Goal: Task Accomplishment & Management: Manage account settings

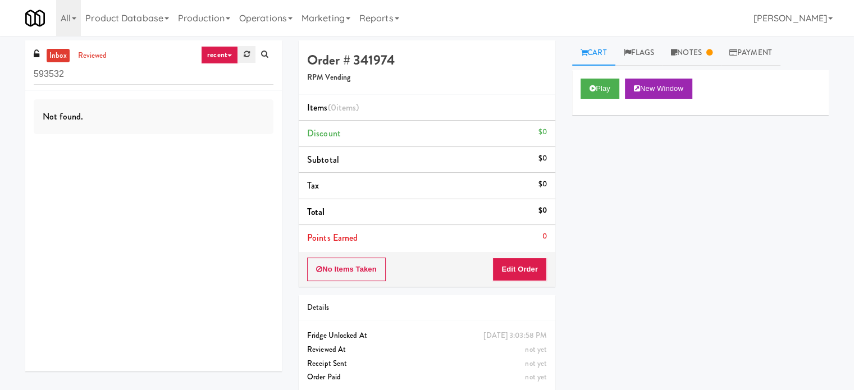
click at [247, 52] on icon at bounding box center [247, 54] width 6 height 7
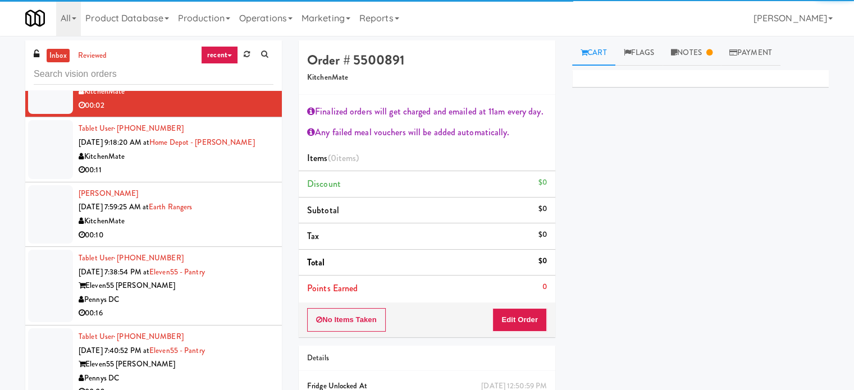
scroll to position [281, 0]
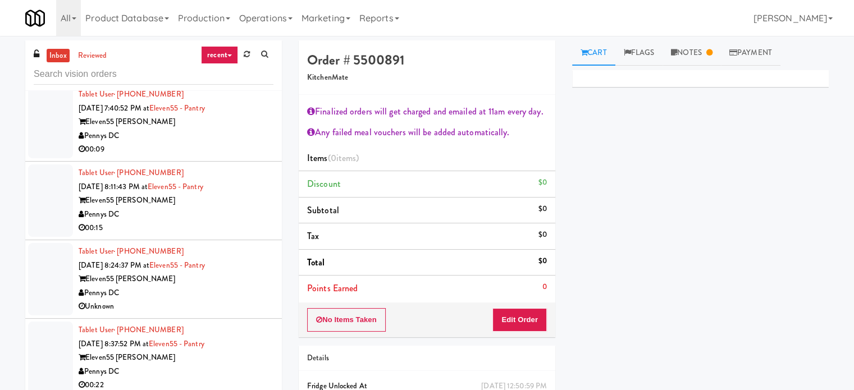
click at [226, 170] on div "Tablet User · (443) 365-1224 [DATE] 8:11:43 PM at Eleven55 - Pantry Eleven55 [P…" at bounding box center [176, 200] width 195 height 69
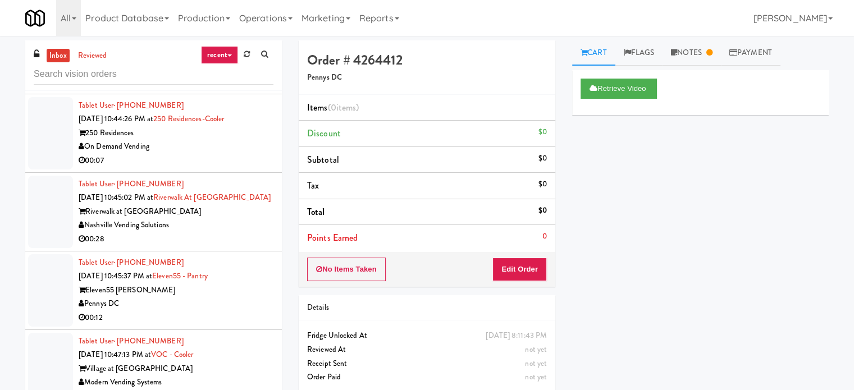
click at [253, 220] on div "Nashville Vending Solutions" at bounding box center [176, 226] width 195 height 14
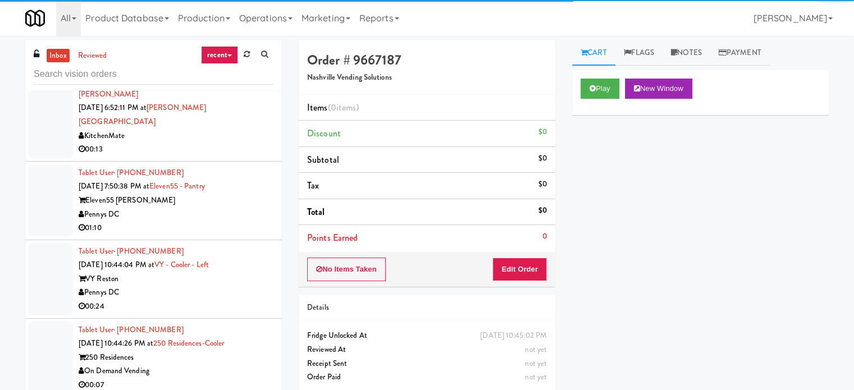
click at [251, 221] on div "01:10" at bounding box center [176, 228] width 195 height 14
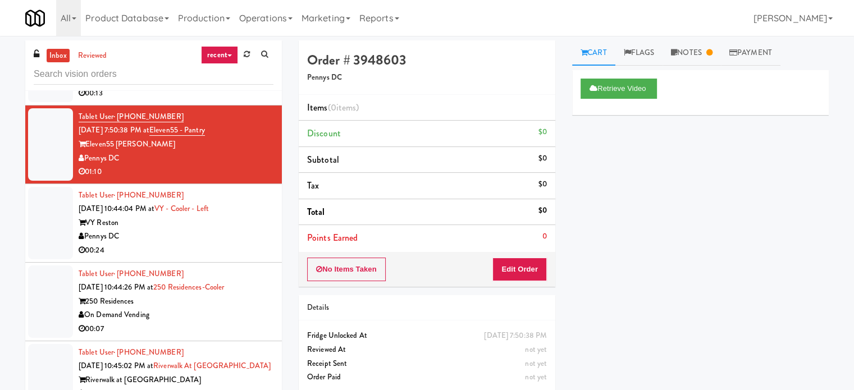
click at [237, 216] on div "VY Reston" at bounding box center [176, 223] width 195 height 14
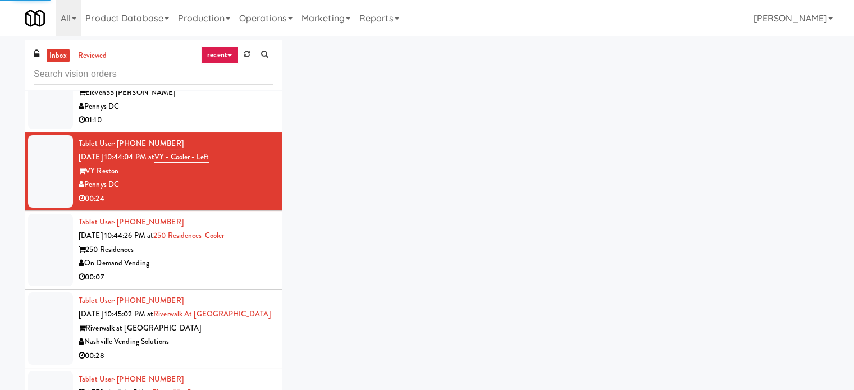
scroll to position [1180, 0]
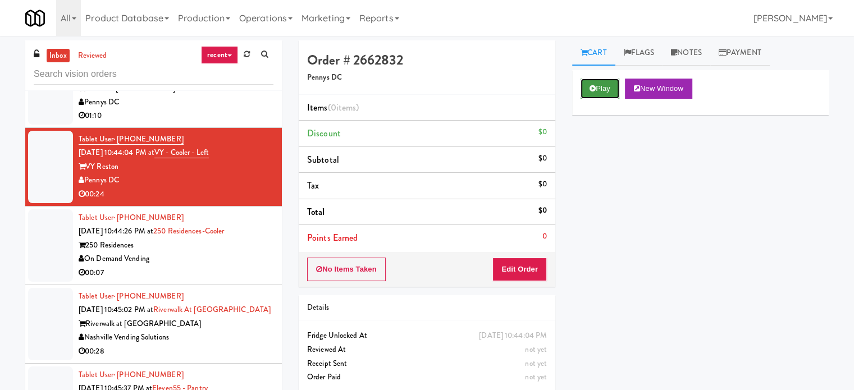
click at [608, 84] on button "Play" at bounding box center [600, 89] width 39 height 20
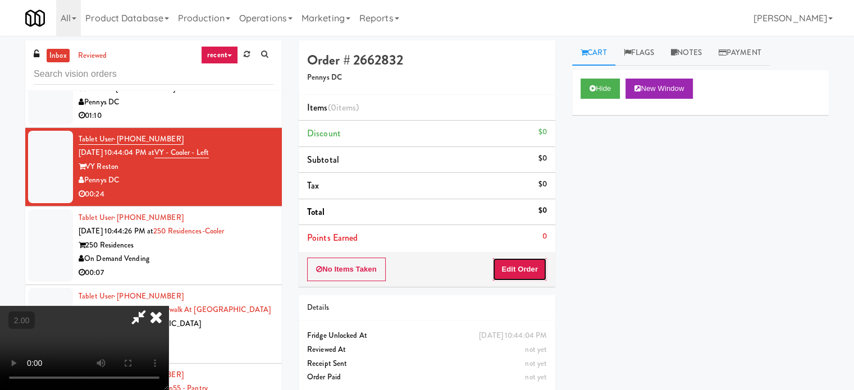
click at [535, 261] on button "Edit Order" at bounding box center [520, 270] width 54 height 24
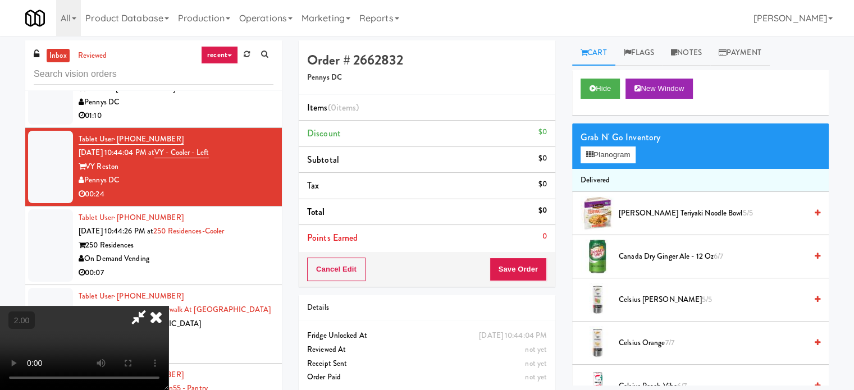
click at [169, 306] on video at bounding box center [84, 348] width 169 height 84
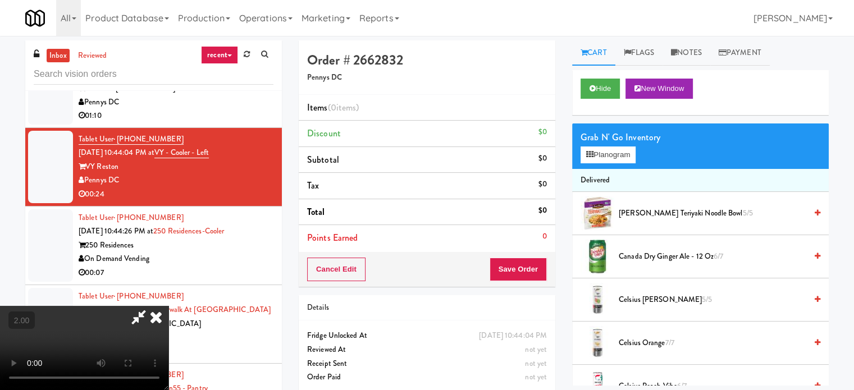
click at [169, 306] on video at bounding box center [84, 348] width 169 height 84
drag, startPoint x: 270, startPoint y: 262, endPoint x: 287, endPoint y: 258, distance: 17.2
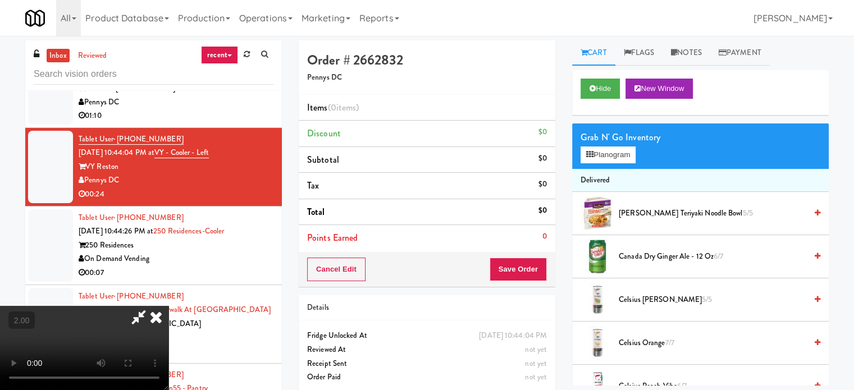
click at [169, 306] on video at bounding box center [84, 348] width 169 height 84
drag, startPoint x: 295, startPoint y: 254, endPoint x: 297, endPoint y: 270, distance: 15.8
click at [169, 306] on video at bounding box center [84, 348] width 169 height 84
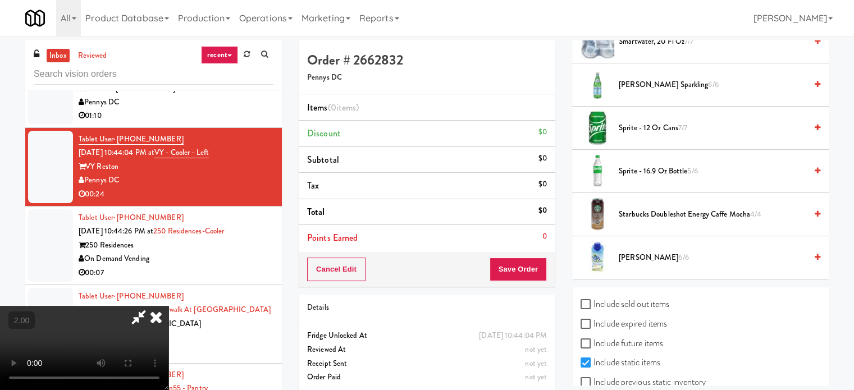
scroll to position [1517, 0]
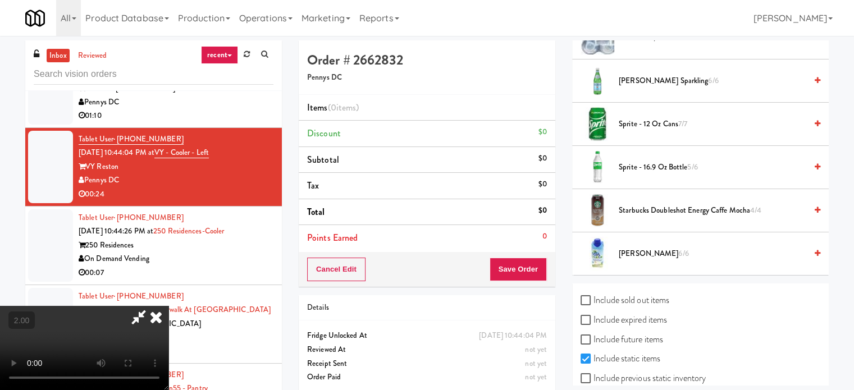
click at [638, 296] on label "Include sold out items" at bounding box center [625, 300] width 89 height 17
click at [594, 297] on input "Include sold out items" at bounding box center [587, 301] width 13 height 9
checkbox input "true"
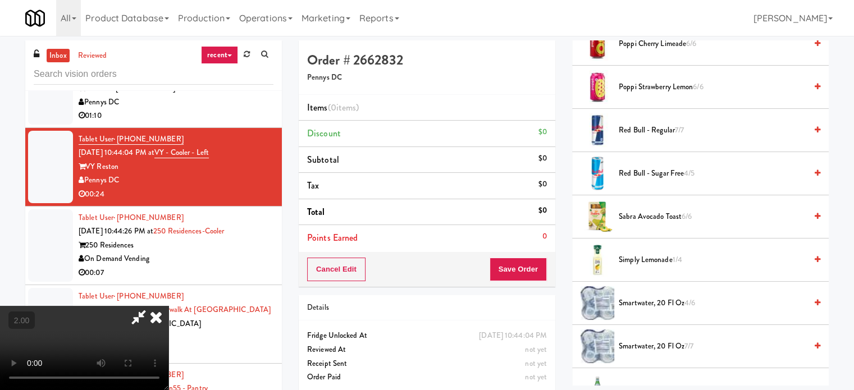
scroll to position [1195, 0]
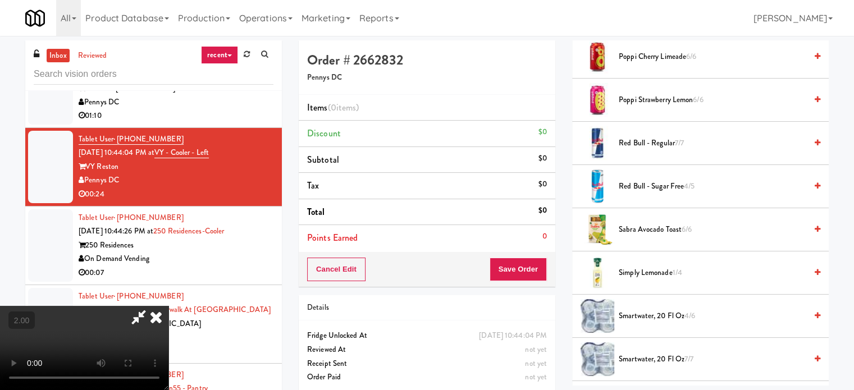
click at [655, 356] on span "smartwater, 20 fl oz 7/7" at bounding box center [713, 360] width 188 height 14
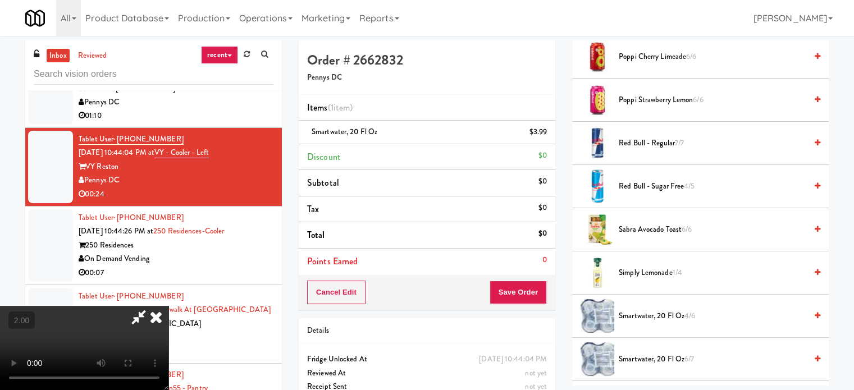
click at [169, 319] on video at bounding box center [84, 348] width 169 height 84
click at [169, 306] on video at bounding box center [84, 348] width 169 height 84
click at [169, 310] on video at bounding box center [84, 348] width 169 height 84
click at [657, 357] on span "smartwater, 20 fl oz 6/7" at bounding box center [713, 360] width 188 height 14
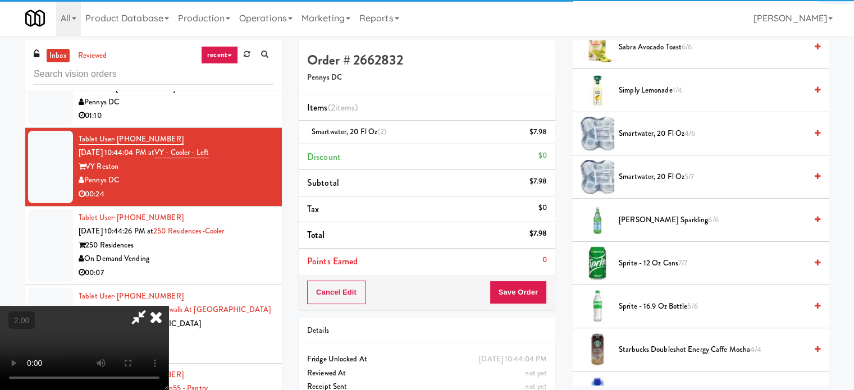
scroll to position [1420, 0]
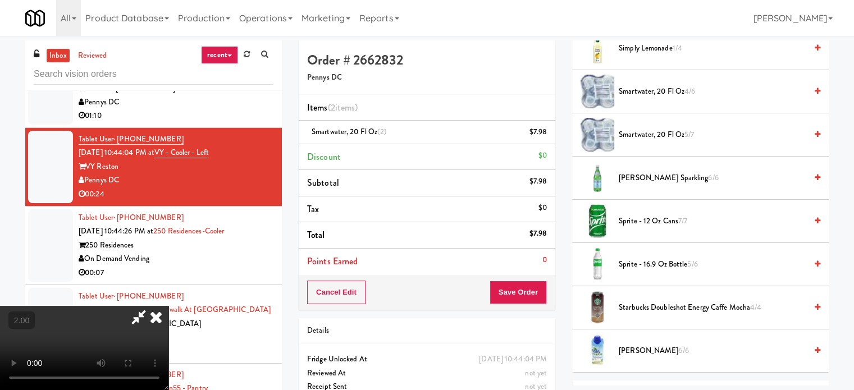
click at [635, 265] on span "Sprite - 16.9 oz Bottle 5/6" at bounding box center [713, 265] width 188 height 14
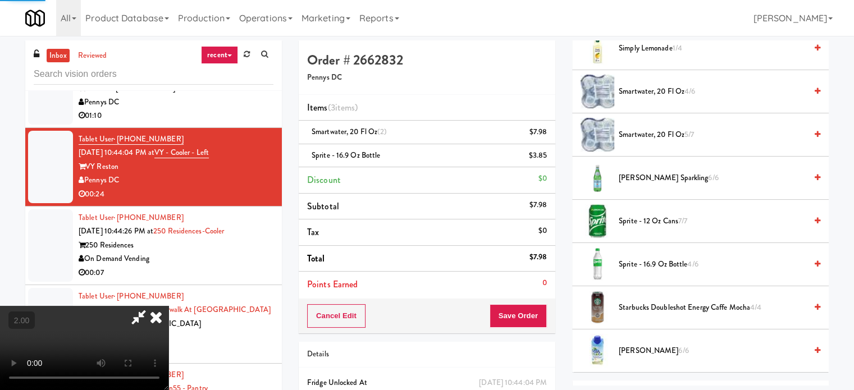
click at [169, 306] on video at bounding box center [84, 348] width 169 height 84
drag, startPoint x: 397, startPoint y: 280, endPoint x: 604, endPoint y: 271, distance: 207.5
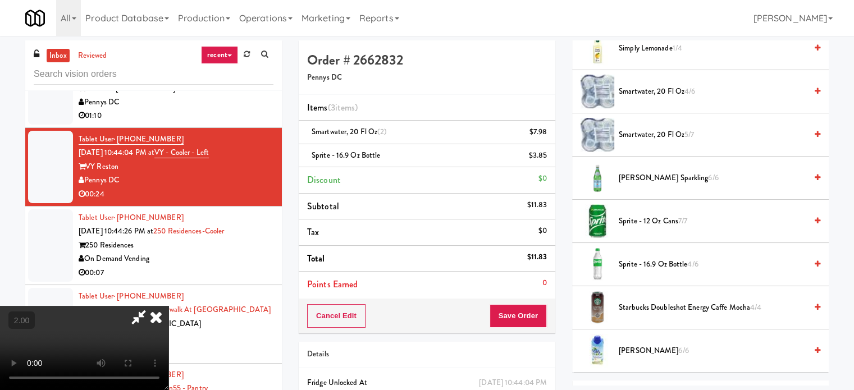
click at [169, 306] on video at bounding box center [84, 348] width 169 height 84
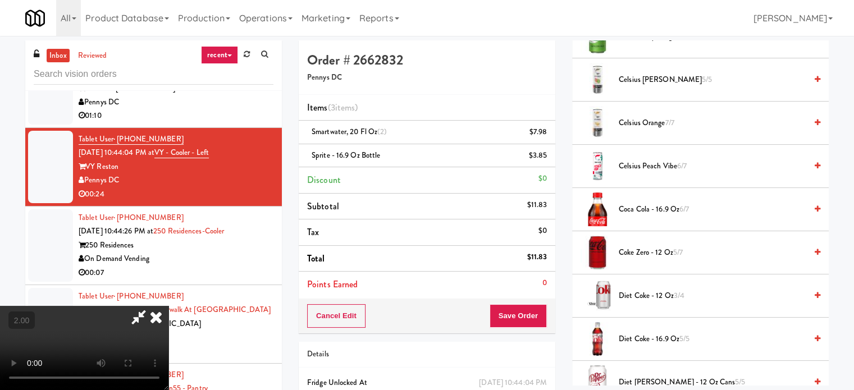
scroll to position [184, 0]
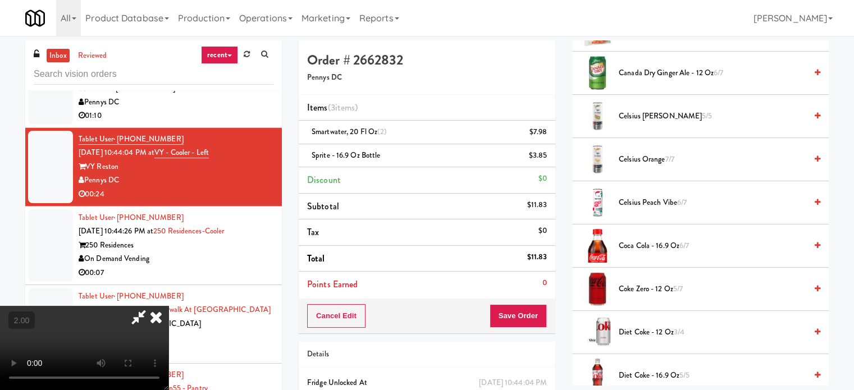
click at [651, 246] on span "Coca Cola - 16.9 oz 6/7" at bounding box center [713, 246] width 188 height 14
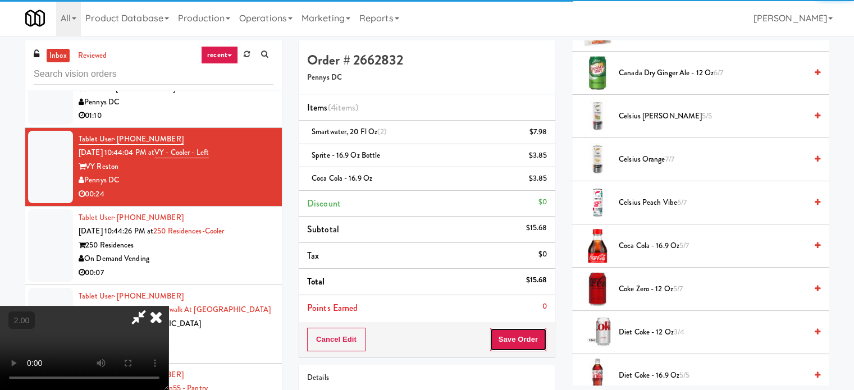
click at [546, 330] on button "Save Order" at bounding box center [518, 340] width 57 height 24
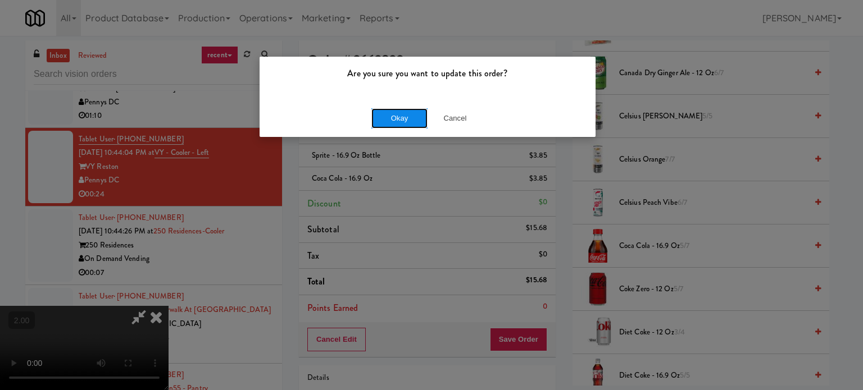
click at [390, 112] on button "Okay" at bounding box center [399, 118] width 56 height 20
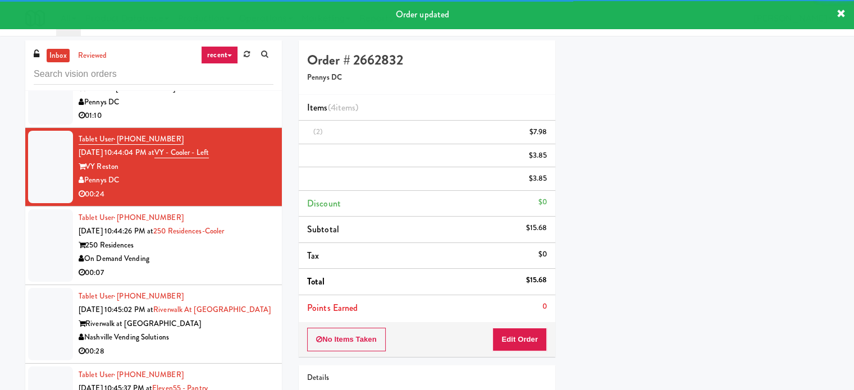
scroll to position [105, 0]
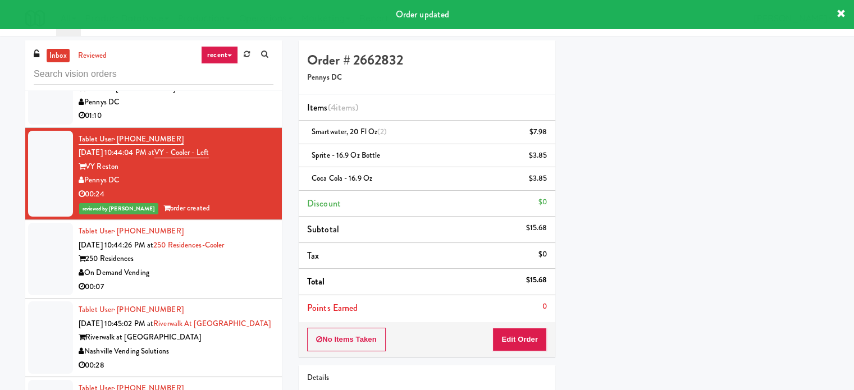
click at [236, 266] on div "On Demand Vending" at bounding box center [176, 273] width 195 height 14
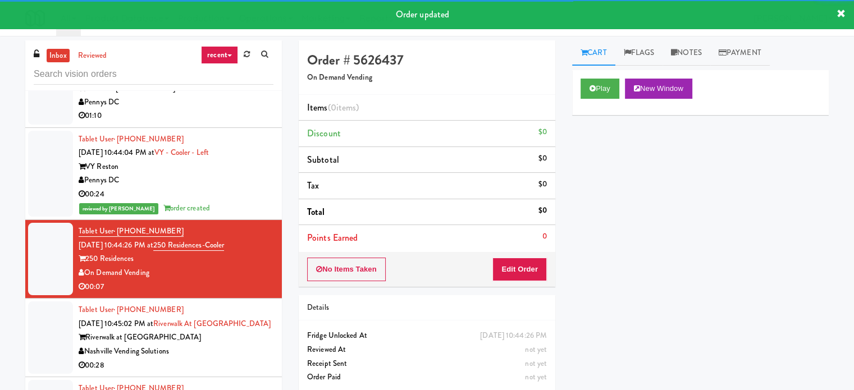
click at [593, 99] on div "Play New Window" at bounding box center [700, 92] width 257 height 45
click at [599, 81] on button "Play" at bounding box center [600, 89] width 39 height 20
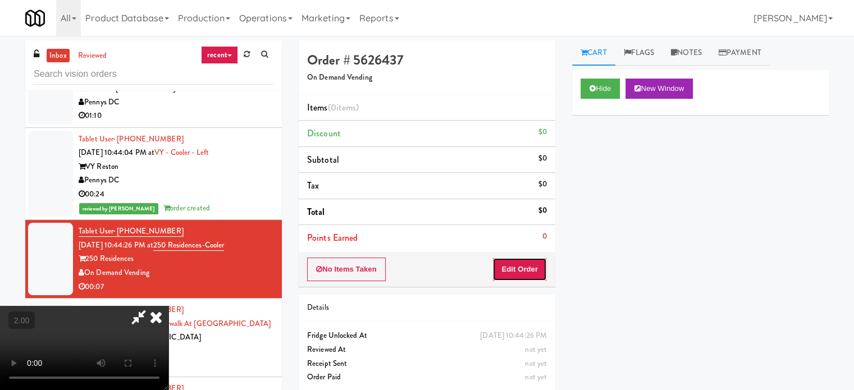
click at [547, 279] on button "Edit Order" at bounding box center [520, 270] width 54 height 24
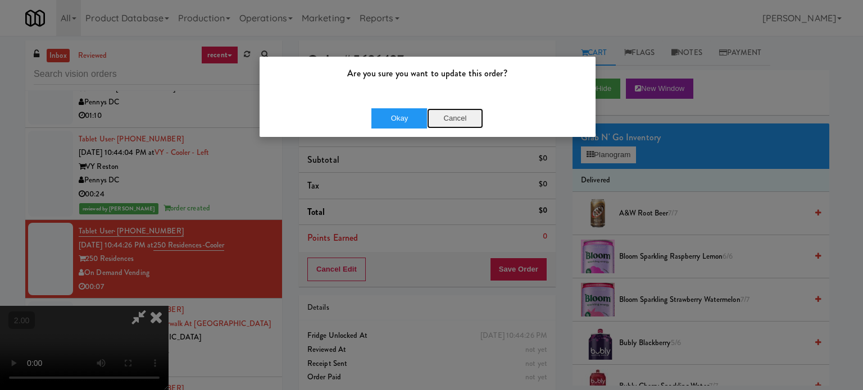
click at [461, 121] on button "Cancel" at bounding box center [455, 118] width 56 height 20
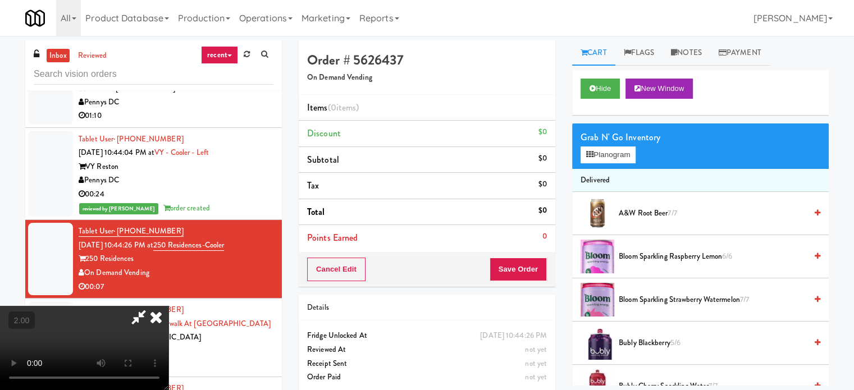
scroll to position [178, 0]
click at [169, 306] on video at bounding box center [84, 348] width 169 height 84
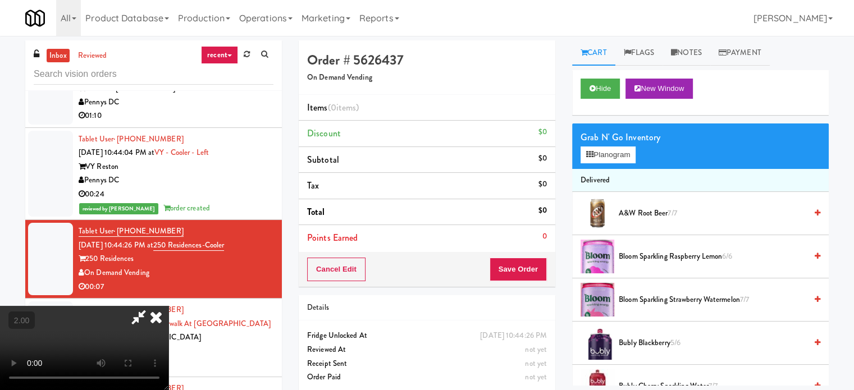
scroll to position [9, 0]
click at [169, 306] on video at bounding box center [84, 348] width 169 height 84
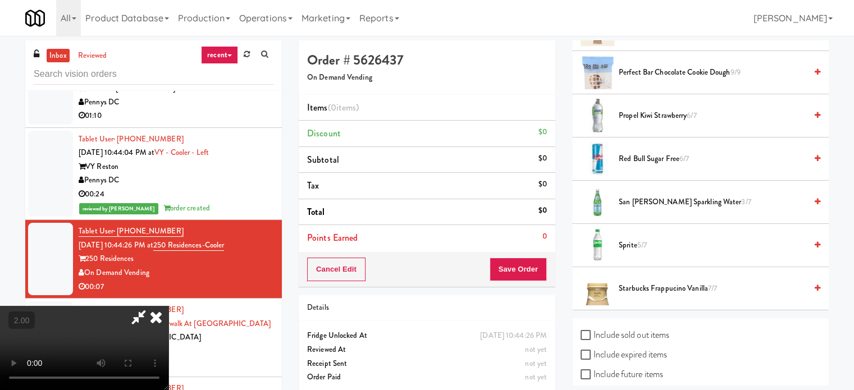
scroll to position [1573, 0]
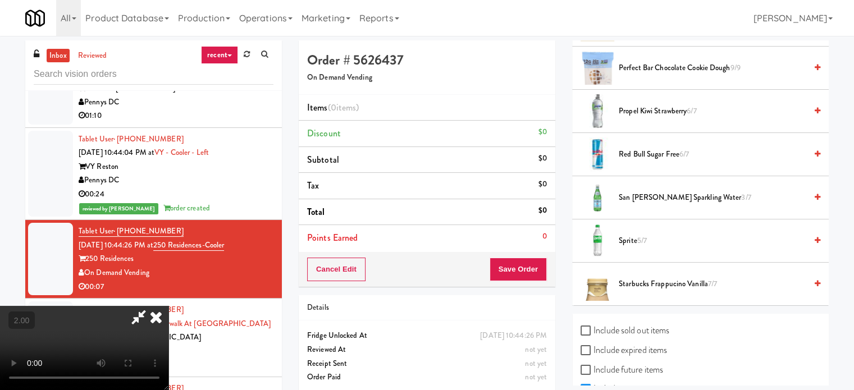
click at [638, 150] on span "Red Bull Sugar Free 6/7" at bounding box center [713, 155] width 188 height 14
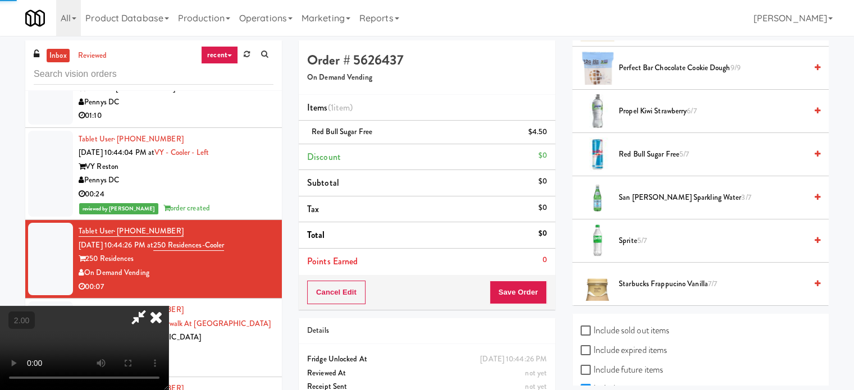
click at [169, 306] on video at bounding box center [84, 348] width 169 height 84
click at [660, 154] on span "Red Bull Sugar Free 5/7" at bounding box center [713, 155] width 188 height 14
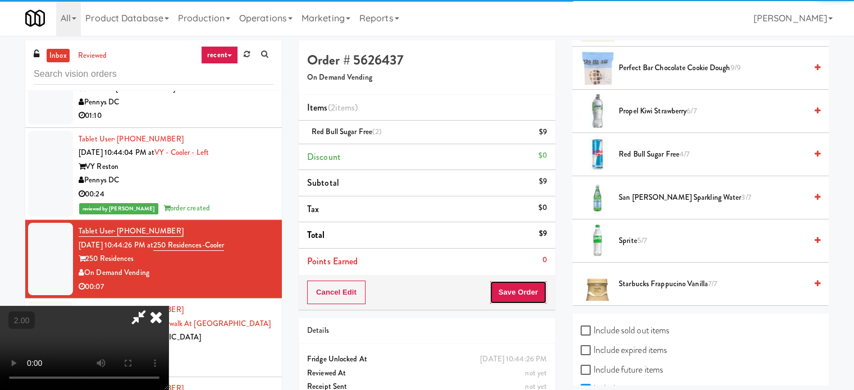
click at [535, 296] on button "Save Order" at bounding box center [518, 293] width 57 height 24
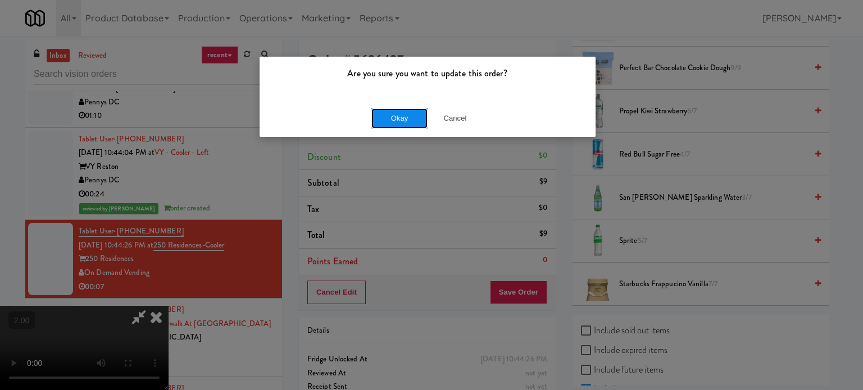
click at [416, 121] on button "Okay" at bounding box center [399, 118] width 56 height 20
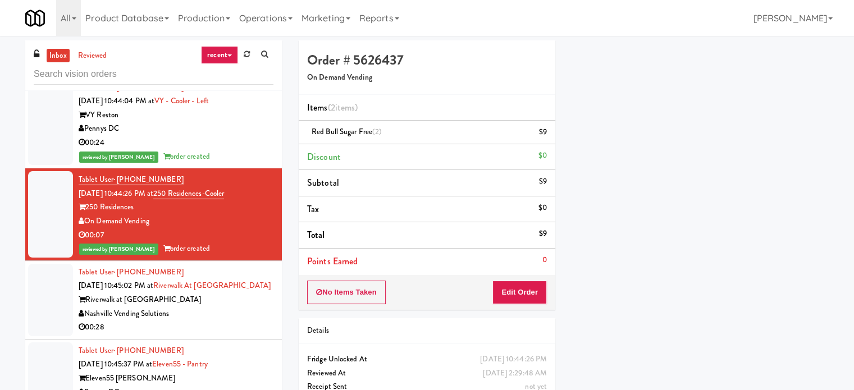
scroll to position [1236, 0]
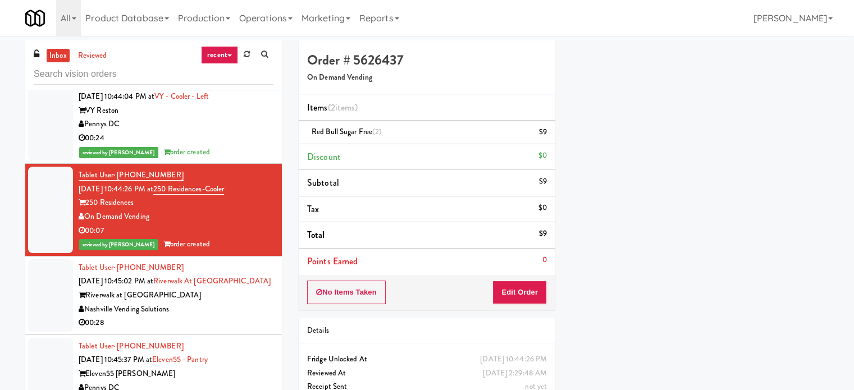
click at [238, 303] on div "Nashville Vending Solutions" at bounding box center [176, 310] width 195 height 14
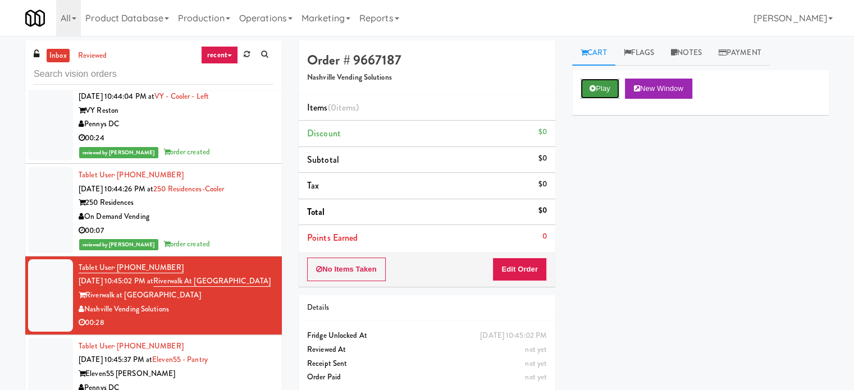
click at [605, 85] on button "Play" at bounding box center [600, 89] width 39 height 20
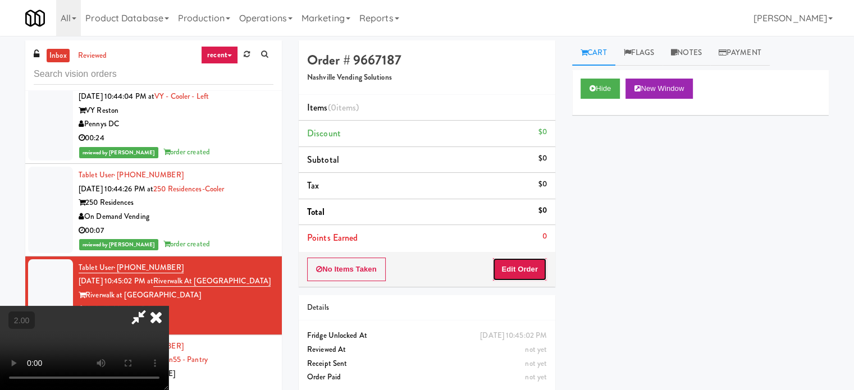
click at [513, 269] on button "Edit Order" at bounding box center [520, 270] width 54 height 24
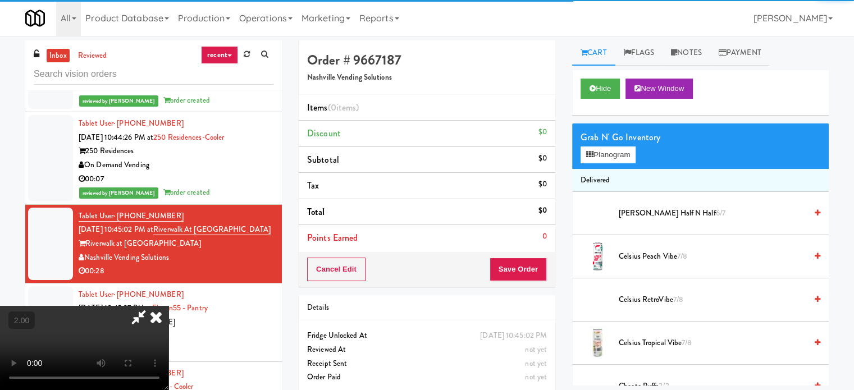
scroll to position [1292, 0]
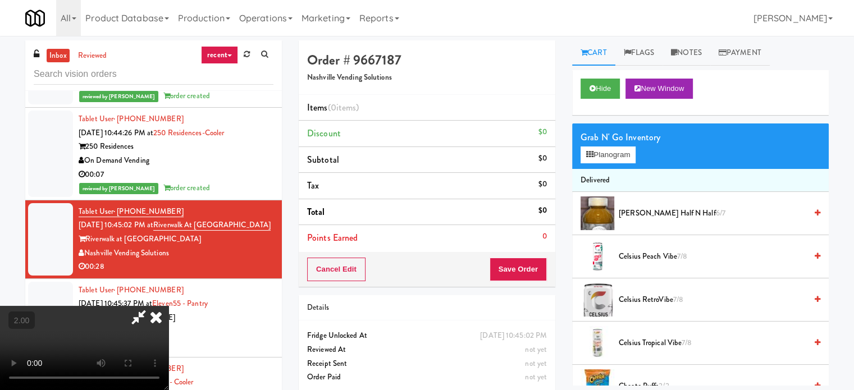
drag, startPoint x: 395, startPoint y: 229, endPoint x: 395, endPoint y: 237, distance: 7.9
click at [169, 306] on video at bounding box center [84, 348] width 169 height 84
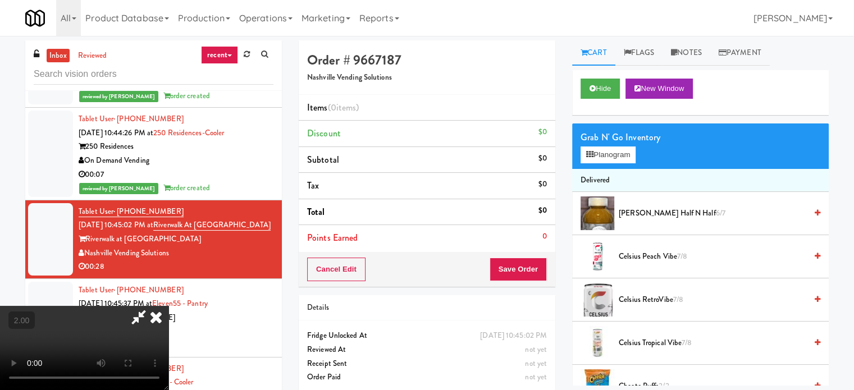
click at [169, 306] on video at bounding box center [84, 348] width 169 height 84
drag, startPoint x: 303, startPoint y: 259, endPoint x: 288, endPoint y: 254, distance: 15.8
click at [169, 306] on video at bounding box center [84, 348] width 169 height 84
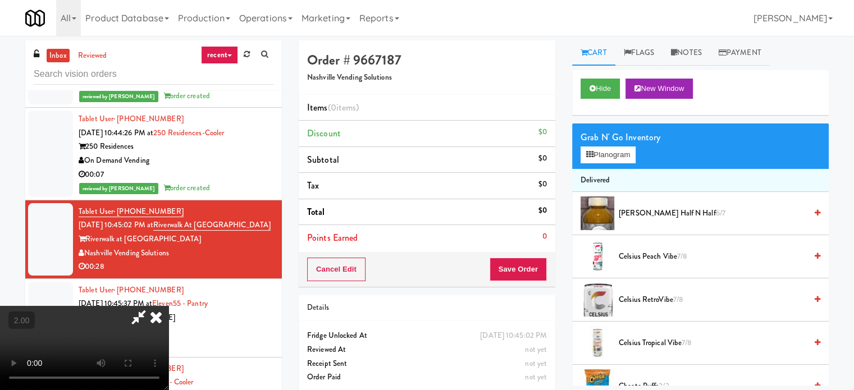
drag, startPoint x: 293, startPoint y: 249, endPoint x: 307, endPoint y: 249, distance: 14.1
click at [169, 306] on video at bounding box center [84, 348] width 169 height 84
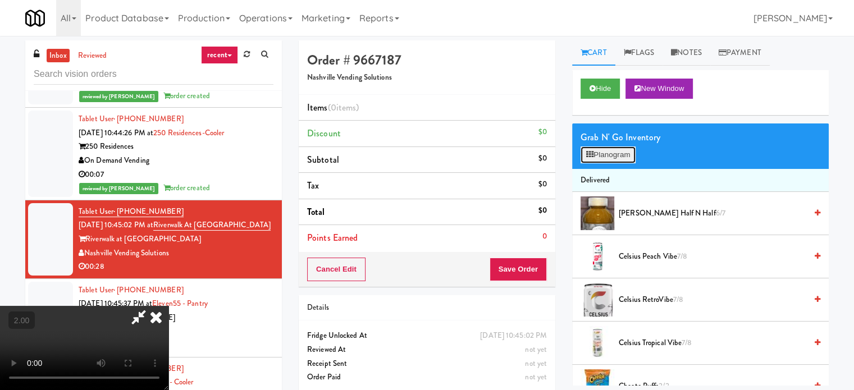
click at [607, 160] on button "Planogram" at bounding box center [608, 155] width 55 height 17
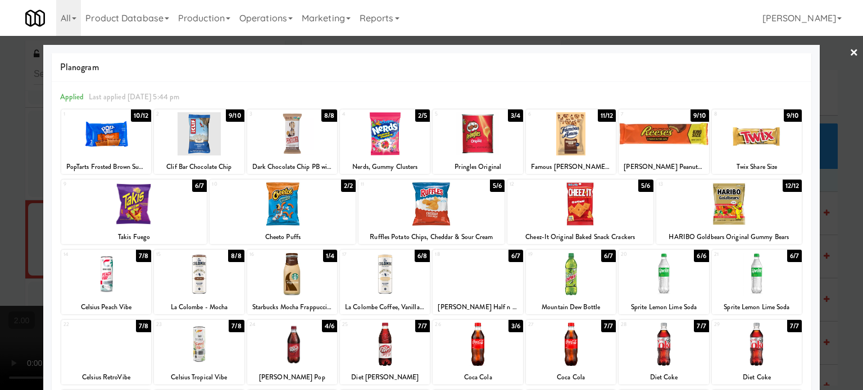
click at [131, 150] on div at bounding box center [106, 133] width 90 height 43
drag, startPoint x: 101, startPoint y: 137, endPoint x: 25, endPoint y: 151, distance: 77.8
click at [101, 137] on div at bounding box center [106, 133] width 90 height 43
click at [17, 152] on div at bounding box center [431, 195] width 863 height 390
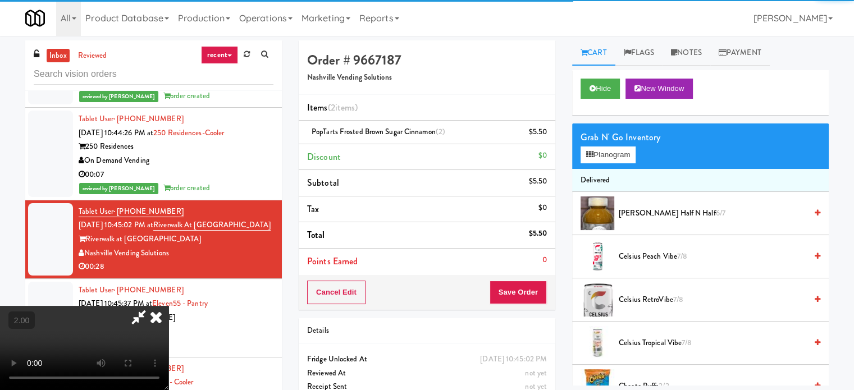
click at [169, 306] on video at bounding box center [84, 348] width 169 height 84
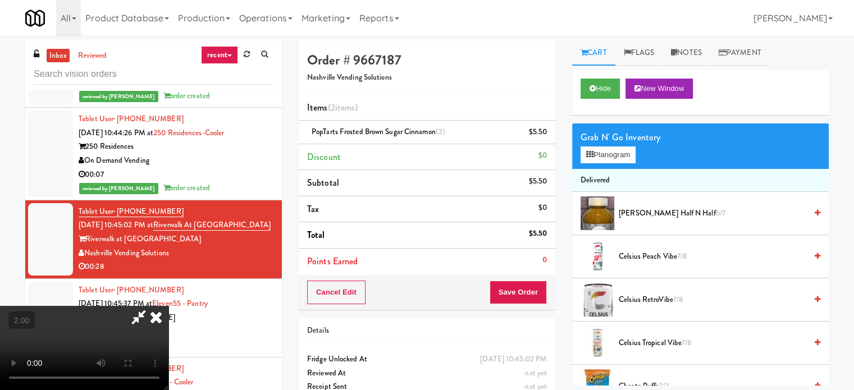
click at [169, 306] on video at bounding box center [84, 348] width 169 height 84
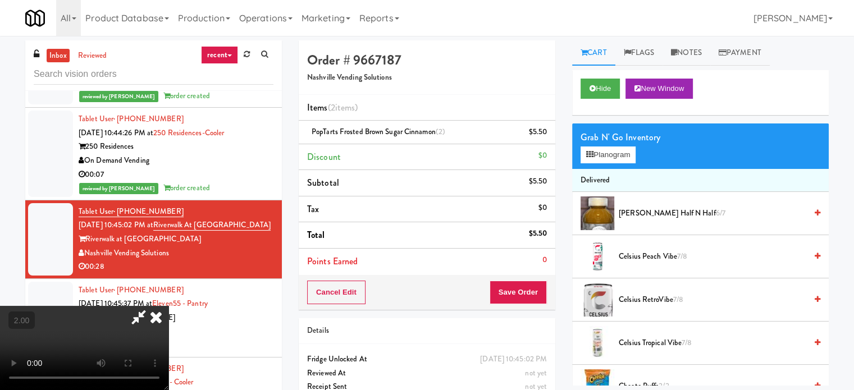
click at [169, 306] on video at bounding box center [84, 348] width 169 height 84
drag, startPoint x: 289, startPoint y: 233, endPoint x: 312, endPoint y: 233, distance: 23.6
click at [169, 306] on video at bounding box center [84, 348] width 169 height 84
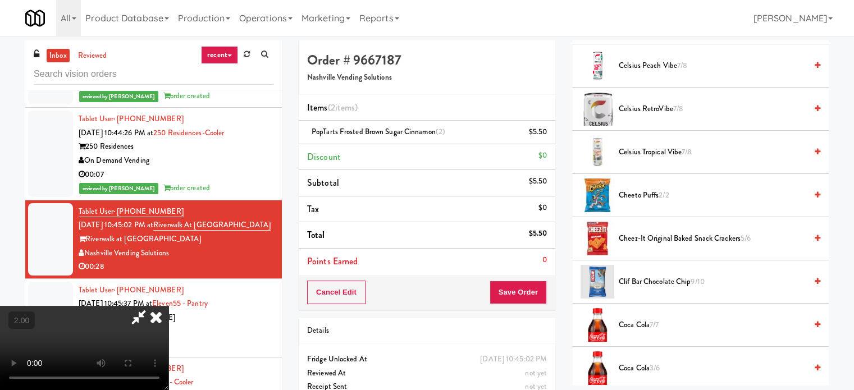
scroll to position [225, 0]
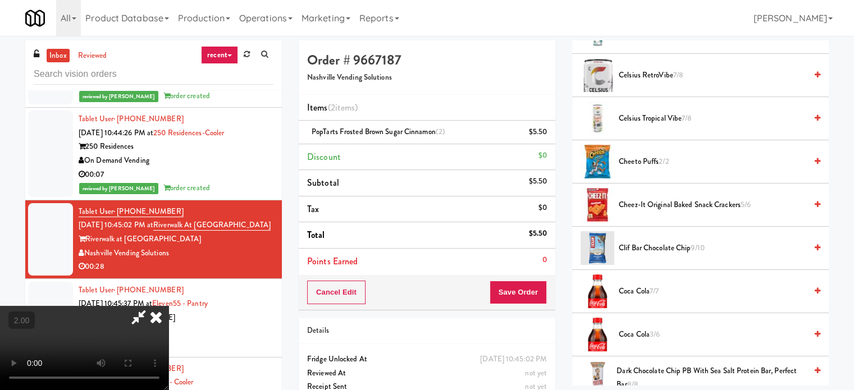
click at [615, 289] on div "Coca Cola 7/7" at bounding box center [718, 292] width 206 height 14
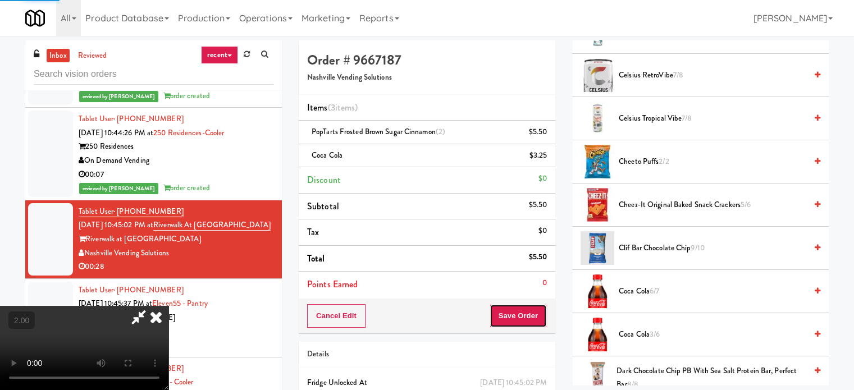
click at [540, 324] on button "Save Order" at bounding box center [518, 316] width 57 height 24
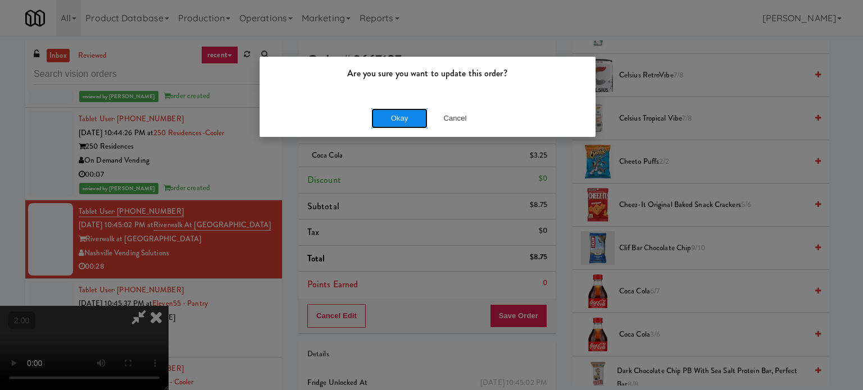
click at [386, 120] on button "Okay" at bounding box center [399, 118] width 56 height 20
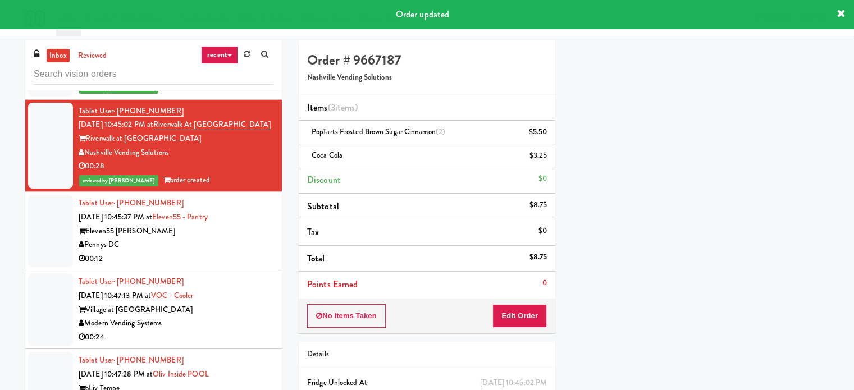
scroll to position [1404, 0]
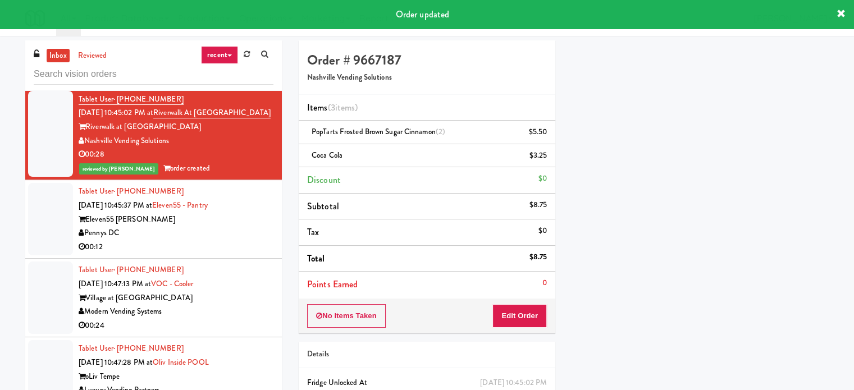
click at [211, 247] on div "00:12" at bounding box center [176, 247] width 195 height 14
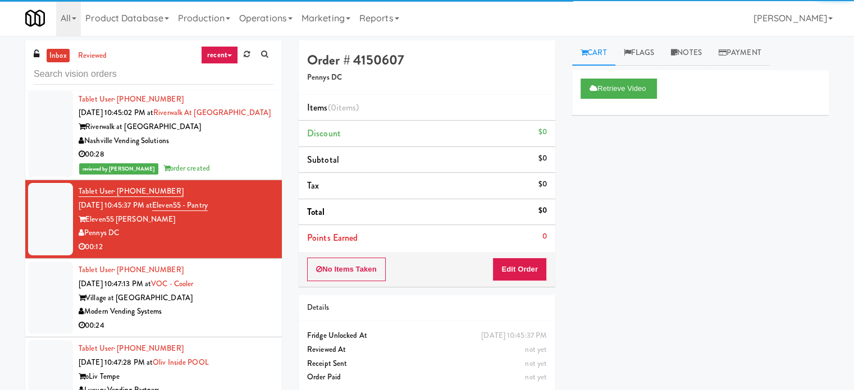
click at [240, 274] on div "Tablet User · (919) 675-9972 [DATE] 10:47:13 PM at [GEOGRAPHIC_DATA] at Commonw…" at bounding box center [176, 297] width 195 height 69
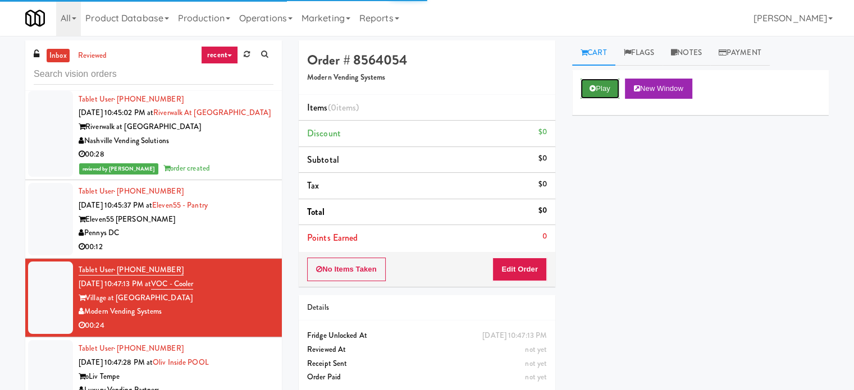
click at [589, 89] on button "Play" at bounding box center [600, 89] width 39 height 20
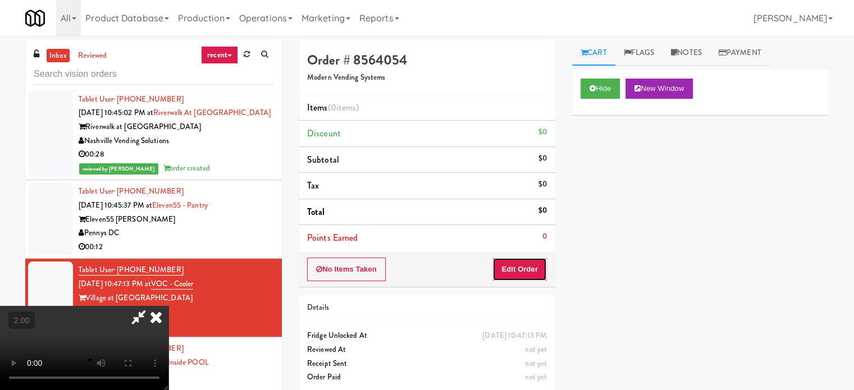
click at [510, 267] on button "Edit Order" at bounding box center [520, 270] width 54 height 24
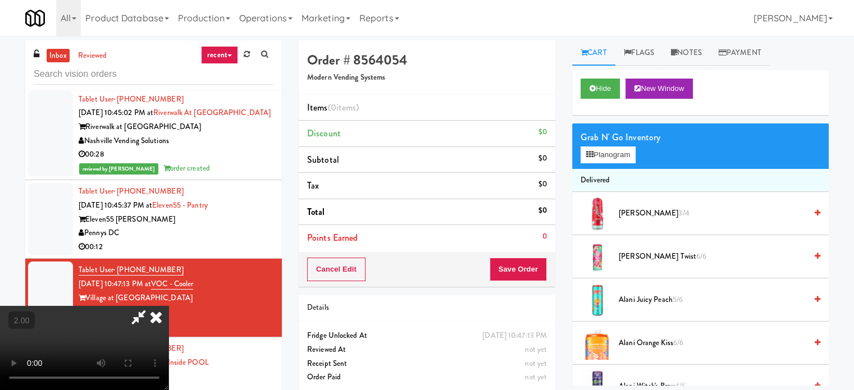
click at [169, 306] on video at bounding box center [84, 348] width 169 height 84
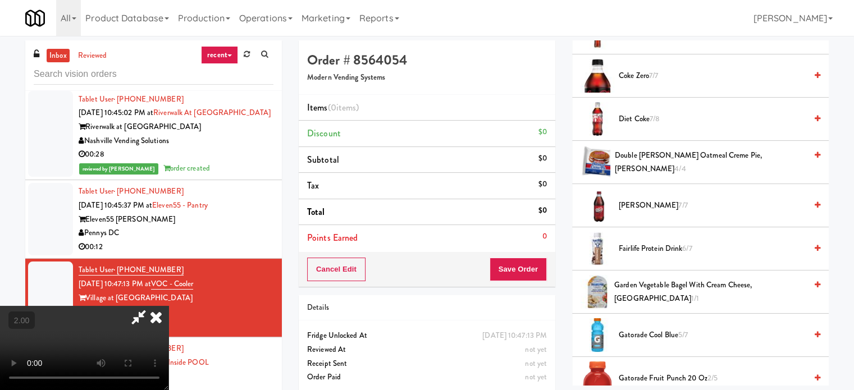
scroll to position [618, 0]
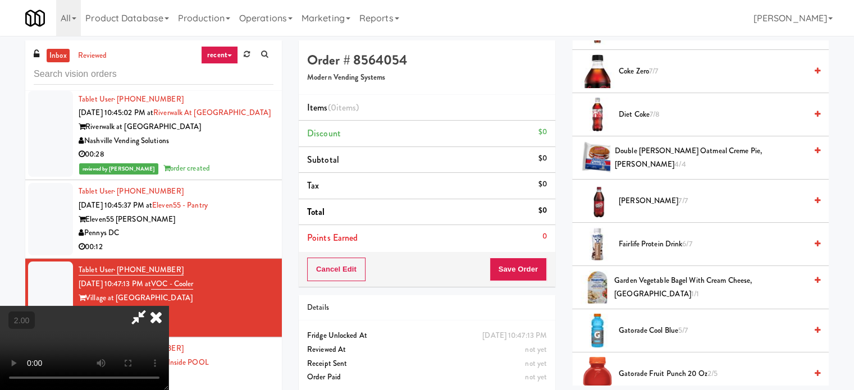
click at [638, 238] on span "Fairlife Protein Drink 6/7" at bounding box center [713, 245] width 188 height 14
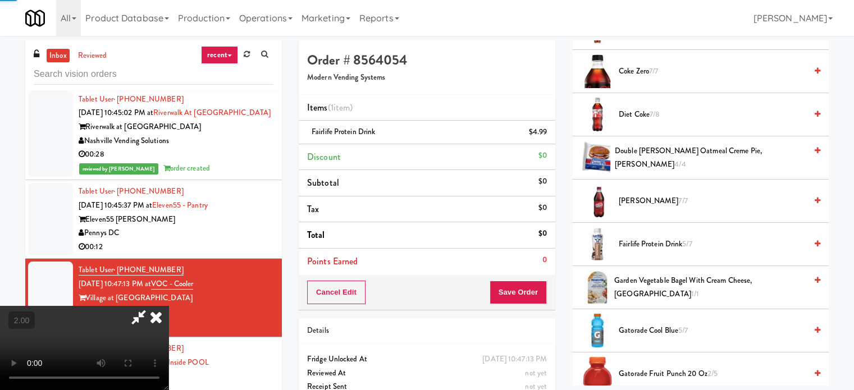
click at [642, 238] on span "Fairlife Protein Drink 5/7" at bounding box center [713, 245] width 188 height 14
click at [169, 306] on video at bounding box center [84, 348] width 169 height 84
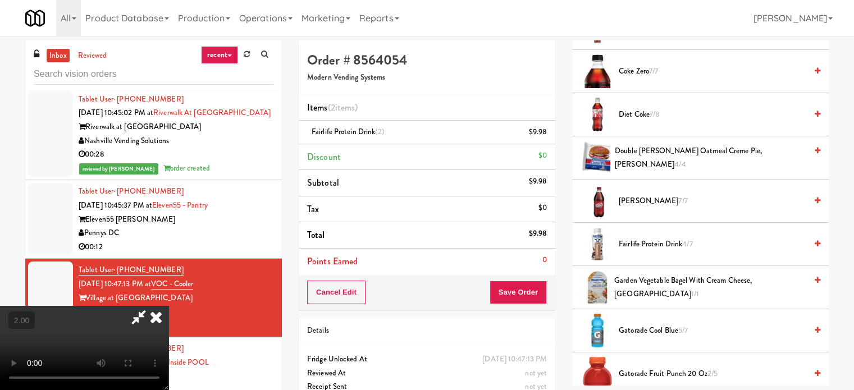
click at [169, 306] on video at bounding box center [84, 348] width 169 height 84
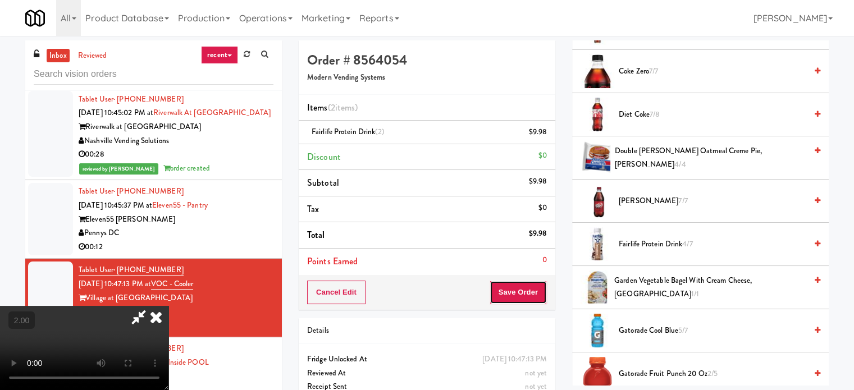
click at [525, 297] on button "Save Order" at bounding box center [518, 293] width 57 height 24
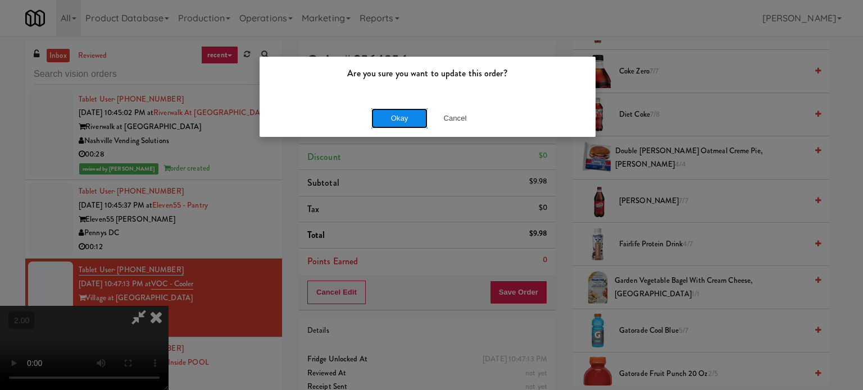
click at [389, 122] on button "Okay" at bounding box center [399, 118] width 56 height 20
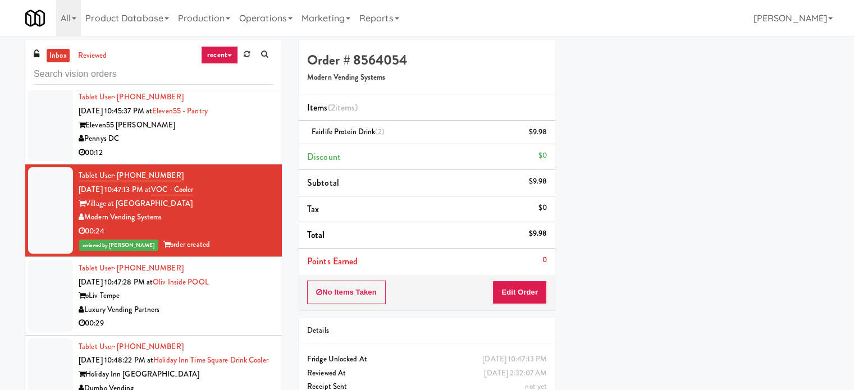
scroll to position [1517, 0]
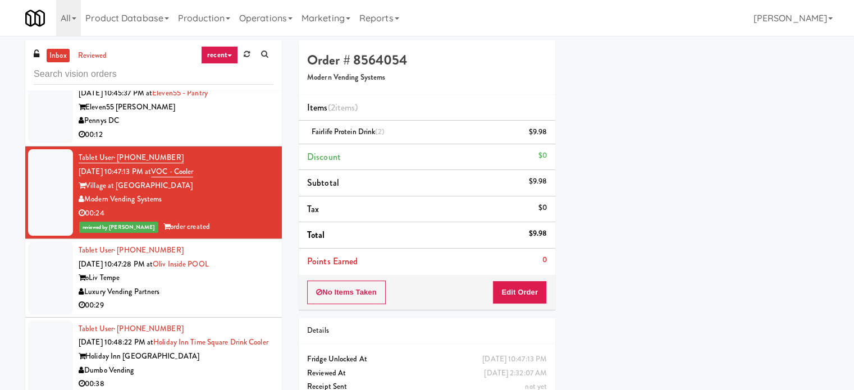
click at [225, 297] on div "Luxury Vending Partners" at bounding box center [176, 292] width 195 height 14
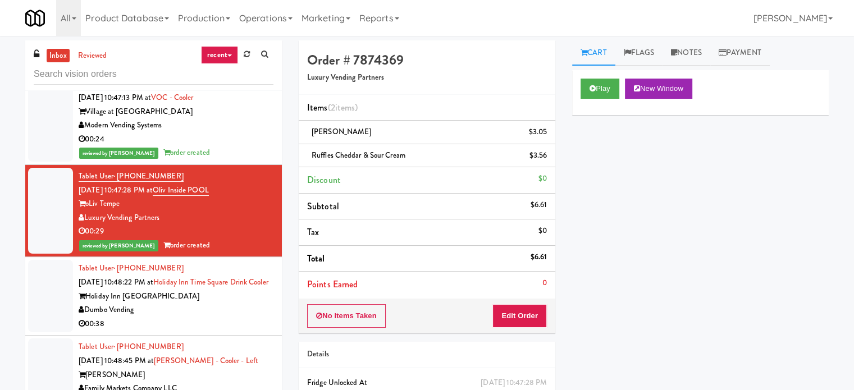
scroll to position [1629, 0]
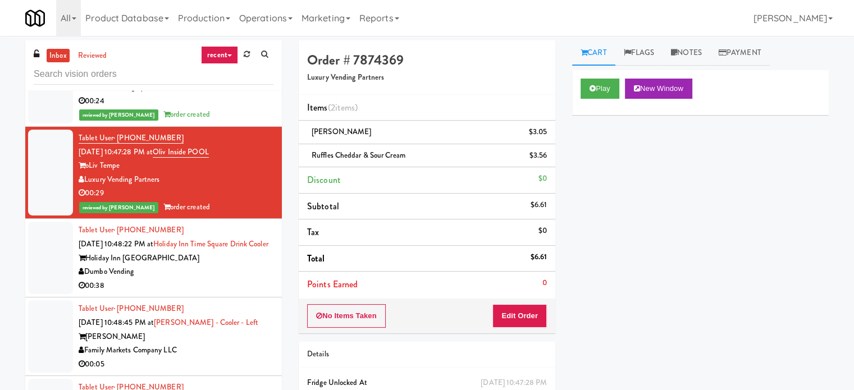
click at [225, 279] on div "Dumbo Vending" at bounding box center [176, 272] width 195 height 14
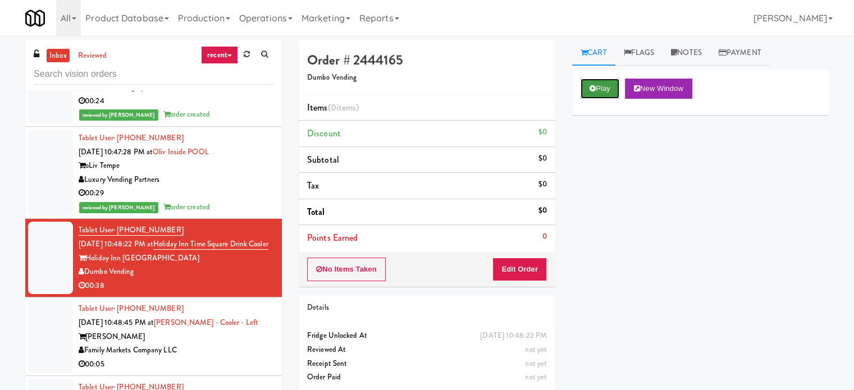
click at [590, 92] on icon at bounding box center [593, 88] width 6 height 7
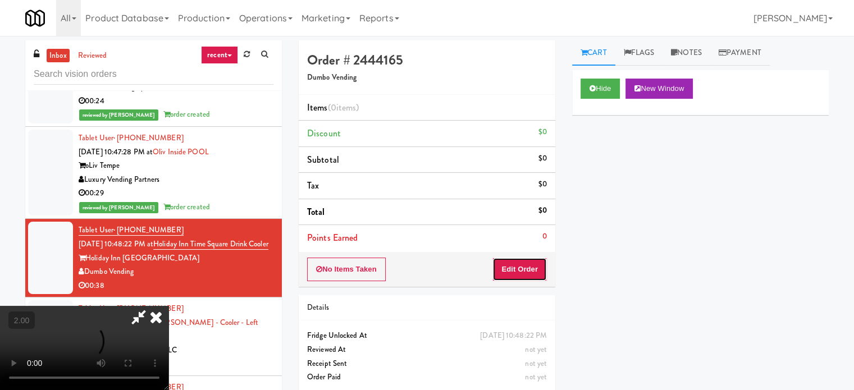
drag, startPoint x: 513, startPoint y: 268, endPoint x: 297, endPoint y: 248, distance: 217.2
click at [509, 274] on button "Edit Order" at bounding box center [520, 270] width 54 height 24
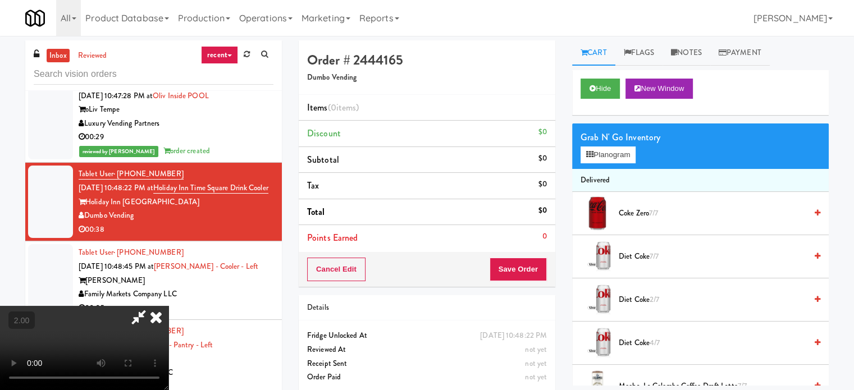
scroll to position [121, 0]
click at [169, 306] on video at bounding box center [84, 348] width 169 height 84
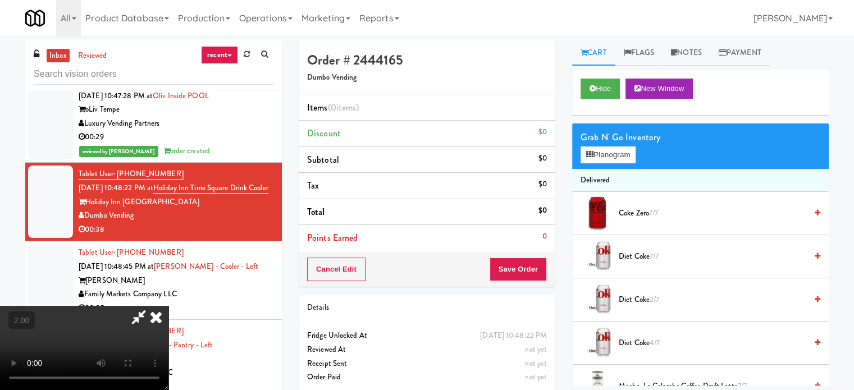
click at [169, 306] on video at bounding box center [84, 348] width 169 height 84
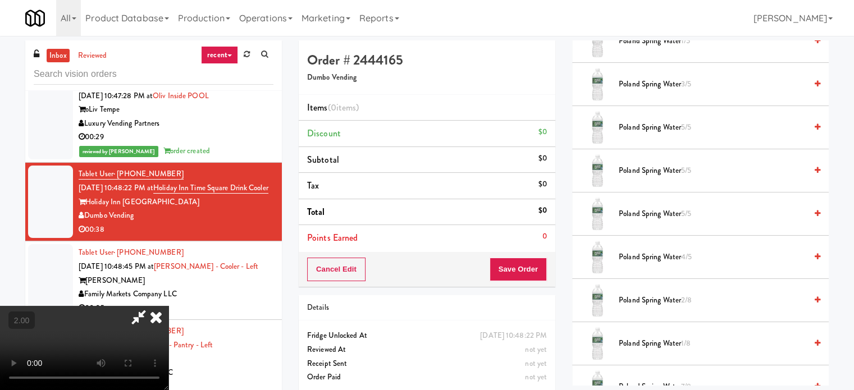
scroll to position [618, 0]
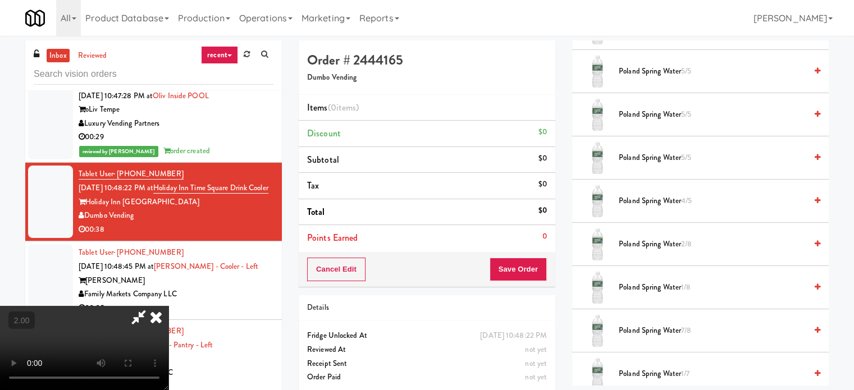
click at [654, 199] on span "Poland Spring Water 4/5" at bounding box center [713, 201] width 188 height 14
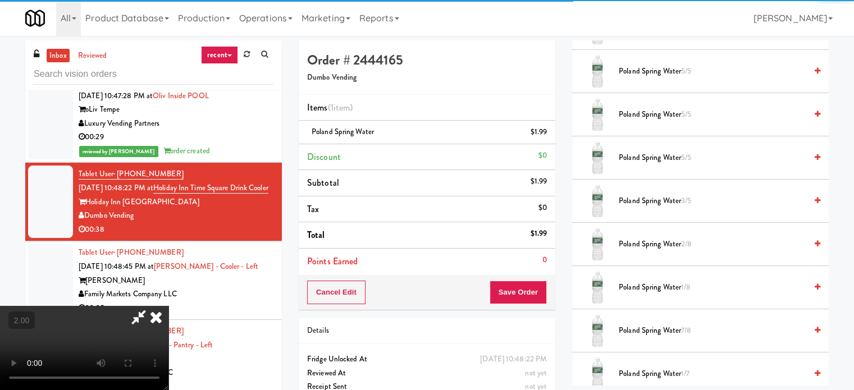
click at [169, 306] on video at bounding box center [84, 348] width 169 height 84
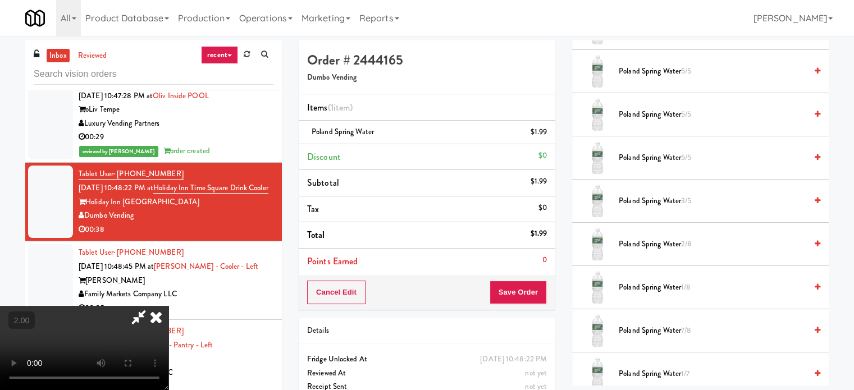
click at [169, 306] on video at bounding box center [84, 348] width 169 height 84
click at [660, 202] on span "Poland Spring Water 3/5" at bounding box center [713, 201] width 188 height 14
click at [169, 306] on video at bounding box center [84, 348] width 169 height 84
drag, startPoint x: 199, startPoint y: 260, endPoint x: 244, endPoint y: 262, distance: 45.0
click at [169, 306] on video at bounding box center [84, 348] width 169 height 84
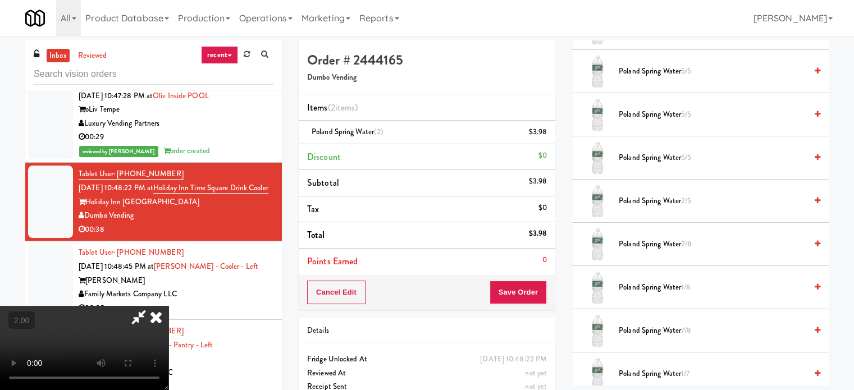
click at [665, 198] on span "Poland Spring Water 2/5" at bounding box center [713, 201] width 188 height 14
click at [169, 306] on video at bounding box center [84, 348] width 169 height 84
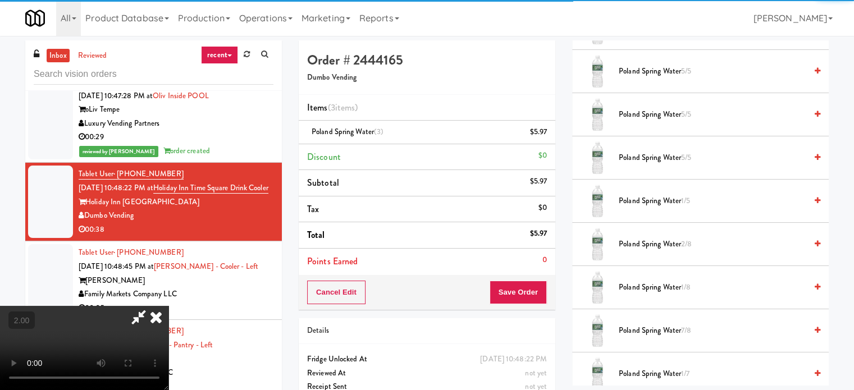
click at [169, 306] on video at bounding box center [84, 348] width 169 height 84
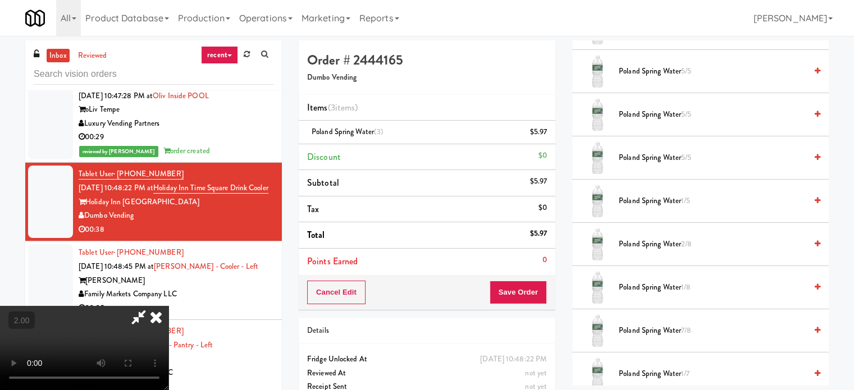
click at [667, 198] on span "Poland Spring Water 1/5" at bounding box center [713, 201] width 188 height 14
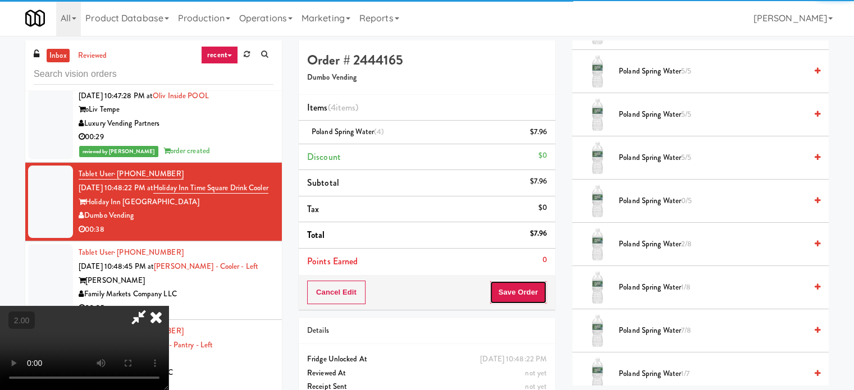
click at [530, 296] on button "Save Order" at bounding box center [518, 293] width 57 height 24
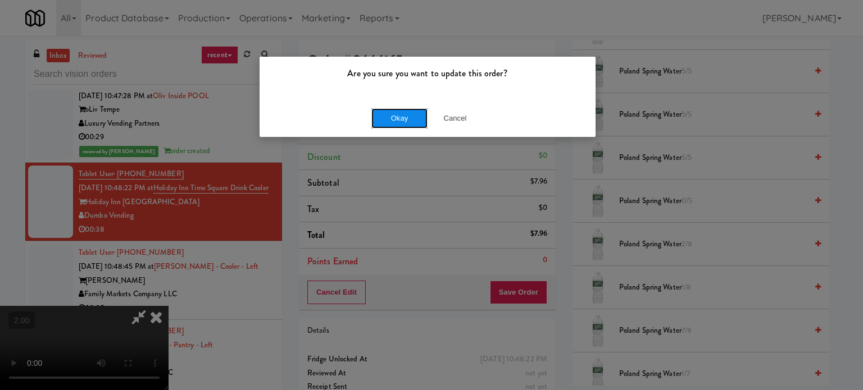
click at [387, 119] on button "Okay" at bounding box center [399, 118] width 56 height 20
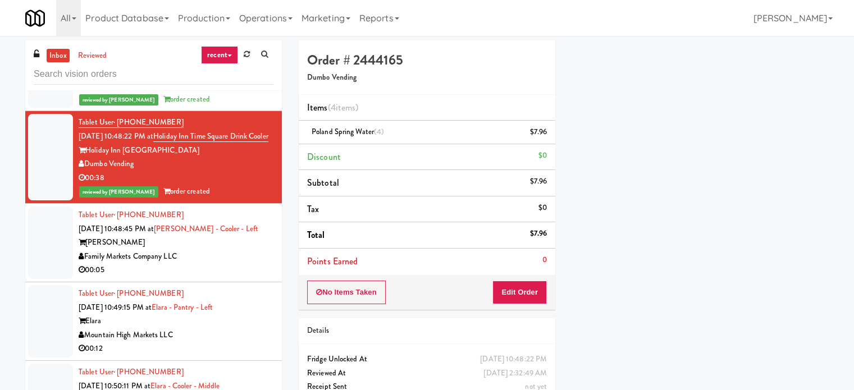
scroll to position [1741, 0]
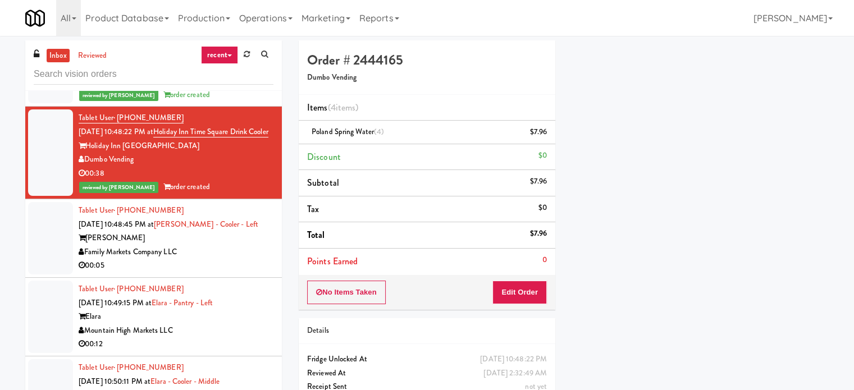
click at [229, 273] on div "00:05" at bounding box center [176, 266] width 195 height 14
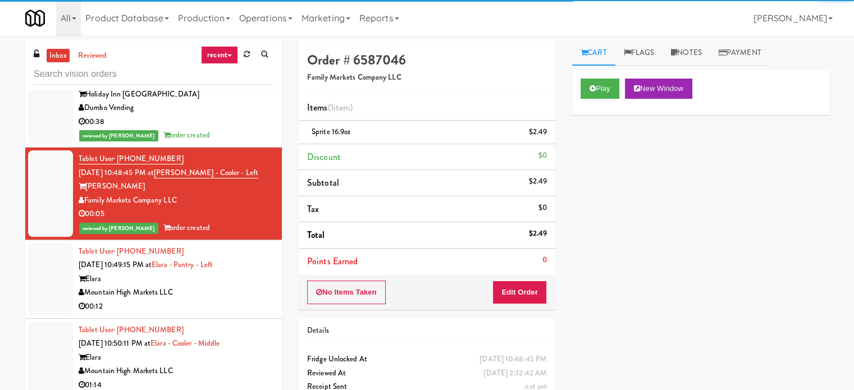
scroll to position [1798, 0]
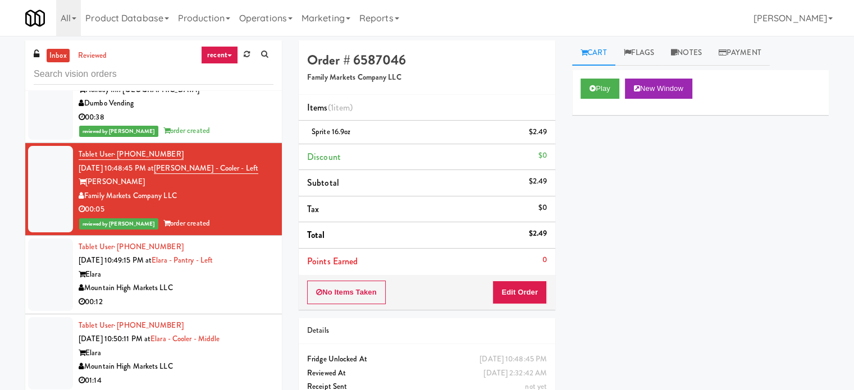
click at [225, 295] on div "Mountain High Markets LLC" at bounding box center [176, 288] width 195 height 14
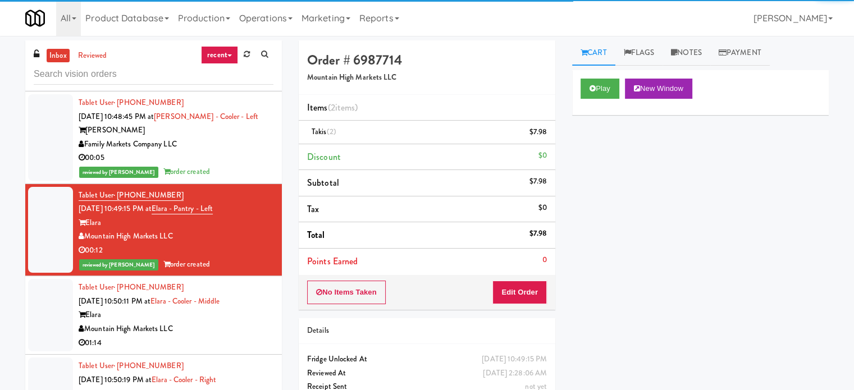
scroll to position [1854, 0]
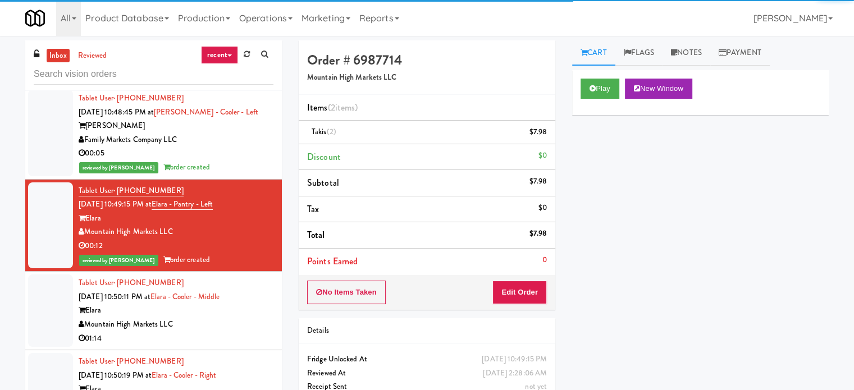
click at [263, 318] on div "Elara" at bounding box center [176, 311] width 195 height 14
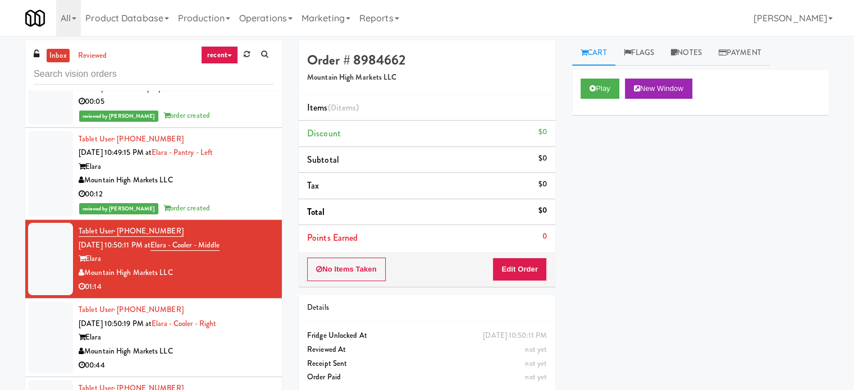
scroll to position [1910, 0]
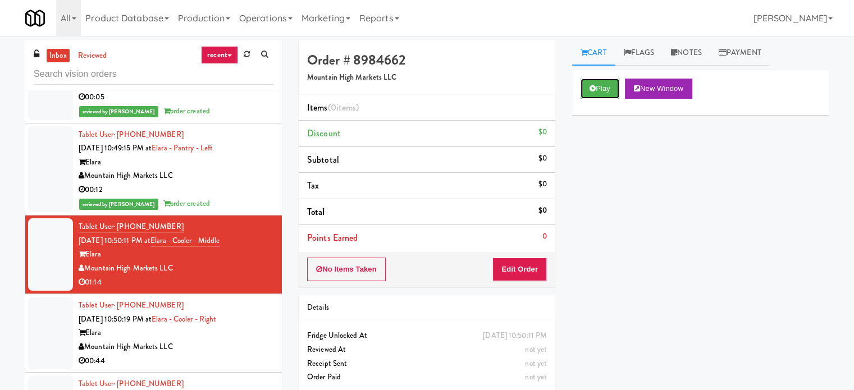
drag, startPoint x: 598, startPoint y: 90, endPoint x: 595, endPoint y: 101, distance: 10.4
click at [598, 94] on button "Play" at bounding box center [600, 89] width 39 height 20
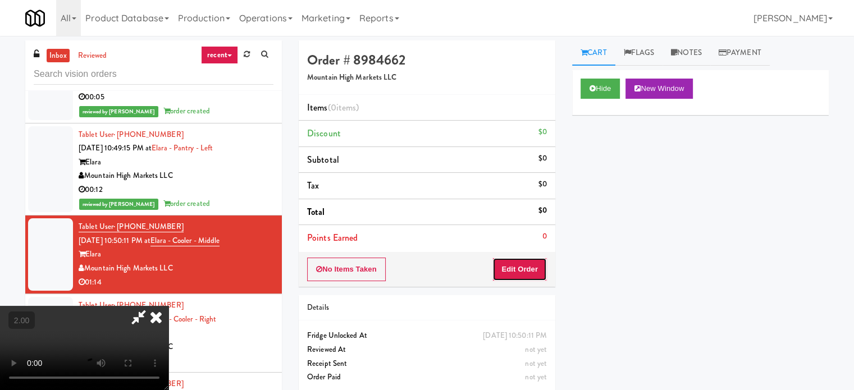
click at [535, 262] on button "Edit Order" at bounding box center [520, 270] width 54 height 24
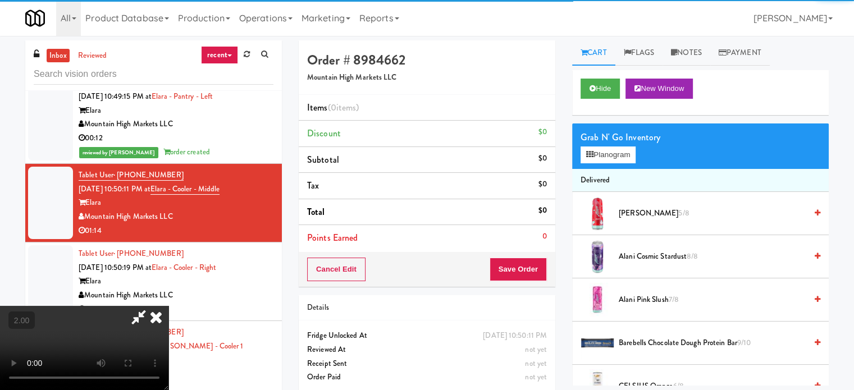
scroll to position [1966, 0]
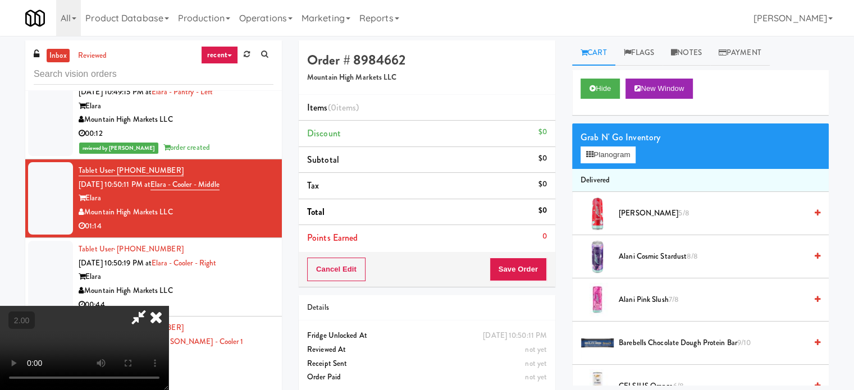
drag, startPoint x: 375, startPoint y: 310, endPoint x: 113, endPoint y: 332, distance: 262.7
click at [169, 310] on video at bounding box center [84, 348] width 169 height 84
click at [169, 316] on video at bounding box center [84, 348] width 169 height 84
click at [169, 306] on video at bounding box center [84, 348] width 169 height 84
click at [169, 312] on video at bounding box center [84, 348] width 169 height 84
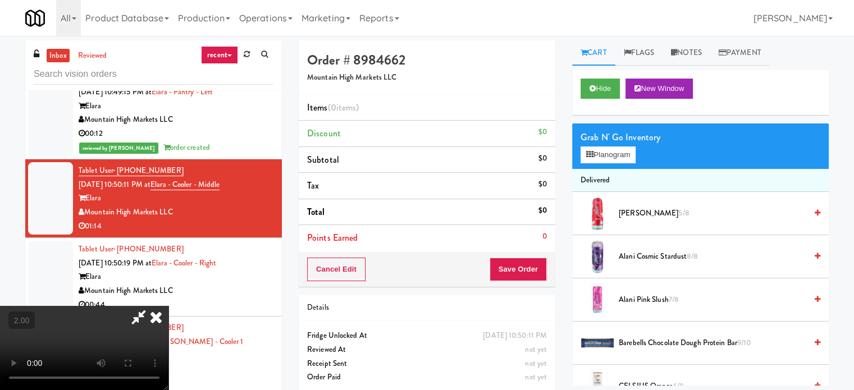
click at [169, 312] on video at bounding box center [84, 348] width 169 height 84
click at [169, 306] on video at bounding box center [84, 348] width 169 height 84
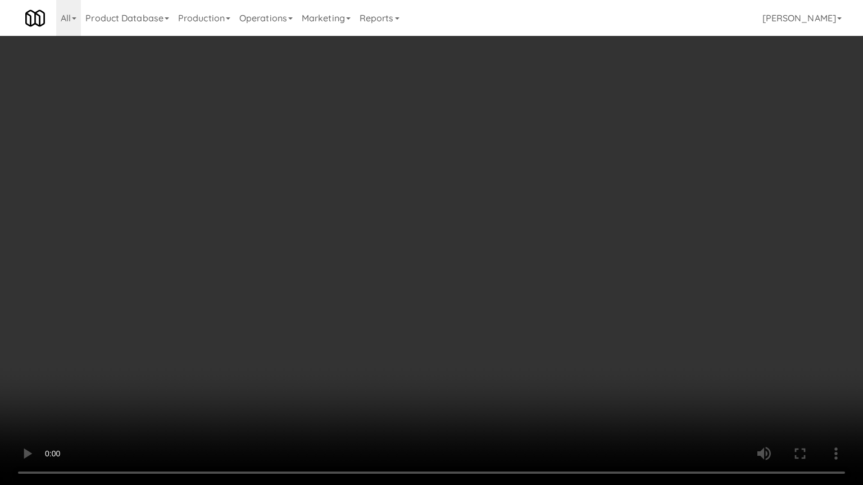
click at [332, 348] on video at bounding box center [431, 242] width 863 height 485
click at [340, 351] on video at bounding box center [431, 242] width 863 height 485
click at [465, 324] on video at bounding box center [431, 242] width 863 height 485
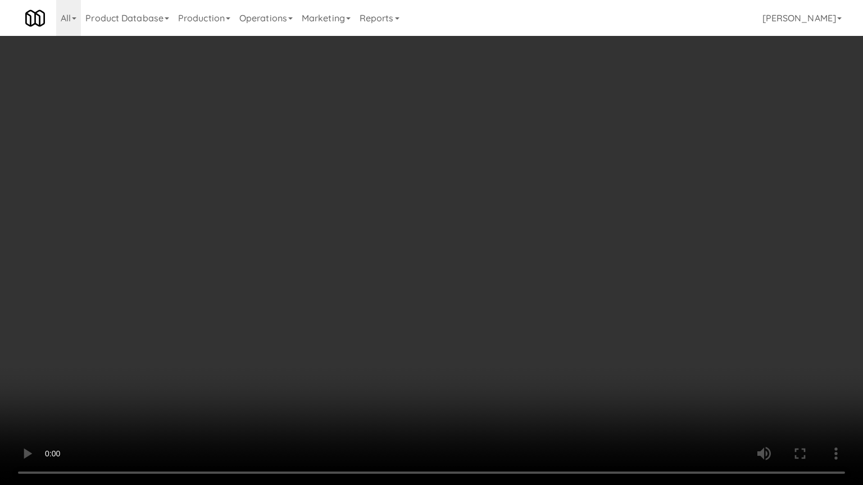
click at [466, 319] on video at bounding box center [431, 242] width 863 height 485
click at [461, 310] on video at bounding box center [431, 242] width 863 height 485
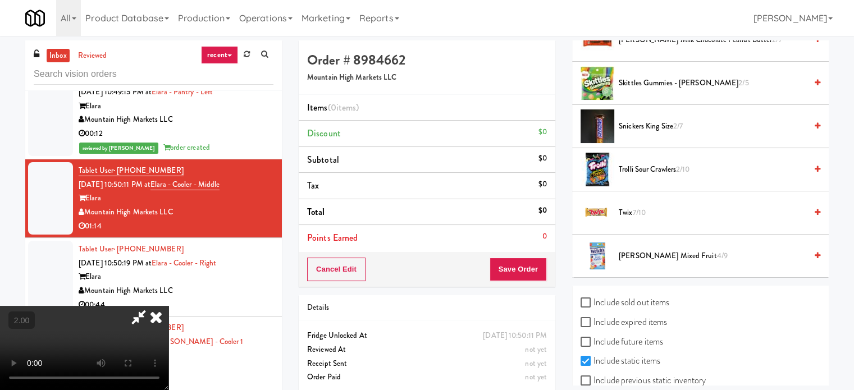
scroll to position [1359, 0]
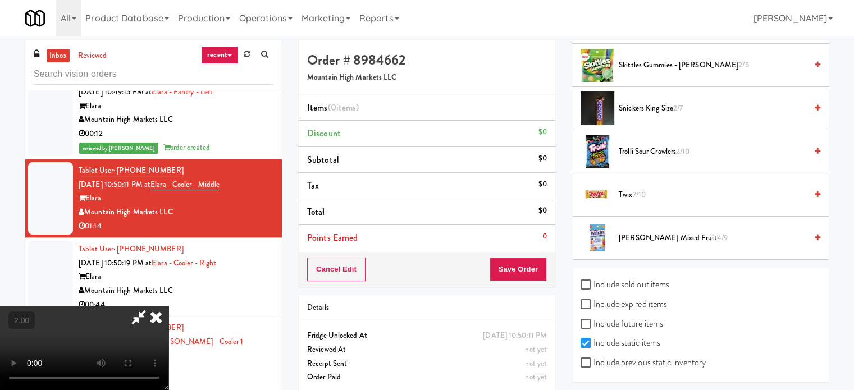
click at [616, 276] on label "Include sold out items" at bounding box center [625, 284] width 89 height 17
click at [594, 281] on input "Include sold out items" at bounding box center [587, 285] width 13 height 9
checkbox input "true"
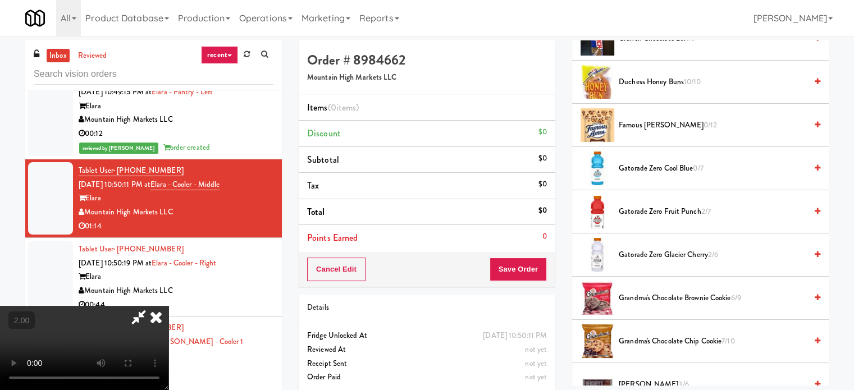
scroll to position [348, 0]
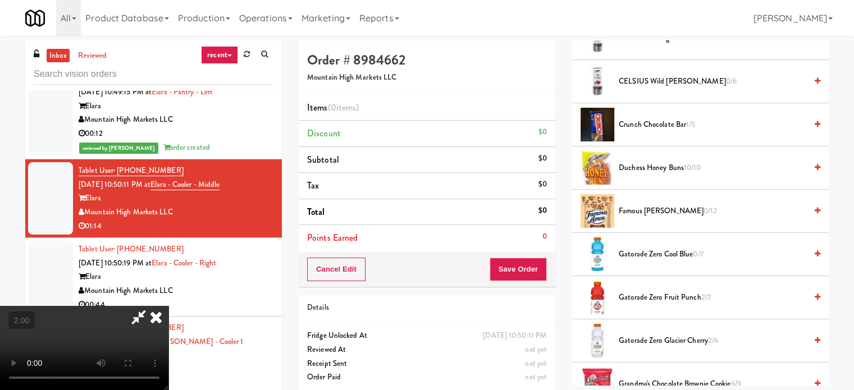
click at [648, 204] on span "Famous [PERSON_NAME] 0/12" at bounding box center [713, 211] width 188 height 14
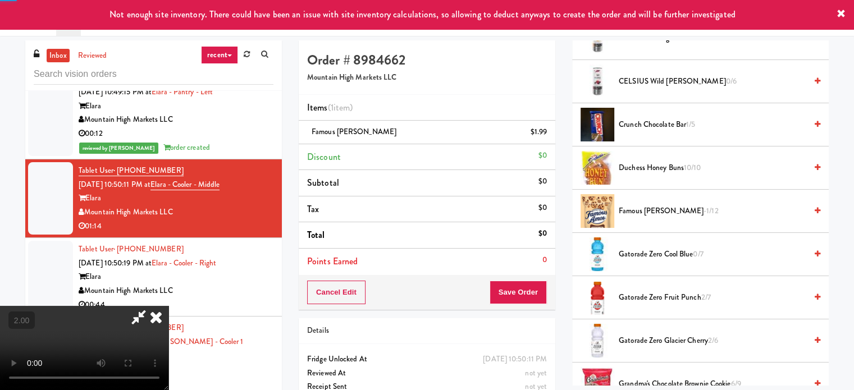
click at [169, 306] on video at bounding box center [84, 348] width 169 height 84
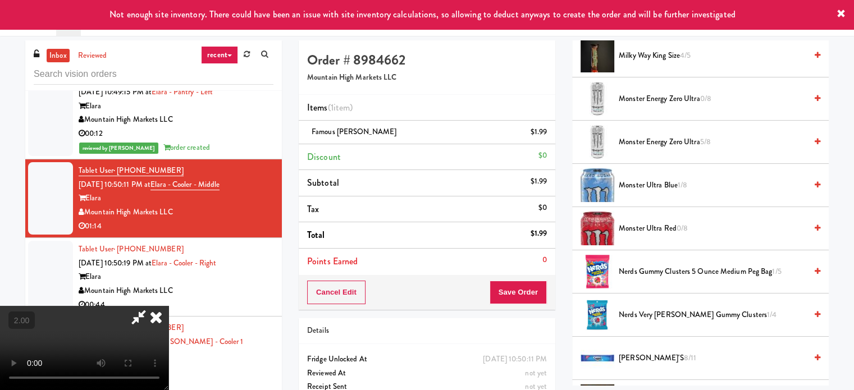
scroll to position [966, 0]
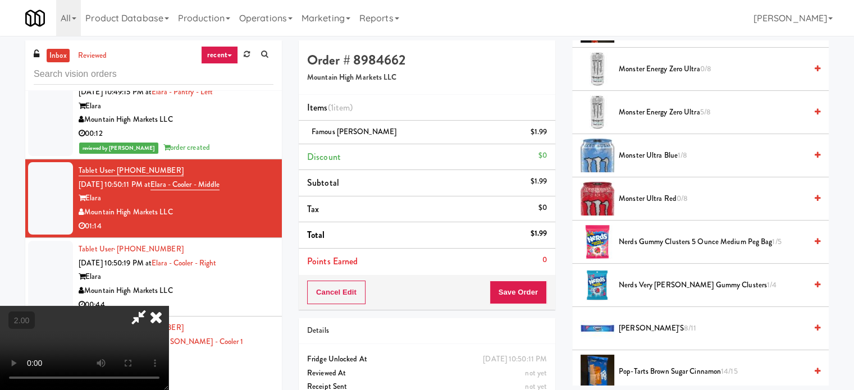
click at [644, 242] on span "Nerds Gummy Clusters 5 Ounce Medium Peg Bag 1/5" at bounding box center [713, 242] width 188 height 14
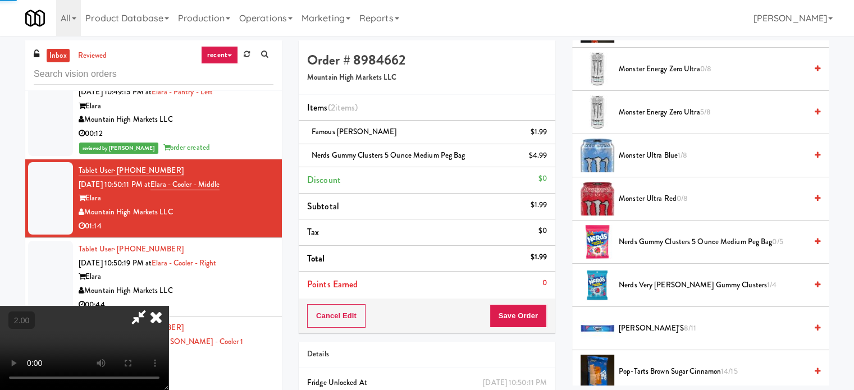
click at [169, 306] on video at bounding box center [84, 348] width 169 height 84
click at [544, 320] on button "Save Order" at bounding box center [518, 316] width 57 height 24
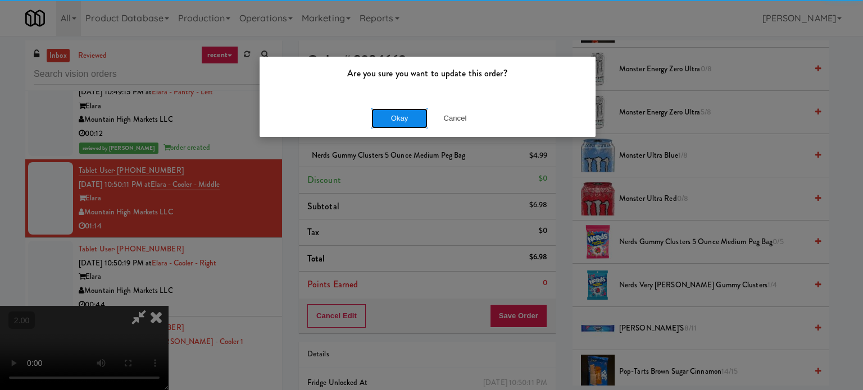
click at [423, 116] on button "Okay" at bounding box center [399, 118] width 56 height 20
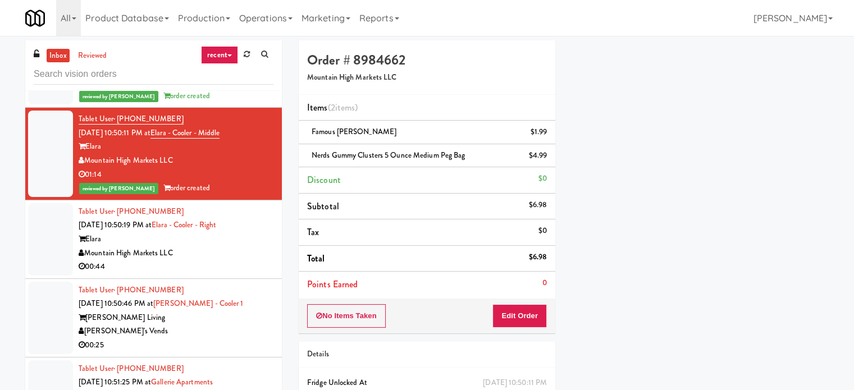
scroll to position [2022, 0]
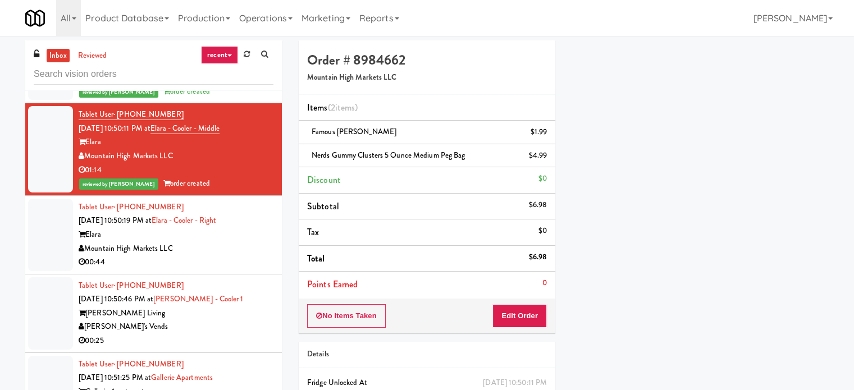
click at [207, 268] on div "00:44" at bounding box center [176, 263] width 195 height 14
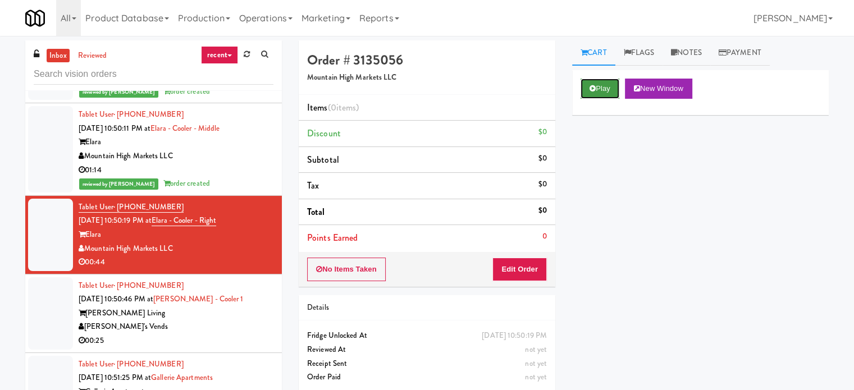
click at [611, 84] on button "Play" at bounding box center [600, 89] width 39 height 20
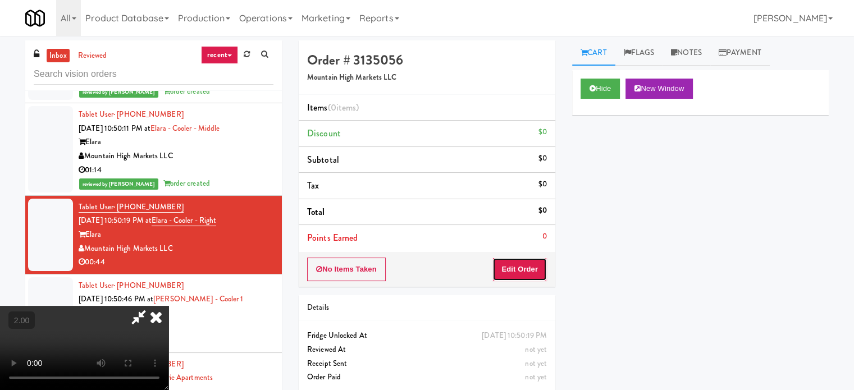
click at [524, 265] on button "Edit Order" at bounding box center [520, 270] width 54 height 24
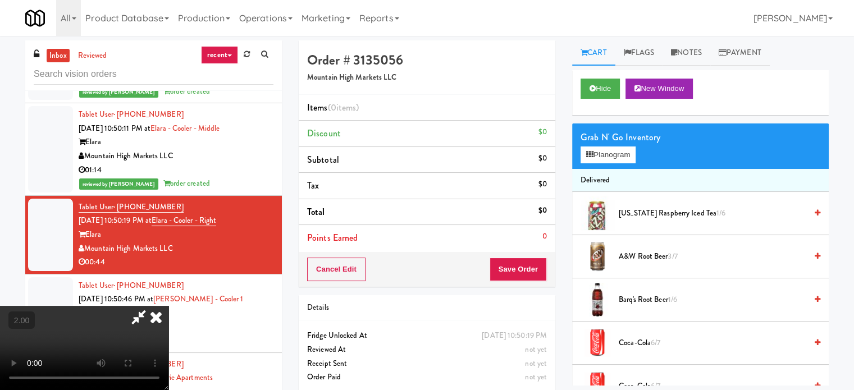
drag, startPoint x: 416, startPoint y: 289, endPoint x: 409, endPoint y: 279, distance: 11.7
click at [169, 306] on video at bounding box center [84, 348] width 169 height 84
click at [169, 321] on video at bounding box center [84, 348] width 169 height 84
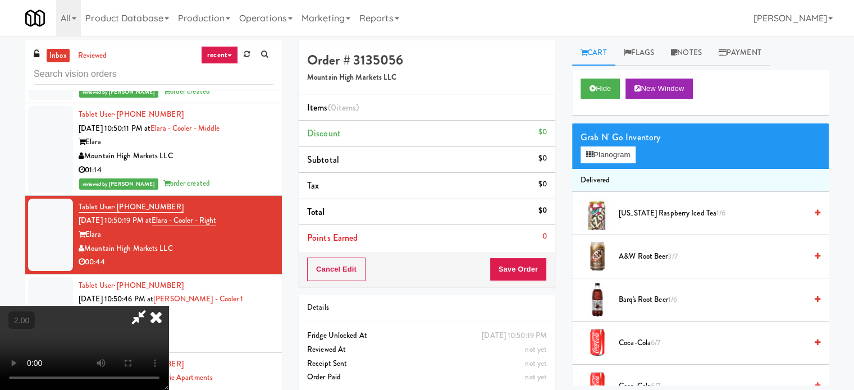
click at [169, 328] on video at bounding box center [84, 348] width 169 height 84
click at [169, 306] on video at bounding box center [84, 348] width 169 height 84
drag, startPoint x: 316, startPoint y: 244, endPoint x: 316, endPoint y: 256, distance: 11.2
click at [169, 306] on video at bounding box center [84, 348] width 169 height 84
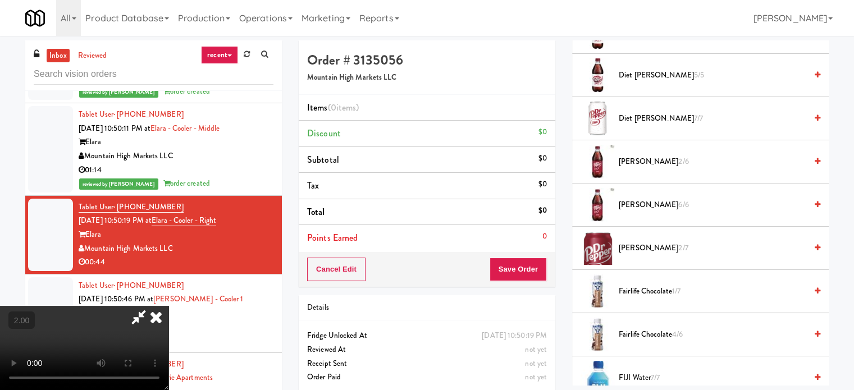
scroll to position [618, 0]
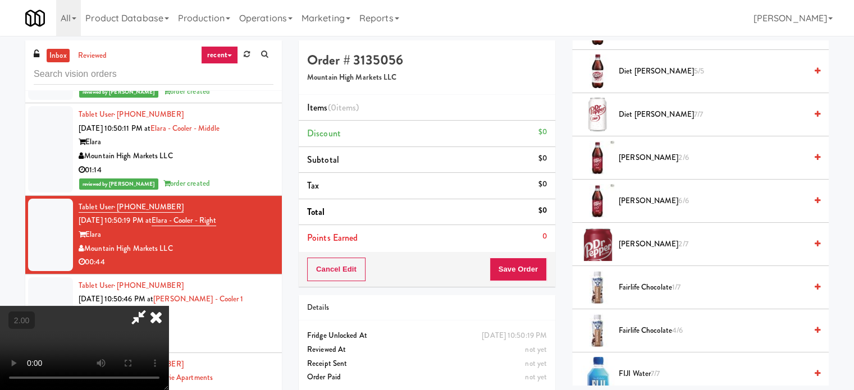
click at [641, 196] on span "[PERSON_NAME] 6/6" at bounding box center [713, 201] width 188 height 14
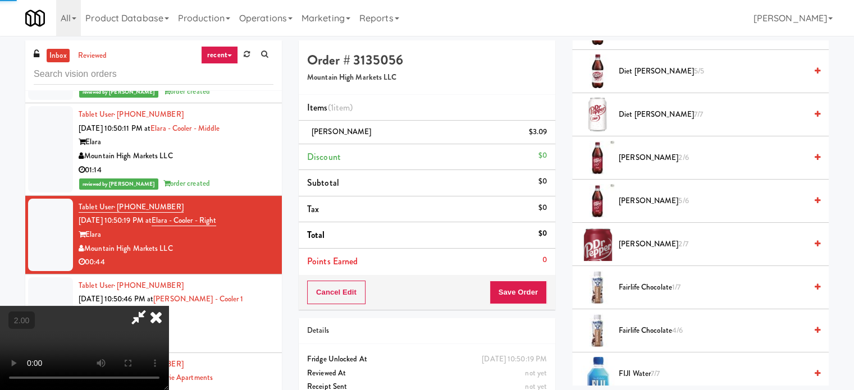
click at [169, 306] on video at bounding box center [84, 348] width 169 height 84
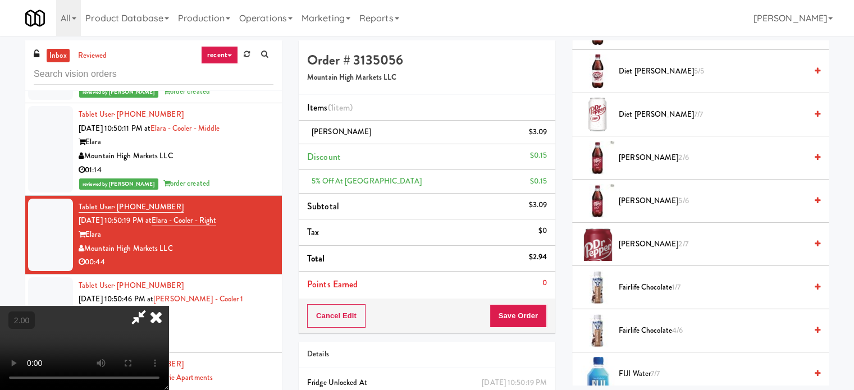
click at [169, 306] on video at bounding box center [84, 348] width 169 height 84
drag, startPoint x: 319, startPoint y: 256, endPoint x: 317, endPoint y: 272, distance: 16.9
click at [169, 306] on video at bounding box center [84, 348] width 169 height 84
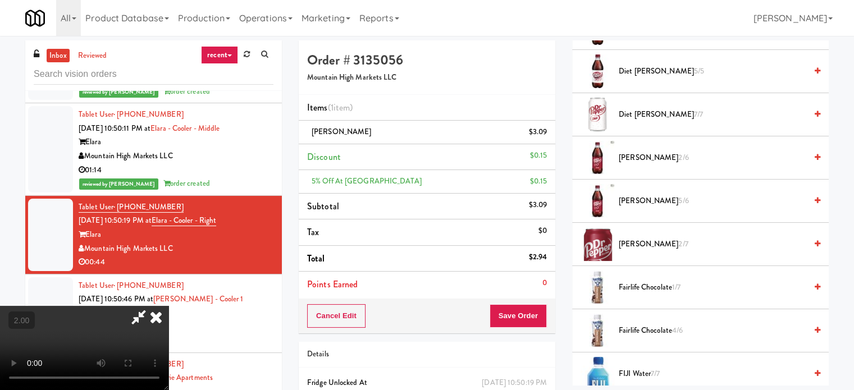
click at [169, 306] on video at bounding box center [84, 348] width 169 height 84
drag, startPoint x: 345, startPoint y: 256, endPoint x: 391, endPoint y: 253, distance: 46.1
click at [169, 306] on video at bounding box center [84, 348] width 169 height 84
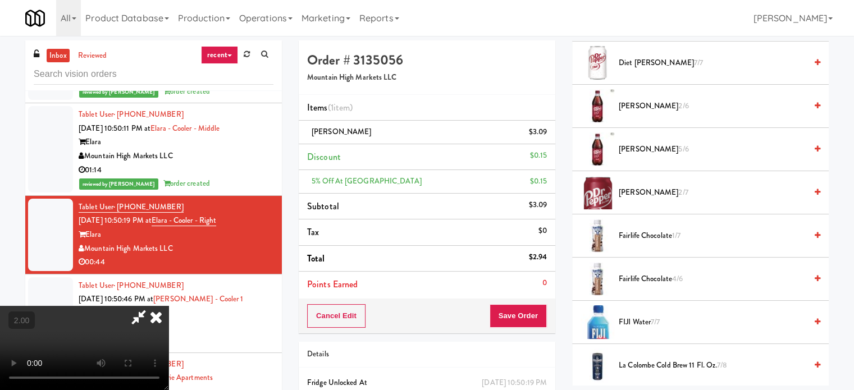
scroll to position [674, 0]
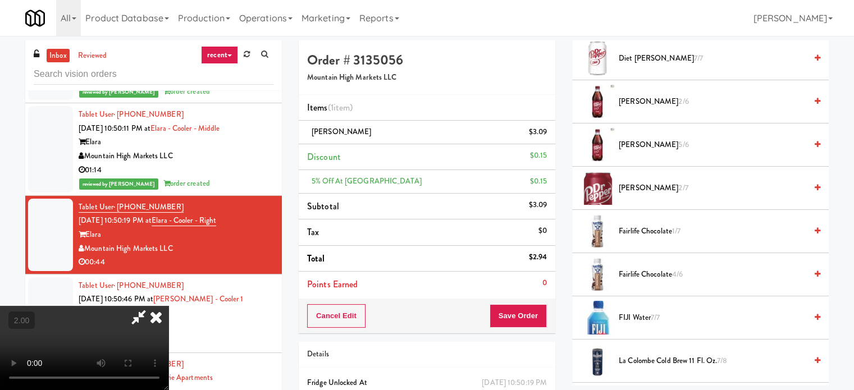
click at [679, 144] on span "5/6" at bounding box center [684, 144] width 10 height 11
click at [169, 306] on video at bounding box center [84, 348] width 169 height 84
drag, startPoint x: 334, startPoint y: 269, endPoint x: 348, endPoint y: 270, distance: 14.1
click at [169, 306] on video at bounding box center [84, 348] width 169 height 84
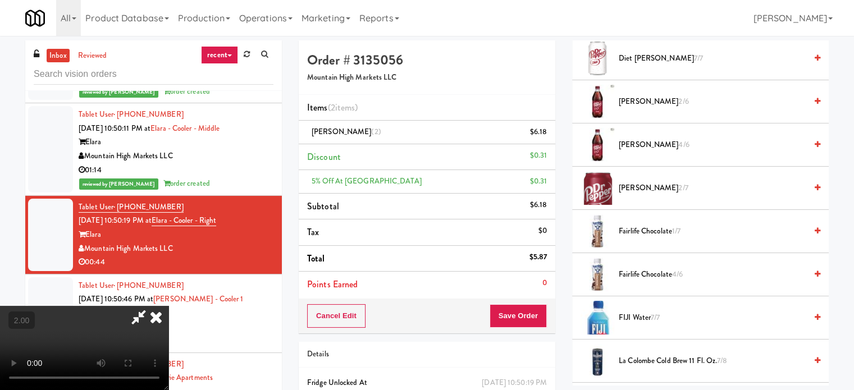
click at [169, 306] on video at bounding box center [84, 348] width 169 height 84
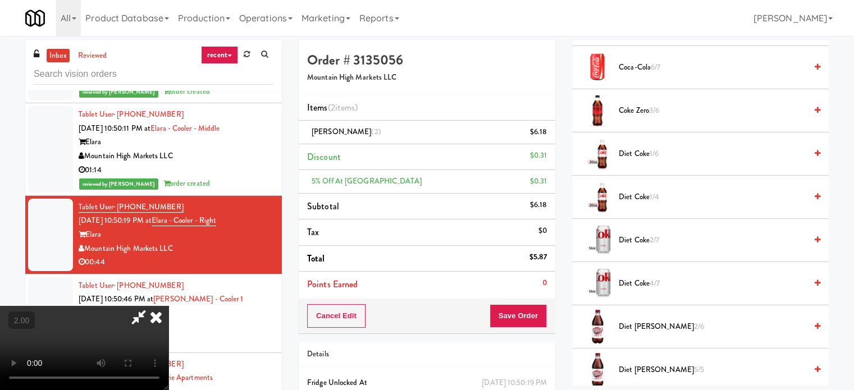
scroll to position [281, 0]
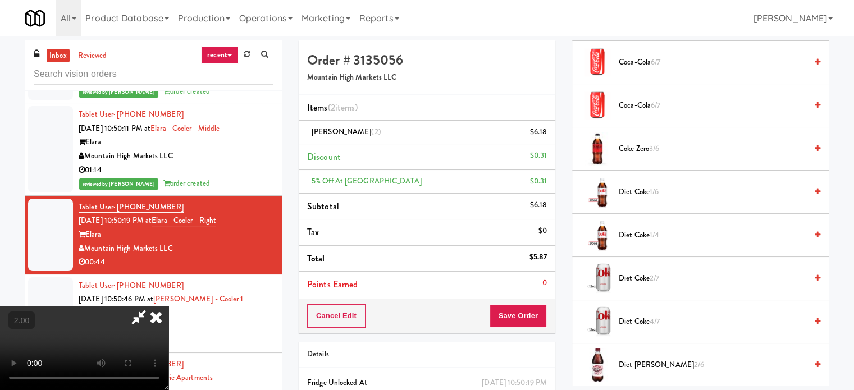
click at [677, 104] on span "Coca-Cola 6/7" at bounding box center [713, 106] width 188 height 14
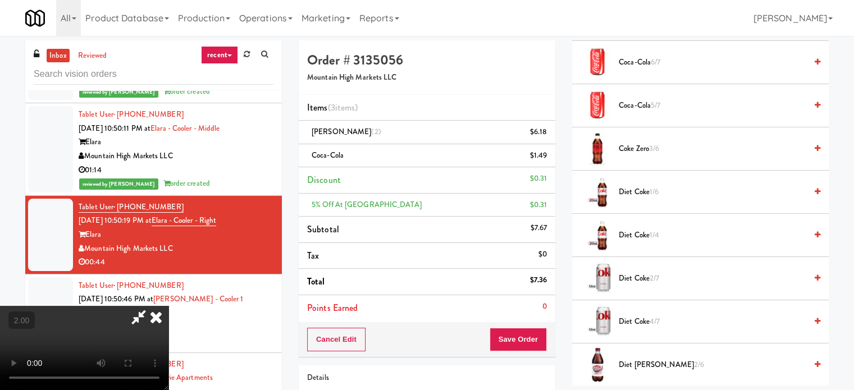
click at [169, 306] on video at bounding box center [84, 348] width 169 height 84
click at [539, 340] on button "Save Order" at bounding box center [518, 340] width 57 height 24
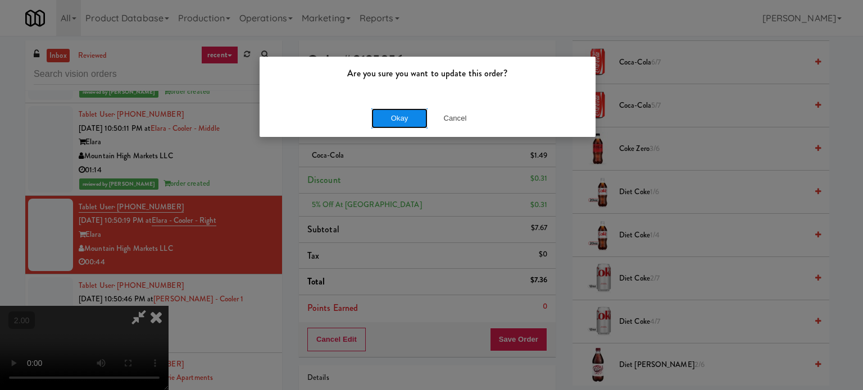
click at [407, 114] on button "Okay" at bounding box center [399, 118] width 56 height 20
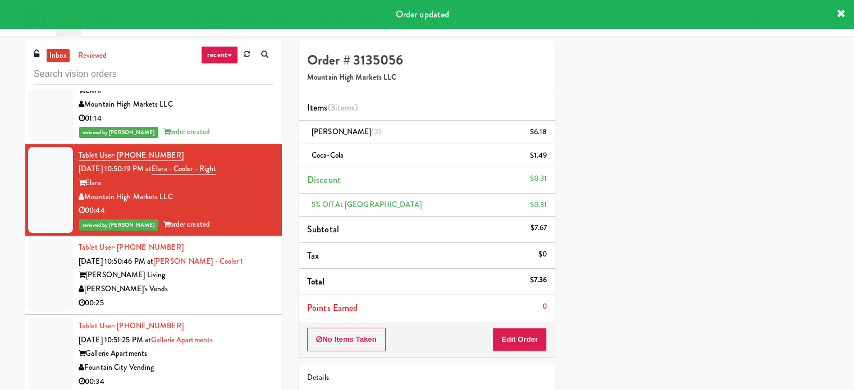
scroll to position [2079, 0]
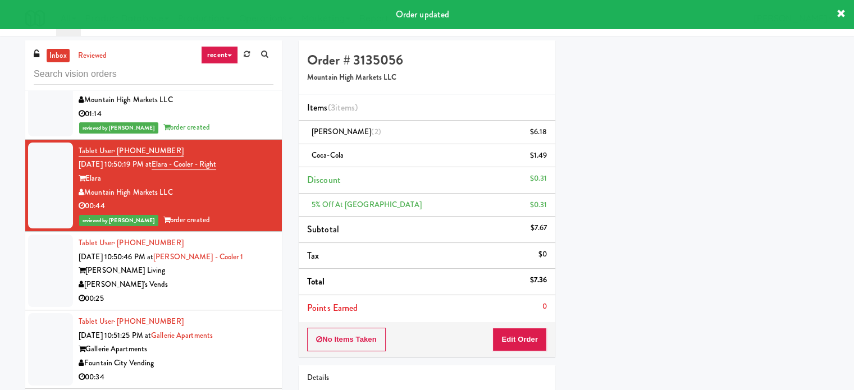
click at [215, 306] on div "00:25" at bounding box center [176, 299] width 195 height 14
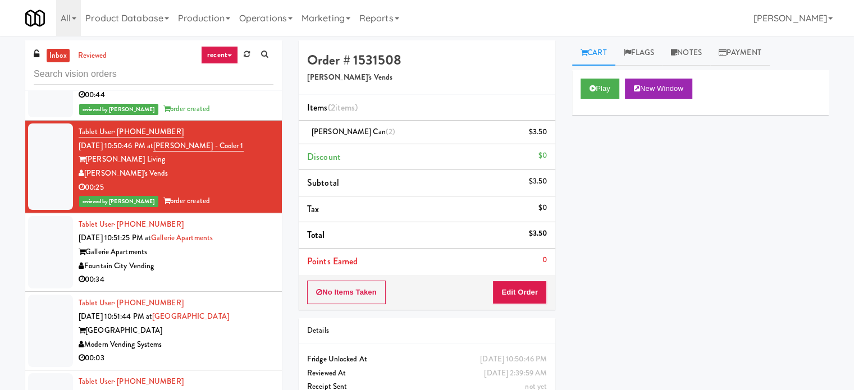
scroll to position [2191, 0]
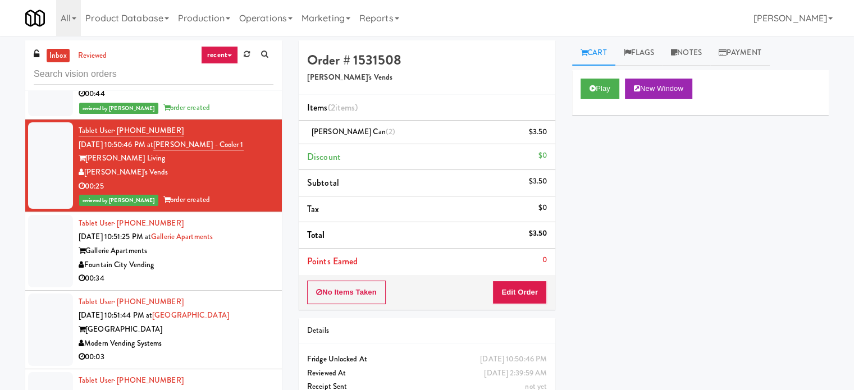
click at [213, 272] on div "Fountain City Vending" at bounding box center [176, 265] width 195 height 14
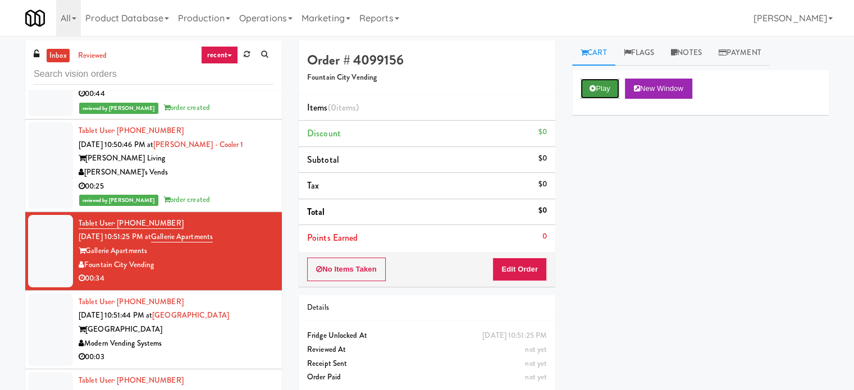
click at [613, 84] on button "Play" at bounding box center [600, 89] width 39 height 20
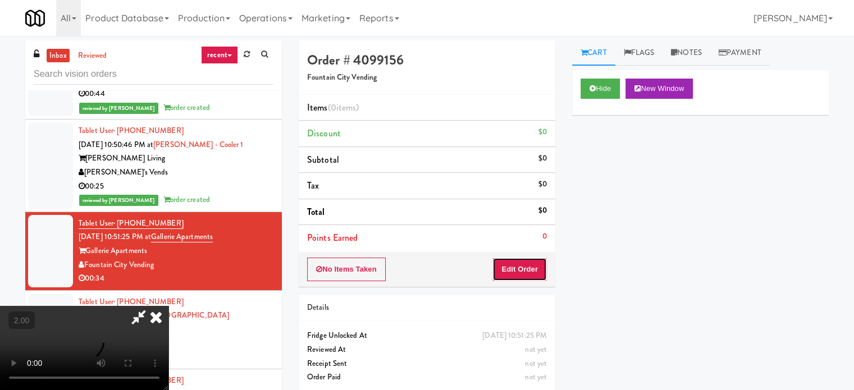
click at [513, 259] on button "Edit Order" at bounding box center [520, 270] width 54 height 24
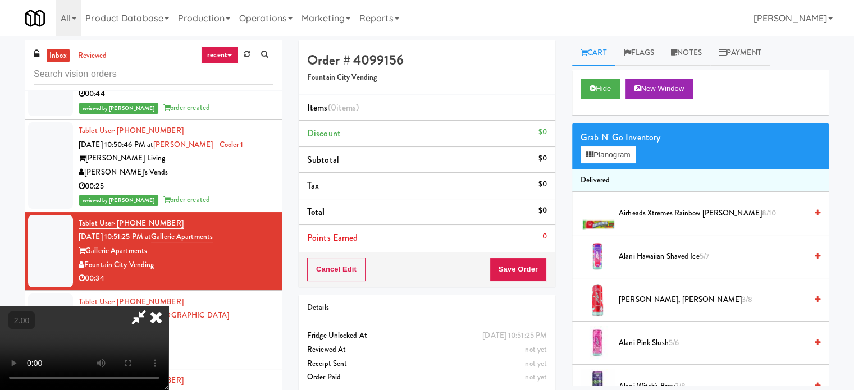
scroll to position [178, 0]
click at [169, 306] on video at bounding box center [84, 348] width 169 height 84
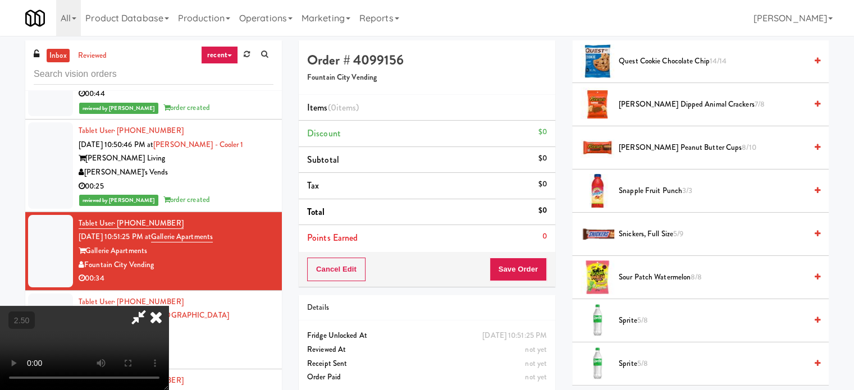
scroll to position [1404, 0]
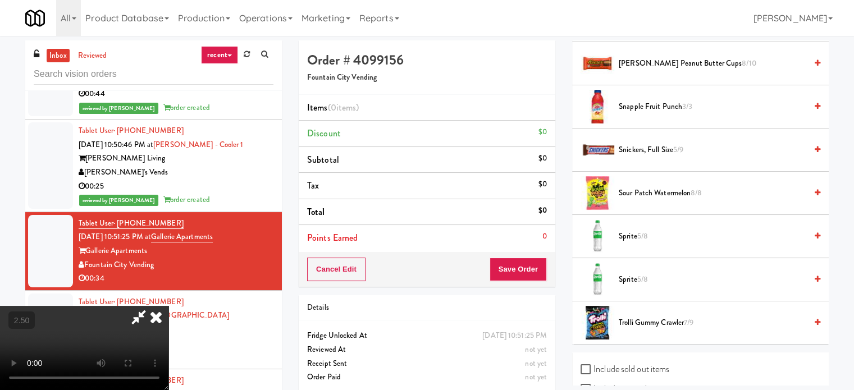
click at [169, 306] on video at bounding box center [84, 348] width 169 height 84
click at [638, 278] on span "Sprite 5/8" at bounding box center [713, 280] width 188 height 14
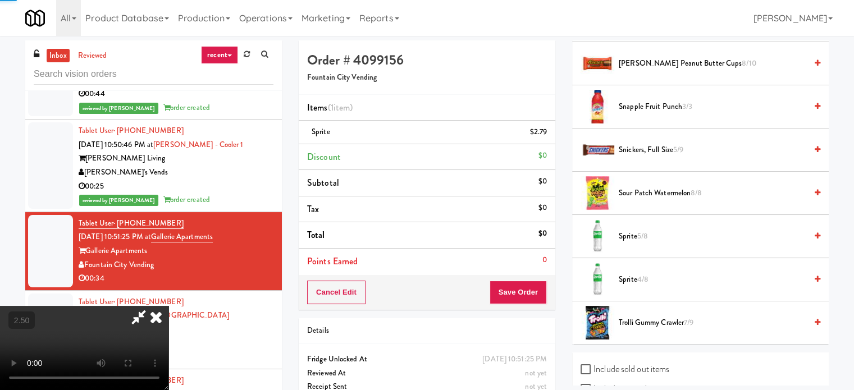
click at [169, 306] on video at bounding box center [84, 348] width 169 height 84
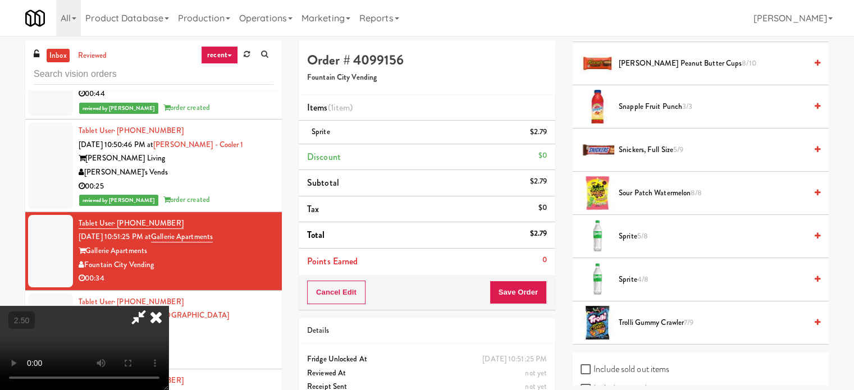
click at [169, 306] on video at bounding box center [84, 348] width 169 height 84
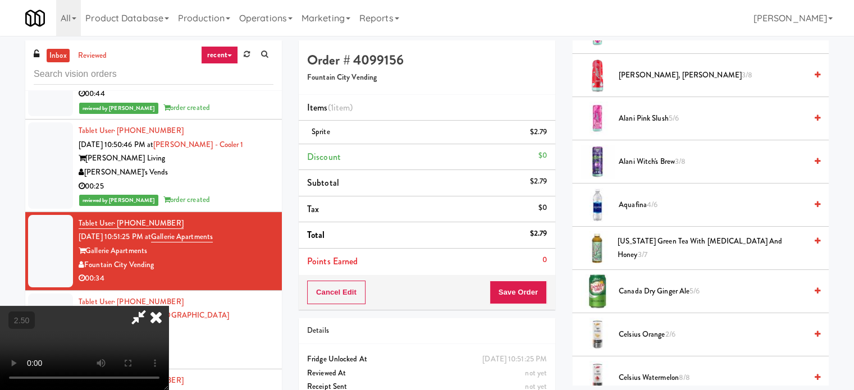
scroll to position [0, 0]
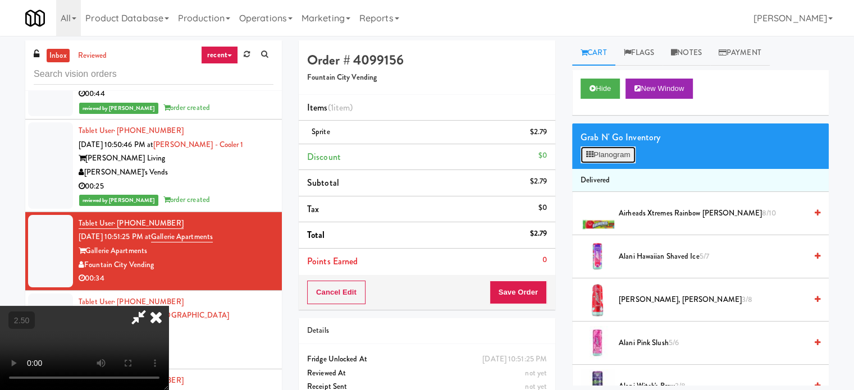
click at [587, 156] on icon at bounding box center [589, 154] width 7 height 7
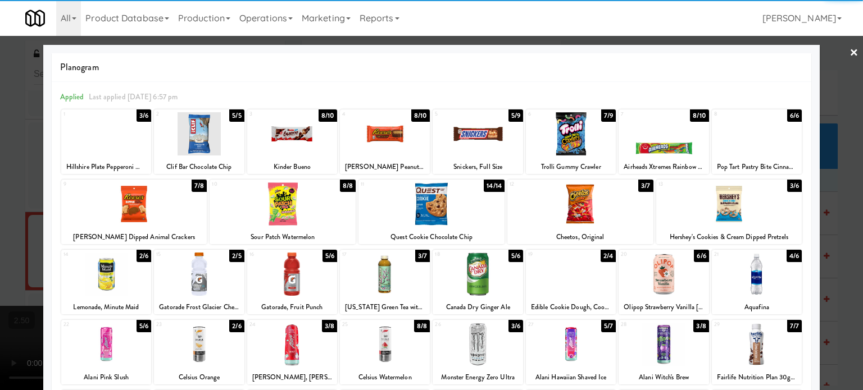
click at [753, 139] on div at bounding box center [757, 133] width 90 height 43
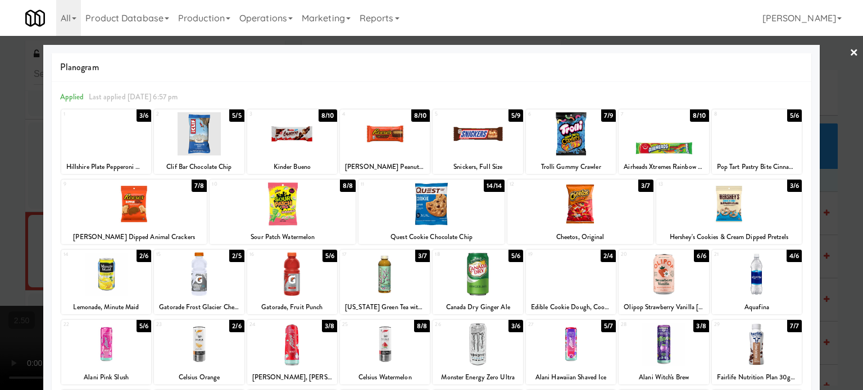
click at [834, 121] on div at bounding box center [431, 195] width 863 height 390
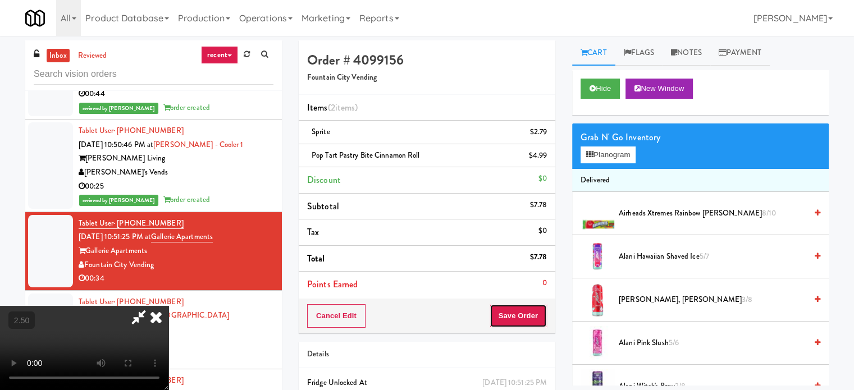
click at [524, 322] on button "Save Order" at bounding box center [518, 316] width 57 height 24
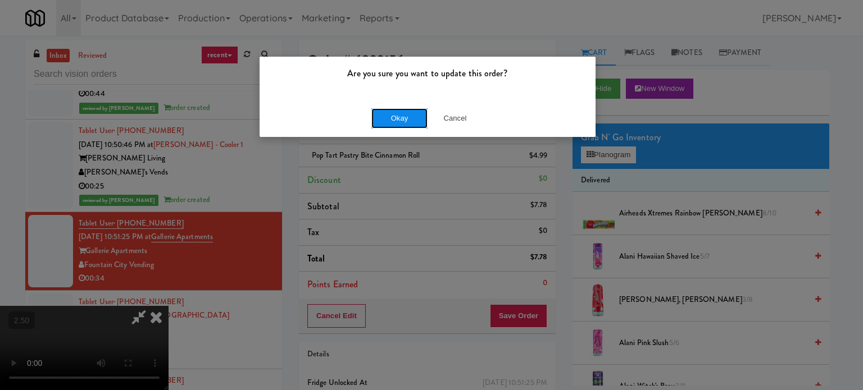
click at [394, 119] on button "Okay" at bounding box center [399, 118] width 56 height 20
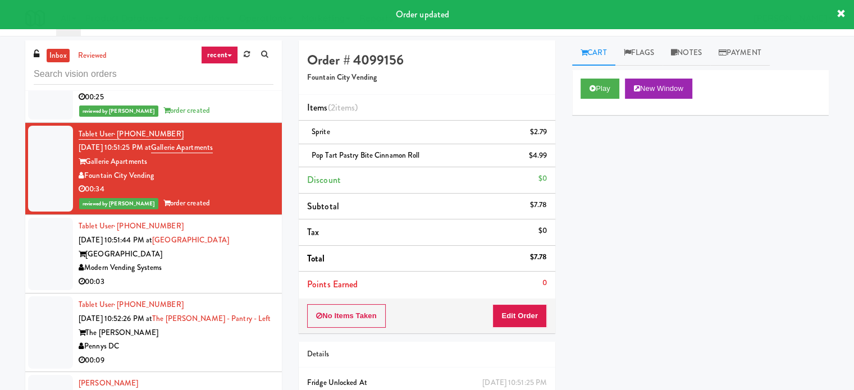
scroll to position [2303, 0]
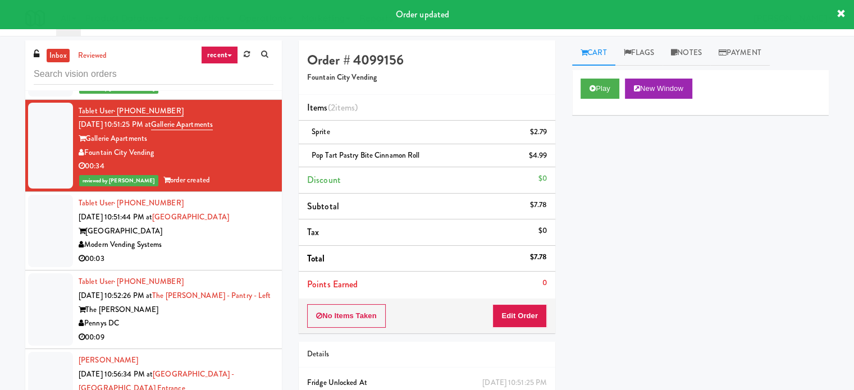
drag, startPoint x: 248, startPoint y: 256, endPoint x: 261, endPoint y: 259, distance: 12.7
click at [248, 252] on div "Modern Vending Systems" at bounding box center [176, 245] width 195 height 14
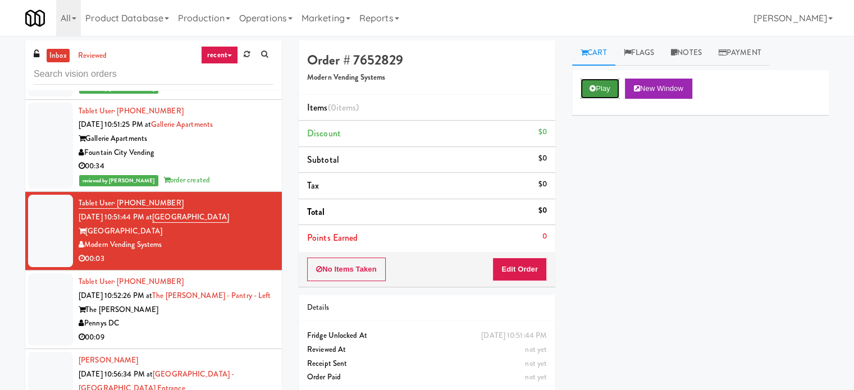
click at [585, 85] on button "Play" at bounding box center [600, 89] width 39 height 20
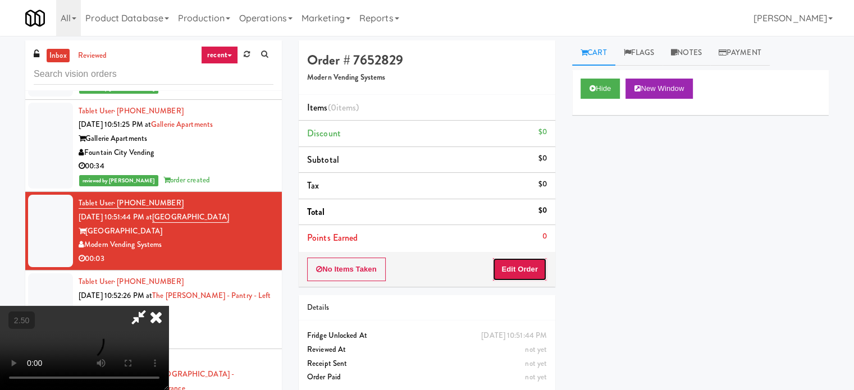
click at [538, 263] on button "Edit Order" at bounding box center [520, 270] width 54 height 24
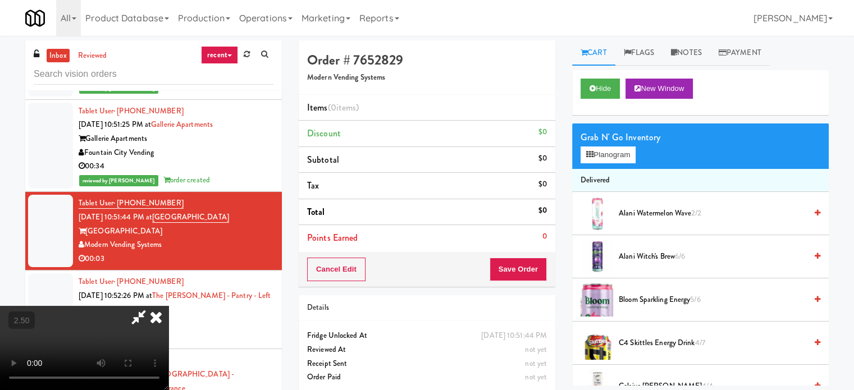
click at [169, 306] on video at bounding box center [84, 348] width 169 height 84
drag, startPoint x: 352, startPoint y: 247, endPoint x: 374, endPoint y: 253, distance: 22.9
click at [169, 306] on video at bounding box center [84, 348] width 169 height 84
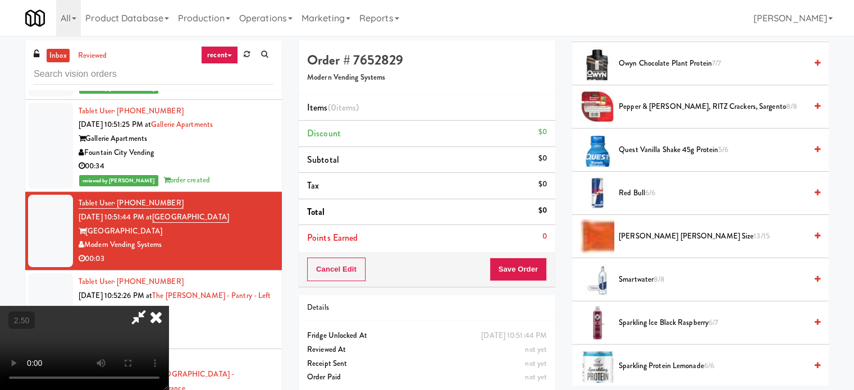
scroll to position [1236, 0]
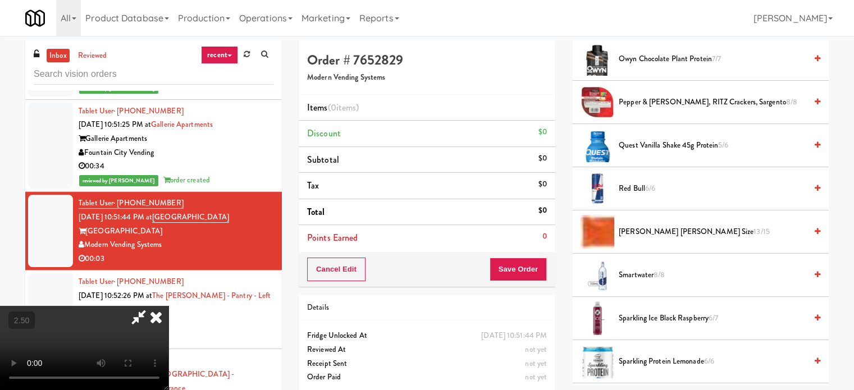
click at [636, 270] on span "Smartwater 8/8" at bounding box center [713, 276] width 188 height 14
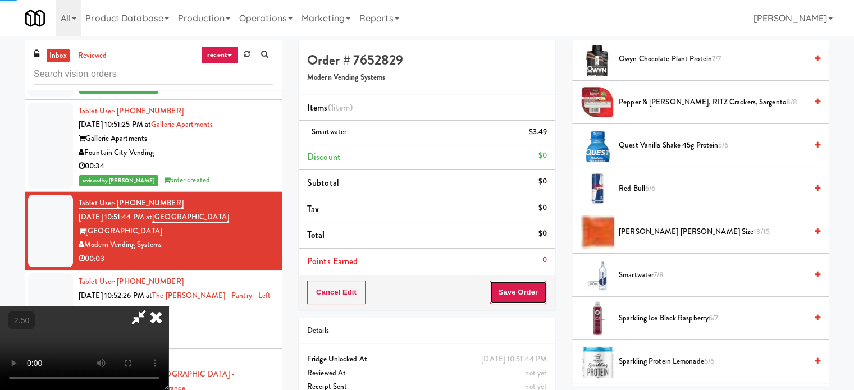
click at [513, 290] on button "Save Order" at bounding box center [518, 293] width 57 height 24
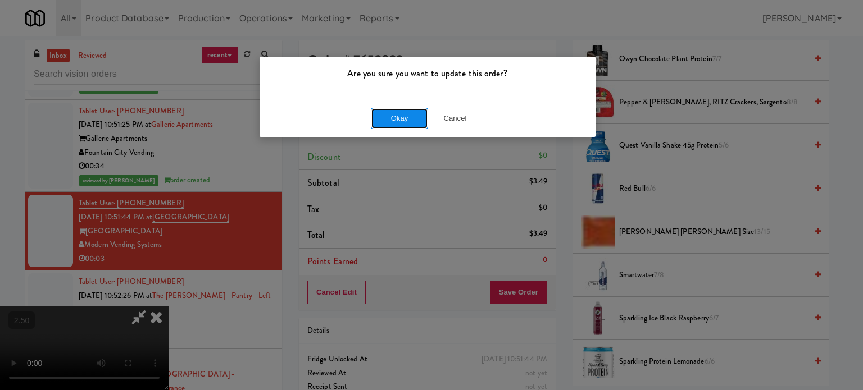
click at [393, 125] on button "Okay" at bounding box center [399, 118] width 56 height 20
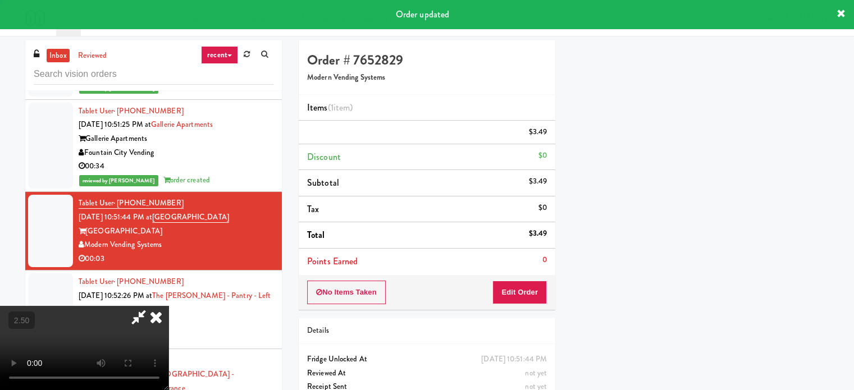
scroll to position [105, 0]
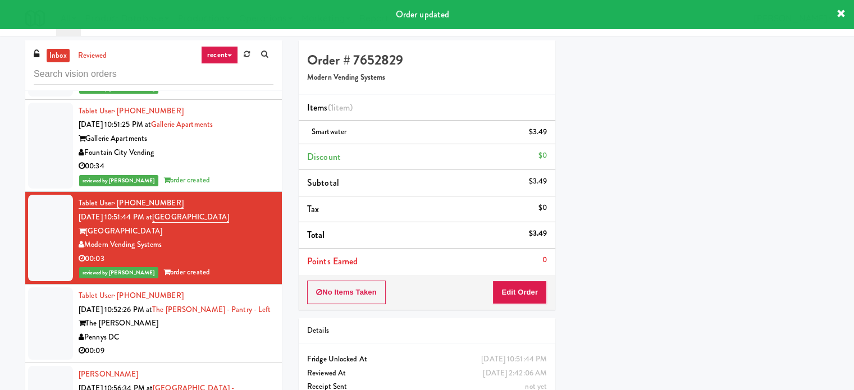
drag, startPoint x: 189, startPoint y: 346, endPoint x: 253, endPoint y: 322, distance: 69.0
click at [189, 345] on div "Pennys DC" at bounding box center [176, 338] width 195 height 14
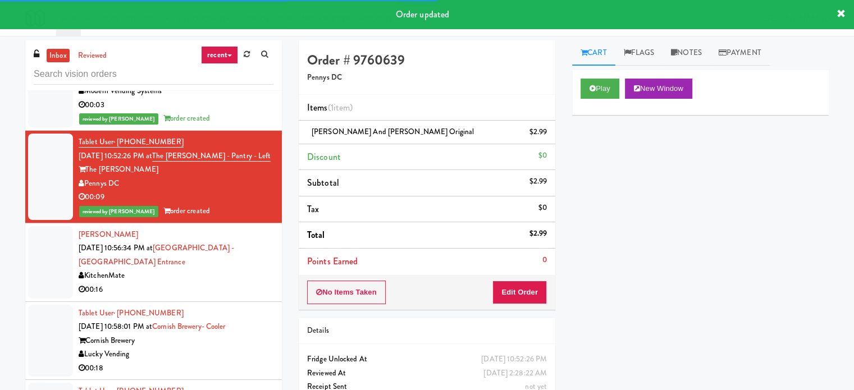
scroll to position [2472, 0]
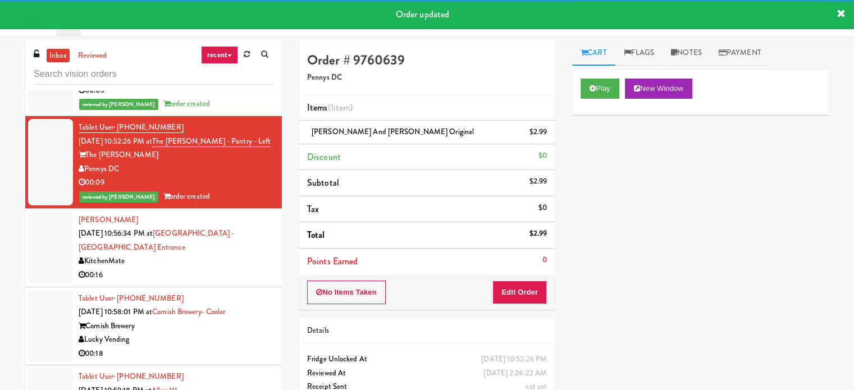
click at [215, 282] on div "00:16" at bounding box center [176, 276] width 195 height 14
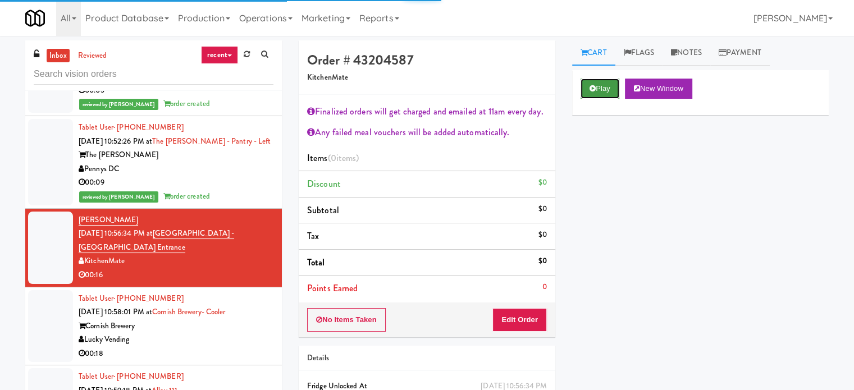
click at [611, 97] on button "Play" at bounding box center [600, 89] width 39 height 20
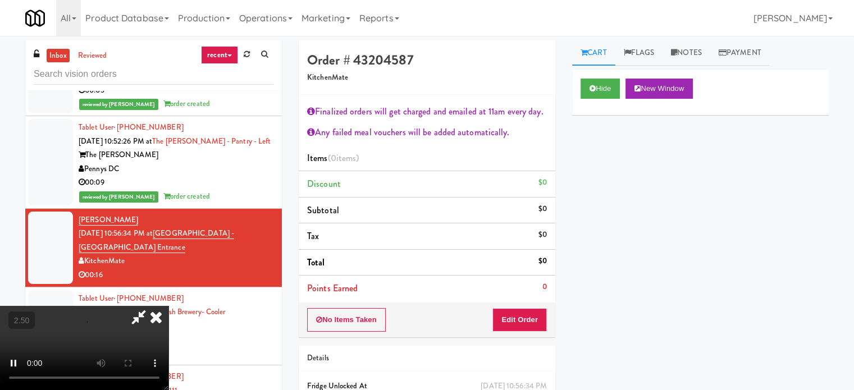
click at [506, 341] on div "Order # 43204587 KitchenMate Finalized orders will get charged and emailed at 1…" at bounding box center [427, 246] width 274 height 412
click at [522, 319] on button "Edit Order" at bounding box center [520, 320] width 54 height 24
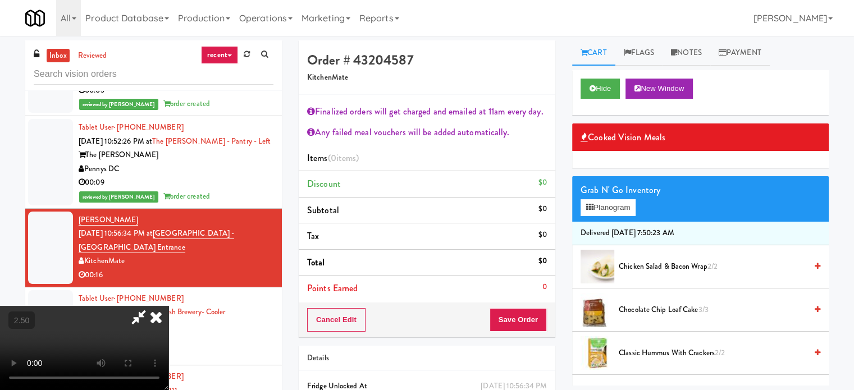
drag, startPoint x: 386, startPoint y: 298, endPoint x: 375, endPoint y: 298, distance: 11.8
click at [169, 306] on video at bounding box center [84, 348] width 169 height 84
drag, startPoint x: 368, startPoint y: 230, endPoint x: 359, endPoint y: 232, distance: 9.3
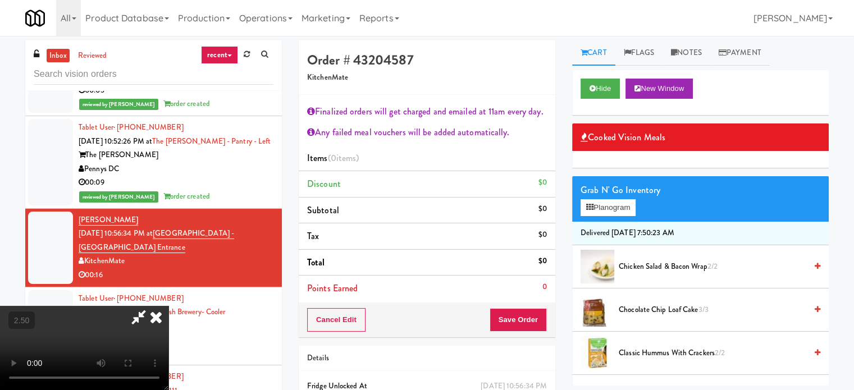
click at [169, 306] on video at bounding box center [84, 348] width 169 height 84
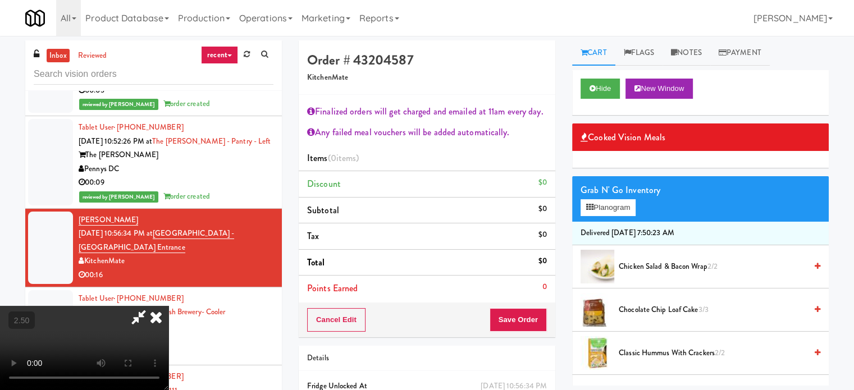
click at [169, 306] on video at bounding box center [84, 348] width 169 height 84
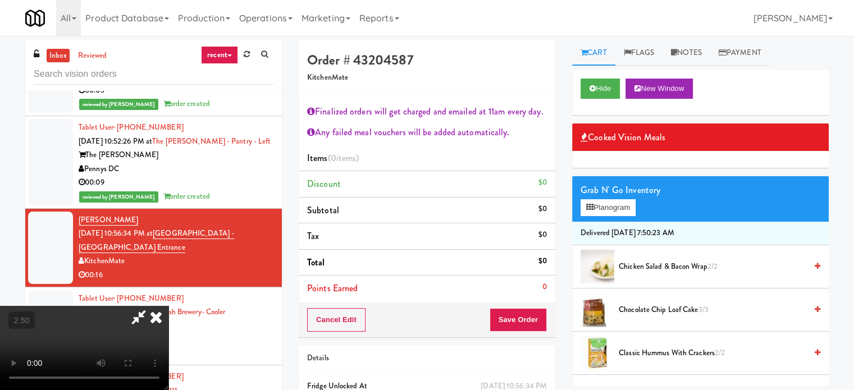
click at [169, 306] on video at bounding box center [84, 348] width 169 height 84
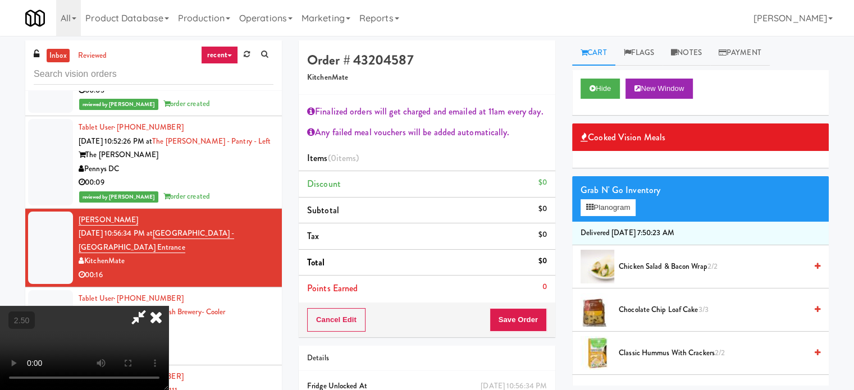
click at [169, 306] on video at bounding box center [84, 348] width 169 height 84
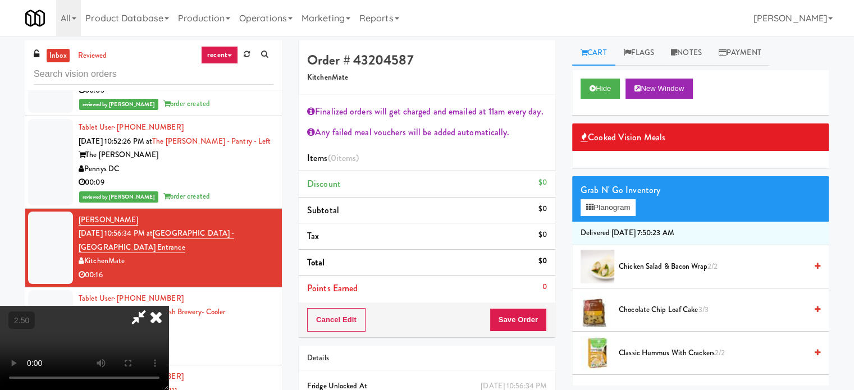
click at [169, 306] on video at bounding box center [84, 348] width 169 height 84
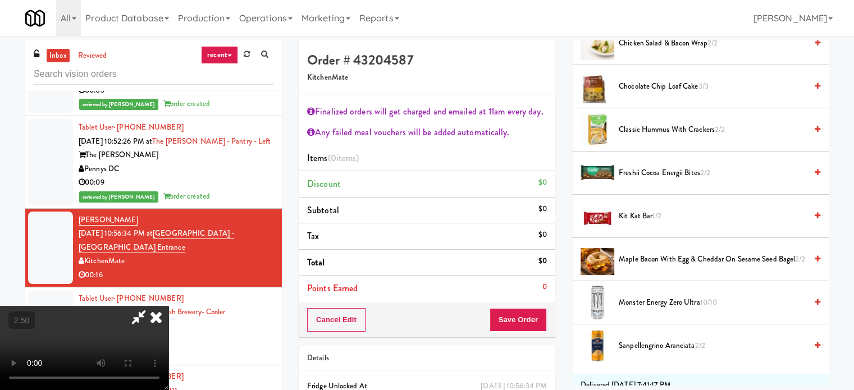
scroll to position [225, 0]
click at [697, 175] on span "Freshii Cocoa Energii Bites 2/2" at bounding box center [713, 172] width 188 height 14
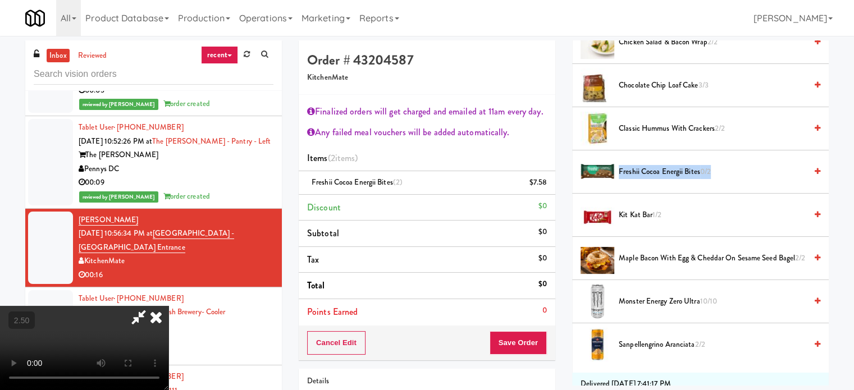
click at [697, 175] on span "Freshii Cocoa Energii Bites 0/2" at bounding box center [713, 172] width 188 height 14
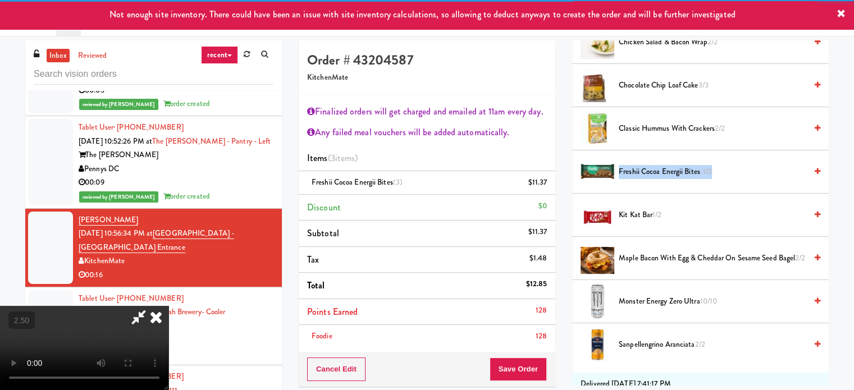
click at [169, 306] on video at bounding box center [84, 348] width 169 height 84
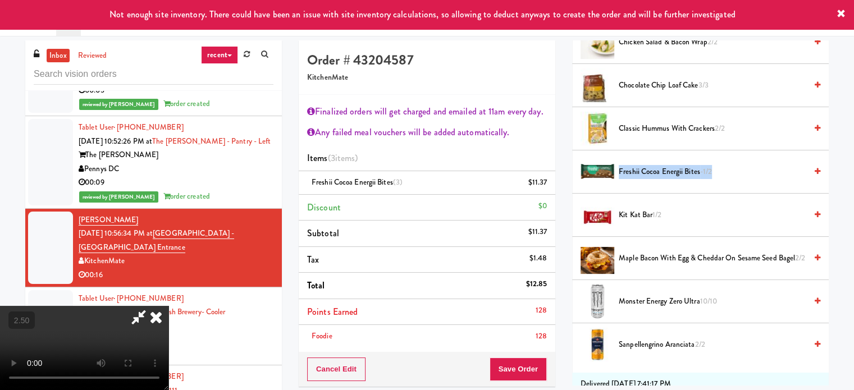
click at [169, 306] on video at bounding box center [84, 348] width 169 height 84
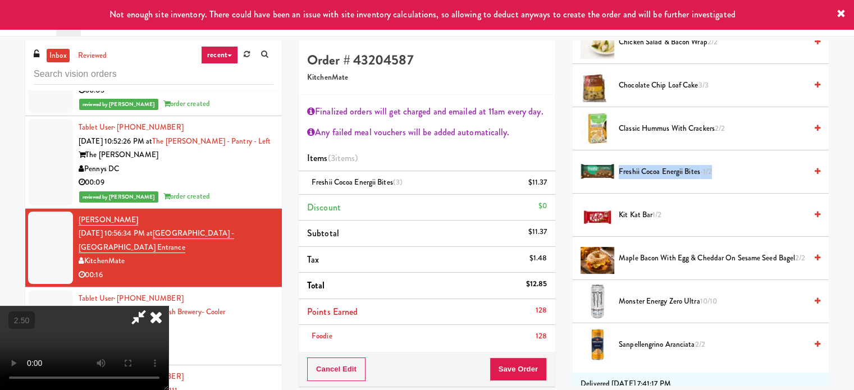
click at [169, 306] on video at bounding box center [84, 348] width 169 height 84
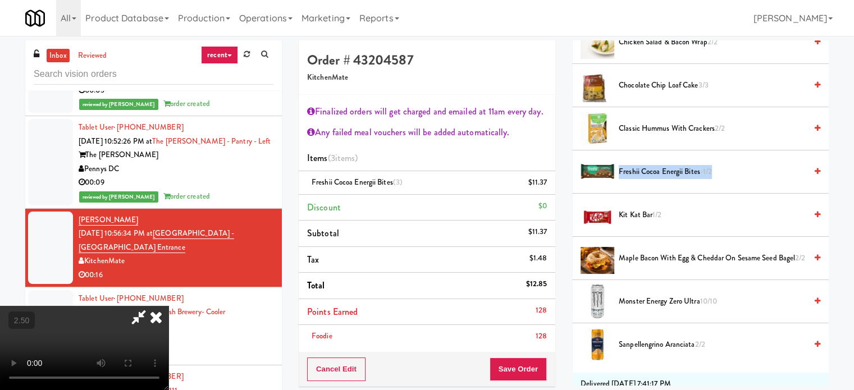
click at [169, 306] on video at bounding box center [84, 348] width 169 height 84
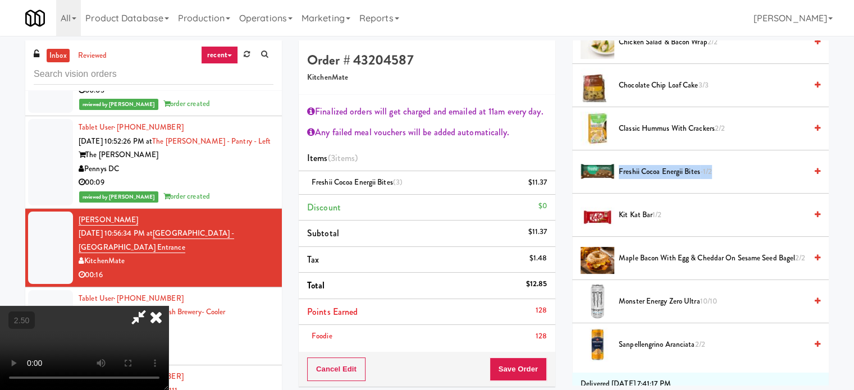
click at [169, 306] on video at bounding box center [84, 348] width 169 height 84
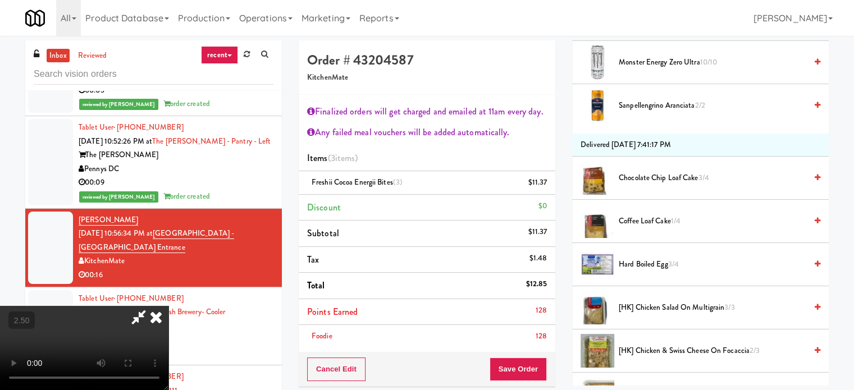
scroll to position [506, 0]
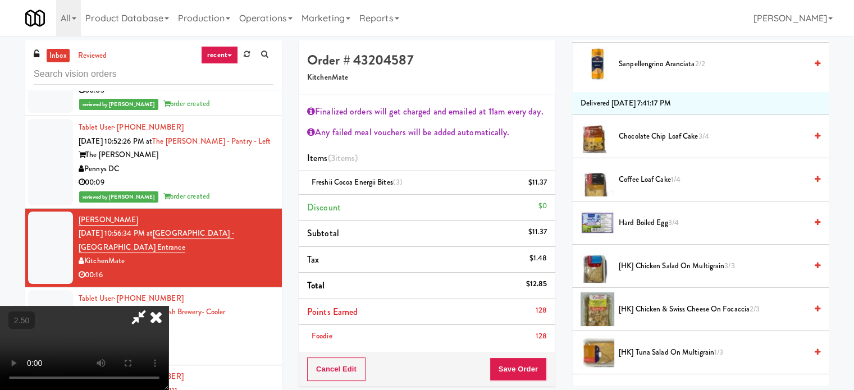
click at [652, 183] on span "Coffee Loaf Cake 1/4" at bounding box center [713, 180] width 188 height 14
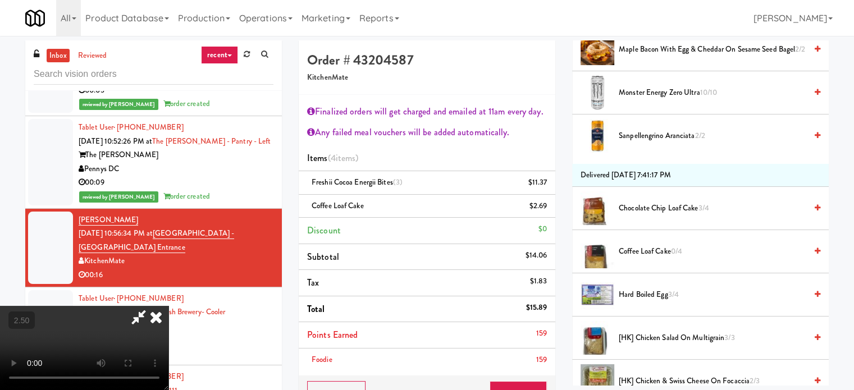
scroll to position [393, 0]
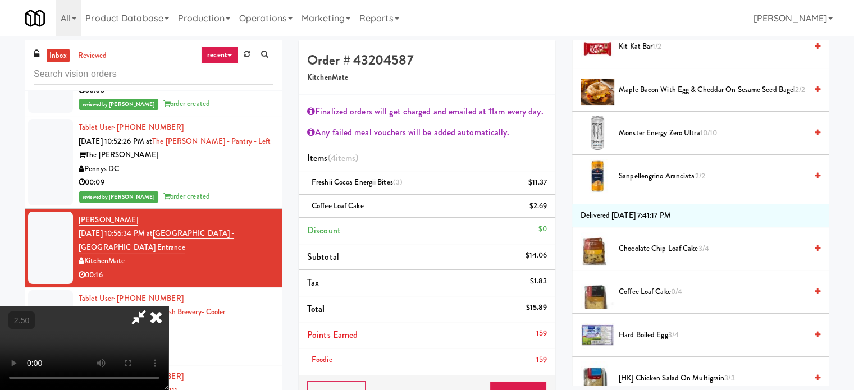
click at [633, 285] on span "Coffee Loaf Cake 0/4" at bounding box center [713, 292] width 188 height 14
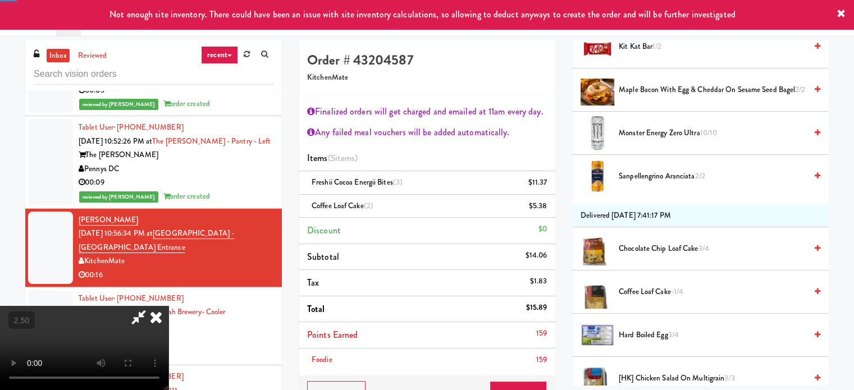
click at [169, 306] on video at bounding box center [84, 348] width 169 height 84
click at [536, 382] on button "Save Order" at bounding box center [518, 393] width 57 height 24
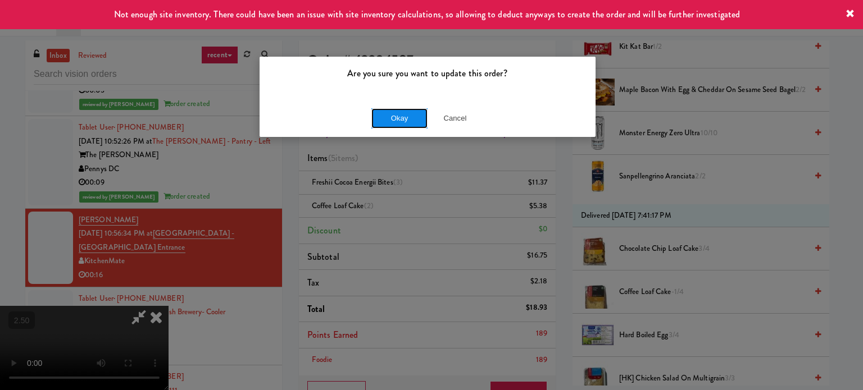
click at [408, 123] on button "Okay" at bounding box center [399, 118] width 56 height 20
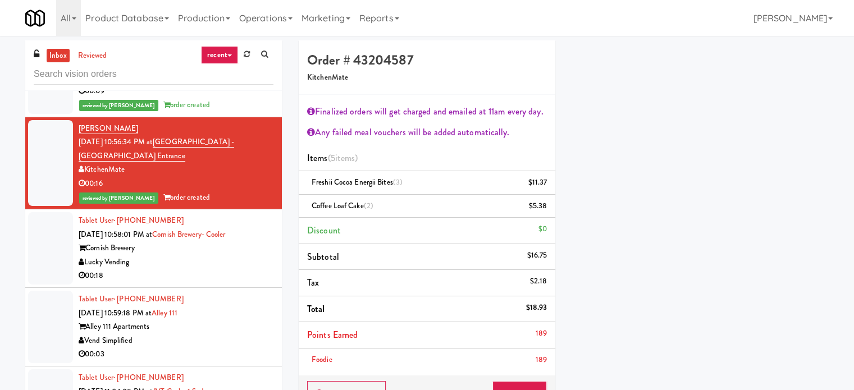
scroll to position [2584, 0]
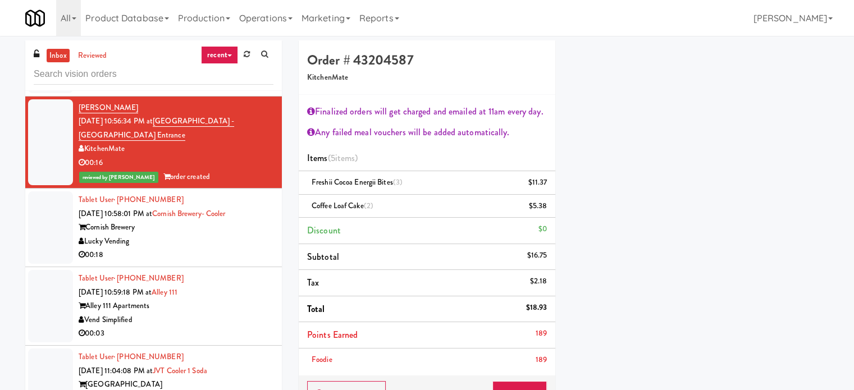
click at [179, 262] on div "00:18" at bounding box center [176, 255] width 195 height 14
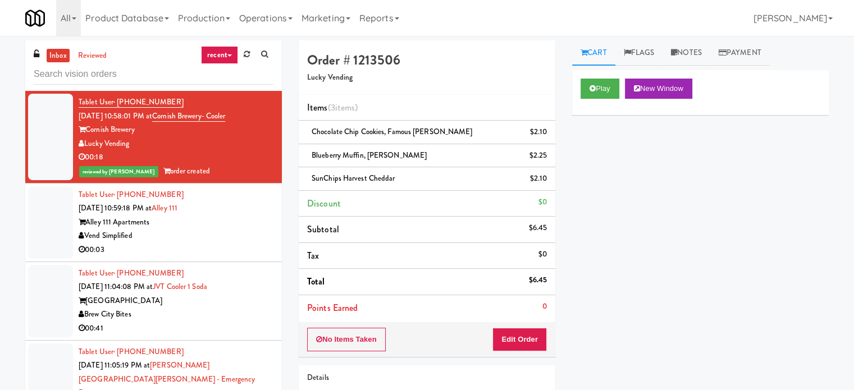
scroll to position [2696, 0]
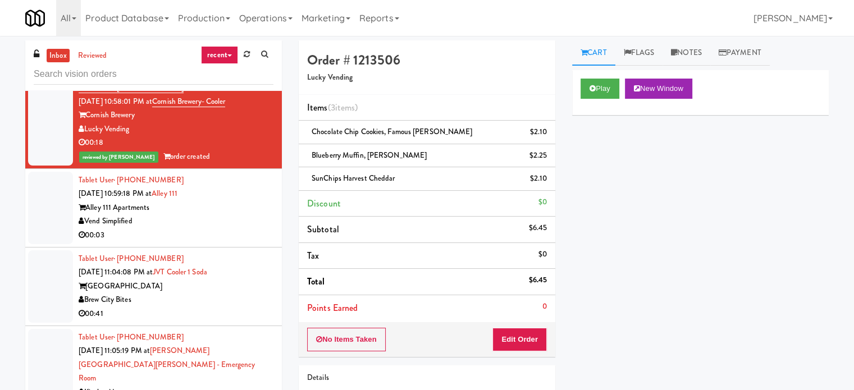
click at [234, 241] on div "00:03" at bounding box center [176, 236] width 195 height 14
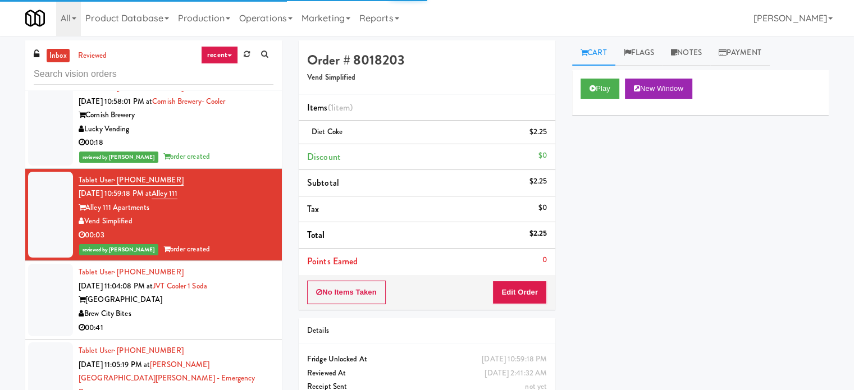
click at [243, 298] on div "Tablet User · (715) 432-3221 [DATE] 11:04:08 PM at JVT Cooler 1 Soda [GEOGRAPHI…" at bounding box center [176, 300] width 195 height 69
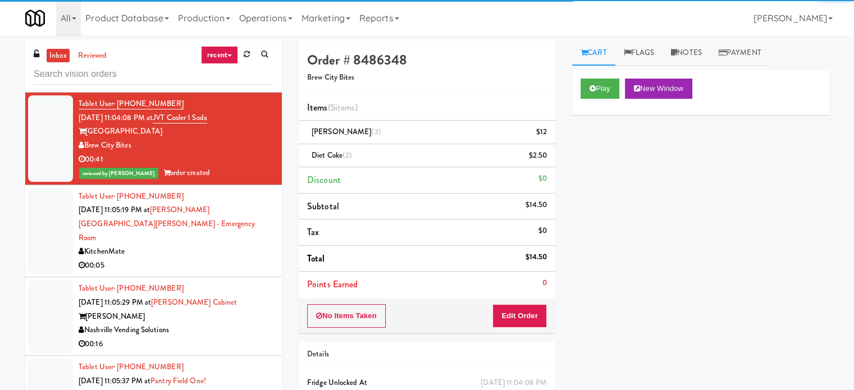
click at [232, 245] on div "KitchenMate" at bounding box center [176, 252] width 195 height 14
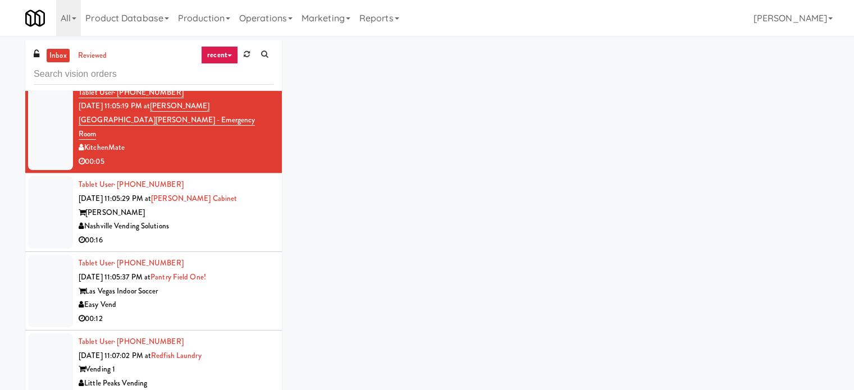
scroll to position [2977, 0]
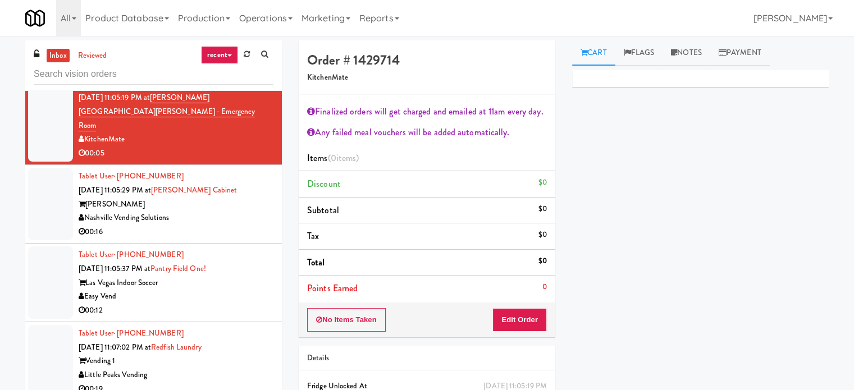
click at [248, 218] on div "Nashville Vending Solutions" at bounding box center [176, 218] width 195 height 14
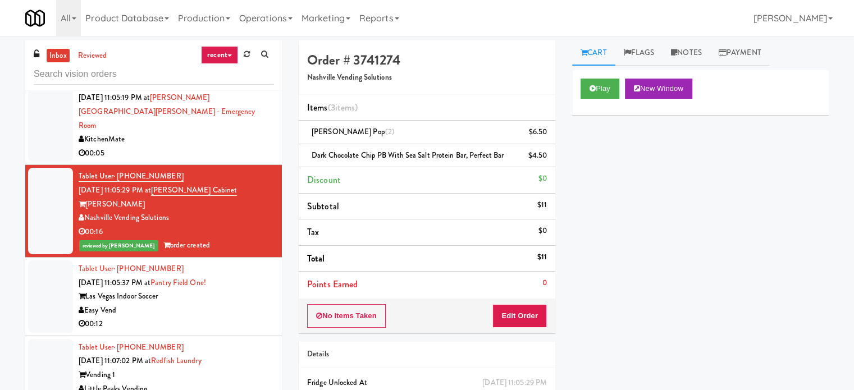
click at [235, 299] on div "Las Vegas Indoor Soccer" at bounding box center [176, 297] width 195 height 14
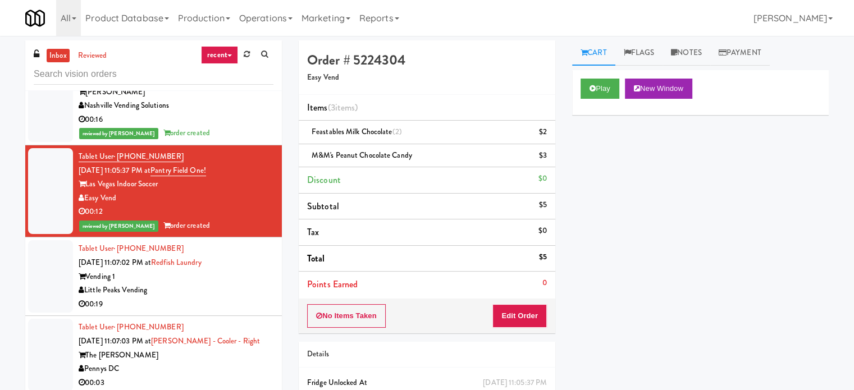
click at [237, 270] on div "Vending 1" at bounding box center [176, 277] width 195 height 14
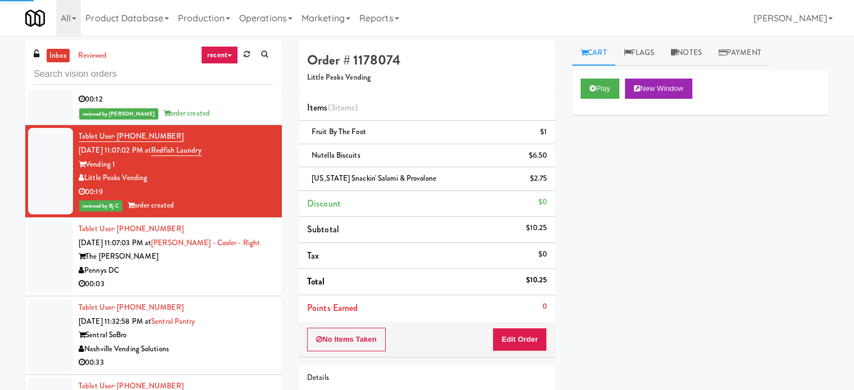
click at [249, 273] on div "Pennys DC" at bounding box center [176, 271] width 195 height 14
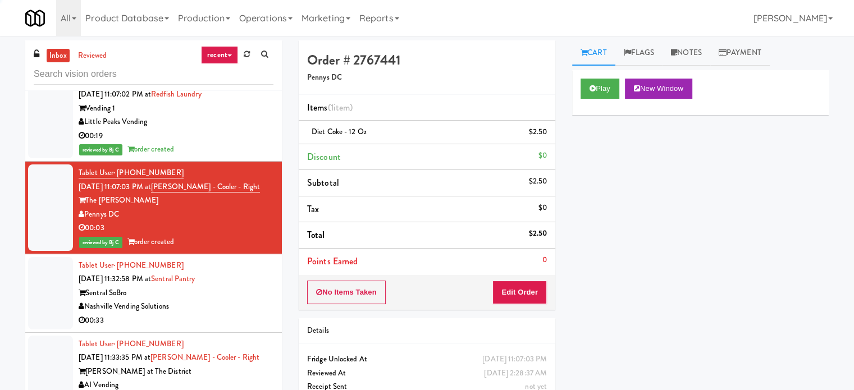
click at [243, 290] on div "Sentral SoBro" at bounding box center [176, 294] width 195 height 14
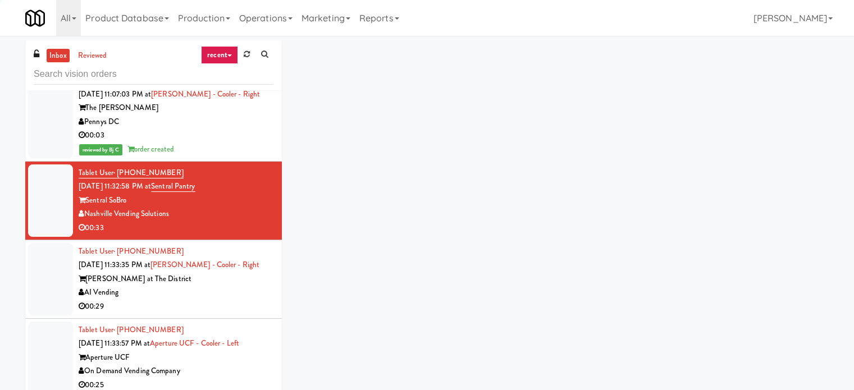
scroll to position [3371, 0]
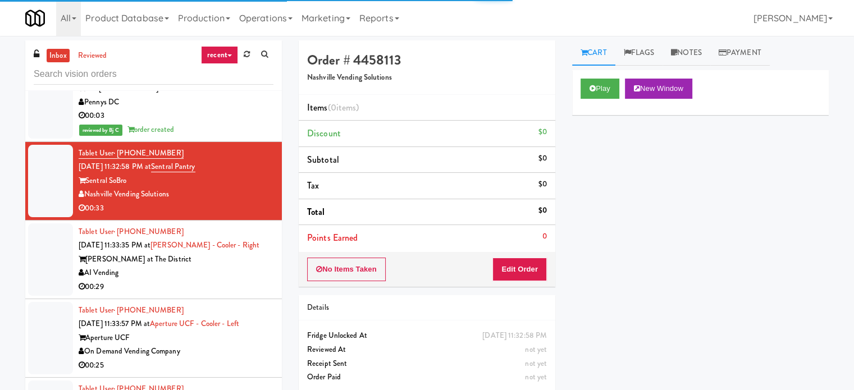
click at [243, 289] on div "00:29" at bounding box center [176, 287] width 195 height 14
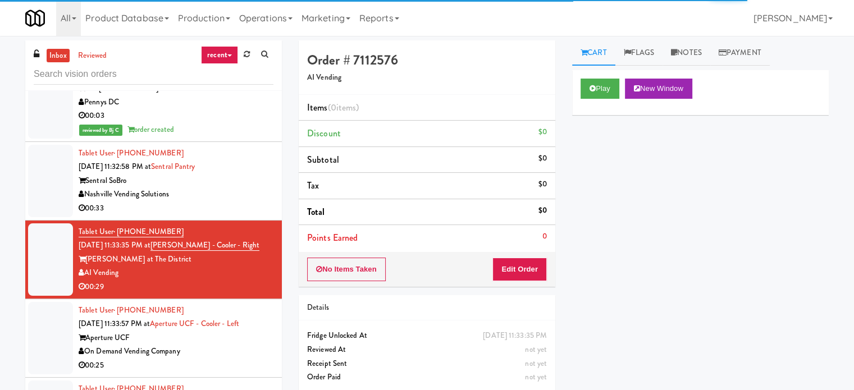
click at [238, 208] on div "00:33" at bounding box center [176, 209] width 195 height 14
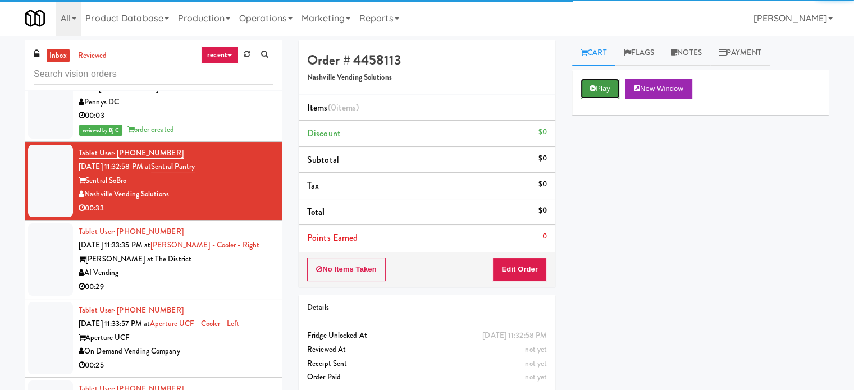
click at [618, 90] on button "Play" at bounding box center [600, 89] width 39 height 20
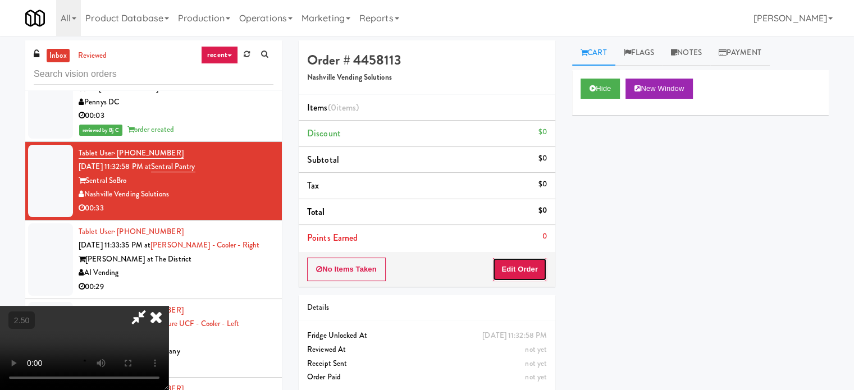
click at [542, 267] on button "Edit Order" at bounding box center [520, 270] width 54 height 24
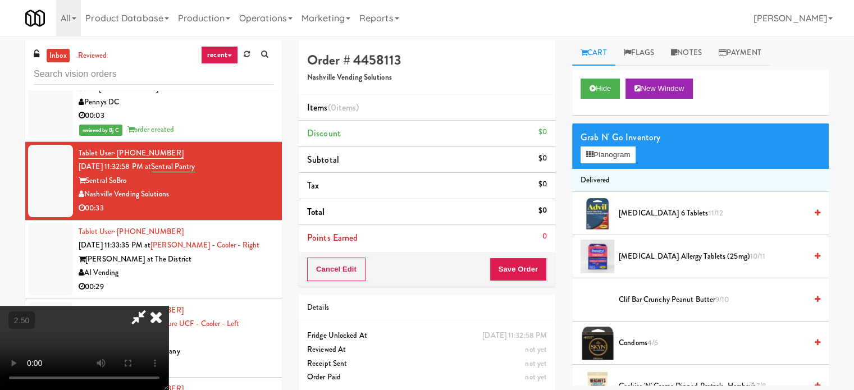
drag, startPoint x: 357, startPoint y: 230, endPoint x: 312, endPoint y: 238, distance: 45.0
click at [169, 306] on video at bounding box center [84, 348] width 169 height 84
click at [599, 157] on button "Planogram" at bounding box center [608, 155] width 55 height 17
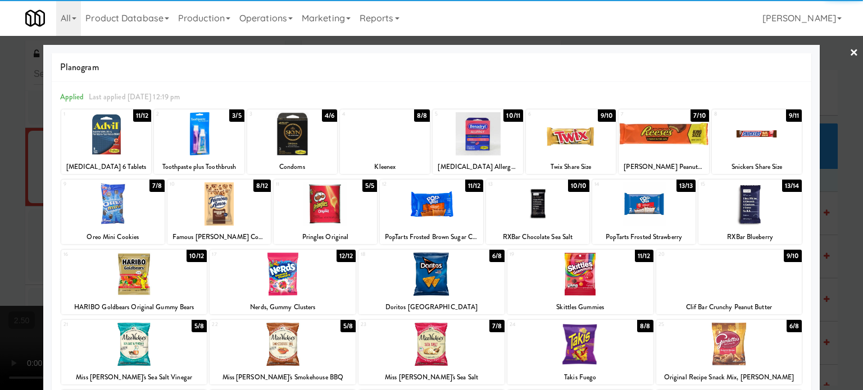
click at [636, 144] on div at bounding box center [664, 133] width 90 height 43
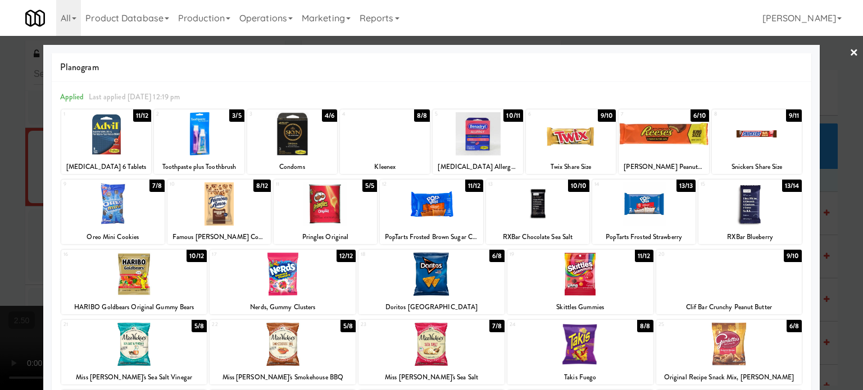
click at [585, 148] on div at bounding box center [571, 133] width 90 height 43
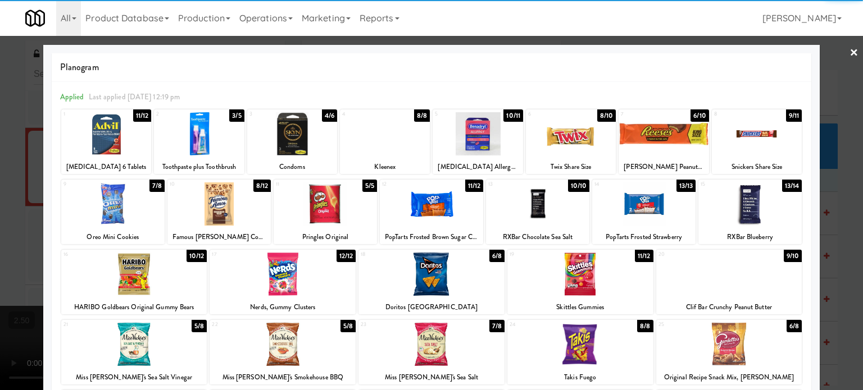
drag, startPoint x: 823, startPoint y: 152, endPoint x: 702, endPoint y: 192, distance: 127.6
click at [821, 154] on div at bounding box center [431, 195] width 863 height 390
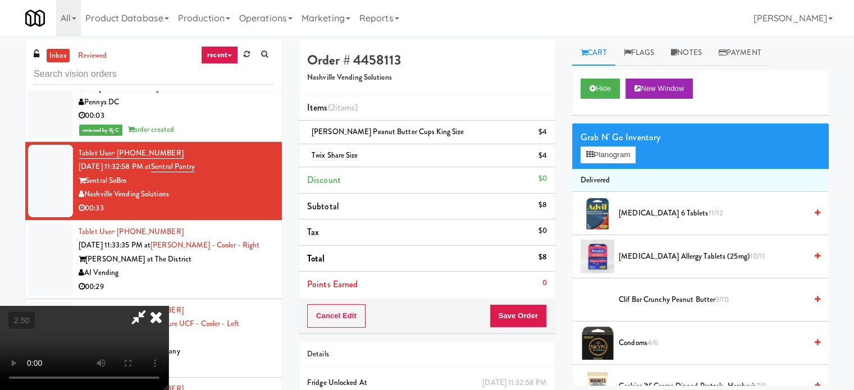
click at [169, 306] on video at bounding box center [84, 348] width 169 height 84
drag, startPoint x: 353, startPoint y: 275, endPoint x: 344, endPoint y: 279, distance: 9.3
click at [169, 306] on video at bounding box center [84, 348] width 169 height 84
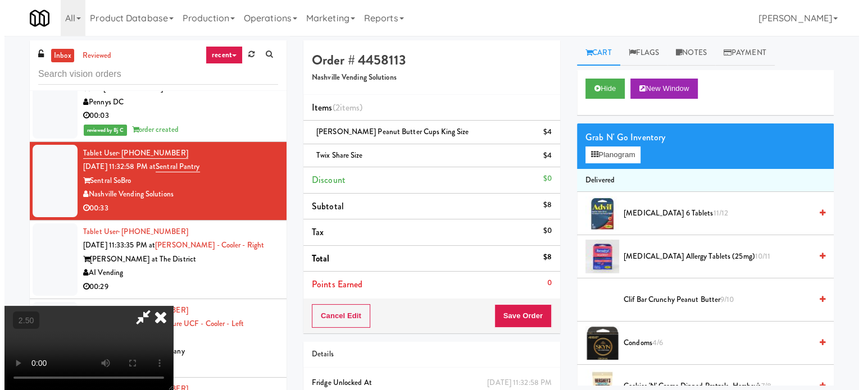
scroll to position [56, 0]
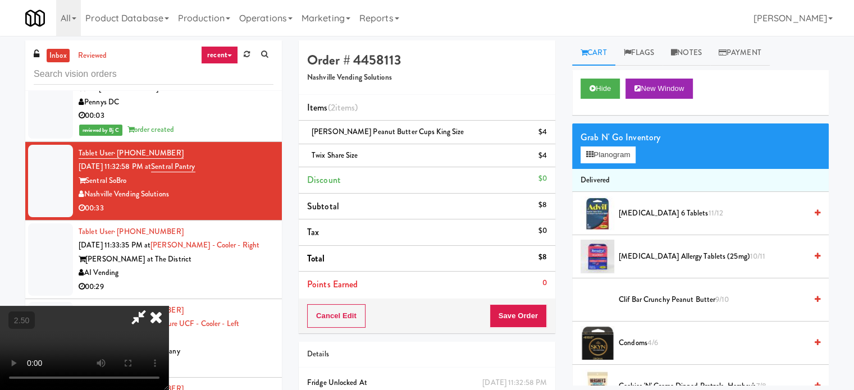
click at [169, 306] on video at bounding box center [84, 348] width 169 height 84
click at [630, 156] on button "Planogram" at bounding box center [608, 155] width 55 height 17
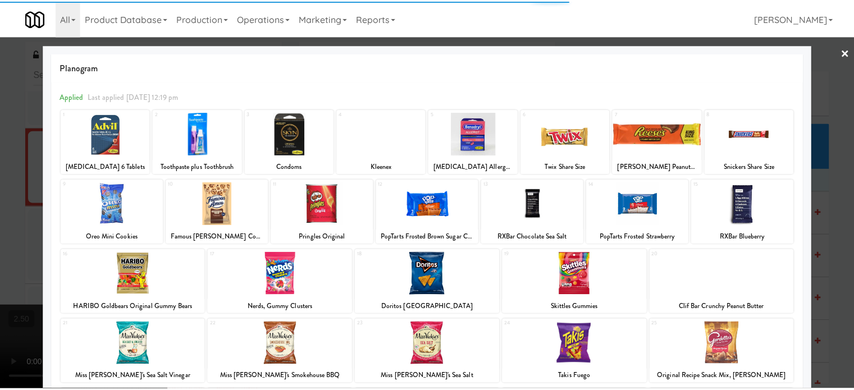
scroll to position [161, 0]
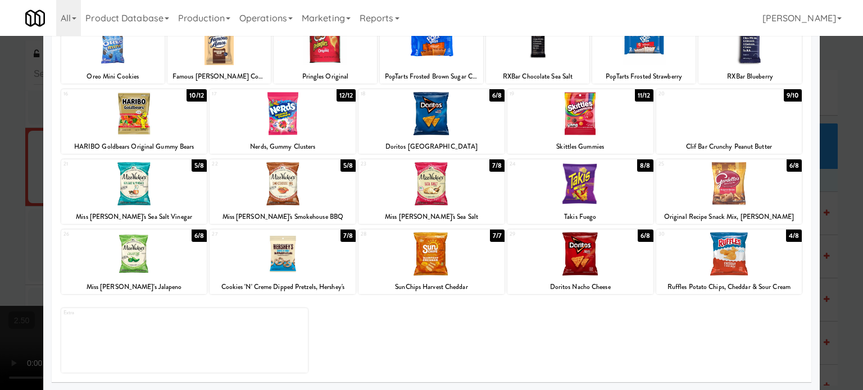
click at [257, 259] on div at bounding box center [283, 254] width 146 height 43
click at [4, 229] on div at bounding box center [431, 195] width 863 height 390
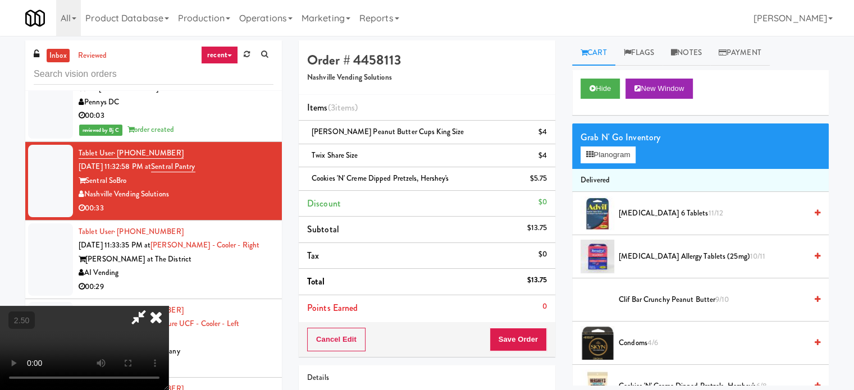
click at [169, 306] on video at bounding box center [84, 348] width 169 height 84
drag, startPoint x: 408, startPoint y: 300, endPoint x: 359, endPoint y: 276, distance: 54.5
click at [169, 306] on video at bounding box center [84, 348] width 169 height 84
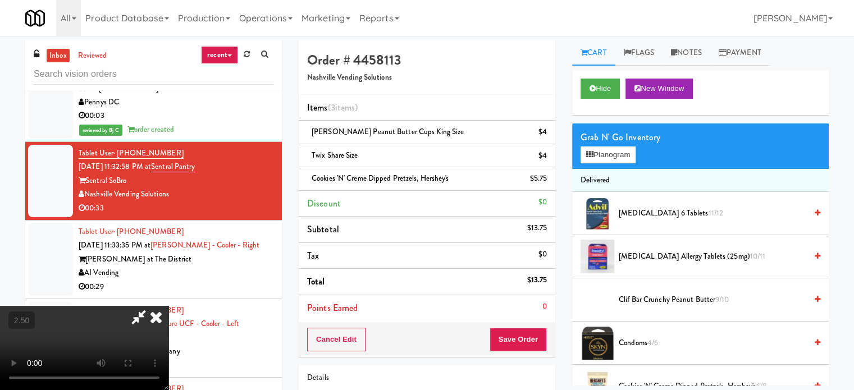
click at [169, 306] on video at bounding box center [84, 348] width 169 height 84
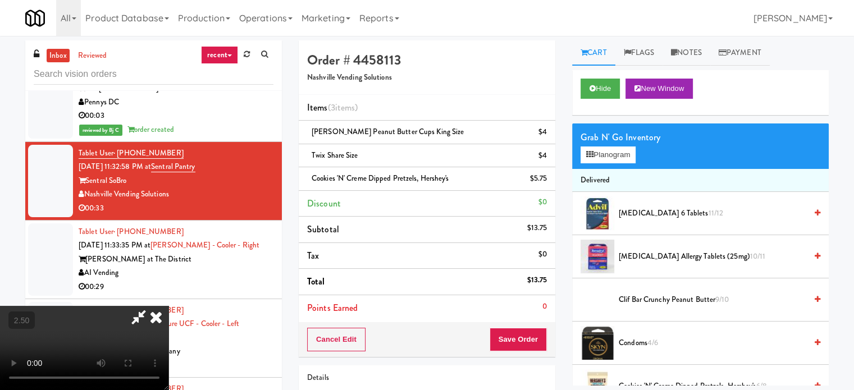
click at [169, 306] on video at bounding box center [84, 348] width 169 height 84
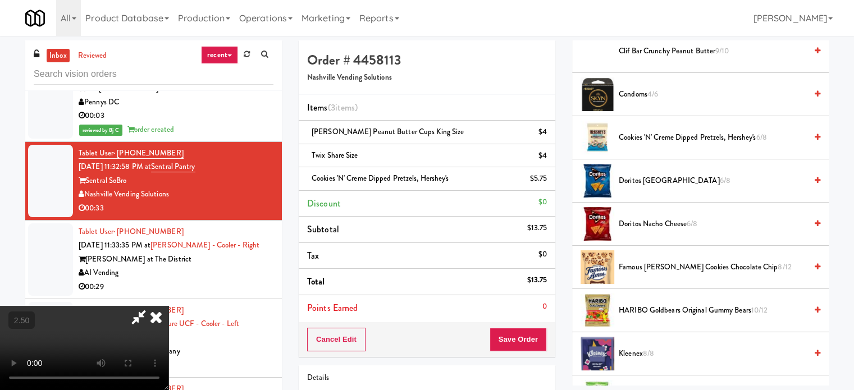
scroll to position [281, 0]
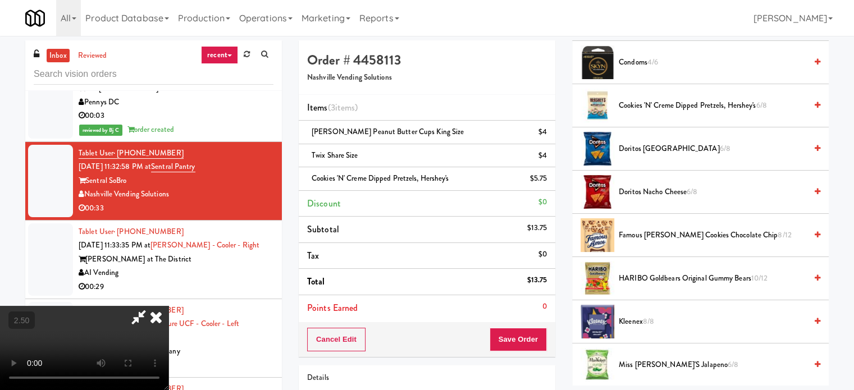
click at [664, 272] on span "HARIBO Goldbears Original Gummy Bears 10/12" at bounding box center [713, 279] width 188 height 14
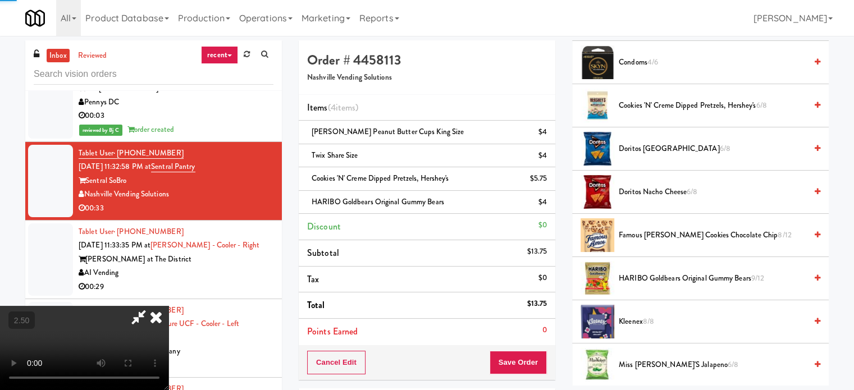
click at [169, 306] on video at bounding box center [84, 348] width 169 height 84
click at [533, 355] on button "Save Order" at bounding box center [518, 363] width 57 height 24
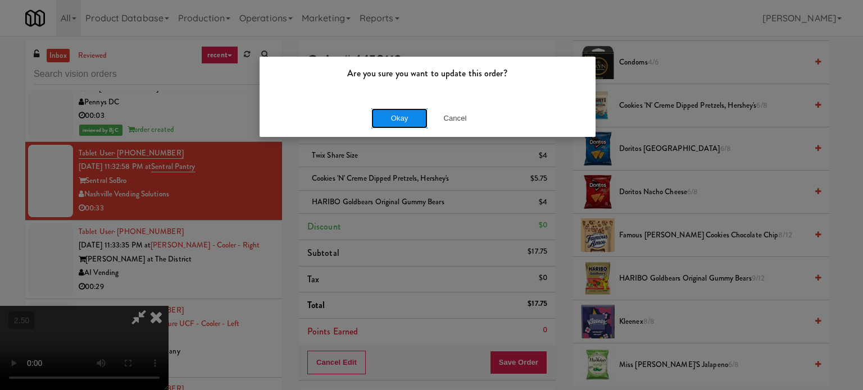
click at [417, 119] on button "Okay" at bounding box center [399, 118] width 56 height 20
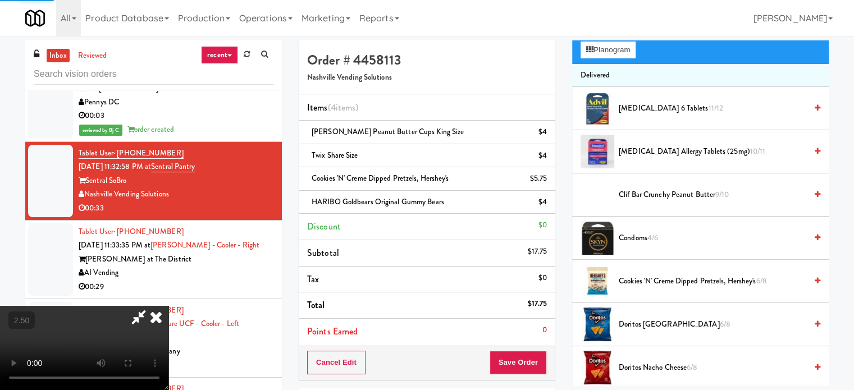
scroll to position [0, 0]
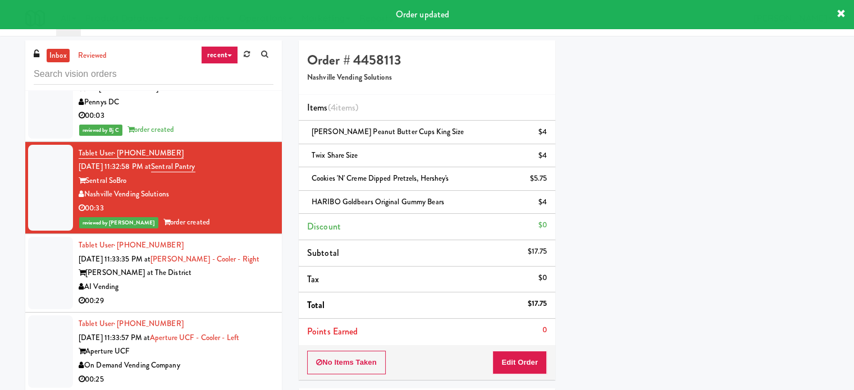
click at [213, 313] on li "Tablet User · (407) 821-1964 [DATE] 11:33:57 PM at Aperture UCF - Cooler - Left…" at bounding box center [153, 352] width 257 height 79
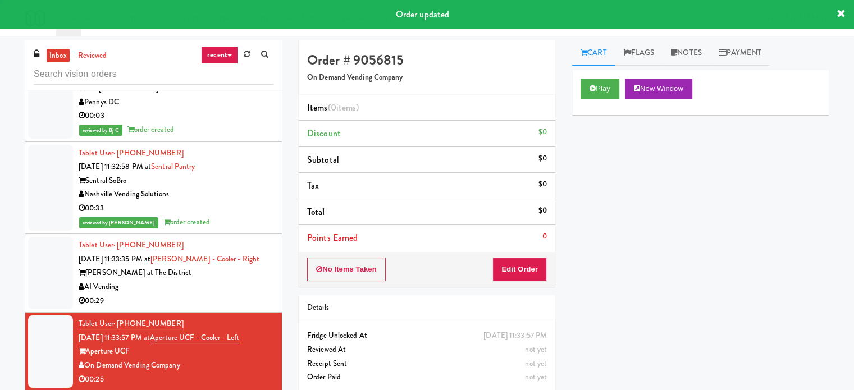
click at [221, 294] on div "00:29" at bounding box center [176, 301] width 195 height 14
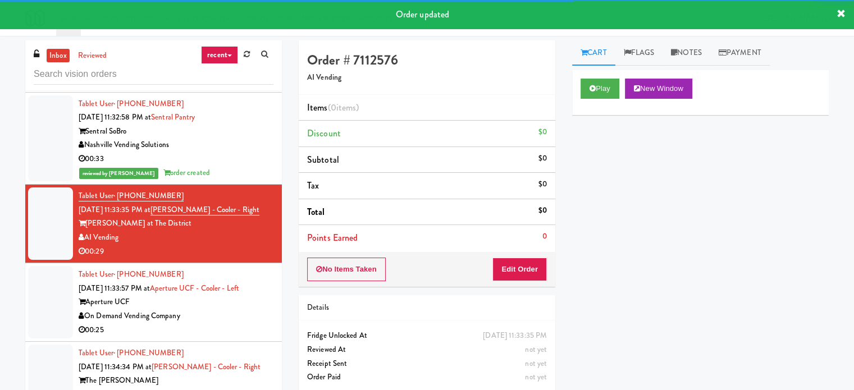
scroll to position [3427, 0]
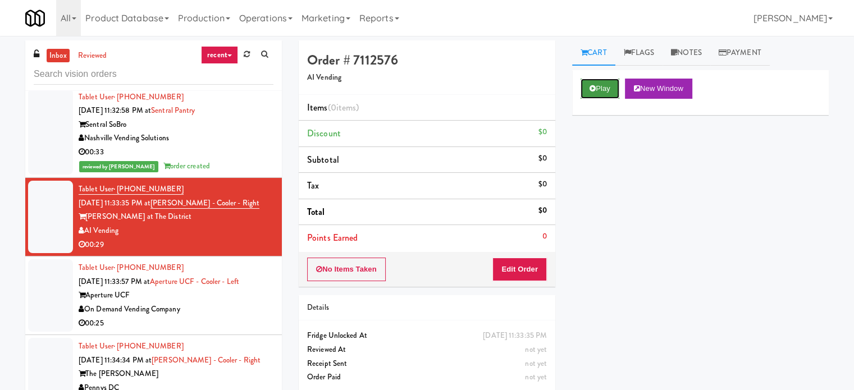
click at [595, 85] on icon at bounding box center [593, 88] width 6 height 7
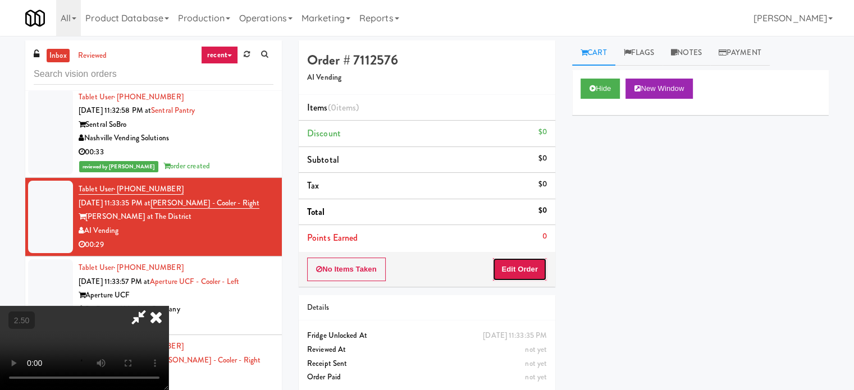
click at [517, 276] on button "Edit Order" at bounding box center [520, 270] width 54 height 24
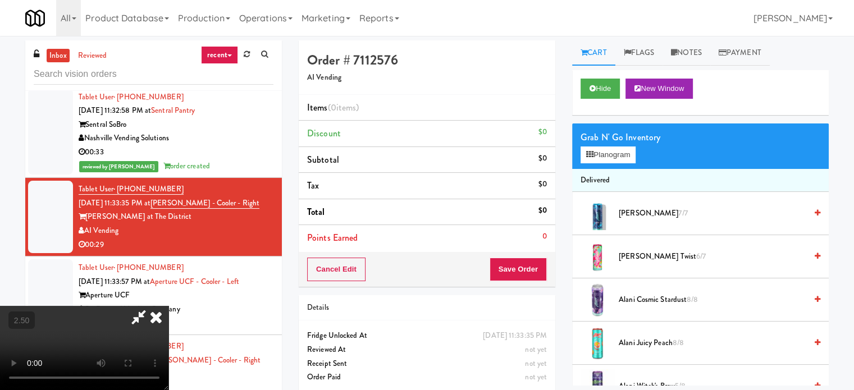
scroll to position [178, 0]
click at [169, 306] on video at bounding box center [84, 348] width 169 height 84
drag, startPoint x: 310, startPoint y: 238, endPoint x: 339, endPoint y: 249, distance: 31.3
click at [169, 306] on video at bounding box center [84, 348] width 169 height 84
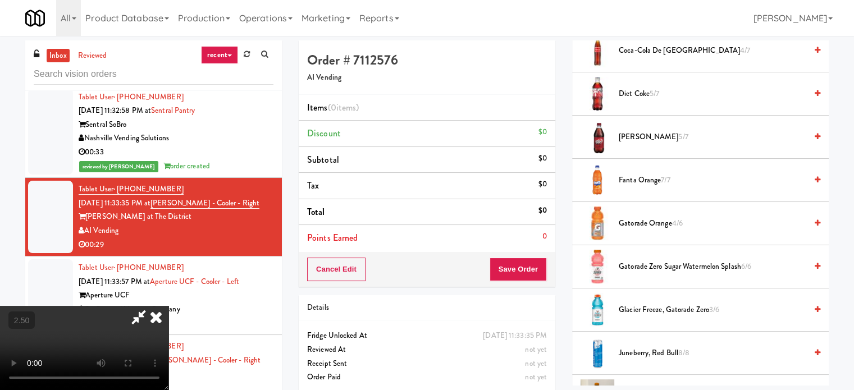
scroll to position [786, 0]
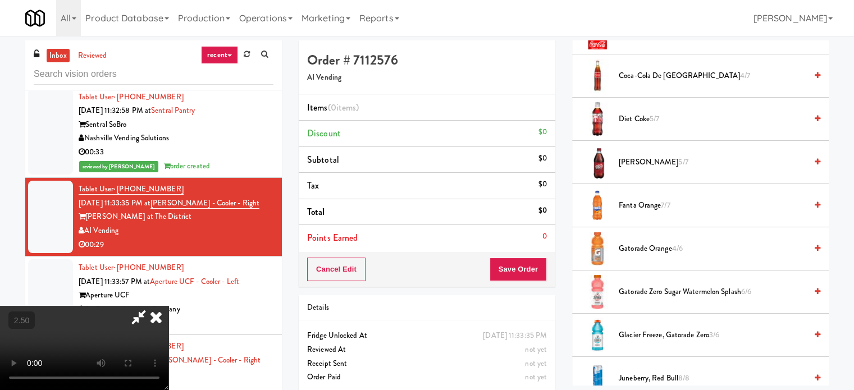
click at [656, 74] on span "Coca-Cola de Mexico 4/7" at bounding box center [713, 76] width 188 height 14
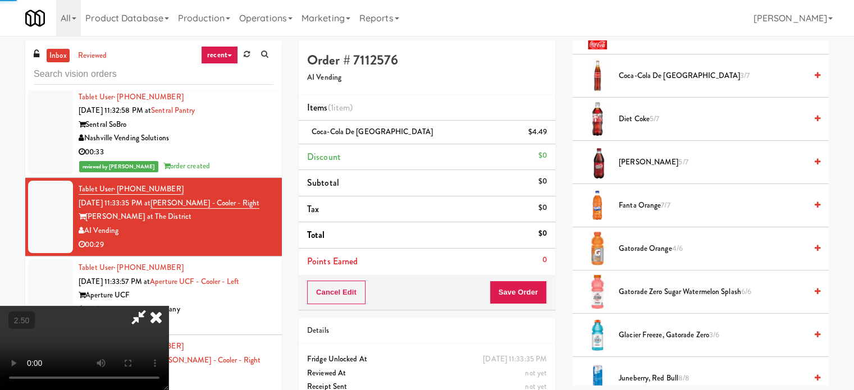
click at [657, 74] on span "Coca-Cola de Mexico 3/7" at bounding box center [713, 76] width 188 height 14
click at [169, 306] on video at bounding box center [84, 348] width 169 height 84
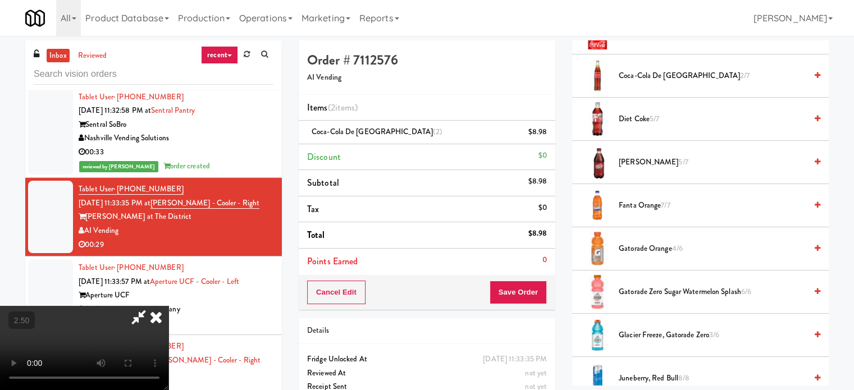
click at [169, 306] on video at bounding box center [84, 348] width 169 height 84
drag, startPoint x: 344, startPoint y: 250, endPoint x: 343, endPoint y: 261, distance: 11.3
click at [169, 306] on video at bounding box center [84, 348] width 169 height 84
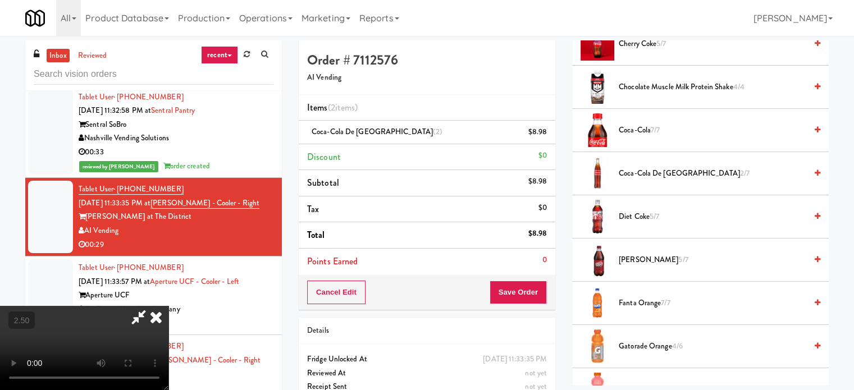
scroll to position [674, 0]
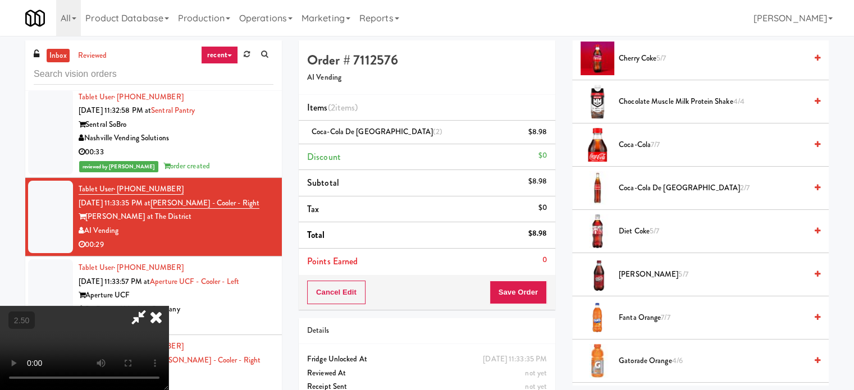
click at [660, 144] on span "7/7" at bounding box center [655, 144] width 9 height 11
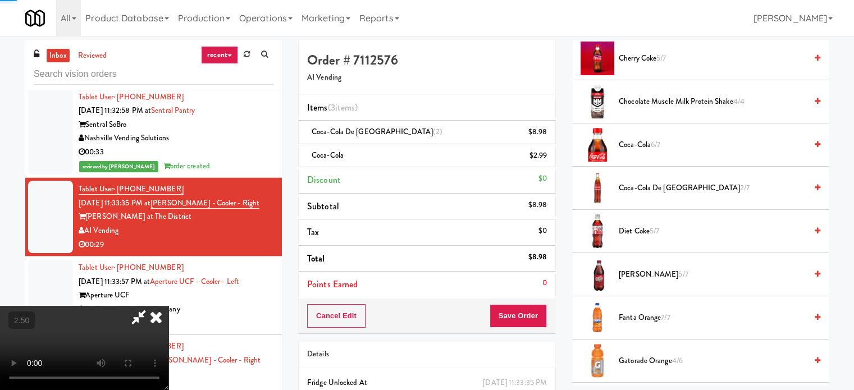
click at [169, 306] on video at bounding box center [84, 348] width 169 height 84
click at [524, 314] on button "Save Order" at bounding box center [518, 316] width 57 height 24
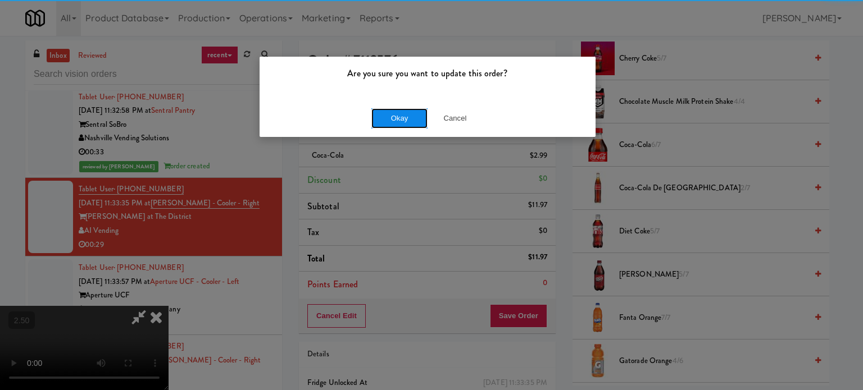
click at [391, 108] on button "Okay" at bounding box center [399, 118] width 56 height 20
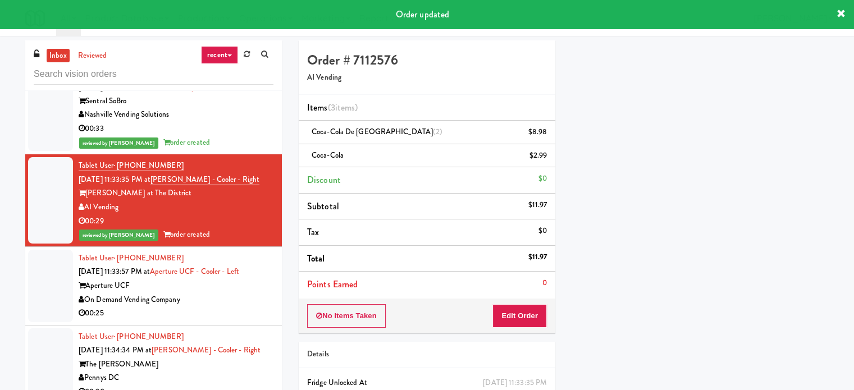
scroll to position [3483, 0]
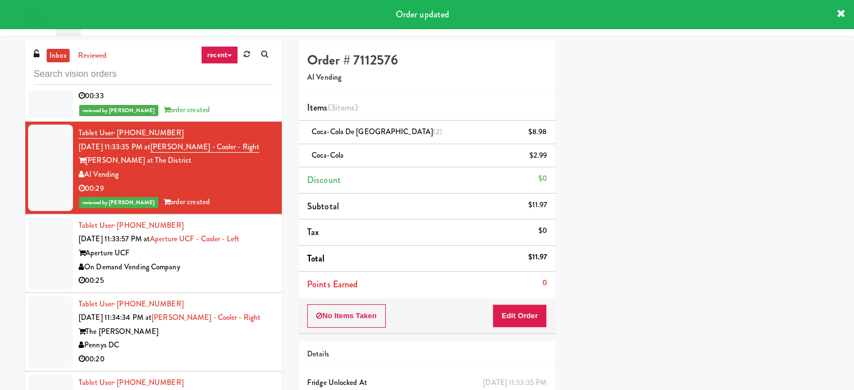
drag, startPoint x: 230, startPoint y: 265, endPoint x: 254, endPoint y: 266, distance: 24.2
click at [230, 265] on div "On Demand Vending Company" at bounding box center [176, 268] width 195 height 14
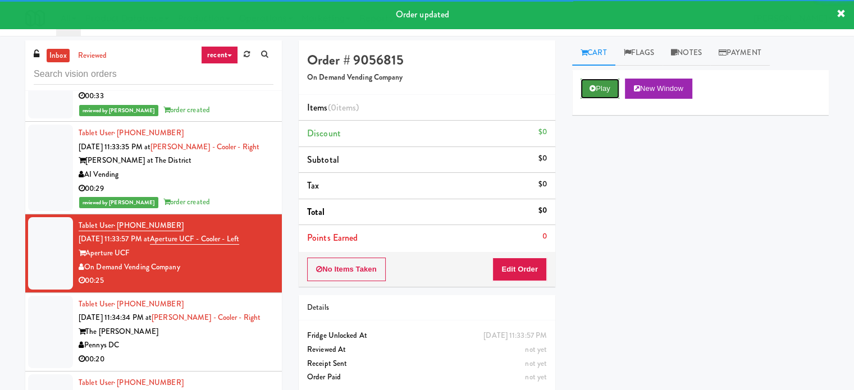
click at [605, 89] on button "Play" at bounding box center [600, 89] width 39 height 20
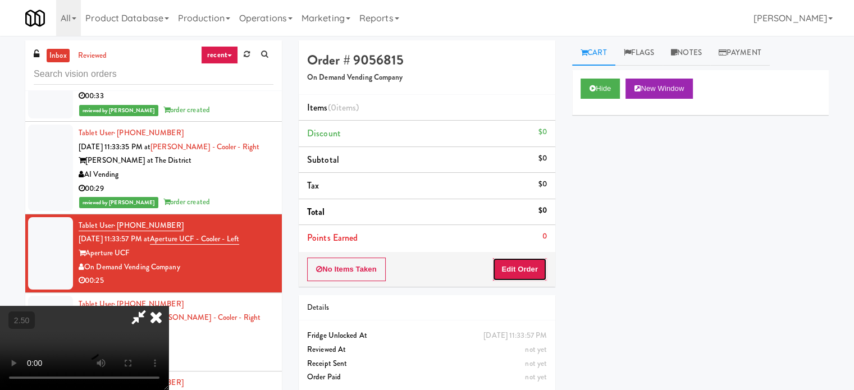
click at [513, 269] on button "Edit Order" at bounding box center [520, 270] width 54 height 24
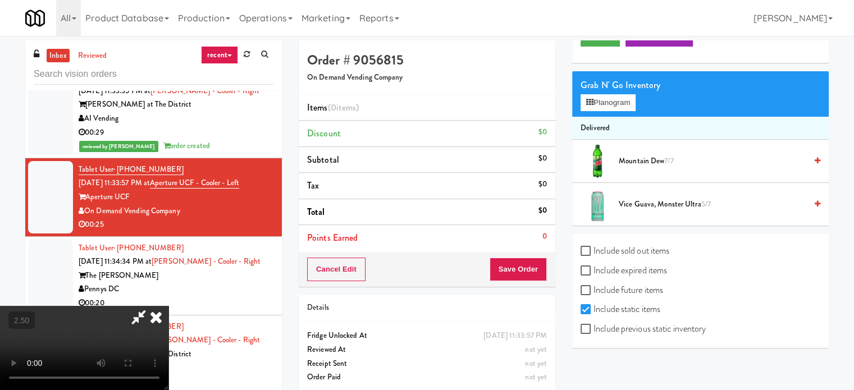
scroll to position [56, 0]
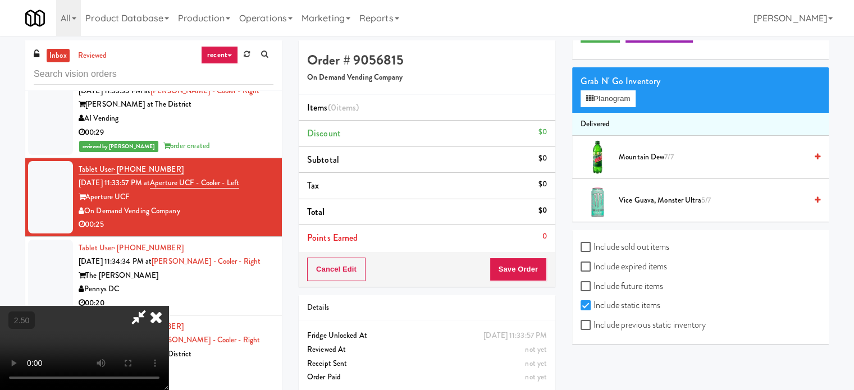
click at [603, 321] on label "Include previous static inventory" at bounding box center [643, 325] width 125 height 17
click at [594, 321] on input "Include previous static inventory" at bounding box center [587, 325] width 13 height 9
checkbox input "true"
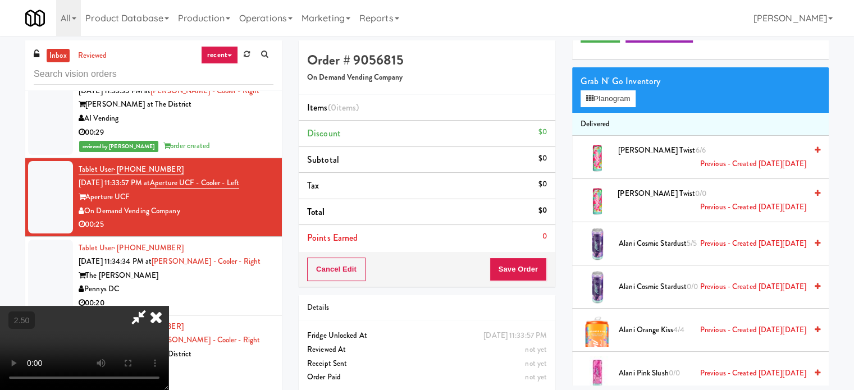
click at [169, 306] on video at bounding box center [84, 348] width 169 height 84
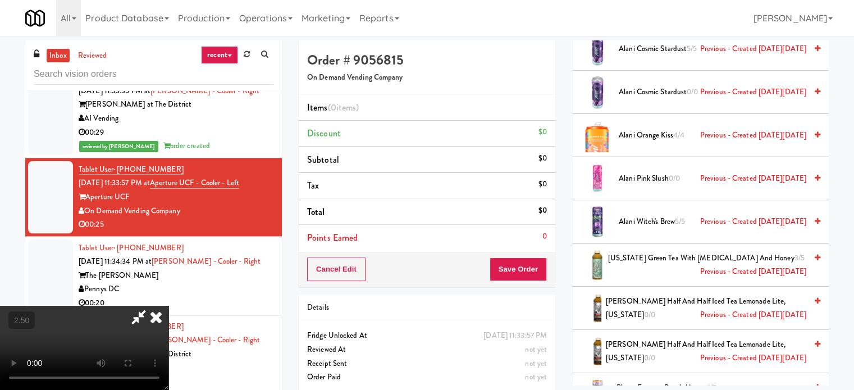
scroll to position [337, 0]
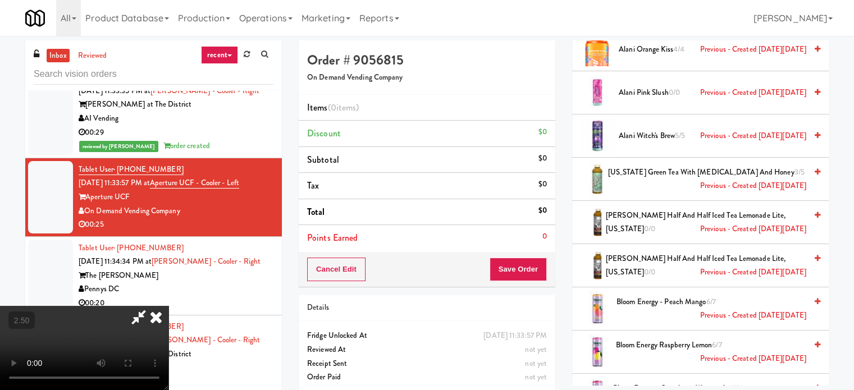
click at [651, 177] on span "[US_STATE] Green Tea with [MEDICAL_DATA] and Honey 3/5 Previous - Created [DATE…" at bounding box center [707, 180] width 198 height 28
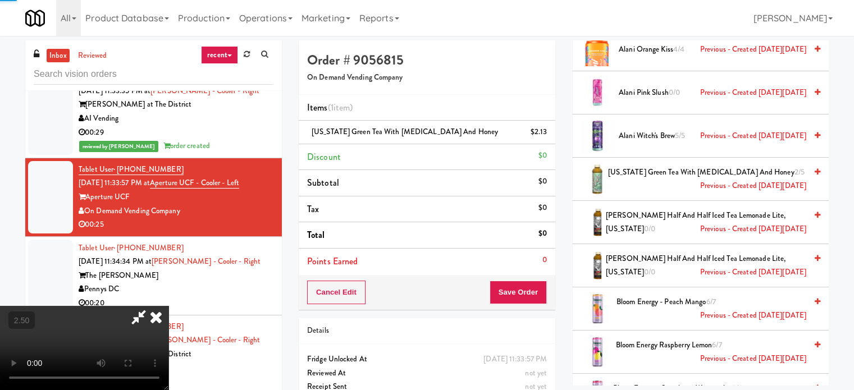
click at [152, 306] on video at bounding box center [84, 348] width 169 height 84
click at [521, 305] on div "Cancel Edit Save Order" at bounding box center [427, 292] width 257 height 35
click at [528, 299] on button "Save Order" at bounding box center [518, 293] width 57 height 24
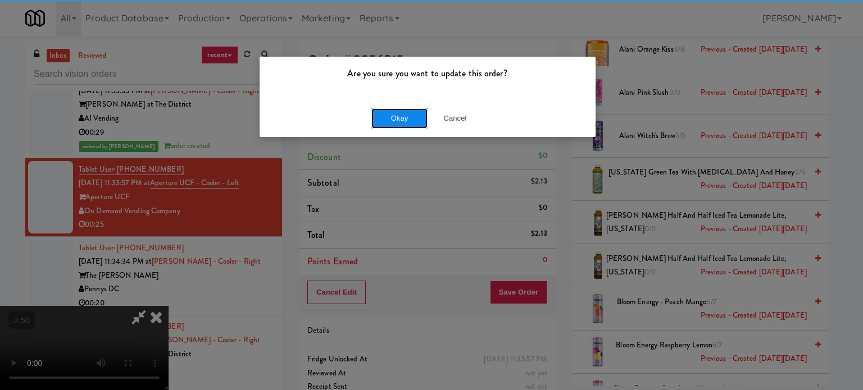
click at [400, 109] on button "Okay" at bounding box center [399, 118] width 56 height 20
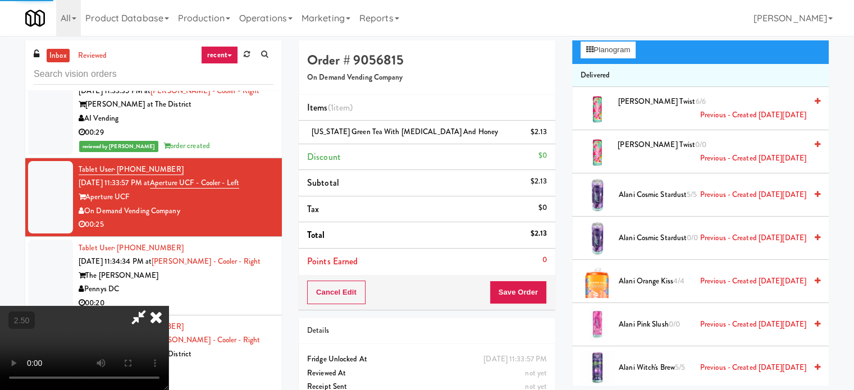
scroll to position [0, 0]
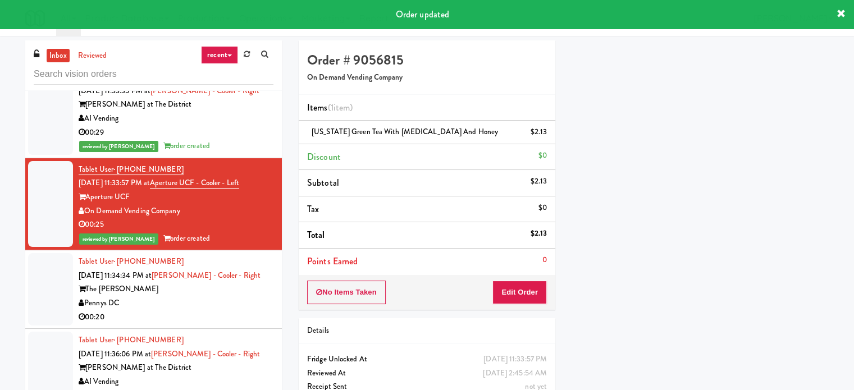
click at [212, 313] on div "00:20" at bounding box center [176, 318] width 195 height 14
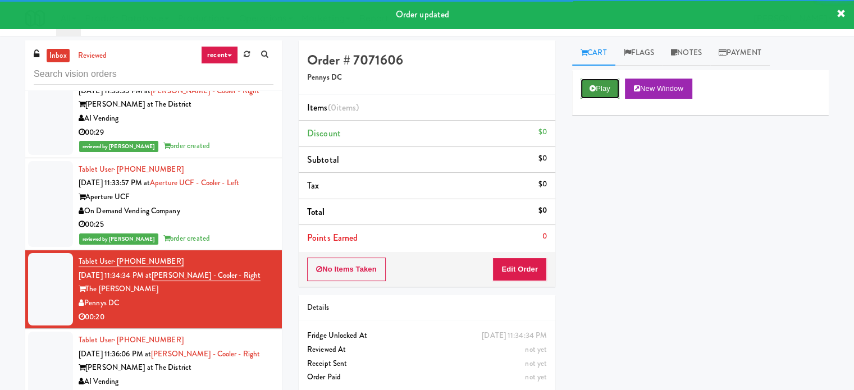
click at [607, 95] on button "Play" at bounding box center [600, 89] width 39 height 20
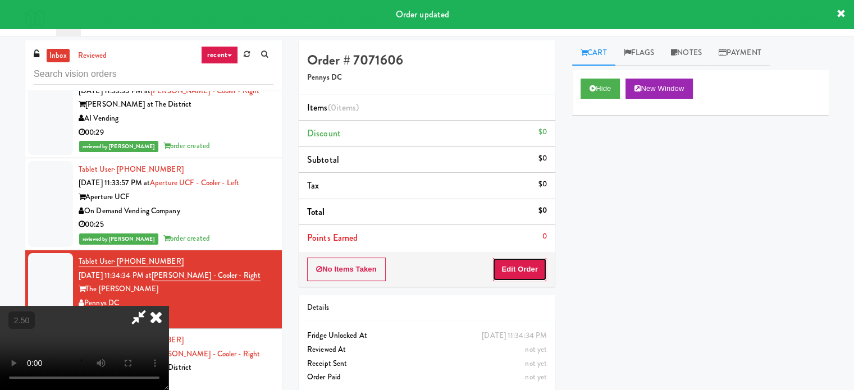
click at [517, 271] on button "Edit Order" at bounding box center [520, 270] width 54 height 24
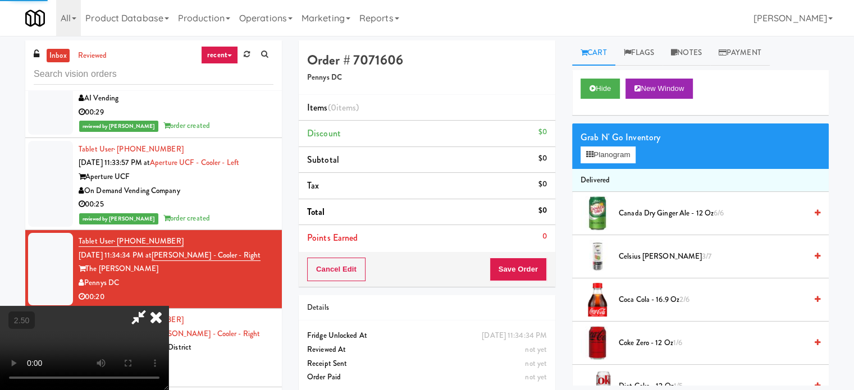
scroll to position [3595, 0]
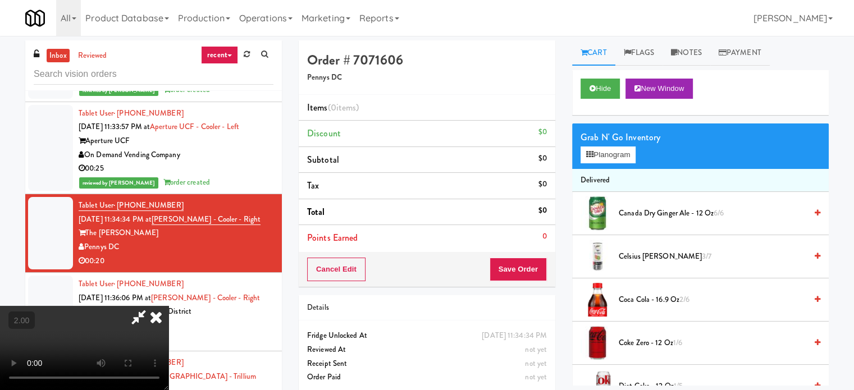
click at [169, 306] on video at bounding box center [84, 348] width 169 height 84
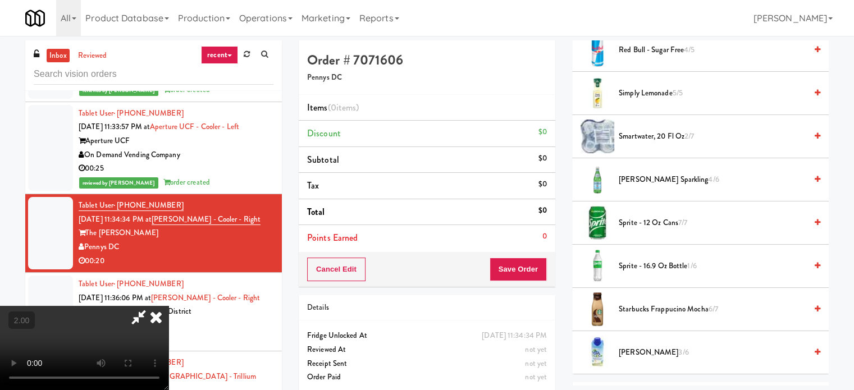
scroll to position [1230, 0]
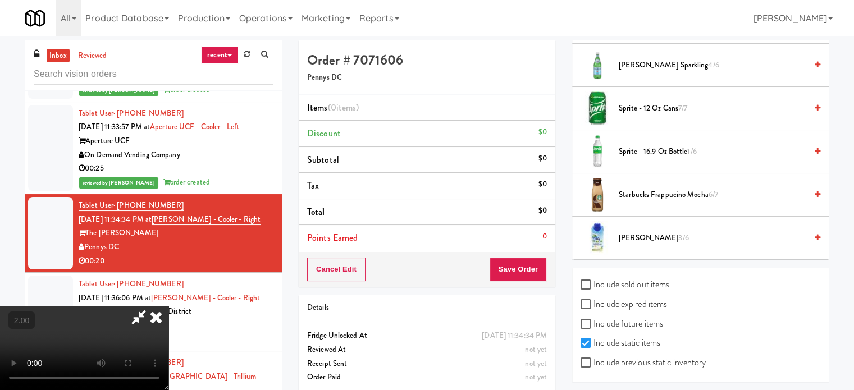
click at [662, 242] on li "Vita Coco 3/6" at bounding box center [700, 238] width 257 height 43
click at [635, 233] on span "Vita Coco 3/6" at bounding box center [713, 238] width 188 height 14
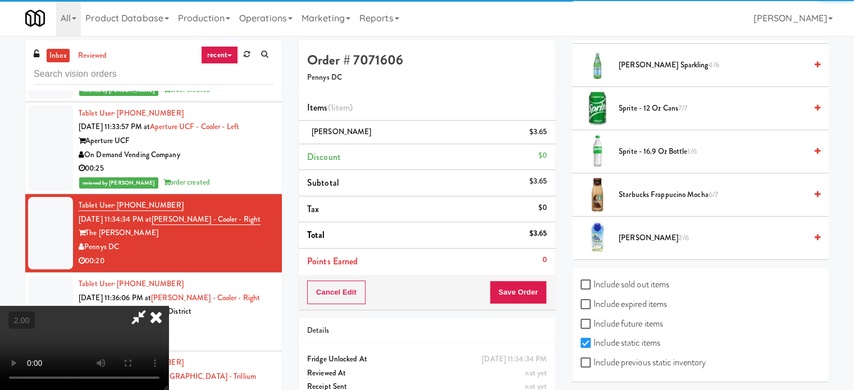
click at [635, 233] on span "Vita Coco 2/6" at bounding box center [713, 238] width 188 height 14
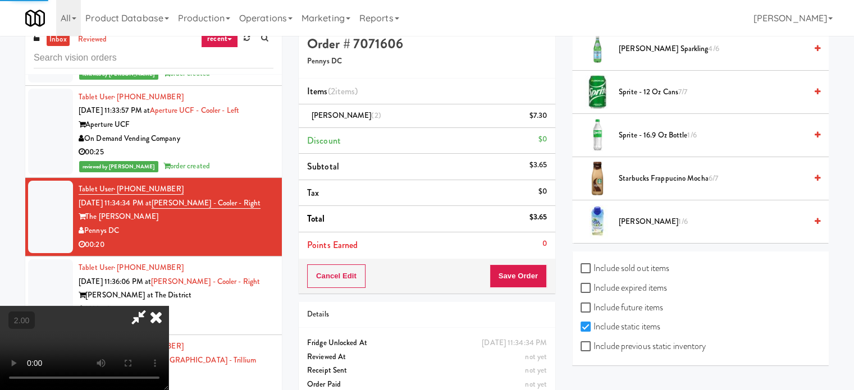
scroll to position [46, 0]
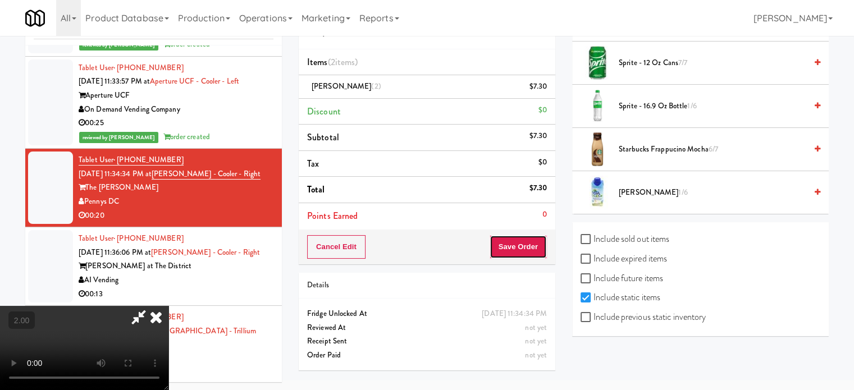
click at [531, 248] on button "Save Order" at bounding box center [518, 247] width 57 height 24
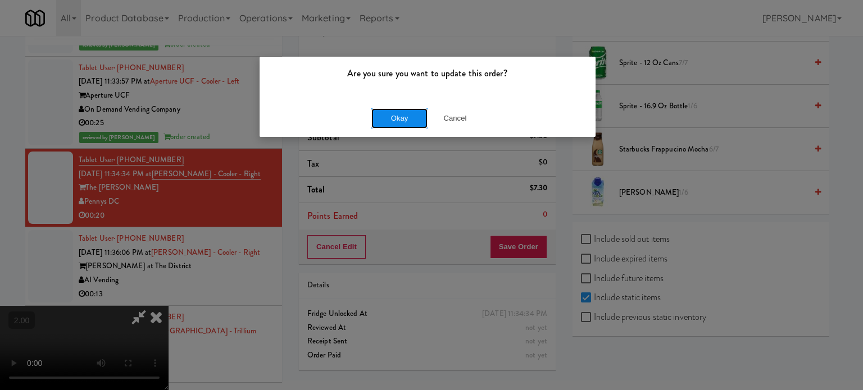
click at [410, 113] on button "Okay" at bounding box center [399, 118] width 56 height 20
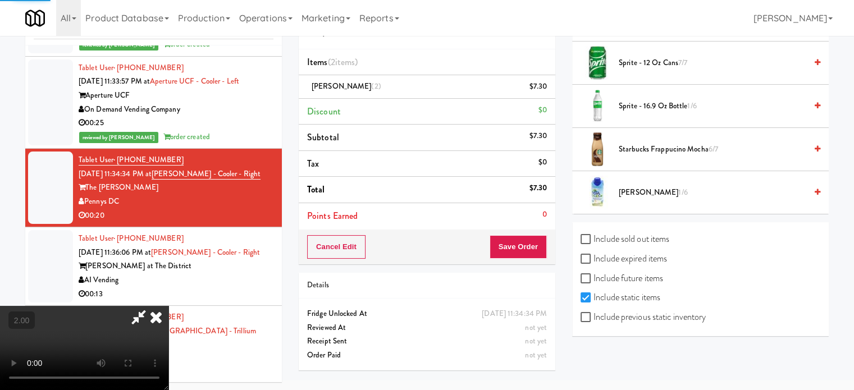
scroll to position [105, 0]
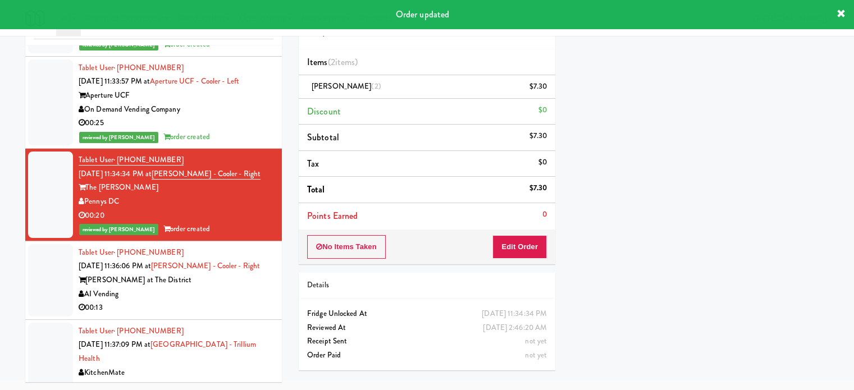
click at [243, 290] on div "AI Vending" at bounding box center [176, 295] width 195 height 14
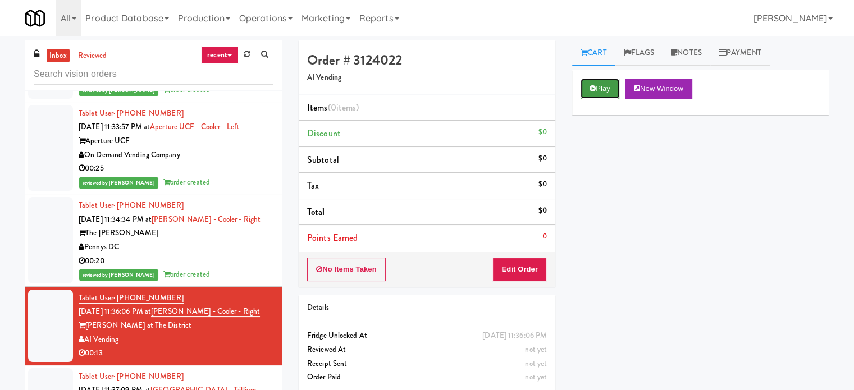
click at [588, 94] on button "Play" at bounding box center [600, 89] width 39 height 20
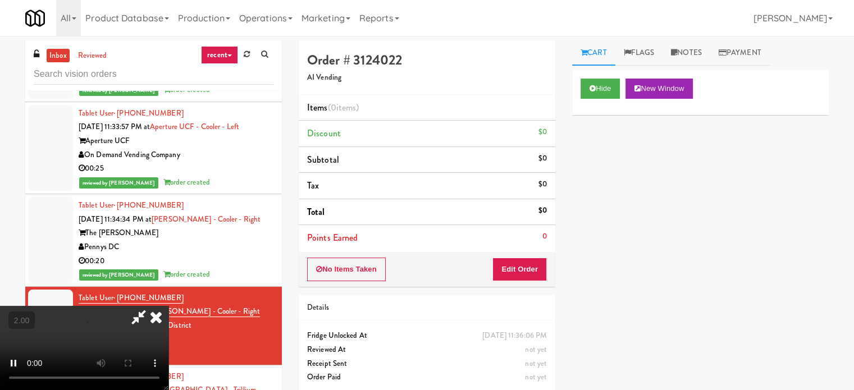
click at [526, 254] on div "No Items Taken Edit Order" at bounding box center [427, 269] width 257 height 35
click at [522, 259] on button "Edit Order" at bounding box center [520, 270] width 54 height 24
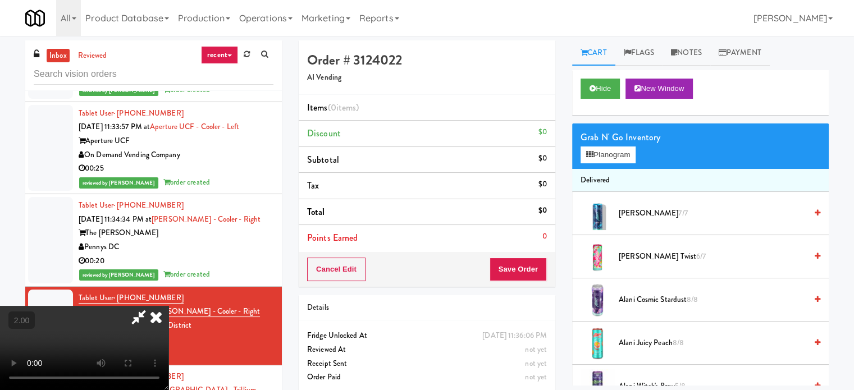
click at [169, 306] on video at bounding box center [84, 348] width 169 height 84
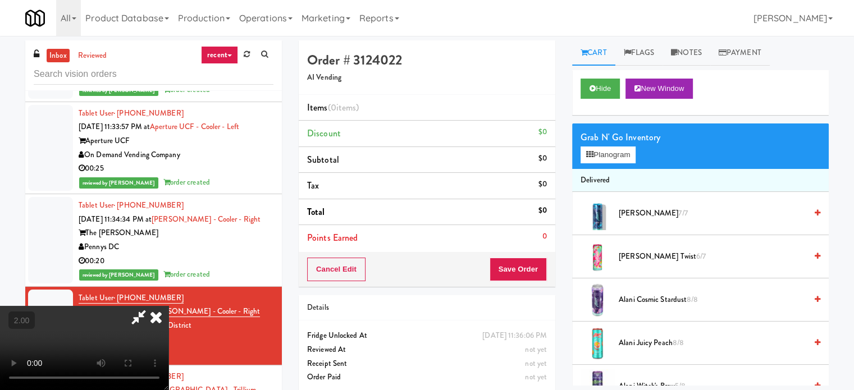
click at [169, 306] on video at bounding box center [84, 348] width 169 height 84
drag, startPoint x: 382, startPoint y: 267, endPoint x: 358, endPoint y: 278, distance: 26.1
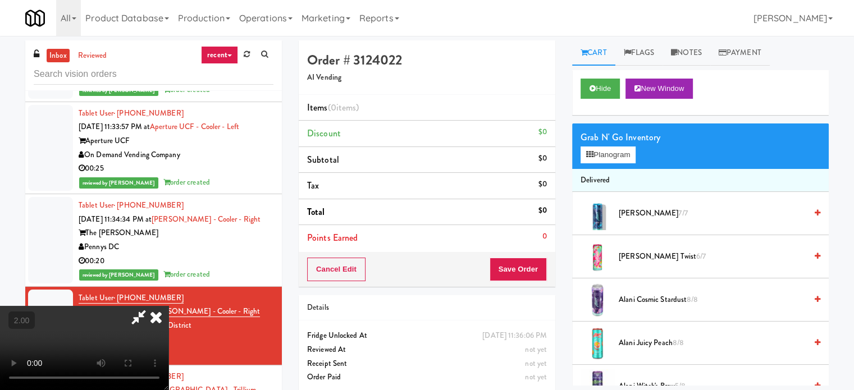
click at [169, 306] on video at bounding box center [84, 348] width 169 height 84
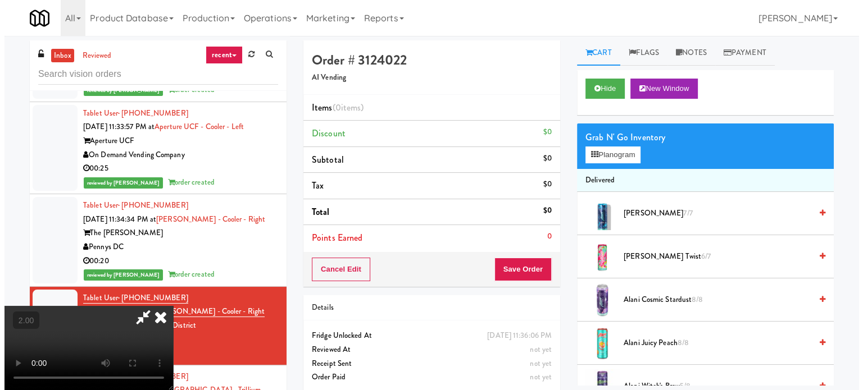
scroll to position [9, 0]
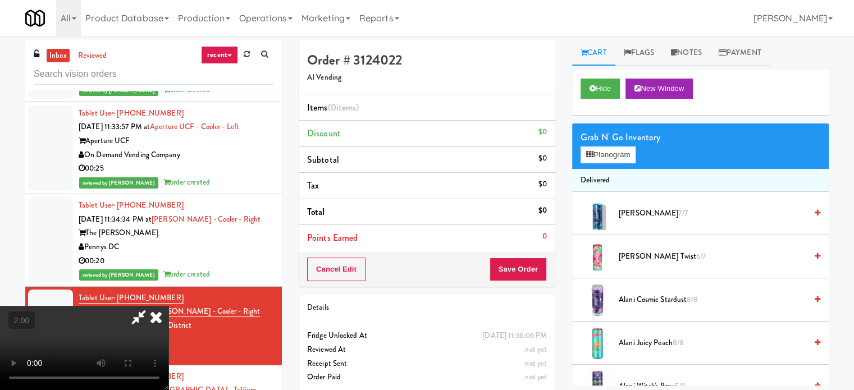
drag, startPoint x: 467, startPoint y: 280, endPoint x: 436, endPoint y: 276, distance: 31.1
click at [169, 306] on video at bounding box center [84, 348] width 169 height 84
click at [608, 166] on div "Grab N' Go Inventory Planogram" at bounding box center [700, 147] width 257 height 46
click at [606, 158] on button "Planogram" at bounding box center [608, 155] width 55 height 17
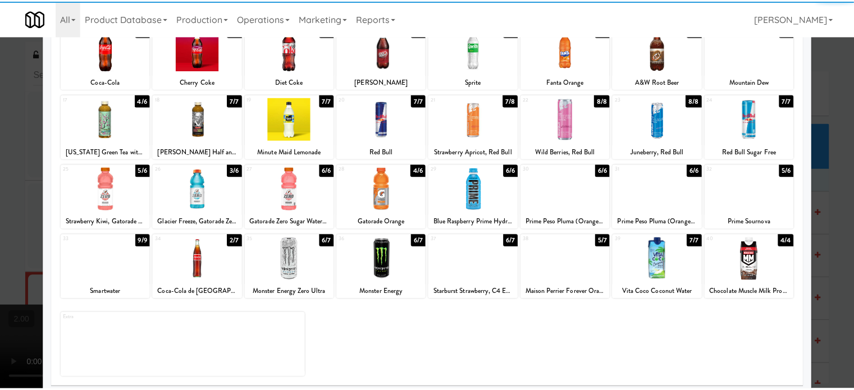
scroll to position [161, 0]
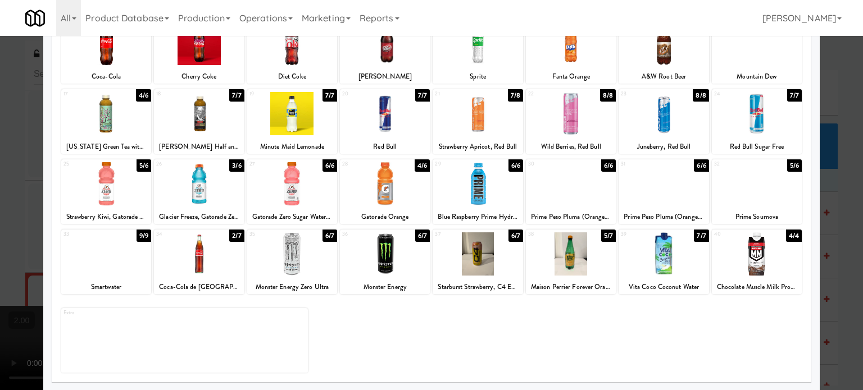
drag, startPoint x: 588, startPoint y: 199, endPoint x: 632, endPoint y: 206, distance: 44.9
click at [589, 199] on div at bounding box center [571, 183] width 90 height 43
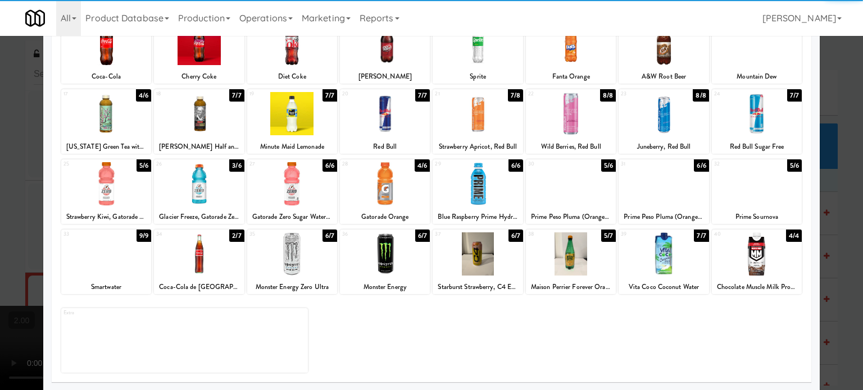
click at [821, 213] on div at bounding box center [431, 195] width 863 height 390
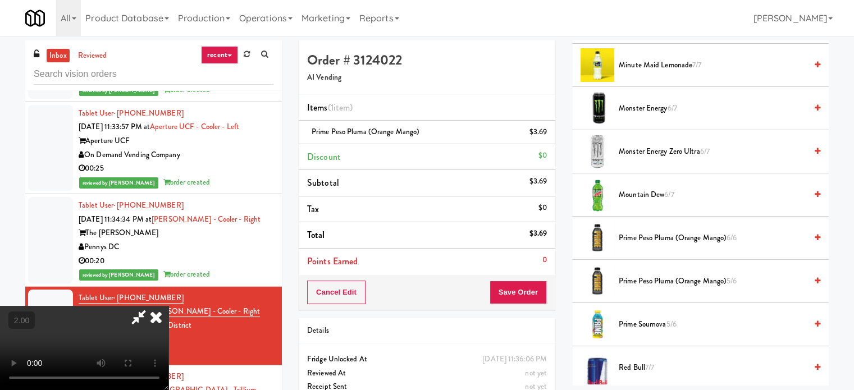
scroll to position [1156, 0]
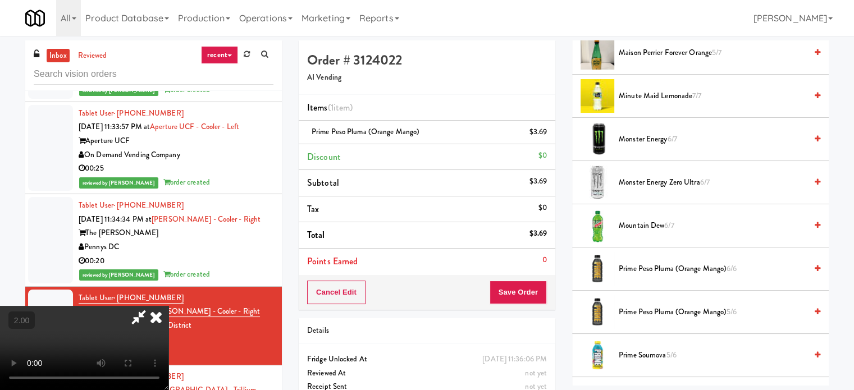
click at [169, 306] on video at bounding box center [84, 348] width 169 height 84
click at [528, 290] on button "Save Order" at bounding box center [518, 293] width 57 height 24
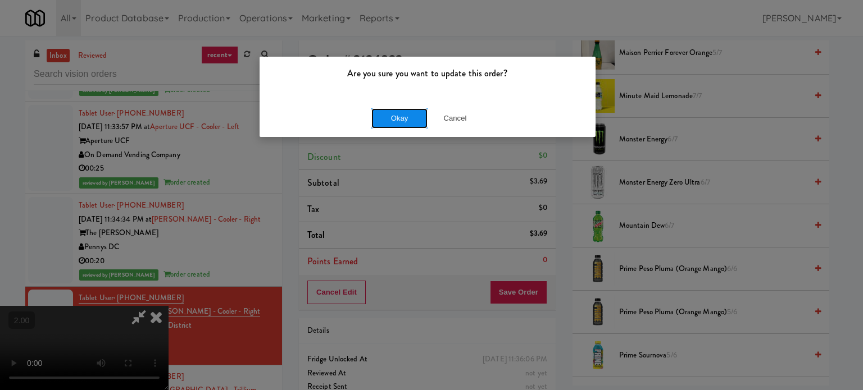
click at [413, 120] on button "Okay" at bounding box center [399, 118] width 56 height 20
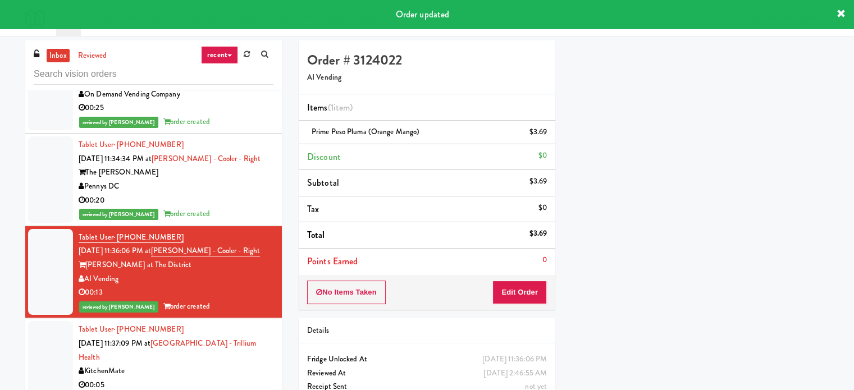
scroll to position [3651, 0]
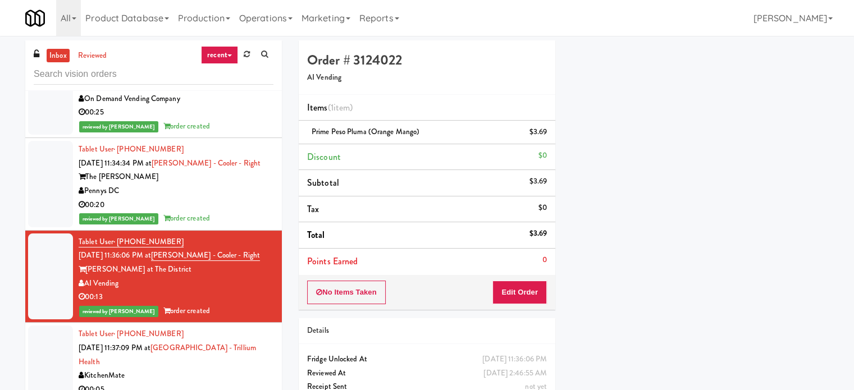
click at [256, 360] on div "Tablet User · (416) 278-0396 [DATE] 11:37:09 PM at [GEOGRAPHIC_DATA] - [GEOGRAP…" at bounding box center [176, 362] width 195 height 69
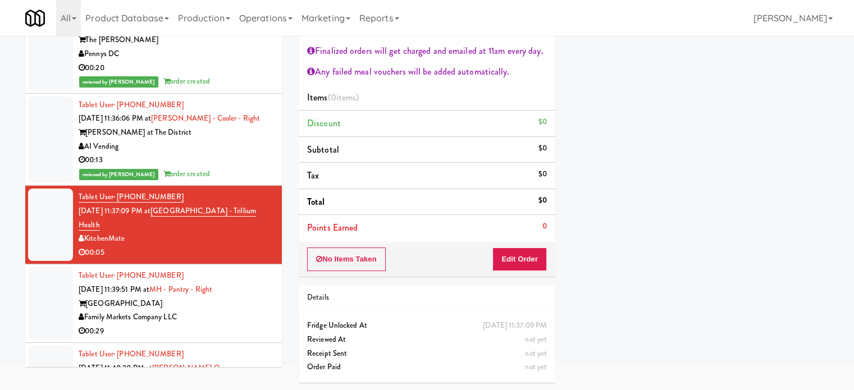
scroll to position [3764, 0]
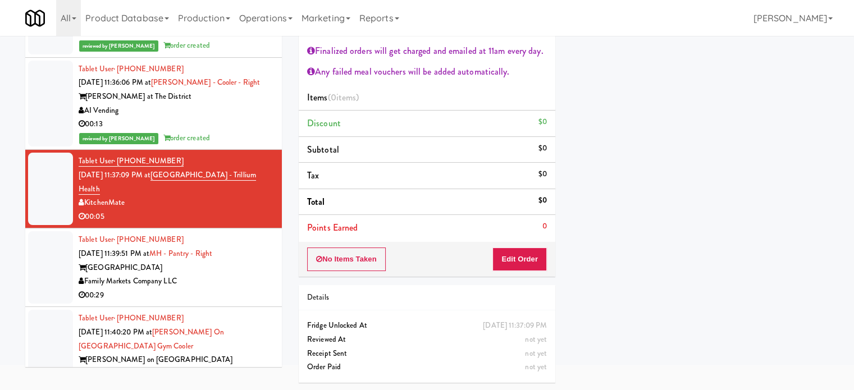
click at [243, 280] on div "Family Markets Company LLC" at bounding box center [176, 282] width 195 height 14
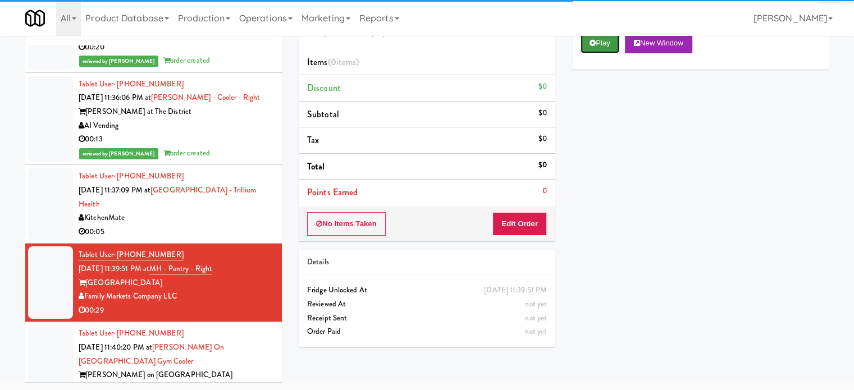
click at [586, 43] on button "Play" at bounding box center [600, 43] width 39 height 20
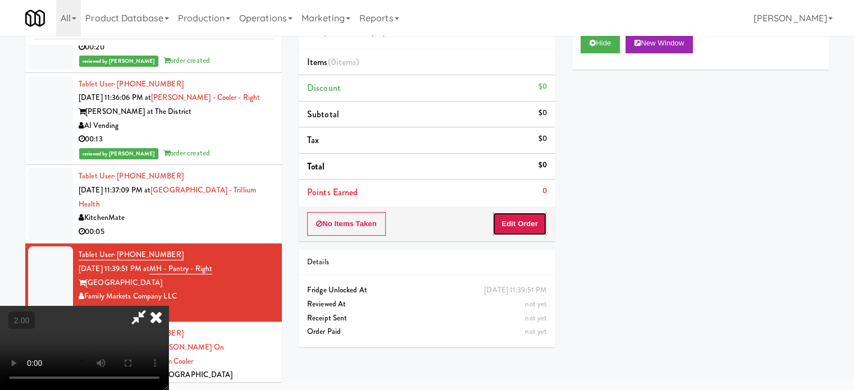
click at [530, 230] on button "Edit Order" at bounding box center [520, 224] width 54 height 24
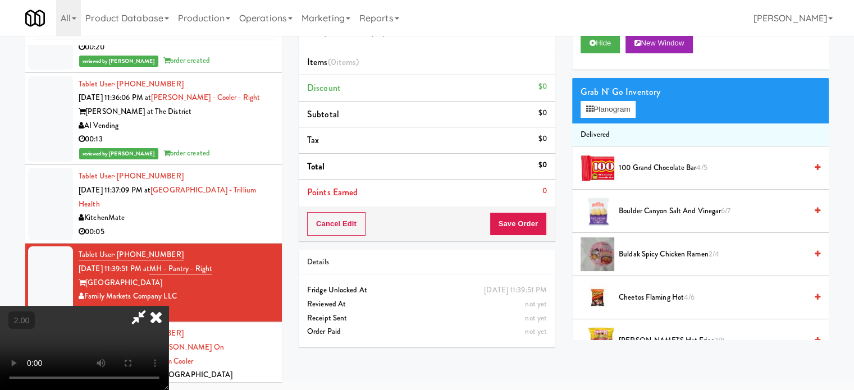
click at [169, 306] on video at bounding box center [84, 348] width 169 height 84
drag, startPoint x: 321, startPoint y: 260, endPoint x: 281, endPoint y: 280, distance: 45.5
click at [169, 306] on video at bounding box center [84, 348] width 169 height 84
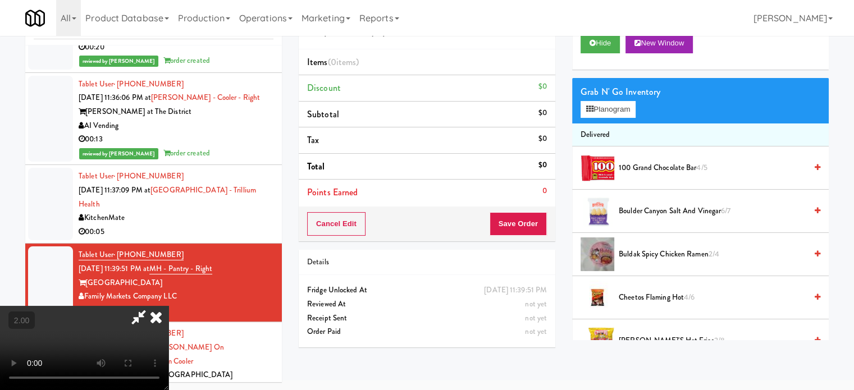
drag, startPoint x: 285, startPoint y: 278, endPoint x: 330, endPoint y: 305, distance: 51.9
click at [169, 306] on video at bounding box center [84, 348] width 169 height 84
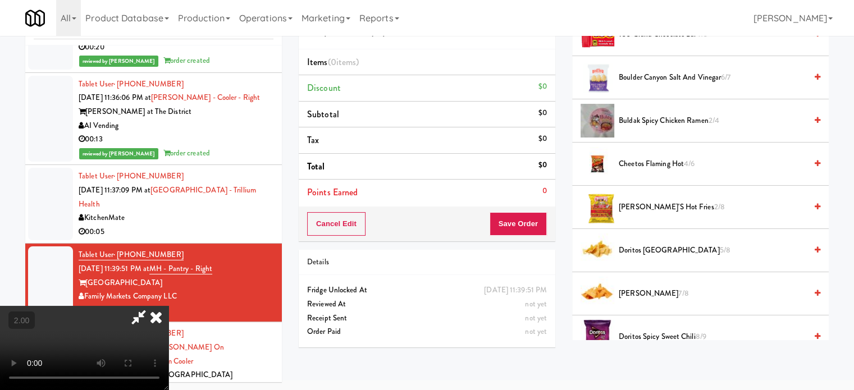
scroll to position [169, 0]
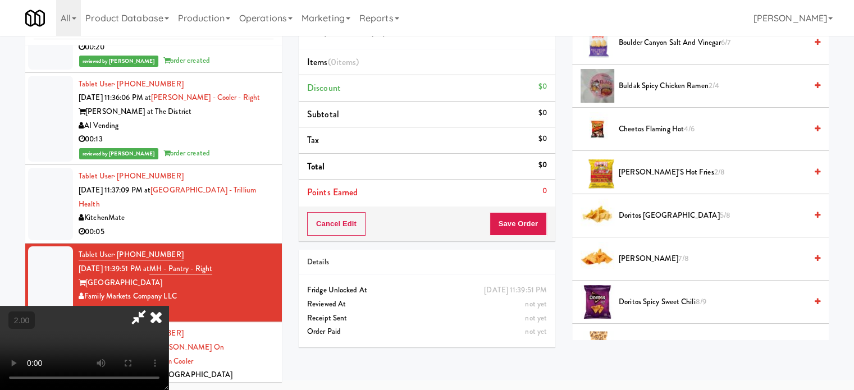
click at [647, 209] on span "Doritos Cool Ranch 5/8" at bounding box center [713, 216] width 188 height 14
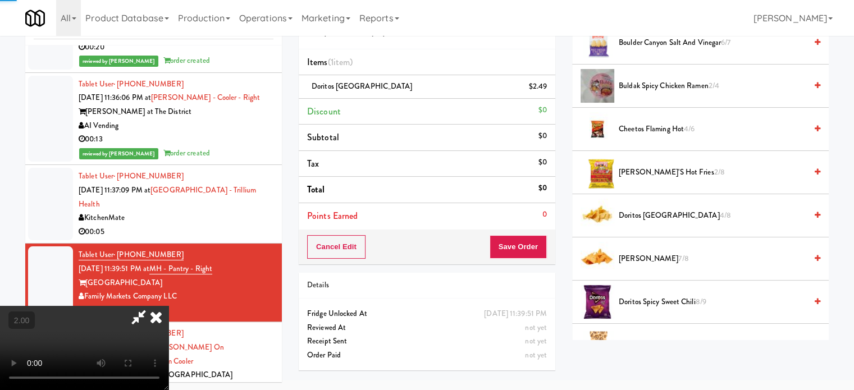
drag, startPoint x: 275, startPoint y: 204, endPoint x: 281, endPoint y: 237, distance: 33.2
click at [169, 306] on video at bounding box center [84, 348] width 169 height 84
drag, startPoint x: 315, startPoint y: 265, endPoint x: 483, endPoint y: 306, distance: 172.4
click at [169, 306] on video at bounding box center [84, 348] width 169 height 84
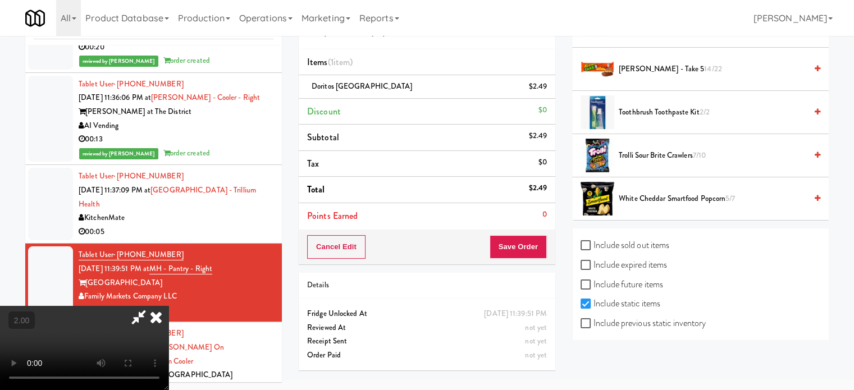
scroll to position [1144, 0]
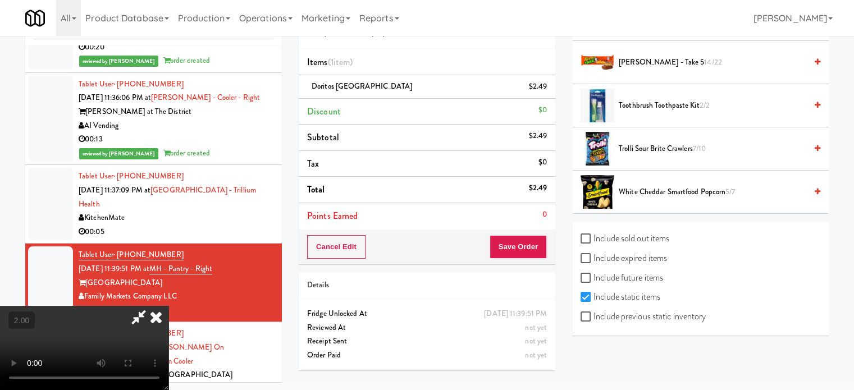
click at [663, 192] on span "White Cheddar Smartfood Popcorn 5/7" at bounding box center [713, 192] width 188 height 14
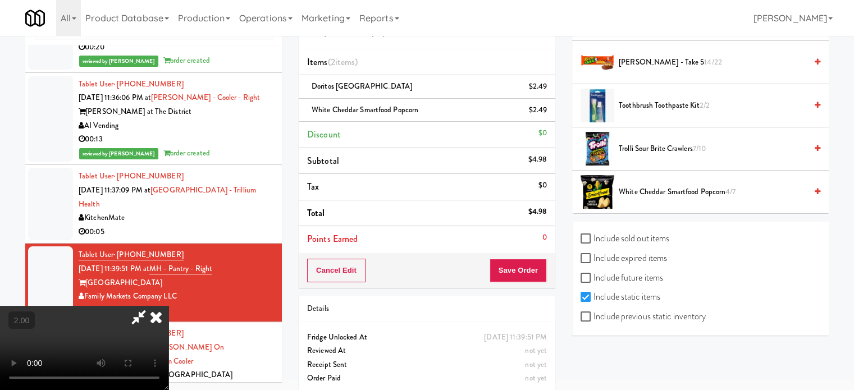
click at [169, 306] on video at bounding box center [84, 348] width 169 height 84
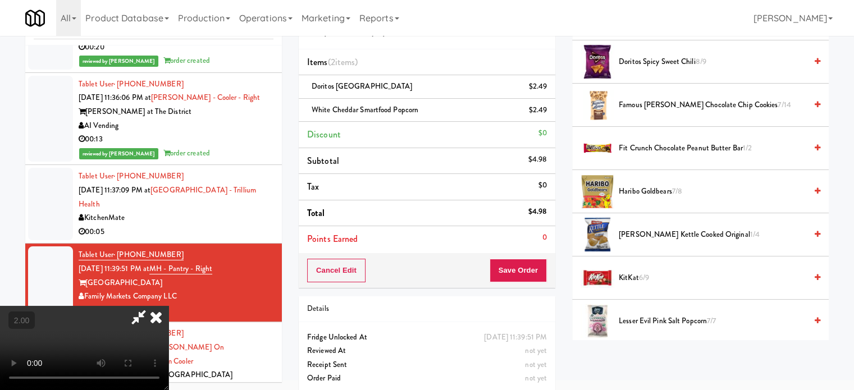
scroll to position [357, 0]
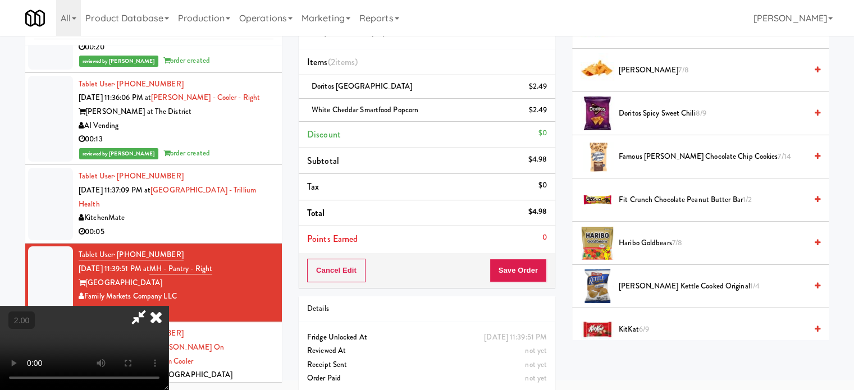
click at [644, 242] on span "Haribo Goldbears 7/8" at bounding box center [713, 244] width 188 height 14
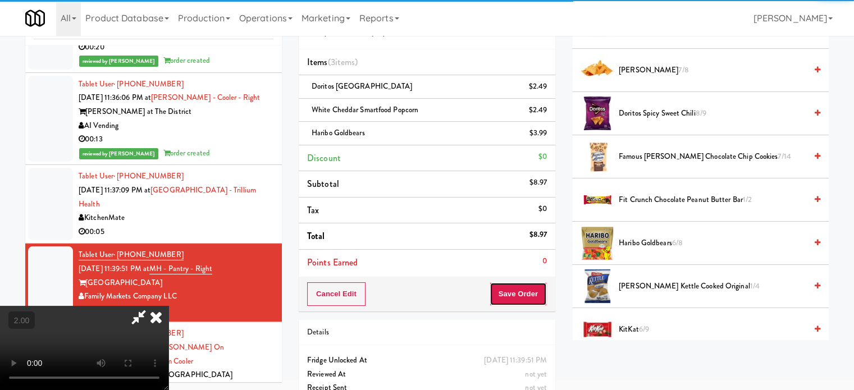
click at [542, 295] on button "Save Order" at bounding box center [518, 295] width 57 height 24
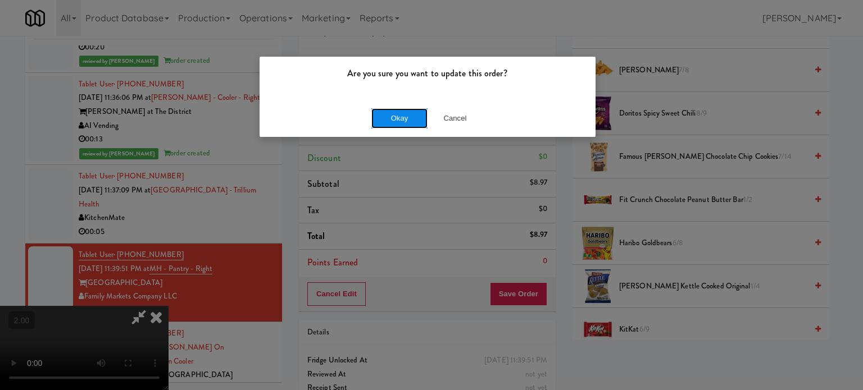
click at [413, 121] on button "Okay" at bounding box center [399, 118] width 56 height 20
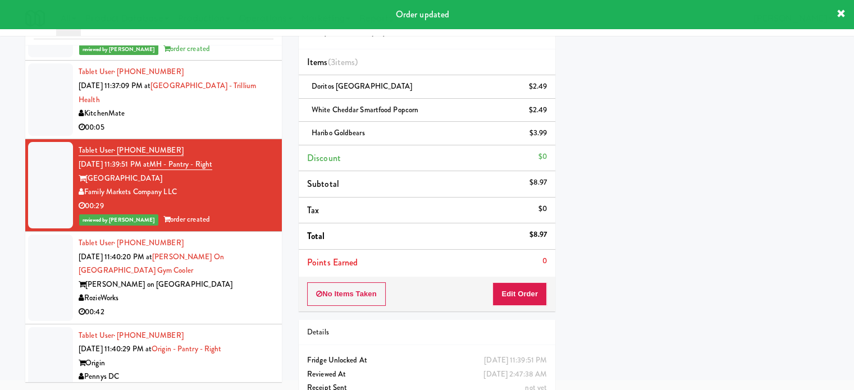
scroll to position [3876, 0]
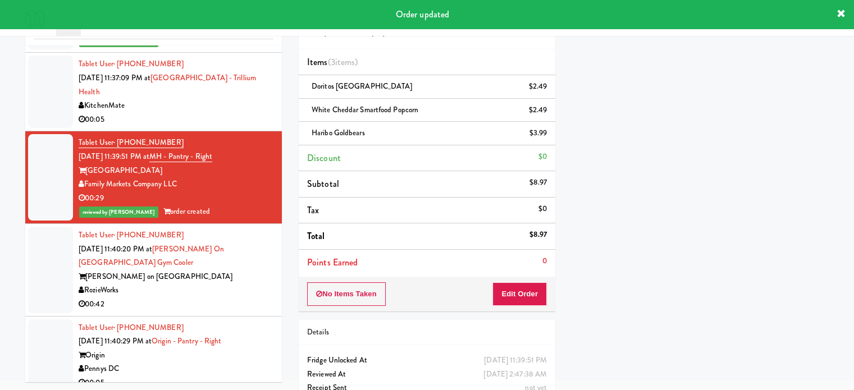
click at [201, 275] on div "[PERSON_NAME] on [GEOGRAPHIC_DATA]" at bounding box center [176, 277] width 195 height 14
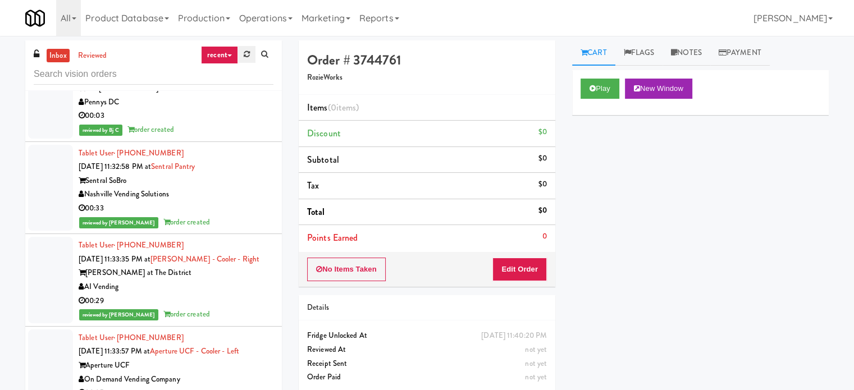
click at [250, 59] on link at bounding box center [246, 54] width 17 height 17
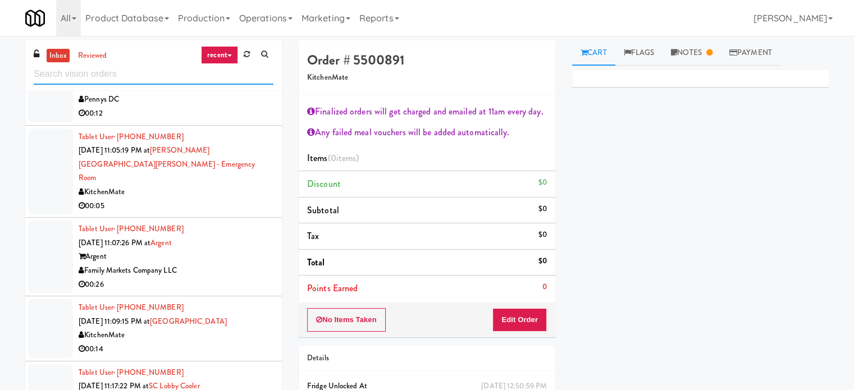
scroll to position [1236, 0]
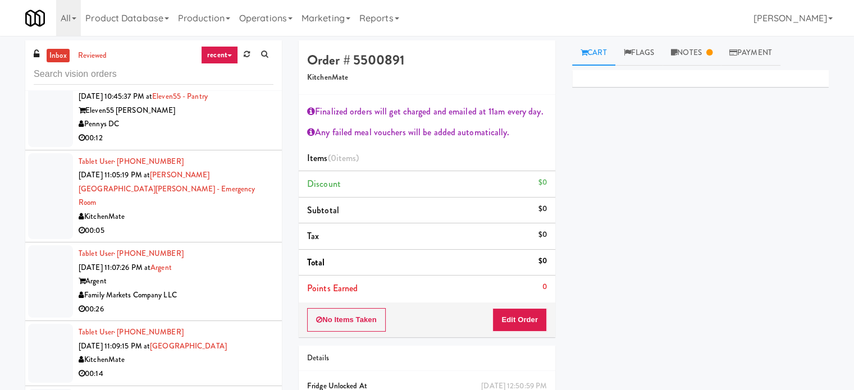
click at [241, 275] on div "Argent" at bounding box center [176, 282] width 195 height 14
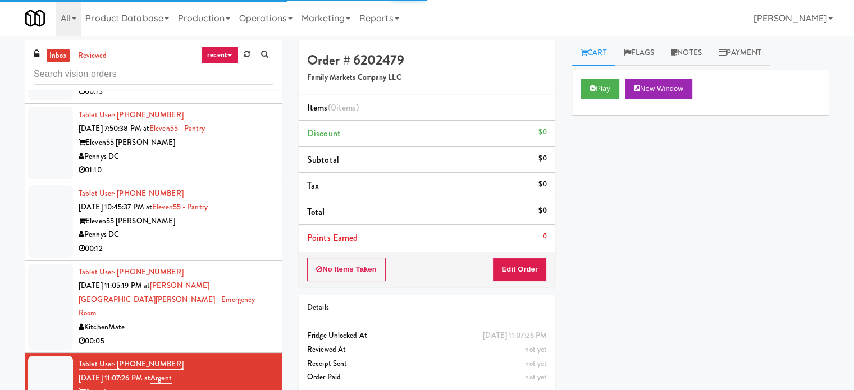
scroll to position [1124, 0]
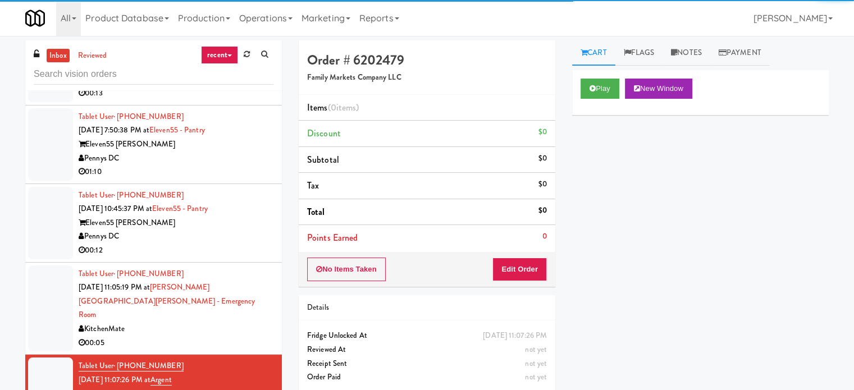
click at [238, 244] on div "00:12" at bounding box center [176, 251] width 195 height 14
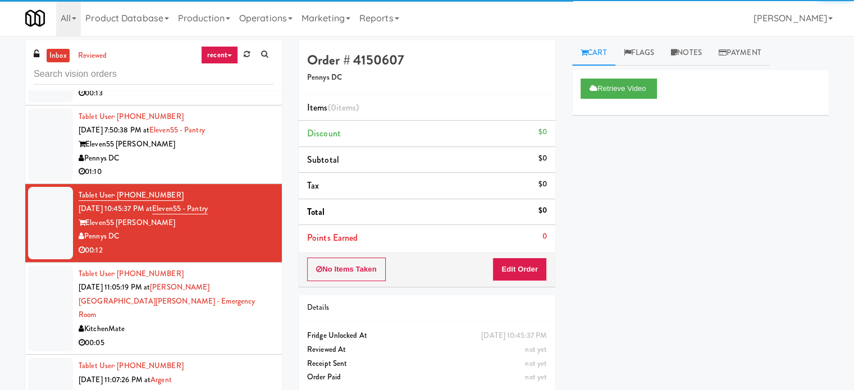
click at [249, 336] on div "00:05" at bounding box center [176, 343] width 195 height 14
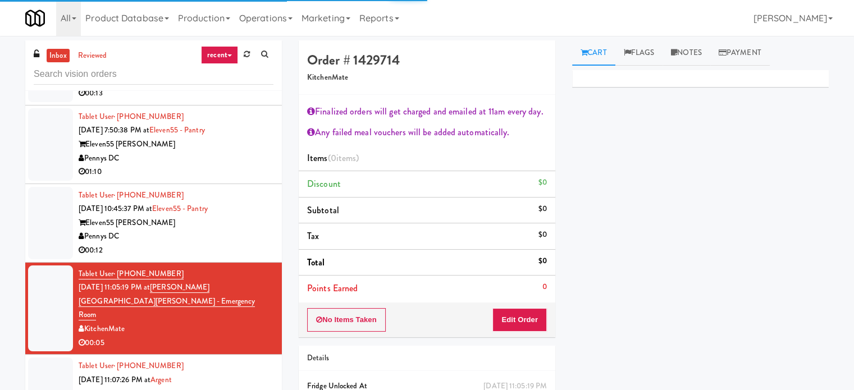
click at [252, 360] on div "Tablet User · (571) 733-7300 [DATE] 11:07:26 PM at Argent Argent Family Markets…" at bounding box center [176, 394] width 195 height 69
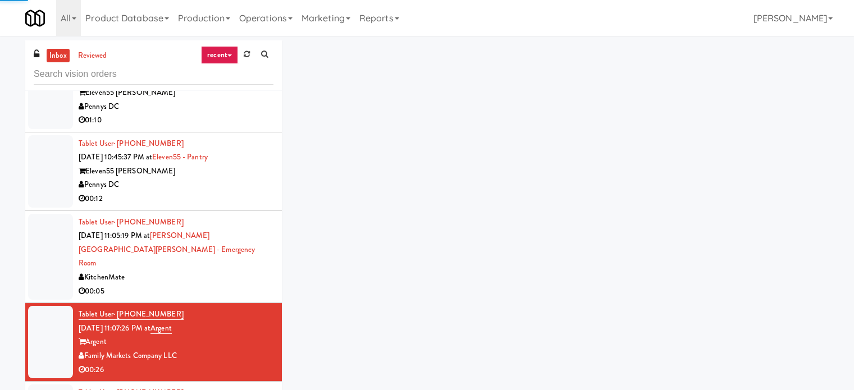
scroll to position [1180, 0]
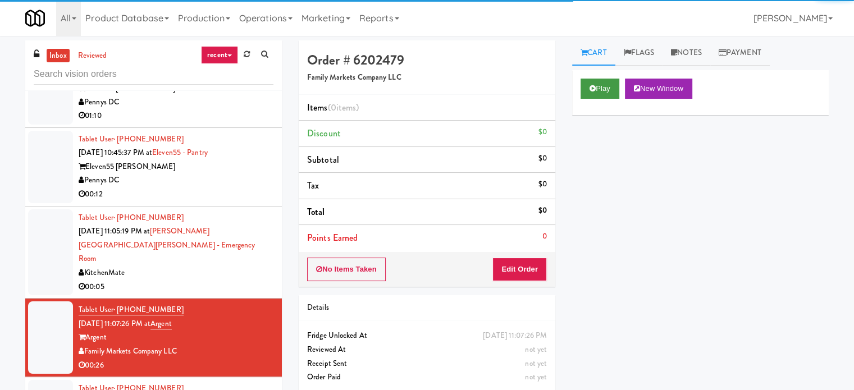
drag, startPoint x: 613, startPoint y: 74, endPoint x: 604, endPoint y: 83, distance: 12.7
click at [613, 75] on div "Play New Window" at bounding box center [700, 92] width 257 height 45
click at [599, 87] on button "Play" at bounding box center [600, 89] width 39 height 20
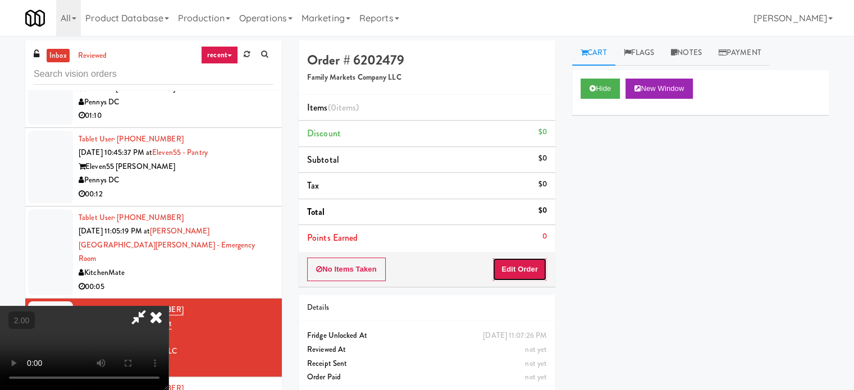
click at [517, 262] on button "Edit Order" at bounding box center [520, 270] width 54 height 24
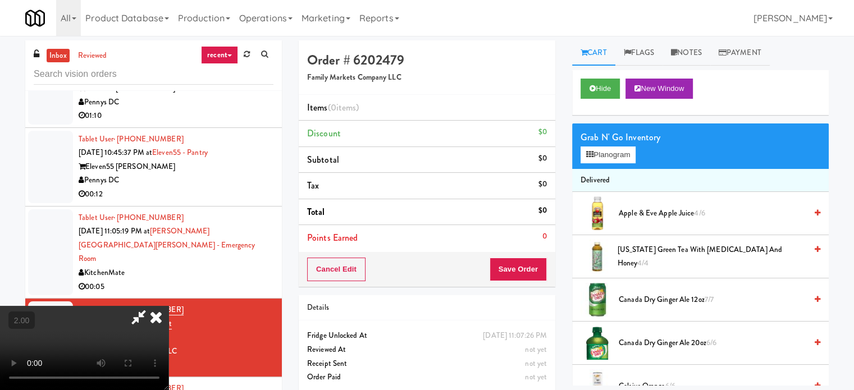
click at [169, 306] on video at bounding box center [84, 348] width 169 height 84
drag, startPoint x: 306, startPoint y: 190, endPoint x: 319, endPoint y: 211, distance: 24.3
click at [169, 306] on video at bounding box center [84, 348] width 169 height 84
drag, startPoint x: 412, startPoint y: 276, endPoint x: 363, endPoint y: 288, distance: 50.3
click at [169, 306] on video at bounding box center [84, 348] width 169 height 84
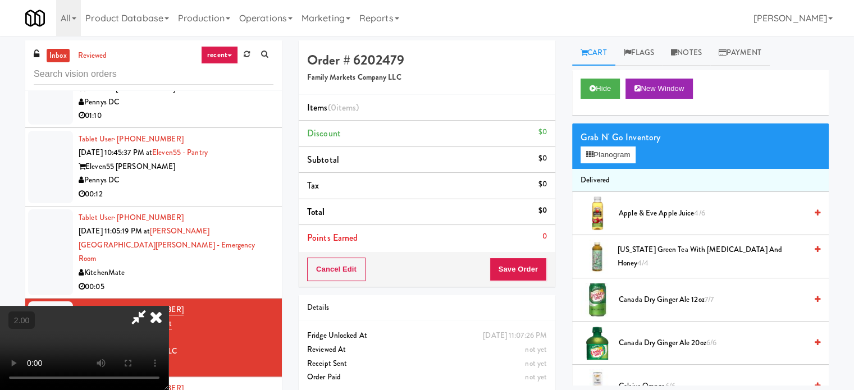
drag, startPoint x: 384, startPoint y: 306, endPoint x: 385, endPoint y: 295, distance: 10.7
click at [169, 306] on video at bounding box center [84, 348] width 169 height 84
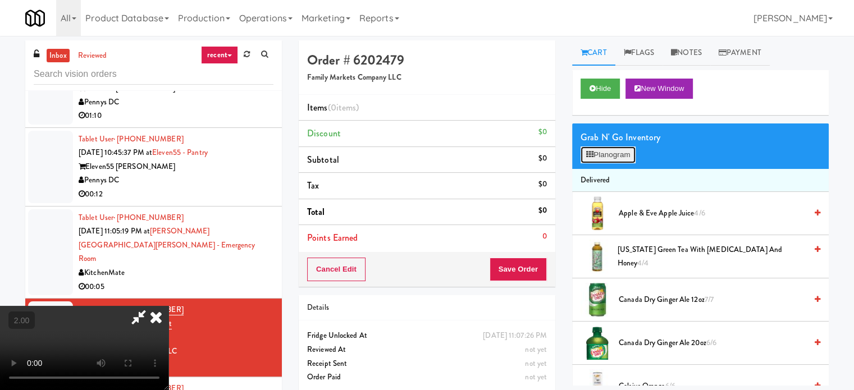
click at [598, 153] on button "Planogram" at bounding box center [608, 155] width 55 height 17
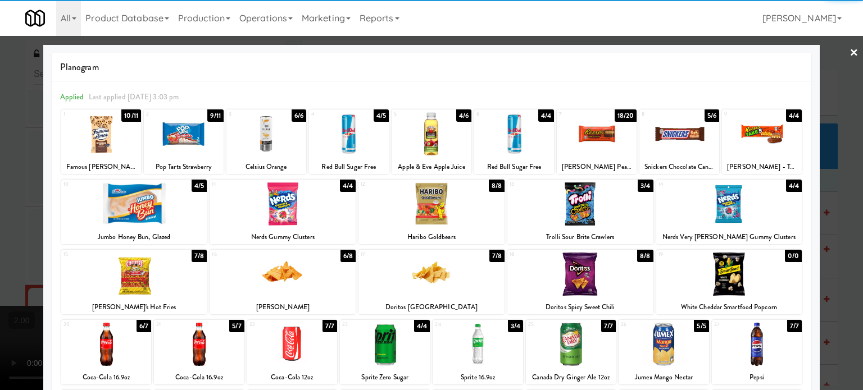
drag, startPoint x: 437, startPoint y: 224, endPoint x: 494, endPoint y: 231, distance: 57.8
click at [442, 229] on div "12 8/8 Haribo Goldbears" at bounding box center [431, 212] width 146 height 65
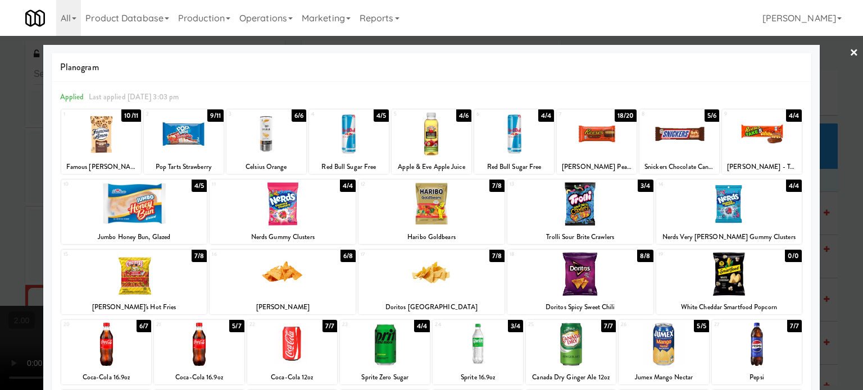
drag, startPoint x: 843, startPoint y: 233, endPoint x: 299, endPoint y: 229, distance: 543.8
click at [841, 233] on div at bounding box center [431, 195] width 863 height 390
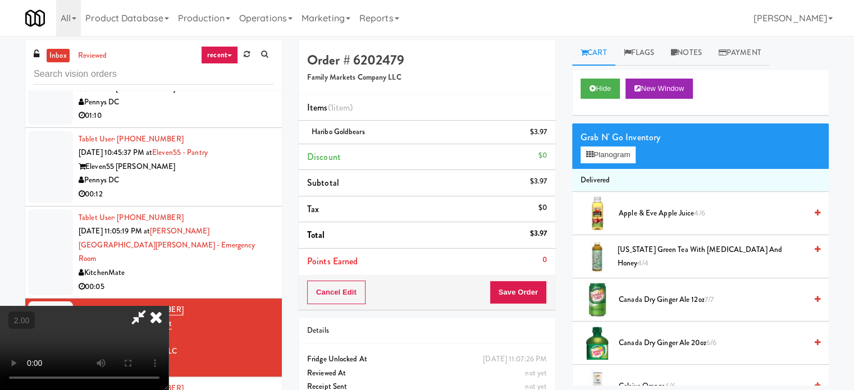
click at [169, 306] on video at bounding box center [84, 348] width 169 height 84
drag, startPoint x: 526, startPoint y: 296, endPoint x: 470, endPoint y: 267, distance: 63.3
click at [526, 296] on button "Save Order" at bounding box center [518, 293] width 57 height 24
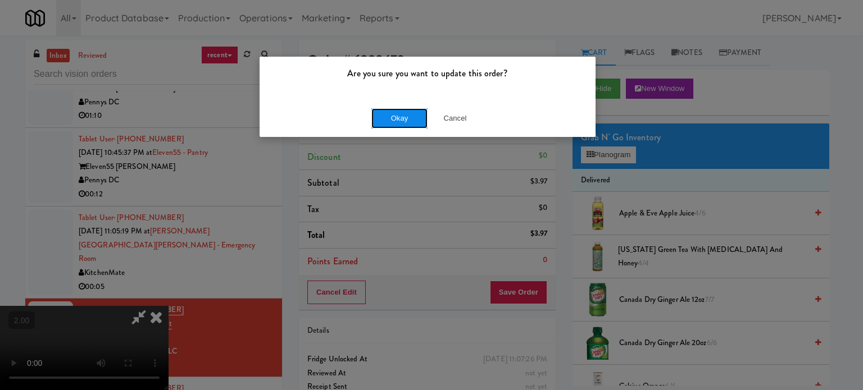
click at [402, 119] on button "Okay" at bounding box center [399, 118] width 56 height 20
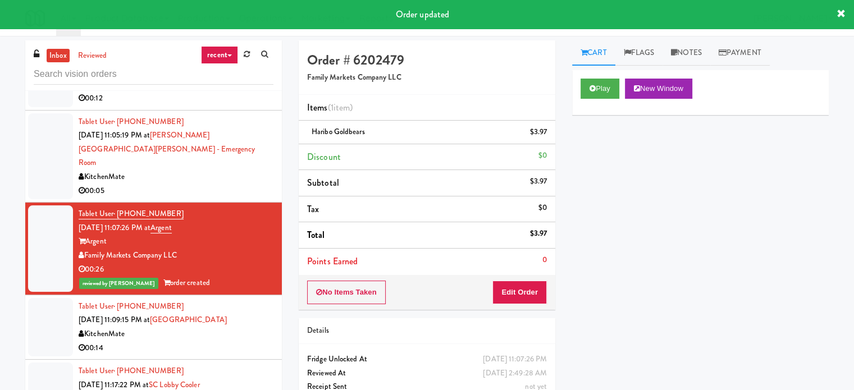
scroll to position [1292, 0]
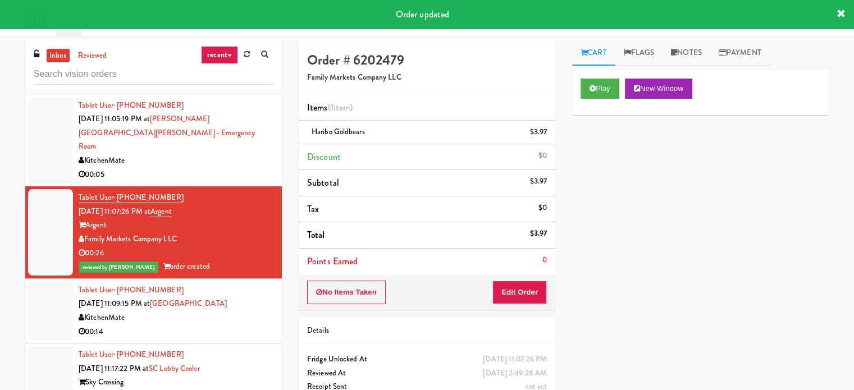
click at [238, 344] on li "Tablet User · (602) 920-5784 [DATE] 11:17:22 PM at SC Lobby Cooler Sky Crossing…" at bounding box center [153, 383] width 257 height 79
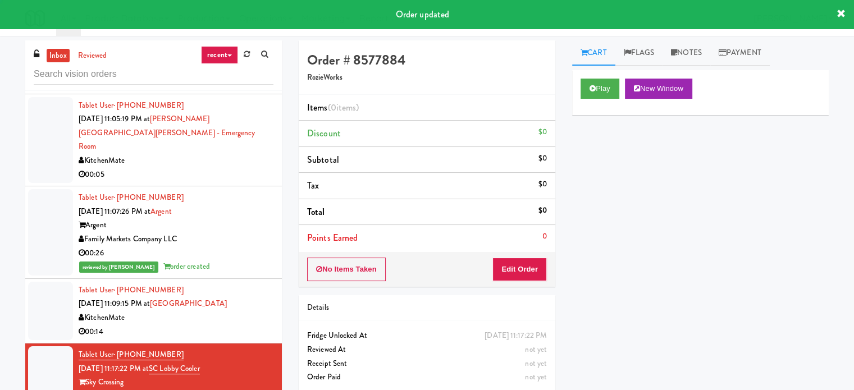
click at [238, 325] on div "00:14" at bounding box center [176, 332] width 195 height 14
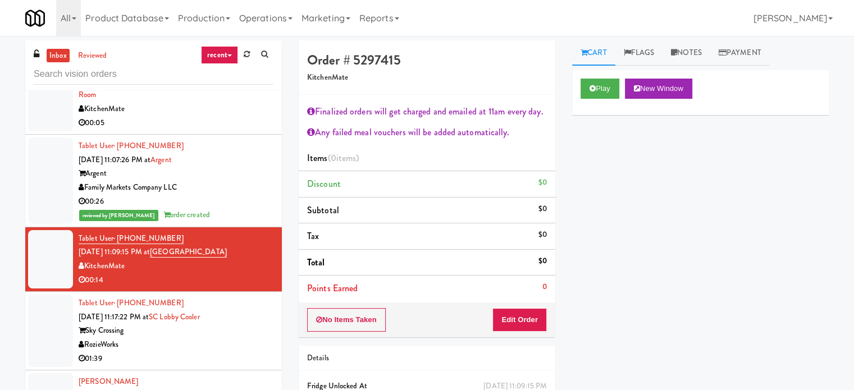
scroll to position [1348, 0]
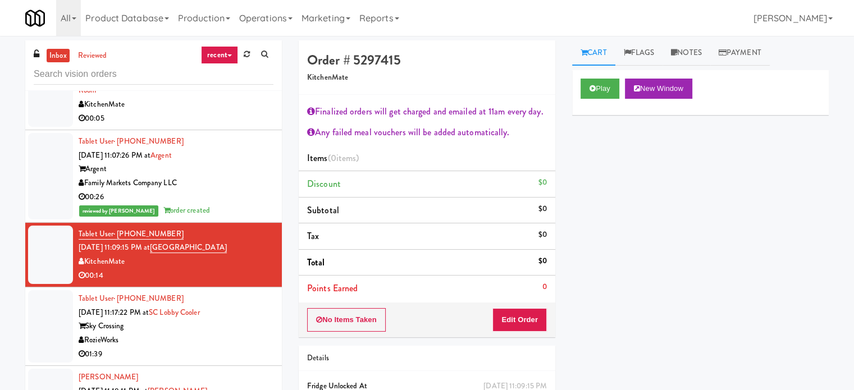
click at [600, 76] on div "Play New Window" at bounding box center [700, 92] width 257 height 45
click at [599, 77] on div "Play New Window" at bounding box center [700, 92] width 257 height 45
click at [593, 88] on icon at bounding box center [593, 88] width 6 height 7
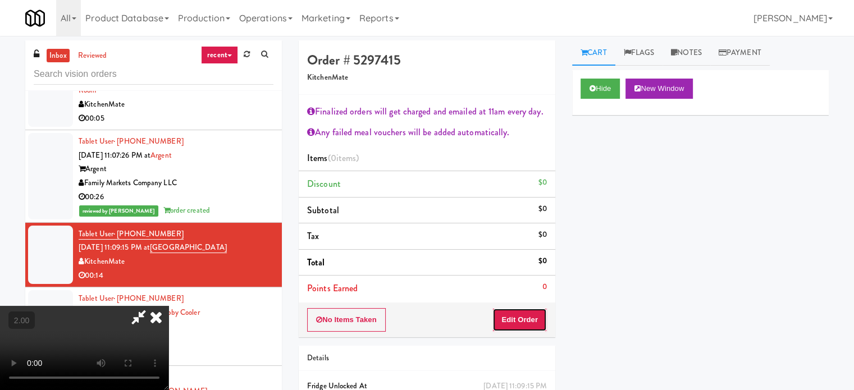
click at [524, 311] on button "Edit Order" at bounding box center [520, 320] width 54 height 24
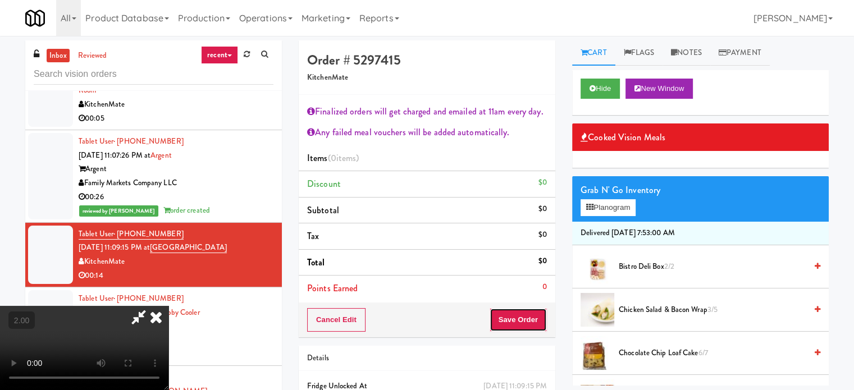
click at [521, 320] on button "Save Order" at bounding box center [518, 320] width 57 height 24
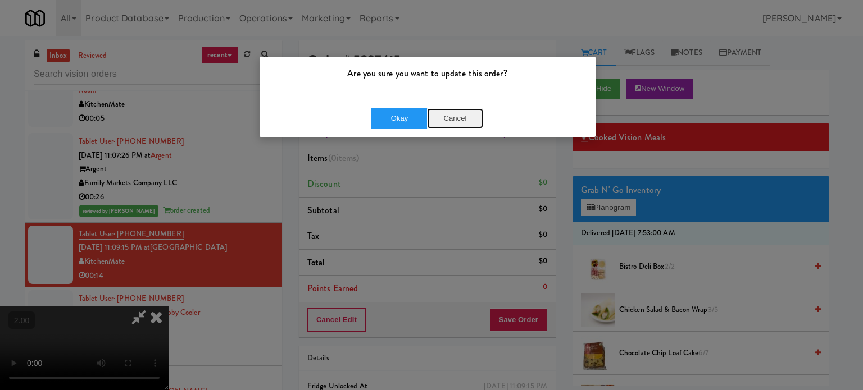
click at [452, 122] on button "Cancel" at bounding box center [455, 118] width 56 height 20
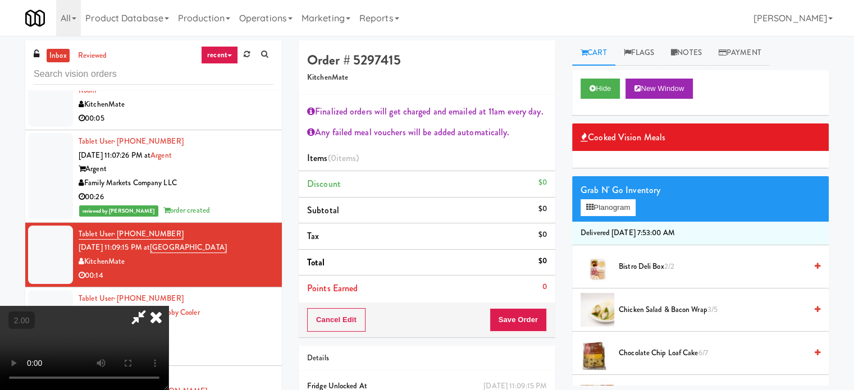
scroll to position [212, 0]
click at [169, 306] on video at bounding box center [84, 348] width 169 height 84
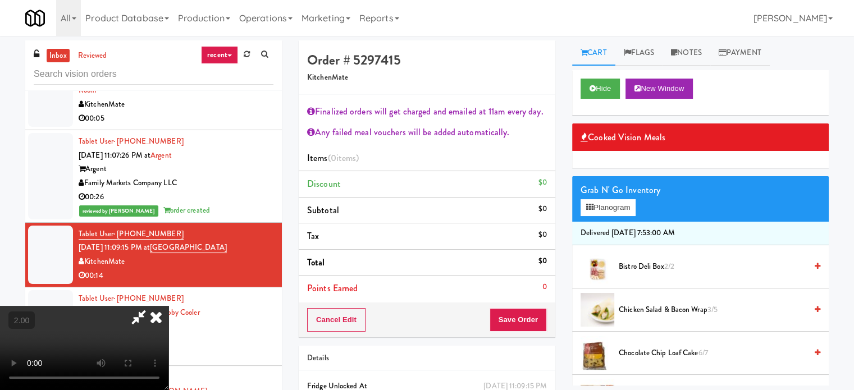
click at [169, 306] on video at bounding box center [84, 348] width 169 height 84
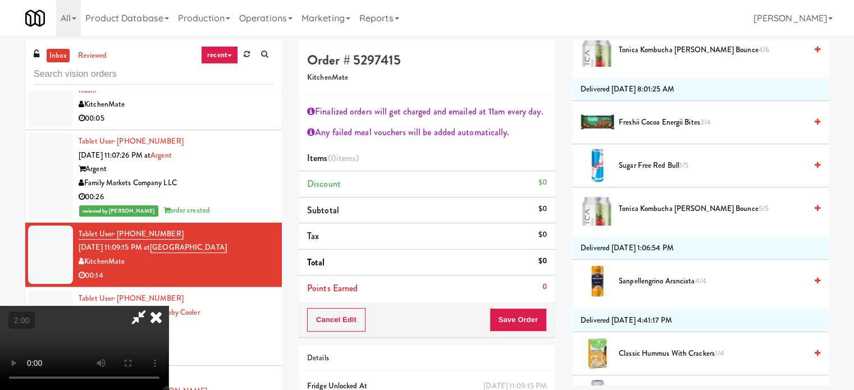
scroll to position [899, 0]
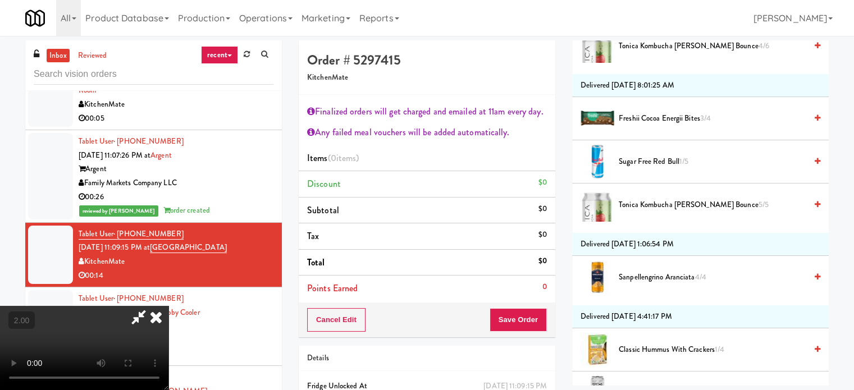
click at [661, 121] on span "Freshii Cocoa Energii Bites 3/4" at bounding box center [713, 119] width 188 height 14
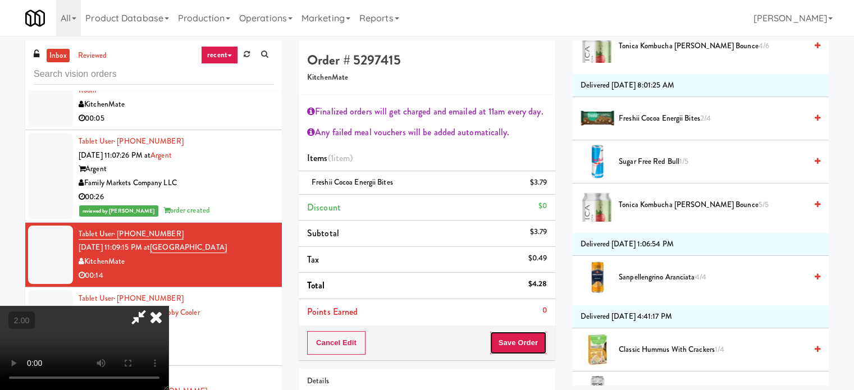
click at [515, 343] on button "Save Order" at bounding box center [518, 343] width 57 height 24
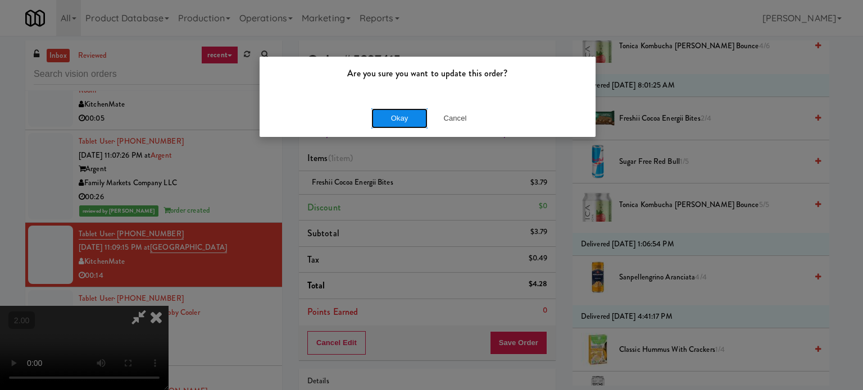
click at [410, 123] on button "Okay" at bounding box center [399, 118] width 56 height 20
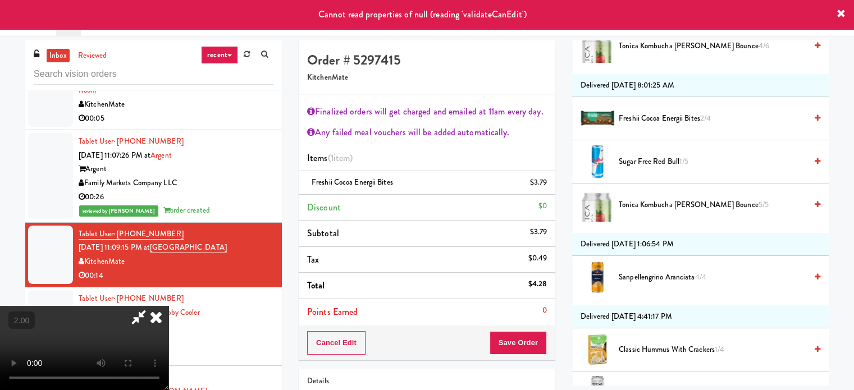
click at [152, 306] on icon at bounding box center [139, 317] width 26 height 22
click at [169, 306] on icon at bounding box center [156, 317] width 25 height 22
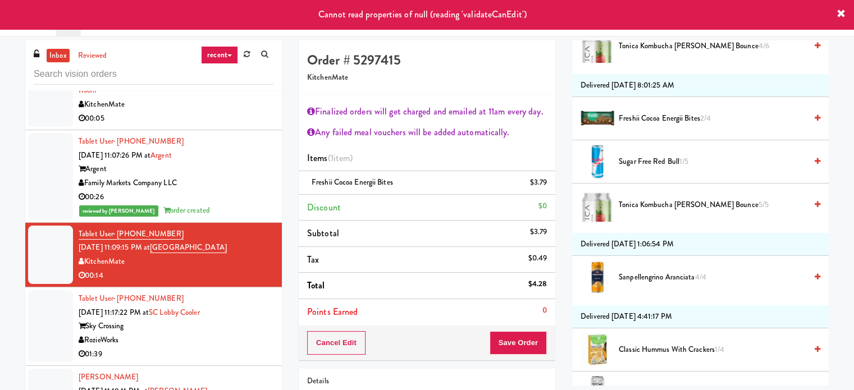
drag, startPoint x: 265, startPoint y: 163, endPoint x: 261, endPoint y: 238, distance: 74.9
click at [265, 169] on li "Tablet User · (571) 733-7300 [DATE] 11:07:26 PM at Argent Argent Family Markets…" at bounding box center [153, 176] width 257 height 93
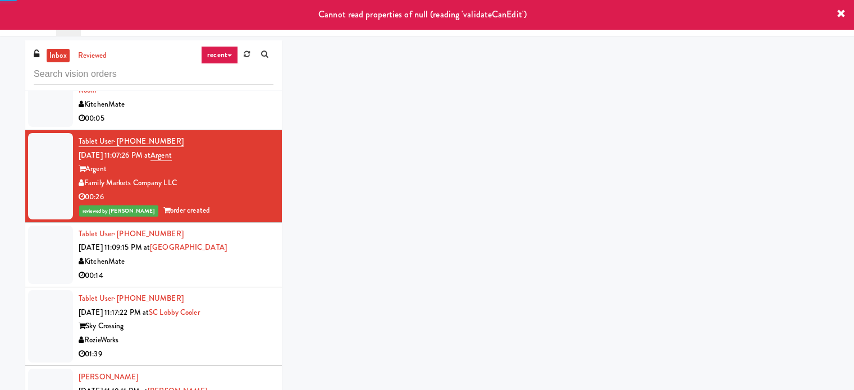
drag, startPoint x: 260, startPoint y: 240, endPoint x: 258, endPoint y: 255, distance: 14.7
click at [260, 269] on div "00:14" at bounding box center [176, 276] width 195 height 14
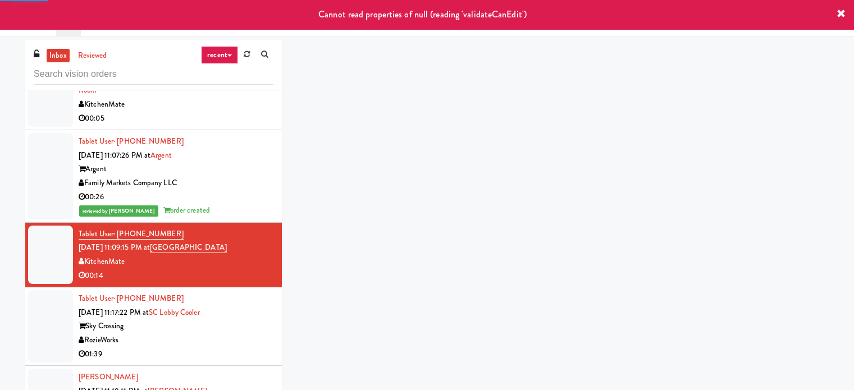
click at [258, 292] on div "Tablet User · (602) 920-5784 [DATE] 11:17:22 PM at SC Lobby Cooler Sky Crossing…" at bounding box center [176, 326] width 195 height 69
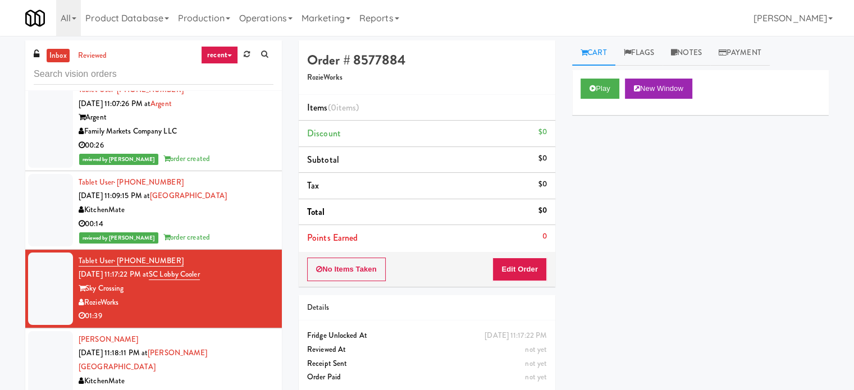
scroll to position [1404, 0]
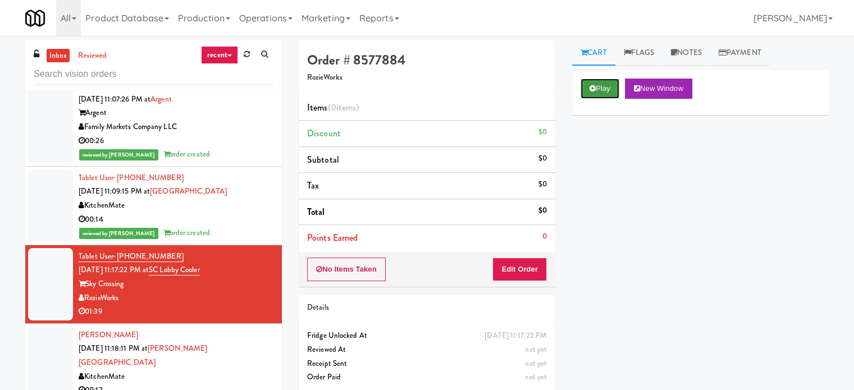
click at [595, 83] on button "Play" at bounding box center [600, 89] width 39 height 20
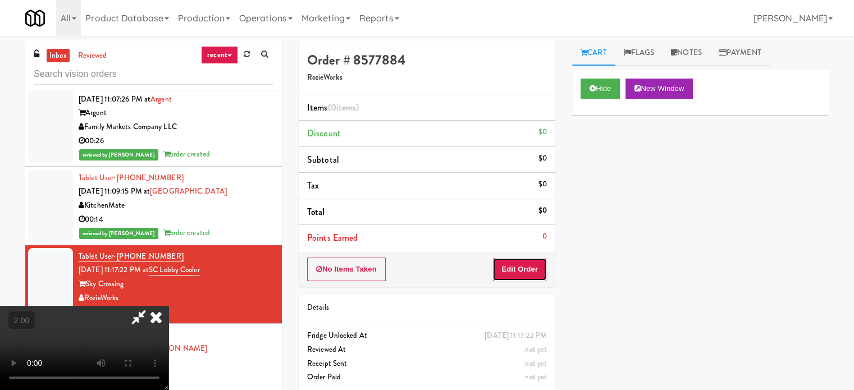
click at [516, 273] on button "Edit Order" at bounding box center [520, 270] width 54 height 24
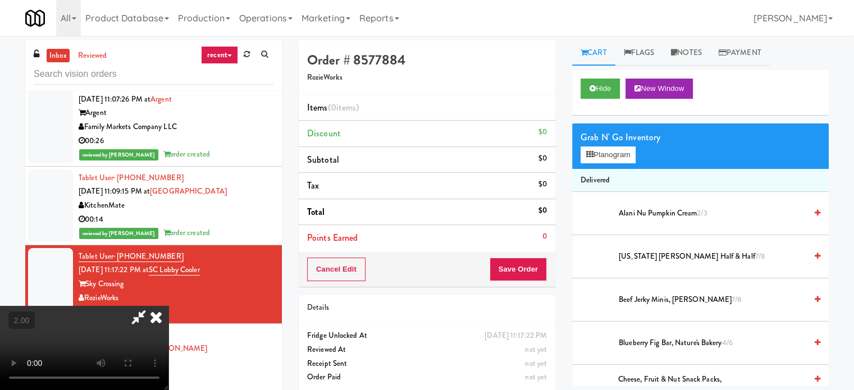
scroll to position [178, 0]
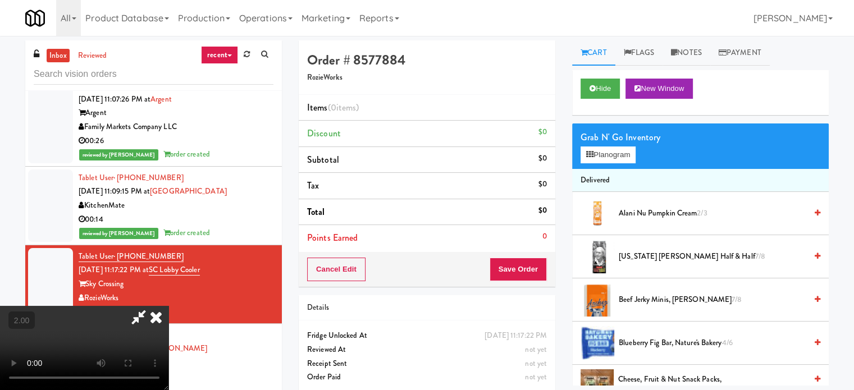
click at [169, 306] on video at bounding box center [84, 348] width 169 height 84
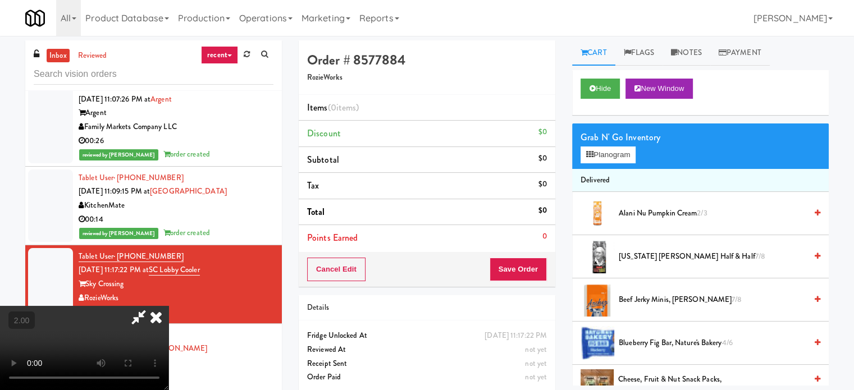
click at [169, 306] on video at bounding box center [84, 348] width 169 height 84
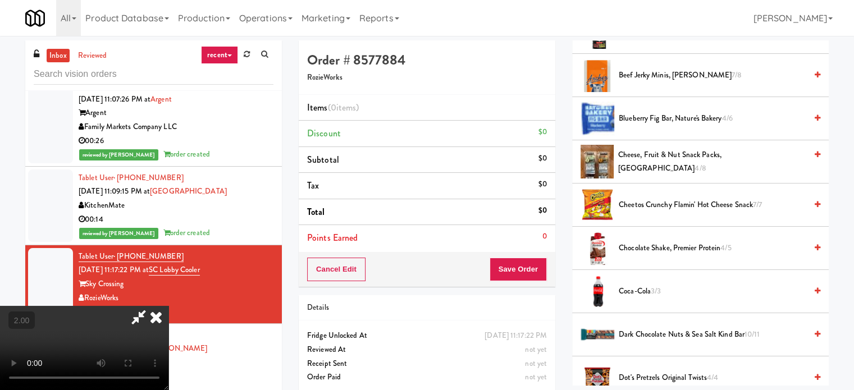
drag, startPoint x: 199, startPoint y: 230, endPoint x: 214, endPoint y: 231, distance: 15.2
click at [169, 306] on video at bounding box center [84, 348] width 169 height 84
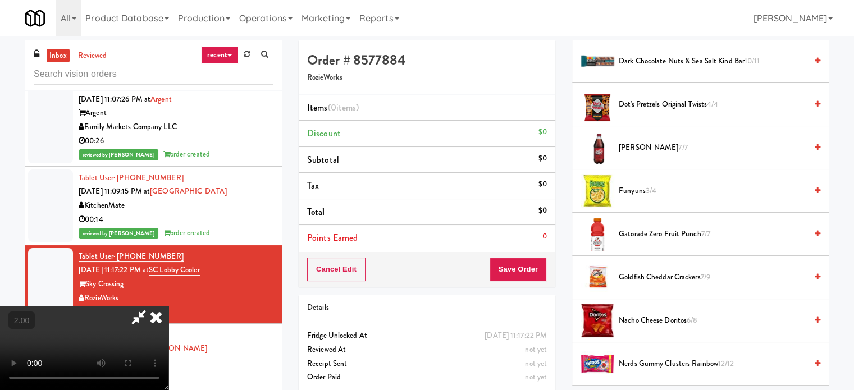
scroll to position [506, 0]
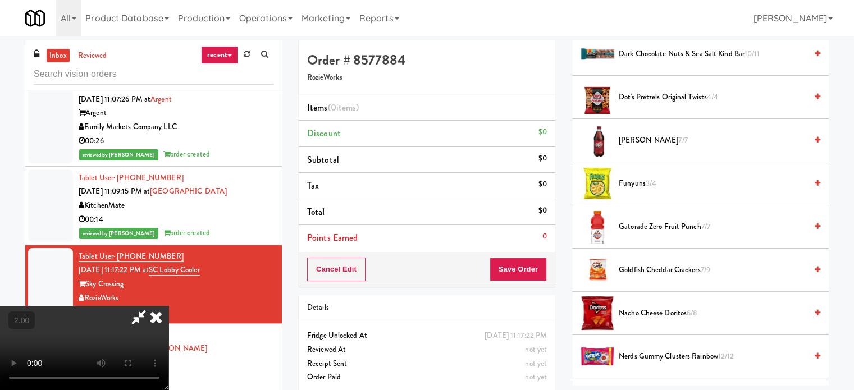
click at [642, 270] on span "Goldfish Cheddar Crackers 7/9" at bounding box center [713, 270] width 188 height 14
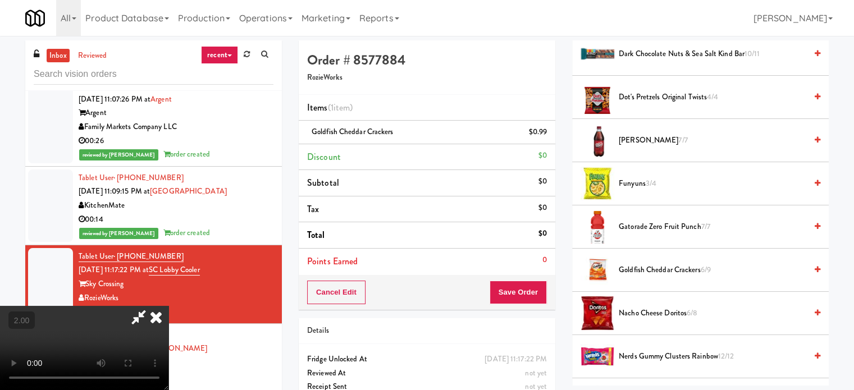
click at [139, 306] on video at bounding box center [84, 348] width 169 height 84
click at [169, 306] on video at bounding box center [84, 348] width 169 height 84
click at [169, 319] on video at bounding box center [84, 348] width 169 height 84
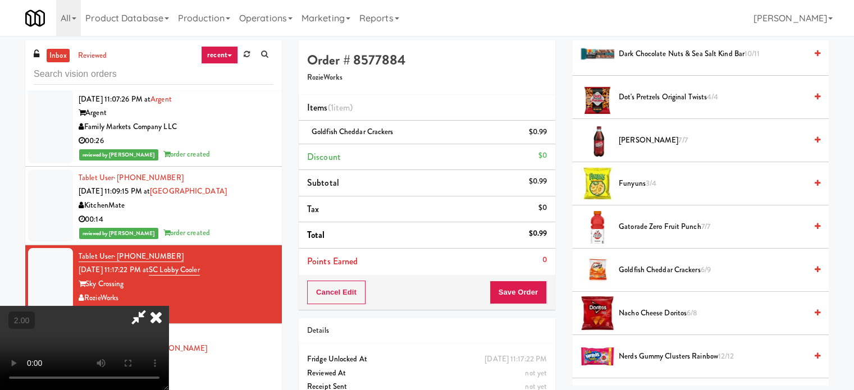
drag, startPoint x: 349, startPoint y: 298, endPoint x: 512, endPoint y: 255, distance: 168.6
click at [169, 306] on video at bounding box center [84, 348] width 169 height 84
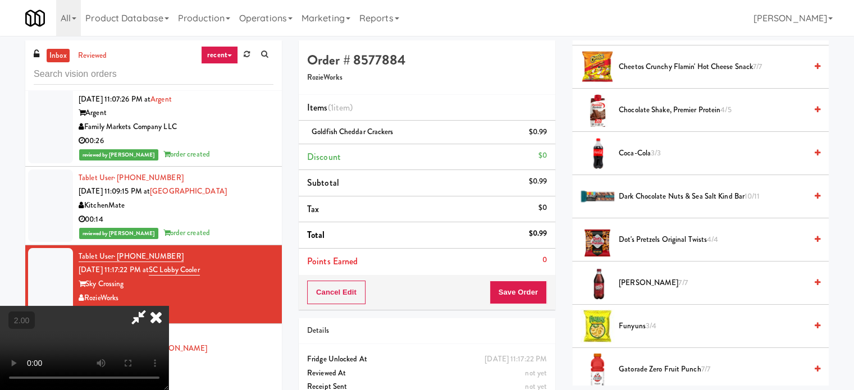
scroll to position [449, 0]
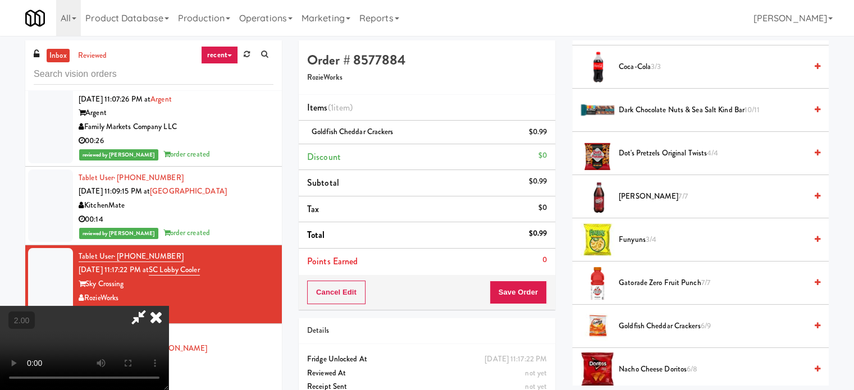
click at [169, 306] on video at bounding box center [84, 348] width 169 height 84
click at [169, 311] on video at bounding box center [84, 348] width 169 height 84
click at [169, 306] on video at bounding box center [84, 348] width 169 height 84
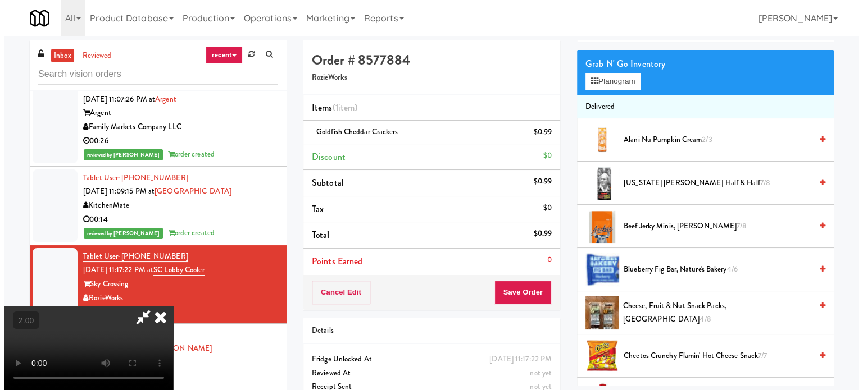
scroll to position [0, 0]
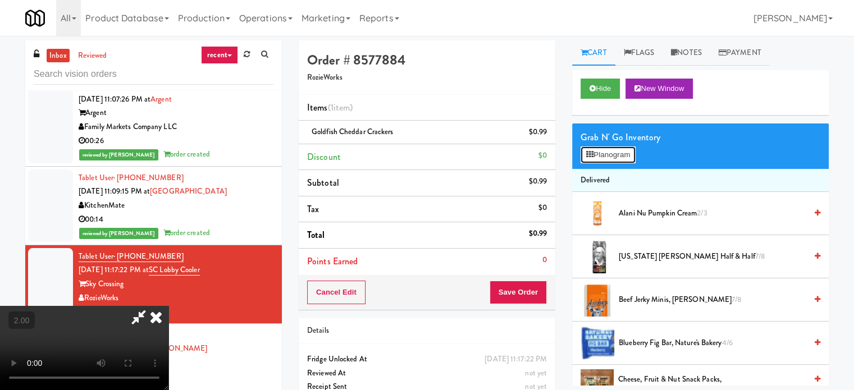
click at [620, 148] on button "Planogram" at bounding box center [608, 155] width 55 height 17
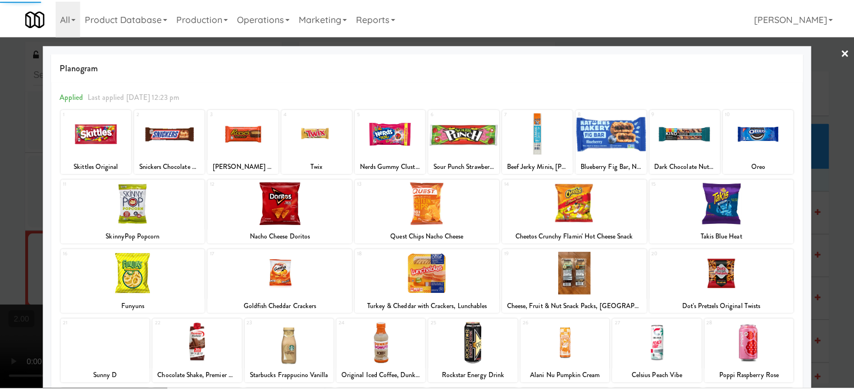
scroll to position [161, 0]
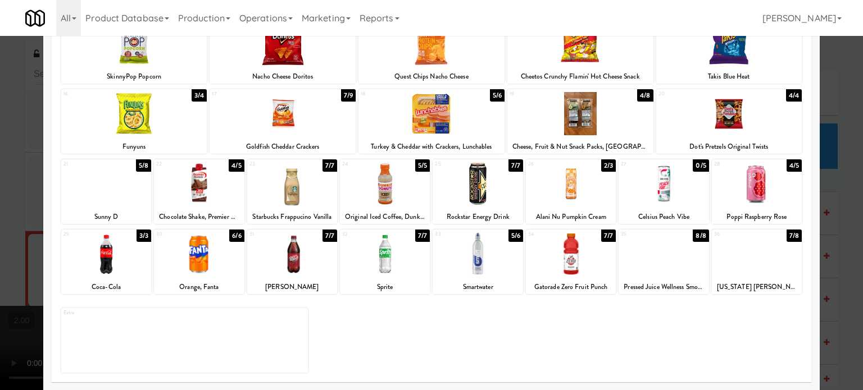
drag, startPoint x: 673, startPoint y: 269, endPoint x: 690, endPoint y: 266, distance: 17.7
click at [672, 269] on div at bounding box center [664, 254] width 90 height 43
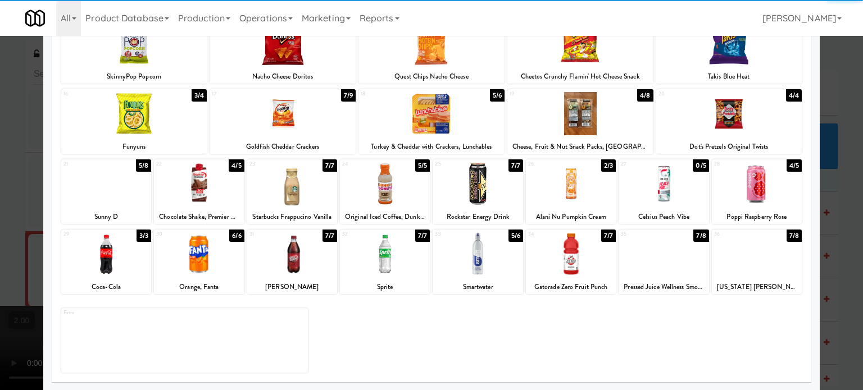
click at [814, 225] on div at bounding box center [431, 195] width 863 height 390
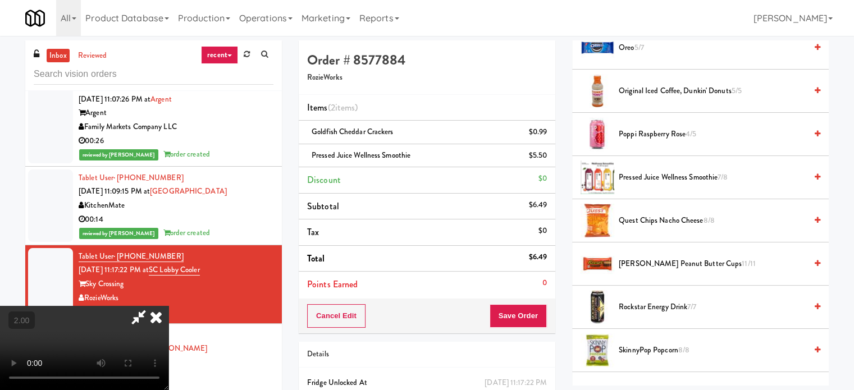
scroll to position [843, 0]
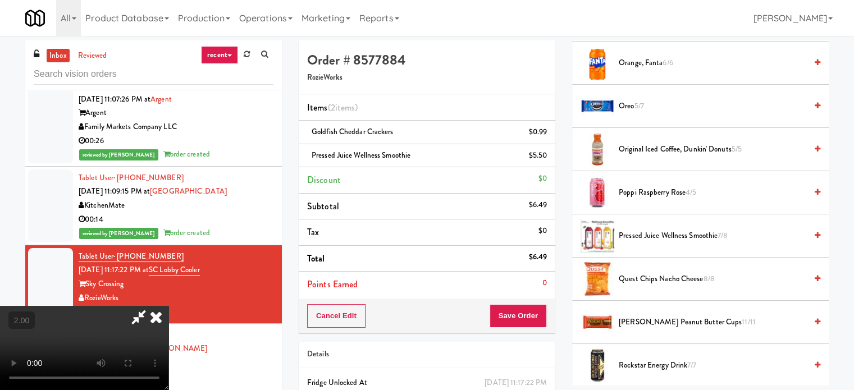
click at [169, 306] on video at bounding box center [84, 348] width 169 height 84
drag, startPoint x: 395, startPoint y: 231, endPoint x: 393, endPoint y: 245, distance: 14.2
click at [169, 306] on video at bounding box center [84, 348] width 169 height 84
drag, startPoint x: 392, startPoint y: 245, endPoint x: 393, endPoint y: 254, distance: 9.1
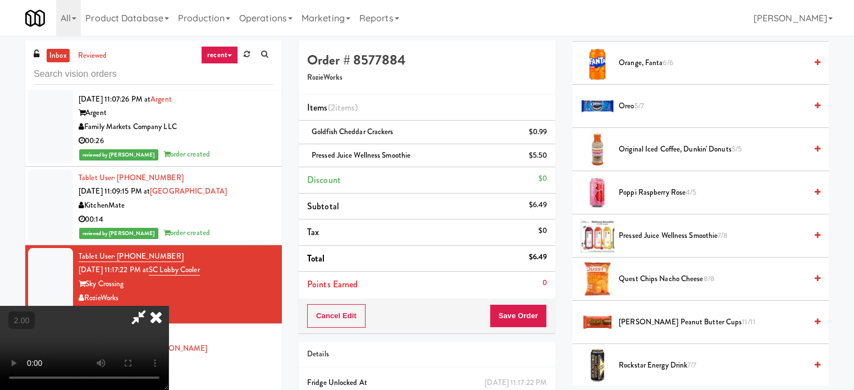
click at [169, 306] on video at bounding box center [84, 348] width 169 height 84
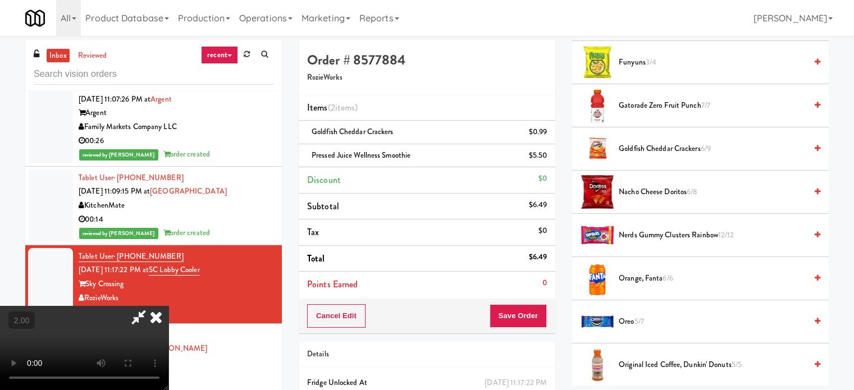
scroll to position [618, 0]
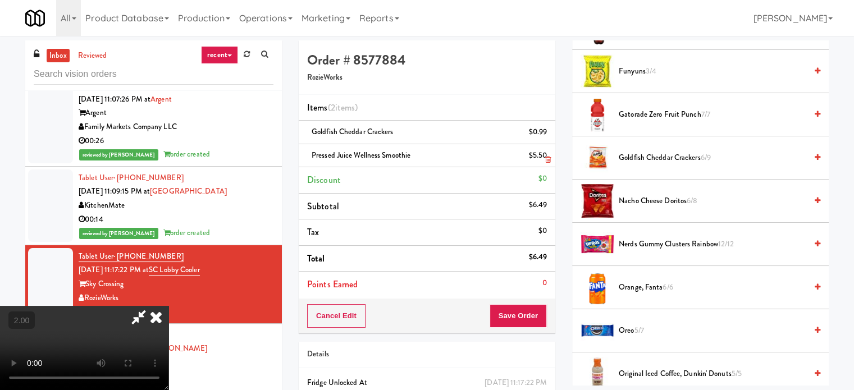
click at [545, 157] on icon at bounding box center [548, 159] width 6 height 7
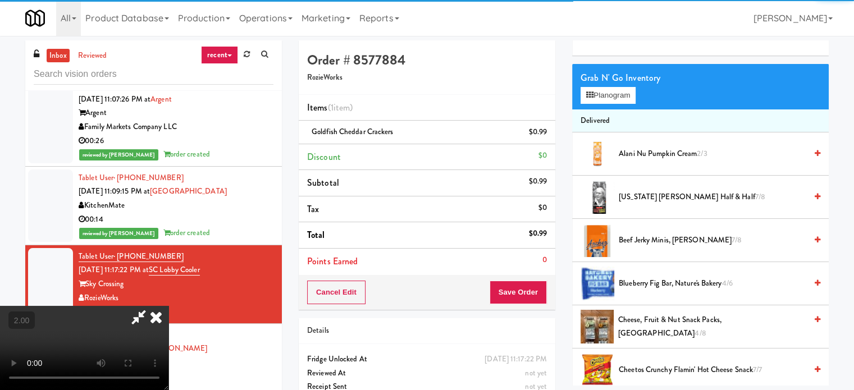
scroll to position [56, 0]
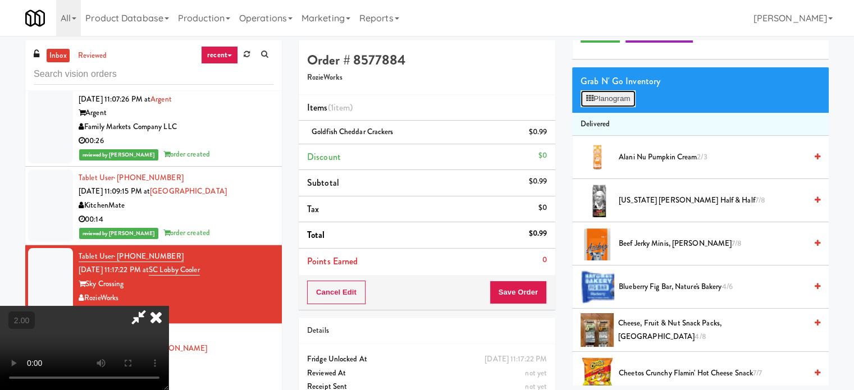
click at [606, 104] on button "Planogram" at bounding box center [608, 98] width 55 height 17
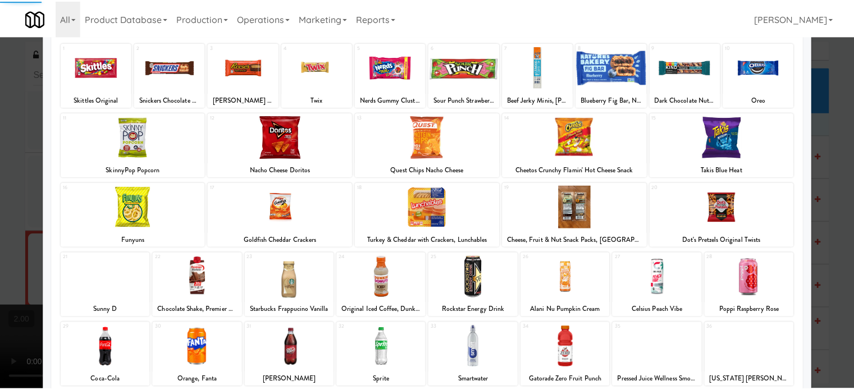
scroll to position [161, 0]
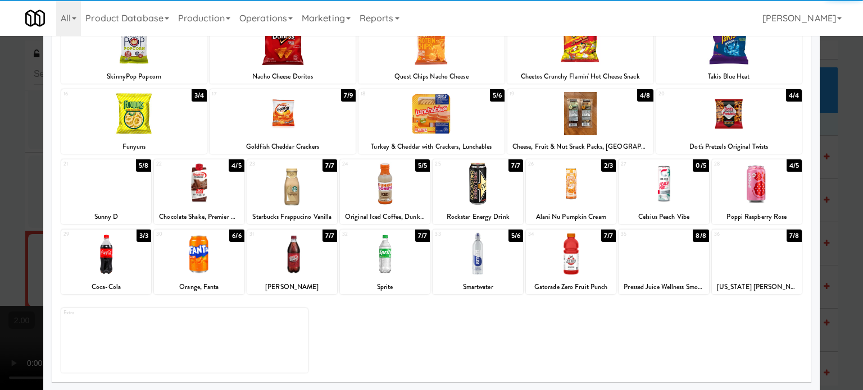
click at [741, 266] on div at bounding box center [757, 254] width 90 height 43
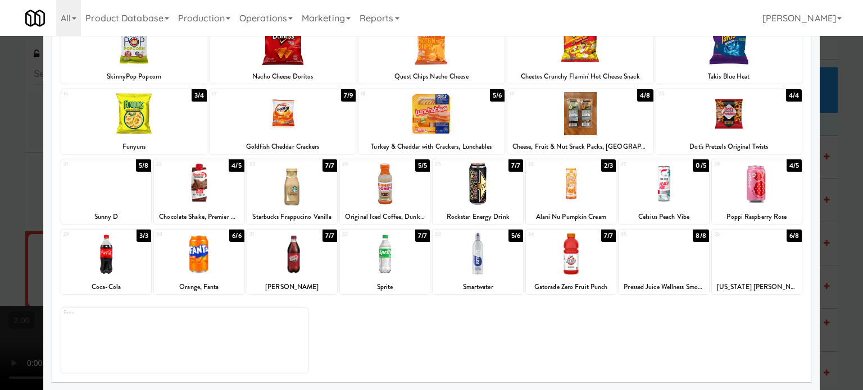
click at [824, 228] on div at bounding box center [431, 195] width 863 height 390
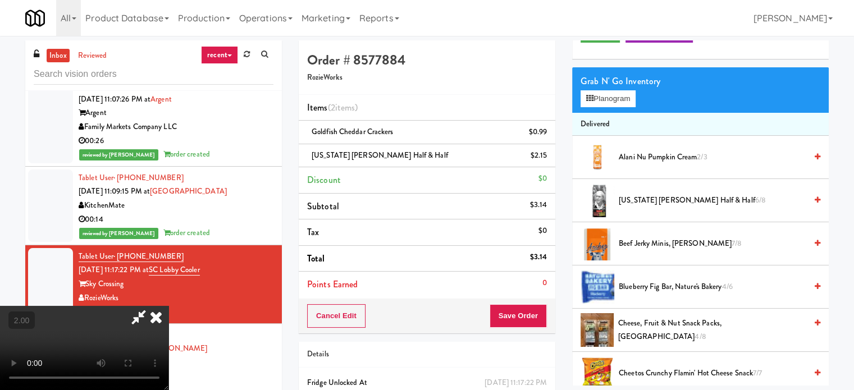
click at [169, 337] on video at bounding box center [84, 348] width 169 height 84
click at [169, 328] on video at bounding box center [84, 348] width 169 height 84
click at [169, 325] on video at bounding box center [84, 348] width 169 height 84
click at [169, 307] on video at bounding box center [84, 348] width 169 height 84
click at [169, 306] on video at bounding box center [84, 348] width 169 height 84
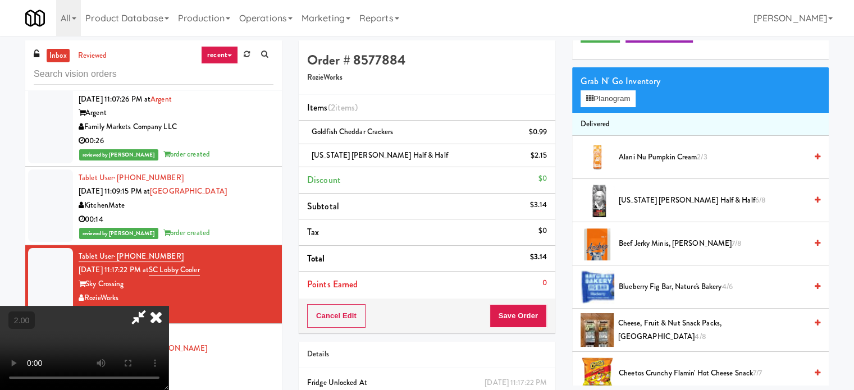
click at [169, 306] on video at bounding box center [84, 348] width 169 height 84
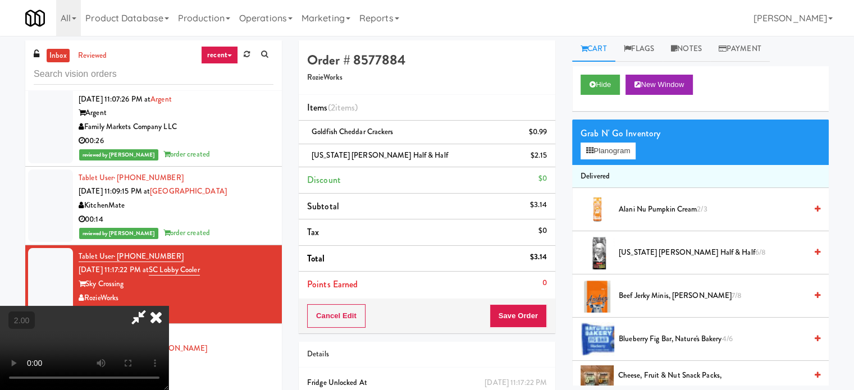
scroll to position [0, 0]
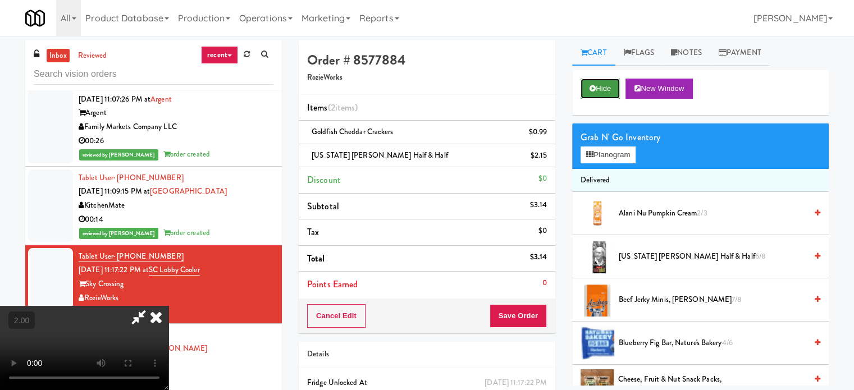
click at [582, 80] on button "Hide" at bounding box center [600, 89] width 39 height 20
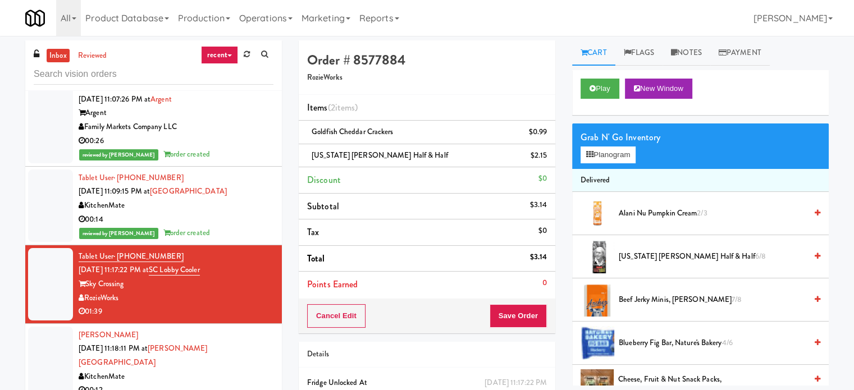
click at [222, 213] on div "00:14" at bounding box center [176, 220] width 195 height 14
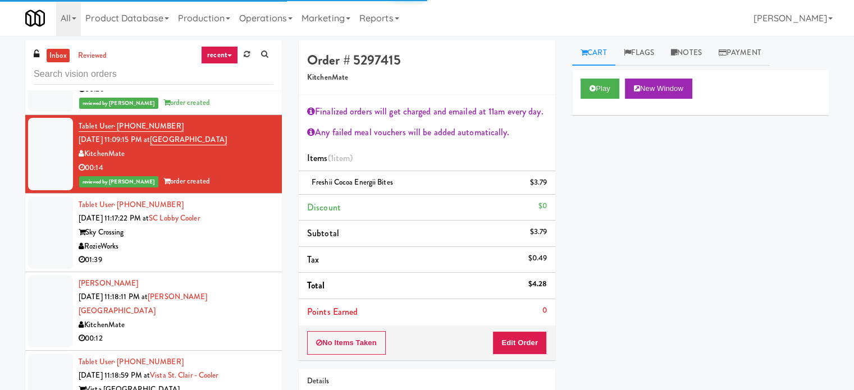
scroll to position [1461, 0]
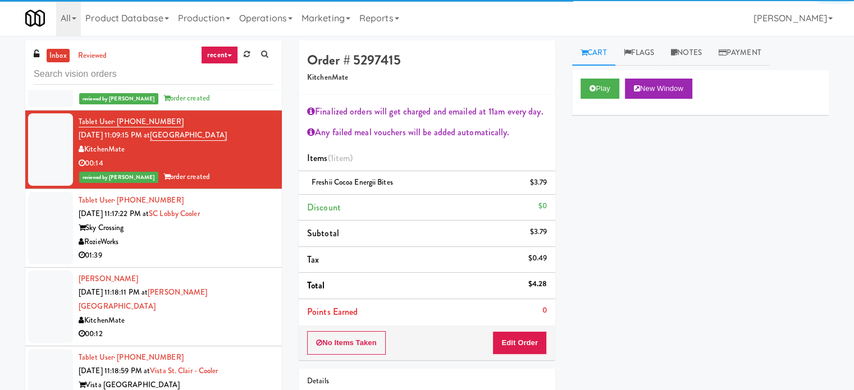
click at [255, 328] on div "00:12" at bounding box center [176, 335] width 195 height 14
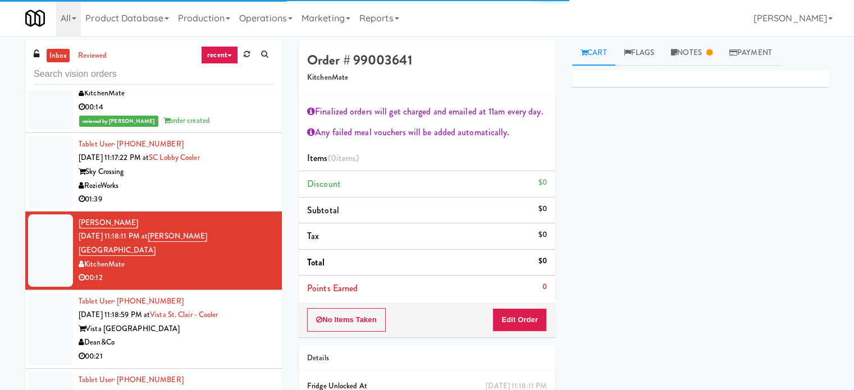
click at [246, 336] on div "Dean&Co" at bounding box center [176, 343] width 195 height 14
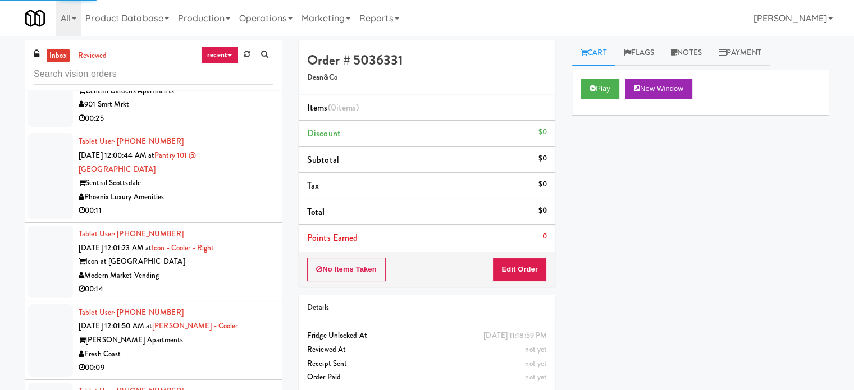
scroll to position [5505, 0]
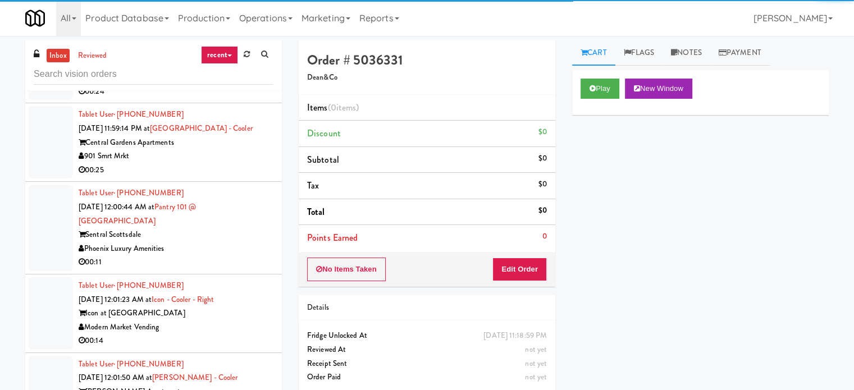
click at [208, 267] on div "00:11" at bounding box center [176, 263] width 195 height 14
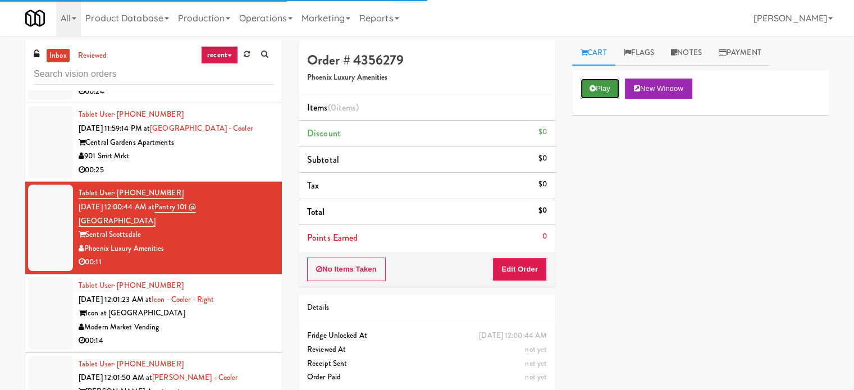
click at [602, 92] on button "Play" at bounding box center [600, 89] width 39 height 20
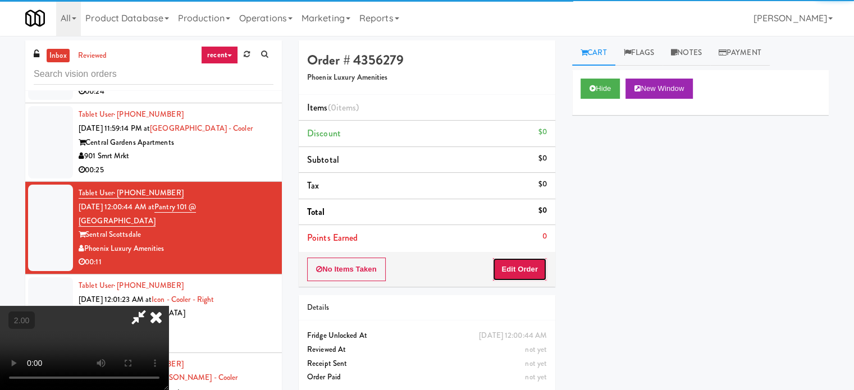
click at [522, 260] on button "Edit Order" at bounding box center [520, 270] width 54 height 24
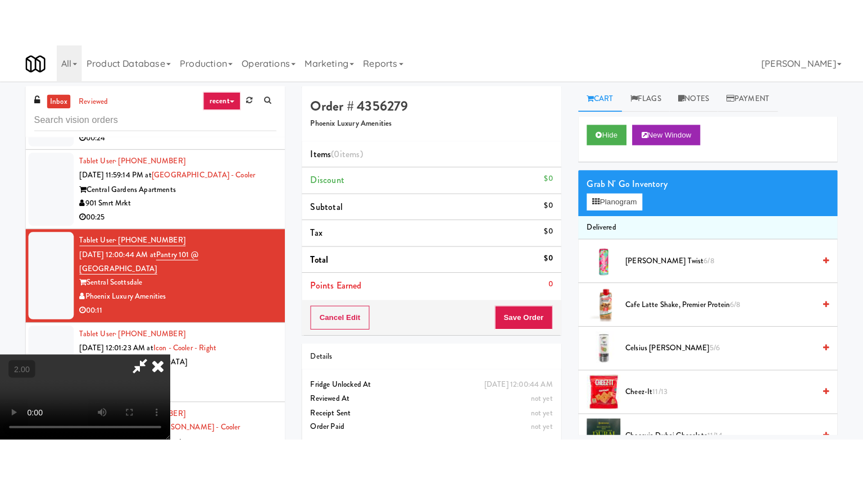
scroll to position [121, 0]
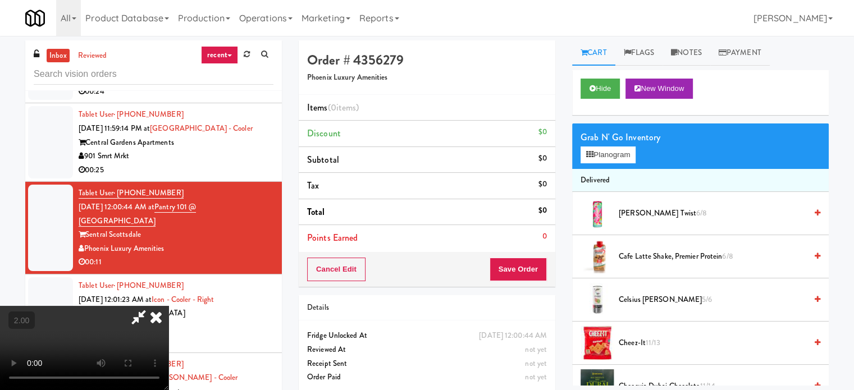
click at [169, 306] on video at bounding box center [84, 348] width 169 height 84
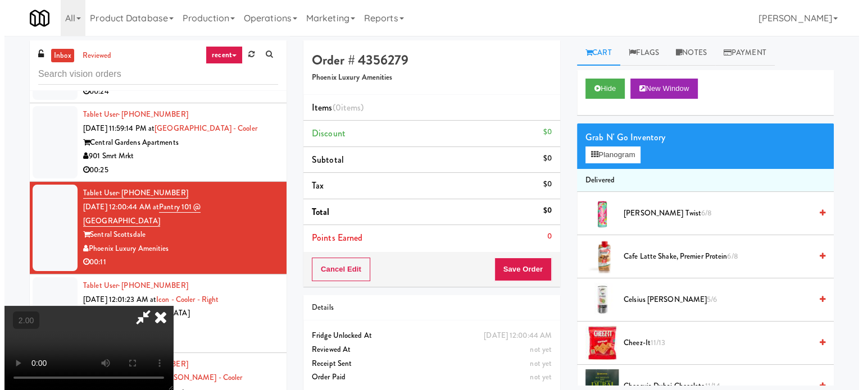
scroll to position [23, 0]
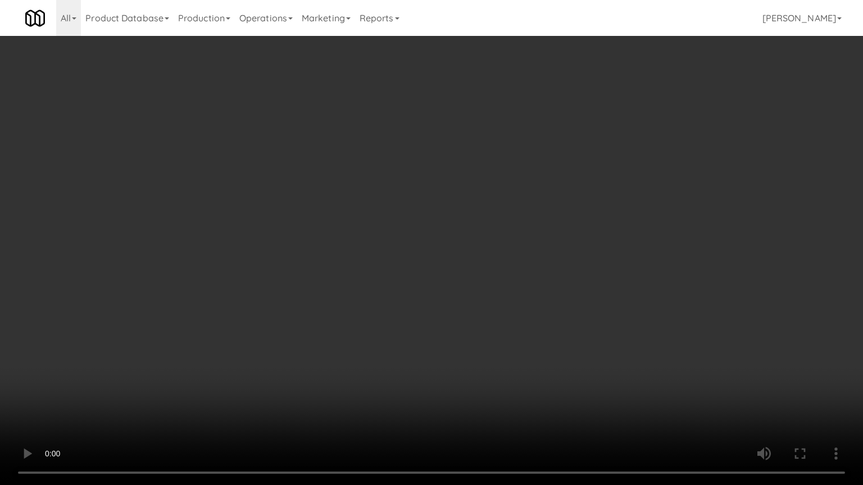
click at [431, 325] on video at bounding box center [431, 242] width 863 height 485
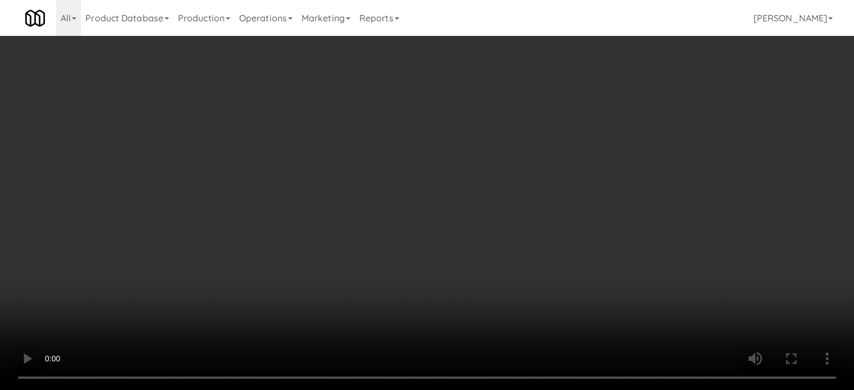
click at [325, 256] on video at bounding box center [427, 195] width 854 height 390
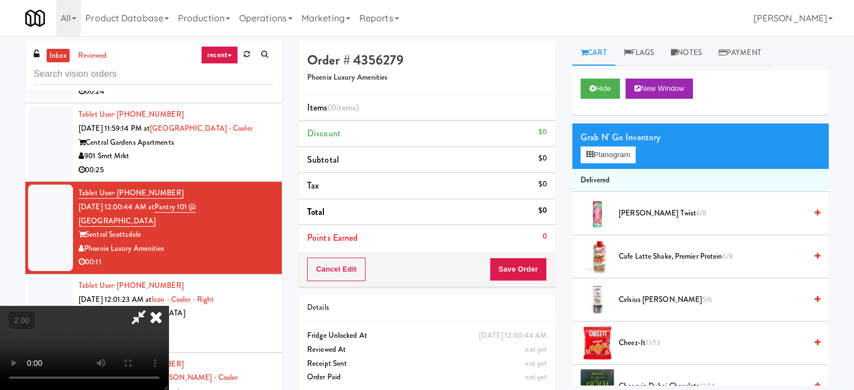
click at [169, 306] on video at bounding box center [84, 348] width 169 height 84
click at [604, 153] on button "Planogram" at bounding box center [608, 155] width 55 height 17
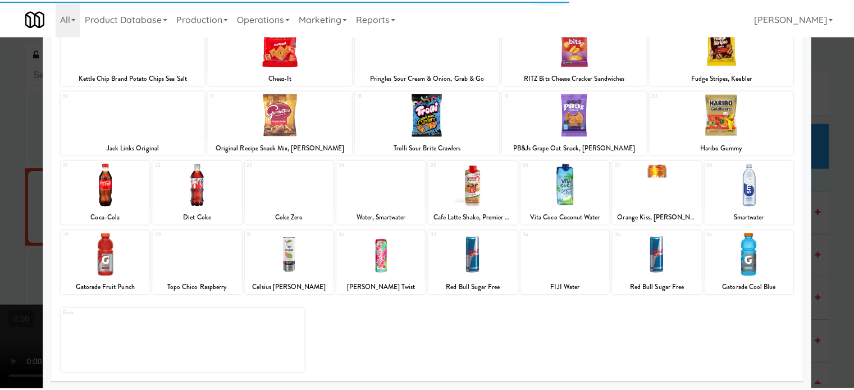
scroll to position [161, 0]
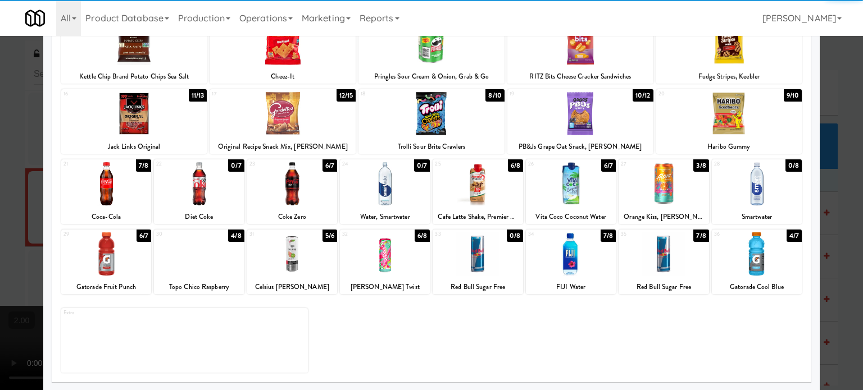
click at [317, 202] on div at bounding box center [292, 183] width 90 height 43
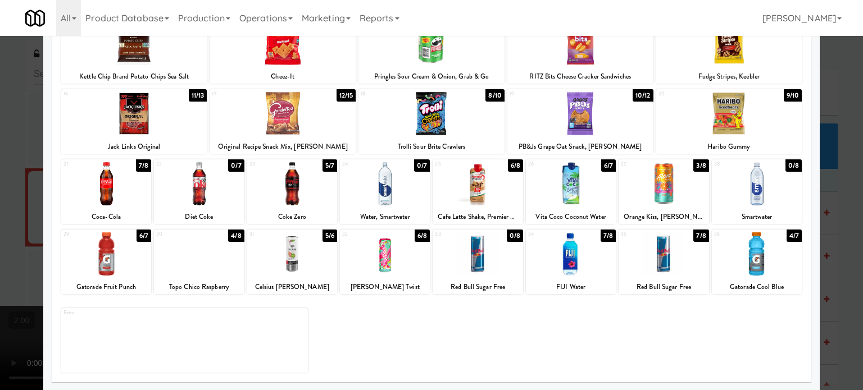
click at [390, 266] on div at bounding box center [385, 254] width 90 height 43
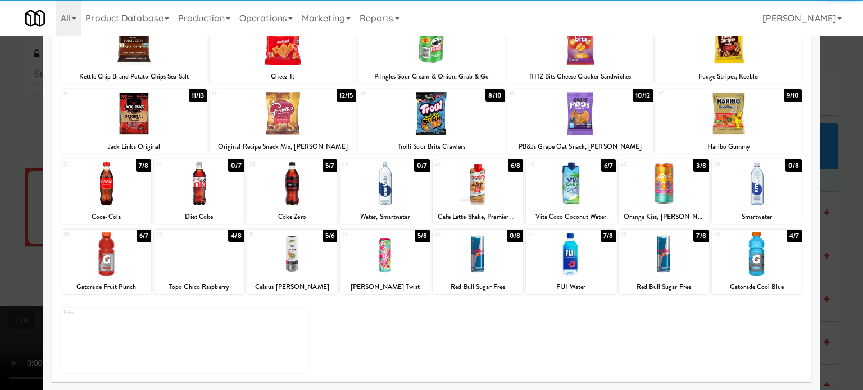
drag, startPoint x: 843, startPoint y: 205, endPoint x: 488, endPoint y: 227, distance: 356.3
click at [842, 205] on div at bounding box center [431, 195] width 863 height 390
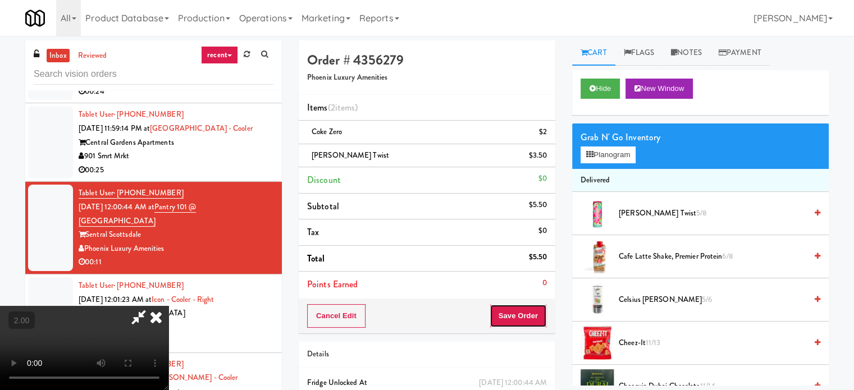
click at [522, 309] on button "Save Order" at bounding box center [518, 316] width 57 height 24
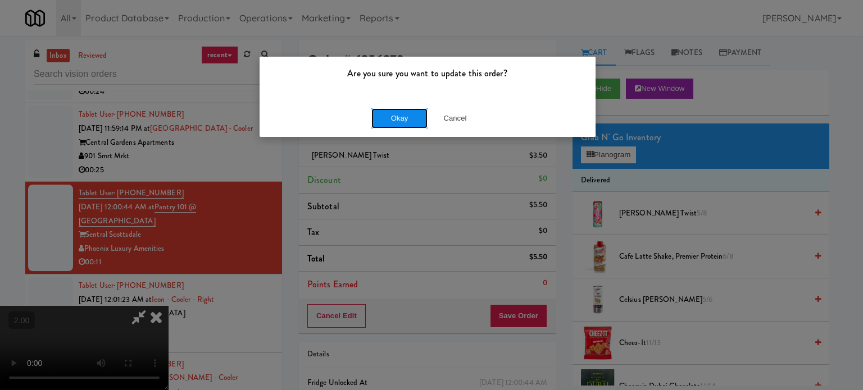
click at [415, 120] on button "Okay" at bounding box center [399, 118] width 56 height 20
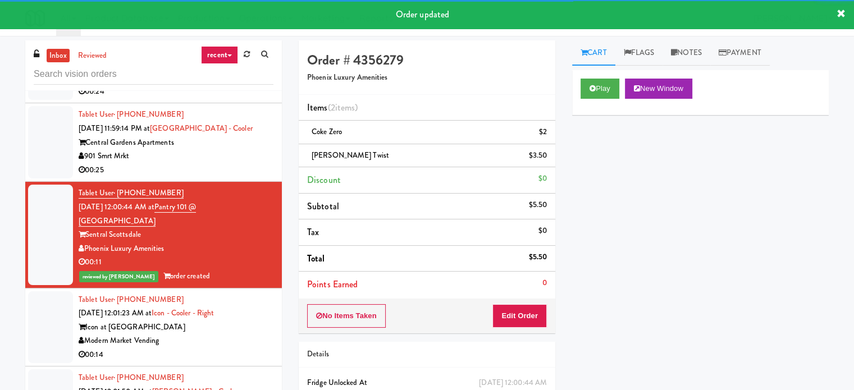
click at [258, 178] on div "00:25" at bounding box center [176, 170] width 195 height 14
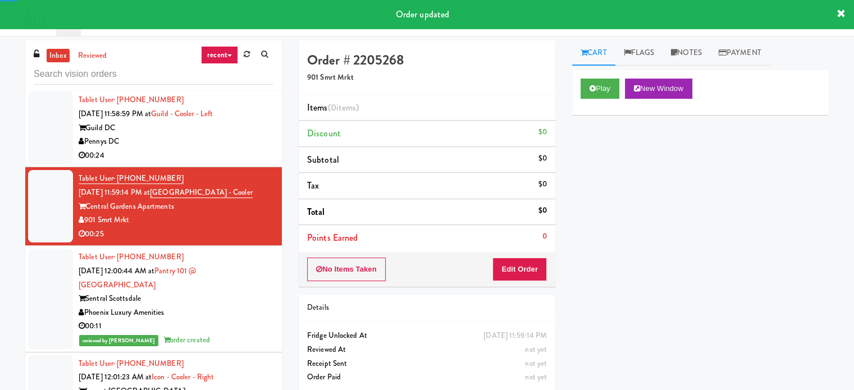
scroll to position [5393, 0]
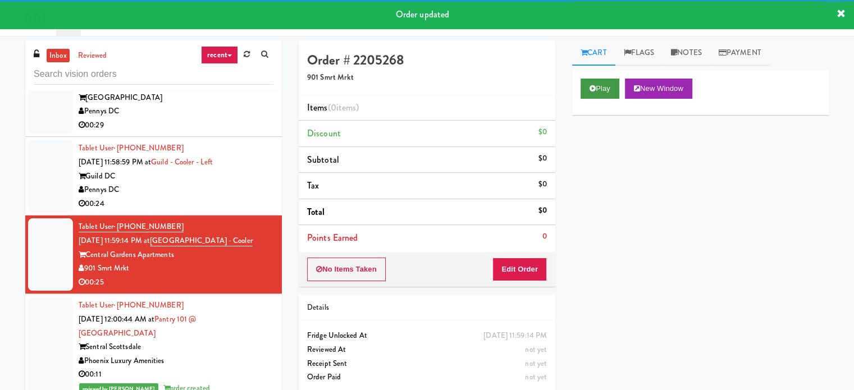
click at [581, 94] on div "Play New Window" at bounding box center [700, 92] width 257 height 45
click at [586, 92] on button "Play" at bounding box center [600, 89] width 39 height 20
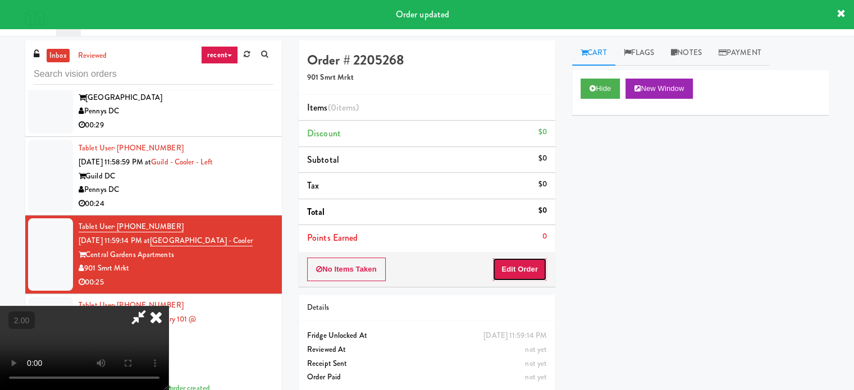
click at [533, 258] on button "Edit Order" at bounding box center [520, 270] width 54 height 24
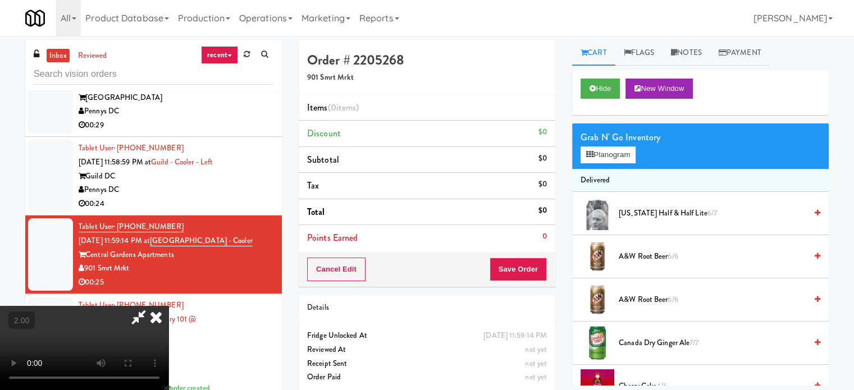
scroll to position [0, 0]
click at [169, 306] on video at bounding box center [84, 348] width 169 height 84
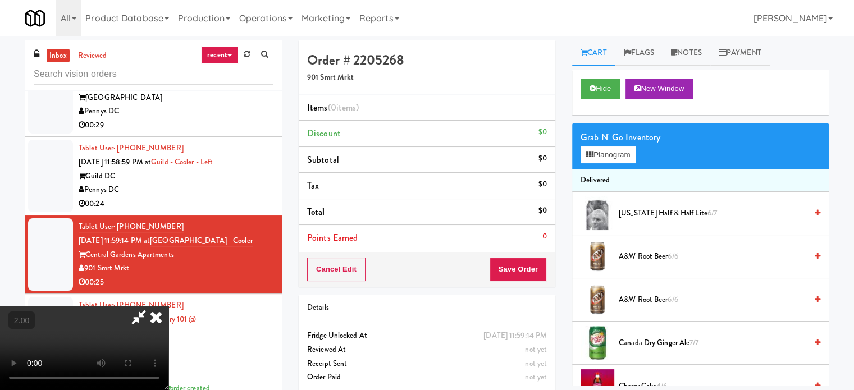
click at [169, 306] on video at bounding box center [84, 348] width 169 height 84
drag, startPoint x: 390, startPoint y: 281, endPoint x: 419, endPoint y: 284, distance: 28.8
click at [169, 306] on video at bounding box center [84, 348] width 169 height 84
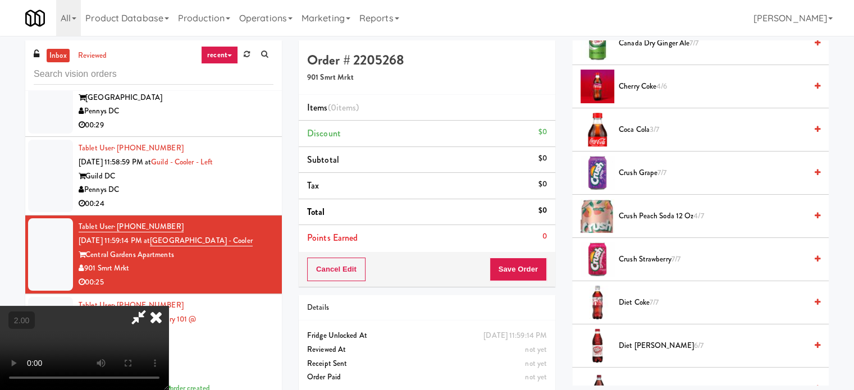
scroll to position [337, 0]
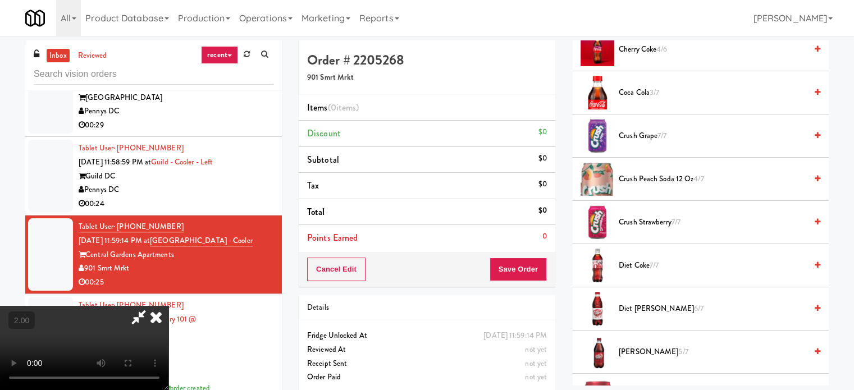
click at [634, 303] on span "Diet [PERSON_NAME] 6/7" at bounding box center [713, 309] width 188 height 14
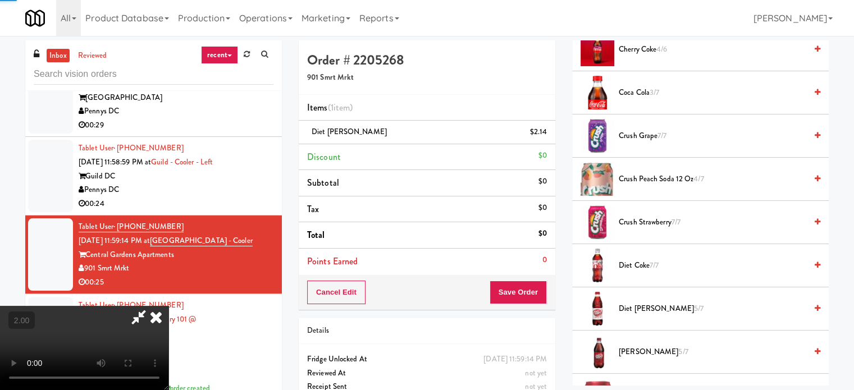
click at [169, 306] on video at bounding box center [84, 348] width 169 height 84
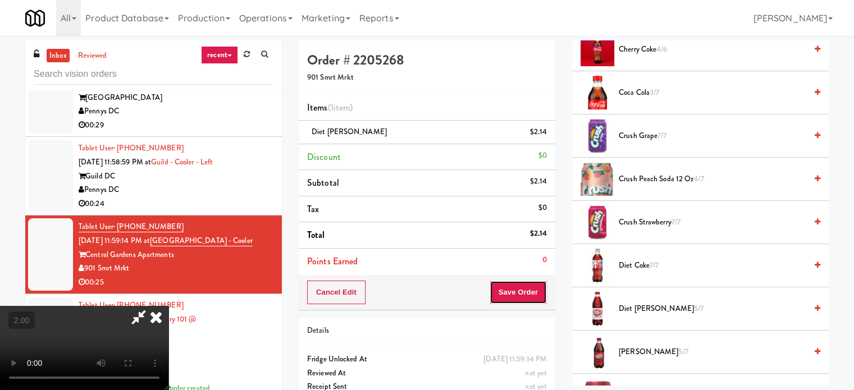
click at [539, 300] on button "Save Order" at bounding box center [518, 293] width 57 height 24
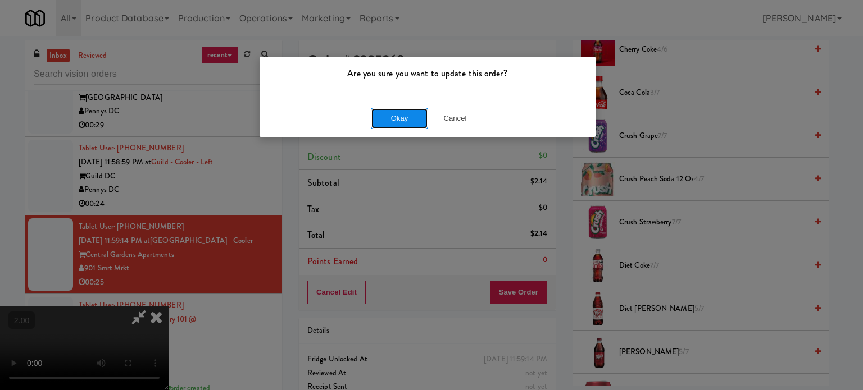
click at [418, 121] on button "Okay" at bounding box center [399, 118] width 56 height 20
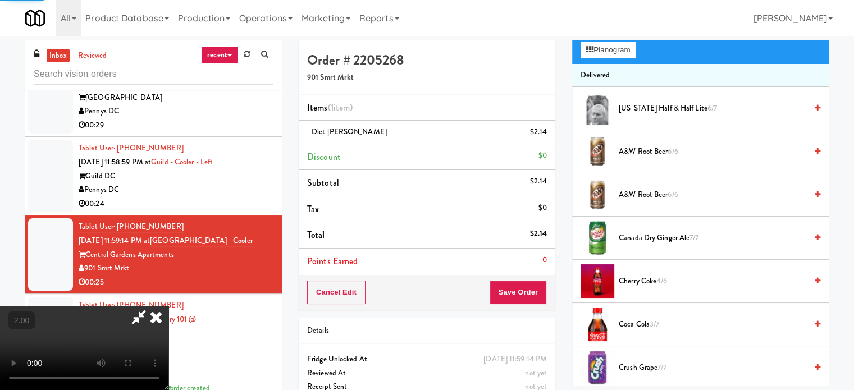
scroll to position [0, 0]
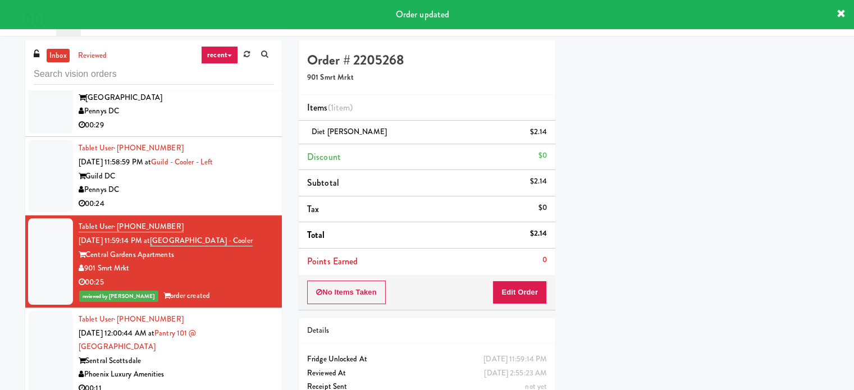
click at [180, 197] on div "Pennys DC" at bounding box center [176, 190] width 195 height 14
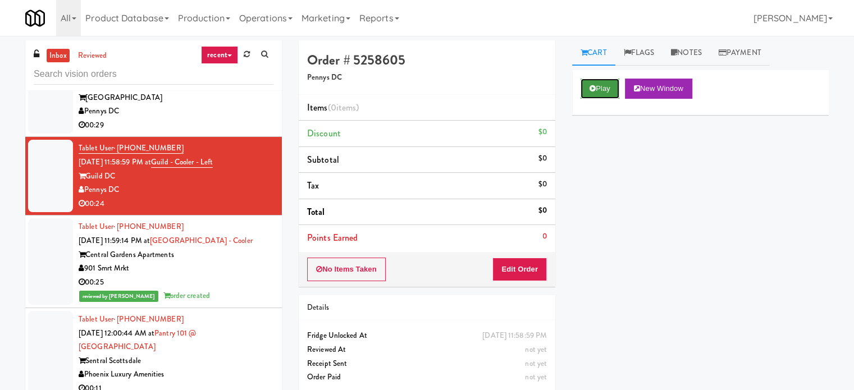
click at [589, 85] on button "Play" at bounding box center [600, 89] width 39 height 20
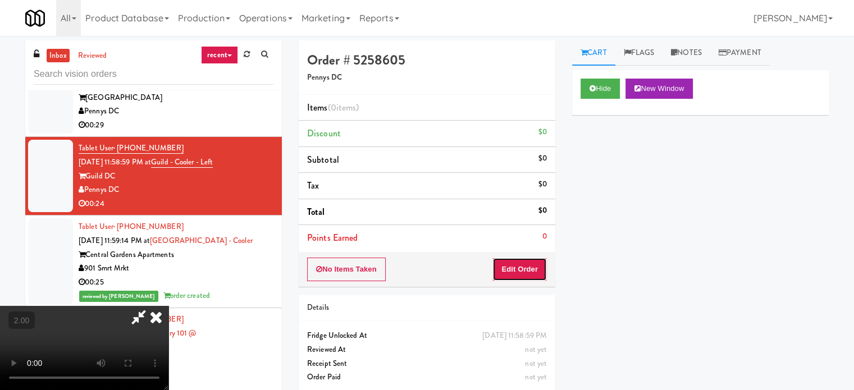
click at [530, 260] on button "Edit Order" at bounding box center [520, 270] width 54 height 24
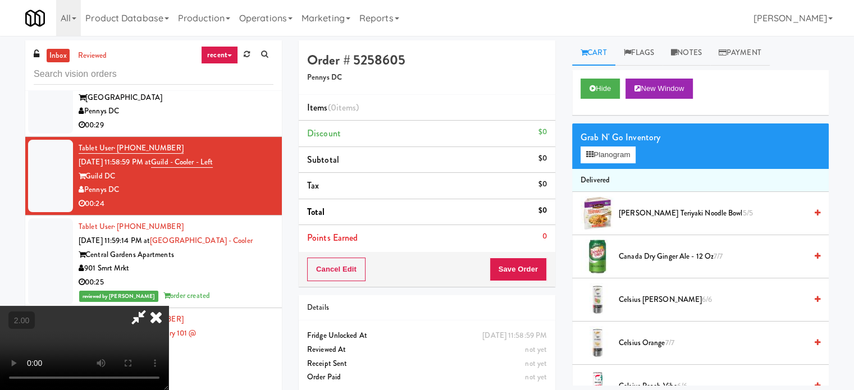
scroll to position [178, 0]
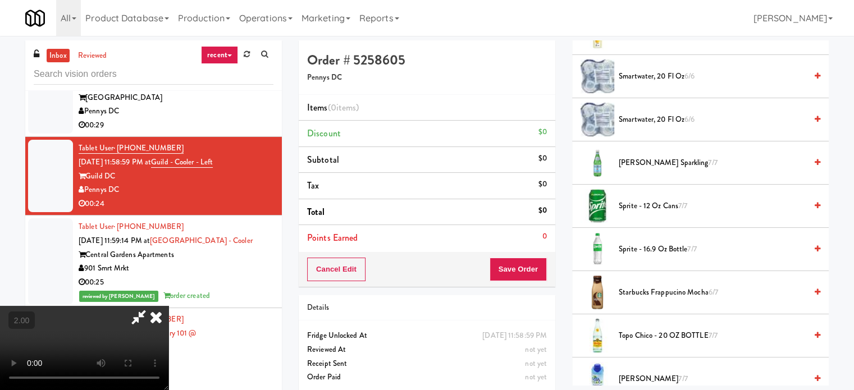
drag, startPoint x: 332, startPoint y: 254, endPoint x: 398, endPoint y: 250, distance: 65.8
click at [169, 306] on video at bounding box center [84, 348] width 169 height 84
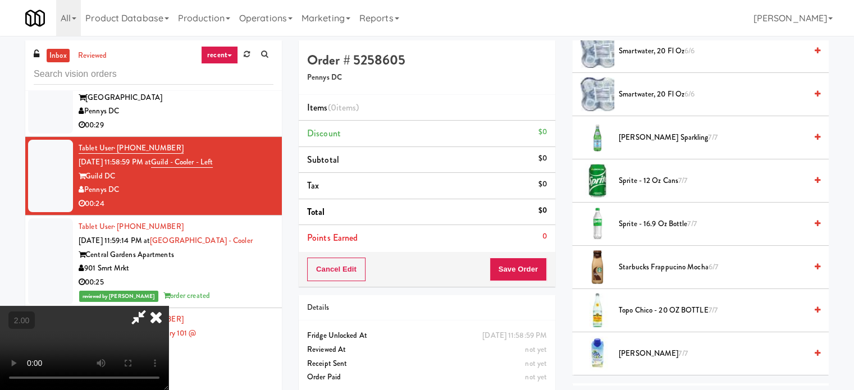
scroll to position [1348, 0]
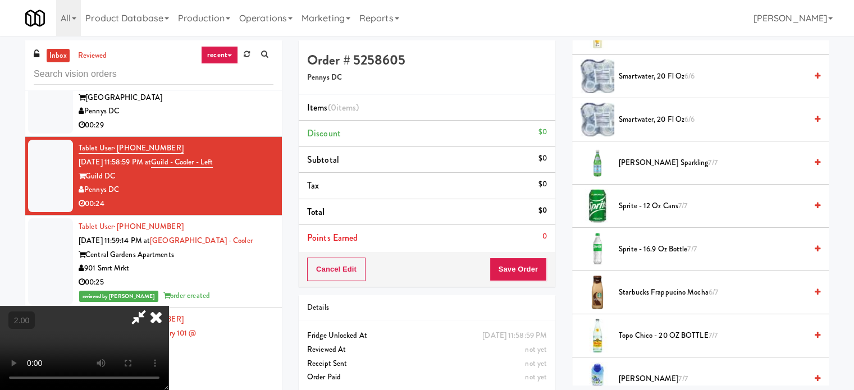
drag, startPoint x: 650, startPoint y: 161, endPoint x: 272, endPoint y: 243, distance: 386.7
click at [649, 161] on span "[PERSON_NAME] Sparkling 7/7" at bounding box center [713, 163] width 188 height 14
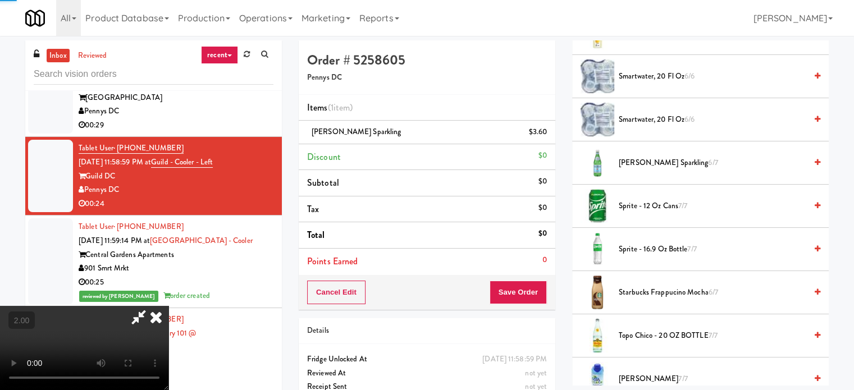
click at [169, 306] on video at bounding box center [84, 348] width 169 height 84
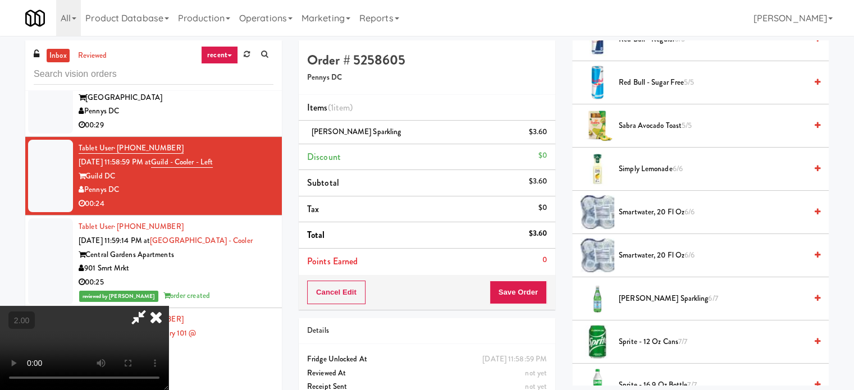
scroll to position [1208, 0]
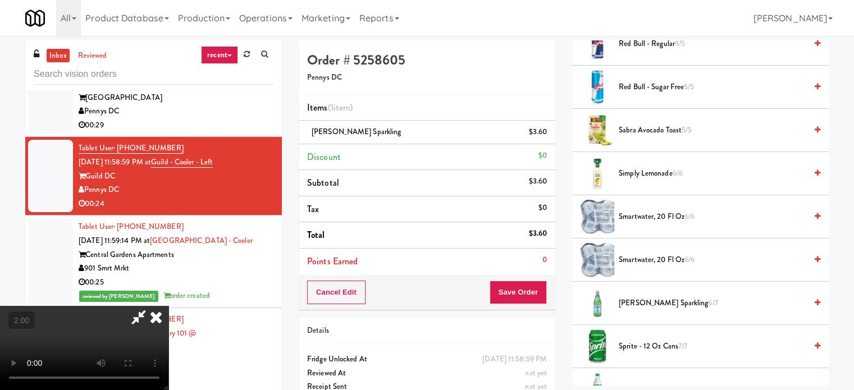
click at [637, 129] on span "Sabra Avocado Toast 5/5" at bounding box center [713, 131] width 188 height 14
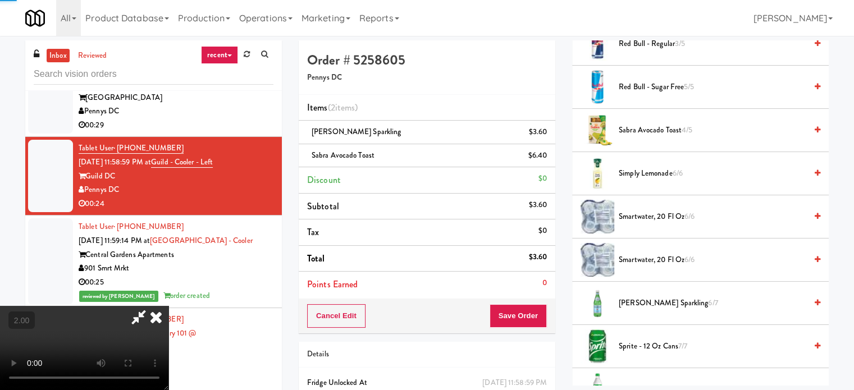
drag, startPoint x: 257, startPoint y: 237, endPoint x: 252, endPoint y: 243, distance: 8.4
click at [169, 306] on video at bounding box center [84, 348] width 169 height 84
drag, startPoint x: 401, startPoint y: 301, endPoint x: 353, endPoint y: 310, distance: 48.1
click at [169, 306] on video at bounding box center [84, 348] width 169 height 84
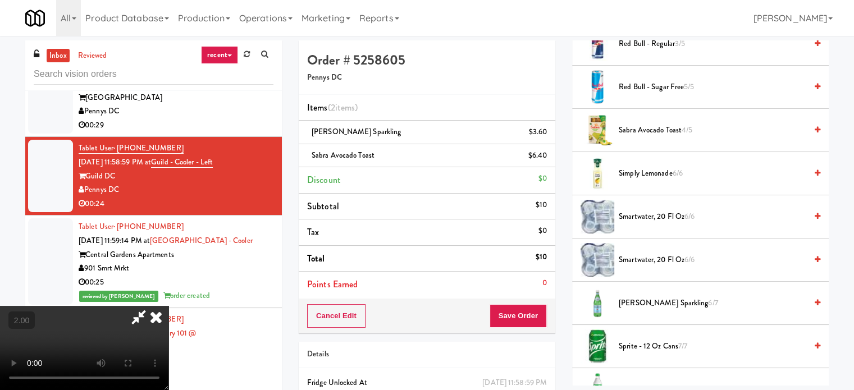
drag, startPoint x: 353, startPoint y: 310, endPoint x: 473, endPoint y: 301, distance: 120.0
click at [169, 308] on video at bounding box center [84, 348] width 169 height 84
click at [627, 297] on span "[PERSON_NAME] Sparkling 6/7" at bounding box center [713, 304] width 188 height 14
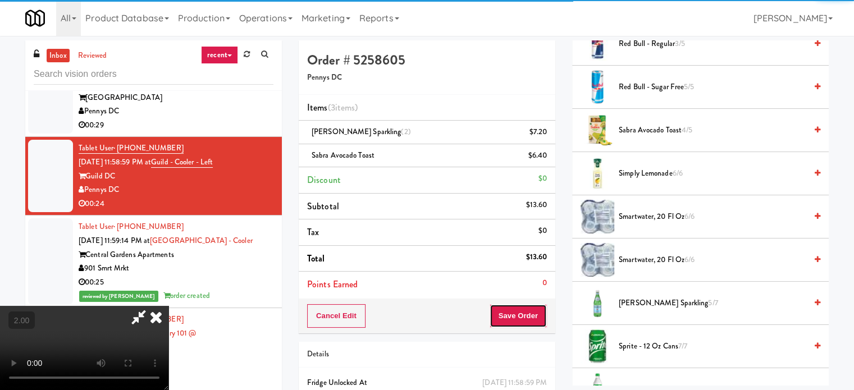
click at [534, 313] on button "Save Order" at bounding box center [518, 316] width 57 height 24
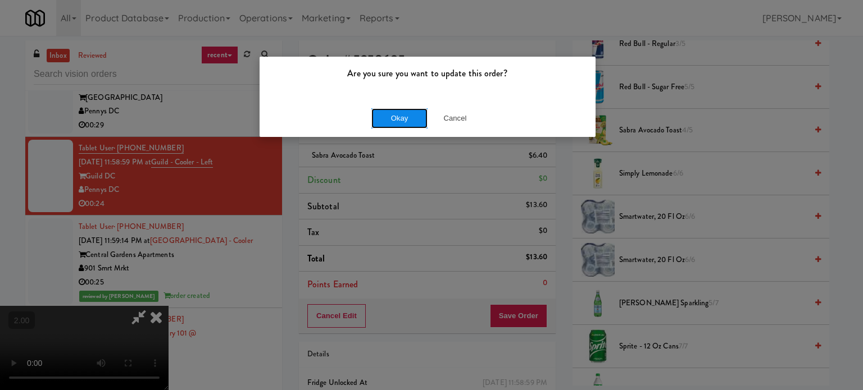
click at [409, 120] on button "Okay" at bounding box center [399, 118] width 56 height 20
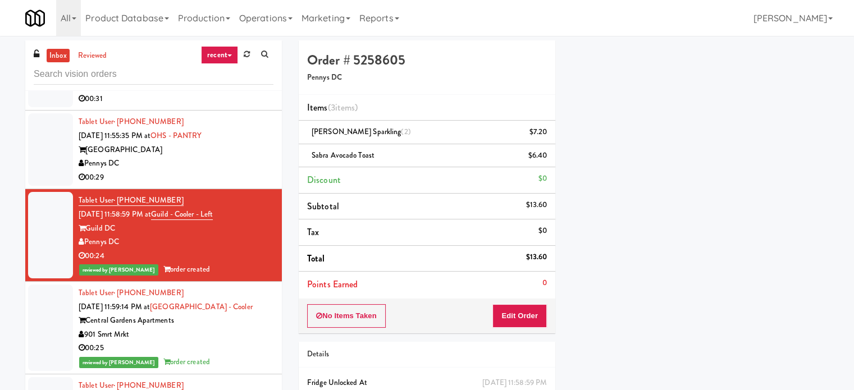
scroll to position [5337, 0]
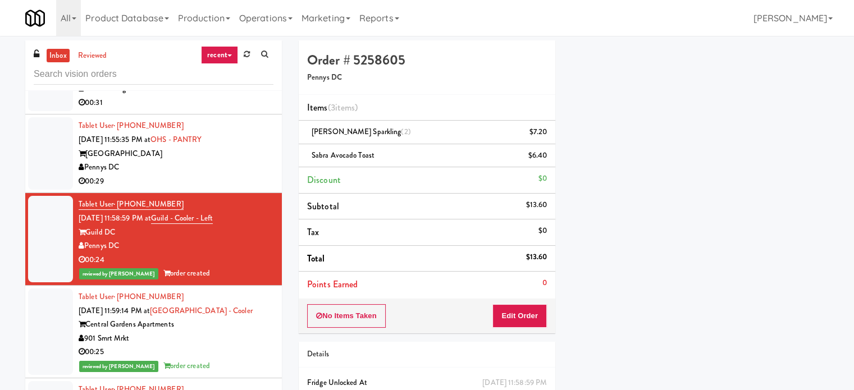
click at [213, 188] on div "00:29" at bounding box center [176, 182] width 195 height 14
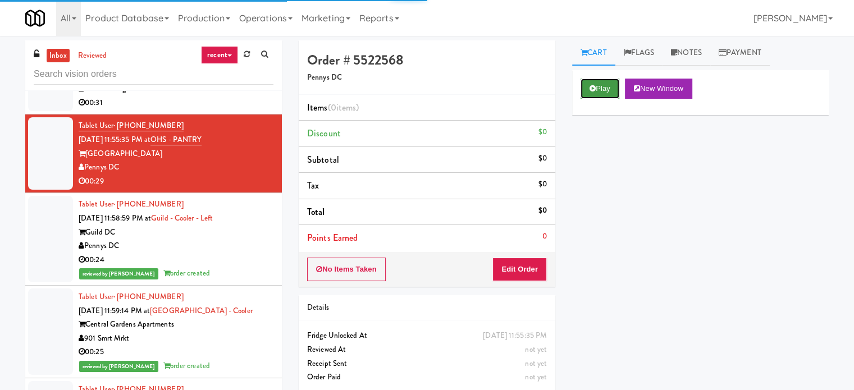
click at [613, 86] on button "Play" at bounding box center [600, 89] width 39 height 20
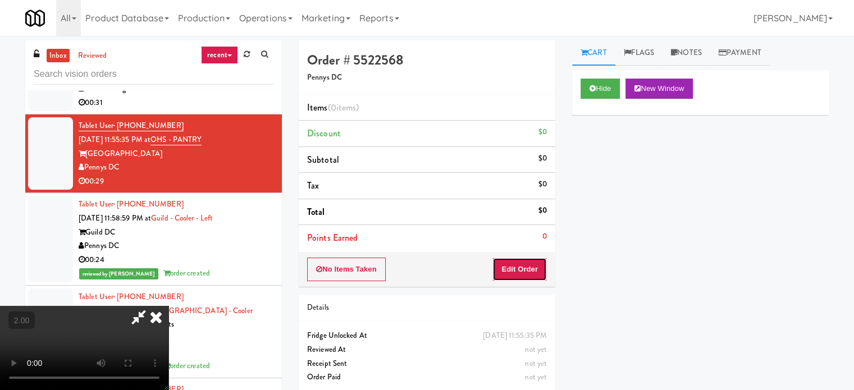
click at [530, 267] on button "Edit Order" at bounding box center [520, 270] width 54 height 24
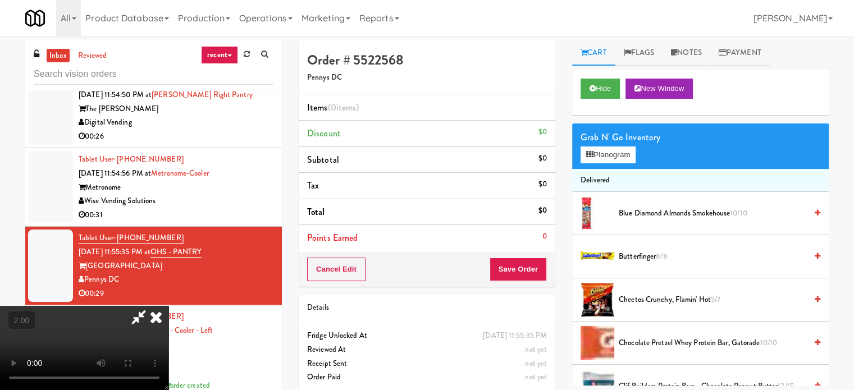
click at [169, 306] on video at bounding box center [84, 348] width 169 height 84
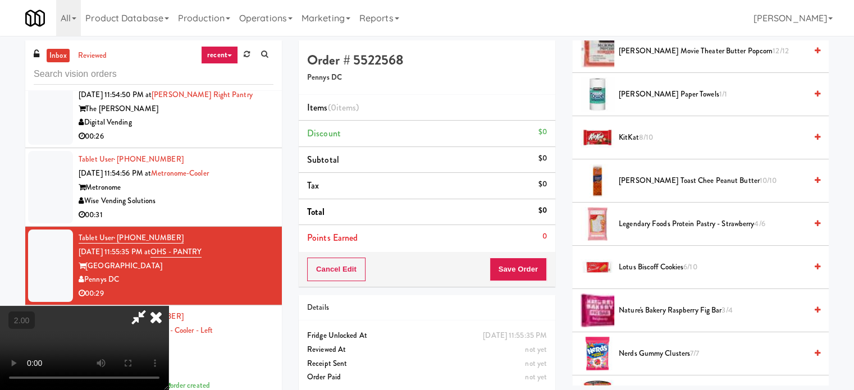
scroll to position [562, 0]
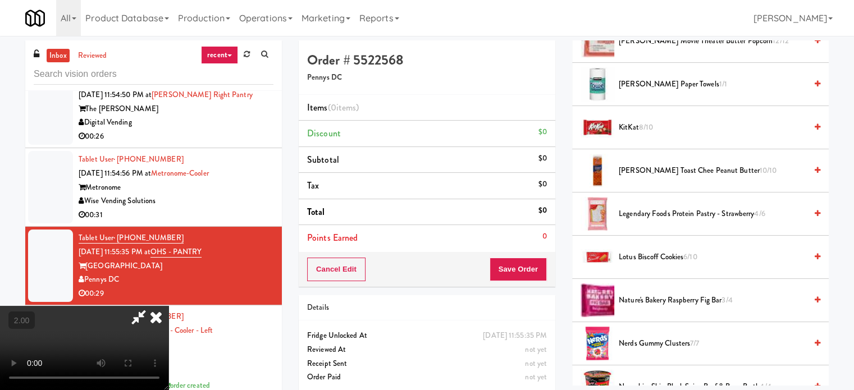
click at [656, 211] on span "Legendary Foods Protein Pastry - Strawberry 4/6" at bounding box center [713, 214] width 188 height 14
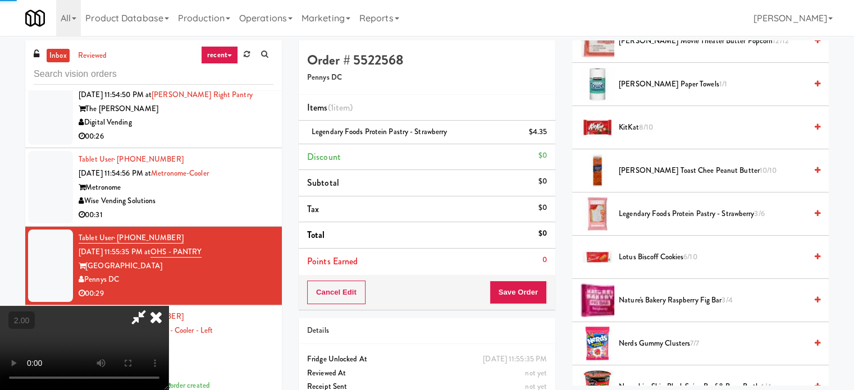
click at [671, 209] on span "Legendary Foods Protein Pastry - Strawberry 3/6" at bounding box center [713, 214] width 188 height 14
click at [169, 306] on video at bounding box center [84, 348] width 169 height 84
click at [548, 135] on icon at bounding box center [548, 136] width 6 height 7
click at [542, 290] on button "Save Order" at bounding box center [518, 293] width 57 height 24
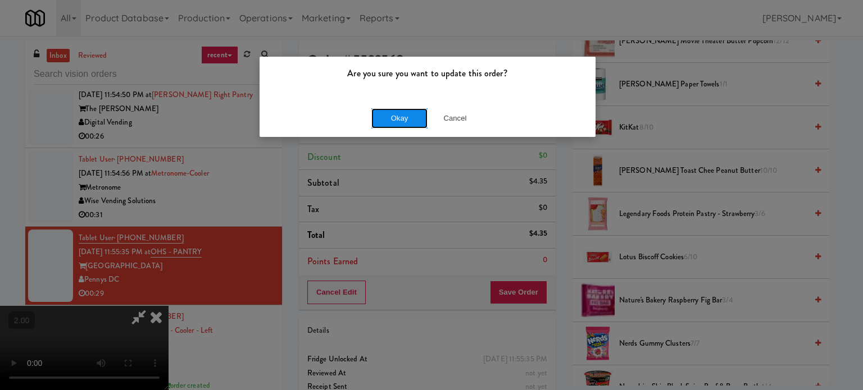
click at [393, 123] on button "Okay" at bounding box center [399, 118] width 56 height 20
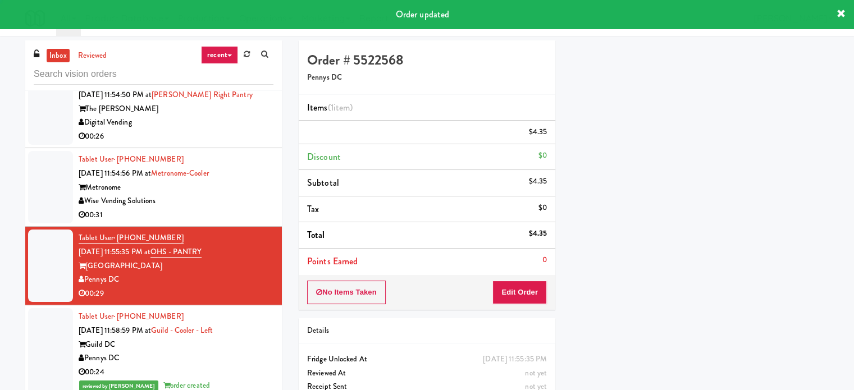
scroll to position [0, 0]
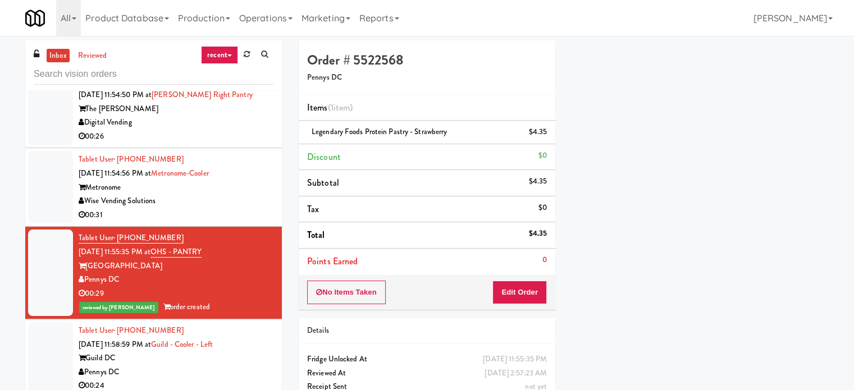
click at [220, 204] on div "Wise Vending Solutions" at bounding box center [176, 201] width 195 height 14
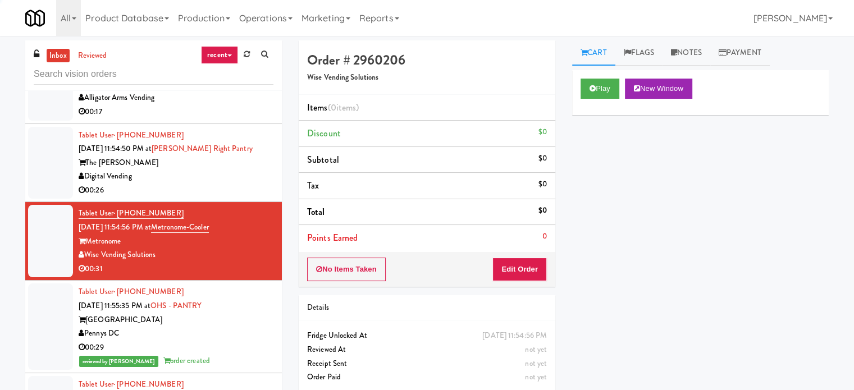
scroll to position [5168, 0]
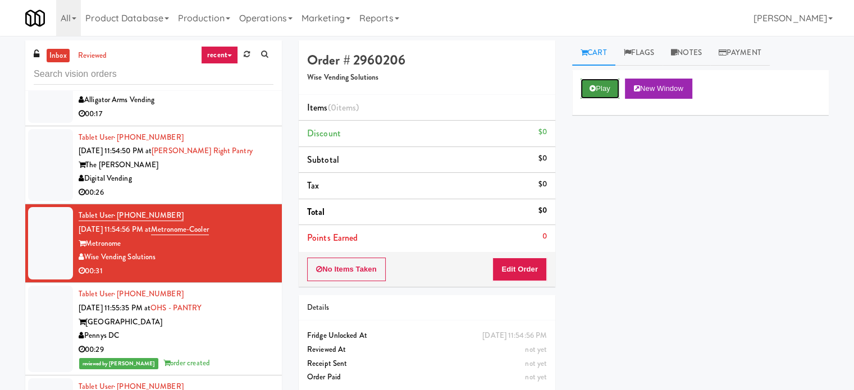
click at [585, 87] on button "Play" at bounding box center [600, 89] width 39 height 20
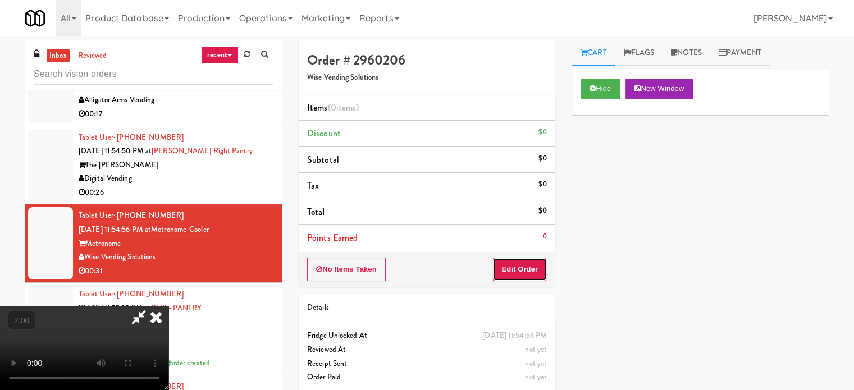
click at [537, 271] on button "Edit Order" at bounding box center [520, 270] width 54 height 24
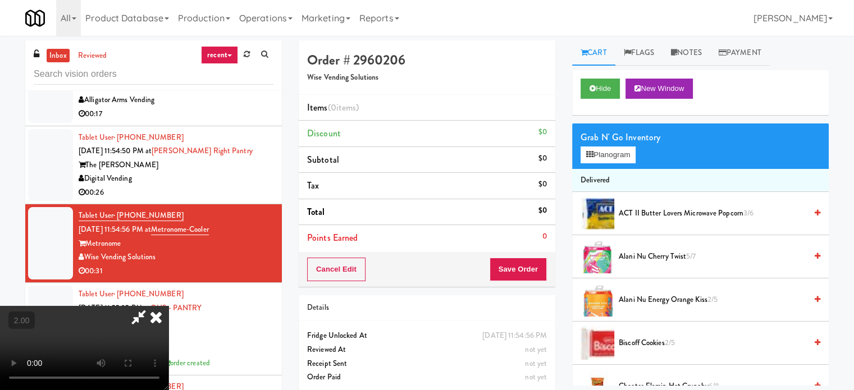
drag, startPoint x: 384, startPoint y: 181, endPoint x: 357, endPoint y: 210, distance: 38.9
click at [169, 306] on video at bounding box center [84, 348] width 169 height 84
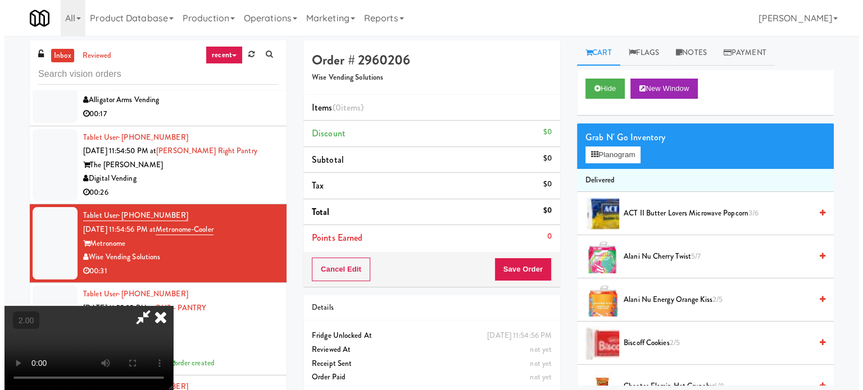
scroll to position [178, 0]
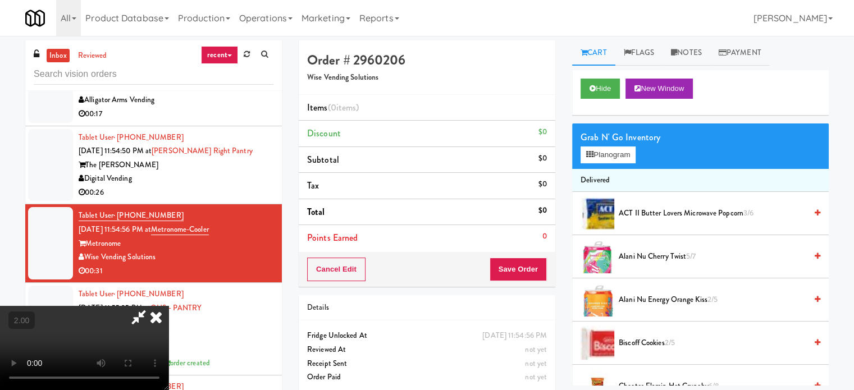
click at [169, 306] on video at bounding box center [84, 348] width 169 height 84
drag, startPoint x: 281, startPoint y: 278, endPoint x: 329, endPoint y: 283, distance: 48.0
click at [169, 306] on video at bounding box center [84, 348] width 169 height 84
click at [596, 156] on button "Planogram" at bounding box center [608, 155] width 55 height 17
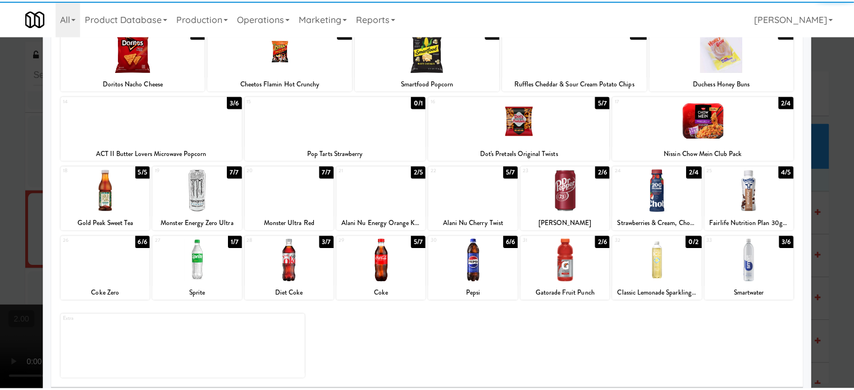
scroll to position [161, 0]
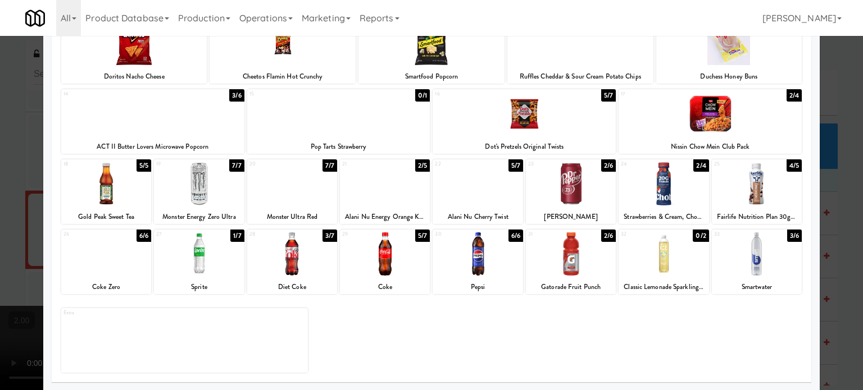
click at [497, 257] on div at bounding box center [478, 254] width 90 height 43
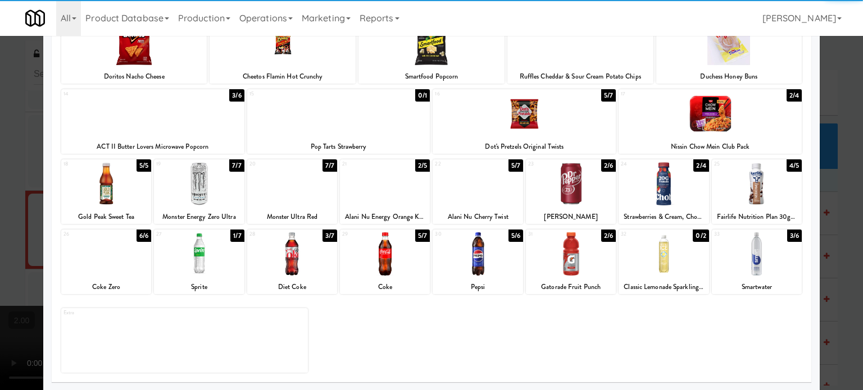
drag, startPoint x: 822, startPoint y: 189, endPoint x: 227, endPoint y: 288, distance: 603.5
click at [821, 190] on div at bounding box center [431, 195] width 863 height 390
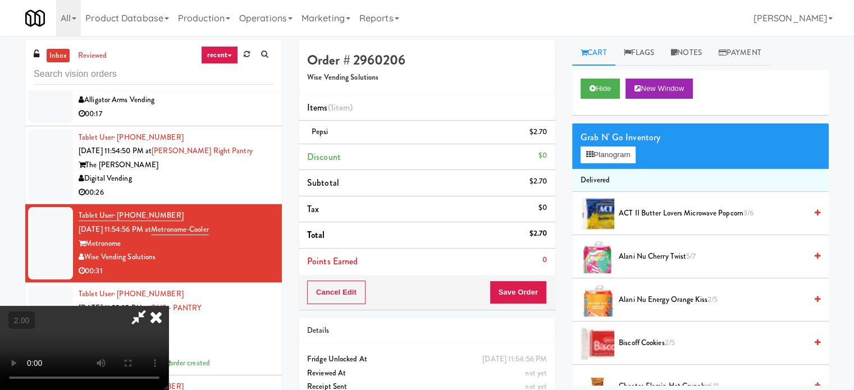
click at [169, 306] on video at bounding box center [84, 348] width 169 height 84
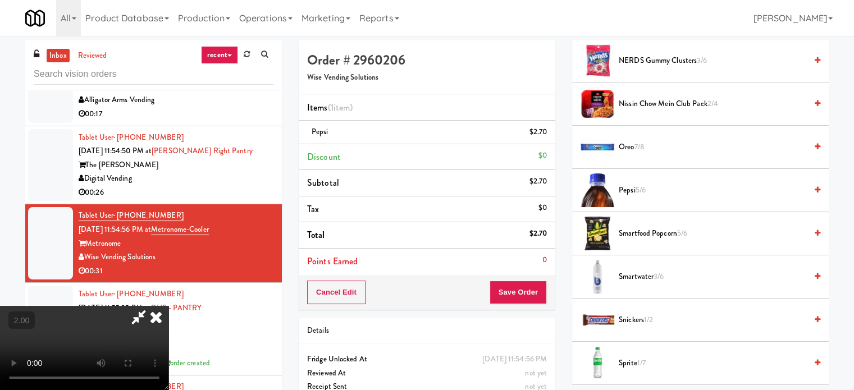
scroll to position [1180, 0]
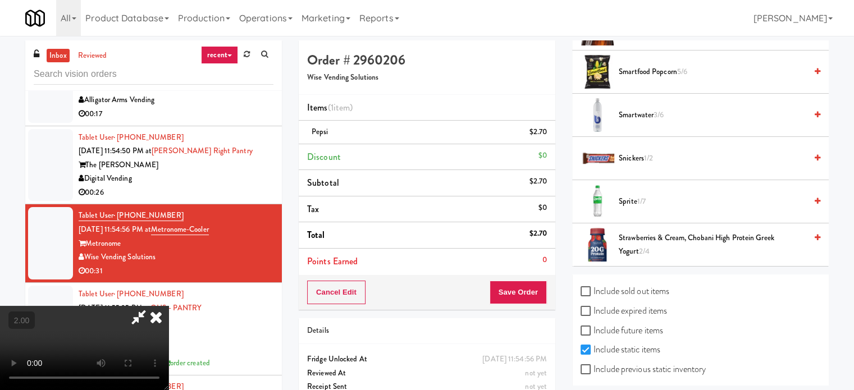
click at [645, 113] on span "Smartwater 3/6" at bounding box center [713, 115] width 188 height 14
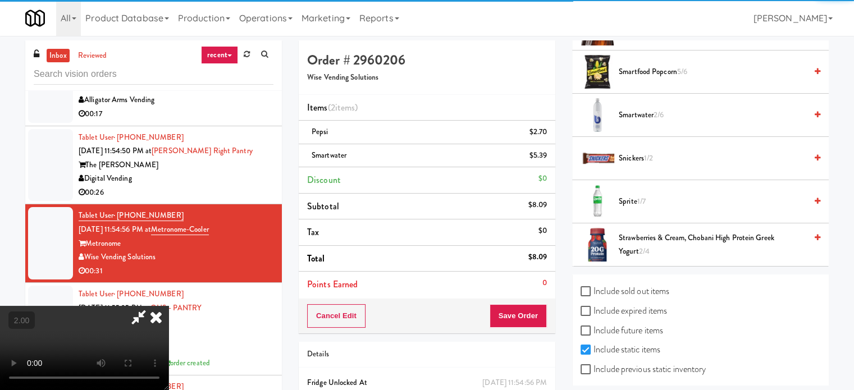
click at [536, 303] on div "Cancel Edit Save Order" at bounding box center [427, 316] width 257 height 35
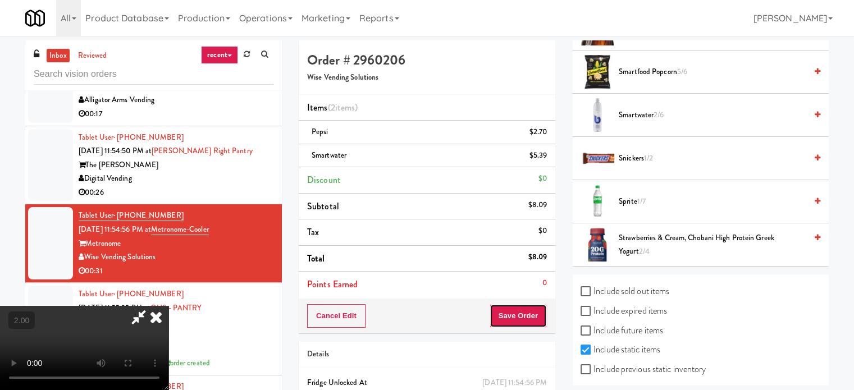
click at [542, 305] on button "Save Order" at bounding box center [518, 316] width 57 height 24
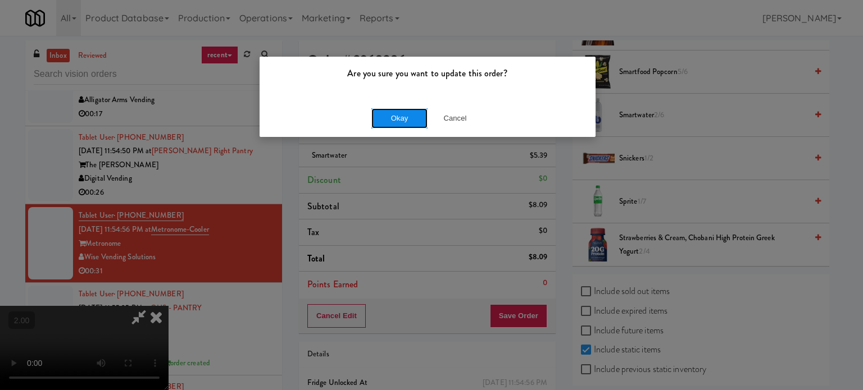
click at [406, 125] on button "Okay" at bounding box center [399, 118] width 56 height 20
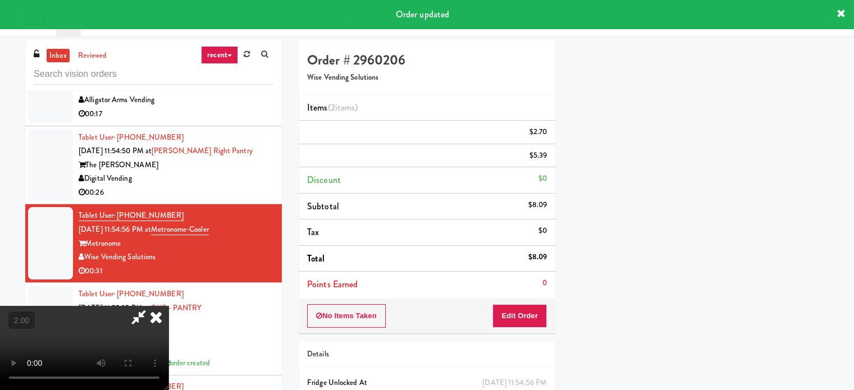
scroll to position [0, 0]
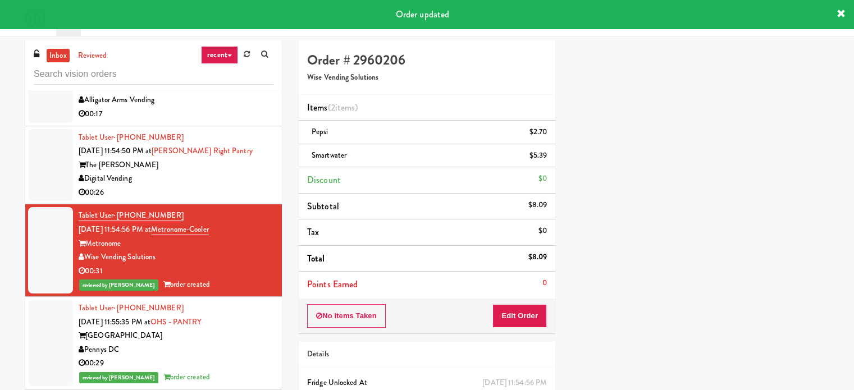
click at [201, 183] on div "Digital Vending" at bounding box center [176, 179] width 195 height 14
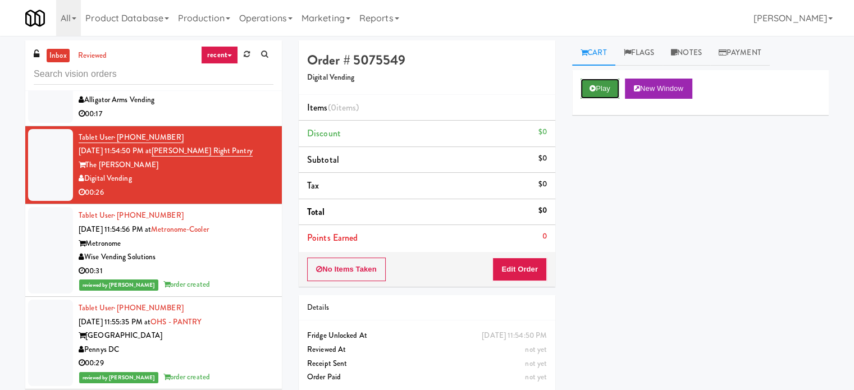
click at [617, 88] on button "Play" at bounding box center [600, 89] width 39 height 20
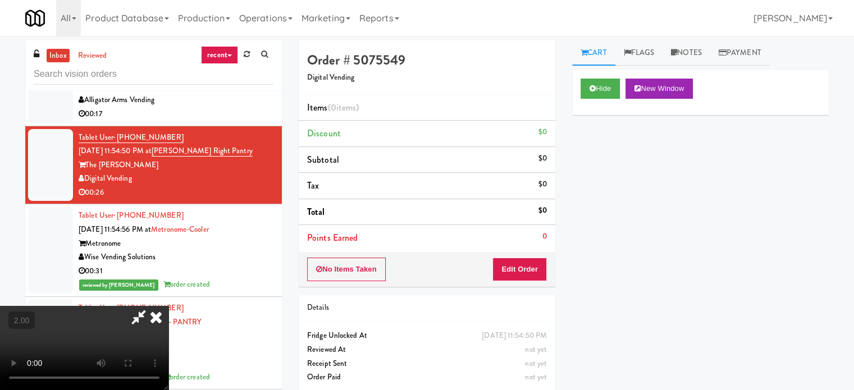
click at [514, 256] on div "No Items Taken Edit Order" at bounding box center [427, 269] width 257 height 35
click at [513, 258] on button "Edit Order" at bounding box center [520, 270] width 54 height 24
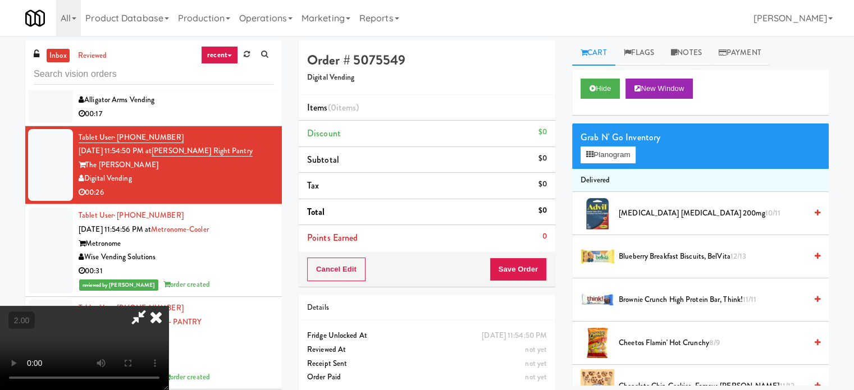
click at [169, 306] on video at bounding box center [84, 348] width 169 height 84
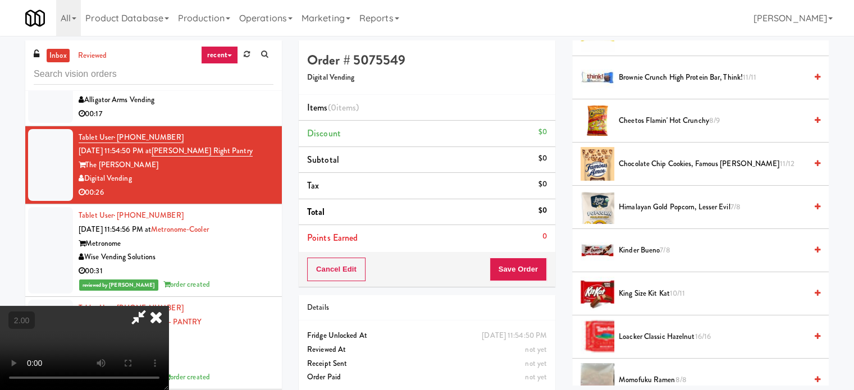
scroll to position [225, 0]
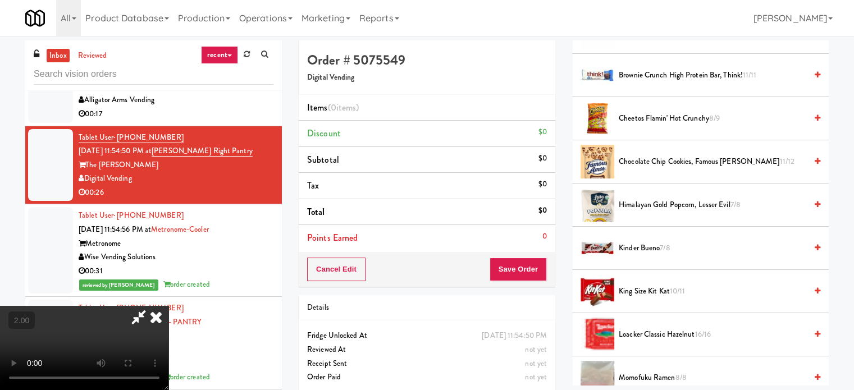
click at [667, 250] on span "7/8" at bounding box center [665, 248] width 10 height 11
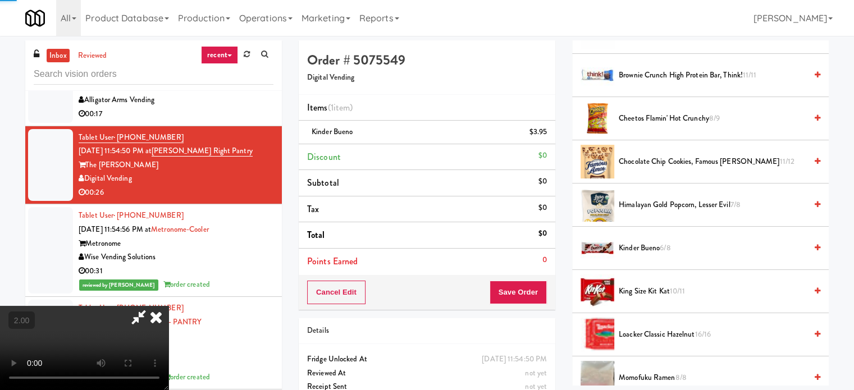
click at [169, 306] on video at bounding box center [84, 348] width 169 height 84
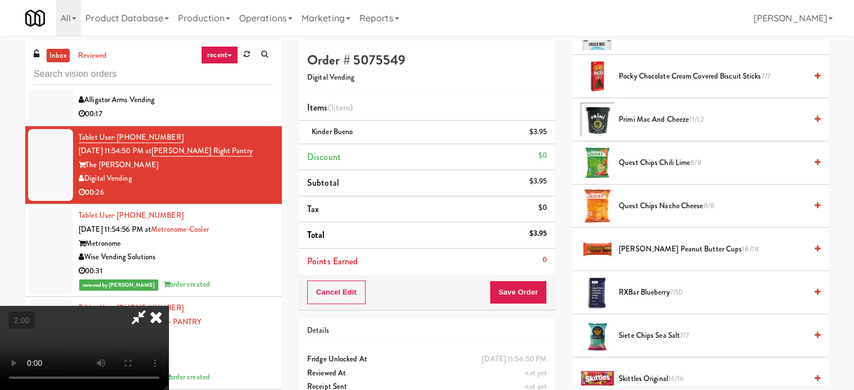
scroll to position [843, 0]
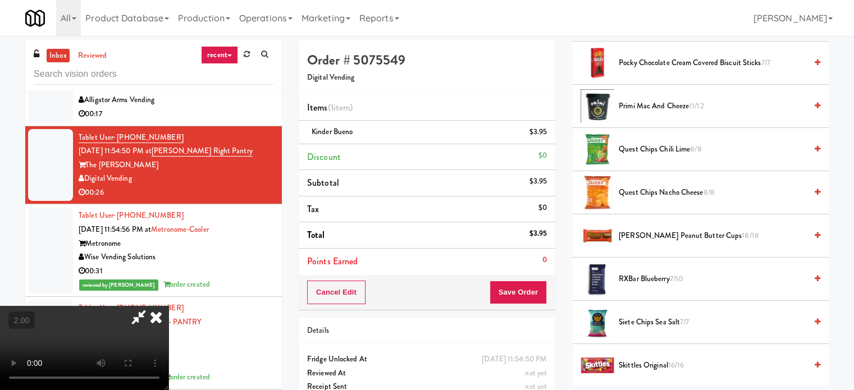
click at [647, 234] on span "[PERSON_NAME] Peanut Butter Cups 18/18" at bounding box center [713, 236] width 188 height 14
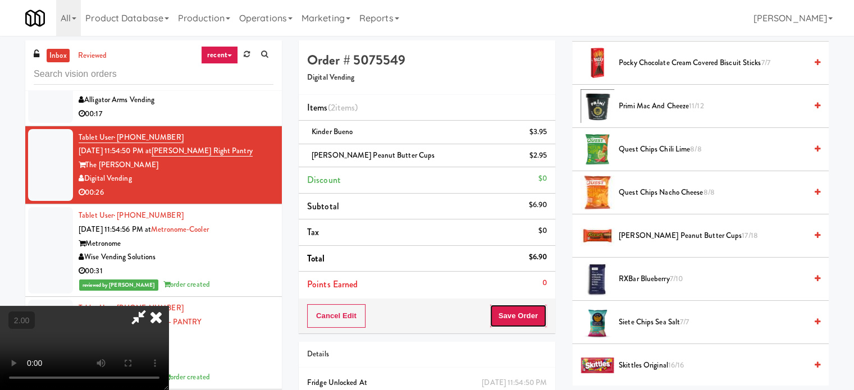
click at [525, 322] on button "Save Order" at bounding box center [518, 316] width 57 height 24
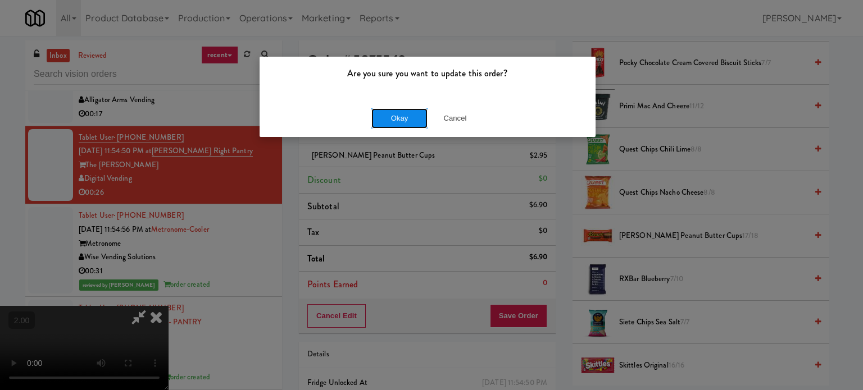
click at [388, 119] on button "Okay" at bounding box center [399, 118] width 56 height 20
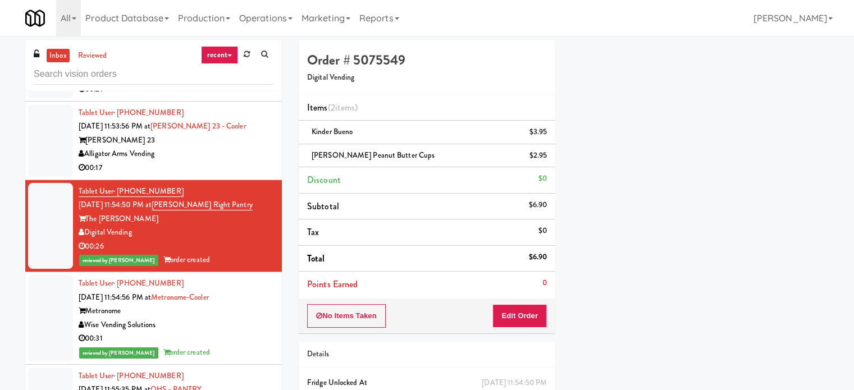
scroll to position [5112, 0]
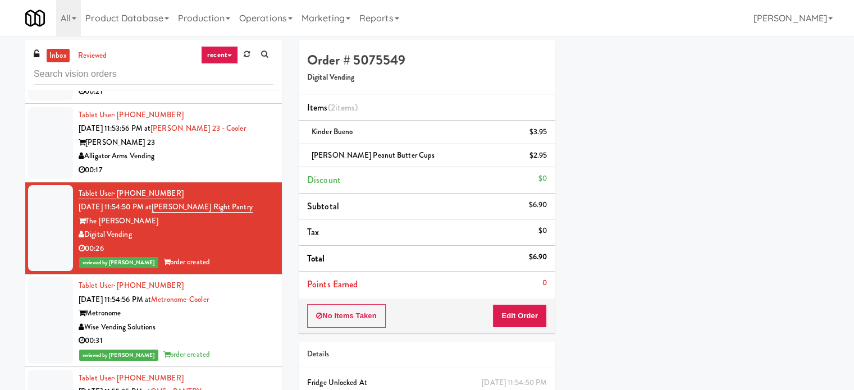
click at [238, 163] on div "Alligator Arms Vending" at bounding box center [176, 156] width 195 height 14
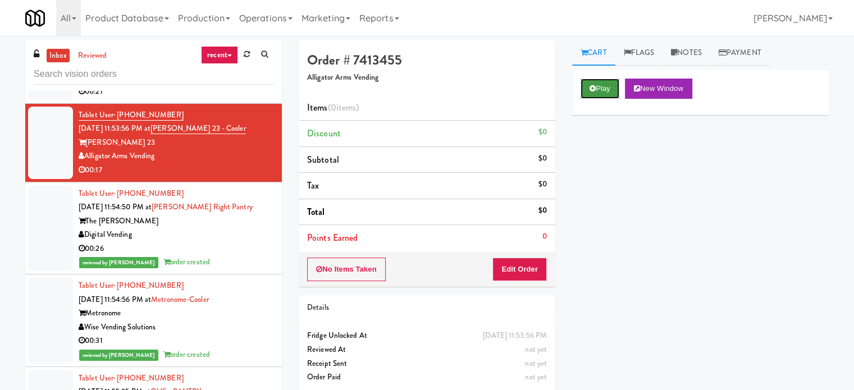
click at [597, 84] on button "Play" at bounding box center [600, 89] width 39 height 20
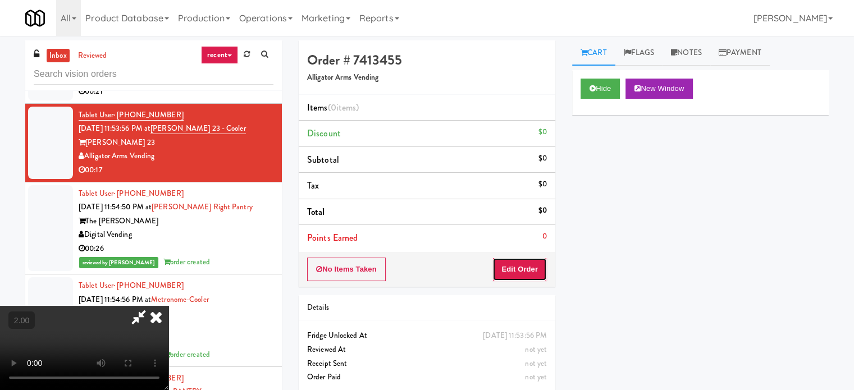
click at [538, 272] on button "Edit Order" at bounding box center [520, 270] width 54 height 24
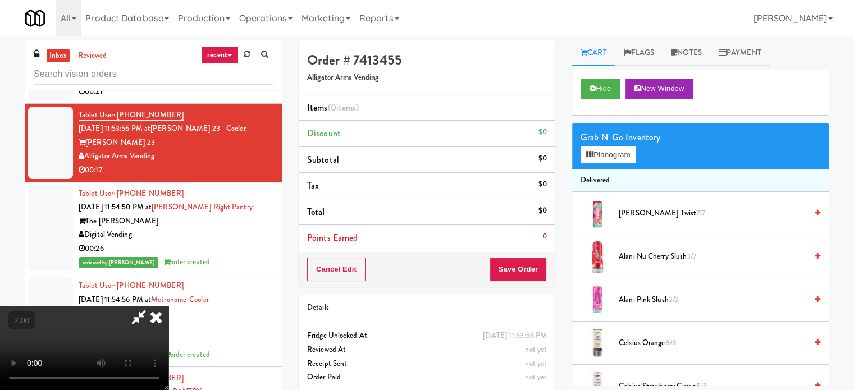
click at [169, 306] on video at bounding box center [84, 348] width 169 height 84
click at [169, 329] on video at bounding box center [84, 348] width 169 height 84
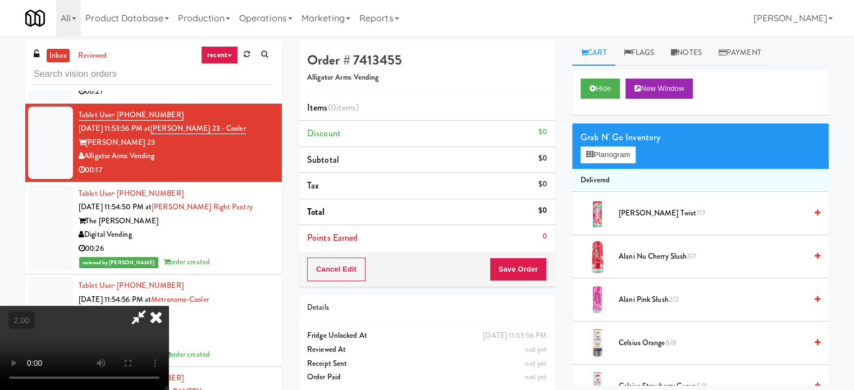
click at [169, 323] on video at bounding box center [84, 348] width 169 height 84
click at [169, 316] on video at bounding box center [84, 348] width 169 height 84
click at [169, 313] on video at bounding box center [84, 348] width 169 height 84
click at [169, 306] on video at bounding box center [84, 348] width 169 height 84
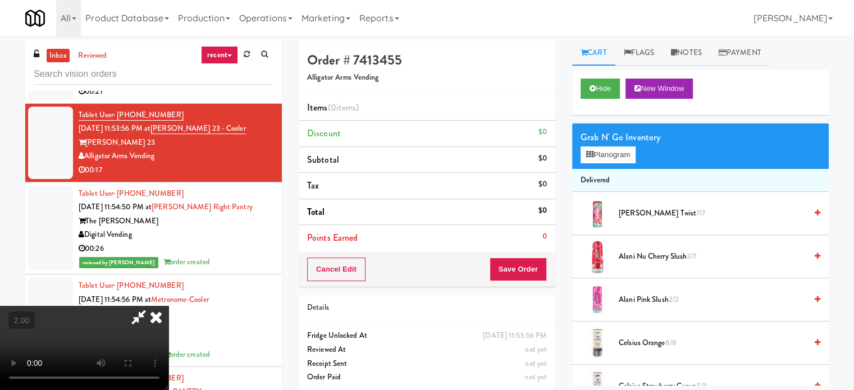
click at [169, 306] on video at bounding box center [84, 348] width 169 height 84
drag, startPoint x: 406, startPoint y: 278, endPoint x: 444, endPoint y: 263, distance: 41.4
click at [169, 306] on video at bounding box center [84, 348] width 169 height 84
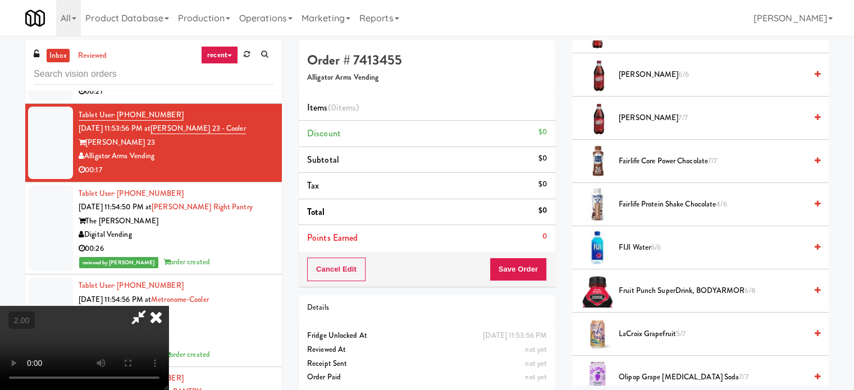
scroll to position [1067, 0]
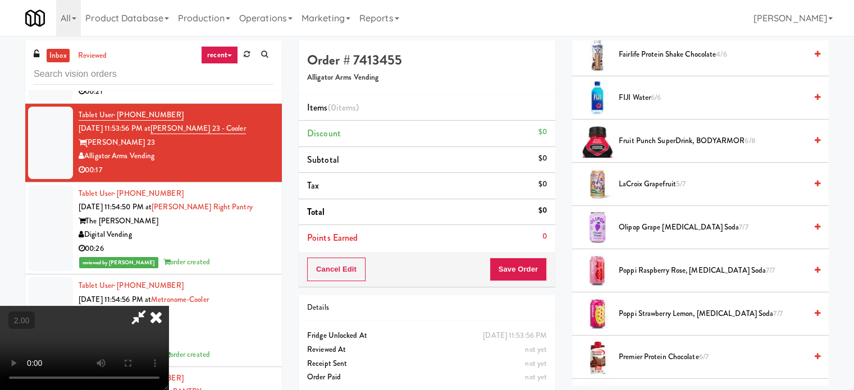
click at [674, 215] on li "Olipop Grape [MEDICAL_DATA] Soda 7/7" at bounding box center [700, 227] width 257 height 43
click at [671, 217] on li "Olipop Grape [MEDICAL_DATA] Soda 7/7" at bounding box center [700, 227] width 257 height 43
click at [665, 222] on span "Olipop Grape [MEDICAL_DATA] Soda 7/7" at bounding box center [713, 228] width 188 height 14
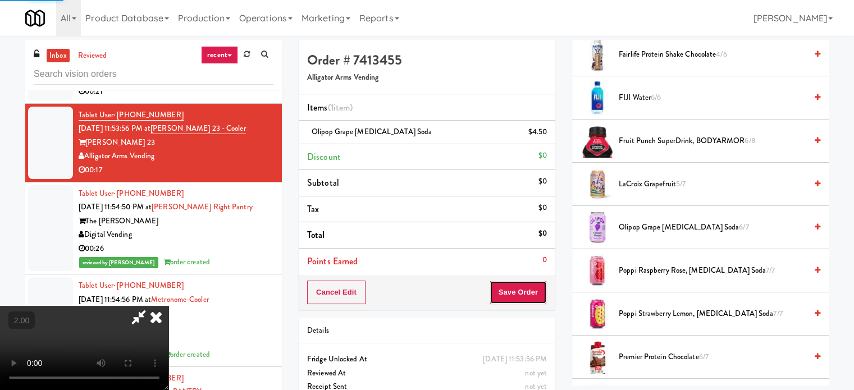
drag, startPoint x: 530, startPoint y: 294, endPoint x: 452, endPoint y: 282, distance: 78.4
click at [530, 294] on button "Save Order" at bounding box center [518, 293] width 57 height 24
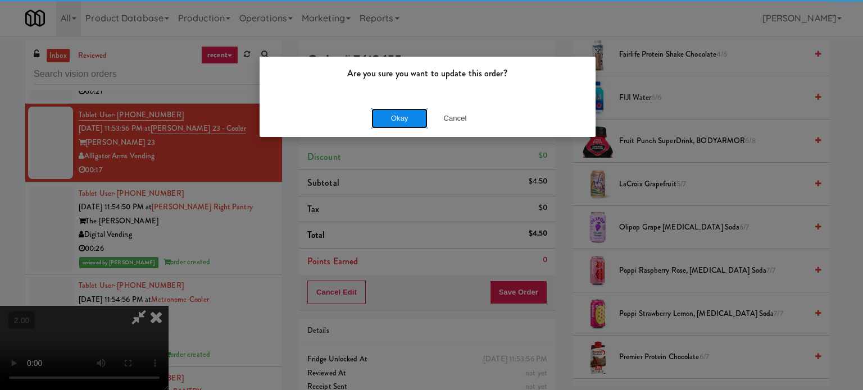
click at [380, 116] on button "Okay" at bounding box center [399, 118] width 56 height 20
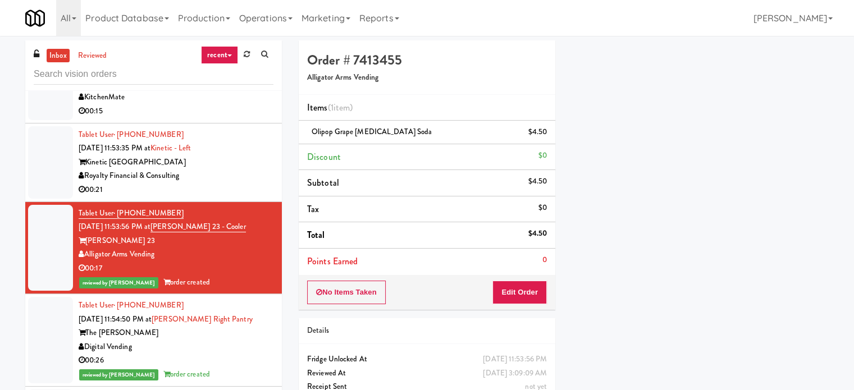
scroll to position [5000, 0]
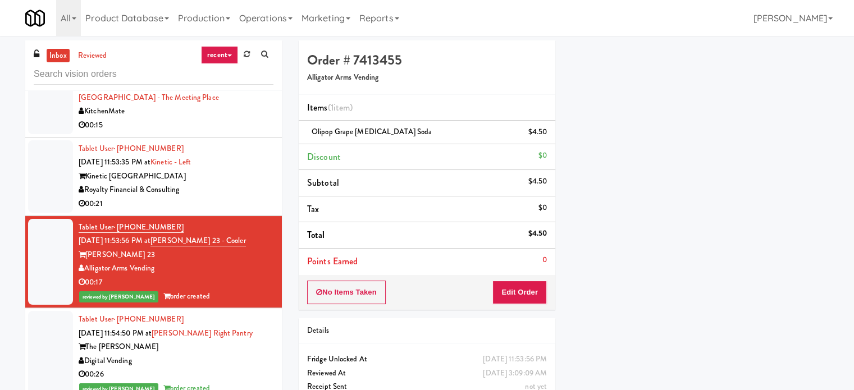
click at [236, 210] on div "00:21" at bounding box center [176, 204] width 195 height 14
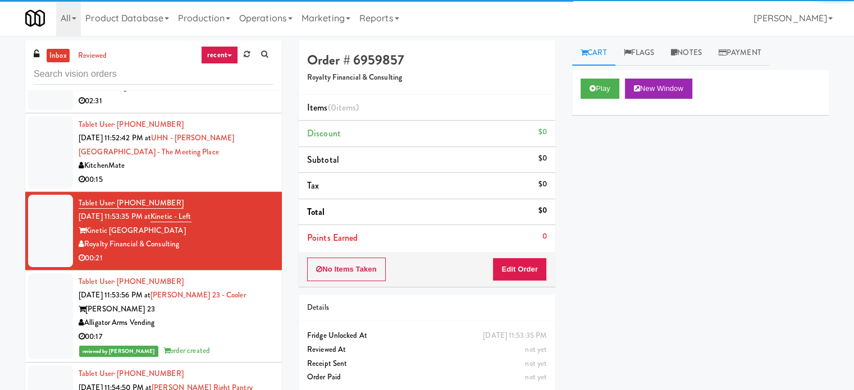
scroll to position [4944, 0]
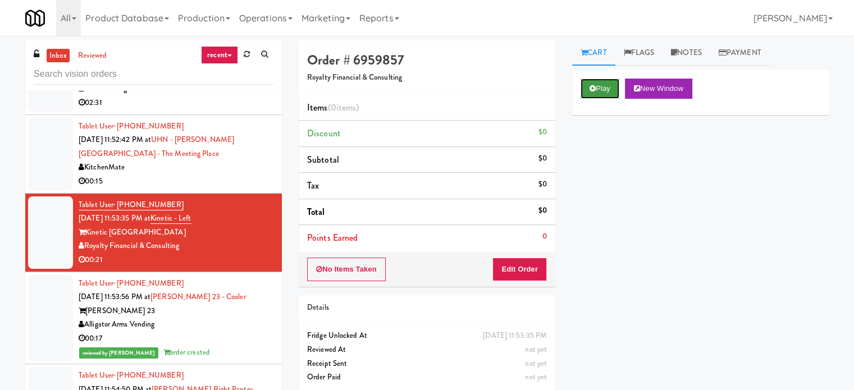
click at [584, 89] on button "Play" at bounding box center [600, 89] width 39 height 20
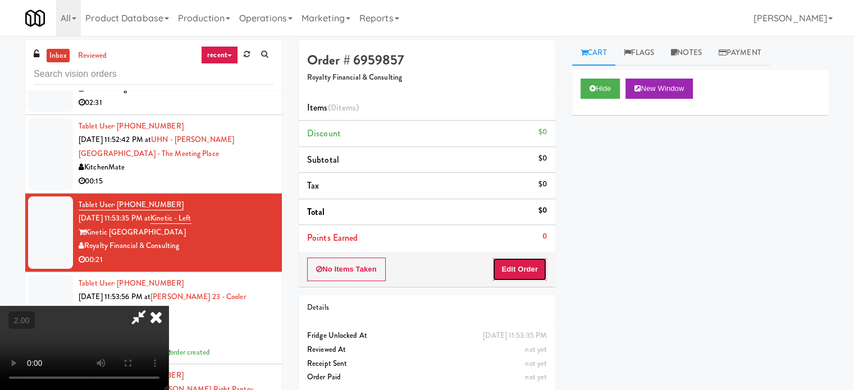
click at [542, 267] on button "Edit Order" at bounding box center [520, 270] width 54 height 24
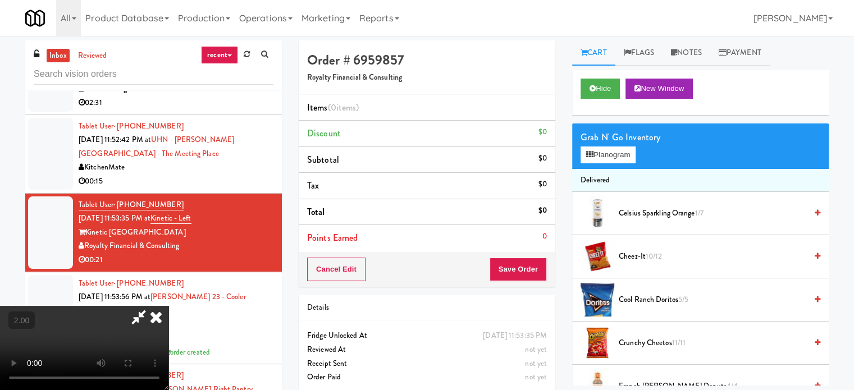
click at [169, 306] on video at bounding box center [84, 348] width 169 height 84
drag, startPoint x: 357, startPoint y: 253, endPoint x: 351, endPoint y: 260, distance: 9.5
click at [169, 306] on video at bounding box center [84, 348] width 169 height 84
drag, startPoint x: 235, startPoint y: 284, endPoint x: 310, endPoint y: 283, distance: 74.7
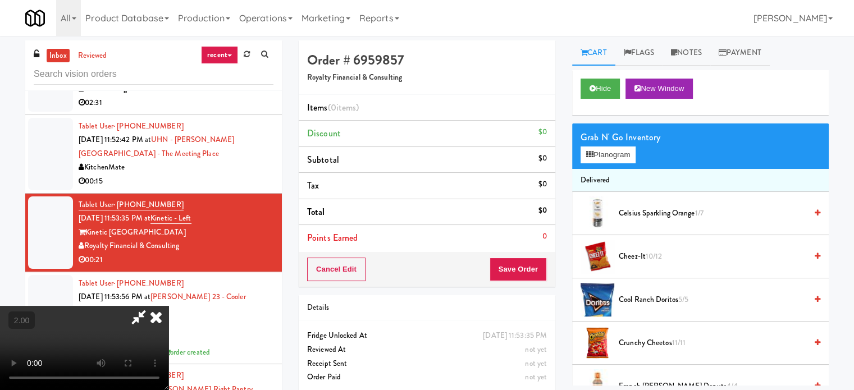
click at [169, 306] on video at bounding box center [84, 348] width 169 height 84
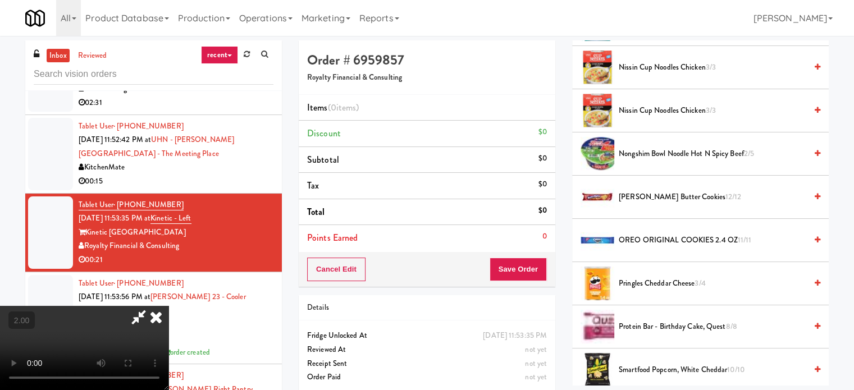
scroll to position [730, 0]
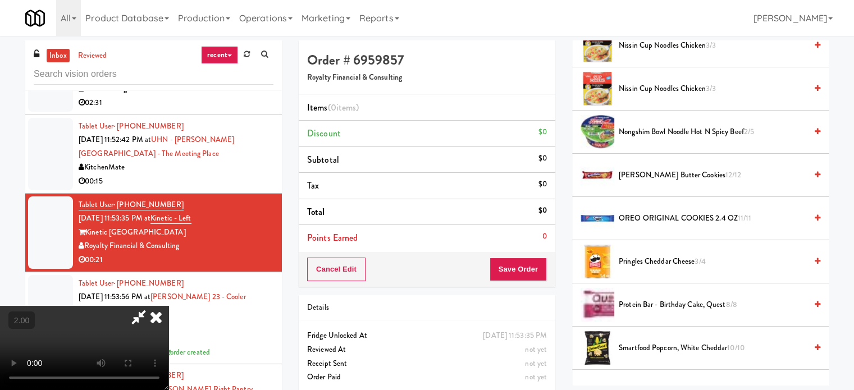
drag, startPoint x: 84, startPoint y: 235, endPoint x: 140, endPoint y: 232, distance: 56.8
click at [97, 306] on video at bounding box center [84, 348] width 169 height 84
drag, startPoint x: 304, startPoint y: 247, endPoint x: 592, endPoint y: 269, distance: 288.5
click at [169, 306] on video at bounding box center [84, 348] width 169 height 84
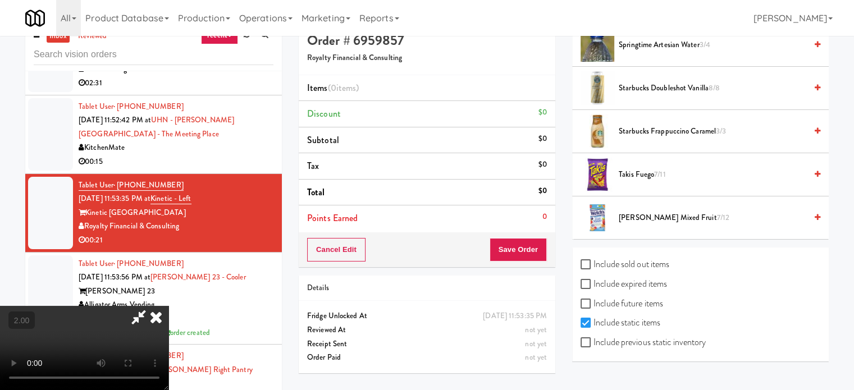
scroll to position [46, 0]
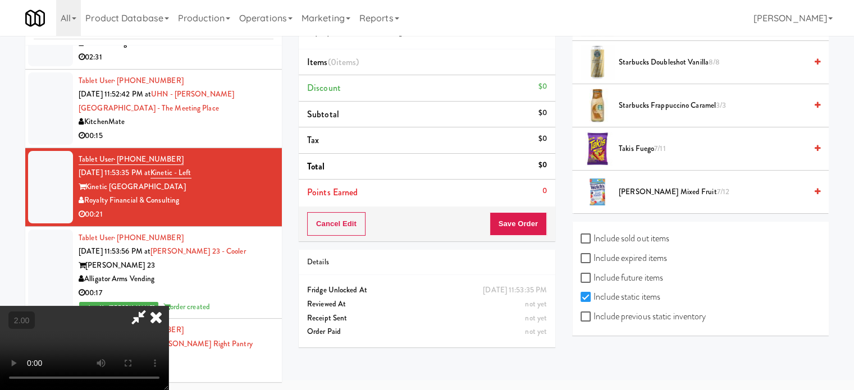
click at [169, 306] on video at bounding box center [84, 348] width 169 height 84
drag, startPoint x: 271, startPoint y: 219, endPoint x: 444, endPoint y: 229, distance: 172.7
click at [169, 306] on video at bounding box center [84, 348] width 169 height 84
click at [600, 231] on label "Include sold out items" at bounding box center [625, 238] width 89 height 17
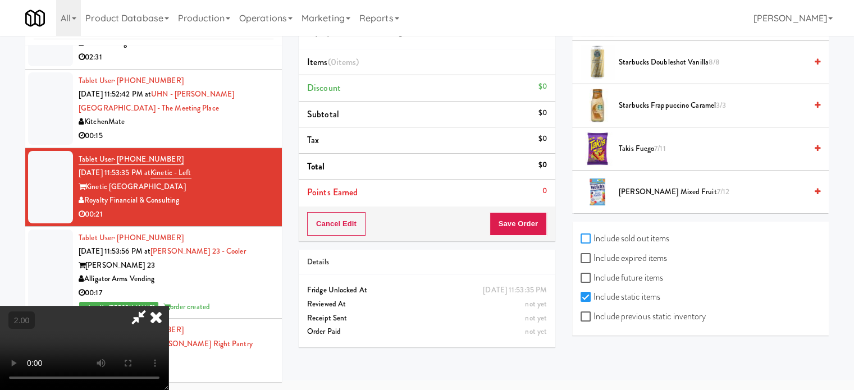
click at [594, 235] on input "Include sold out items" at bounding box center [587, 239] width 13 height 9
checkbox input "true"
click at [169, 306] on video at bounding box center [84, 348] width 169 height 84
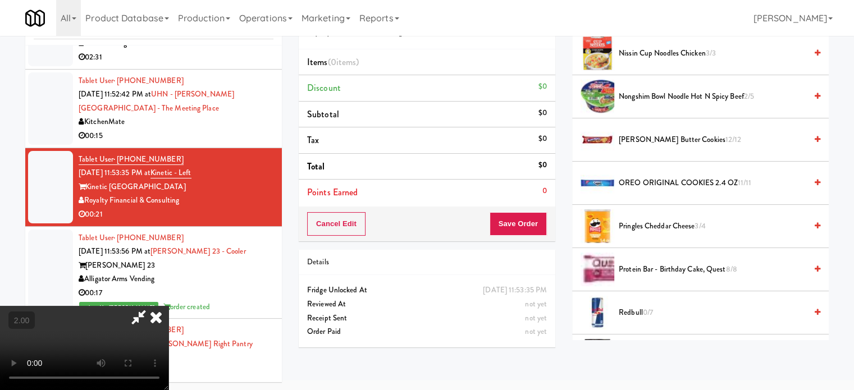
click at [662, 179] on span "OREO ORIGINAL COOKIES 2.4 OZ 11/11" at bounding box center [713, 183] width 188 height 14
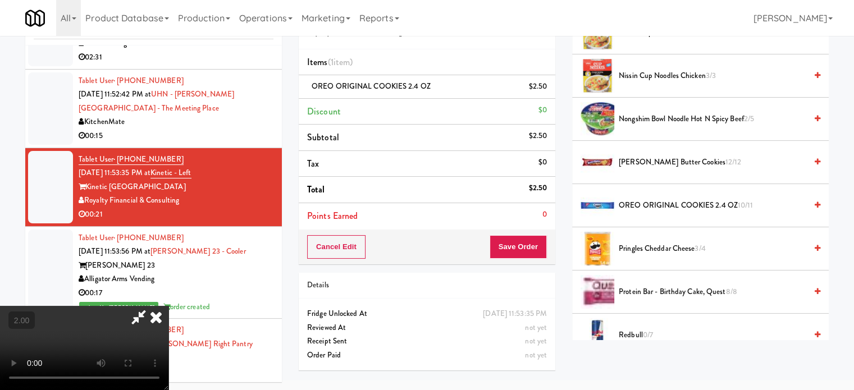
scroll to position [807, 0]
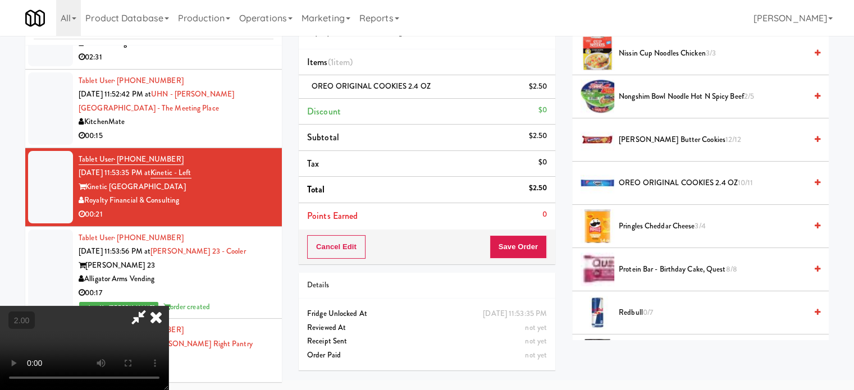
click at [169, 306] on video at bounding box center [84, 348] width 169 height 84
drag, startPoint x: 448, startPoint y: 254, endPoint x: 436, endPoint y: 254, distance: 11.2
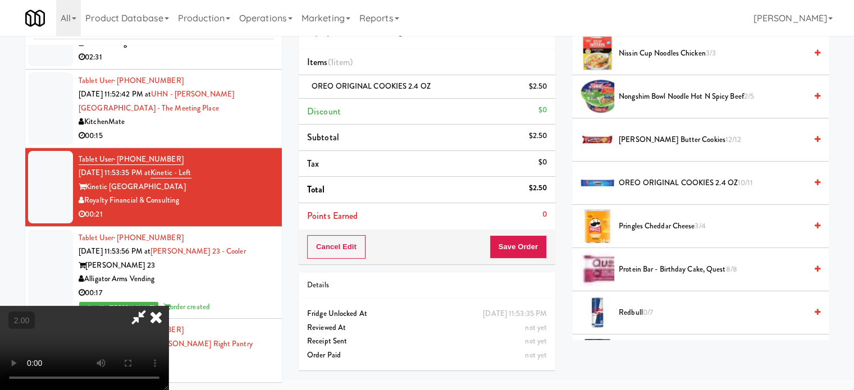
click at [169, 306] on video at bounding box center [84, 348] width 169 height 84
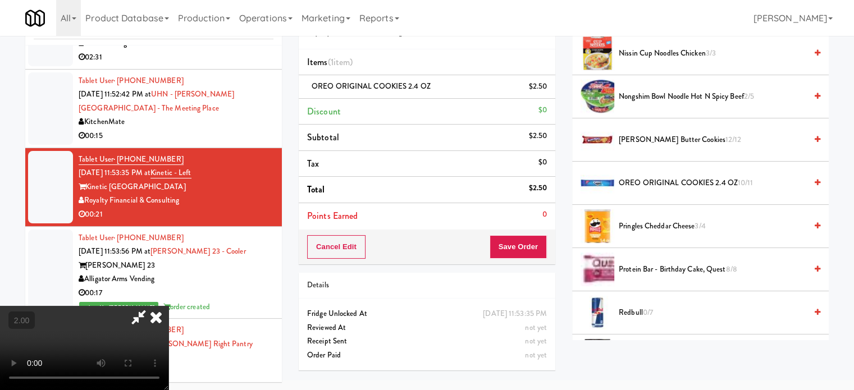
click at [169, 306] on video at bounding box center [84, 348] width 169 height 84
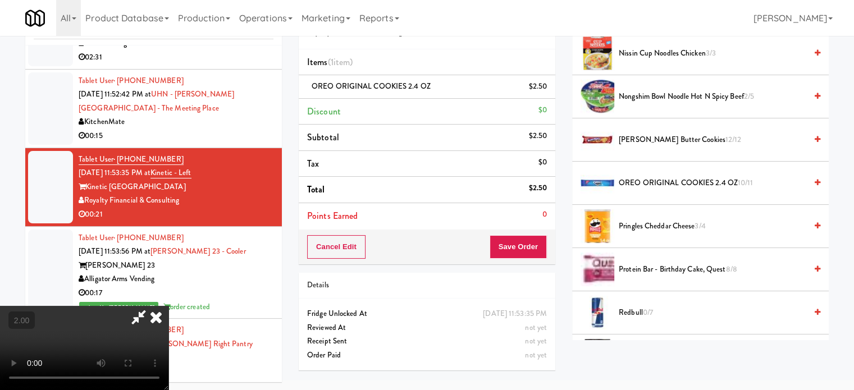
click at [169, 306] on video at bounding box center [84, 348] width 169 height 84
click at [720, 179] on span "OREO ORIGINAL COOKIES 2.4 OZ 10/11" at bounding box center [713, 183] width 188 height 14
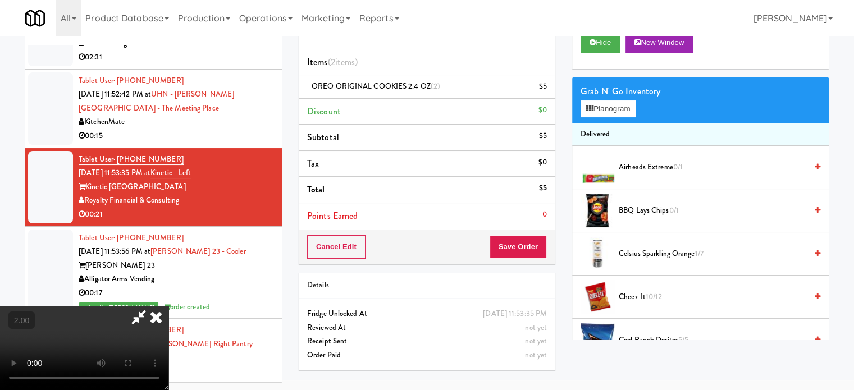
scroll to position [0, 0]
click at [604, 112] on button "Planogram" at bounding box center [608, 109] width 55 height 17
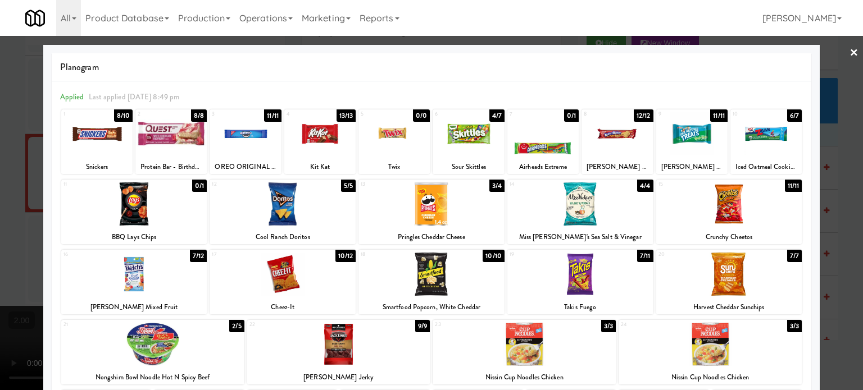
click at [192, 139] on div at bounding box center [170, 133] width 71 height 43
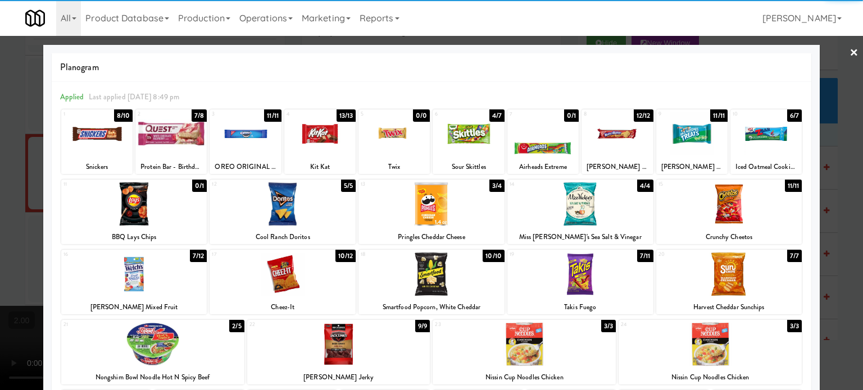
click at [833, 165] on div at bounding box center [431, 195] width 863 height 390
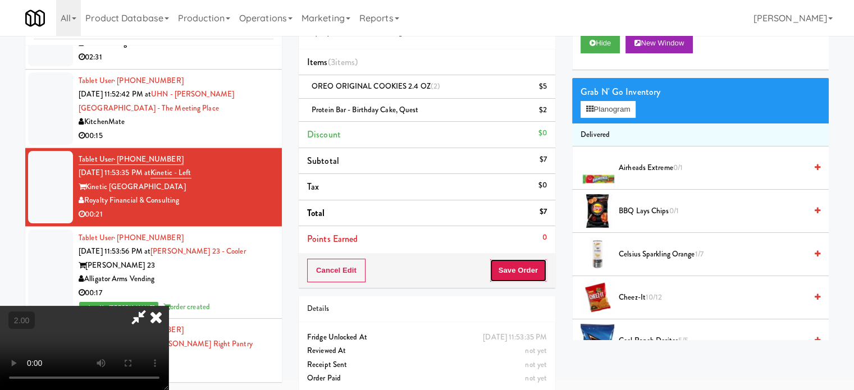
click at [534, 262] on button "Save Order" at bounding box center [518, 271] width 57 height 24
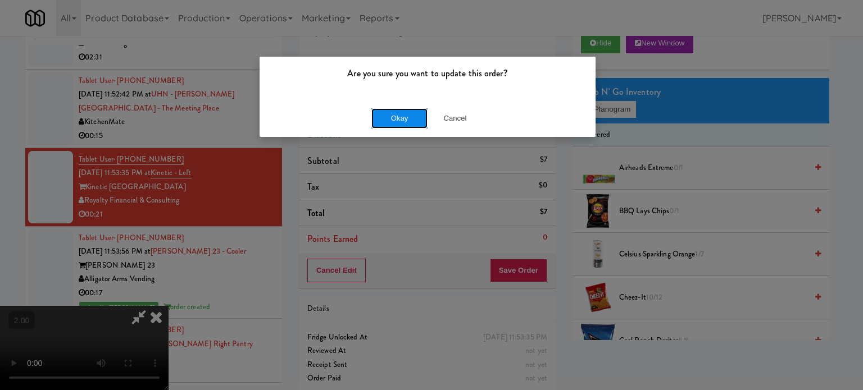
click at [409, 108] on button "Okay" at bounding box center [399, 118] width 56 height 20
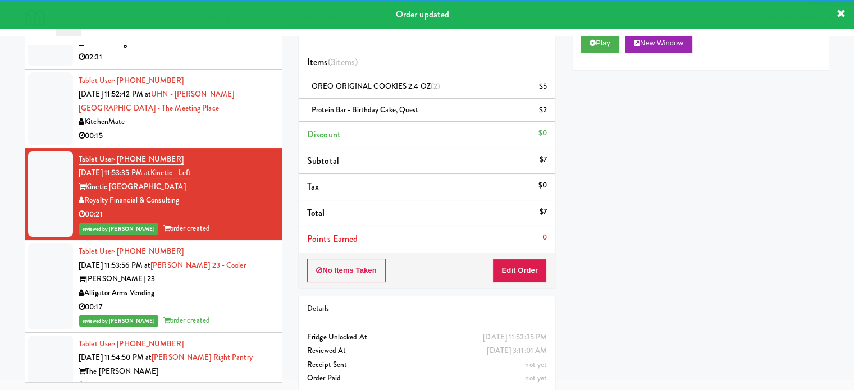
click at [212, 143] on div "00:15" at bounding box center [176, 136] width 195 height 14
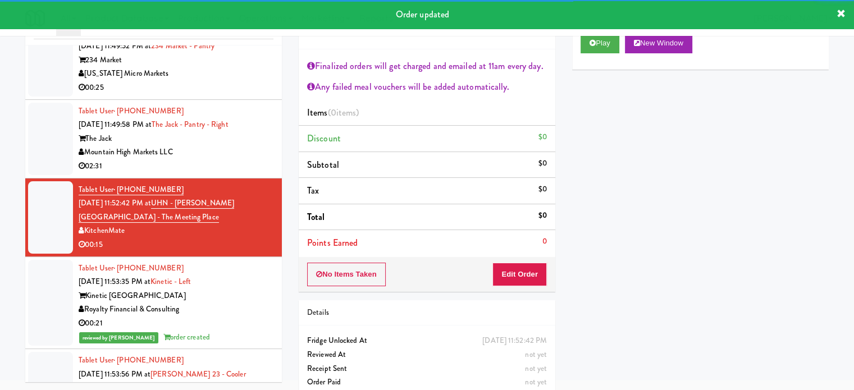
scroll to position [4831, 0]
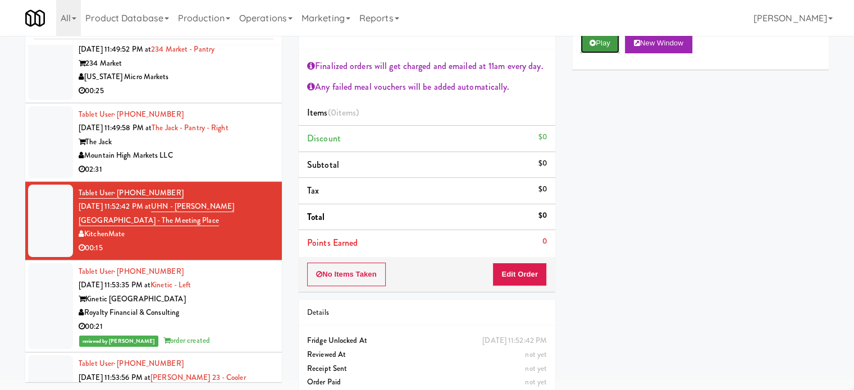
click at [607, 36] on button "Play" at bounding box center [600, 43] width 39 height 20
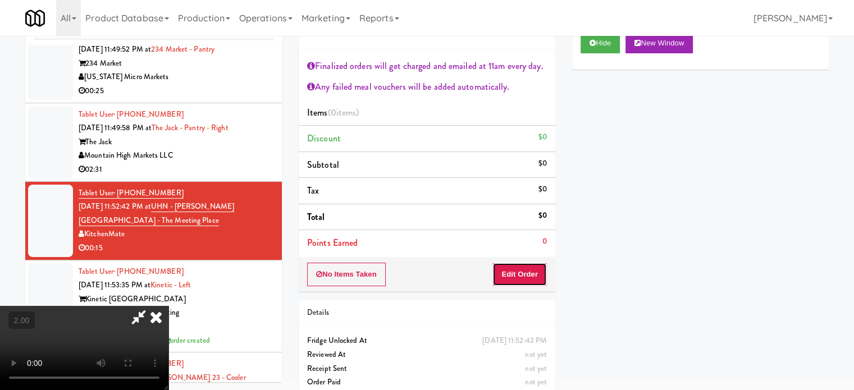
drag, startPoint x: 517, startPoint y: 264, endPoint x: 373, endPoint y: 243, distance: 145.3
click at [519, 263] on button "Edit Order" at bounding box center [520, 275] width 54 height 24
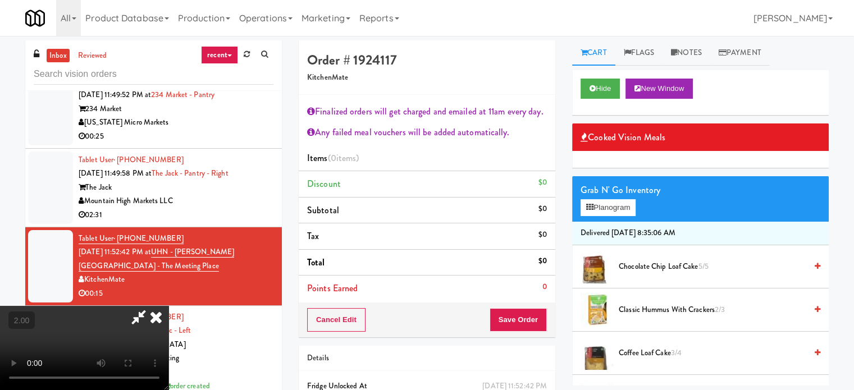
scroll to position [212, 0]
click at [169, 306] on video at bounding box center [84, 348] width 169 height 84
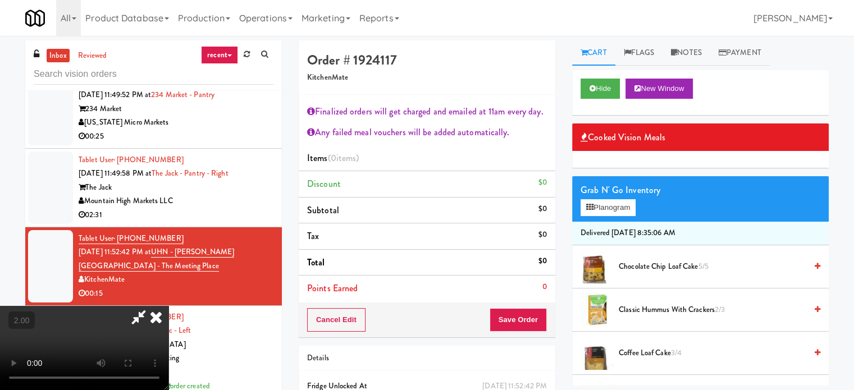
click at [169, 306] on video at bounding box center [84, 348] width 169 height 84
click at [169, 329] on video at bounding box center [84, 348] width 169 height 84
click at [169, 306] on video at bounding box center [84, 348] width 169 height 84
click at [631, 304] on span "Classic Hummus With Crackers 2/3" at bounding box center [713, 310] width 188 height 14
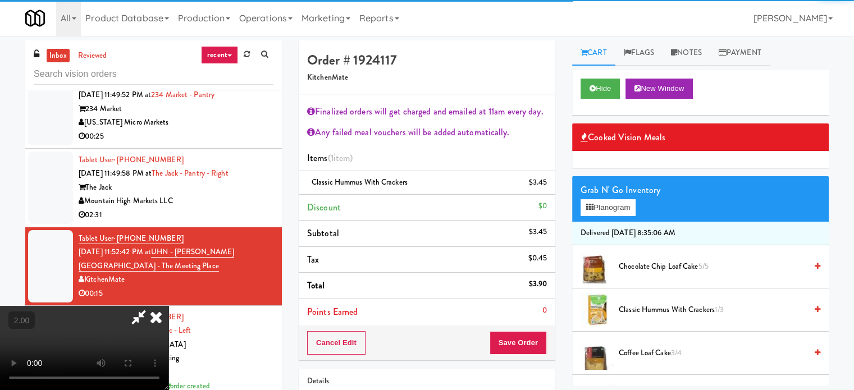
click at [169, 306] on video at bounding box center [84, 348] width 169 height 84
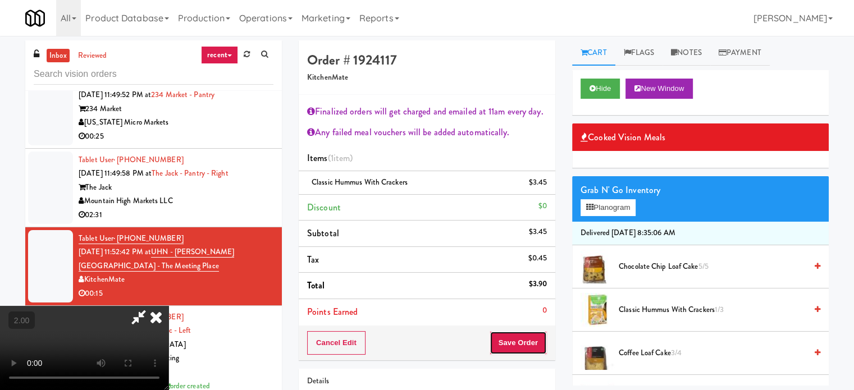
click at [525, 342] on button "Save Order" at bounding box center [518, 343] width 57 height 24
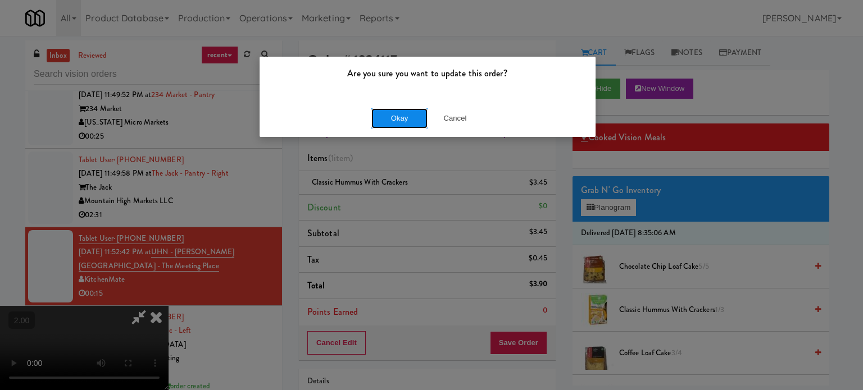
click at [393, 120] on button "Okay" at bounding box center [399, 118] width 56 height 20
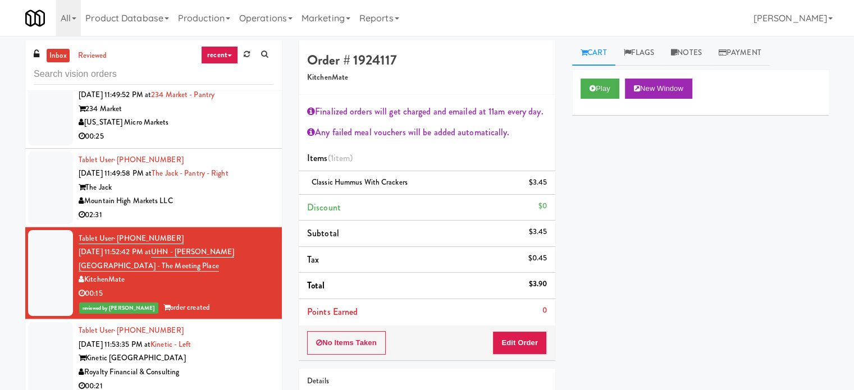
click at [252, 208] on div "Mountain High Markets LLC" at bounding box center [176, 201] width 195 height 14
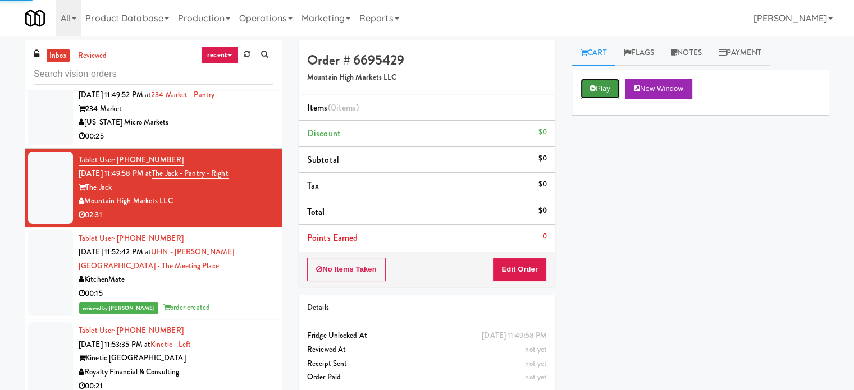
click at [613, 88] on button "Play" at bounding box center [600, 89] width 39 height 20
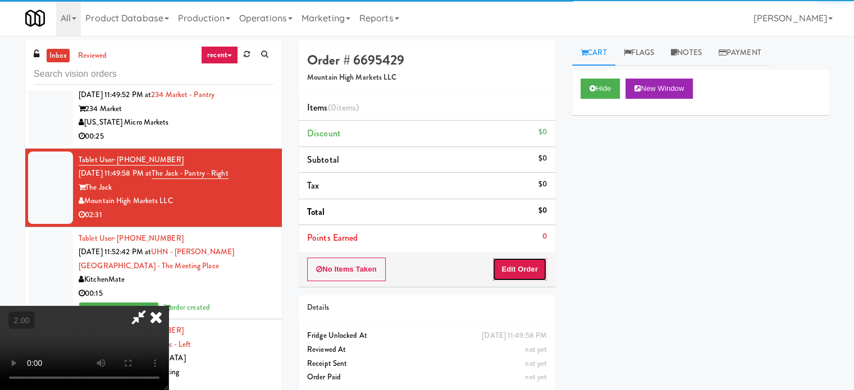
click at [521, 269] on button "Edit Order" at bounding box center [520, 270] width 54 height 24
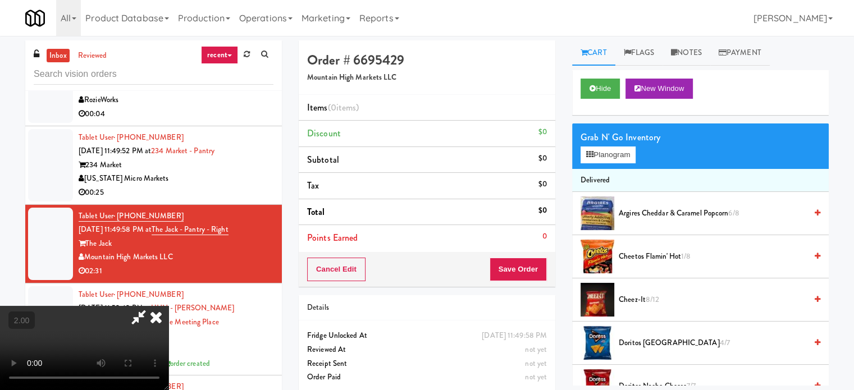
scroll to position [178, 0]
click at [169, 307] on video at bounding box center [84, 348] width 169 height 84
drag, startPoint x: 297, startPoint y: 302, endPoint x: 288, endPoint y: 316, distance: 16.7
click at [169, 306] on video at bounding box center [84, 348] width 169 height 84
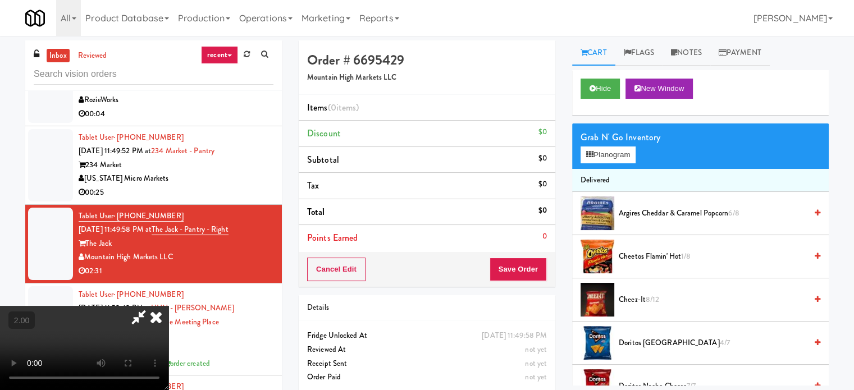
scroll to position [121, 0]
click at [169, 306] on video at bounding box center [84, 348] width 169 height 84
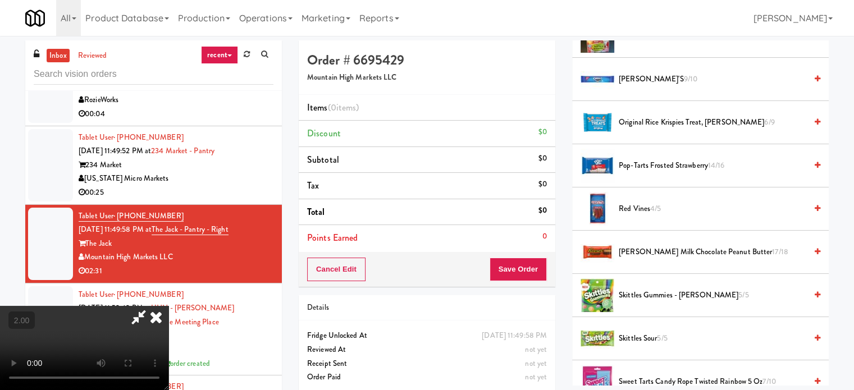
scroll to position [899, 0]
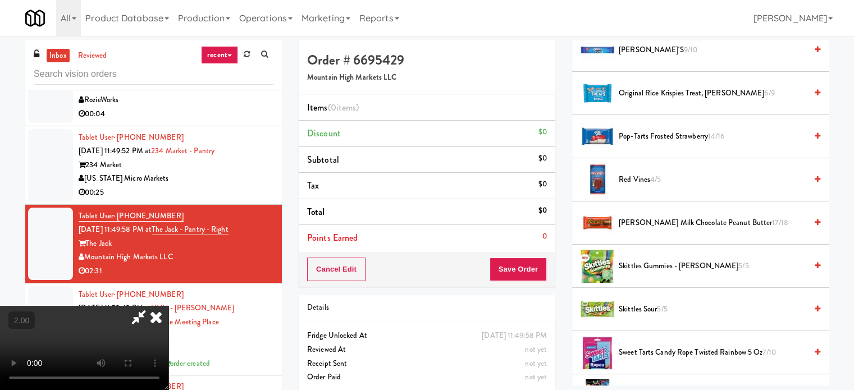
click at [633, 269] on span "Skittles Gummies - [PERSON_NAME] 5/5" at bounding box center [713, 267] width 188 height 14
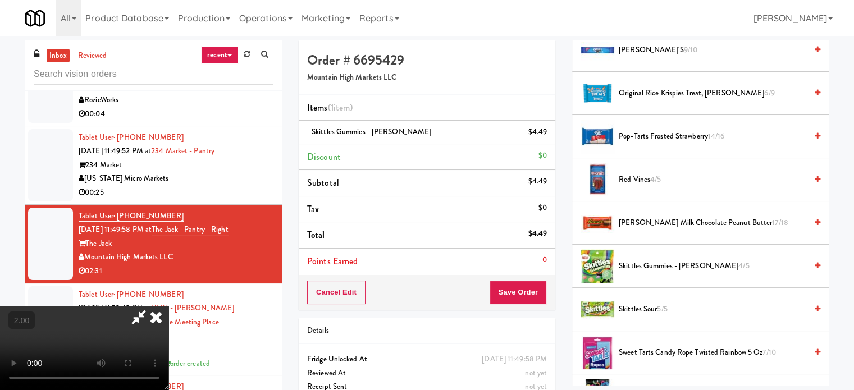
scroll to position [178, 0]
click at [169, 306] on video at bounding box center [84, 348] width 169 height 84
drag, startPoint x: 391, startPoint y: 281, endPoint x: 335, endPoint y: 280, distance: 55.6
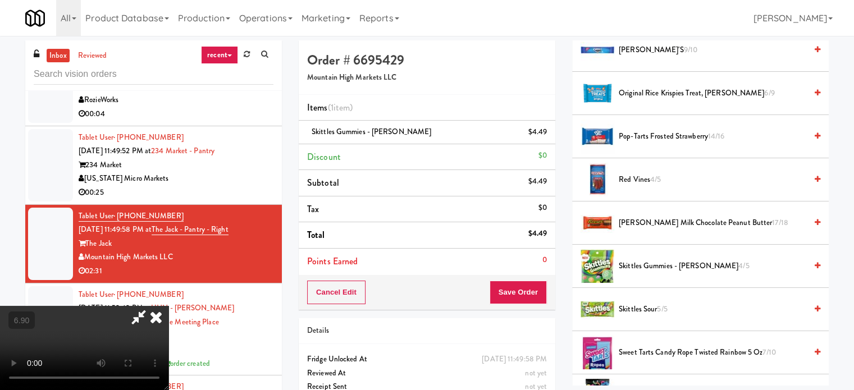
click at [169, 306] on video at bounding box center [84, 348] width 169 height 84
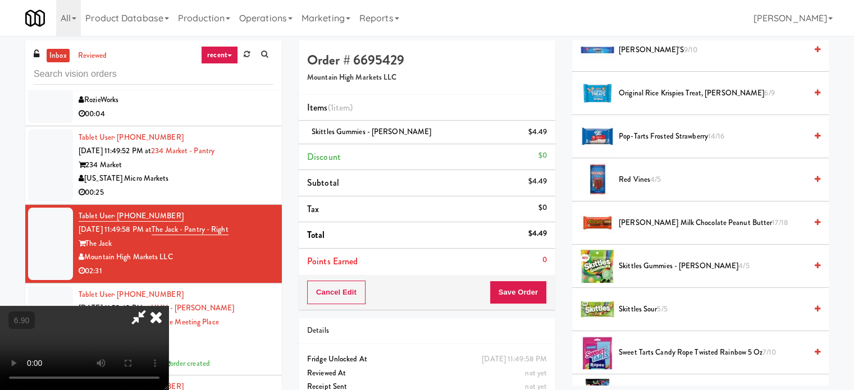
click at [169, 306] on video at bounding box center [84, 348] width 169 height 84
drag, startPoint x: 349, startPoint y: 164, endPoint x: 426, endPoint y: 224, distance: 97.2
click at [169, 306] on video at bounding box center [84, 348] width 169 height 84
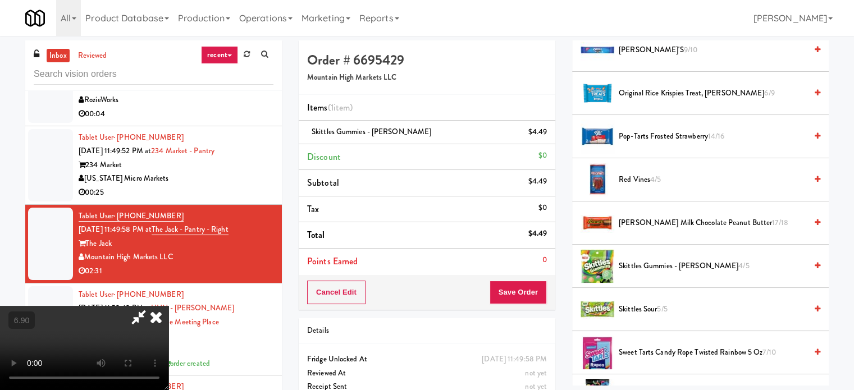
click at [169, 306] on video at bounding box center [84, 348] width 169 height 84
drag, startPoint x: 463, startPoint y: 288, endPoint x: 436, endPoint y: 274, distance: 30.4
click at [169, 306] on video at bounding box center [84, 348] width 169 height 84
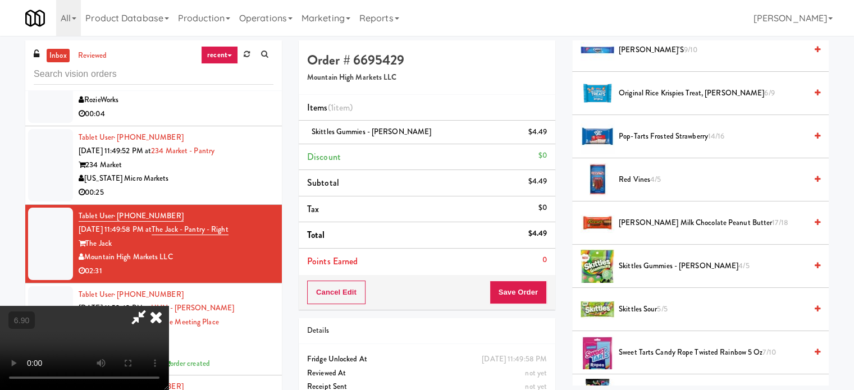
click at [169, 306] on video at bounding box center [84, 348] width 169 height 84
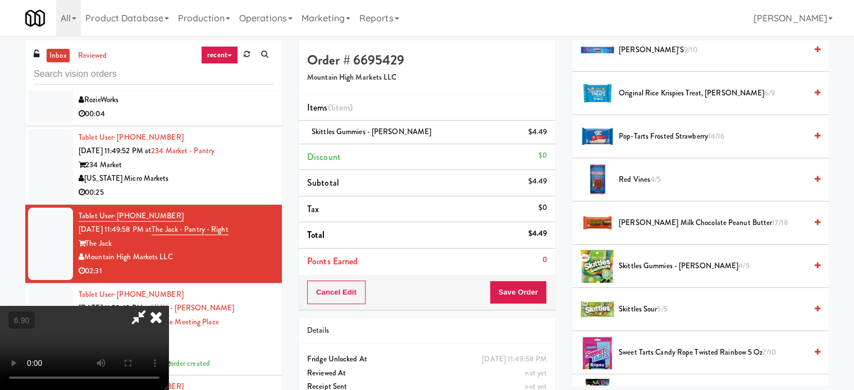
click at [169, 306] on video at bounding box center [84, 348] width 169 height 84
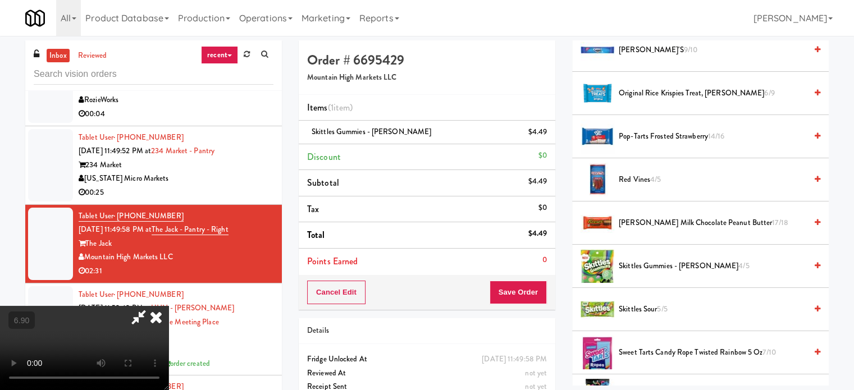
click at [169, 306] on video at bounding box center [84, 348] width 169 height 84
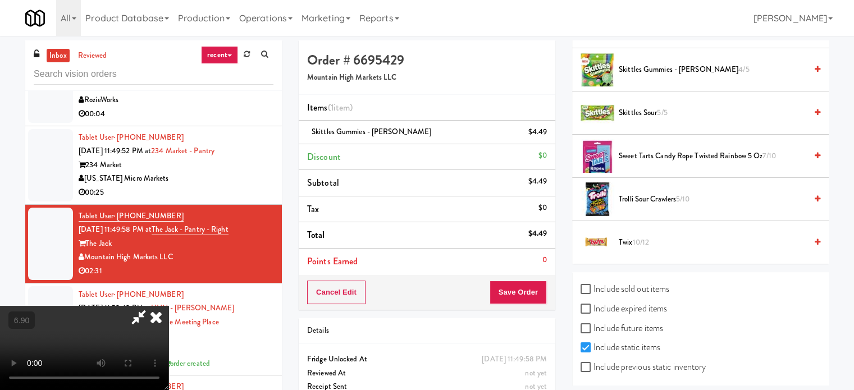
scroll to position [1101, 0]
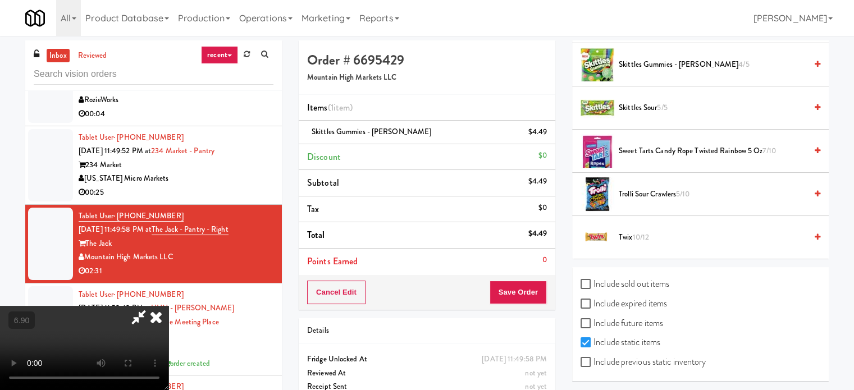
click at [621, 231] on span "Twix 10/12" at bounding box center [713, 238] width 188 height 14
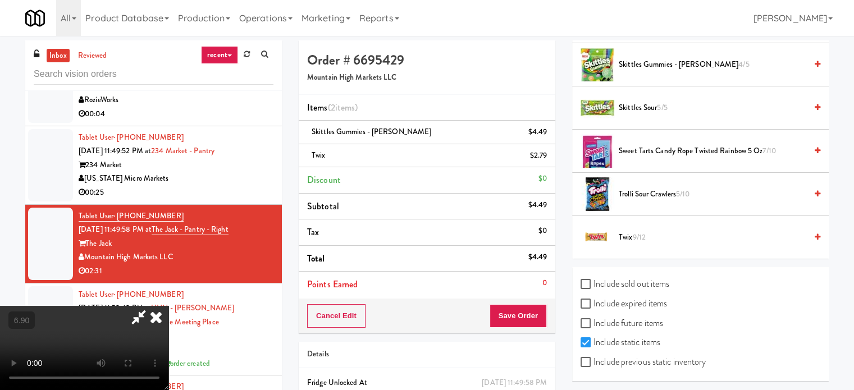
click at [169, 306] on video at bounding box center [84, 348] width 169 height 84
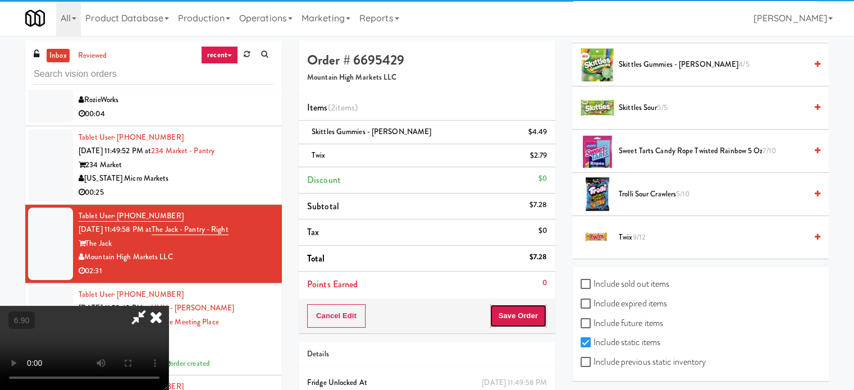
click at [539, 320] on button "Save Order" at bounding box center [518, 316] width 57 height 24
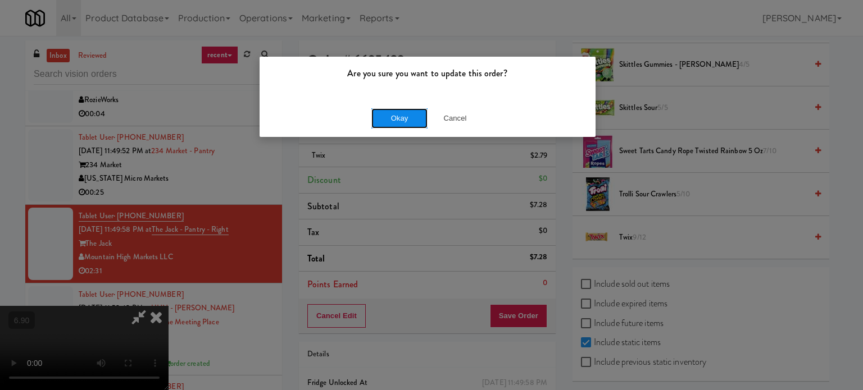
click at [392, 120] on button "Okay" at bounding box center [399, 118] width 56 height 20
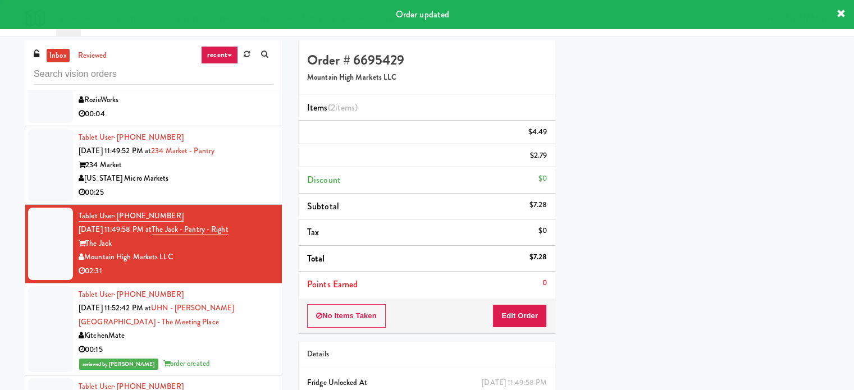
scroll to position [0, 0]
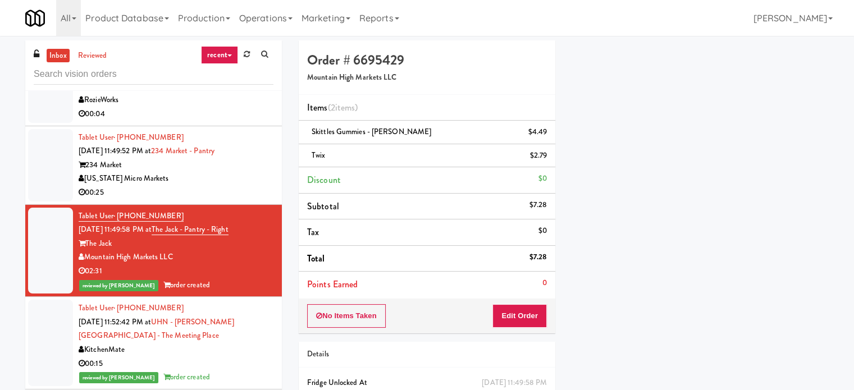
click at [222, 200] on div "00:25" at bounding box center [176, 193] width 195 height 14
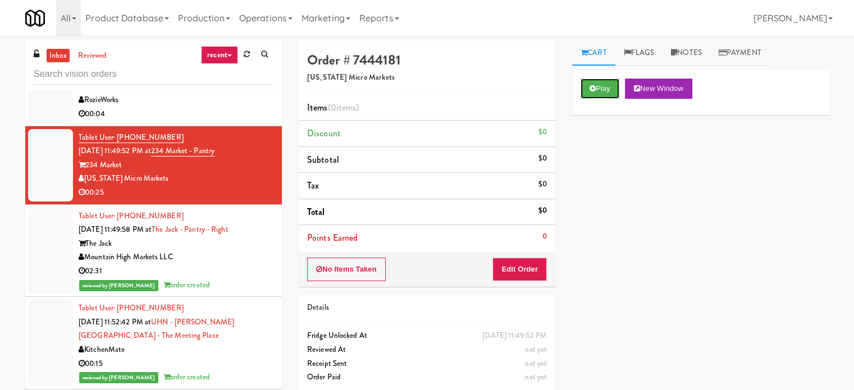
drag, startPoint x: 598, startPoint y: 91, endPoint x: 551, endPoint y: 184, distance: 104.0
click at [598, 91] on button "Play" at bounding box center [600, 89] width 39 height 20
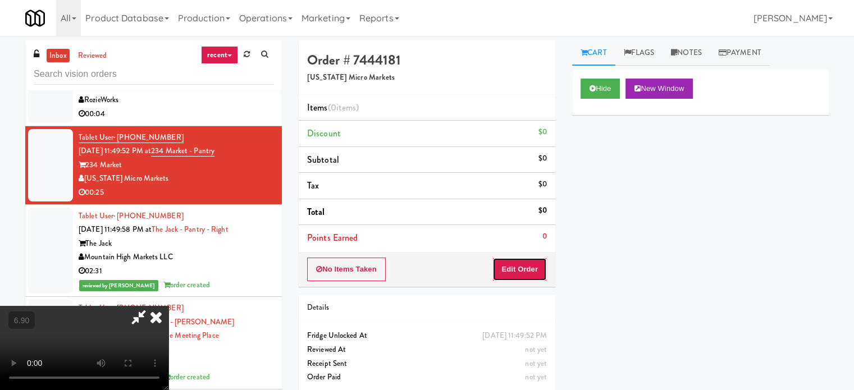
click at [515, 276] on button "Edit Order" at bounding box center [520, 270] width 54 height 24
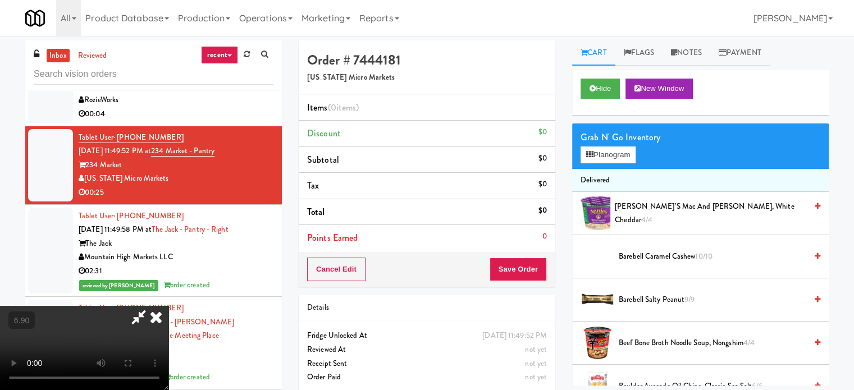
scroll to position [178, 0]
click at [169, 306] on video at bounding box center [84, 348] width 169 height 84
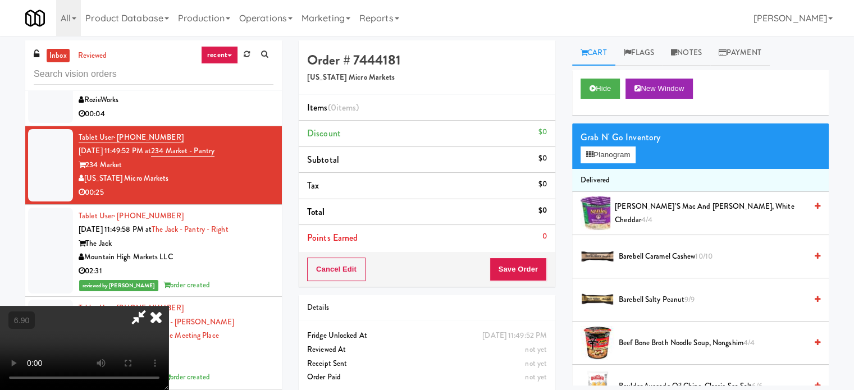
click at [169, 306] on video at bounding box center [84, 348] width 169 height 84
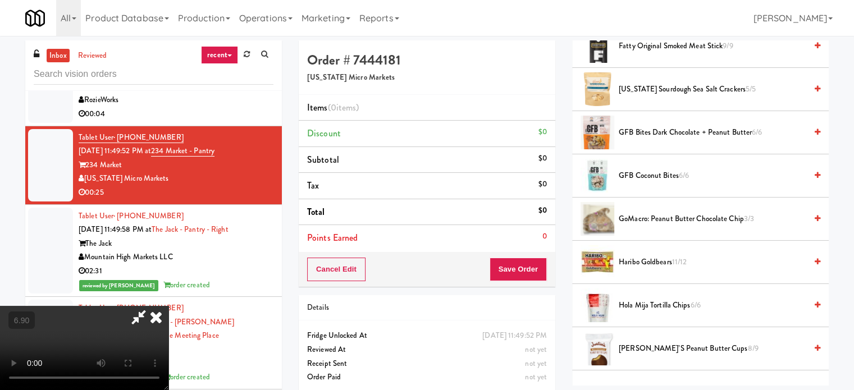
scroll to position [618, 0]
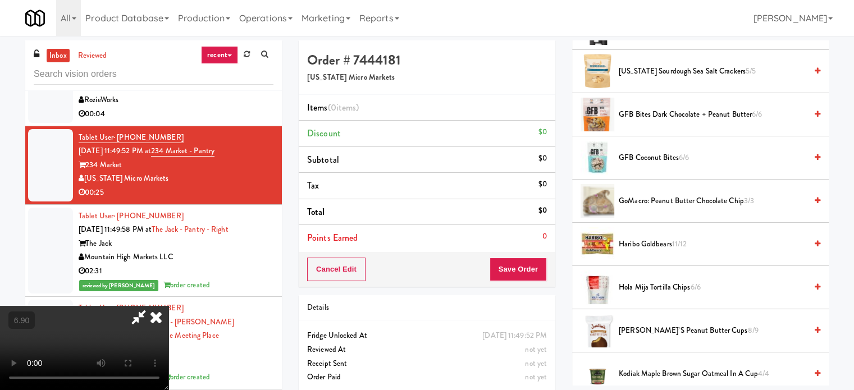
drag, startPoint x: 662, startPoint y: 241, endPoint x: 294, endPoint y: 267, distance: 368.9
click at [661, 241] on span "Haribo Goldbears 11/12" at bounding box center [713, 245] width 188 height 14
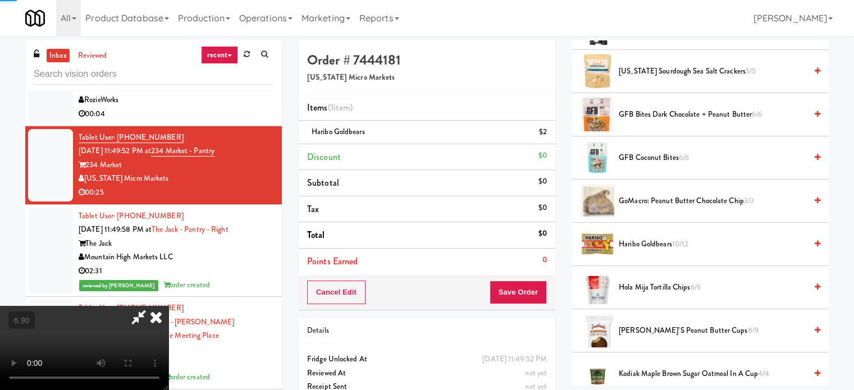
drag, startPoint x: 290, startPoint y: 267, endPoint x: 287, endPoint y: 275, distance: 8.8
click at [169, 306] on video at bounding box center [84, 348] width 169 height 84
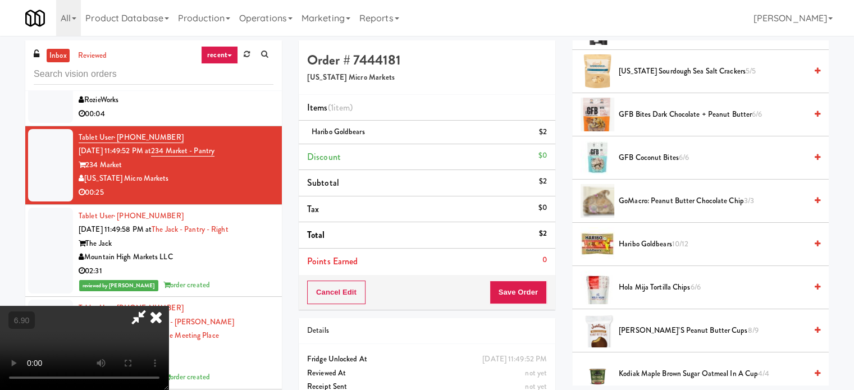
click at [169, 306] on video at bounding box center [84, 348] width 169 height 84
drag, startPoint x: 275, startPoint y: 245, endPoint x: 292, endPoint y: 249, distance: 17.2
click at [169, 306] on video at bounding box center [84, 348] width 169 height 84
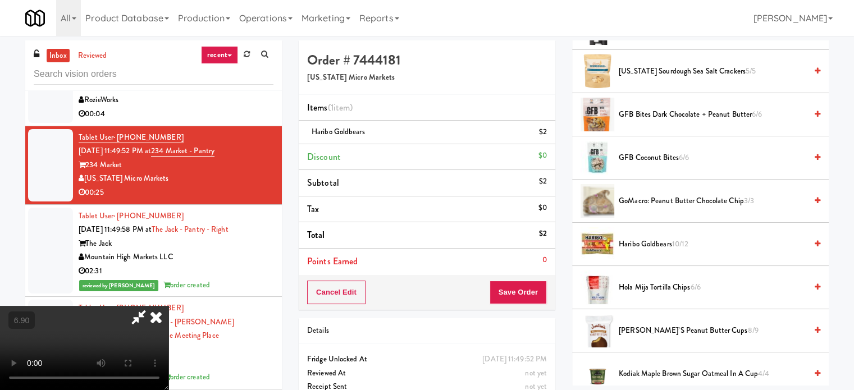
click at [169, 306] on video at bounding box center [84, 348] width 169 height 84
click at [524, 295] on button "Save Order" at bounding box center [518, 293] width 57 height 24
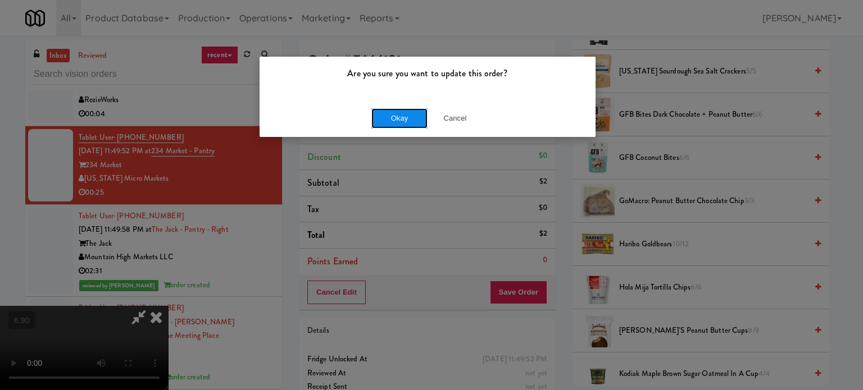
click at [396, 123] on button "Okay" at bounding box center [399, 118] width 56 height 20
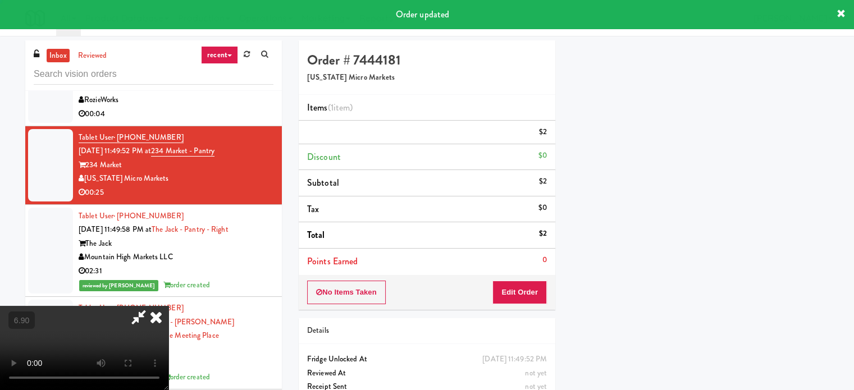
scroll to position [0, 0]
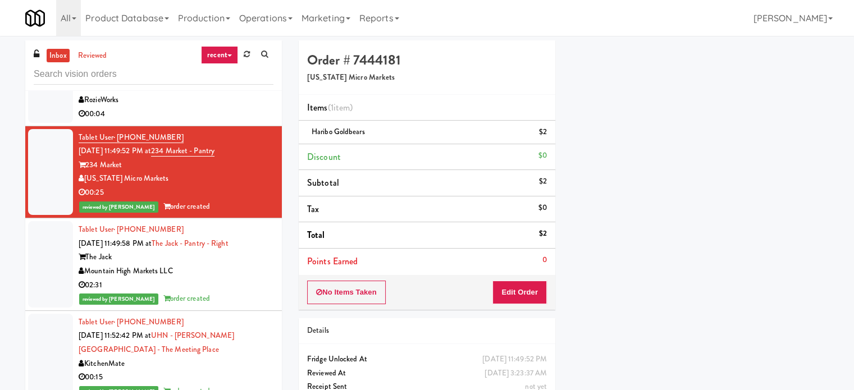
click at [234, 118] on div "00:04" at bounding box center [176, 114] width 195 height 14
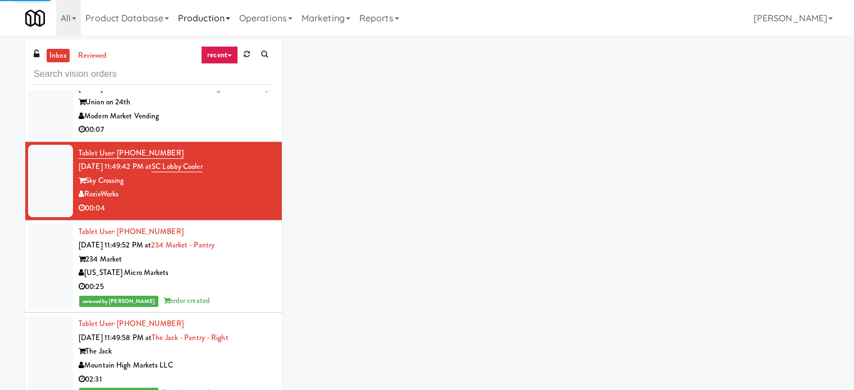
scroll to position [4663, 0]
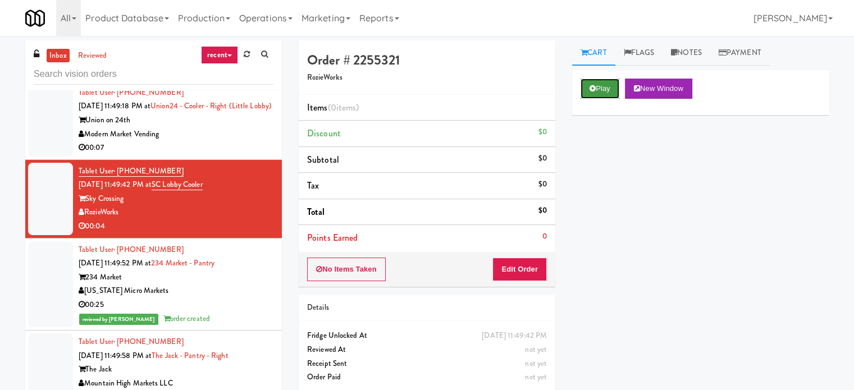
click at [584, 90] on button "Play" at bounding box center [600, 89] width 39 height 20
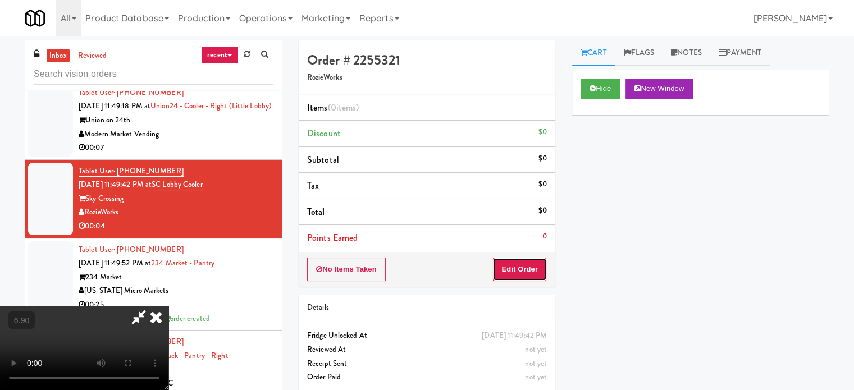
click at [526, 264] on button "Edit Order" at bounding box center [520, 270] width 54 height 24
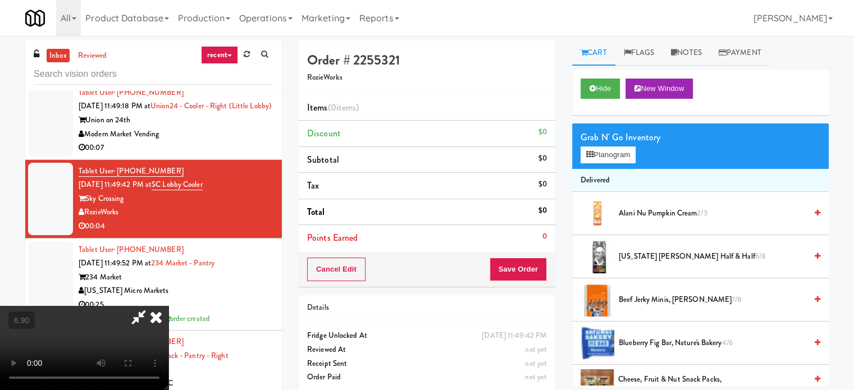
scroll to position [169, 0]
click at [169, 306] on video at bounding box center [84, 348] width 169 height 84
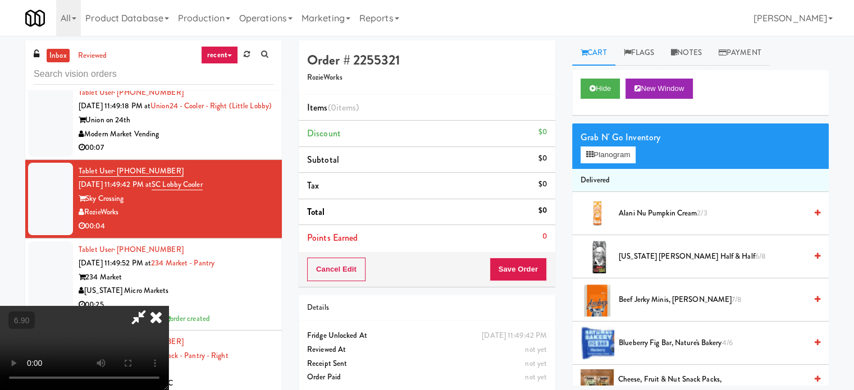
drag, startPoint x: 242, startPoint y: 249, endPoint x: 248, endPoint y: 263, distance: 15.1
click at [169, 306] on video at bounding box center [84, 348] width 169 height 84
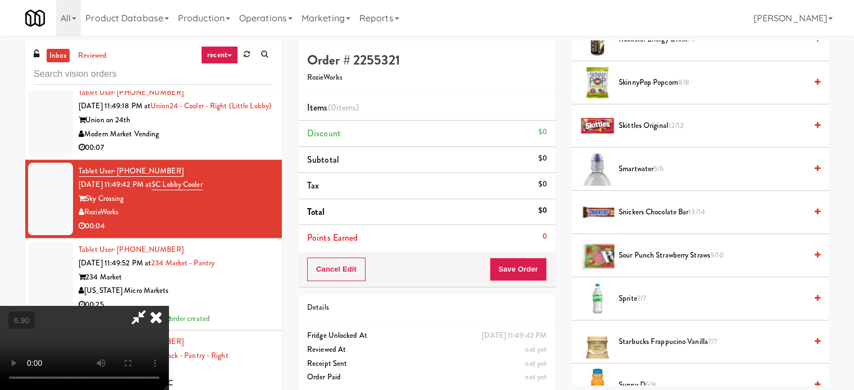
scroll to position [1236, 0]
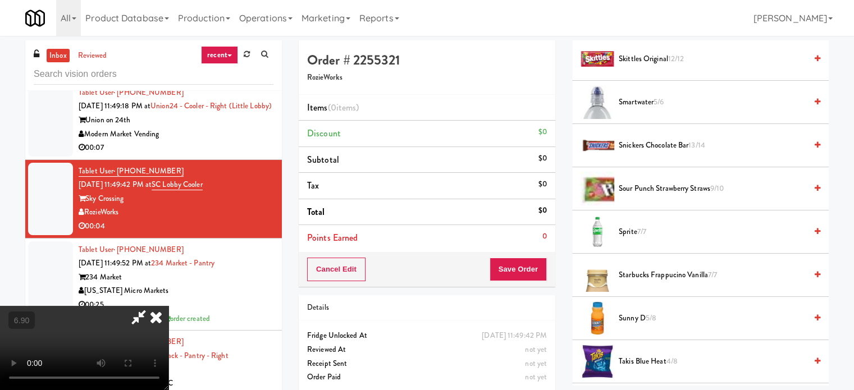
click at [632, 103] on span "Smartwater 5/6" at bounding box center [713, 103] width 188 height 14
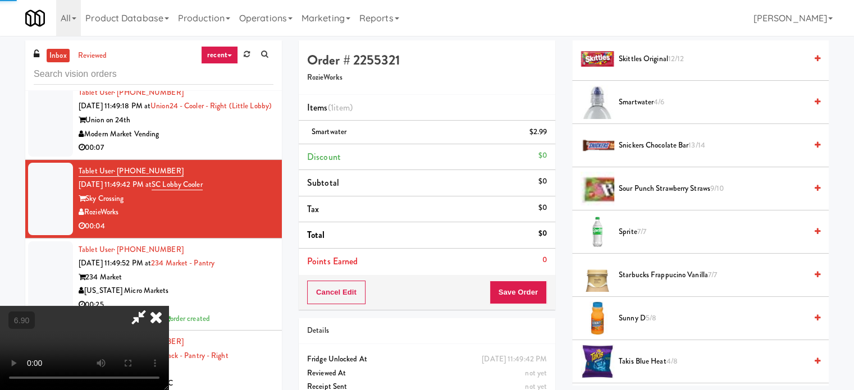
drag, startPoint x: 354, startPoint y: 214, endPoint x: 529, endPoint y: 252, distance: 178.7
click at [169, 306] on video at bounding box center [84, 348] width 169 height 84
click at [521, 294] on button "Save Order" at bounding box center [518, 293] width 57 height 24
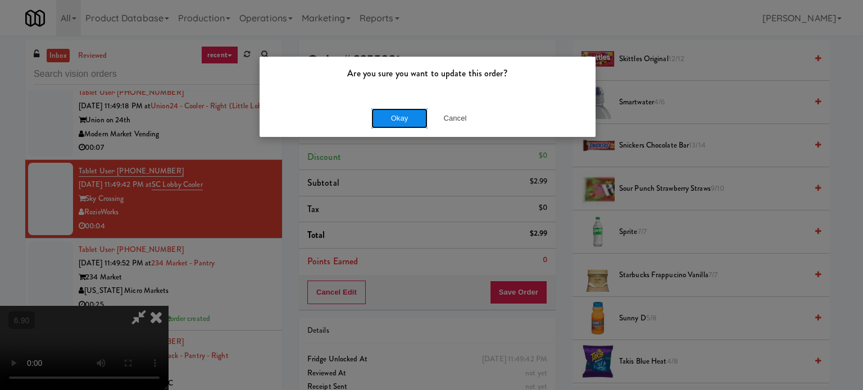
click at [389, 124] on button "Okay" at bounding box center [399, 118] width 56 height 20
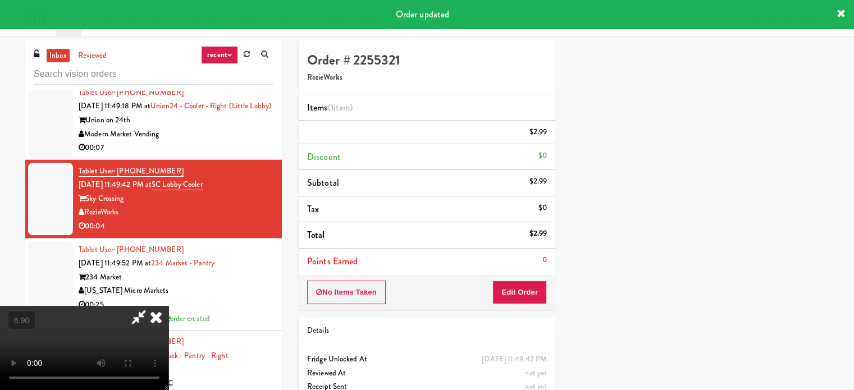
scroll to position [0, 0]
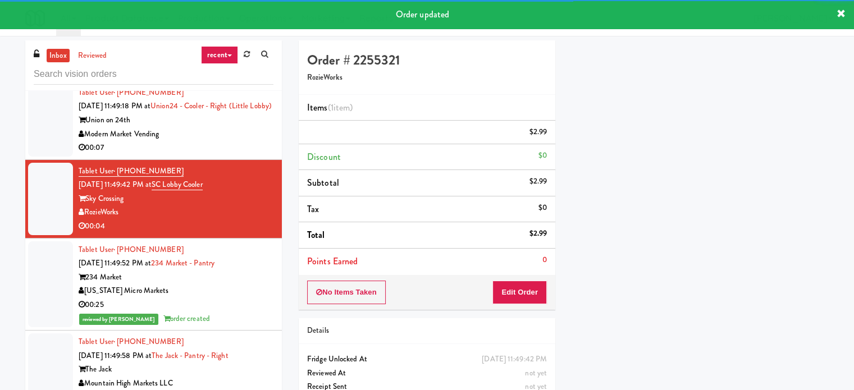
drag, startPoint x: 253, startPoint y: 156, endPoint x: 247, endPoint y: 156, distance: 6.2
click at [252, 155] on div "00:07" at bounding box center [176, 148] width 195 height 14
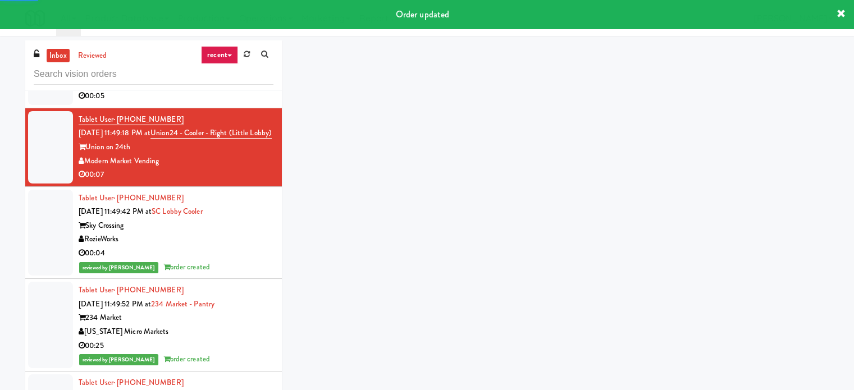
scroll to position [4550, 0]
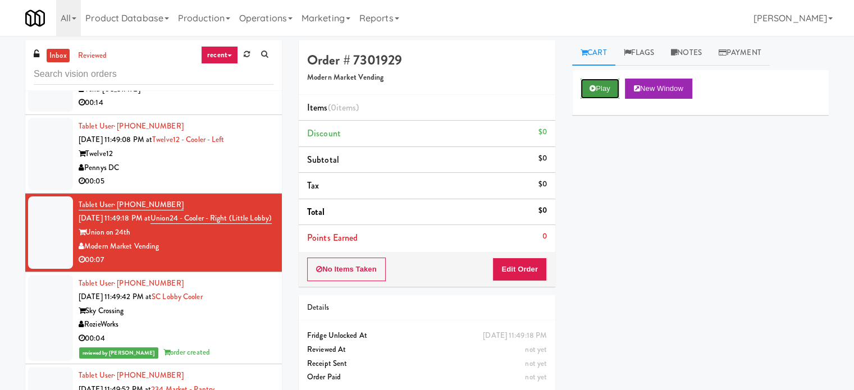
click at [590, 90] on icon at bounding box center [593, 88] width 6 height 7
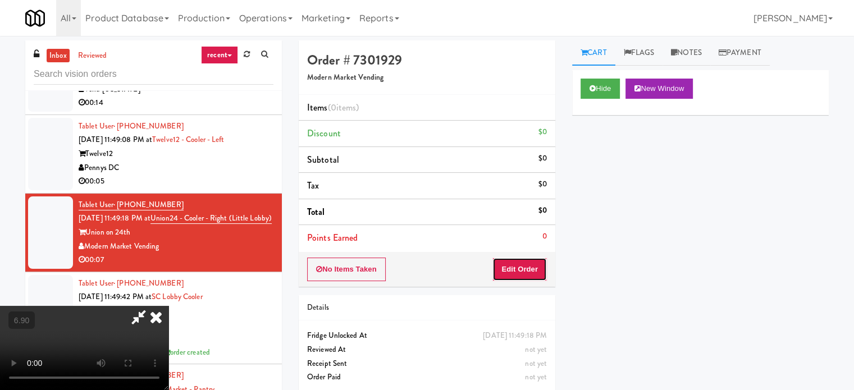
click at [523, 272] on button "Edit Order" at bounding box center [520, 270] width 54 height 24
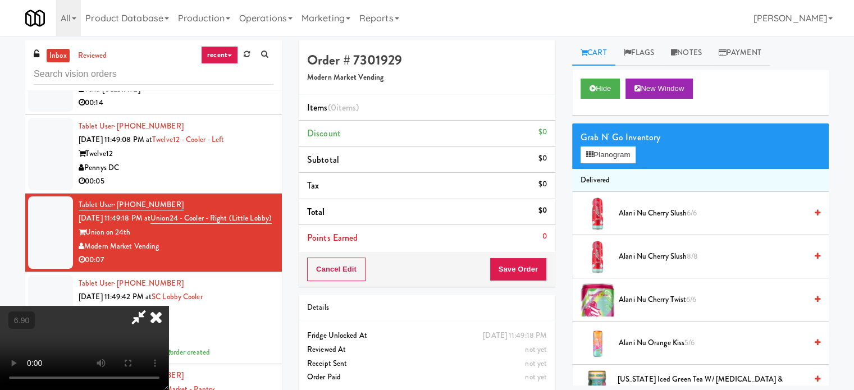
click at [169, 306] on video at bounding box center [84, 348] width 169 height 84
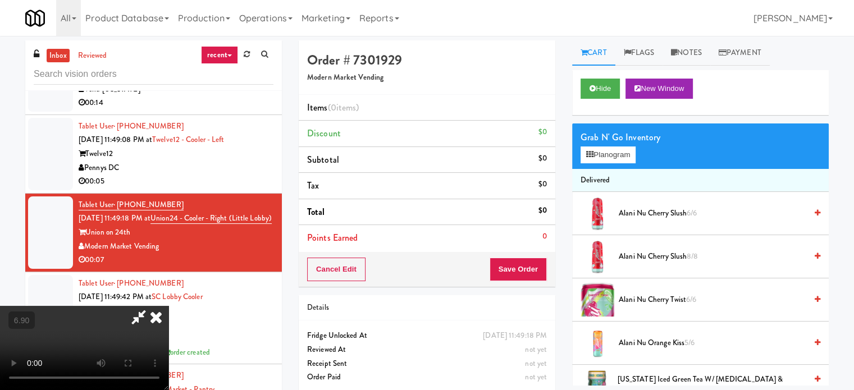
click at [169, 306] on video at bounding box center [84, 348] width 169 height 84
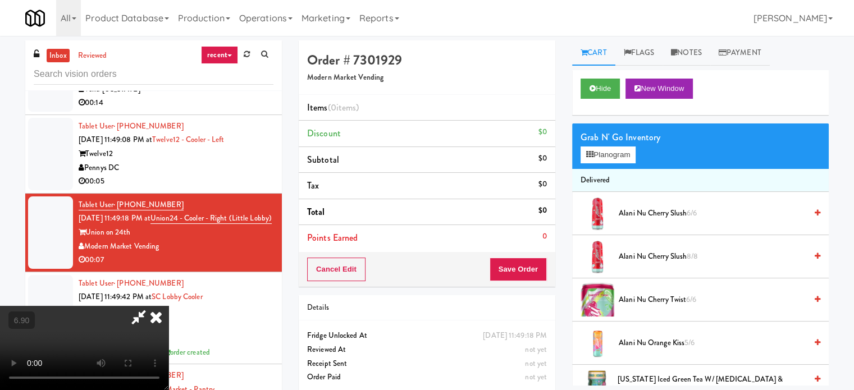
click at [169, 306] on video at bounding box center [84, 348] width 169 height 84
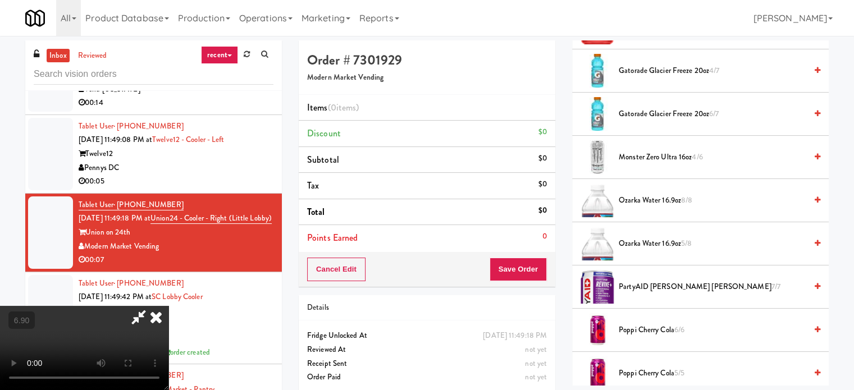
scroll to position [899, 0]
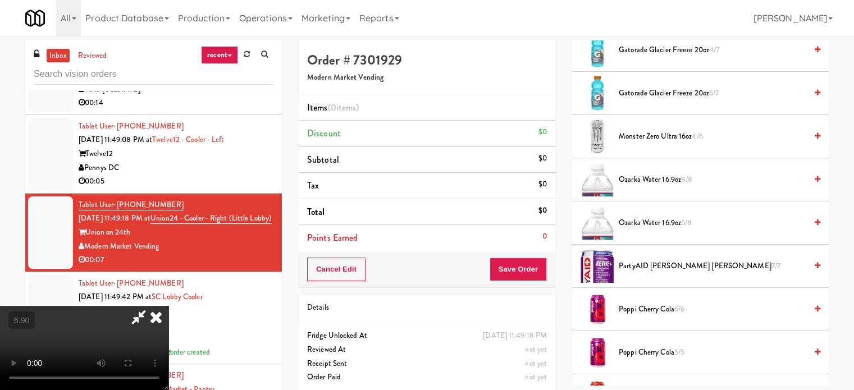
click at [653, 219] on span "Ozarka Water 16.9oz 5/8" at bounding box center [713, 223] width 188 height 14
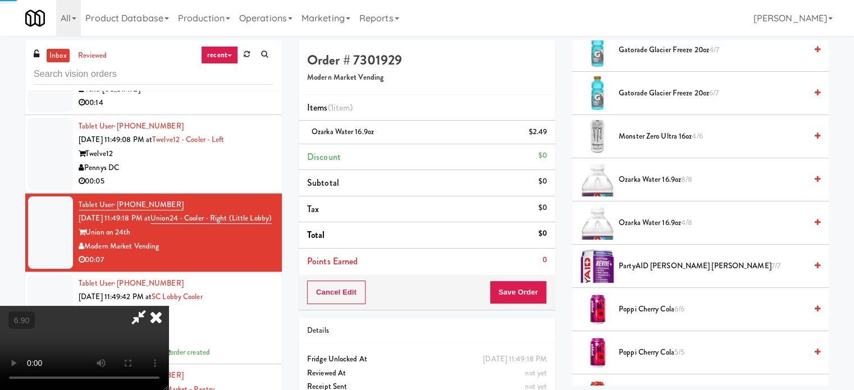
click at [169, 306] on video at bounding box center [84, 348] width 169 height 84
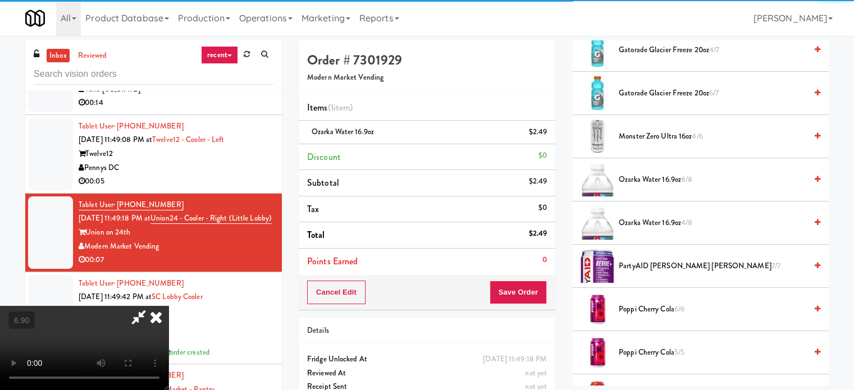
click at [169, 306] on video at bounding box center [84, 348] width 169 height 84
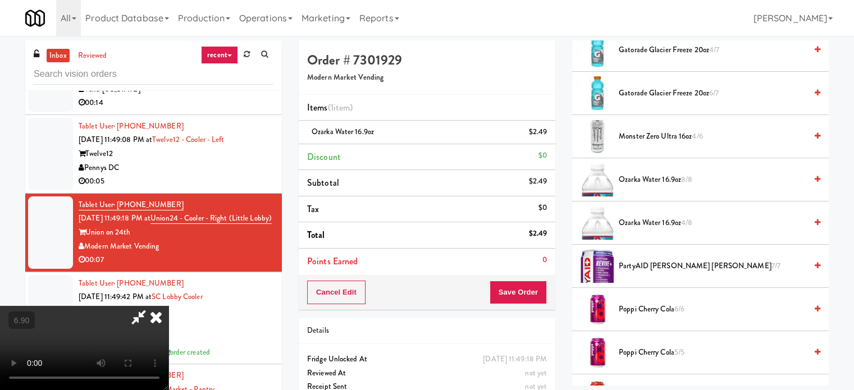
click at [169, 306] on video at bounding box center [84, 348] width 169 height 84
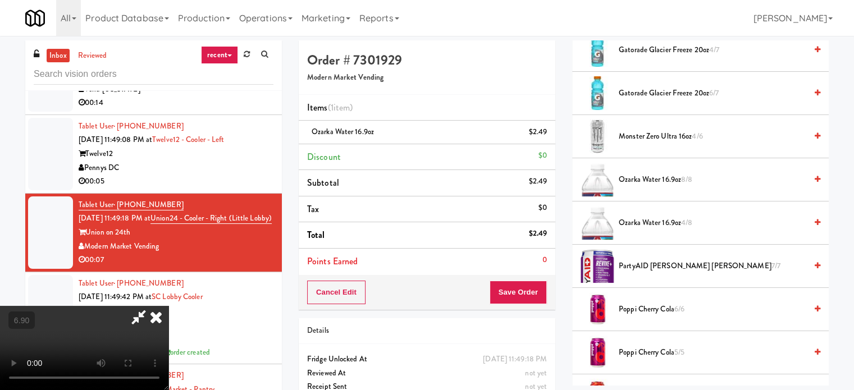
drag, startPoint x: 365, startPoint y: 251, endPoint x: 365, endPoint y: 260, distance: 8.4
click at [169, 306] on video at bounding box center [84, 348] width 169 height 84
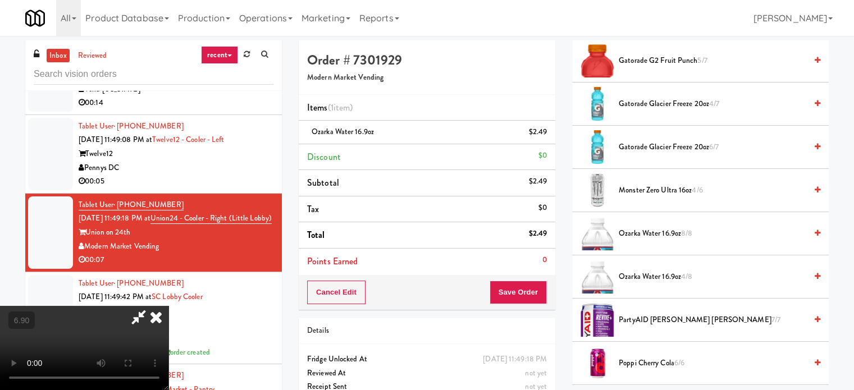
scroll to position [843, 0]
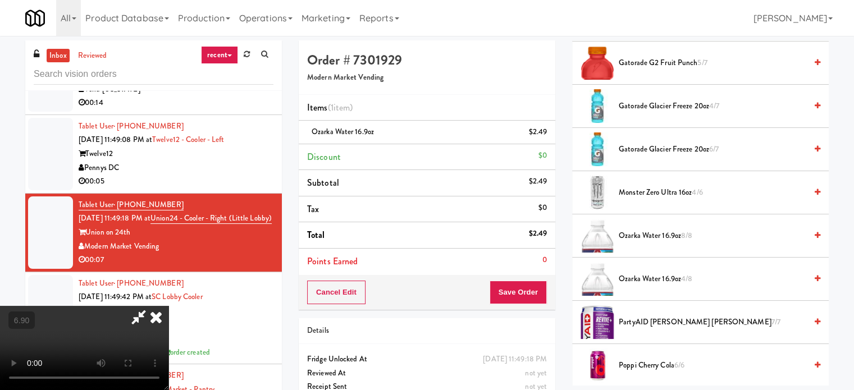
drag, startPoint x: 647, startPoint y: 143, endPoint x: 353, endPoint y: 280, distance: 324.4
click at [645, 143] on span "Gatorade Glacier Freeze 20oz 6/7" at bounding box center [713, 150] width 188 height 14
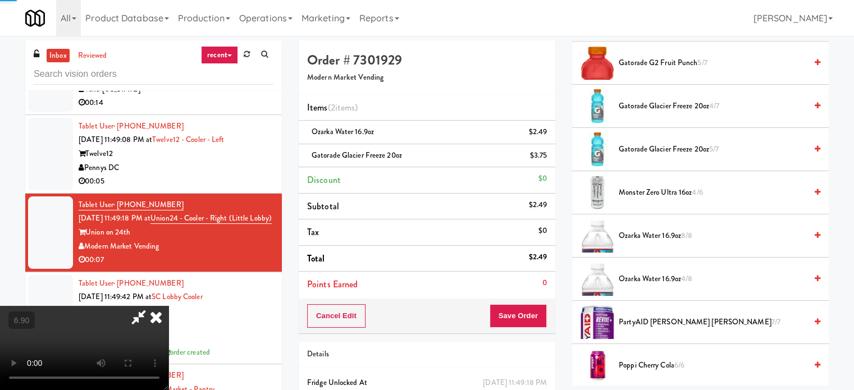
click at [169, 306] on video at bounding box center [84, 348] width 169 height 84
click at [529, 307] on button "Save Order" at bounding box center [518, 316] width 57 height 24
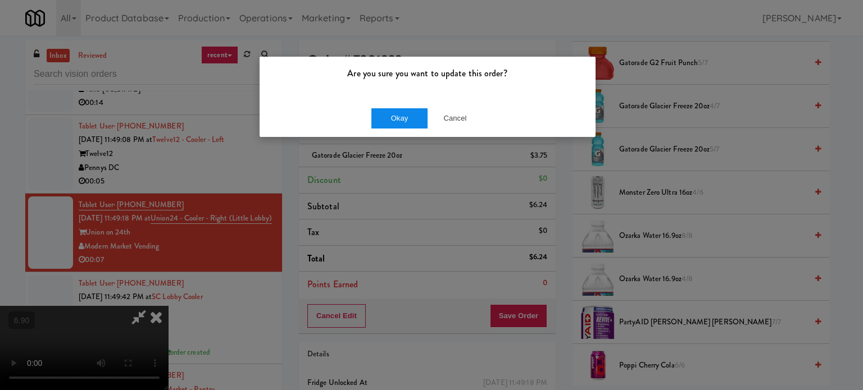
click at [404, 107] on div "Okay Cancel" at bounding box center [428, 118] width 336 height 38
click at [406, 120] on button "Okay" at bounding box center [399, 118] width 56 height 20
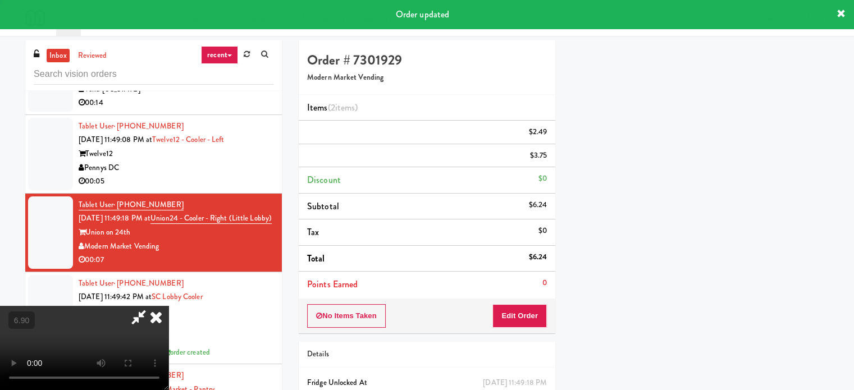
scroll to position [105, 0]
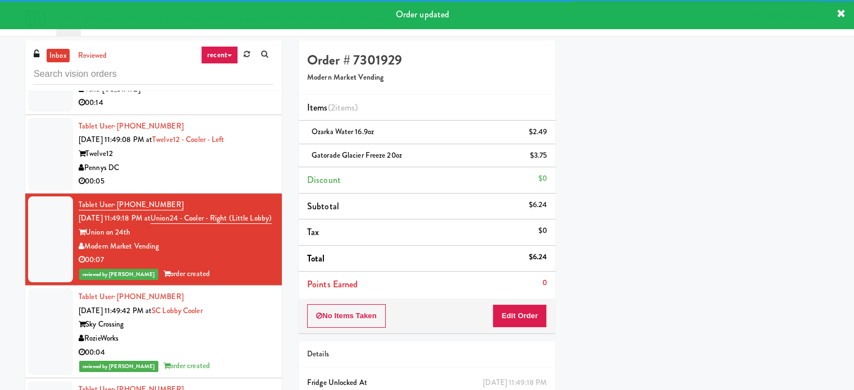
drag, startPoint x: 242, startPoint y: 179, endPoint x: 294, endPoint y: 176, distance: 52.9
click at [245, 179] on div "00:05" at bounding box center [176, 182] width 195 height 14
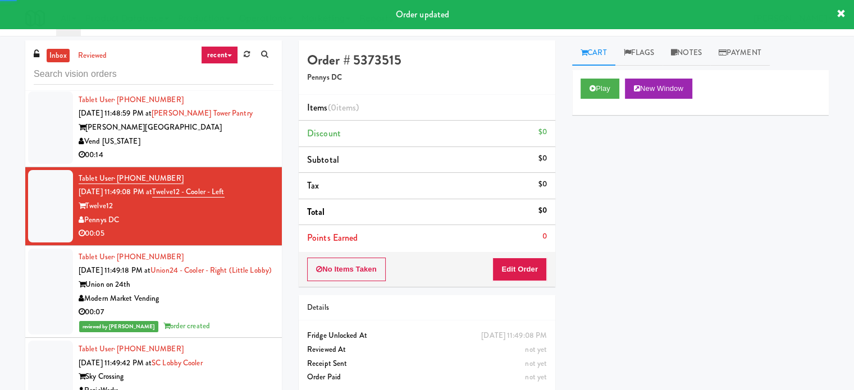
scroll to position [4494, 0]
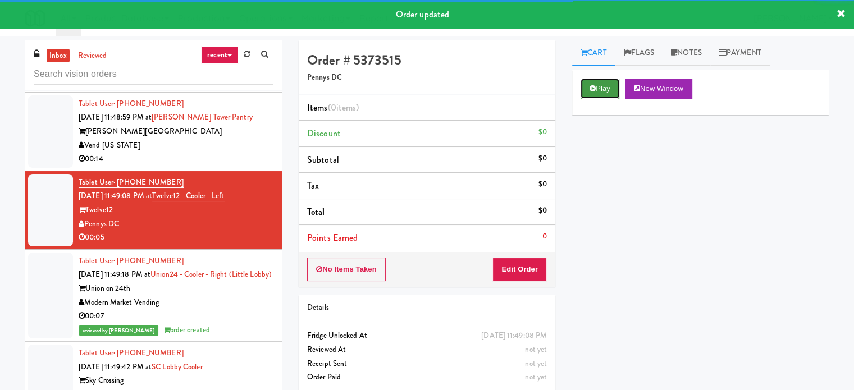
click at [594, 84] on button "Play" at bounding box center [600, 89] width 39 height 20
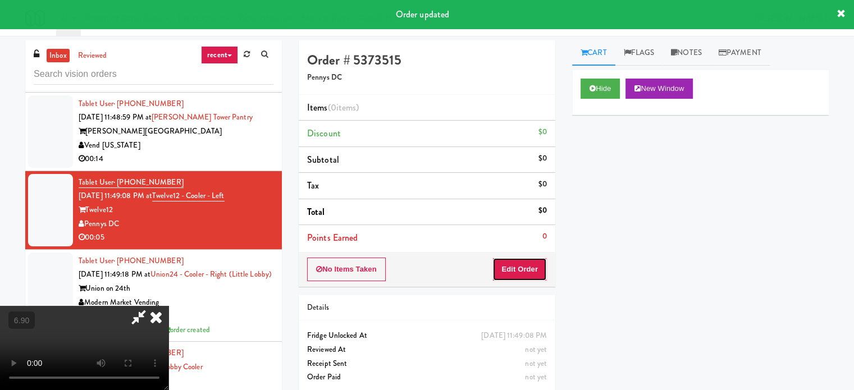
click at [530, 262] on button "Edit Order" at bounding box center [520, 270] width 54 height 24
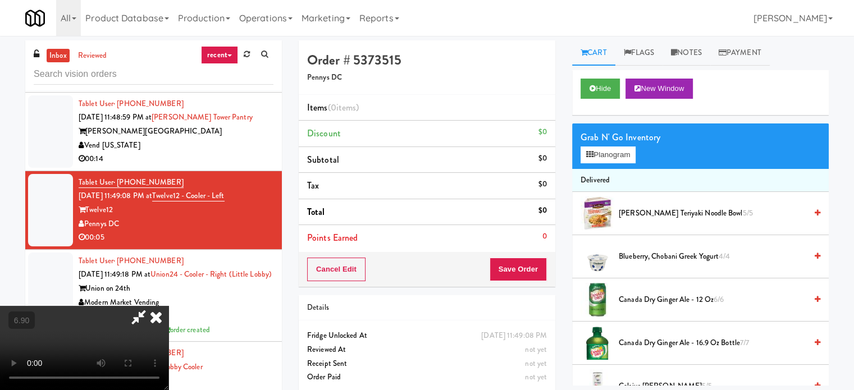
scroll to position [9, 0]
click at [169, 306] on video at bounding box center [84, 348] width 169 height 84
drag, startPoint x: 427, startPoint y: 304, endPoint x: 381, endPoint y: 302, distance: 45.5
click at [169, 306] on video at bounding box center [84, 348] width 169 height 84
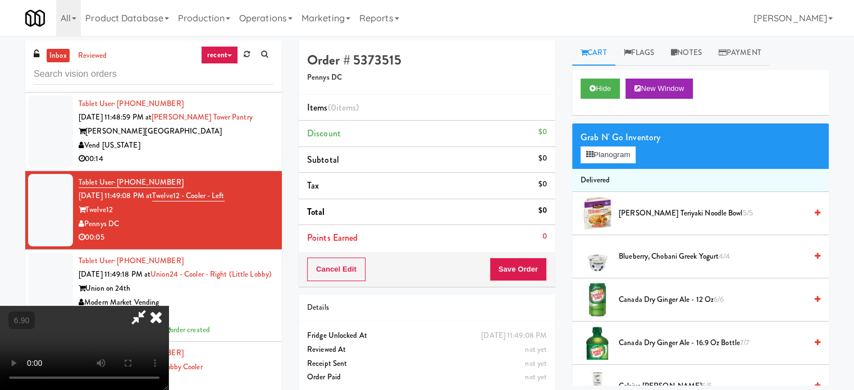
scroll to position [0, 0]
click at [169, 306] on video at bounding box center [84, 348] width 169 height 84
drag, startPoint x: 320, startPoint y: 303, endPoint x: 301, endPoint y: 304, distance: 19.2
click at [169, 306] on video at bounding box center [84, 348] width 169 height 84
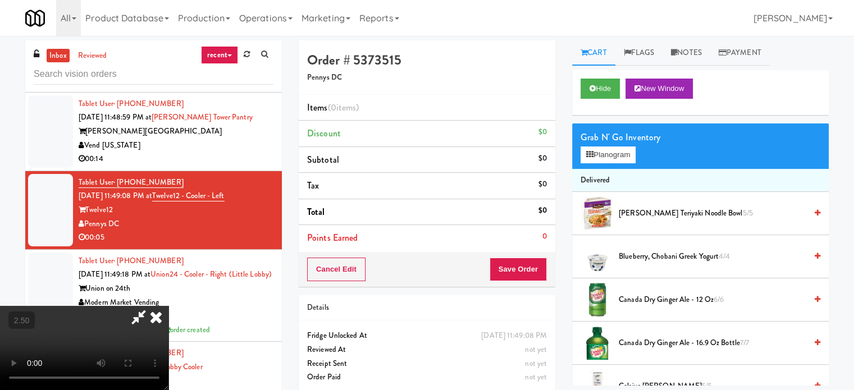
click at [169, 306] on video at bounding box center [84, 348] width 169 height 84
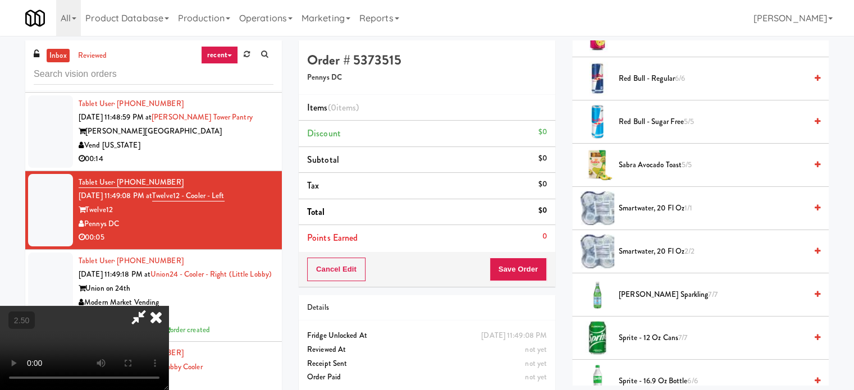
scroll to position [1236, 0]
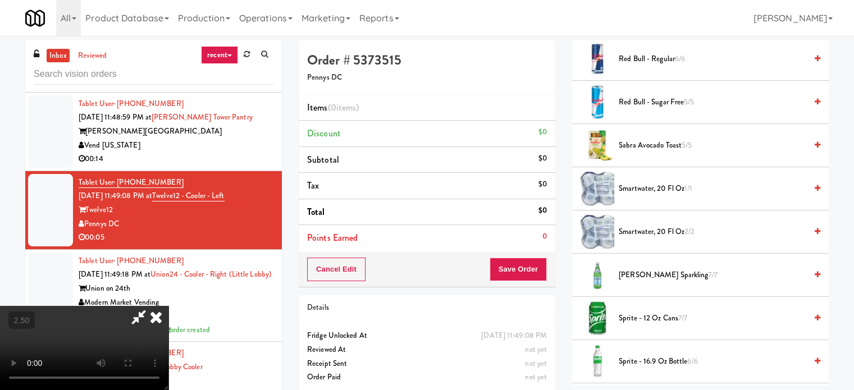
drag, startPoint x: 643, startPoint y: 226, endPoint x: 549, endPoint y: 274, distance: 105.0
click at [643, 226] on span "smartwater, 20 fl oz 2/2" at bounding box center [713, 232] width 188 height 14
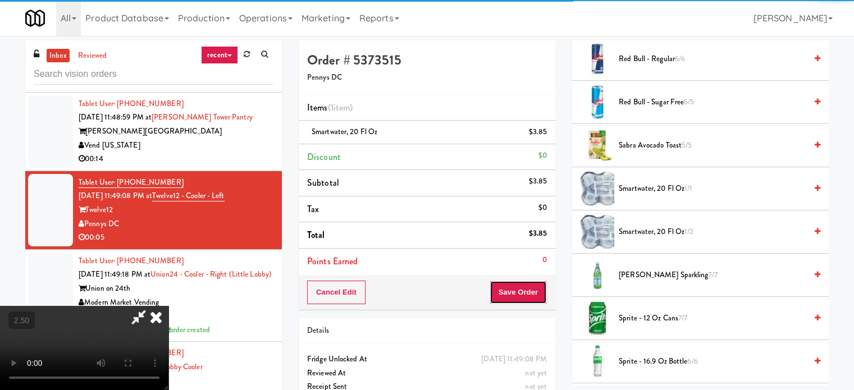
click at [536, 294] on button "Save Order" at bounding box center [518, 293] width 57 height 24
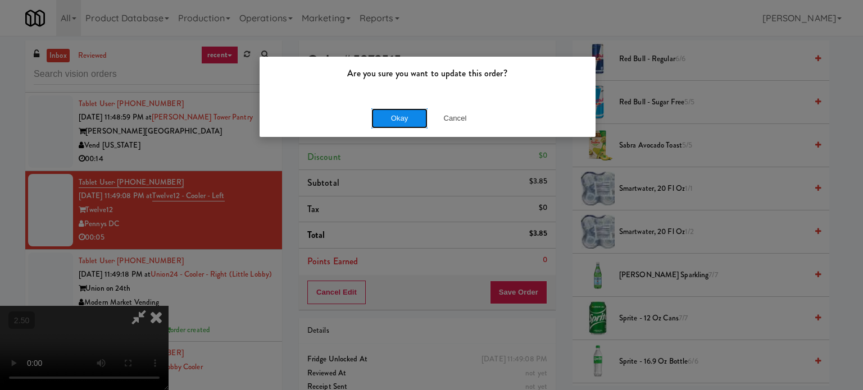
click at [378, 119] on button "Okay" at bounding box center [399, 118] width 56 height 20
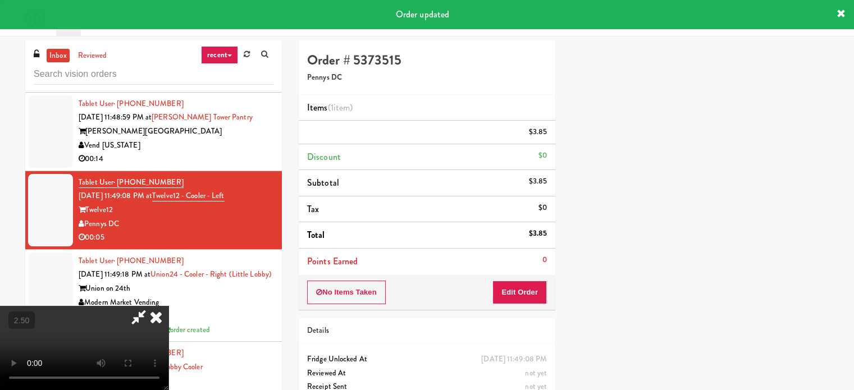
scroll to position [105, 0]
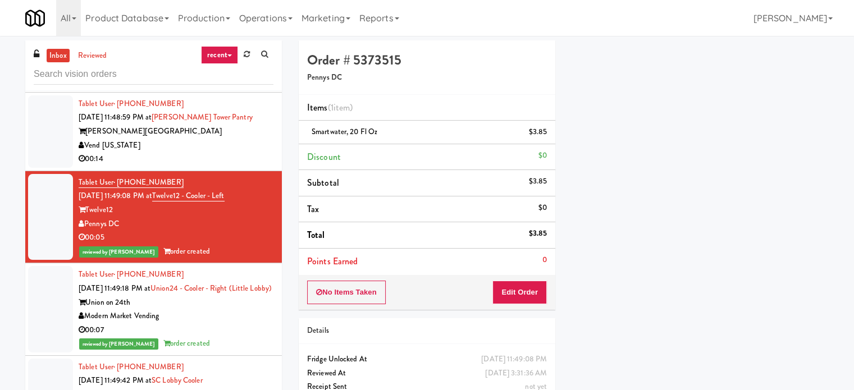
click at [197, 144] on div "Vend [US_STATE]" at bounding box center [176, 146] width 195 height 14
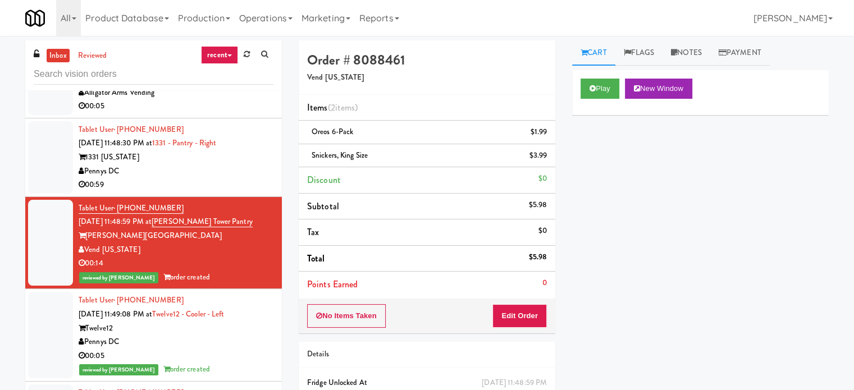
scroll to position [4326, 0]
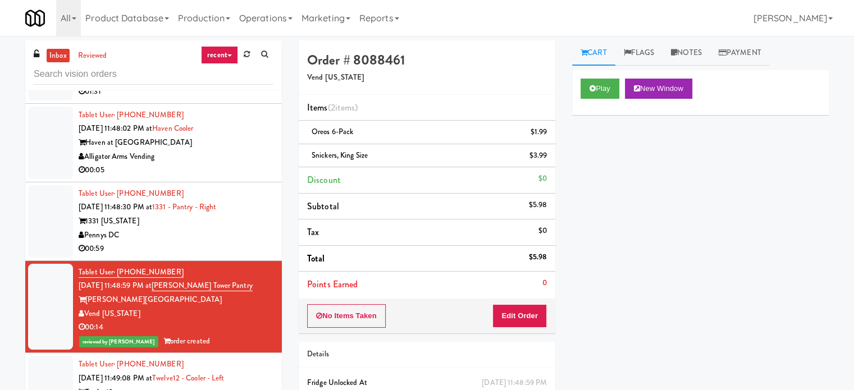
drag, startPoint x: 234, startPoint y: 206, endPoint x: 242, endPoint y: 213, distance: 10.8
click at [239, 211] on div "Tablet User · (858) 249-9770 [DATE] 11:48:30 PM at 1331 - [GEOGRAPHIC_DATA] - R…" at bounding box center [176, 221] width 195 height 69
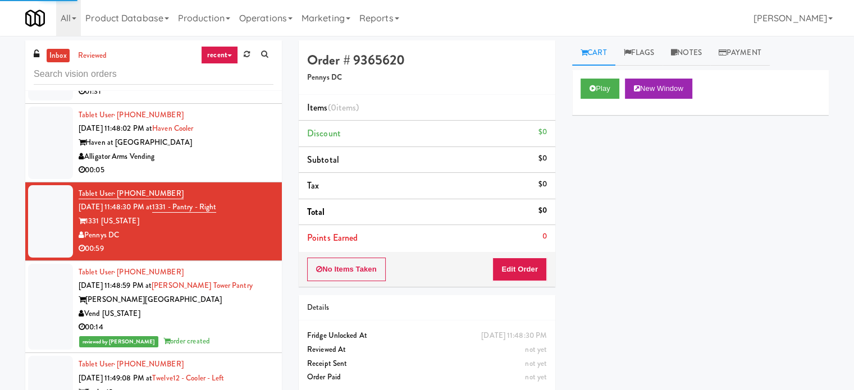
click at [251, 157] on div "Alligator Arms Vending" at bounding box center [176, 157] width 195 height 14
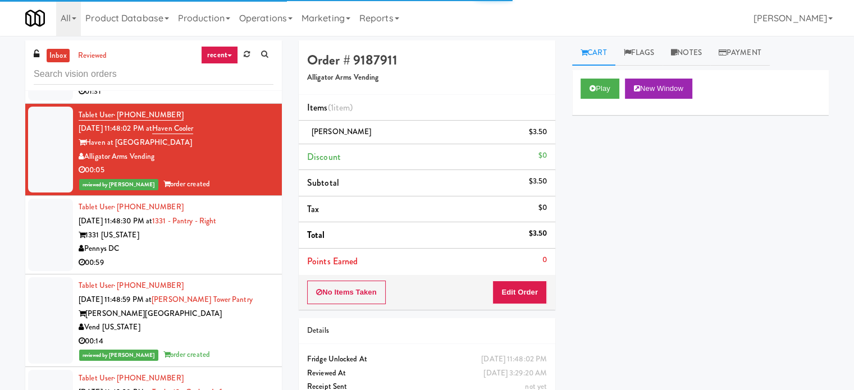
click at [249, 235] on div "1331 [US_STATE]" at bounding box center [176, 236] width 195 height 14
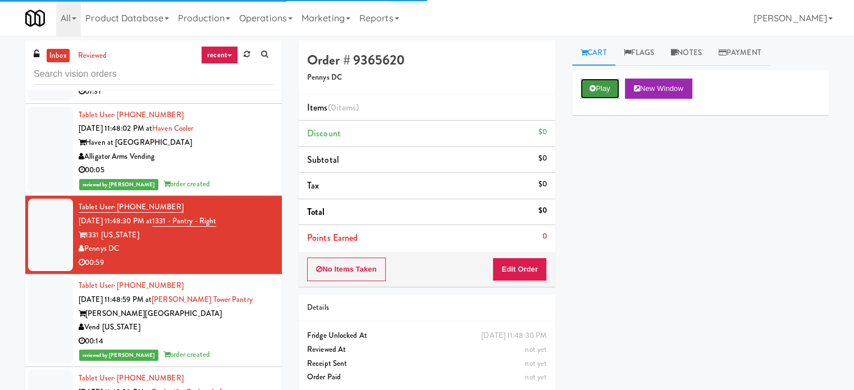
drag, startPoint x: 583, startPoint y: 88, endPoint x: 581, endPoint y: 97, distance: 8.6
click at [589, 88] on button "Play" at bounding box center [600, 89] width 39 height 20
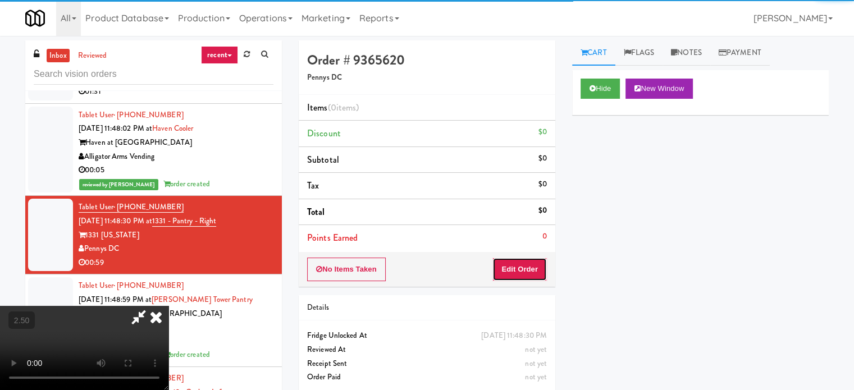
click at [527, 265] on button "Edit Order" at bounding box center [520, 270] width 54 height 24
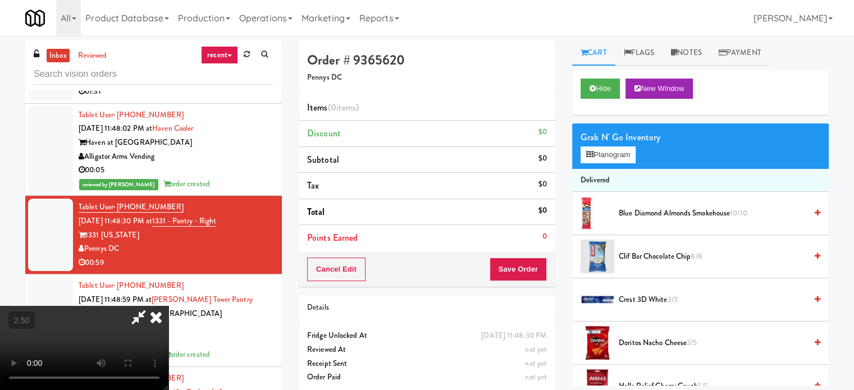
scroll to position [9, 0]
click at [169, 306] on video at bounding box center [84, 348] width 169 height 84
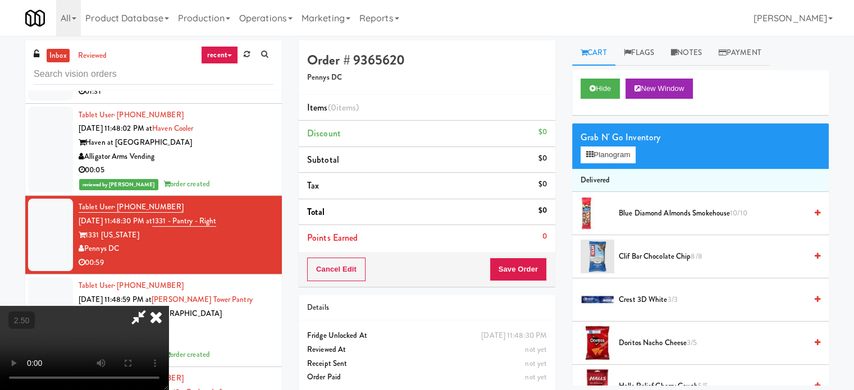
drag, startPoint x: 284, startPoint y: 236, endPoint x: 289, endPoint y: 235, distance: 5.7
click at [169, 306] on video at bounding box center [84, 348] width 169 height 84
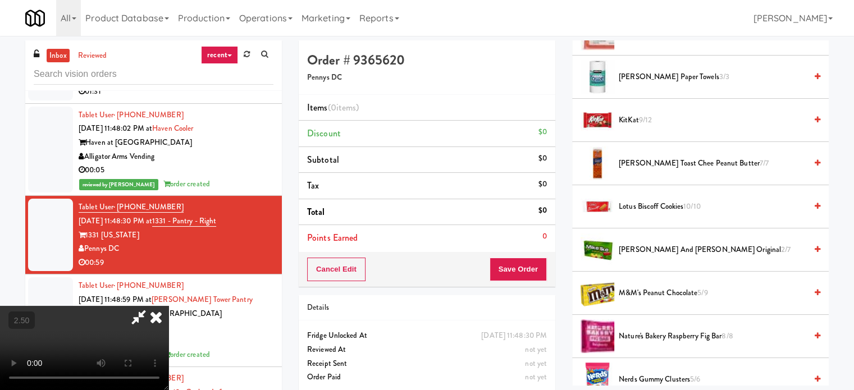
scroll to position [562, 0]
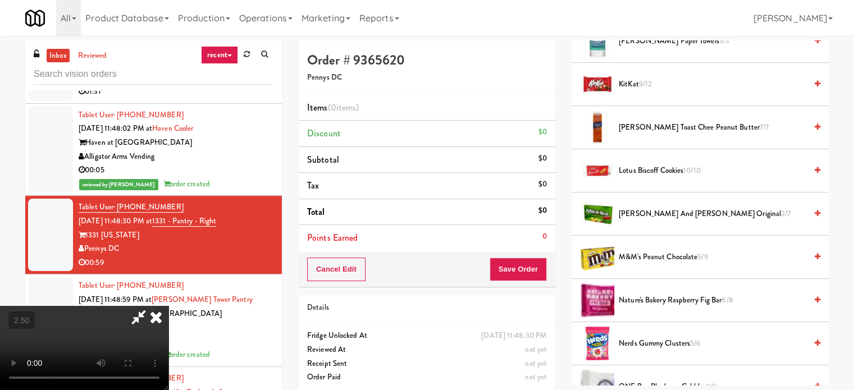
click at [634, 294] on span "Nature's Bakery Raspberry Fig Bar 8/8" at bounding box center [713, 301] width 188 height 14
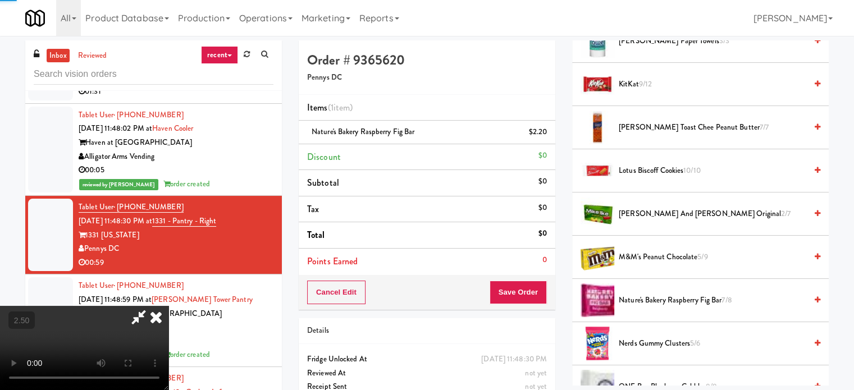
drag, startPoint x: 299, startPoint y: 284, endPoint x: 305, endPoint y: 296, distance: 13.3
click at [169, 306] on video at bounding box center [84, 348] width 169 height 84
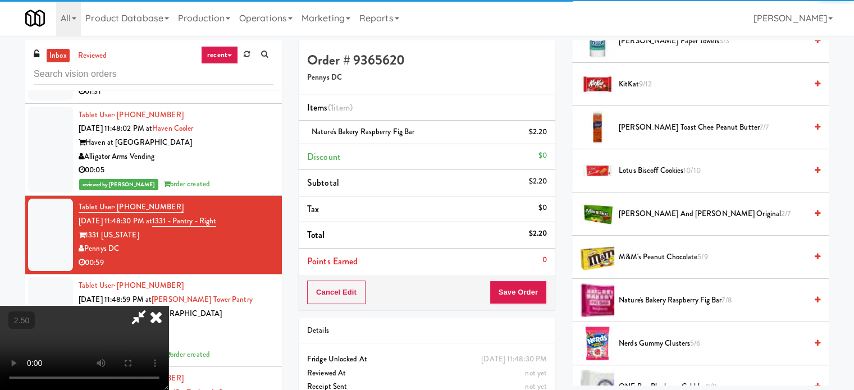
click at [169, 306] on video at bounding box center [84, 348] width 169 height 84
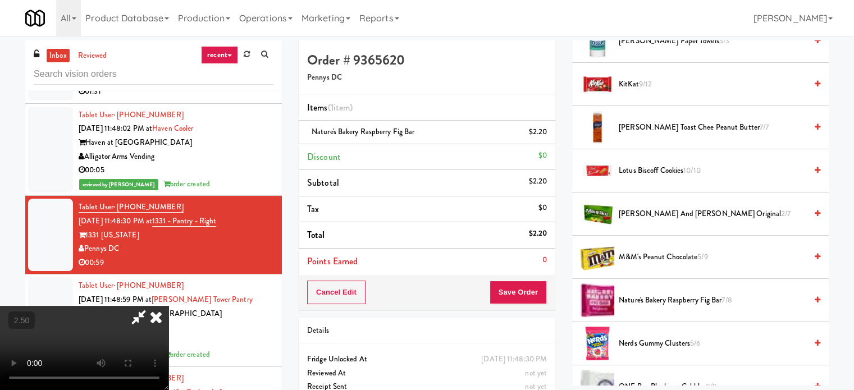
scroll to position [65, 0]
click at [169, 306] on video at bounding box center [84, 348] width 169 height 84
drag, startPoint x: 193, startPoint y: 316, endPoint x: 233, endPoint y: 323, distance: 40.5
click at [169, 317] on video at bounding box center [84, 348] width 169 height 84
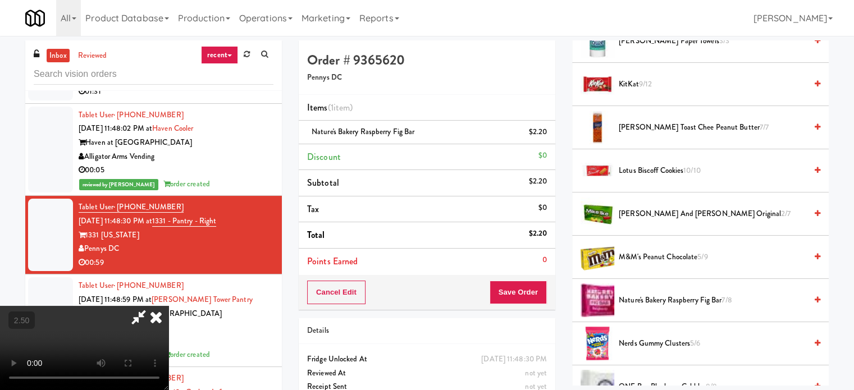
click at [169, 306] on video at bounding box center [84, 348] width 169 height 84
drag, startPoint x: 244, startPoint y: 301, endPoint x: 283, endPoint y: 289, distance: 40.7
click at [169, 306] on video at bounding box center [84, 348] width 169 height 84
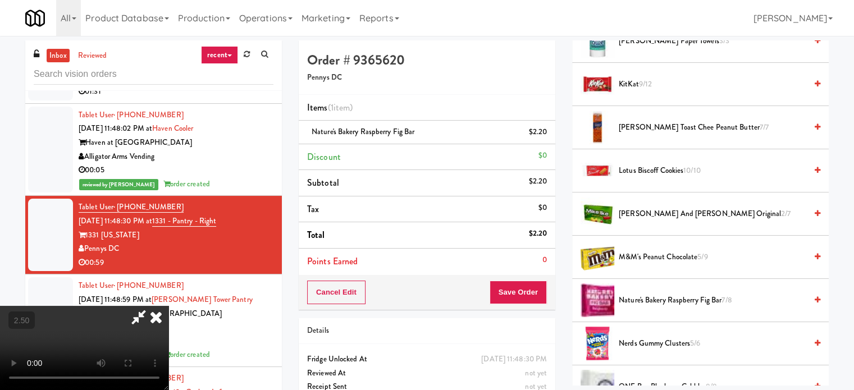
click at [169, 306] on video at bounding box center [84, 348] width 169 height 84
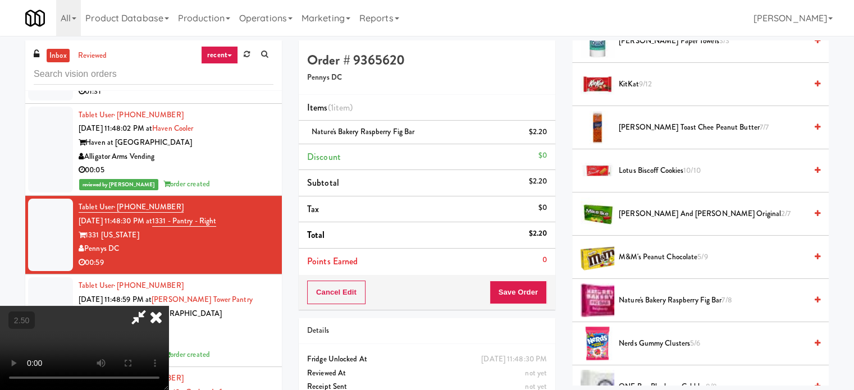
click at [169, 306] on video at bounding box center [84, 348] width 169 height 84
click at [647, 119] on li "[PERSON_NAME] Toast Chee Peanut Butter 7/7" at bounding box center [700, 127] width 257 height 43
click at [169, 306] on video at bounding box center [84, 348] width 169 height 84
click at [630, 121] on span "[PERSON_NAME] Toast Chee Peanut Butter 7/7" at bounding box center [713, 128] width 188 height 14
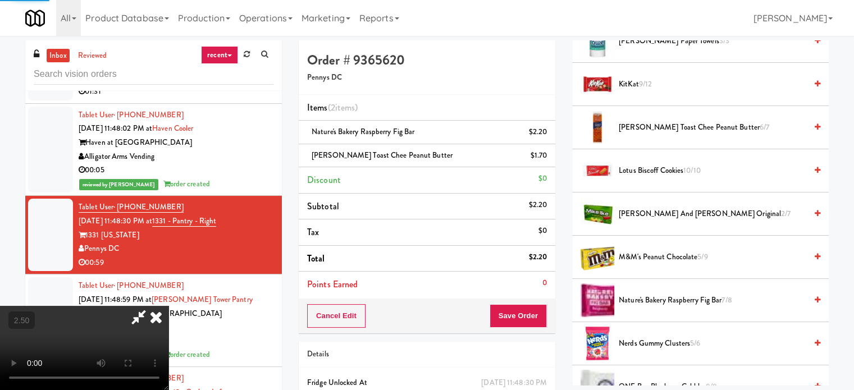
click at [169, 306] on video at bounding box center [84, 348] width 169 height 84
drag, startPoint x: 194, startPoint y: 289, endPoint x: 202, endPoint y: 292, distance: 7.8
click at [169, 306] on video at bounding box center [84, 348] width 169 height 84
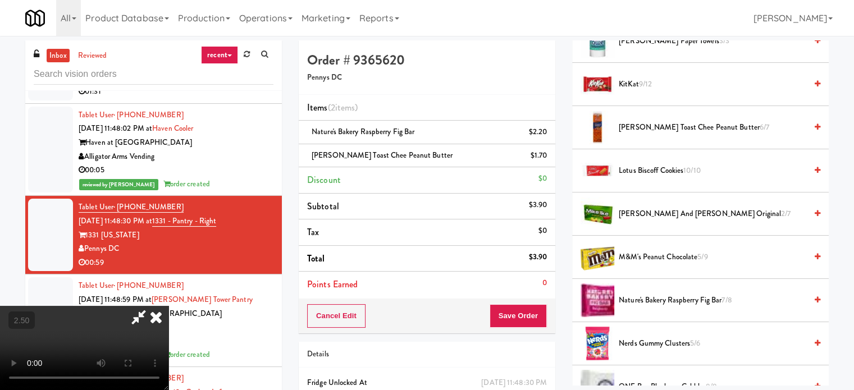
click at [169, 306] on video at bounding box center [84, 348] width 169 height 84
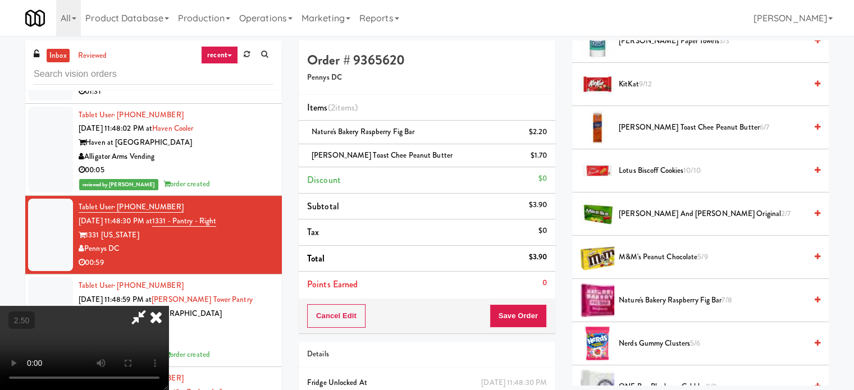
click at [169, 306] on video at bounding box center [84, 348] width 169 height 84
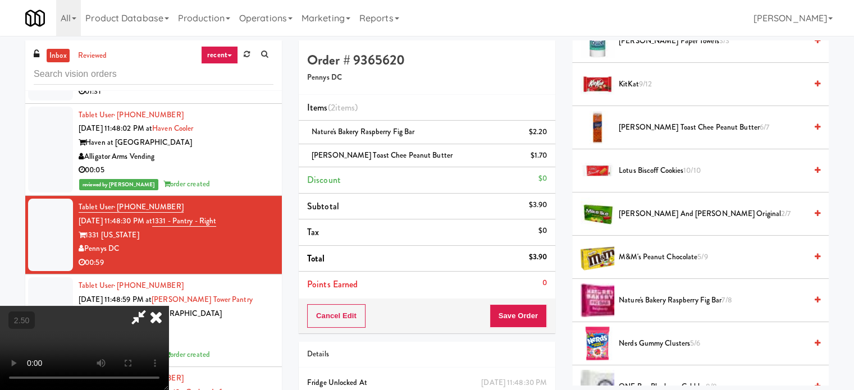
click at [169, 306] on video at bounding box center [84, 348] width 169 height 84
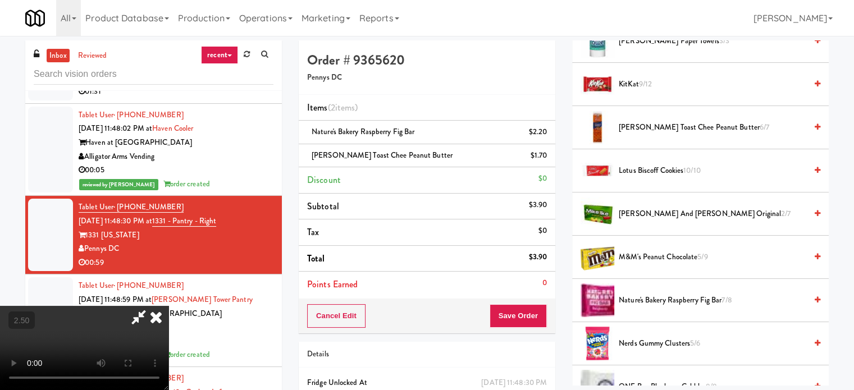
click at [169, 306] on video at bounding box center [84, 348] width 169 height 84
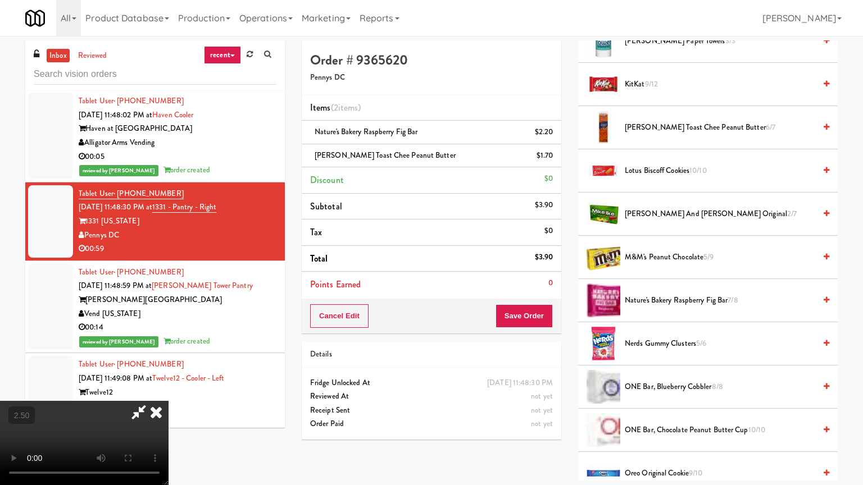
click at [169, 390] on video at bounding box center [84, 443] width 169 height 84
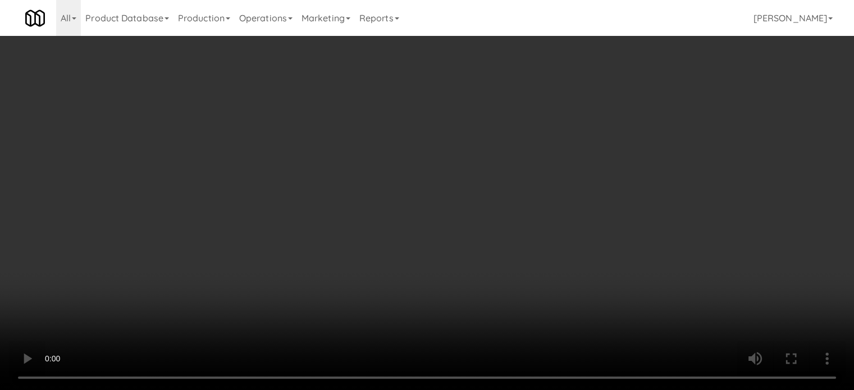
click at [418, 251] on video at bounding box center [427, 195] width 854 height 390
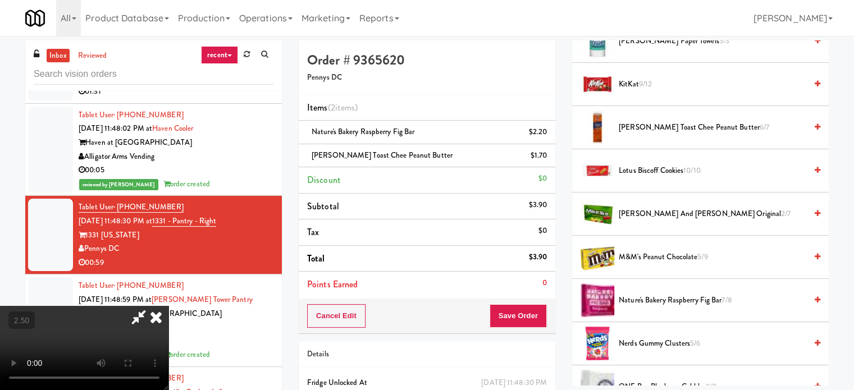
click at [169, 306] on video at bounding box center [84, 348] width 169 height 84
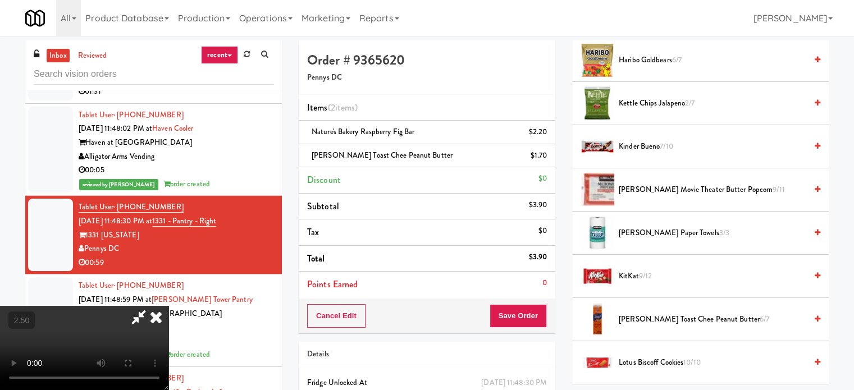
scroll to position [281, 0]
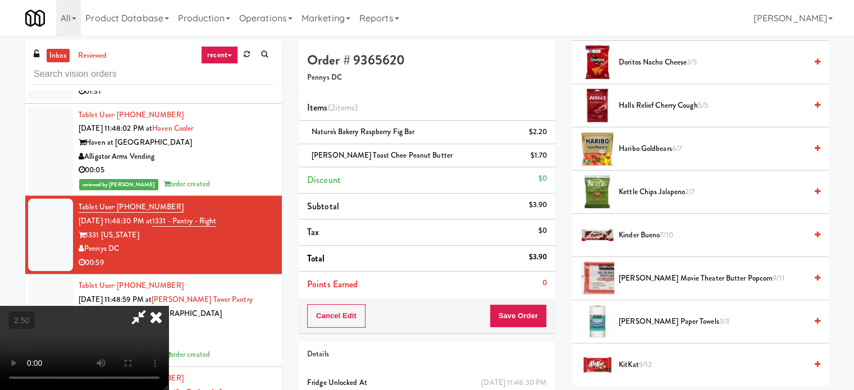
click at [642, 183] on li "Kettle Chips Jalapeno 2/7" at bounding box center [700, 192] width 257 height 43
click at [640, 186] on span "Kettle Chips Jalapeno 2/7" at bounding box center [713, 192] width 188 height 14
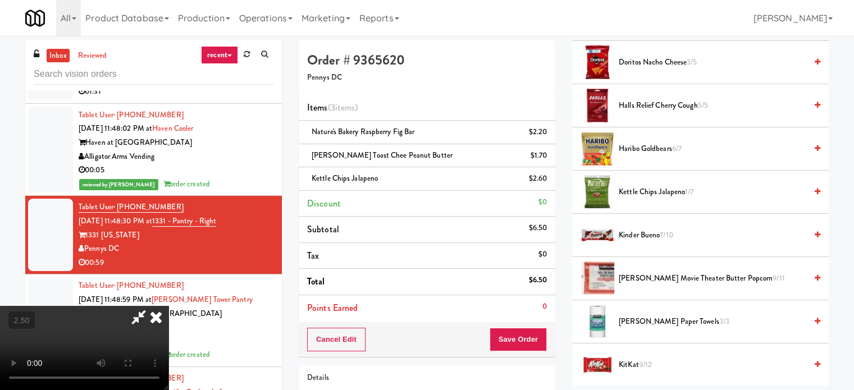
click at [169, 306] on video at bounding box center [84, 348] width 169 height 84
drag, startPoint x: 362, startPoint y: 280, endPoint x: 344, endPoint y: 294, distance: 23.3
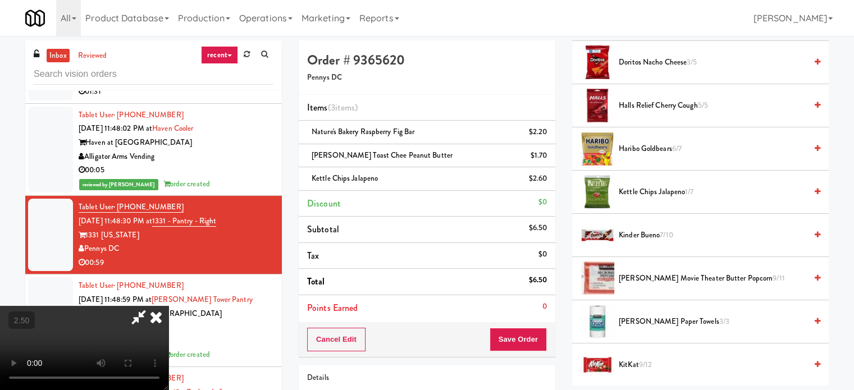
click at [169, 306] on video at bounding box center [84, 348] width 169 height 84
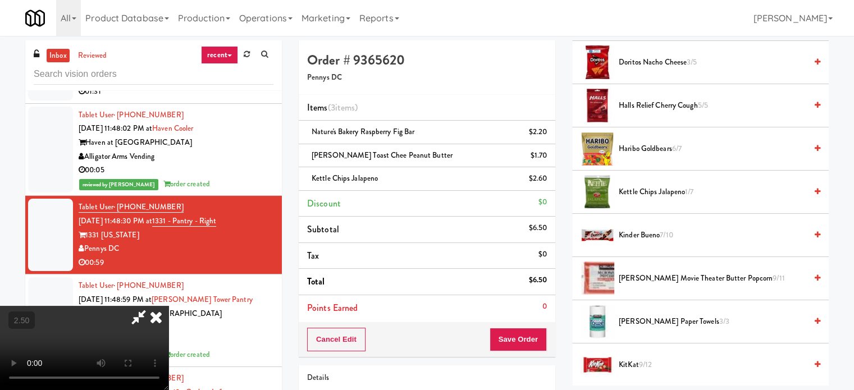
click at [169, 306] on video at bounding box center [84, 348] width 169 height 84
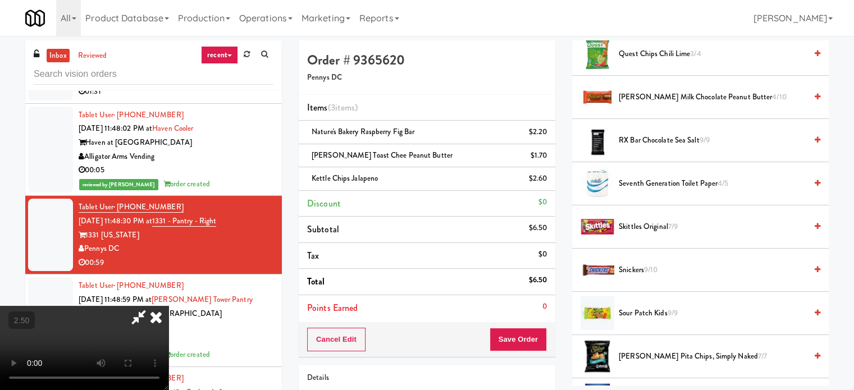
scroll to position [1180, 0]
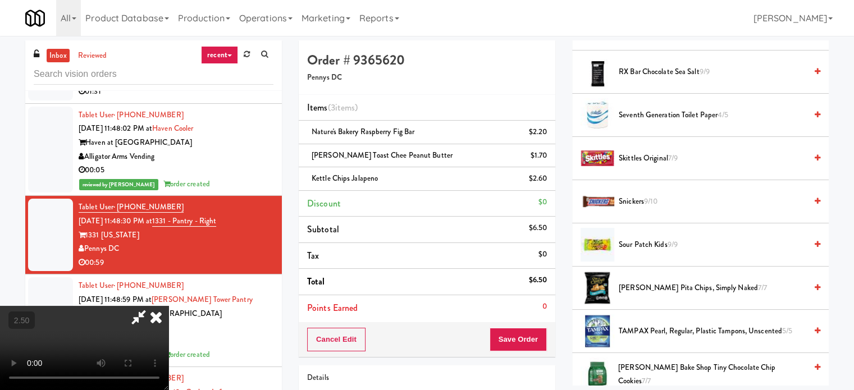
click at [640, 195] on span "Snickers 9/10" at bounding box center [713, 202] width 188 height 14
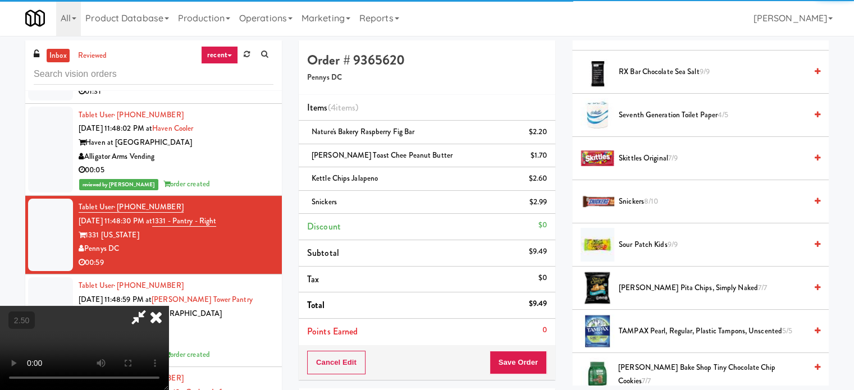
click at [169, 306] on video at bounding box center [84, 348] width 169 height 84
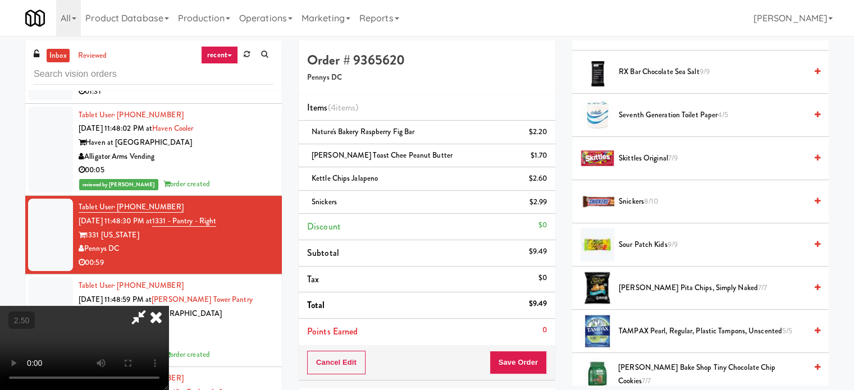
click at [169, 306] on video at bounding box center [84, 348] width 169 height 84
drag, startPoint x: 315, startPoint y: 218, endPoint x: 321, endPoint y: 218, distance: 6.7
click at [169, 306] on video at bounding box center [84, 348] width 169 height 84
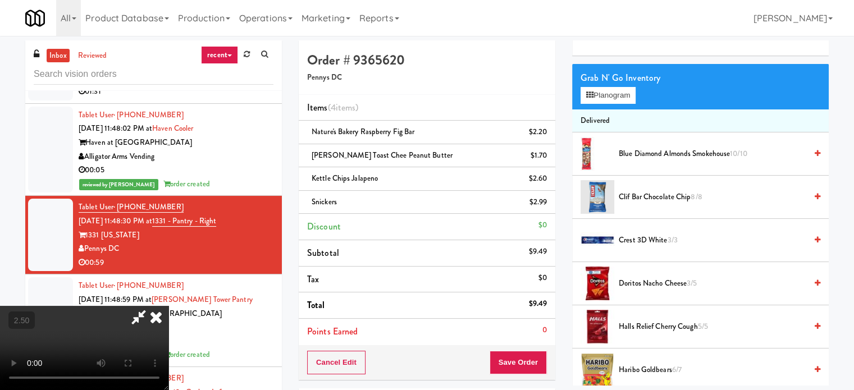
scroll to position [56, 0]
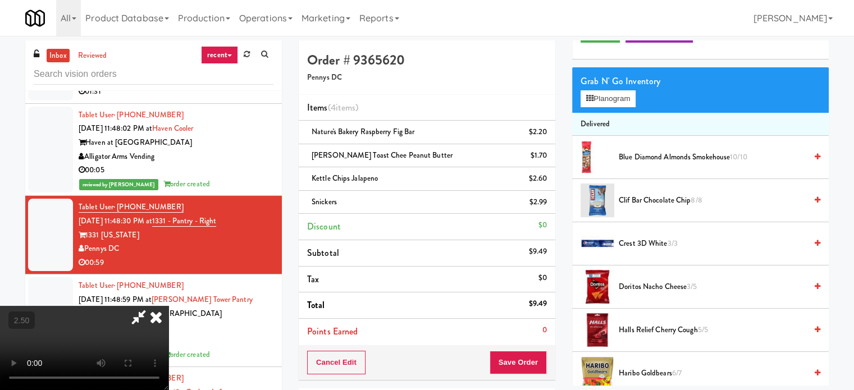
click at [633, 148] on li "Blue Diamond Almonds Smokehouse 10/10" at bounding box center [700, 157] width 257 height 43
click at [633, 159] on span "Blue Diamond Almonds Smokehouse 10/10" at bounding box center [713, 158] width 188 height 14
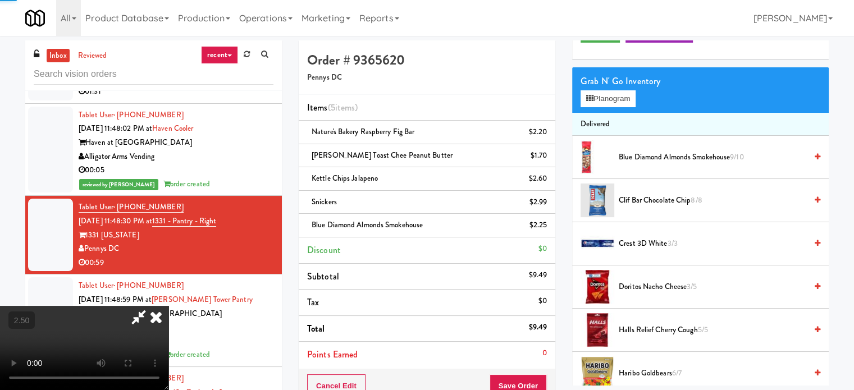
click at [169, 306] on video at bounding box center [84, 348] width 169 height 84
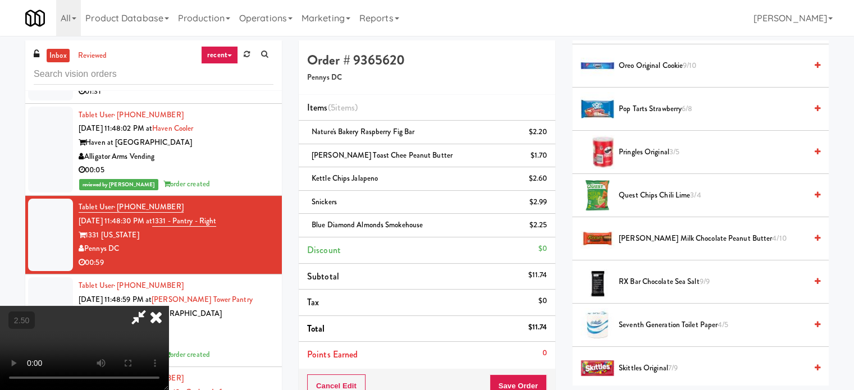
scroll to position [899, 0]
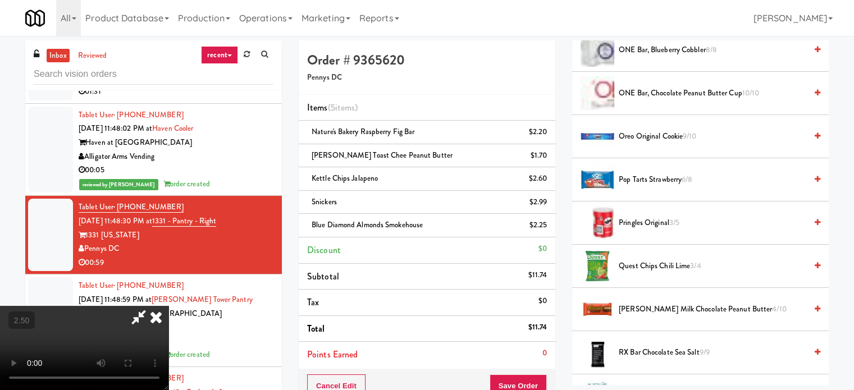
click at [646, 51] on span "ONE Bar, Blueberry Cobbler 8/8" at bounding box center [713, 50] width 188 height 14
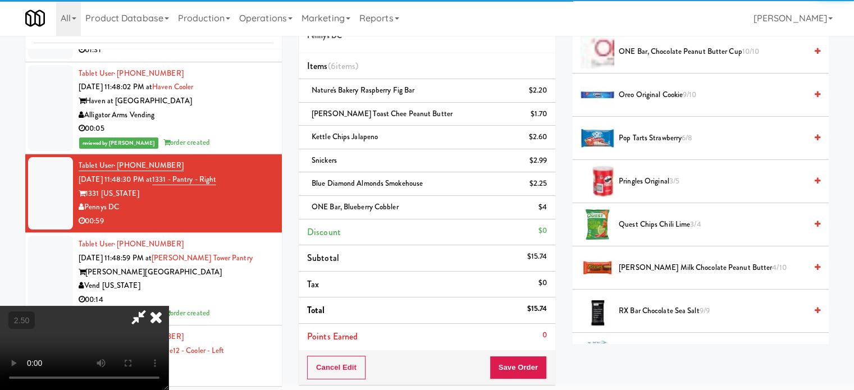
scroll to position [112, 0]
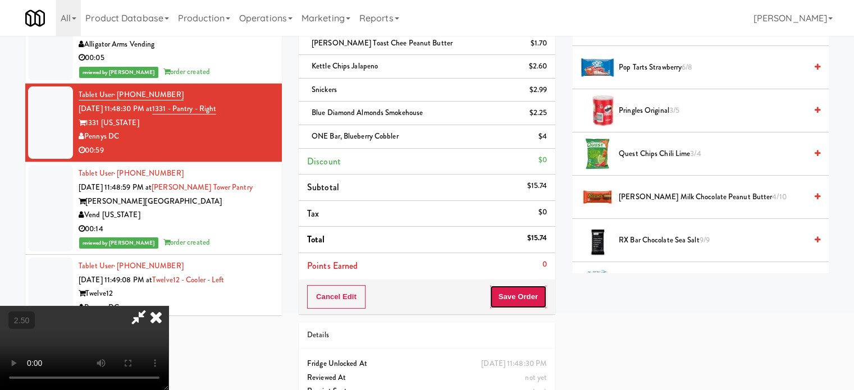
click at [534, 302] on button "Save Order" at bounding box center [518, 297] width 57 height 24
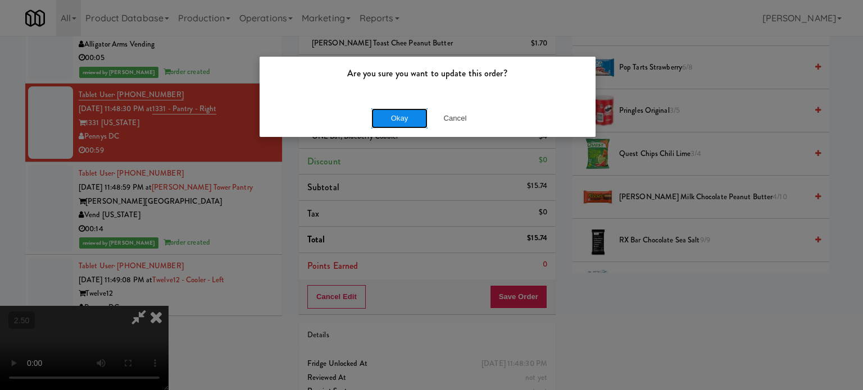
click at [398, 119] on button "Okay" at bounding box center [399, 118] width 56 height 20
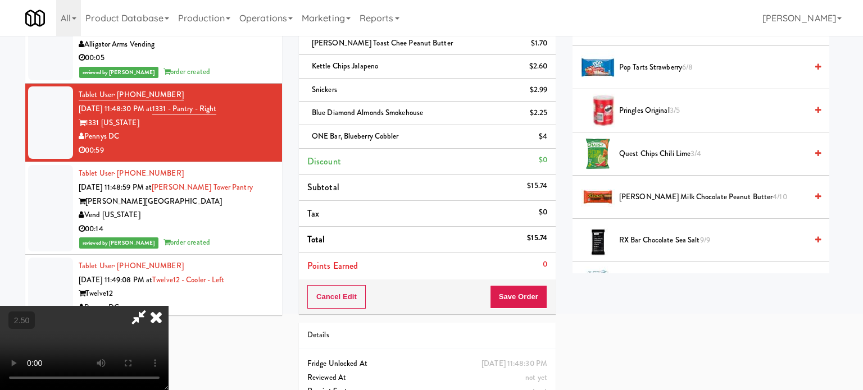
drag, startPoint x: 411, startPoint y: 360, endPoint x: 415, endPoint y: 388, distance: 28.4
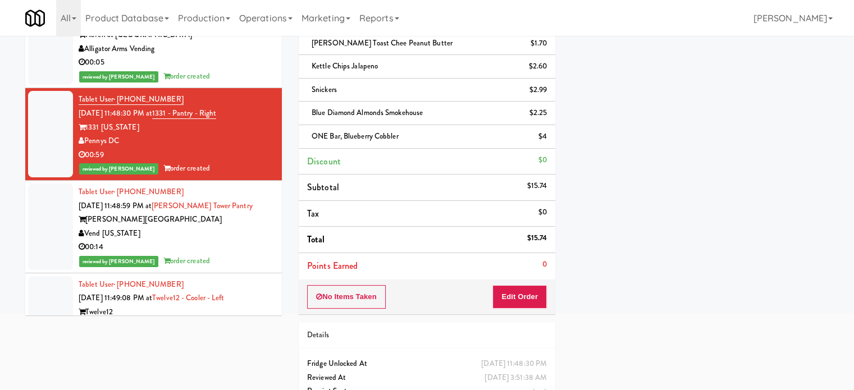
scroll to position [4101, 0]
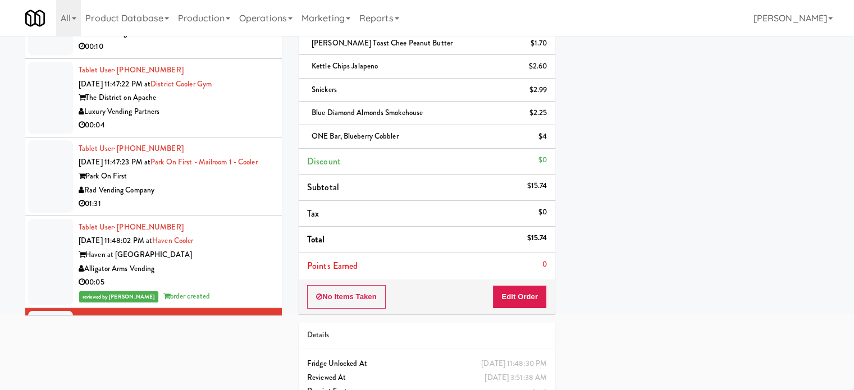
click at [237, 197] on div "01:31" at bounding box center [176, 204] width 195 height 14
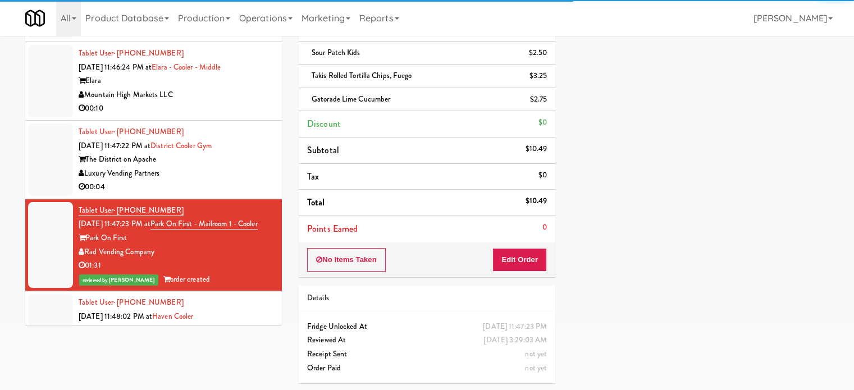
scroll to position [4045, 0]
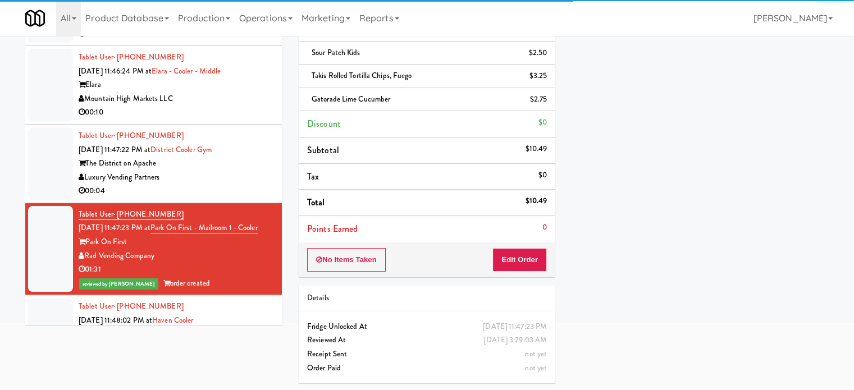
click at [231, 184] on div "00:04" at bounding box center [176, 191] width 195 height 14
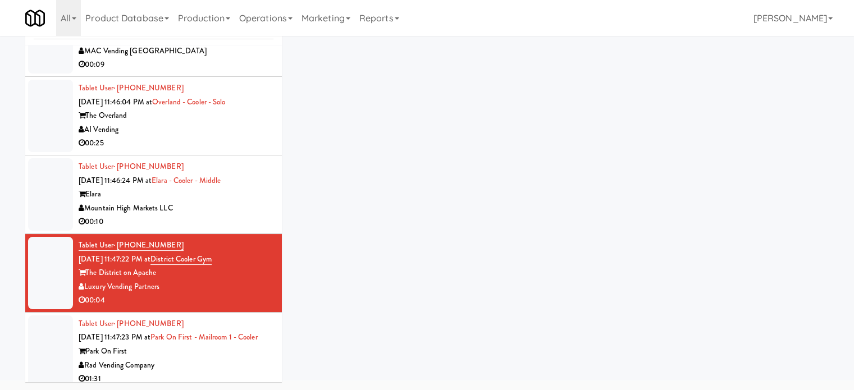
scroll to position [3989, 0]
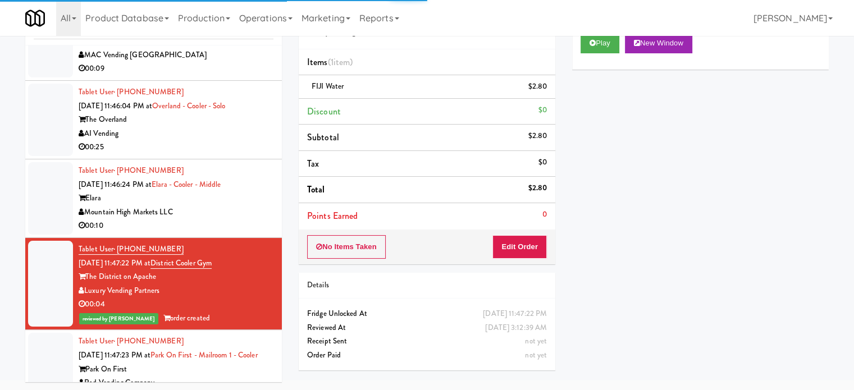
click at [237, 206] on div "Mountain High Markets LLC" at bounding box center [176, 213] width 195 height 14
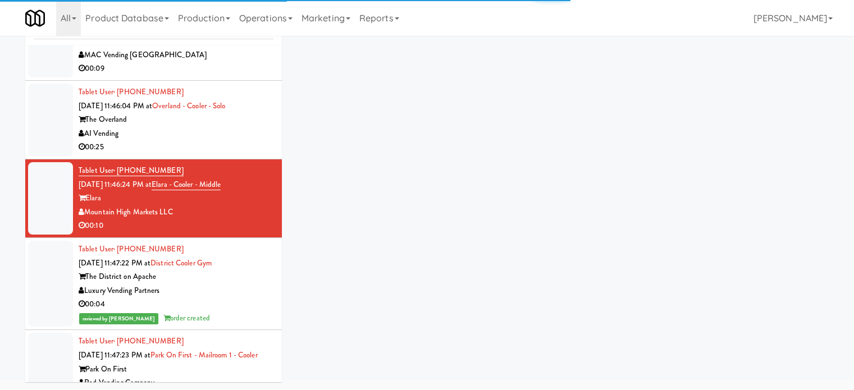
click at [240, 127] on div "AI Vending" at bounding box center [176, 134] width 195 height 14
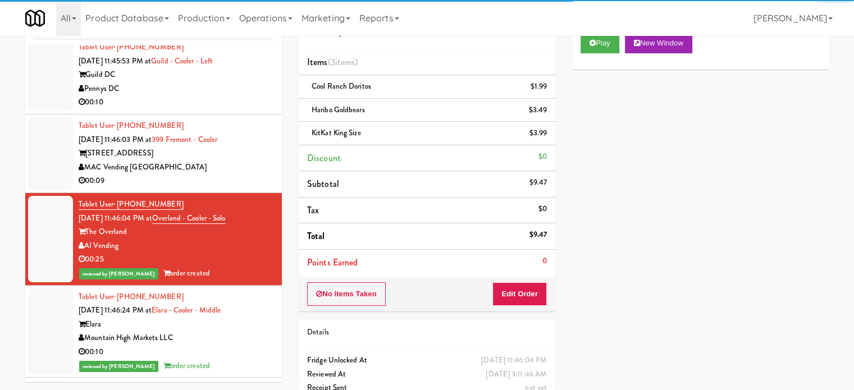
click at [233, 174] on div "00:09" at bounding box center [176, 181] width 195 height 14
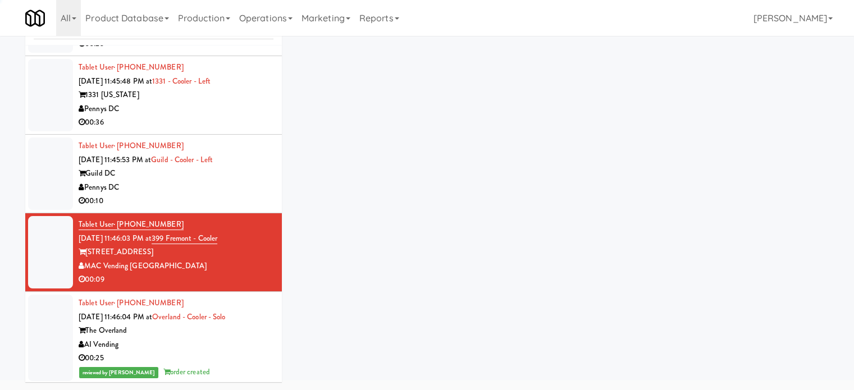
scroll to position [3764, 0]
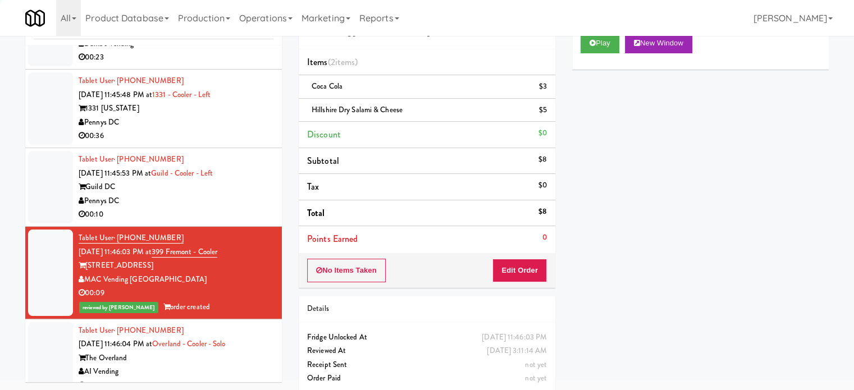
click at [235, 194] on div "Pennys DC" at bounding box center [176, 201] width 195 height 14
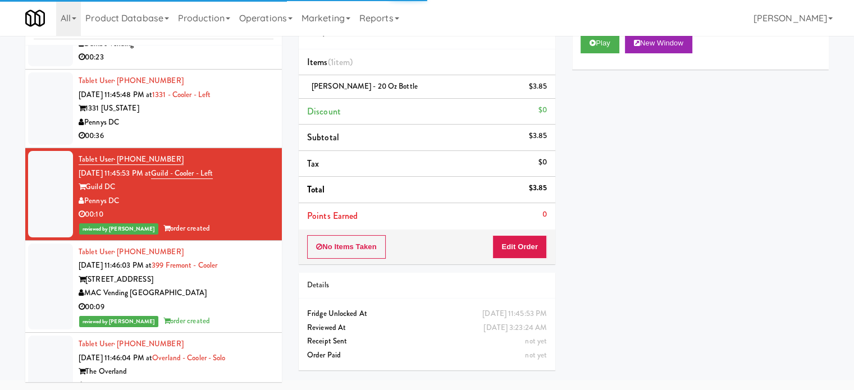
click at [234, 129] on div "00:36" at bounding box center [176, 136] width 195 height 14
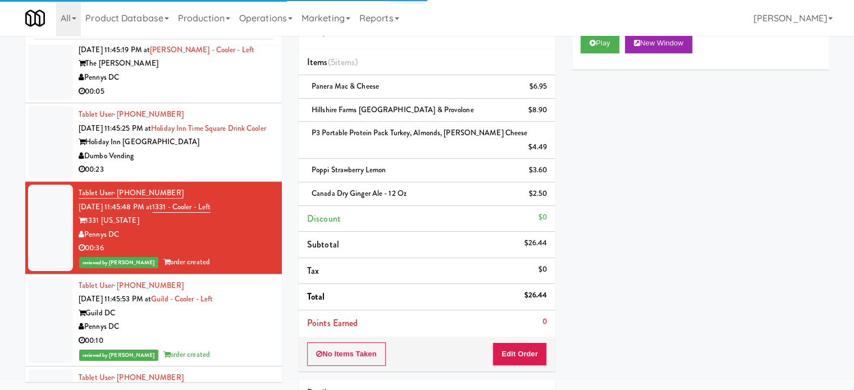
click at [253, 149] on div "Dumbo Vending" at bounding box center [176, 156] width 195 height 14
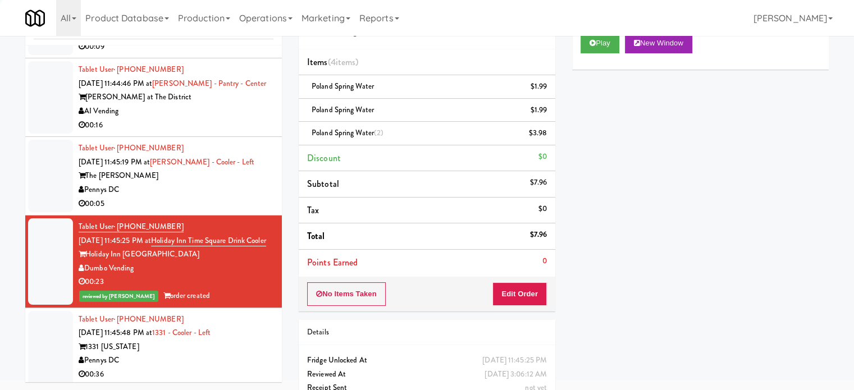
click at [243, 197] on div "00:05" at bounding box center [176, 204] width 195 height 14
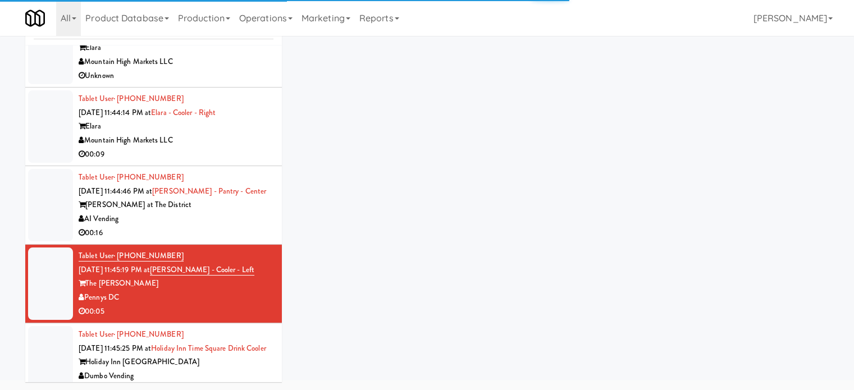
scroll to position [3427, 0]
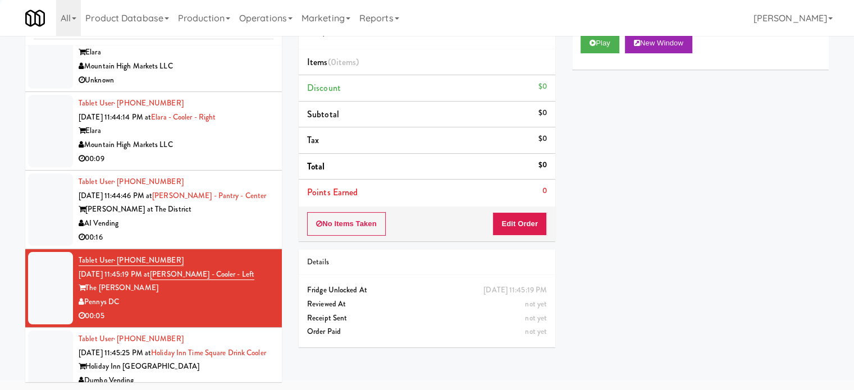
click at [245, 203] on div "[PERSON_NAME] at The District" at bounding box center [176, 210] width 195 height 14
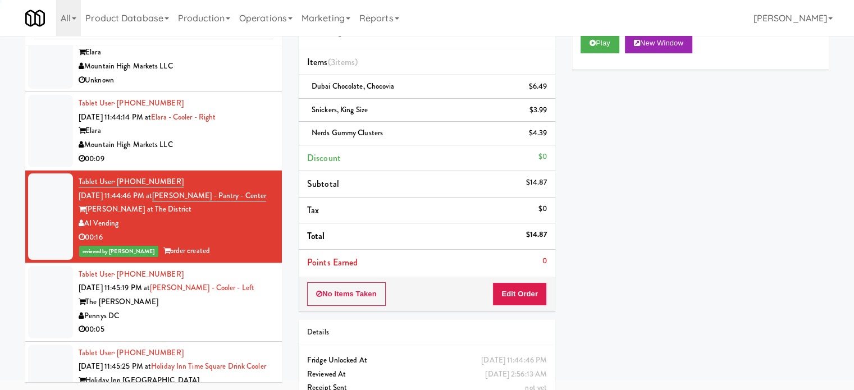
click at [249, 152] on div "00:09" at bounding box center [176, 159] width 195 height 14
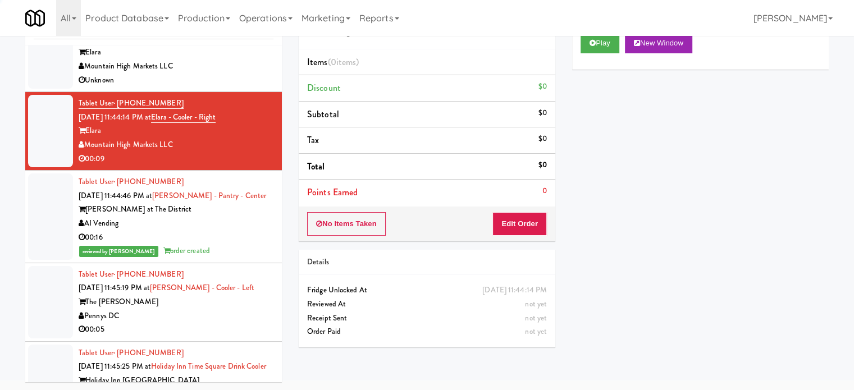
click at [251, 310] on div "Pennys DC" at bounding box center [176, 317] width 195 height 14
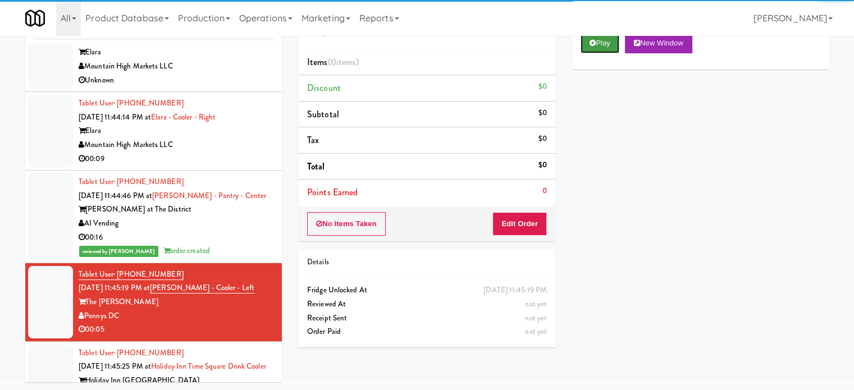
drag, startPoint x: 612, startPoint y: 47, endPoint x: 522, endPoint y: 236, distance: 209.1
click at [611, 51] on button "Play" at bounding box center [600, 43] width 39 height 20
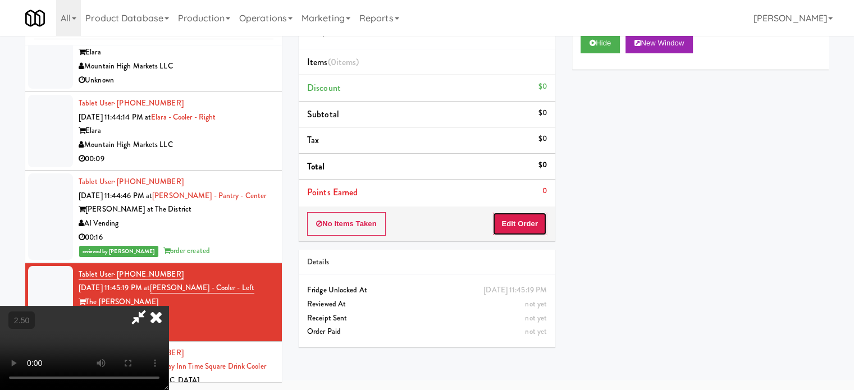
click at [517, 221] on button "Edit Order" at bounding box center [520, 224] width 54 height 24
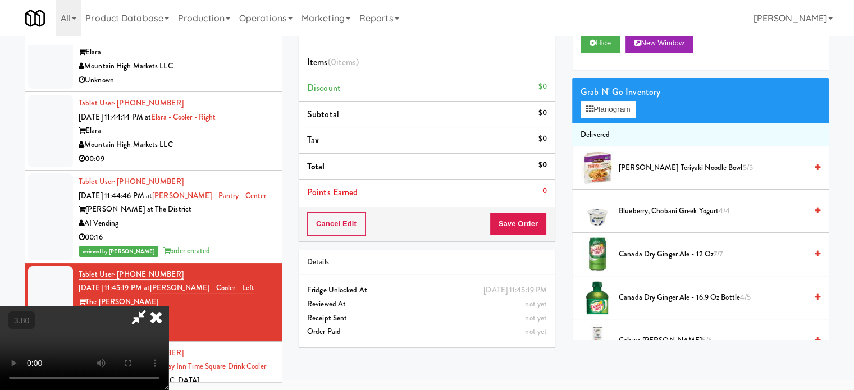
click at [169, 306] on video at bounding box center [84, 348] width 169 height 84
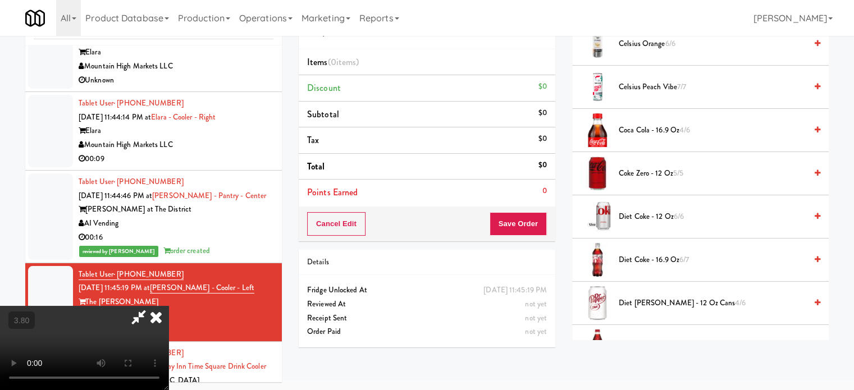
scroll to position [337, 0]
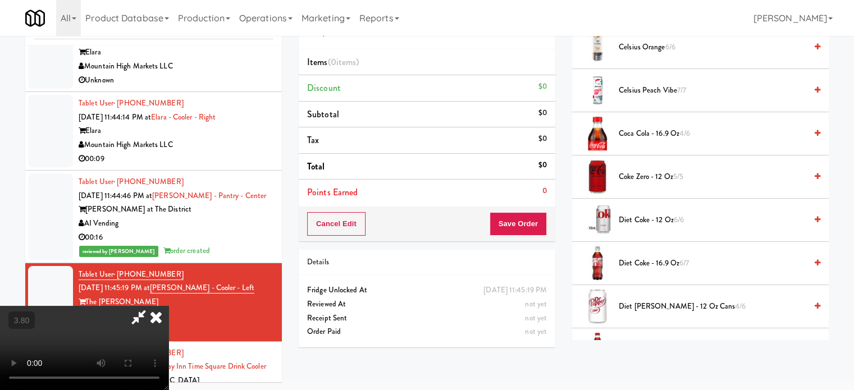
drag, startPoint x: 218, startPoint y: 172, endPoint x: 269, endPoint y: 166, distance: 51.6
click at [169, 306] on video at bounding box center [84, 348] width 169 height 84
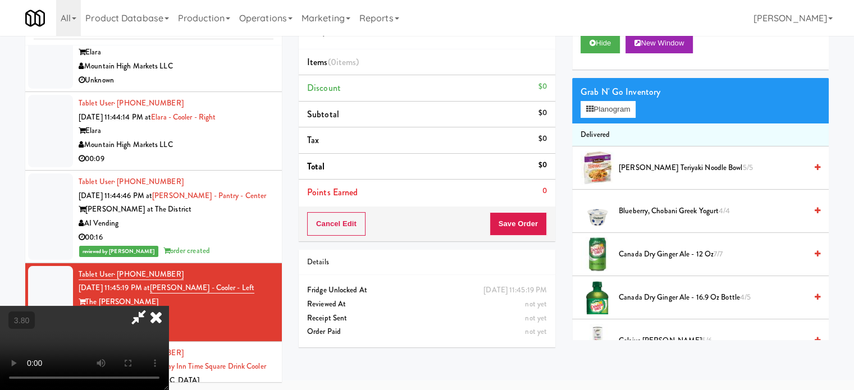
scroll to position [9, 0]
drag, startPoint x: 245, startPoint y: 326, endPoint x: 246, endPoint y: 320, distance: 6.8
click at [169, 326] on video at bounding box center [84, 348] width 169 height 84
click at [169, 314] on video at bounding box center [84, 348] width 169 height 84
click at [169, 307] on video at bounding box center [84, 348] width 169 height 84
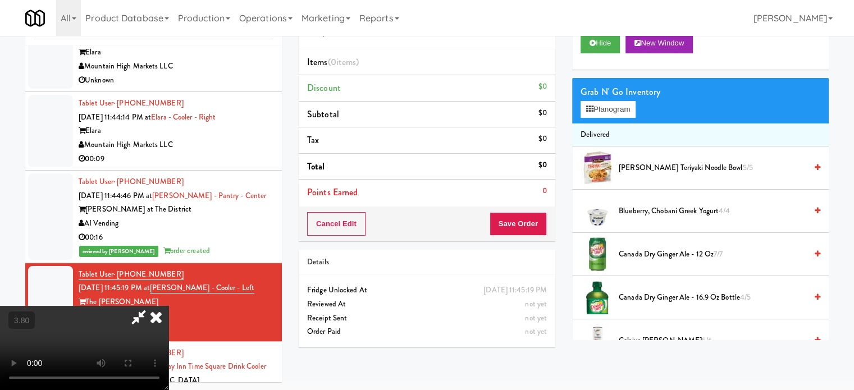
drag, startPoint x: 292, startPoint y: 264, endPoint x: 522, endPoint y: 180, distance: 245.1
click at [169, 306] on video at bounding box center [84, 348] width 169 height 84
click at [620, 105] on button "Planogram" at bounding box center [608, 109] width 55 height 17
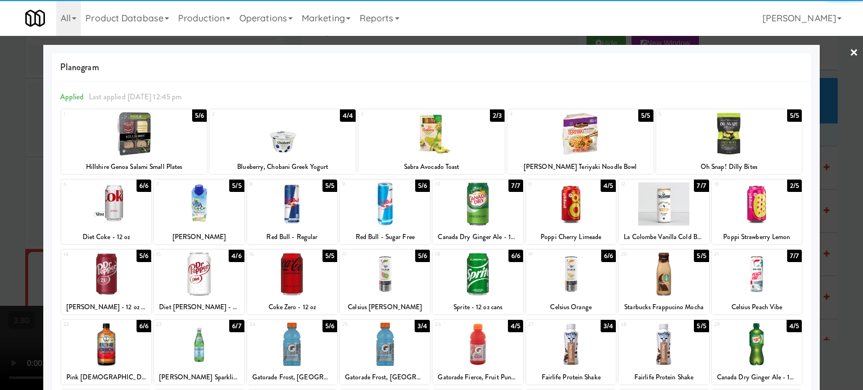
drag, startPoint x: 105, startPoint y: 275, endPoint x: 58, endPoint y: 271, distance: 46.8
click at [103, 276] on div at bounding box center [106, 274] width 90 height 43
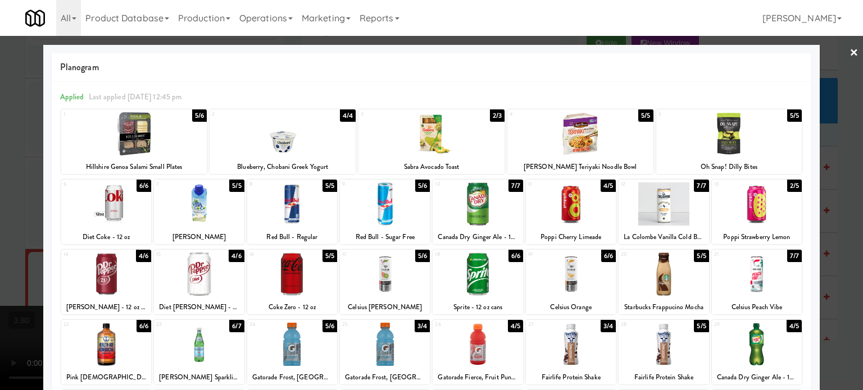
drag, startPoint x: 17, startPoint y: 260, endPoint x: 131, endPoint y: 254, distance: 114.2
click at [17, 260] on div at bounding box center [431, 195] width 863 height 390
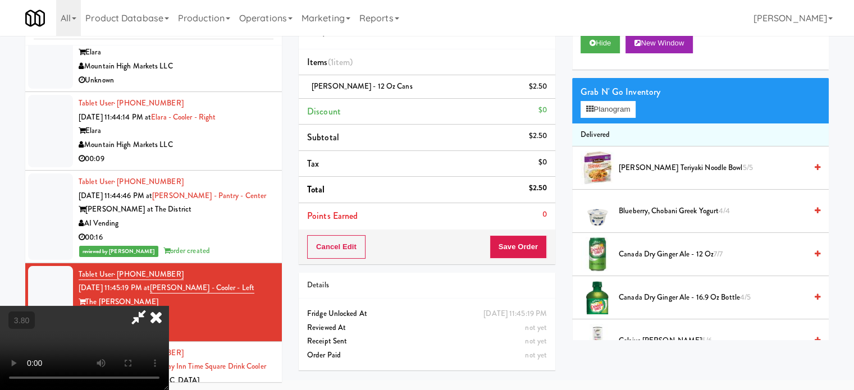
click at [169, 306] on video at bounding box center [84, 348] width 169 height 84
click at [516, 240] on button "Save Order" at bounding box center [518, 247] width 57 height 24
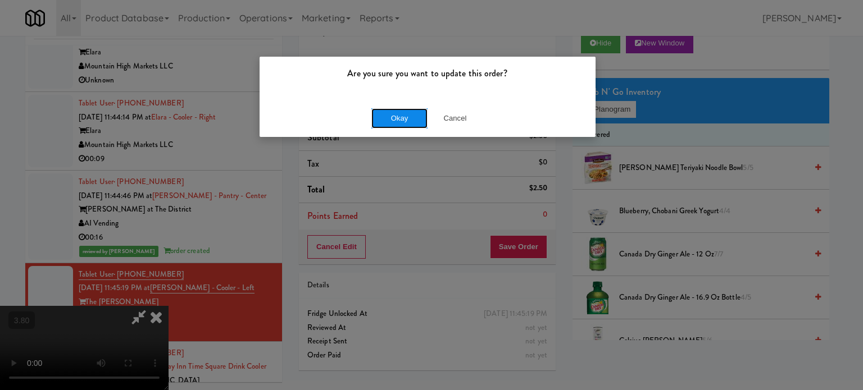
click at [396, 113] on button "Okay" at bounding box center [399, 118] width 56 height 20
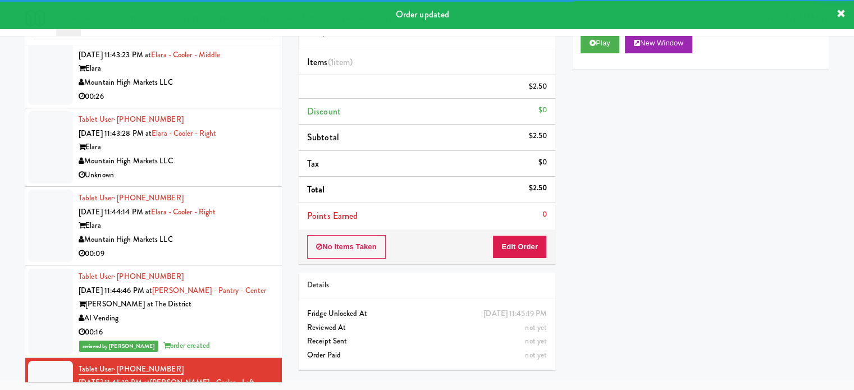
scroll to position [3314, 0]
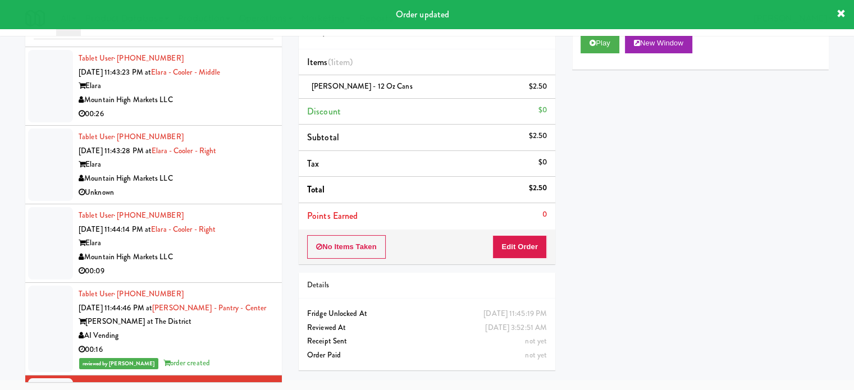
click at [254, 265] on div "00:09" at bounding box center [176, 272] width 195 height 14
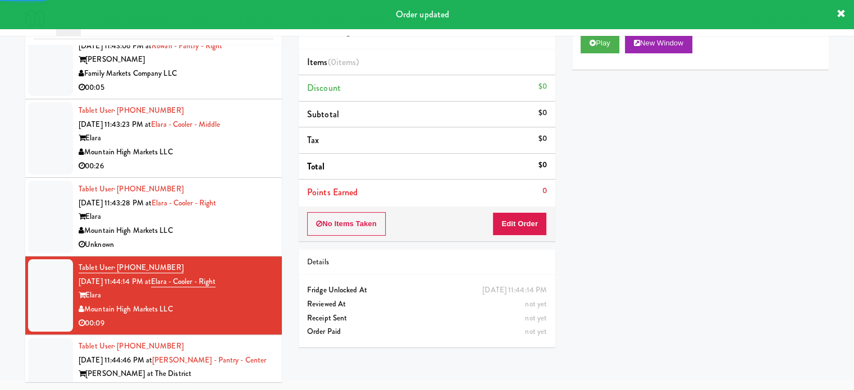
scroll to position [3258, 0]
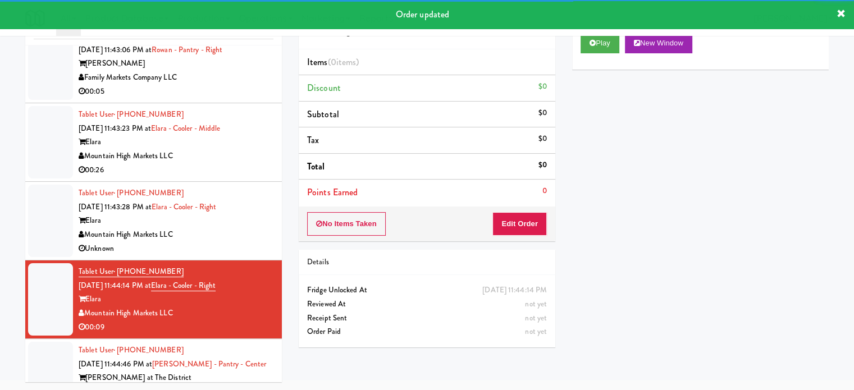
click at [233, 228] on div "Mountain High Markets LLC" at bounding box center [176, 235] width 195 height 14
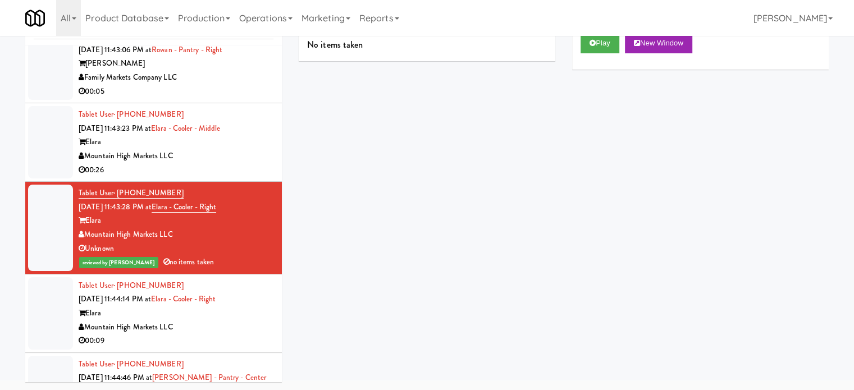
click at [235, 307] on div "Elara" at bounding box center [176, 314] width 195 height 14
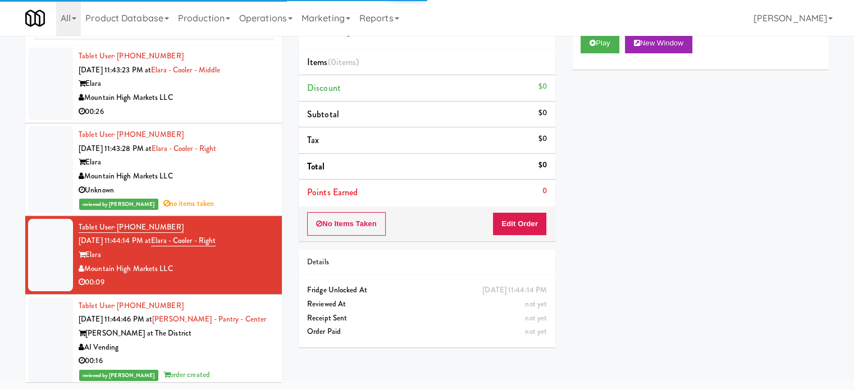
scroll to position [3314, 0]
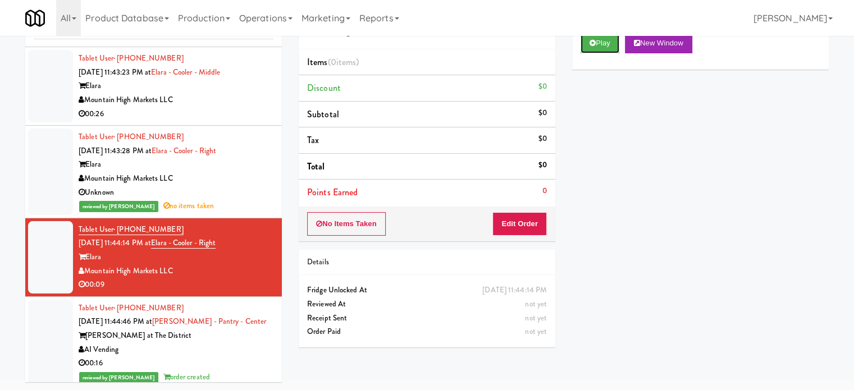
click at [607, 51] on button "Play" at bounding box center [600, 43] width 39 height 20
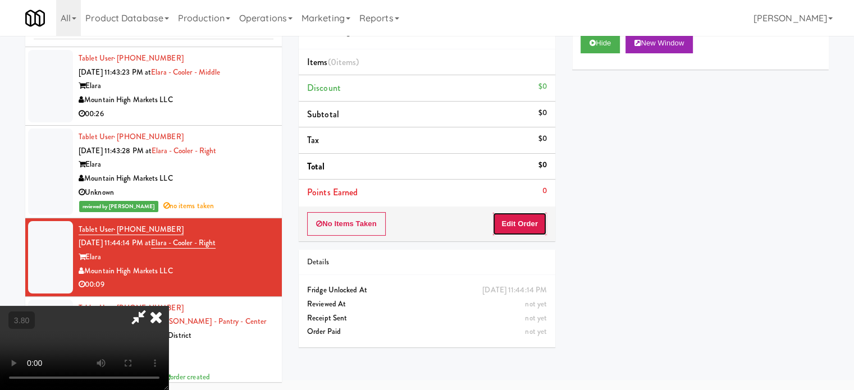
click at [525, 213] on button "Edit Order" at bounding box center [520, 224] width 54 height 24
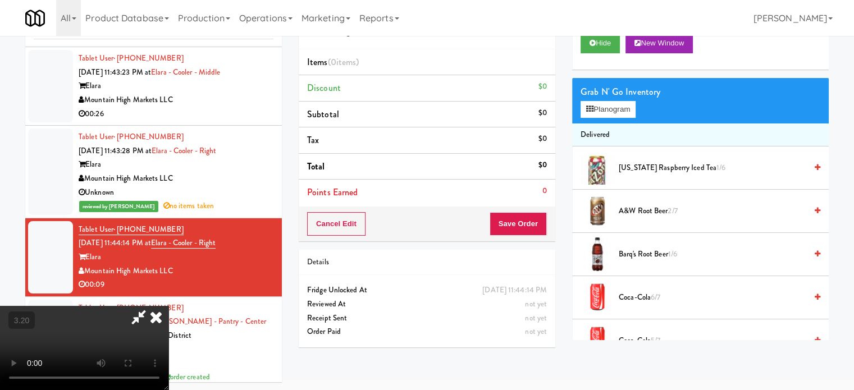
click at [169, 306] on video at bounding box center [84, 348] width 169 height 84
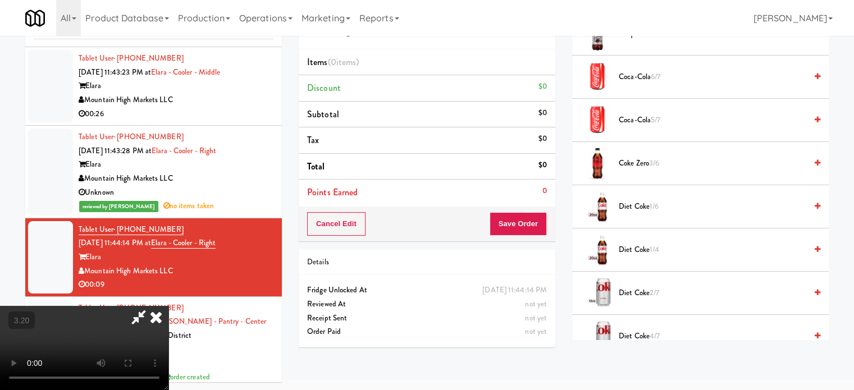
scroll to position [225, 0]
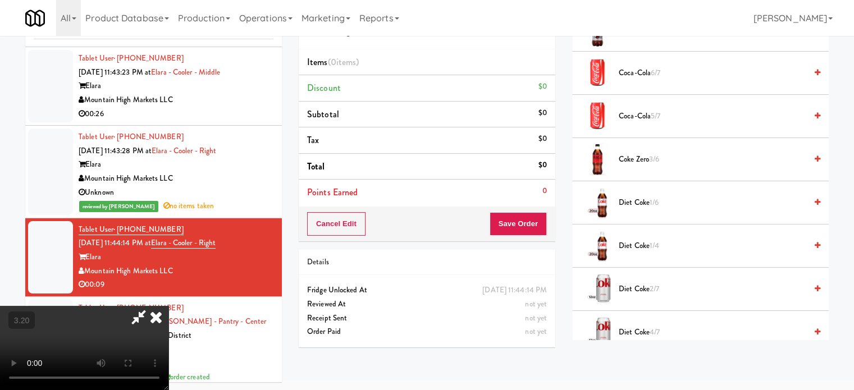
drag, startPoint x: 656, startPoint y: 205, endPoint x: 333, endPoint y: 273, distance: 330.6
click at [656, 204] on span "1/6" at bounding box center [654, 202] width 9 height 11
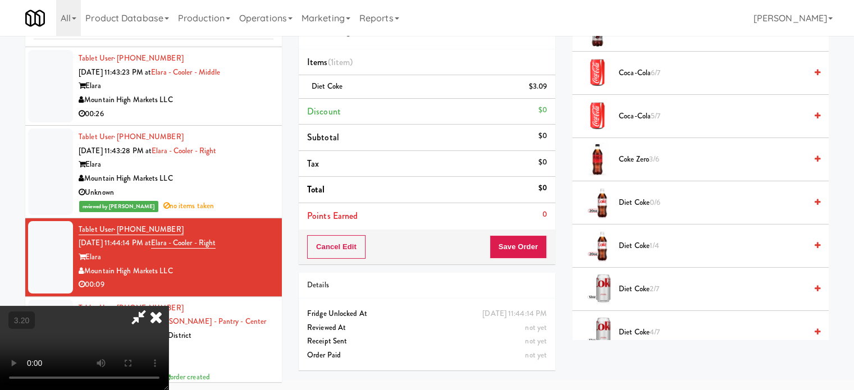
click at [169, 306] on video at bounding box center [84, 348] width 169 height 84
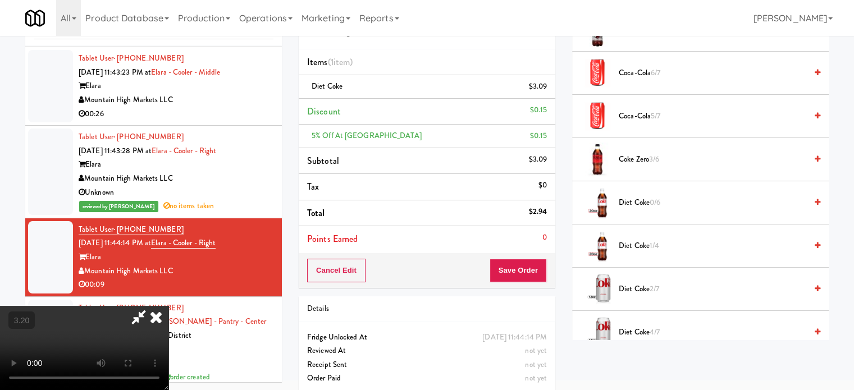
click at [169, 306] on video at bounding box center [84, 348] width 169 height 84
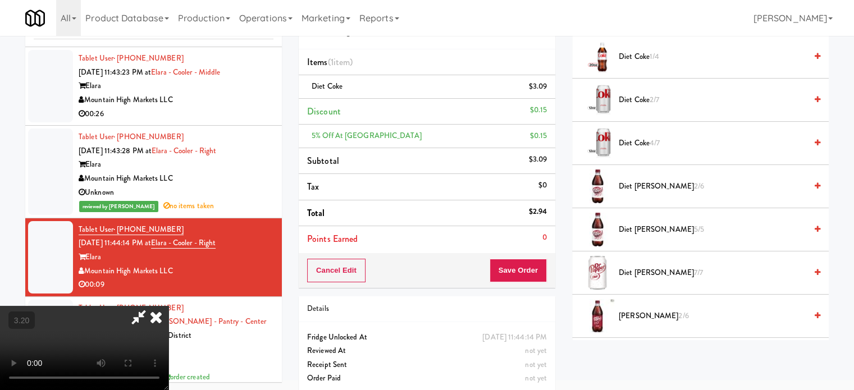
scroll to position [449, 0]
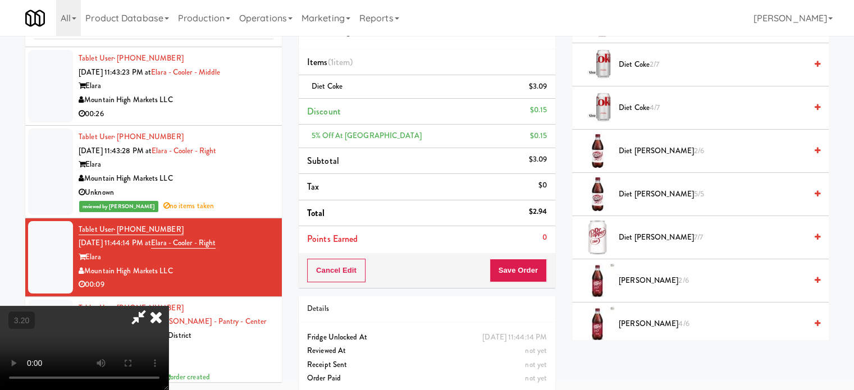
drag, startPoint x: 639, startPoint y: 275, endPoint x: 185, endPoint y: 291, distance: 453.6
click at [636, 275] on span "[PERSON_NAME] 2/6" at bounding box center [713, 281] width 188 height 14
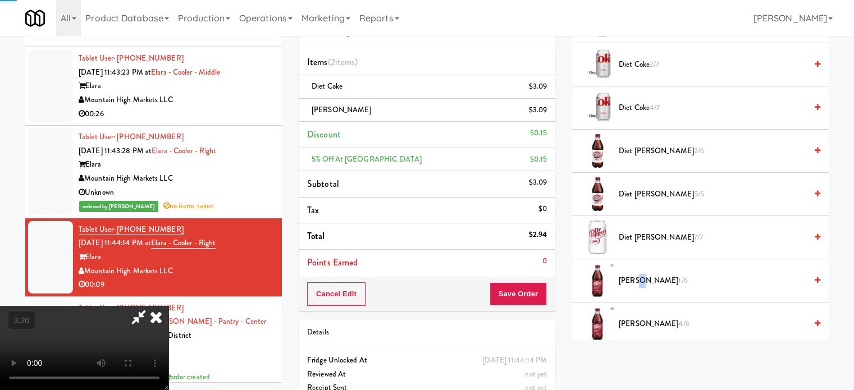
drag, startPoint x: 187, startPoint y: 290, endPoint x: 296, endPoint y: 288, distance: 109.6
click at [169, 306] on video at bounding box center [84, 348] width 169 height 84
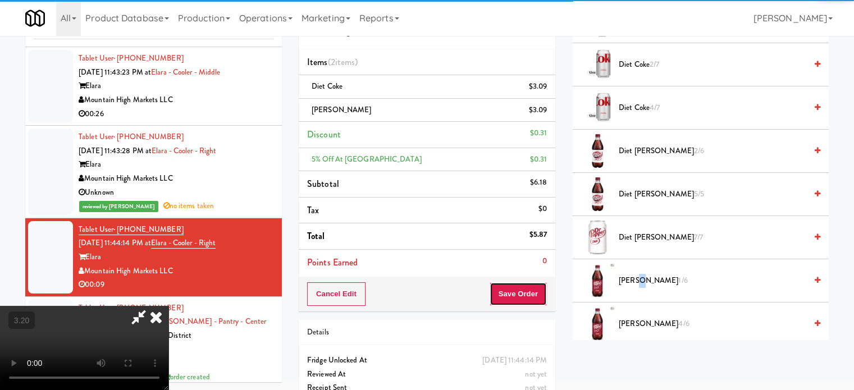
click at [529, 289] on button "Save Order" at bounding box center [518, 295] width 57 height 24
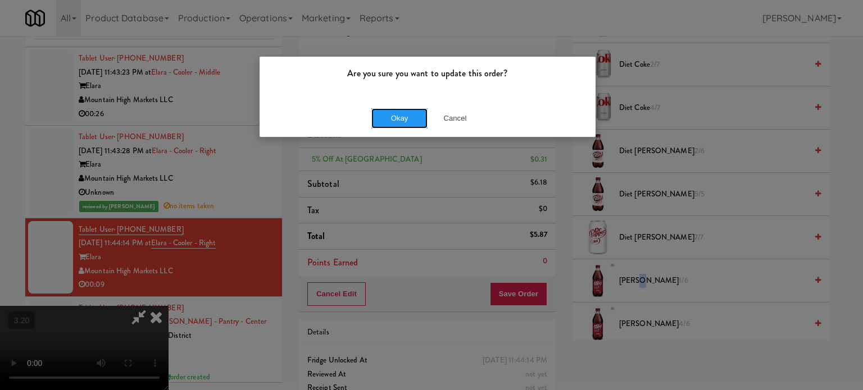
drag, startPoint x: 378, startPoint y: 112, endPoint x: 447, endPoint y: 377, distance: 273.9
click at [378, 113] on button "Okay" at bounding box center [399, 118] width 56 height 20
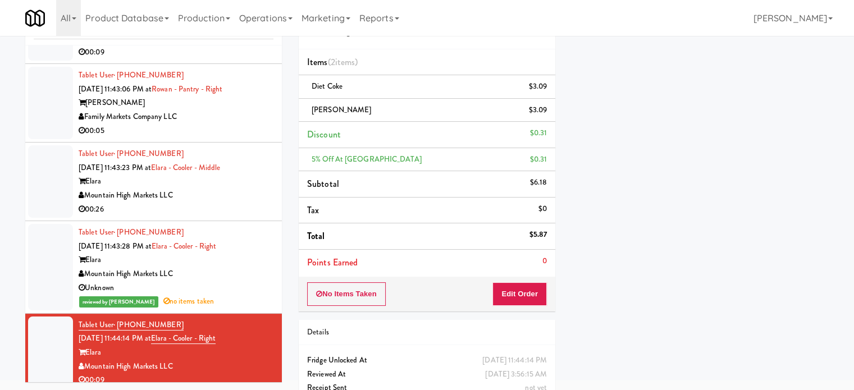
scroll to position [3202, 0]
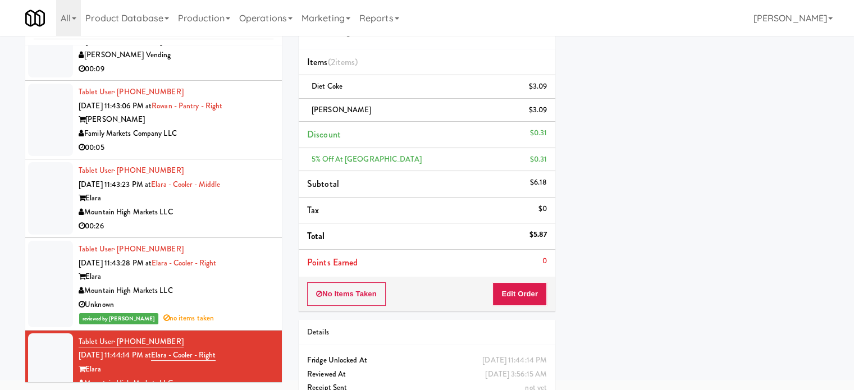
click at [215, 220] on div "00:26" at bounding box center [176, 227] width 195 height 14
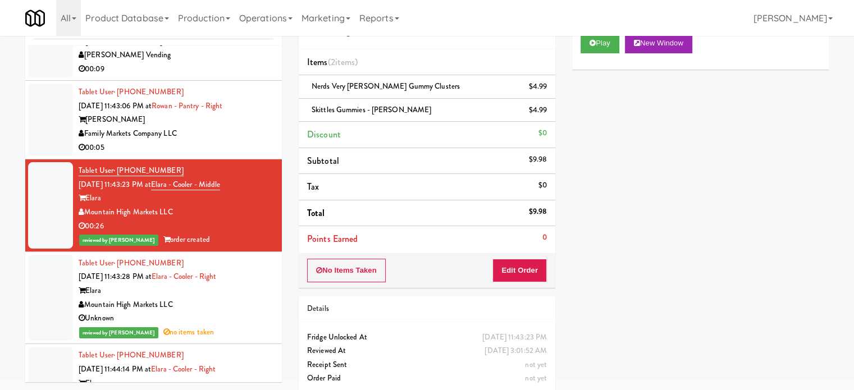
click at [250, 141] on div "00:05" at bounding box center [176, 148] width 195 height 14
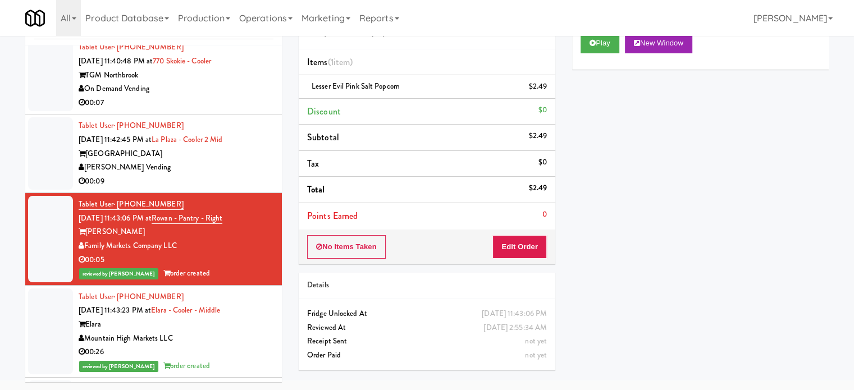
click at [247, 147] on div "[GEOGRAPHIC_DATA]" at bounding box center [176, 154] width 195 height 14
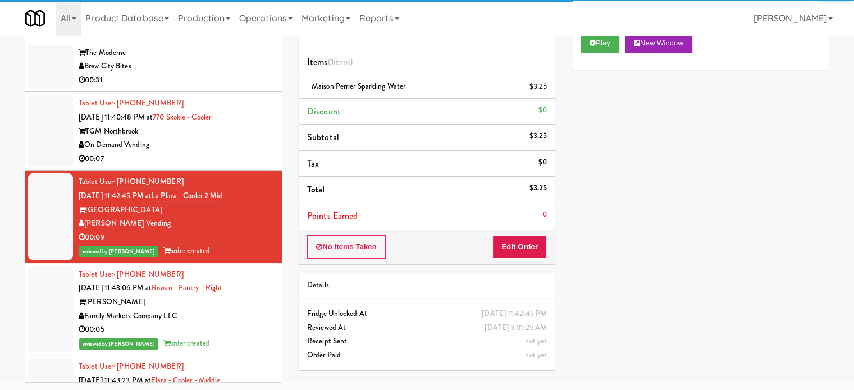
click at [231, 152] on div "00:07" at bounding box center [176, 159] width 195 height 14
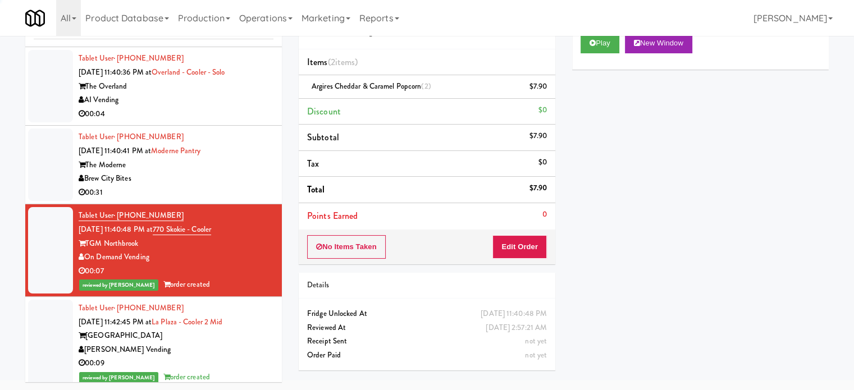
click at [238, 172] on div "Brew City Bites" at bounding box center [176, 179] width 195 height 14
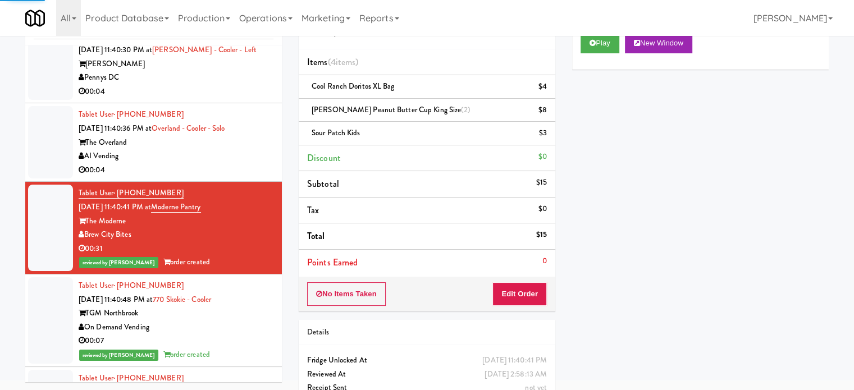
click at [243, 163] on div "00:04" at bounding box center [176, 170] width 195 height 14
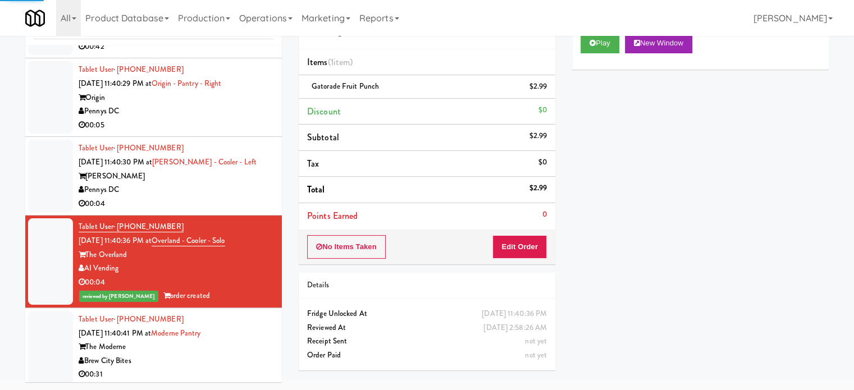
click at [243, 170] on div "[PERSON_NAME]" at bounding box center [176, 177] width 195 height 14
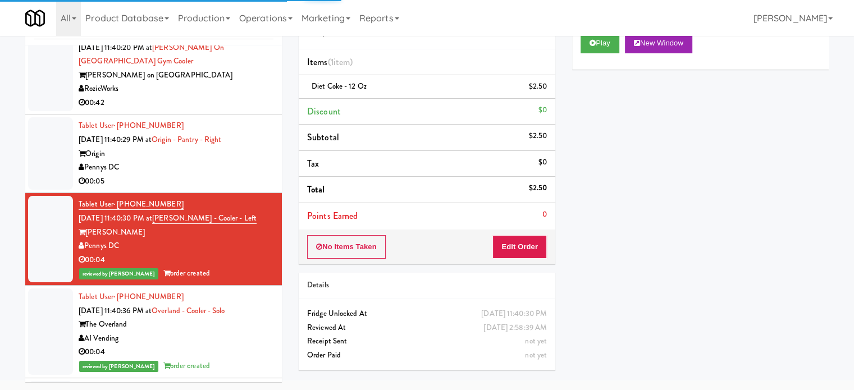
click at [247, 175] on div "00:05" at bounding box center [176, 182] width 195 height 14
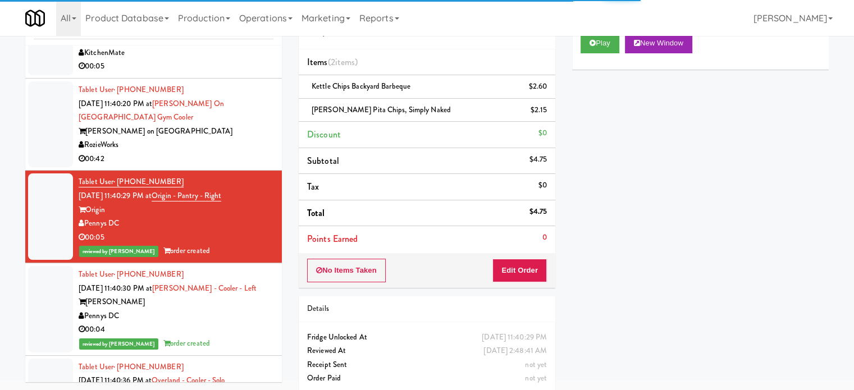
click at [247, 152] on div "00:42" at bounding box center [176, 159] width 195 height 14
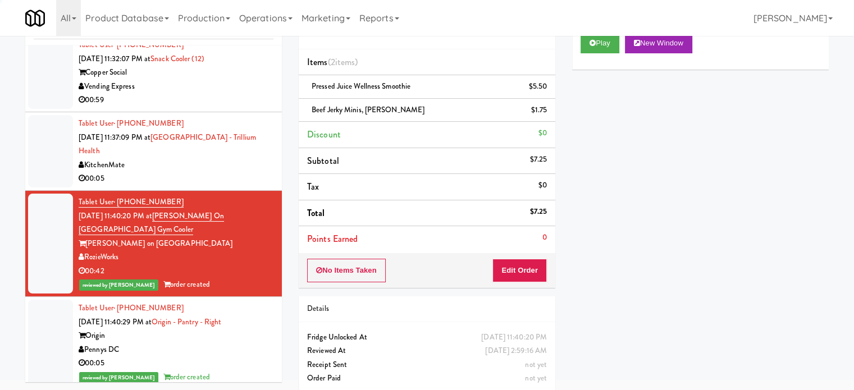
click at [245, 172] on div "00:05" at bounding box center [176, 179] width 195 height 14
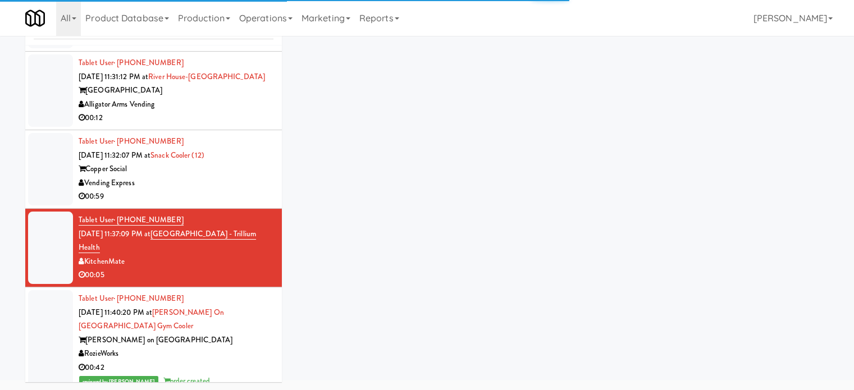
scroll to position [2416, 0]
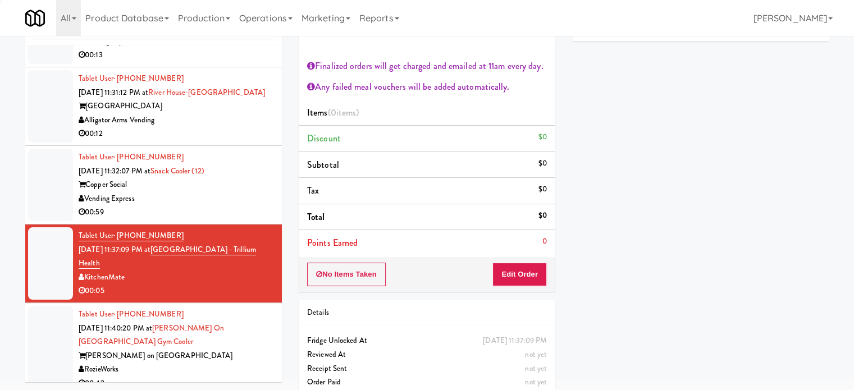
click at [240, 192] on div "Vending Express" at bounding box center [176, 199] width 195 height 14
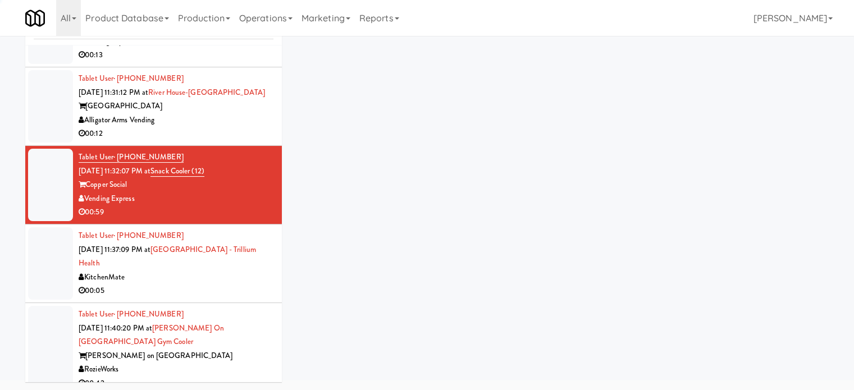
click at [245, 127] on div "00:12" at bounding box center [176, 134] width 195 height 14
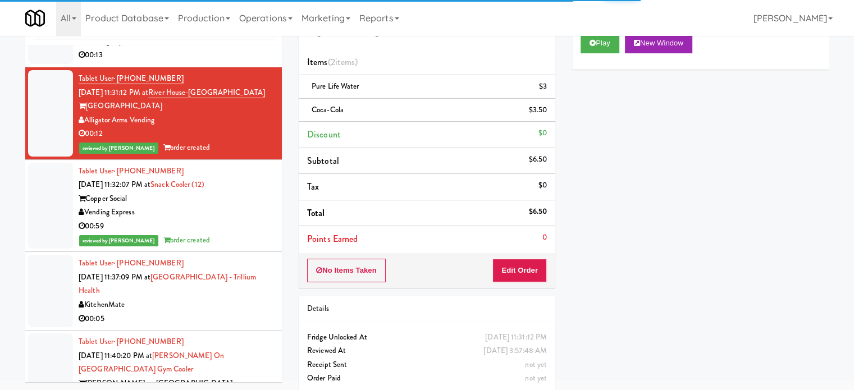
click at [257, 267] on div "Tablet User · (416) 278-0396 [DATE] 11:37:09 PM at [GEOGRAPHIC_DATA] - [GEOGRAP…" at bounding box center [176, 291] width 195 height 69
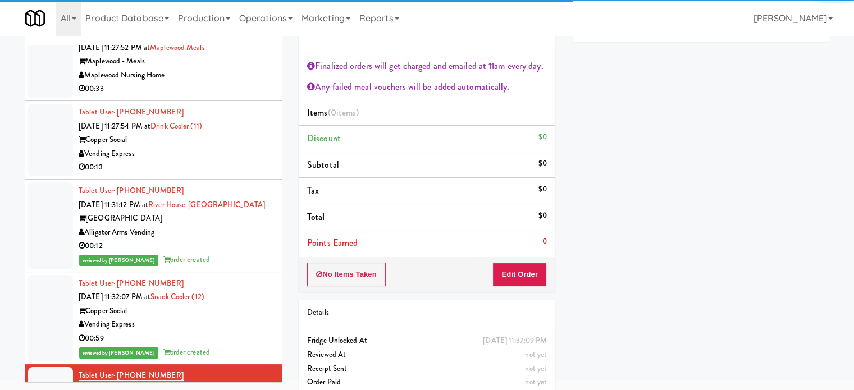
click at [243, 147] on div "Vending Express" at bounding box center [176, 154] width 195 height 14
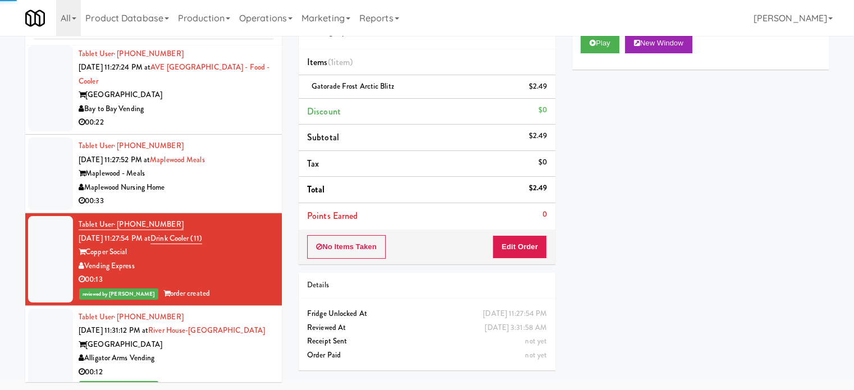
click at [251, 181] on div "Maplewood Nursing Home" at bounding box center [176, 188] width 195 height 14
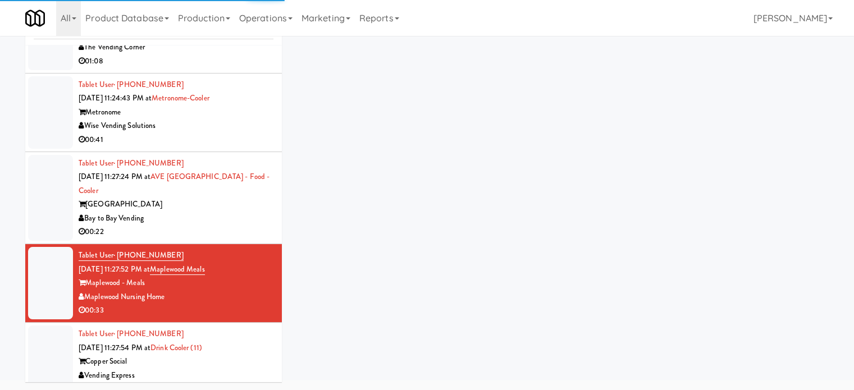
scroll to position [2022, 0]
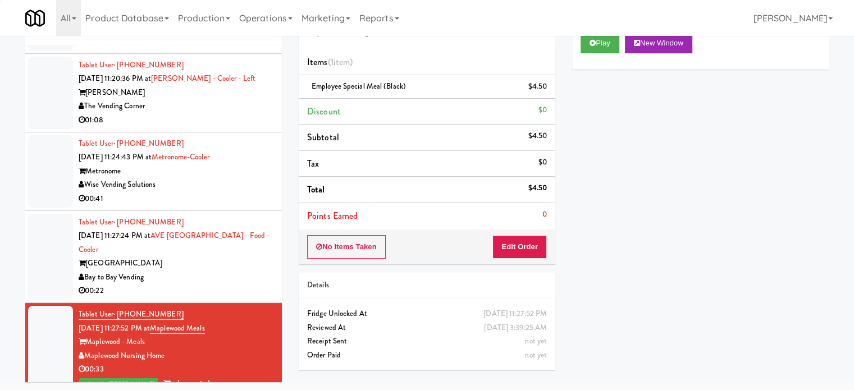
click at [246, 257] on div "[GEOGRAPHIC_DATA]" at bounding box center [176, 264] width 195 height 14
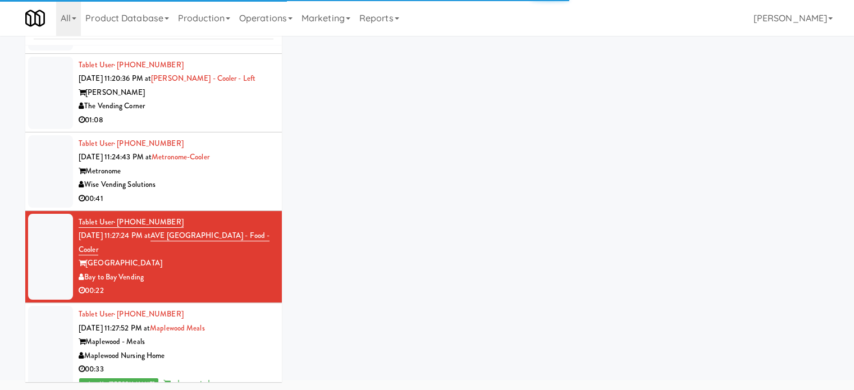
click at [234, 178] on div "Wise Vending Solutions" at bounding box center [176, 185] width 195 height 14
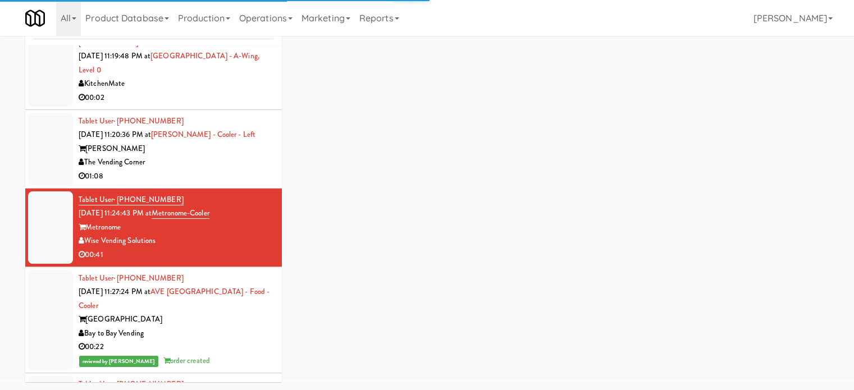
click at [234, 170] on div "01:08" at bounding box center [176, 177] width 195 height 14
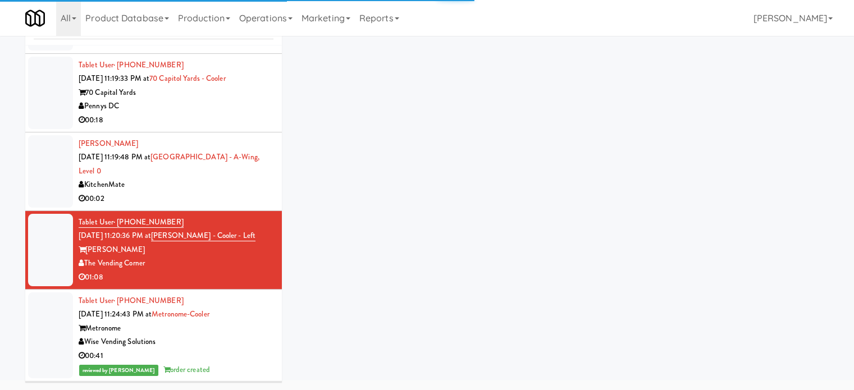
scroll to position [1854, 0]
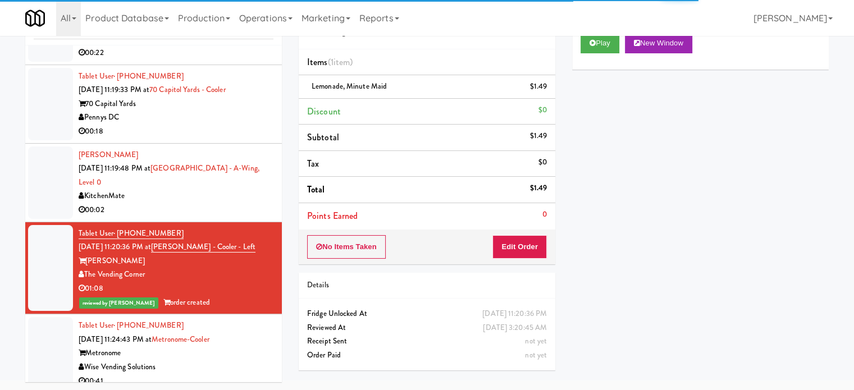
click at [228, 189] on div "KitchenMate" at bounding box center [176, 196] width 195 height 14
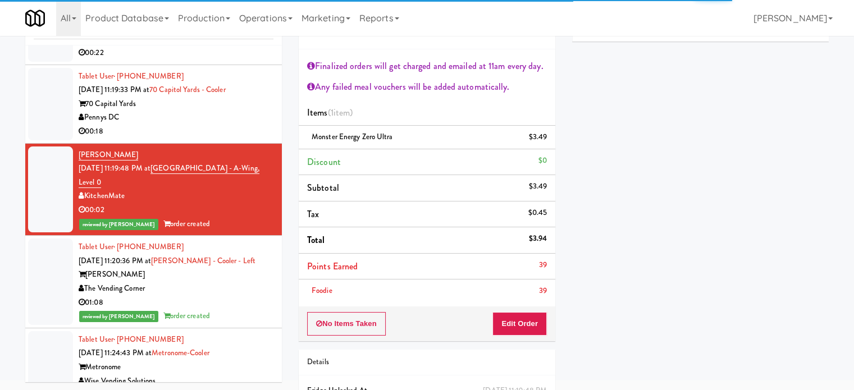
click at [230, 125] on div "00:18" at bounding box center [176, 132] width 195 height 14
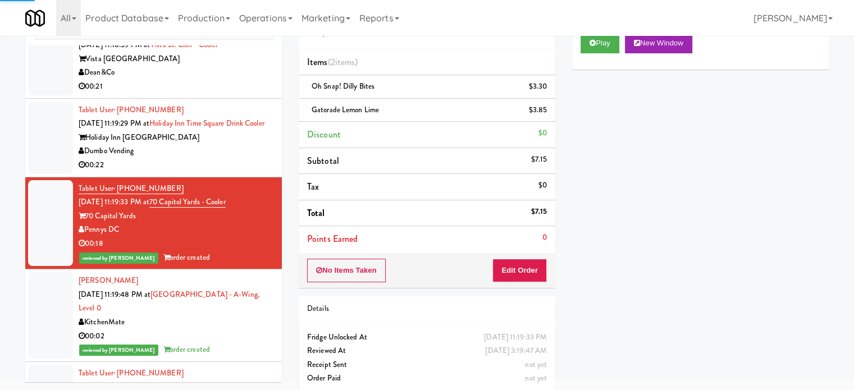
click at [232, 158] on div "00:22" at bounding box center [176, 165] width 195 height 14
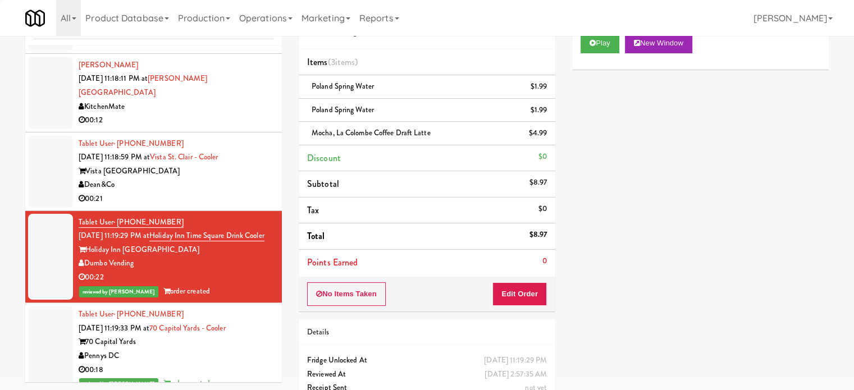
click at [231, 178] on div "Dean&Co" at bounding box center [176, 185] width 195 height 14
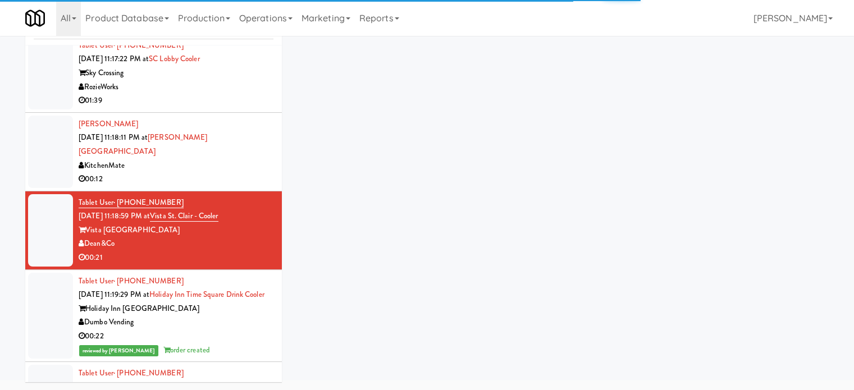
scroll to position [1517, 0]
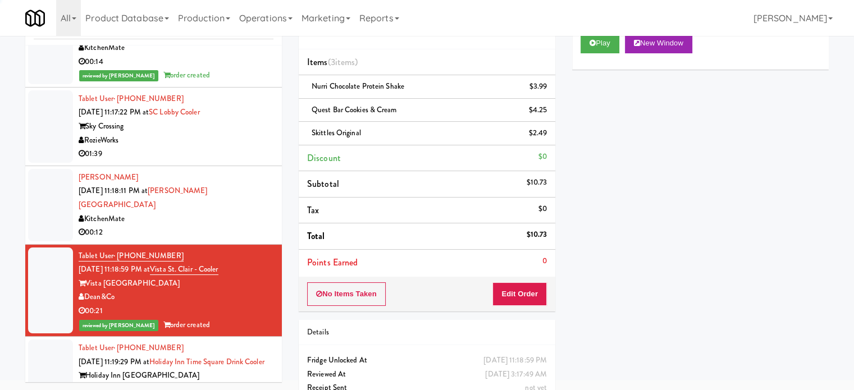
click at [237, 226] on div "00:12" at bounding box center [176, 233] width 195 height 14
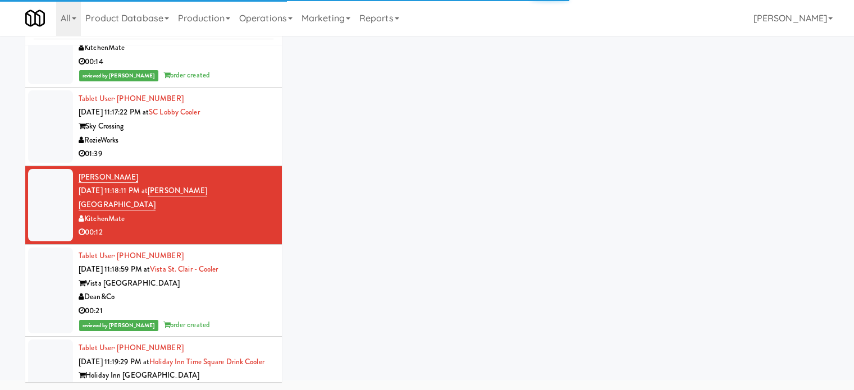
click at [225, 134] on div "RozieWorks" at bounding box center [176, 141] width 195 height 14
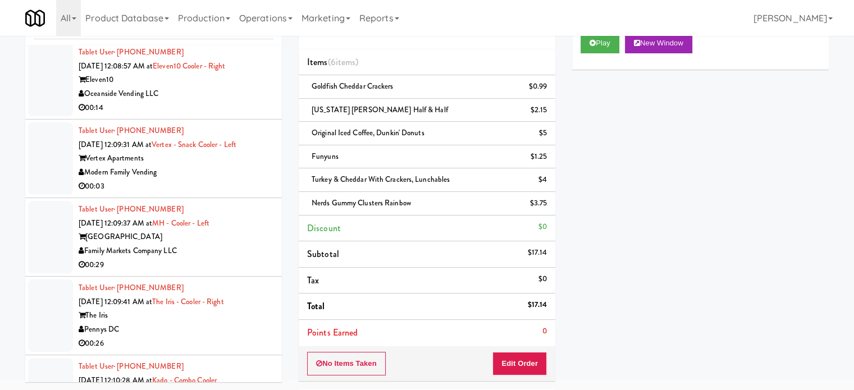
scroll to position [7532, 0]
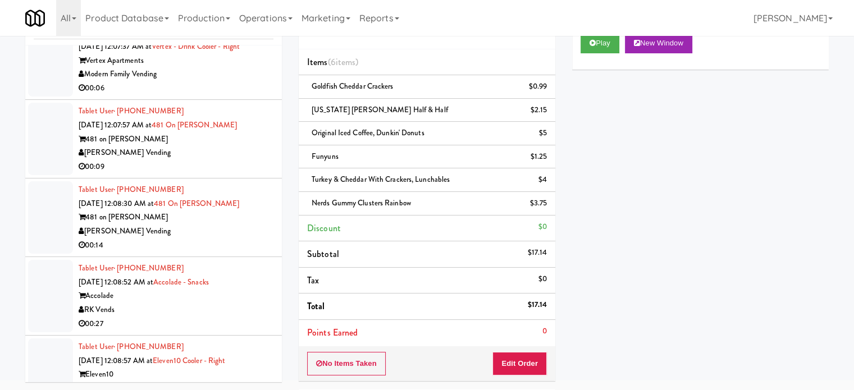
click at [245, 160] on div "[PERSON_NAME] Vending" at bounding box center [176, 153] width 195 height 14
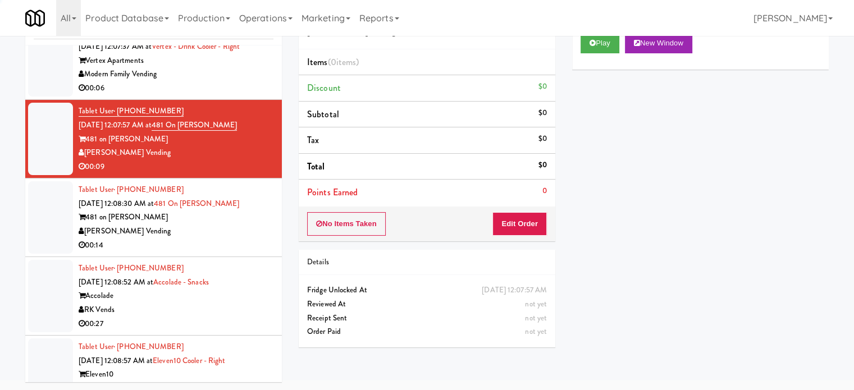
click at [235, 96] on div "00:06" at bounding box center [176, 88] width 195 height 14
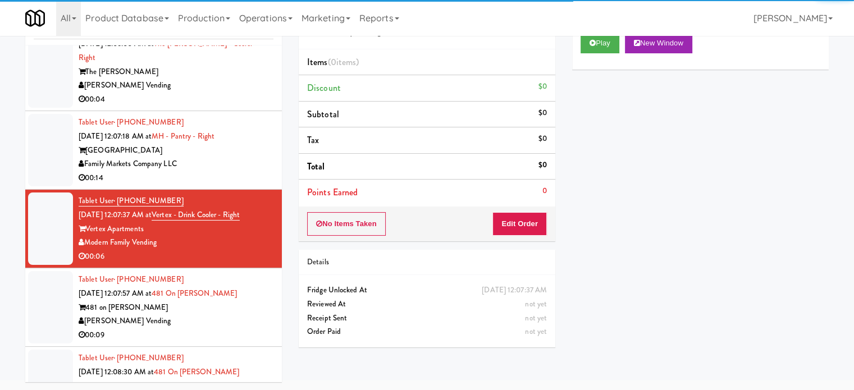
click at [240, 158] on div "[GEOGRAPHIC_DATA]" at bounding box center [176, 151] width 195 height 14
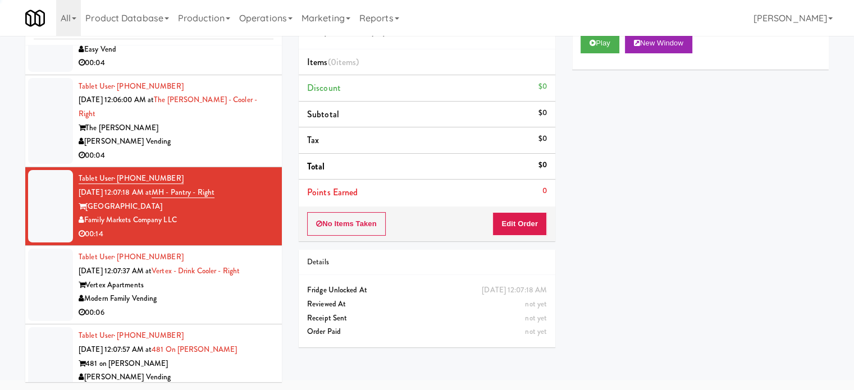
click at [243, 149] on div "[PERSON_NAME] Vending" at bounding box center [176, 142] width 195 height 14
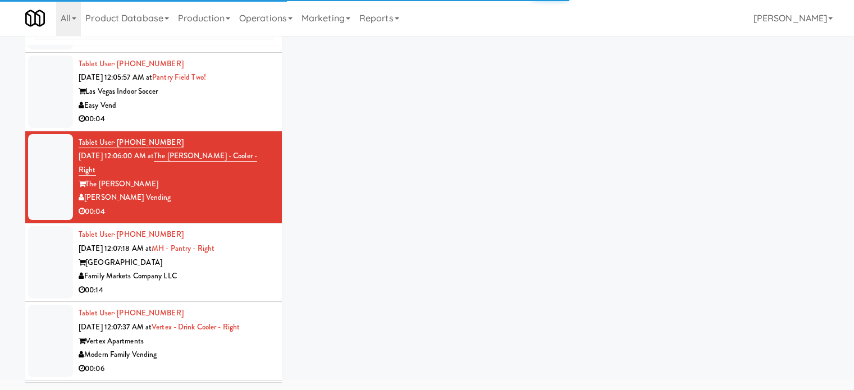
drag, startPoint x: 238, startPoint y: 148, endPoint x: 238, endPoint y: 141, distance: 7.3
click at [238, 126] on div "00:04" at bounding box center [176, 119] width 195 height 14
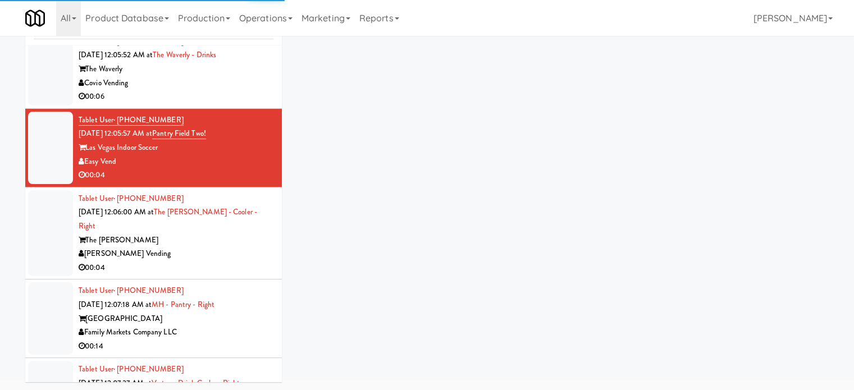
click at [237, 104] on div "00:06" at bounding box center [176, 97] width 195 height 14
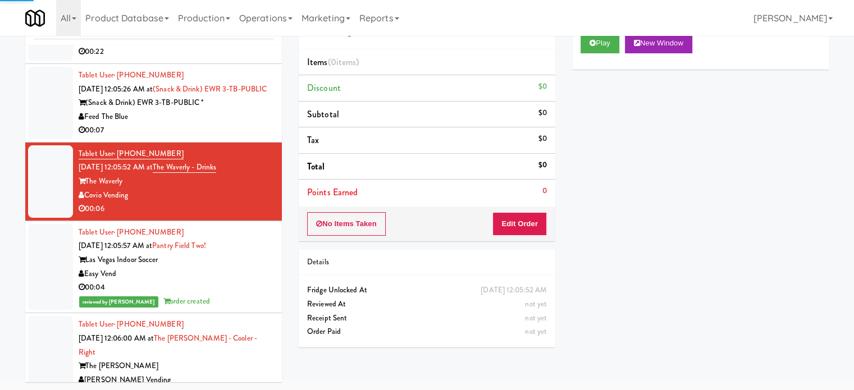
click at [246, 124] on div "Feed The Blue" at bounding box center [176, 117] width 195 height 14
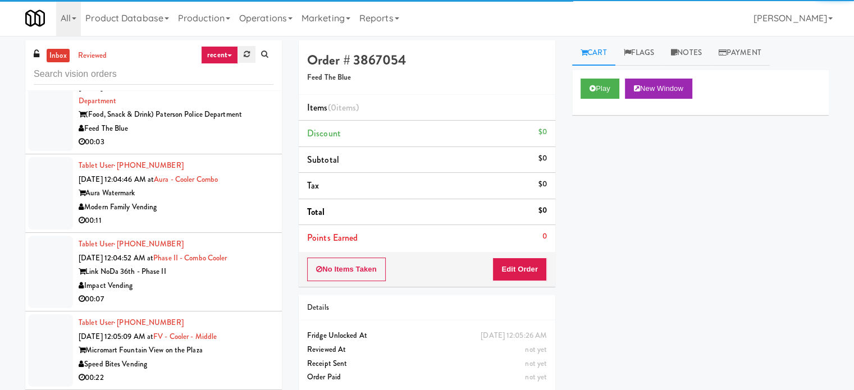
click at [247, 60] on link at bounding box center [246, 54] width 17 height 17
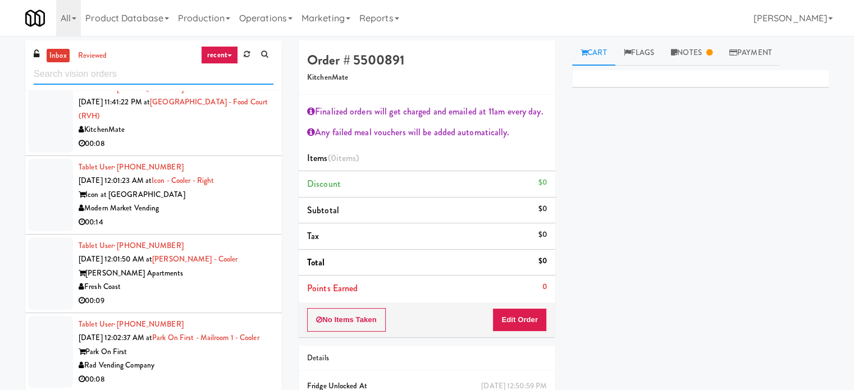
scroll to position [1461, 0]
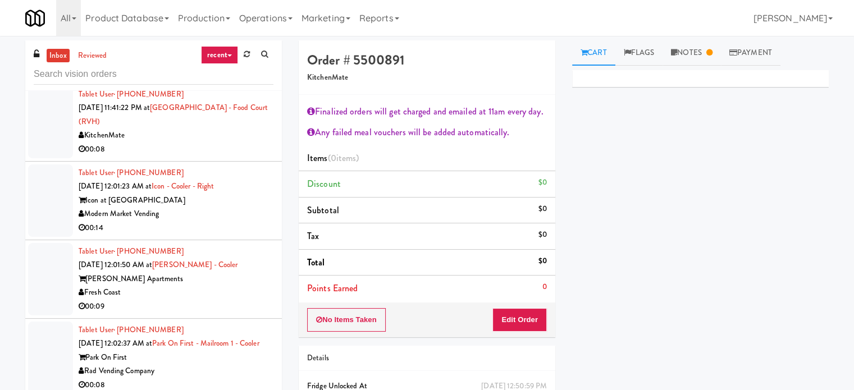
click at [247, 221] on div "00:14" at bounding box center [176, 228] width 195 height 14
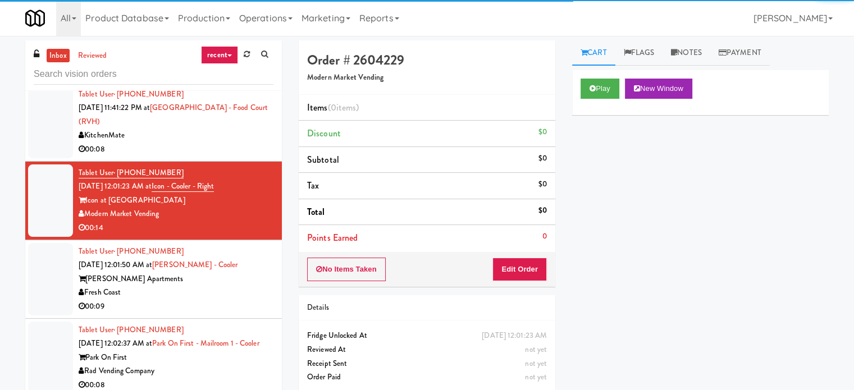
click at [578, 84] on div "Play New Window" at bounding box center [700, 92] width 257 height 45
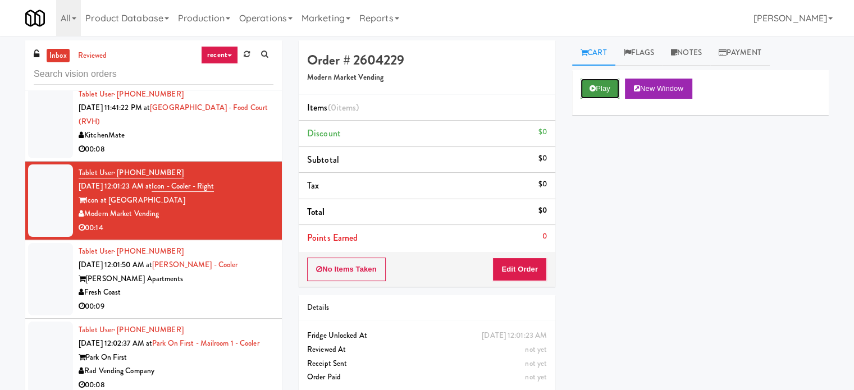
click at [584, 90] on button "Play" at bounding box center [600, 89] width 39 height 20
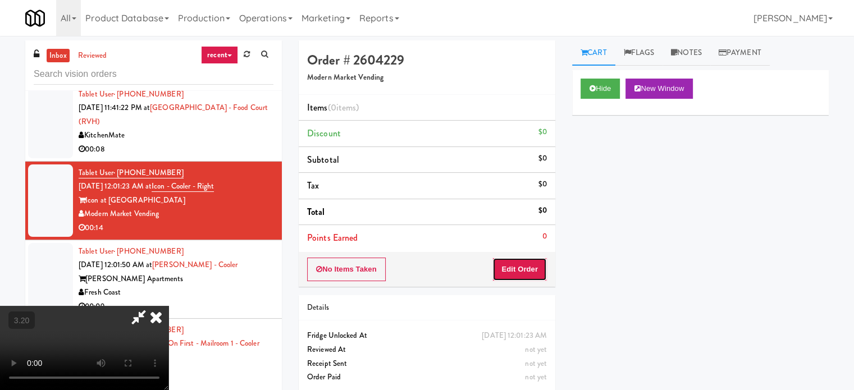
click at [521, 274] on button "Edit Order" at bounding box center [520, 270] width 54 height 24
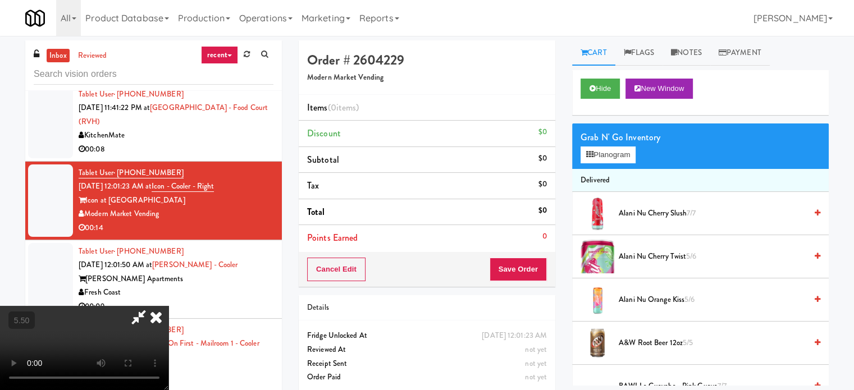
scroll to position [65, 0]
click at [169, 307] on video at bounding box center [84, 348] width 169 height 84
click at [169, 306] on video at bounding box center [84, 348] width 169 height 84
drag, startPoint x: 406, startPoint y: 302, endPoint x: 292, endPoint y: 296, distance: 114.2
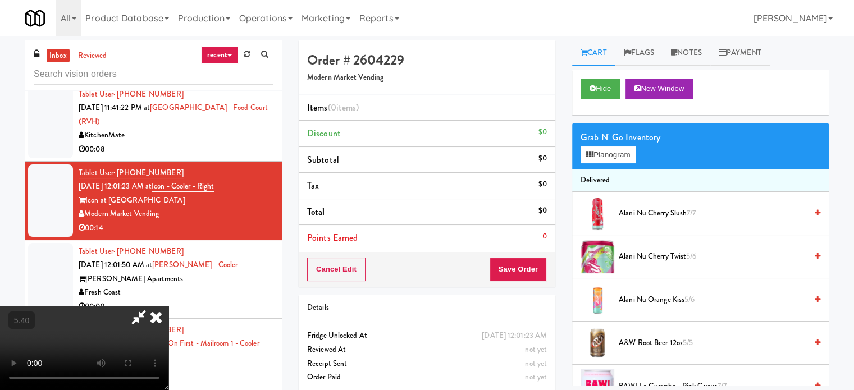
click at [169, 306] on video at bounding box center [84, 348] width 169 height 84
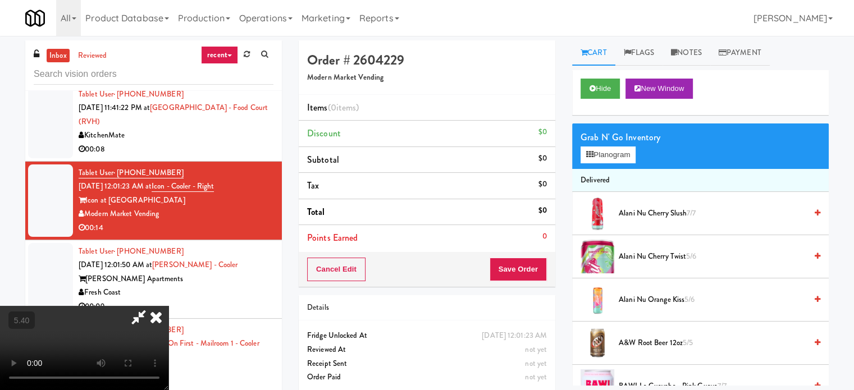
click at [169, 306] on video at bounding box center [84, 348] width 169 height 84
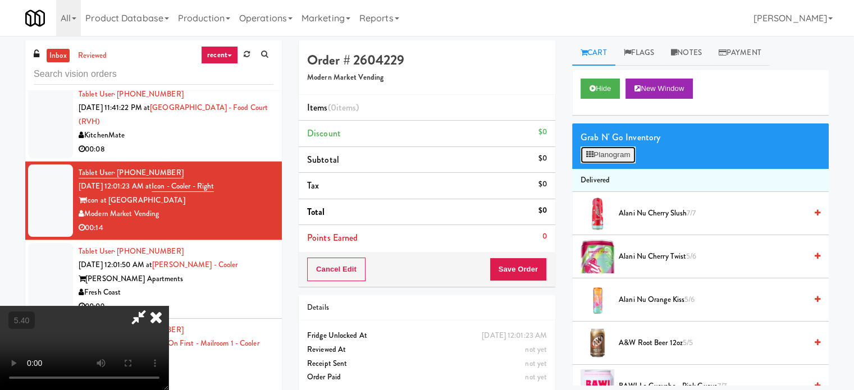
click at [622, 157] on button "Planogram" at bounding box center [608, 155] width 55 height 17
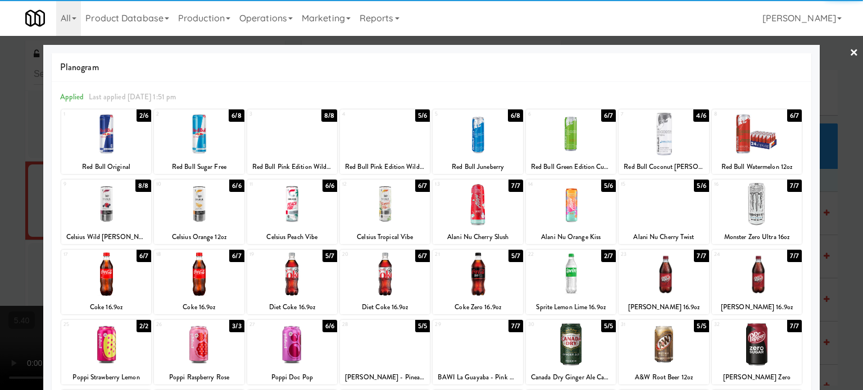
drag, startPoint x: 391, startPoint y: 147, endPoint x: 682, endPoint y: 163, distance: 291.5
click at [392, 147] on div at bounding box center [385, 133] width 90 height 43
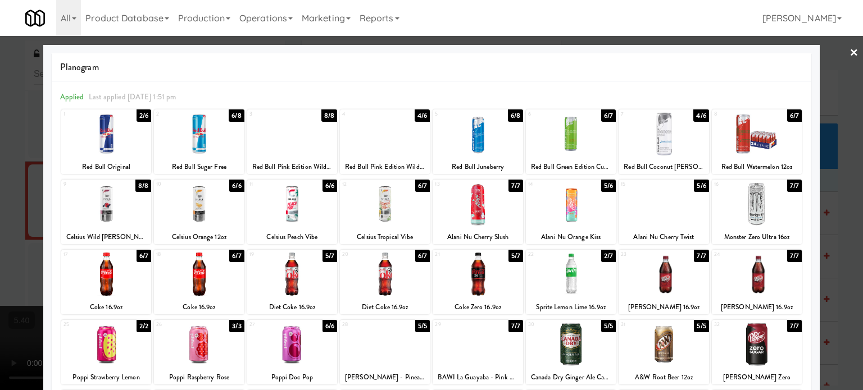
click at [827, 156] on div at bounding box center [431, 195] width 863 height 390
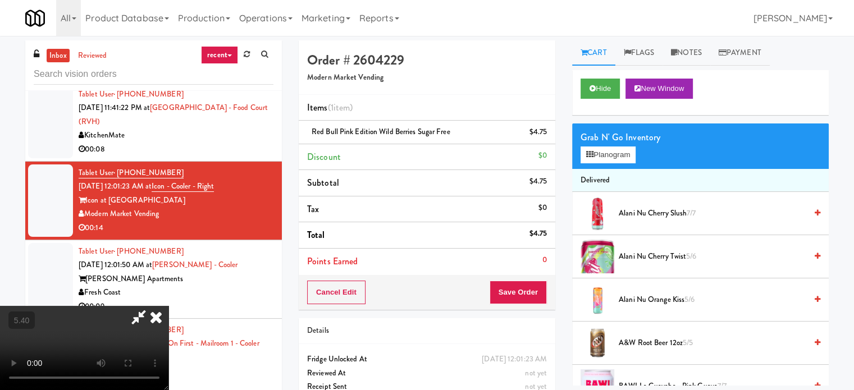
drag, startPoint x: 391, startPoint y: 225, endPoint x: 456, endPoint y: 259, distance: 73.4
click at [169, 306] on video at bounding box center [84, 348] width 169 height 84
click at [535, 299] on button "Save Order" at bounding box center [518, 293] width 57 height 24
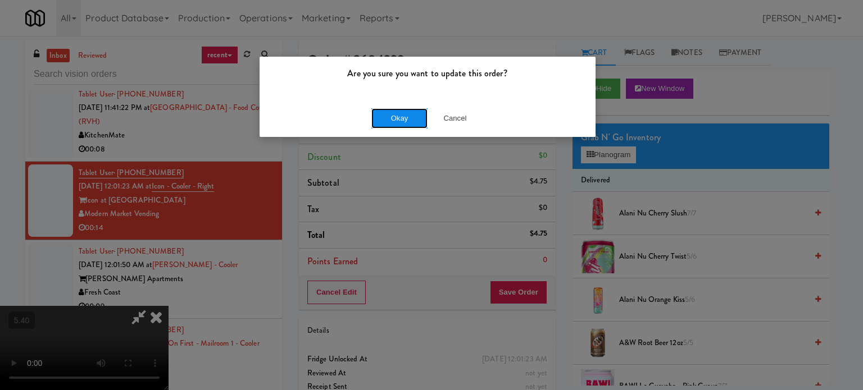
click at [408, 115] on button "Okay" at bounding box center [399, 118] width 56 height 20
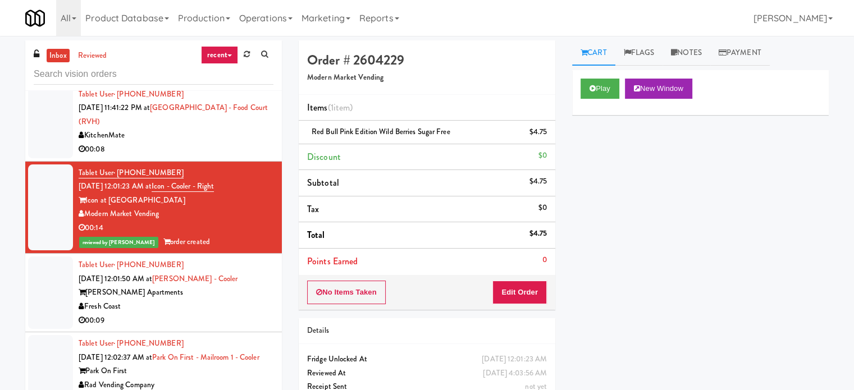
click at [224, 300] on div "Fresh Coast" at bounding box center [176, 307] width 195 height 14
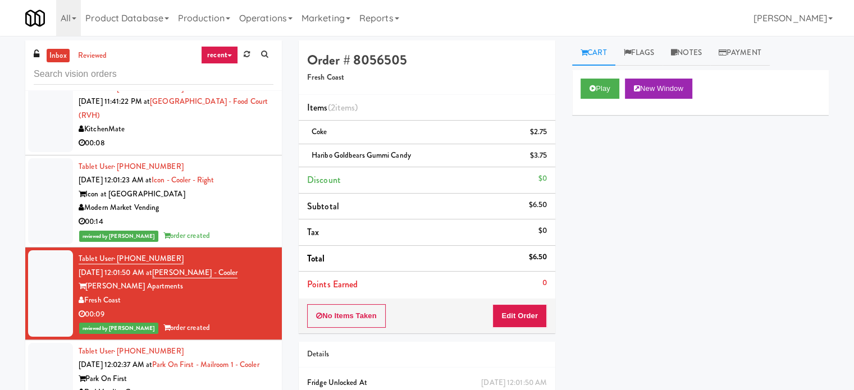
scroll to position [1461, 0]
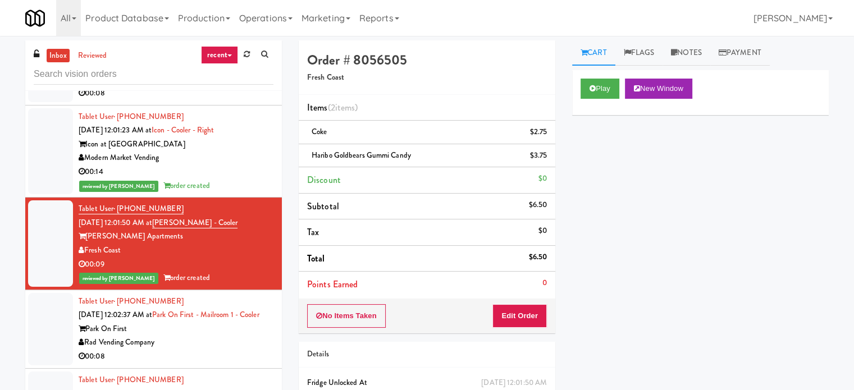
click at [222, 336] on div "Rad Vending Company" at bounding box center [176, 343] width 195 height 14
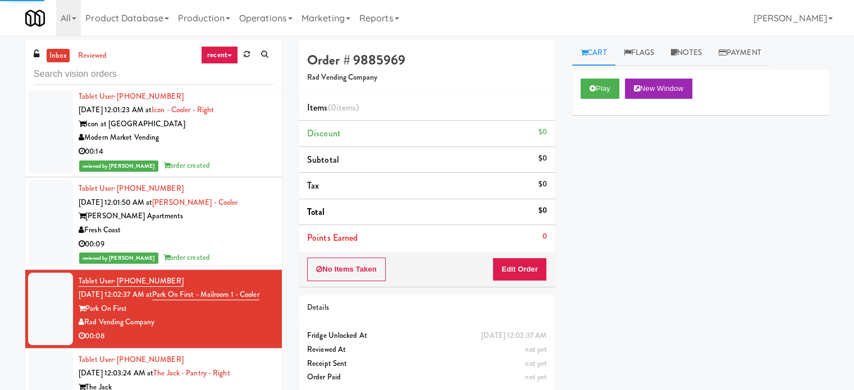
scroll to position [1573, 0]
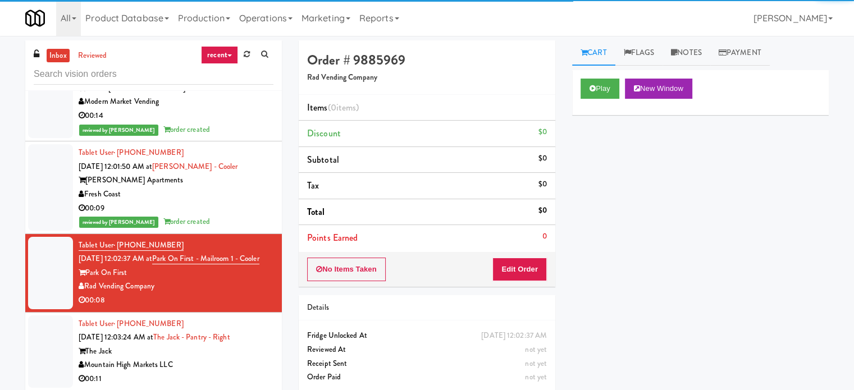
click at [579, 82] on div "Play New Window" at bounding box center [700, 92] width 257 height 45
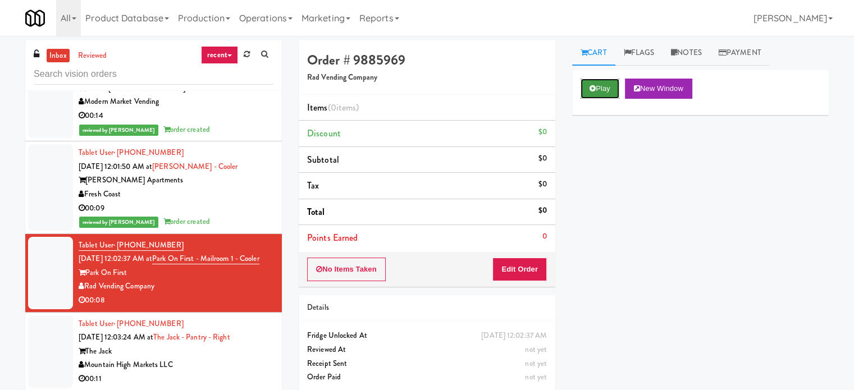
click at [583, 83] on button "Play" at bounding box center [600, 89] width 39 height 20
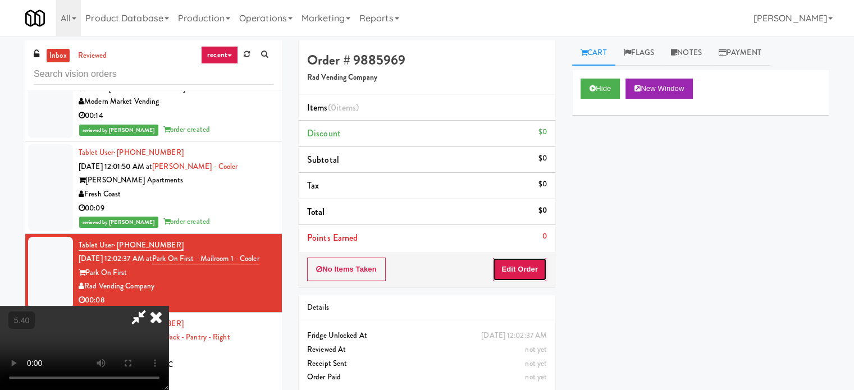
click at [521, 269] on button "Edit Order" at bounding box center [520, 270] width 54 height 24
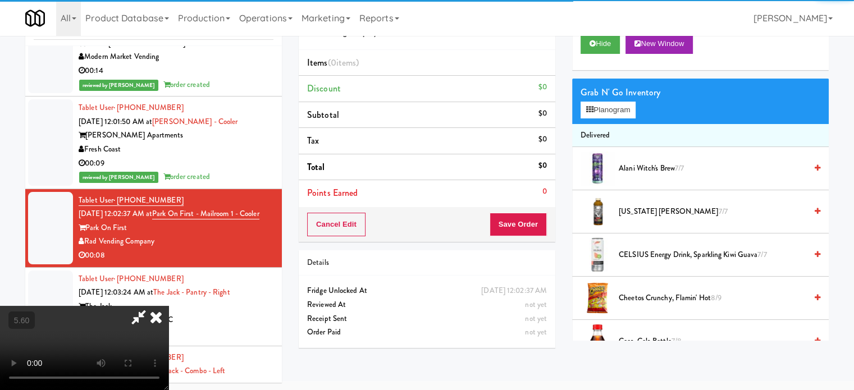
scroll to position [46, 0]
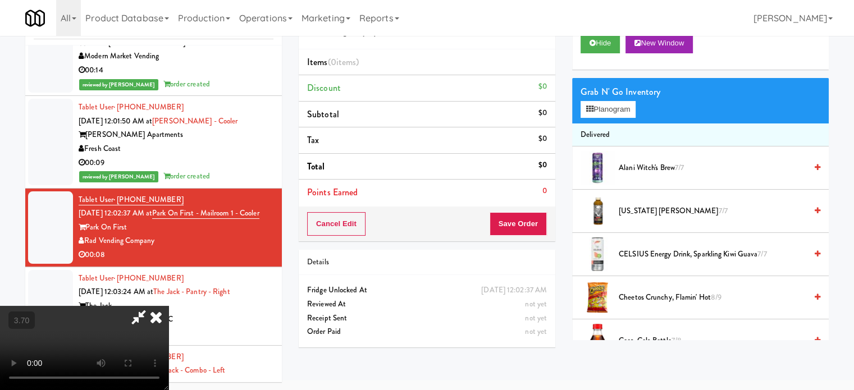
click at [169, 306] on video at bounding box center [84, 348] width 169 height 84
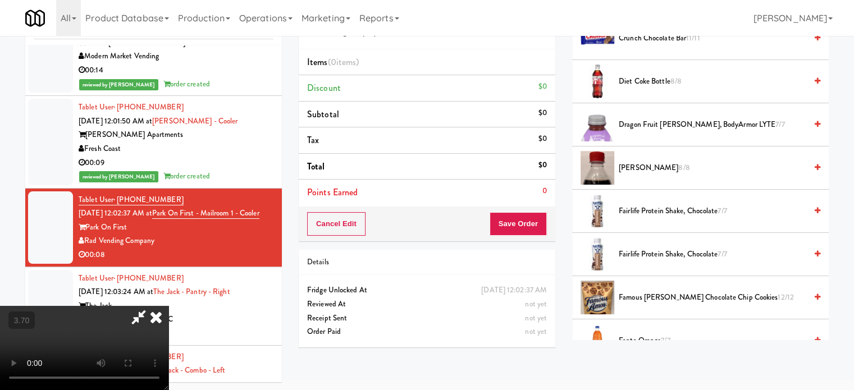
scroll to position [393, 0]
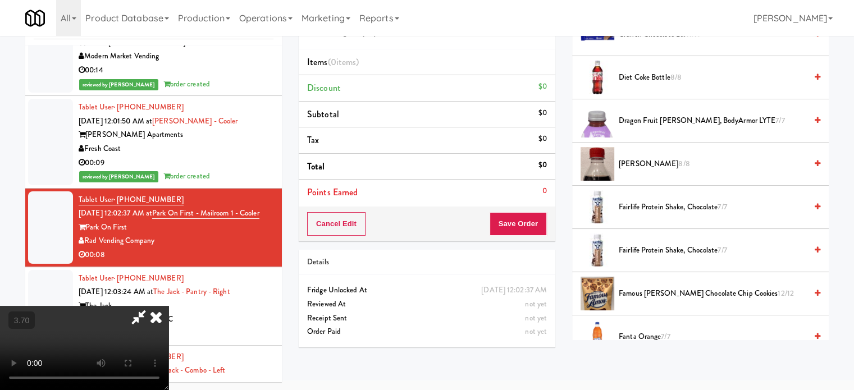
click at [631, 208] on span "Fairlife Protein Shake, Chocolate 7/7" at bounding box center [713, 208] width 188 height 14
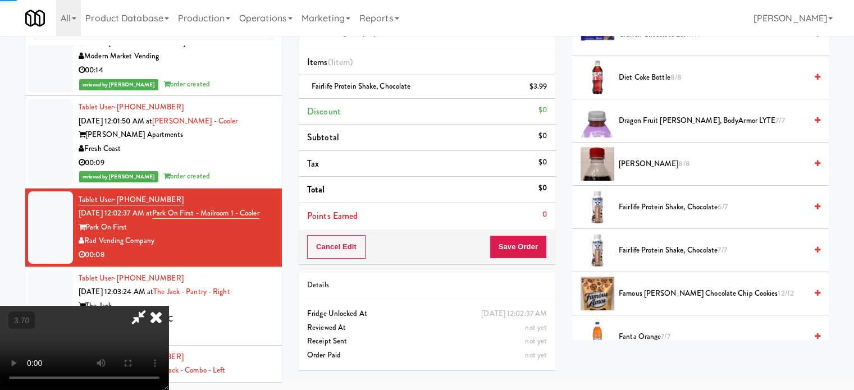
click at [169, 306] on video at bounding box center [84, 348] width 169 height 84
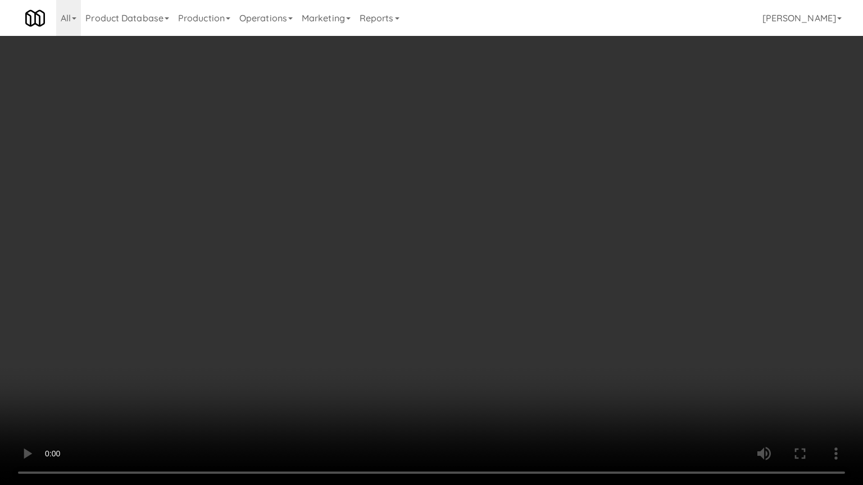
click at [274, 352] on video at bounding box center [431, 242] width 863 height 485
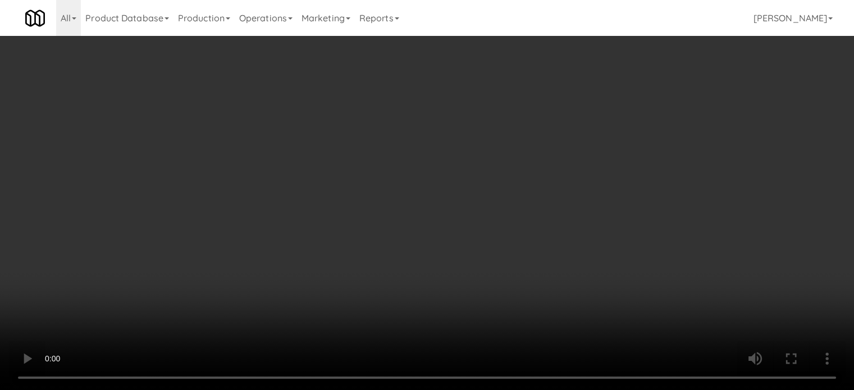
scroll to position [112, 0]
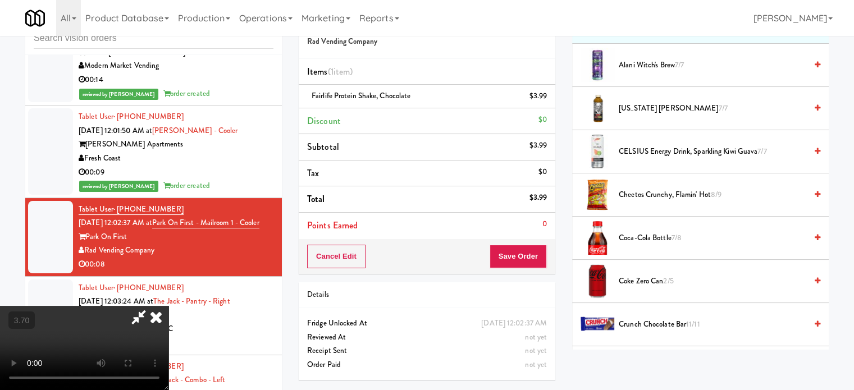
drag, startPoint x: 647, startPoint y: 238, endPoint x: 424, endPoint y: 245, distance: 223.7
click at [645, 238] on span "Coca-Cola Bottle 7/8" at bounding box center [713, 238] width 188 height 14
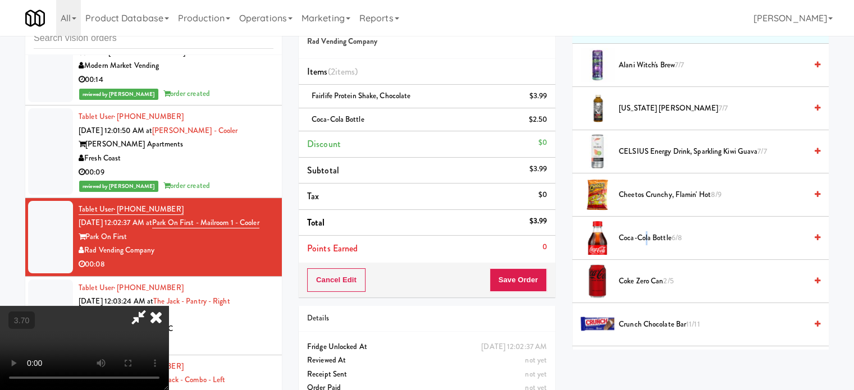
click at [169, 306] on video at bounding box center [84, 348] width 169 height 84
click at [524, 275] on button "Save Order" at bounding box center [518, 281] width 57 height 24
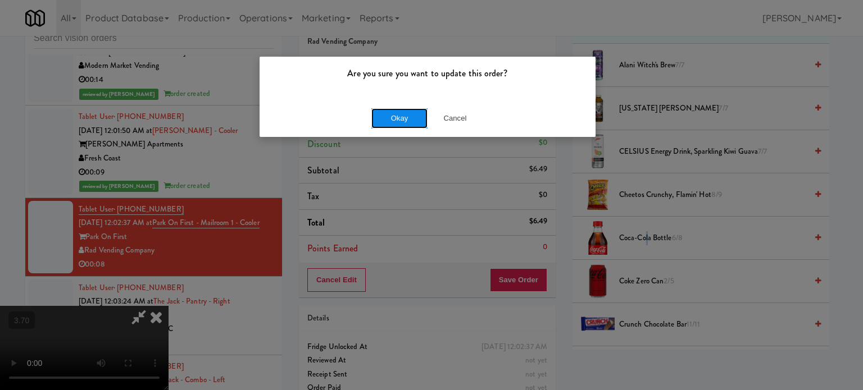
click at [378, 111] on button "Okay" at bounding box center [399, 118] width 56 height 20
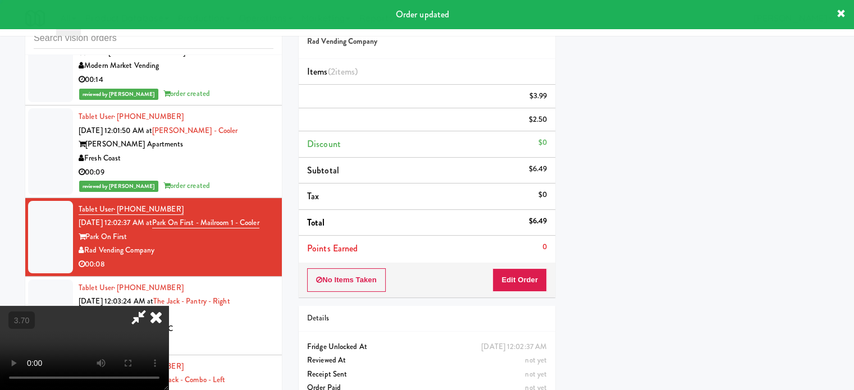
scroll to position [105, 0]
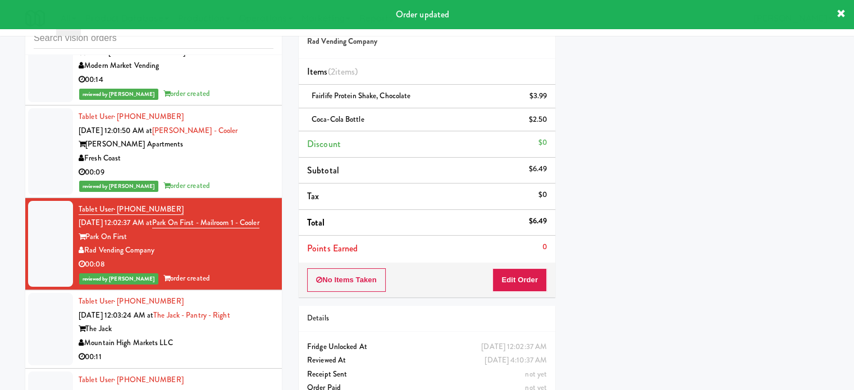
click at [218, 336] on div "Mountain High Markets LLC" at bounding box center [176, 343] width 195 height 14
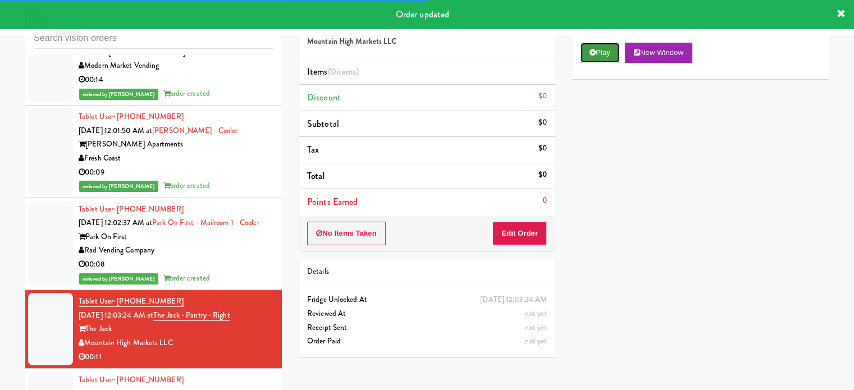
click at [603, 57] on button "Play" at bounding box center [600, 53] width 39 height 20
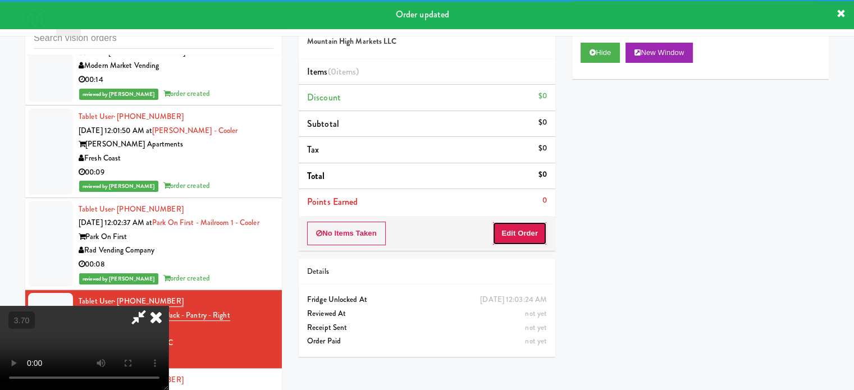
click at [511, 224] on button "Edit Order" at bounding box center [520, 234] width 54 height 24
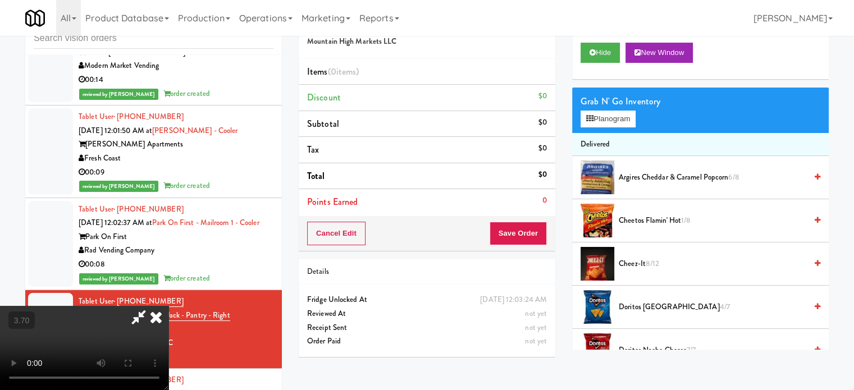
scroll to position [65, 0]
click at [169, 306] on video at bounding box center [84, 348] width 169 height 84
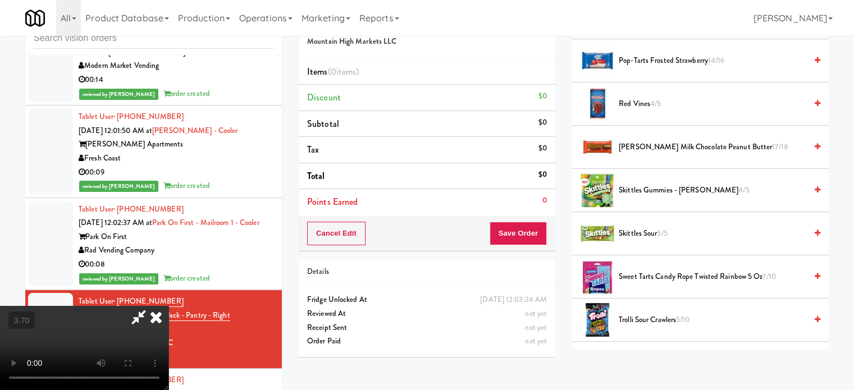
scroll to position [955, 0]
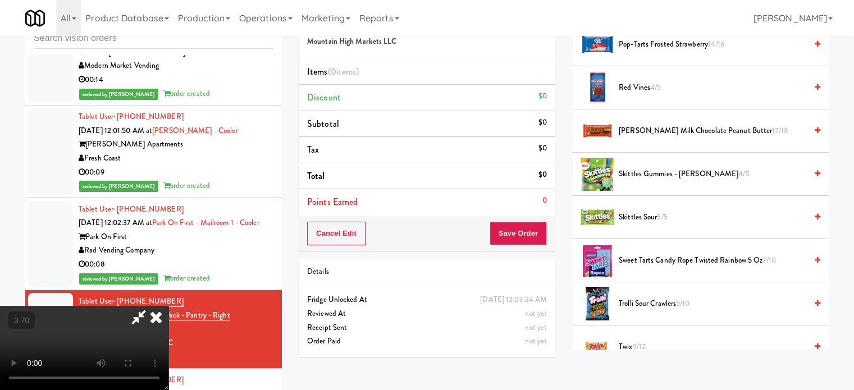
click at [646, 174] on span "Skittles Gummies - [PERSON_NAME] 4/5" at bounding box center [713, 174] width 188 height 14
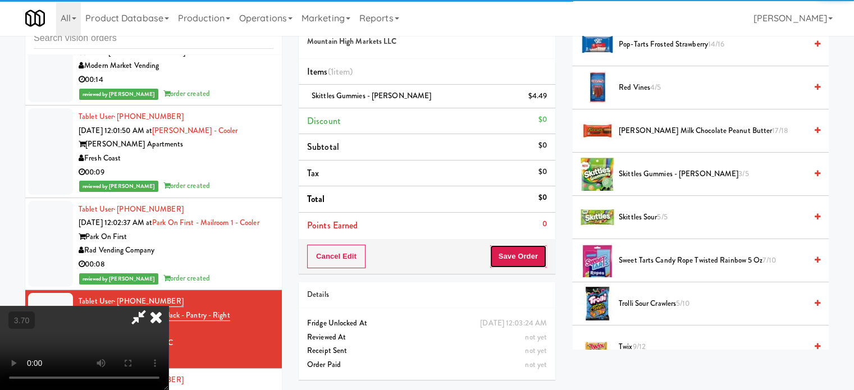
click at [524, 258] on button "Save Order" at bounding box center [518, 257] width 57 height 24
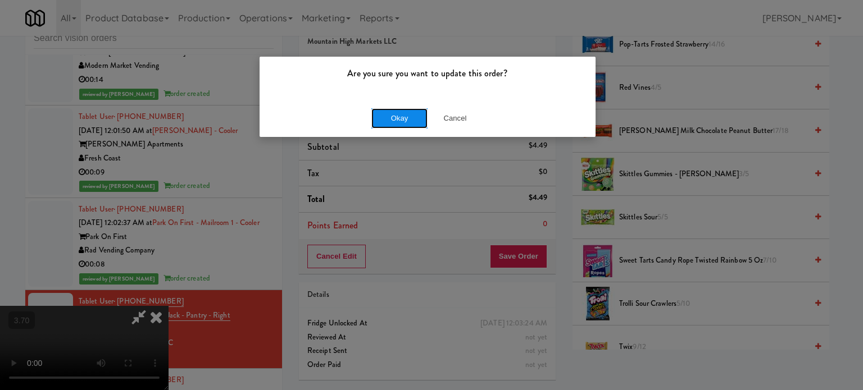
click at [389, 120] on button "Okay" at bounding box center [399, 118] width 56 height 20
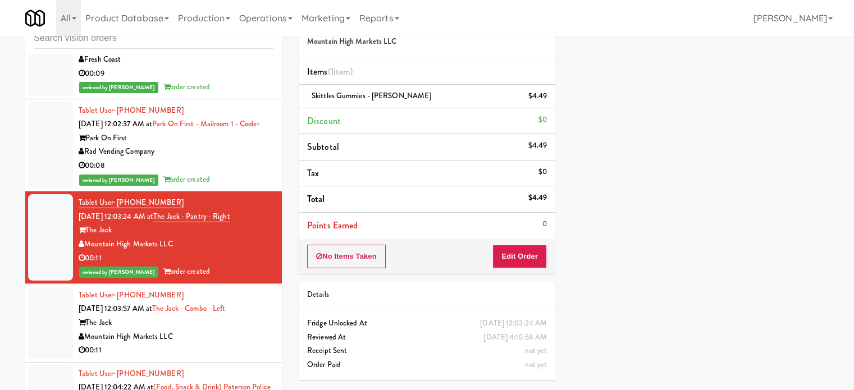
scroll to position [1741, 0]
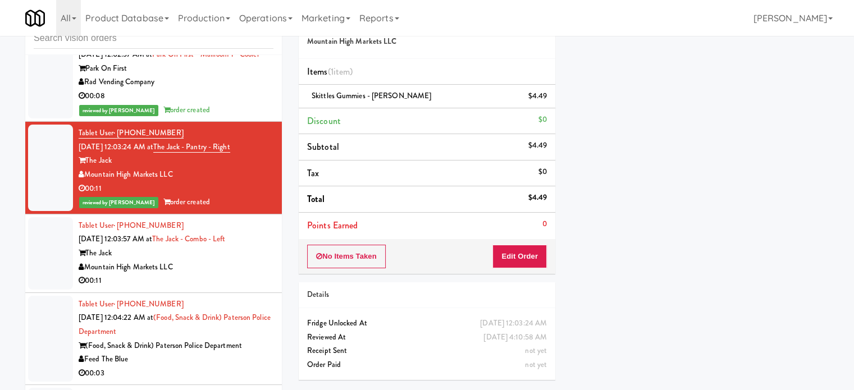
drag, startPoint x: 201, startPoint y: 260, endPoint x: 258, endPoint y: 260, distance: 57.3
click at [201, 274] on div "00:11" at bounding box center [176, 281] width 195 height 14
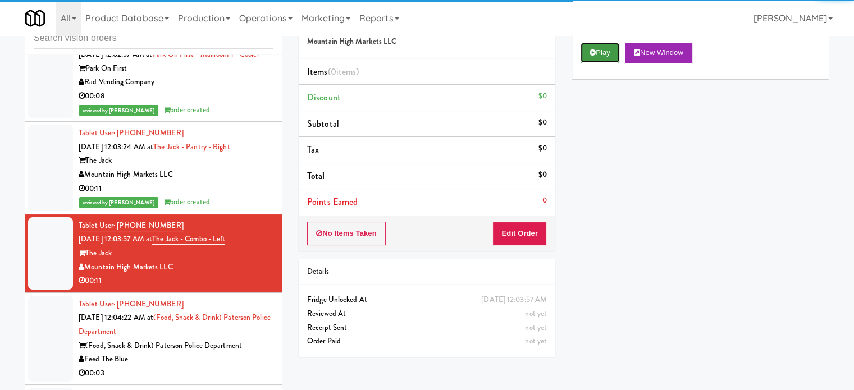
click at [604, 59] on button "Play" at bounding box center [600, 53] width 39 height 20
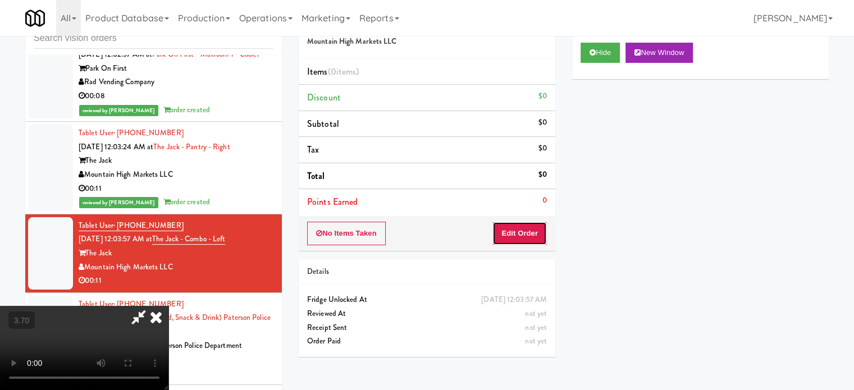
click at [545, 231] on button "Edit Order" at bounding box center [520, 234] width 54 height 24
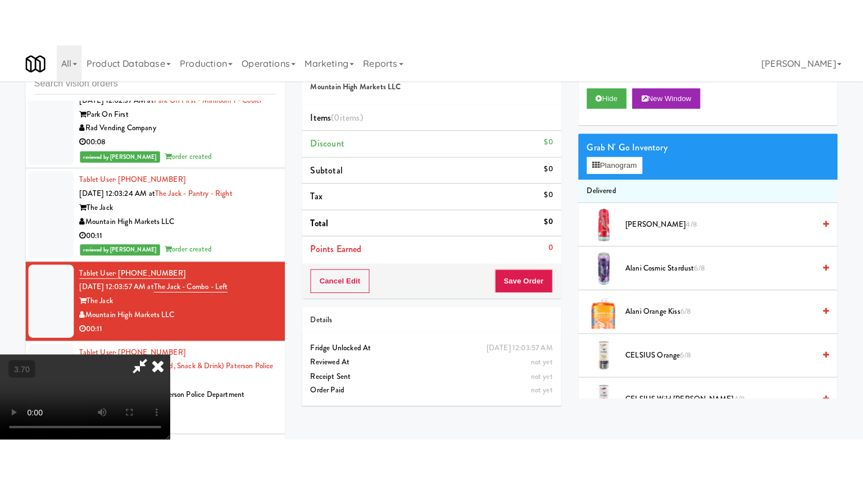
scroll to position [112, 0]
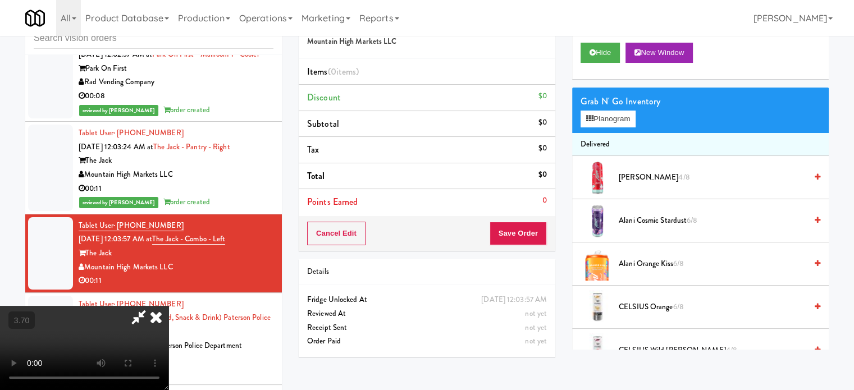
click at [169, 306] on video at bounding box center [84, 348] width 169 height 84
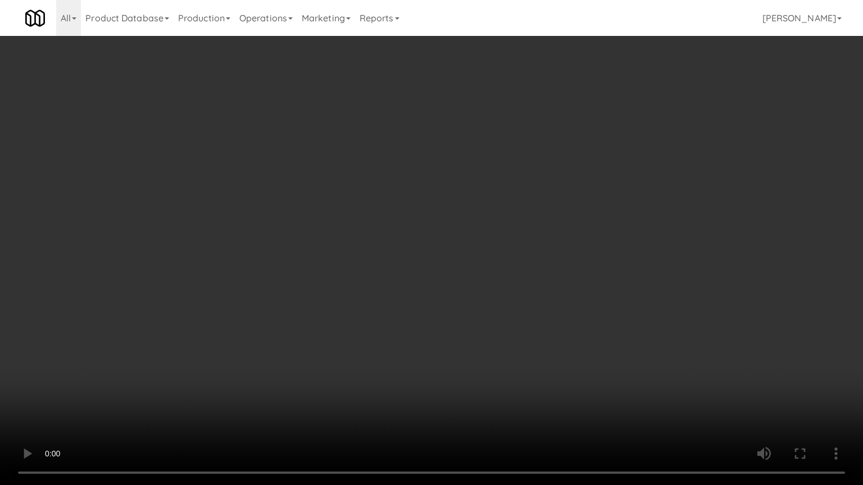
click at [291, 280] on video at bounding box center [431, 242] width 863 height 485
click at [380, 267] on video at bounding box center [431, 242] width 863 height 485
click at [676, 390] on video at bounding box center [431, 242] width 863 height 485
click at [586, 365] on video at bounding box center [431, 242] width 863 height 485
click at [589, 333] on video at bounding box center [431, 242] width 863 height 485
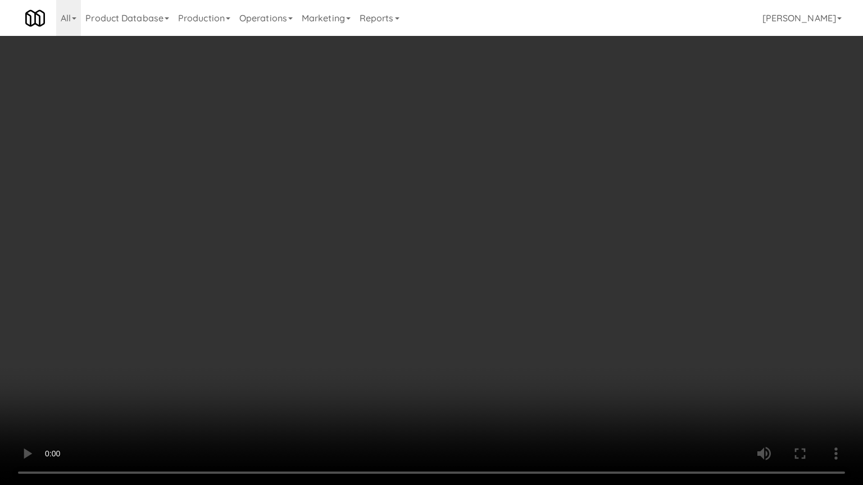
click at [590, 333] on video at bounding box center [431, 242] width 863 height 485
click at [613, 300] on video at bounding box center [431, 242] width 863 height 485
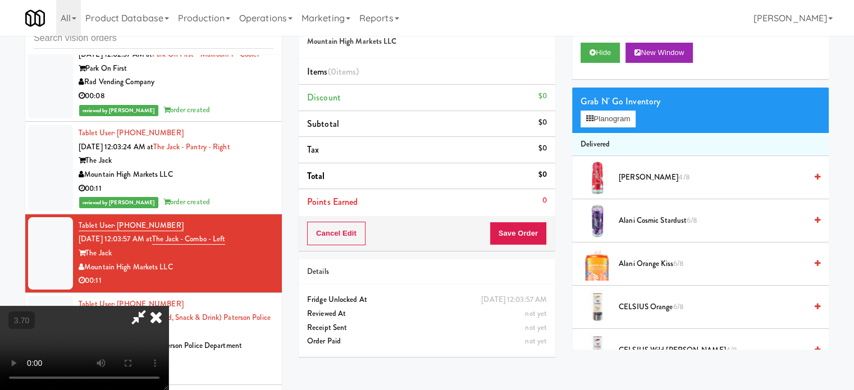
click at [169, 306] on video at bounding box center [84, 348] width 169 height 84
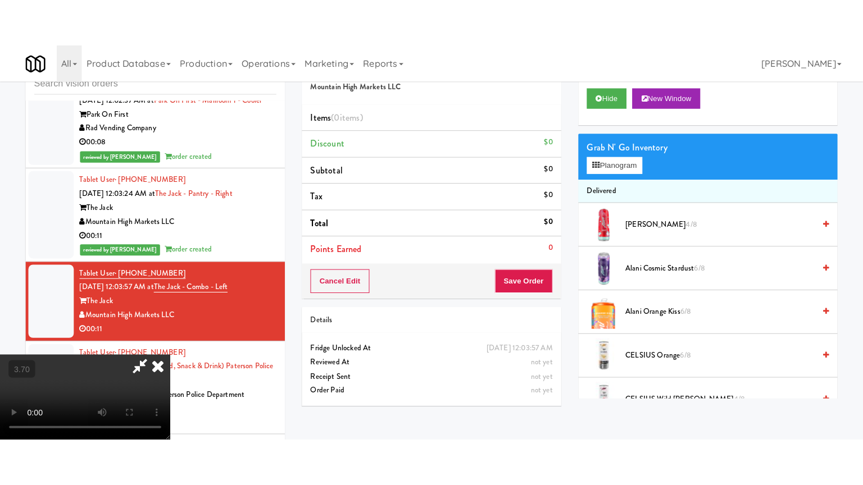
scroll to position [121, 0]
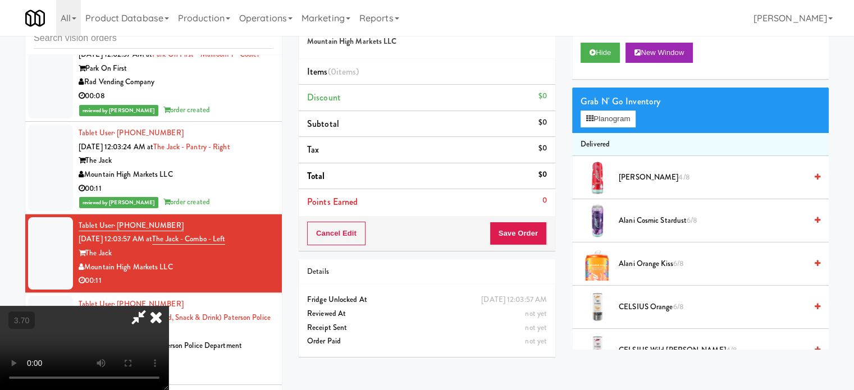
click at [169, 306] on video at bounding box center [84, 348] width 169 height 84
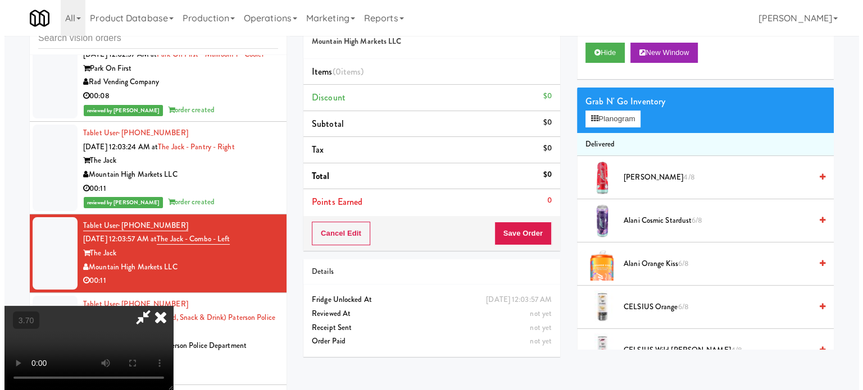
scroll to position [23, 0]
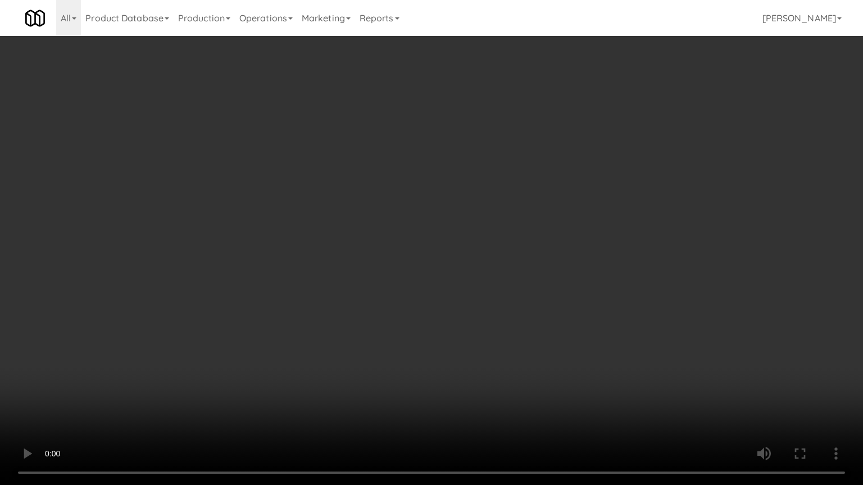
click at [252, 330] on video at bounding box center [431, 242] width 863 height 485
drag, startPoint x: 316, startPoint y: 329, endPoint x: 326, endPoint y: 331, distance: 11.0
click at [316, 329] on video at bounding box center [431, 242] width 863 height 485
click at [349, 331] on video at bounding box center [431, 242] width 863 height 485
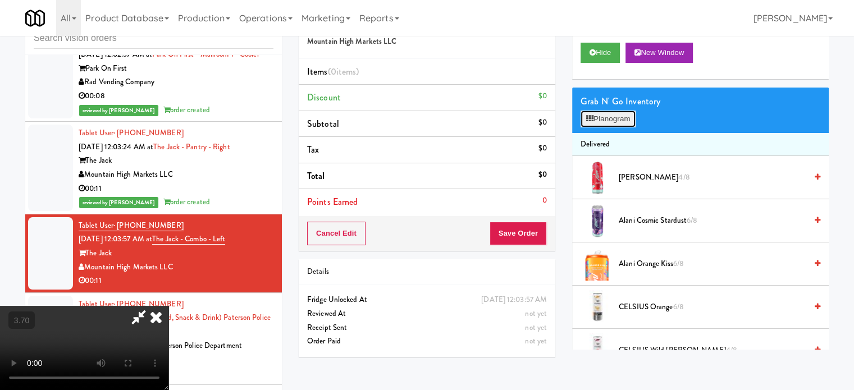
click at [603, 114] on button "Planogram" at bounding box center [608, 119] width 55 height 17
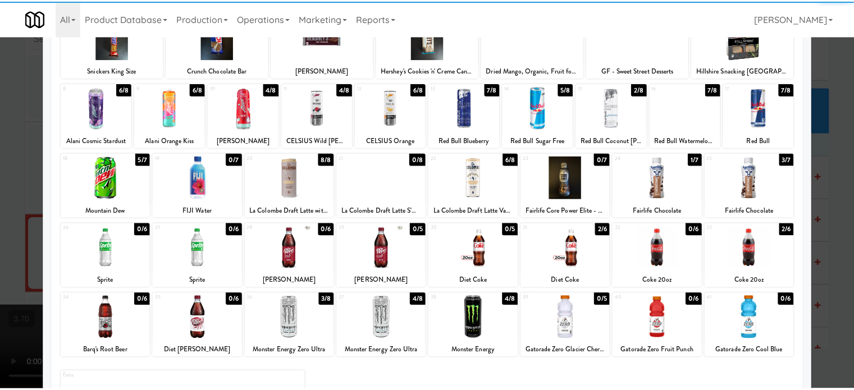
scroll to position [112, 0]
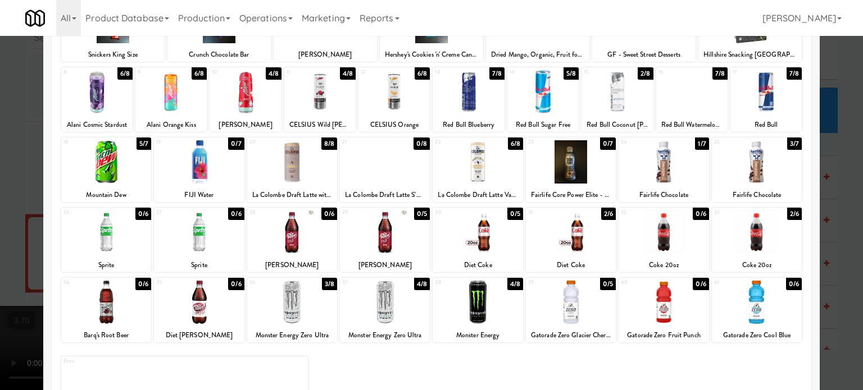
click at [119, 171] on div at bounding box center [106, 161] width 90 height 43
click at [290, 301] on div at bounding box center [292, 302] width 90 height 43
click at [13, 254] on div at bounding box center [431, 195] width 863 height 390
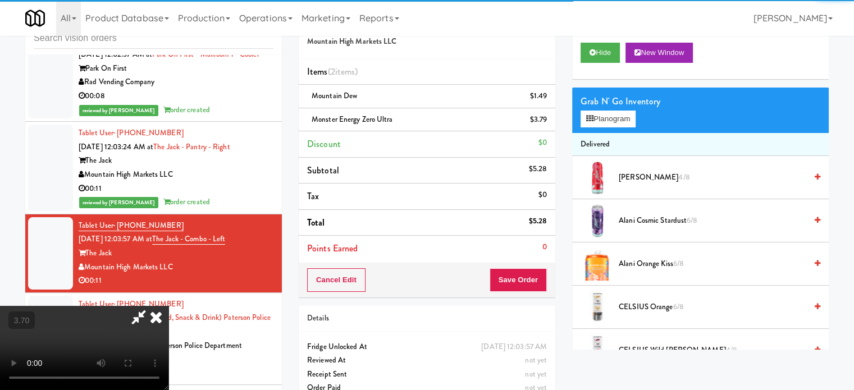
click at [169, 306] on video at bounding box center [84, 348] width 169 height 84
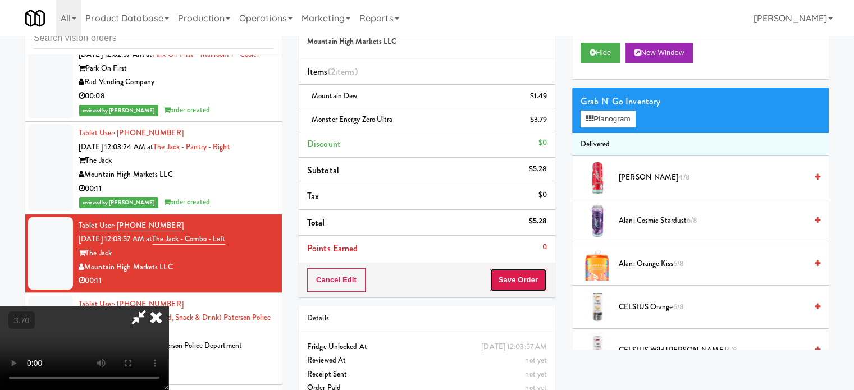
click at [517, 274] on button "Save Order" at bounding box center [518, 281] width 57 height 24
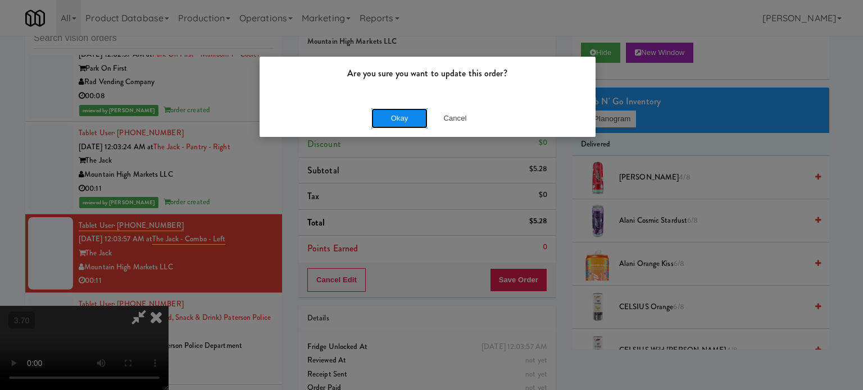
click at [412, 126] on button "Okay" at bounding box center [399, 118] width 56 height 20
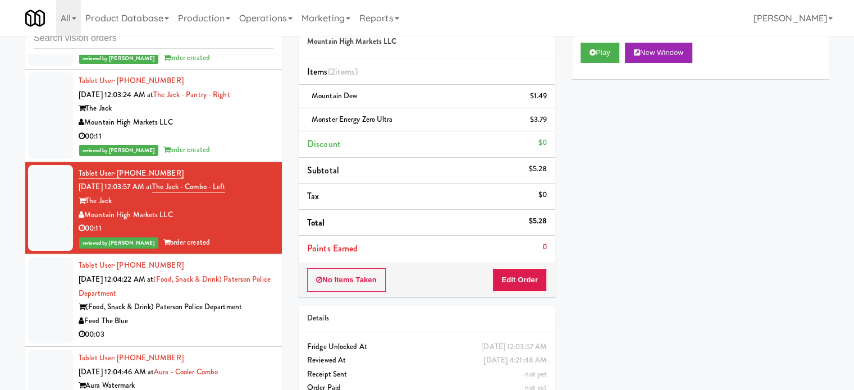
scroll to position [1798, 0]
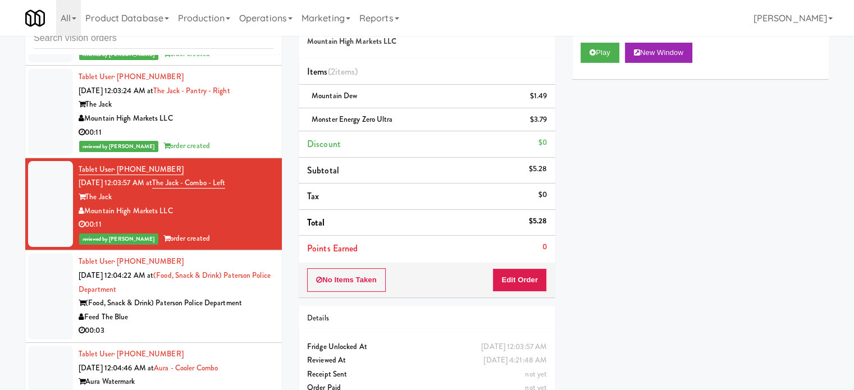
click at [256, 277] on div "Tablet User · (862) 282-3427 [DATE] 12:04:22 AM at (Food, Snack & Drink) Paters…" at bounding box center [176, 296] width 195 height 83
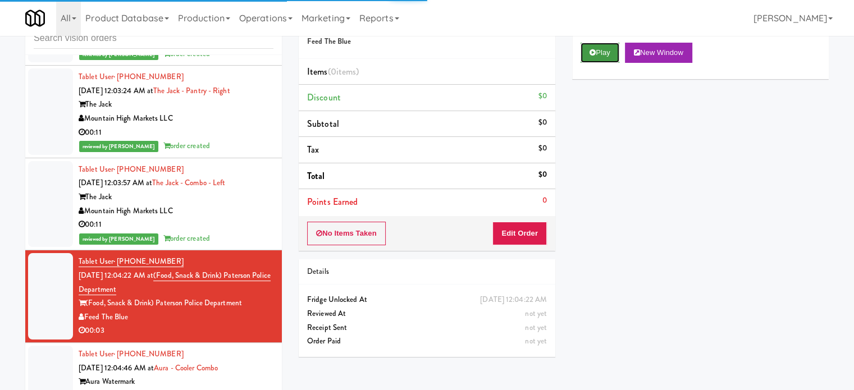
click at [601, 57] on button "Play" at bounding box center [600, 53] width 39 height 20
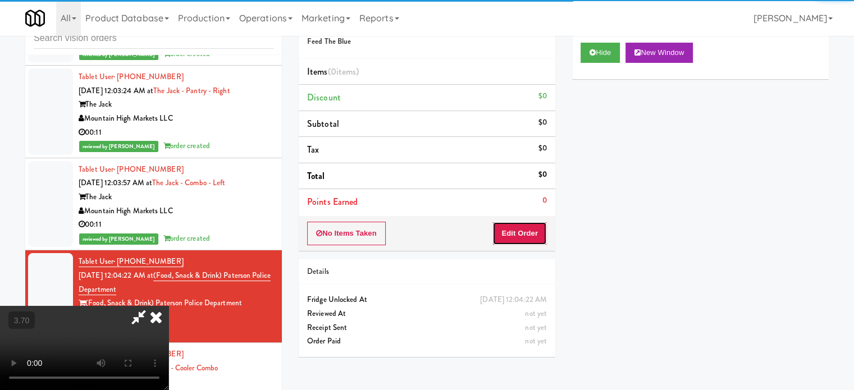
click at [536, 233] on button "Edit Order" at bounding box center [520, 234] width 54 height 24
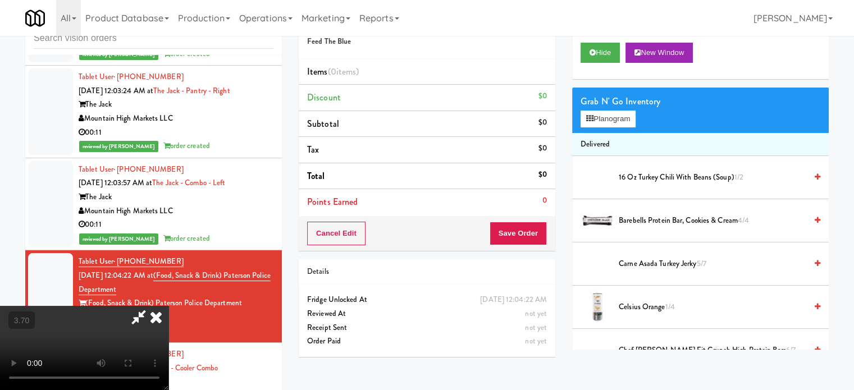
scroll to position [169, 0]
drag, startPoint x: 339, startPoint y: 256, endPoint x: 346, endPoint y: 256, distance: 7.3
click at [169, 306] on video at bounding box center [84, 348] width 169 height 84
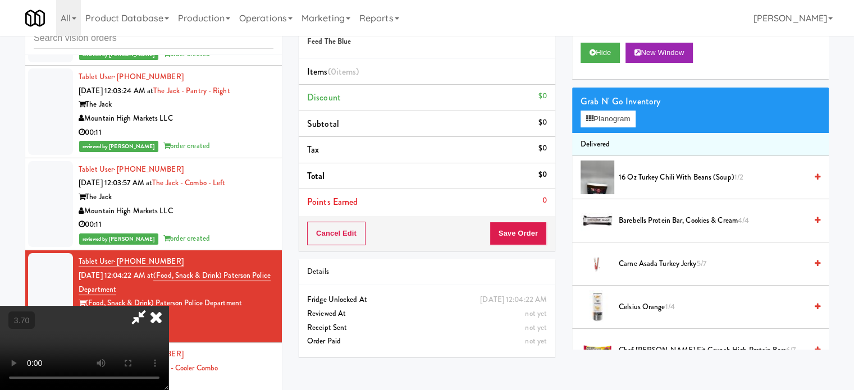
click at [169, 306] on video at bounding box center [84, 348] width 169 height 84
click at [601, 118] on button "Planogram" at bounding box center [608, 119] width 55 height 17
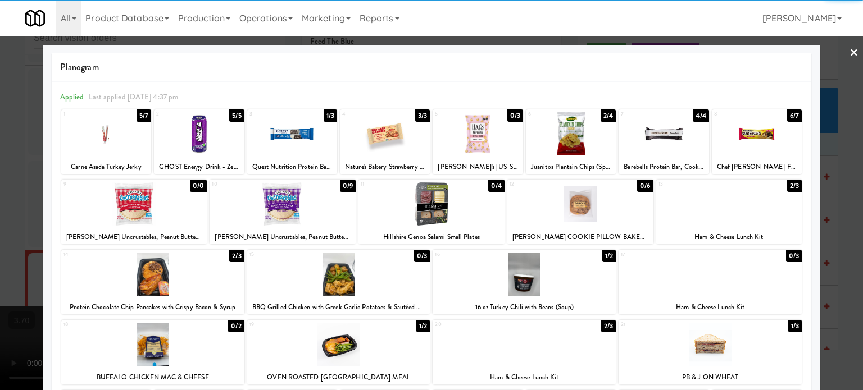
drag, startPoint x: 746, startPoint y: 213, endPoint x: 843, endPoint y: 183, distance: 101.6
click at [752, 212] on div at bounding box center [729, 204] width 146 height 43
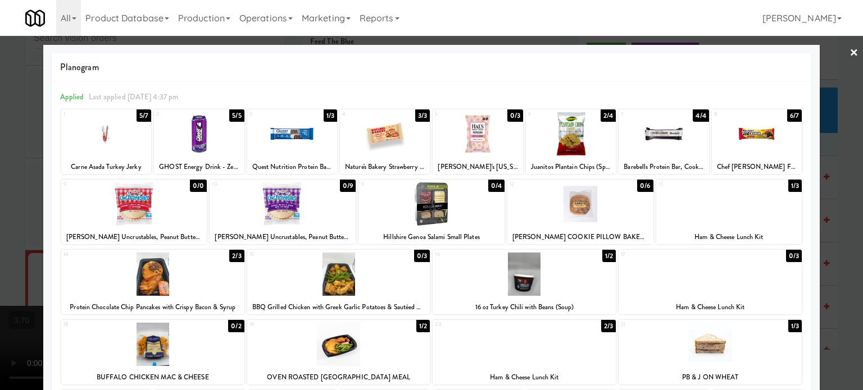
drag, startPoint x: 844, startPoint y: 179, endPoint x: 834, endPoint y: 188, distance: 13.5
click at [843, 180] on div at bounding box center [431, 195] width 863 height 390
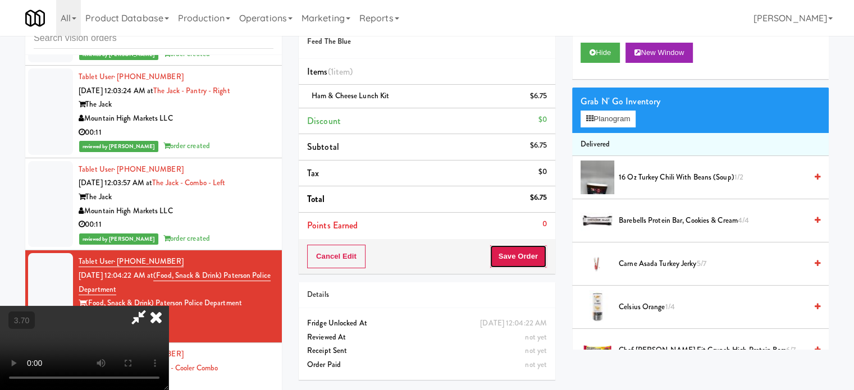
click at [524, 254] on button "Save Order" at bounding box center [518, 257] width 57 height 24
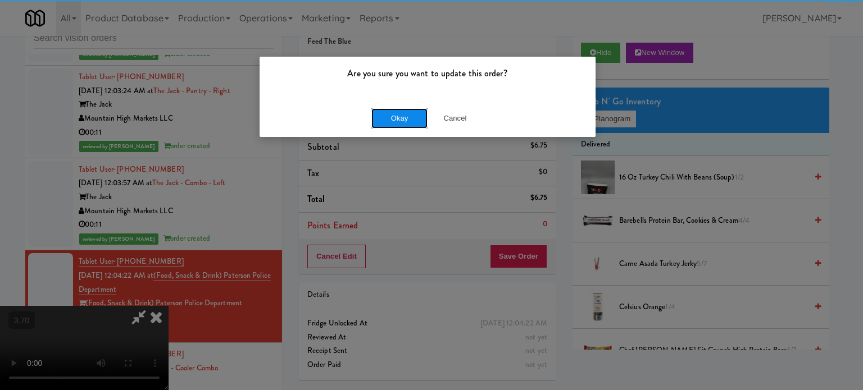
click at [409, 112] on button "Okay" at bounding box center [399, 118] width 56 height 20
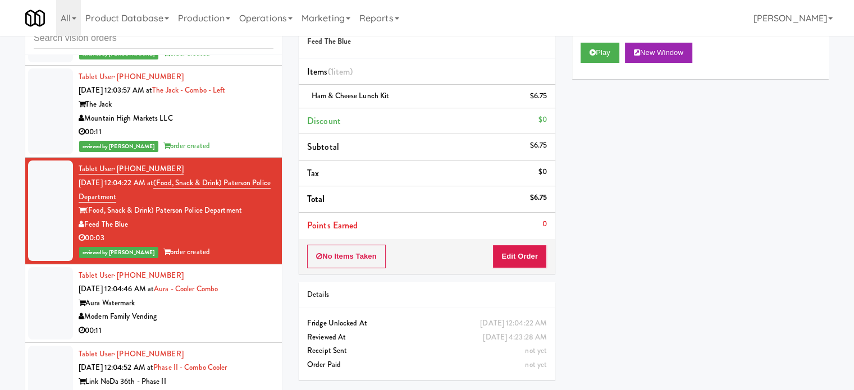
scroll to position [1910, 0]
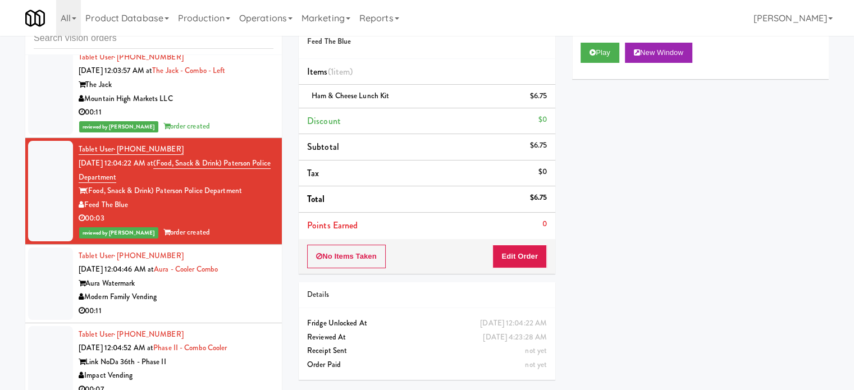
click at [237, 304] on div "00:11" at bounding box center [176, 311] width 195 height 14
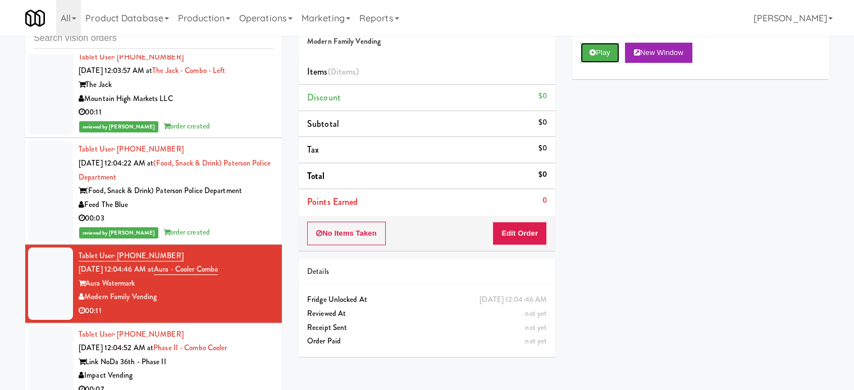
drag, startPoint x: 598, startPoint y: 51, endPoint x: 546, endPoint y: 179, distance: 138.1
click at [598, 51] on button "Play" at bounding box center [600, 53] width 39 height 20
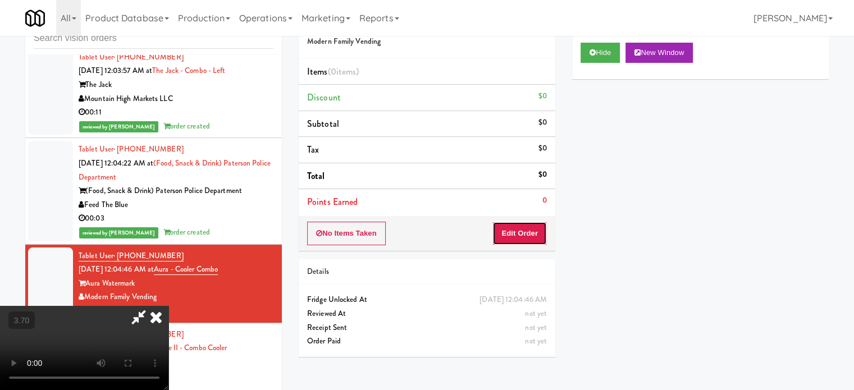
click at [537, 229] on button "Edit Order" at bounding box center [520, 234] width 54 height 24
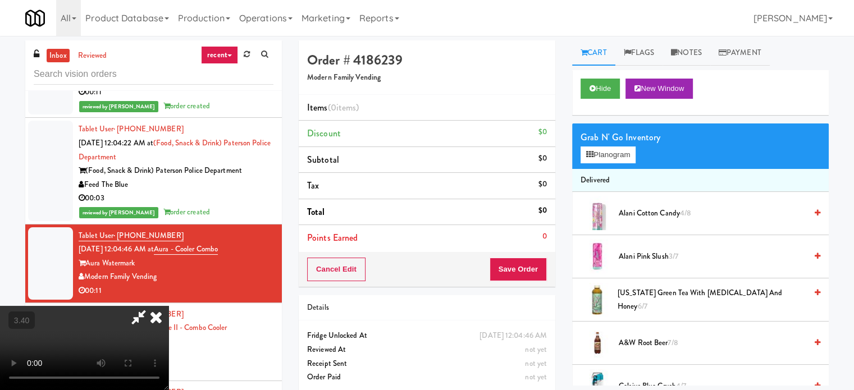
click at [169, 306] on video at bounding box center [84, 348] width 169 height 84
drag, startPoint x: 279, startPoint y: 301, endPoint x: 280, endPoint y: 308, distance: 7.4
click at [169, 306] on video at bounding box center [84, 348] width 169 height 84
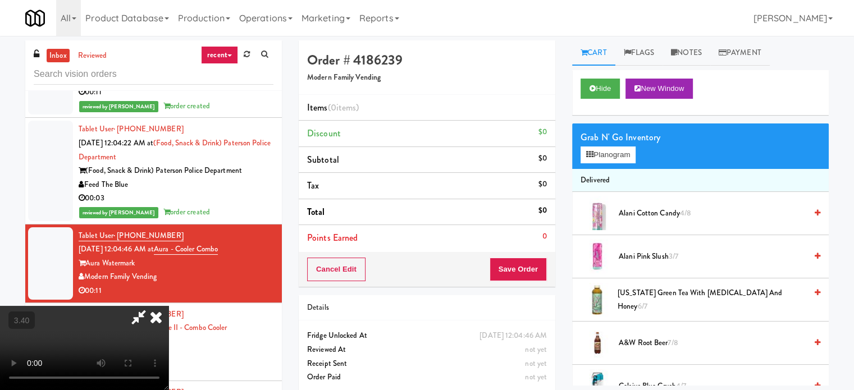
click at [169, 306] on video at bounding box center [84, 348] width 169 height 84
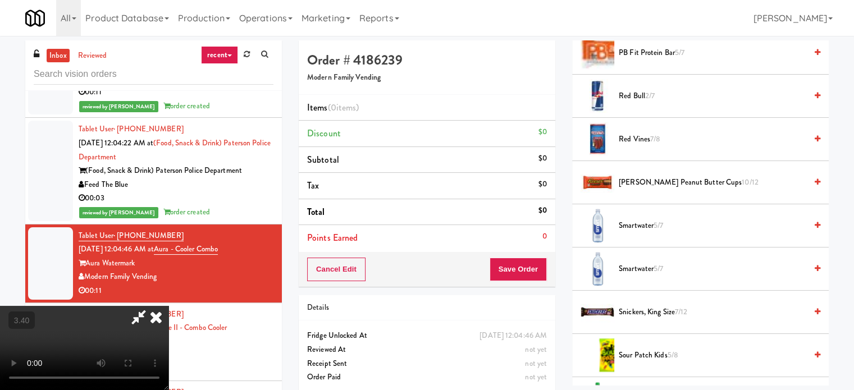
scroll to position [1180, 0]
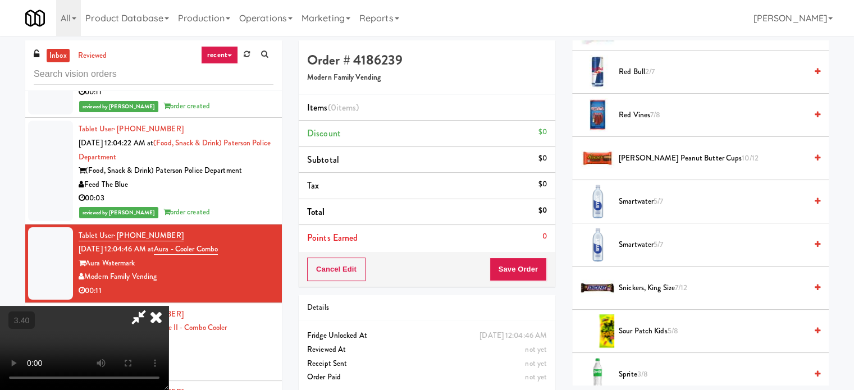
click at [634, 66] on span "Red Bull 2/7" at bounding box center [713, 72] width 188 height 14
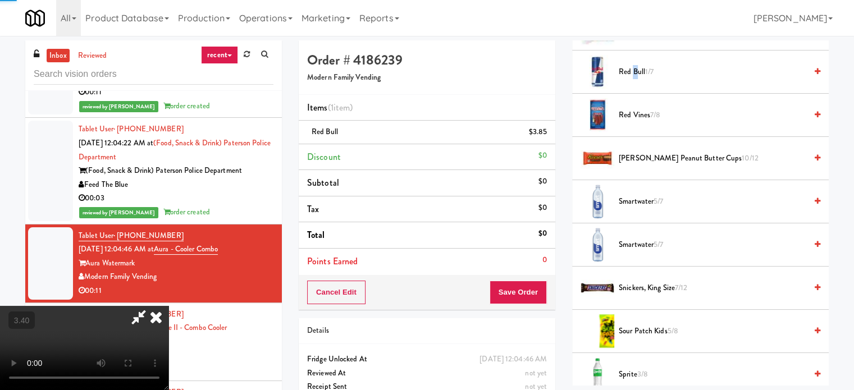
drag, startPoint x: 280, startPoint y: 271, endPoint x: 370, endPoint y: 271, distance: 89.3
click at [169, 306] on video at bounding box center [84, 348] width 169 height 84
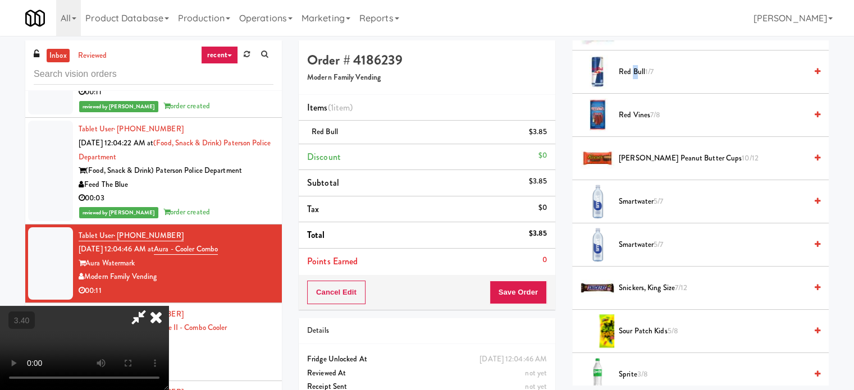
click at [169, 306] on video at bounding box center [84, 348] width 169 height 84
drag, startPoint x: 404, startPoint y: 248, endPoint x: 467, endPoint y: 247, distance: 62.9
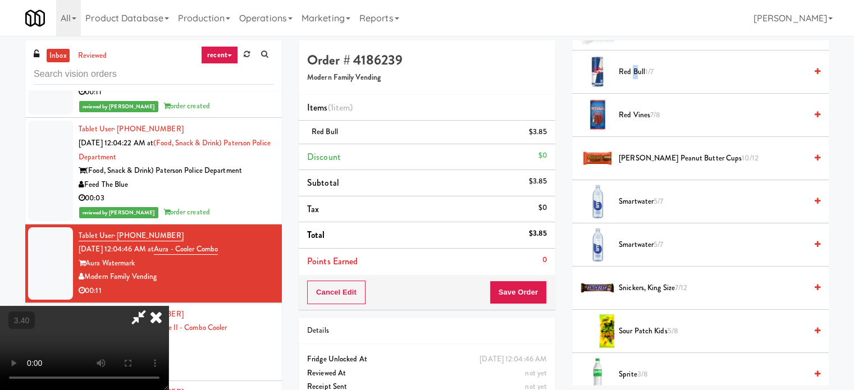
click at [169, 306] on video at bounding box center [84, 348] width 169 height 84
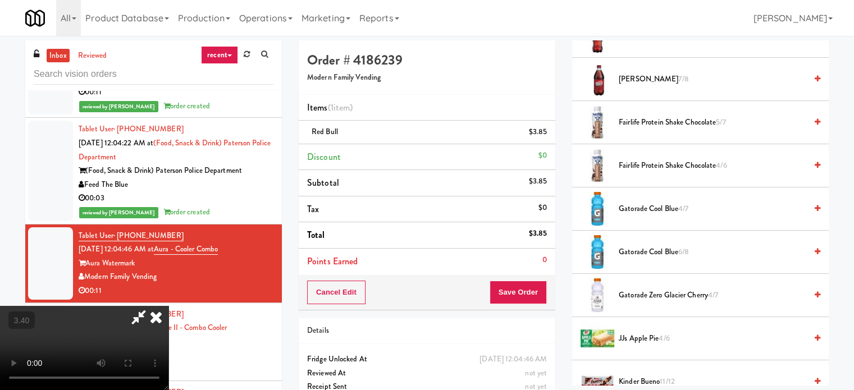
scroll to position [618, 0]
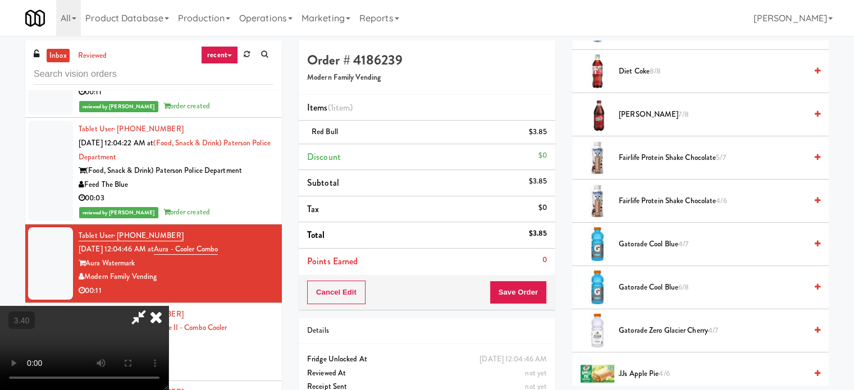
click at [655, 159] on span "Fairlife Protein Shake Chocolate 5/7" at bounding box center [713, 158] width 188 height 14
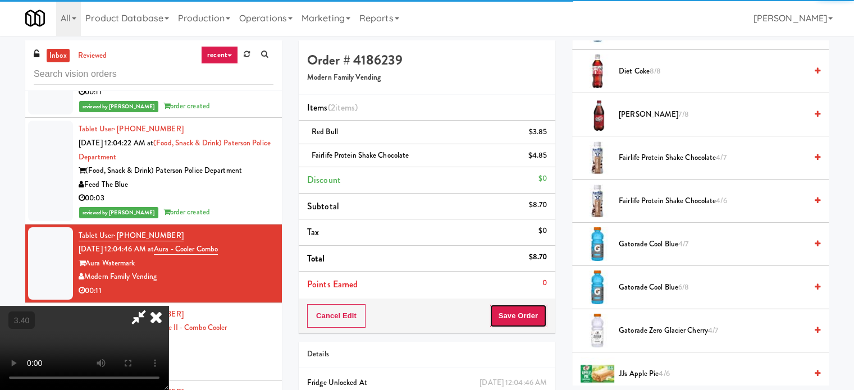
click at [526, 312] on button "Save Order" at bounding box center [518, 316] width 57 height 24
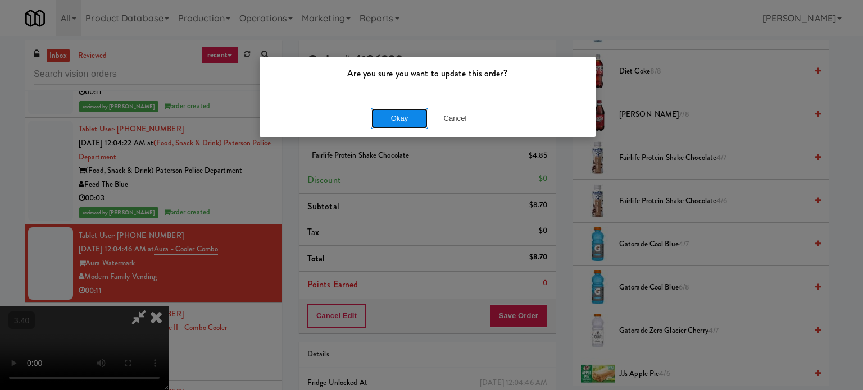
click at [394, 119] on button "Okay" at bounding box center [399, 118] width 56 height 20
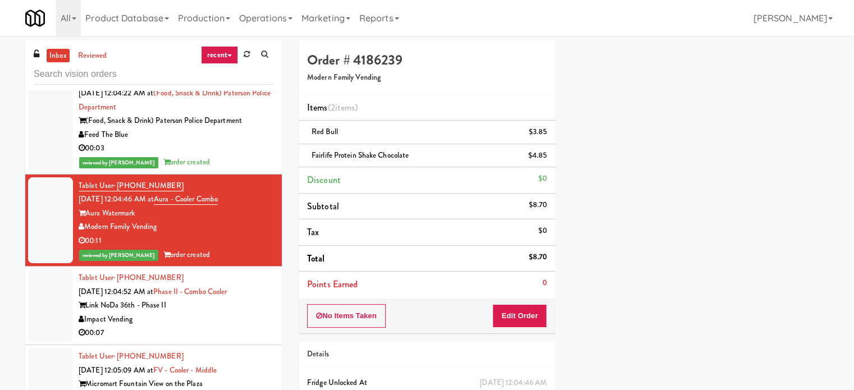
scroll to position [2022, 0]
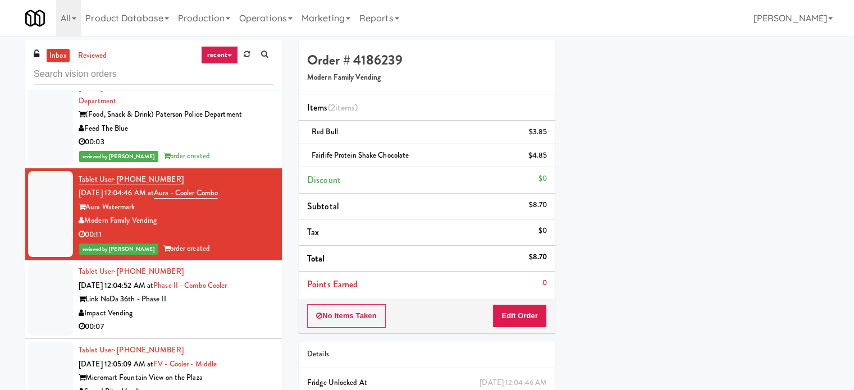
click at [212, 307] on div "Impact Vending" at bounding box center [176, 314] width 195 height 14
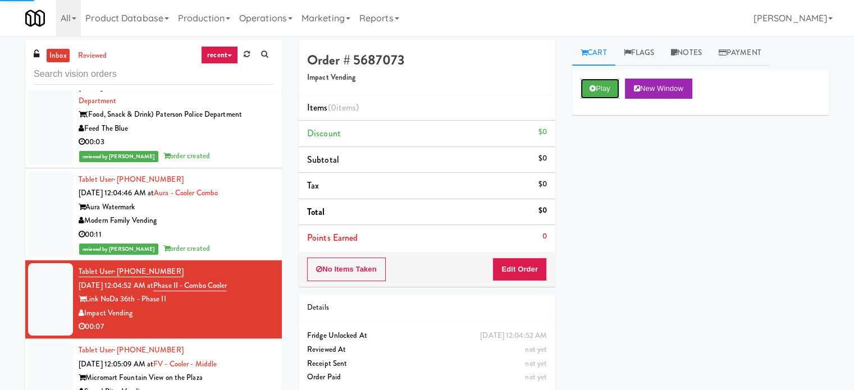
drag, startPoint x: 593, startPoint y: 84, endPoint x: 622, endPoint y: 244, distance: 163.4
click at [593, 84] on button "Play" at bounding box center [600, 89] width 39 height 20
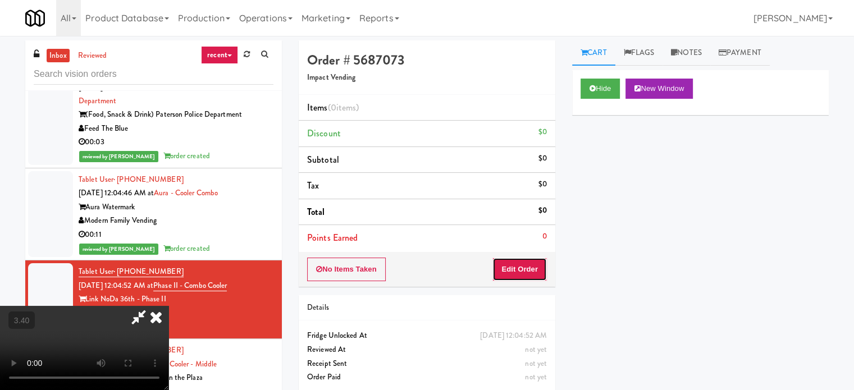
click at [521, 266] on button "Edit Order" at bounding box center [520, 270] width 54 height 24
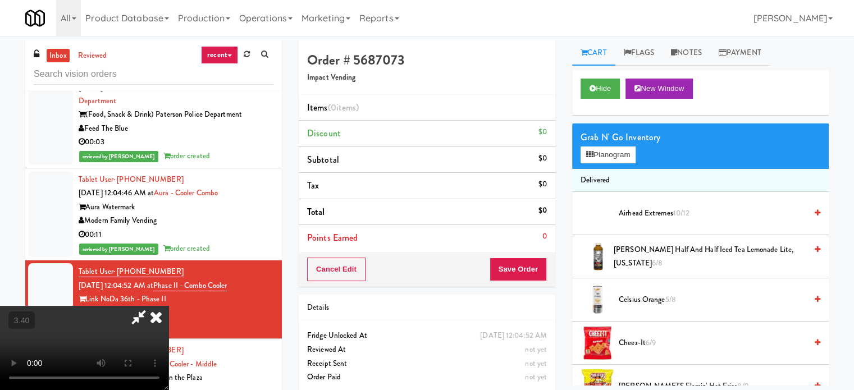
scroll to position [65, 0]
click at [169, 306] on video at bounding box center [84, 348] width 169 height 84
drag, startPoint x: 362, startPoint y: 285, endPoint x: 352, endPoint y: 278, distance: 11.7
click at [169, 306] on video at bounding box center [84, 348] width 169 height 84
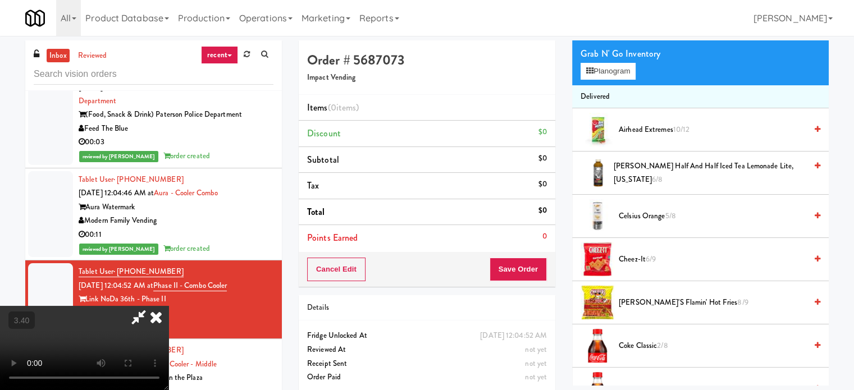
scroll to position [112, 0]
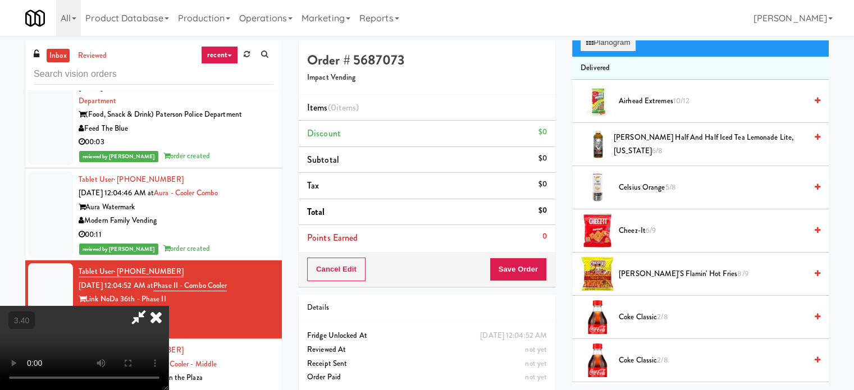
drag, startPoint x: 593, startPoint y: 35, endPoint x: 592, endPoint y: 44, distance: 9.1
click at [593, 39] on body "Are you sure you want to update this order? Okay Cancel Okay Are you sure you w…" at bounding box center [427, 231] width 854 height 390
click at [592, 46] on icon at bounding box center [589, 42] width 7 height 7
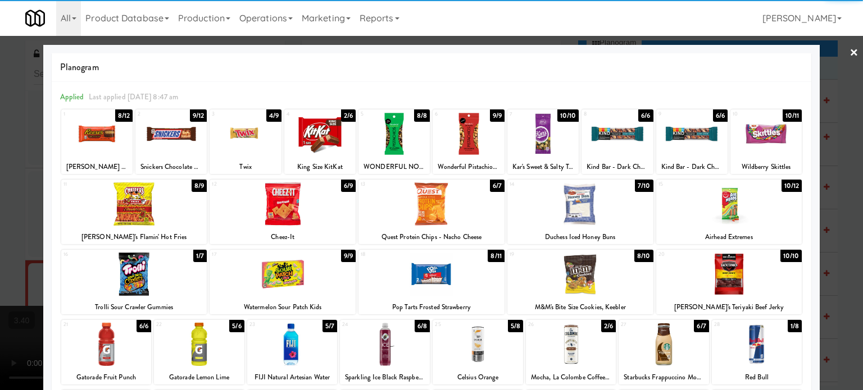
click at [722, 220] on div at bounding box center [729, 204] width 146 height 43
drag, startPoint x: 844, startPoint y: 183, endPoint x: 674, endPoint y: 282, distance: 196.4
click at [843, 183] on div at bounding box center [431, 195] width 863 height 390
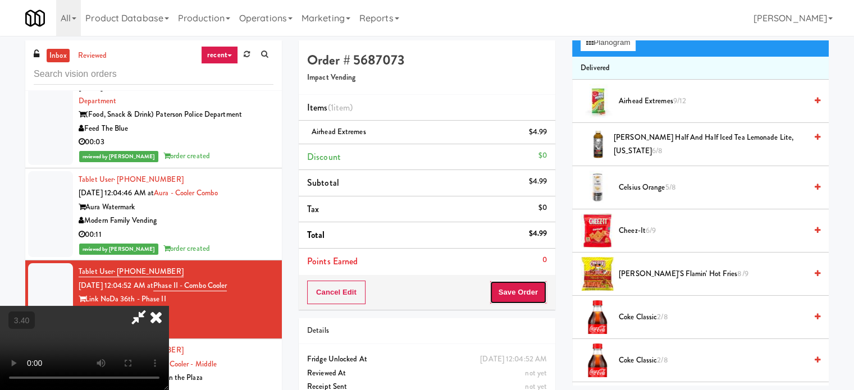
click at [534, 290] on button "Save Order" at bounding box center [518, 293] width 57 height 24
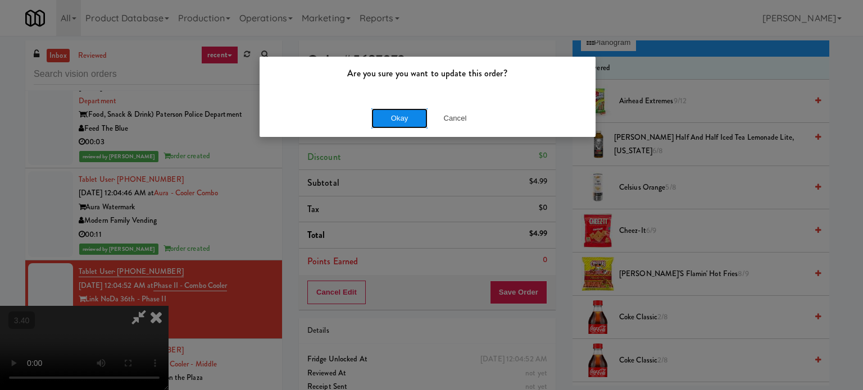
click at [398, 120] on button "Okay" at bounding box center [399, 118] width 56 height 20
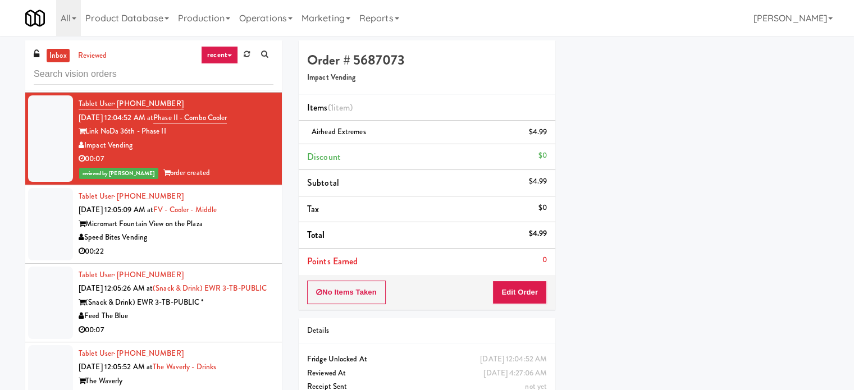
scroll to position [2191, 0]
click at [243, 244] on div "00:22" at bounding box center [176, 251] width 195 height 14
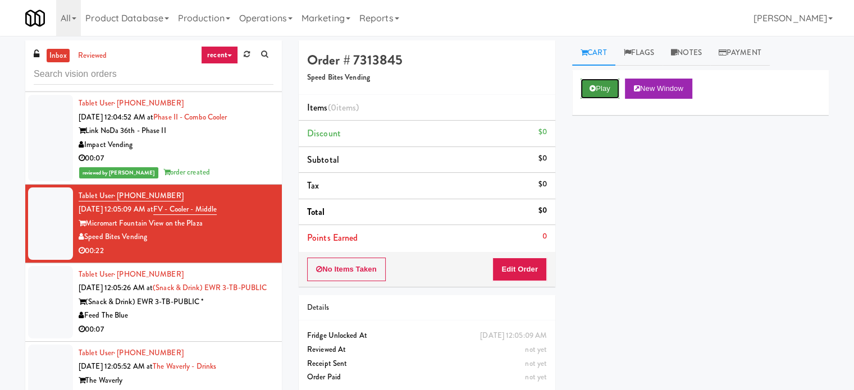
click at [606, 92] on button "Play" at bounding box center [600, 89] width 39 height 20
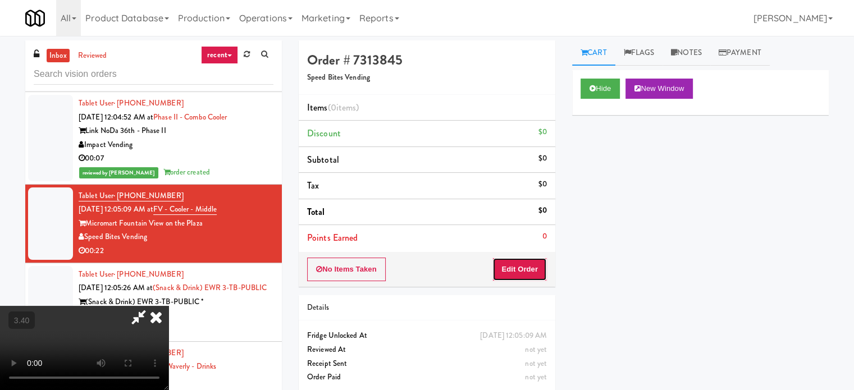
click at [512, 258] on button "Edit Order" at bounding box center [520, 270] width 54 height 24
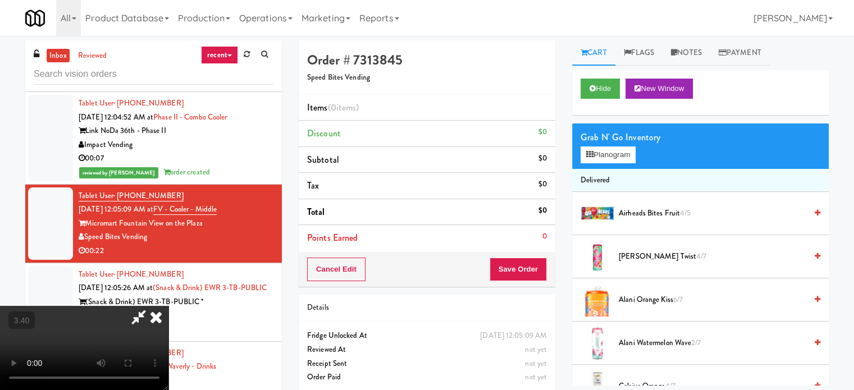
click at [169, 306] on video at bounding box center [84, 348] width 169 height 84
click at [154, 306] on video at bounding box center [84, 348] width 169 height 84
click at [169, 306] on video at bounding box center [84, 348] width 169 height 84
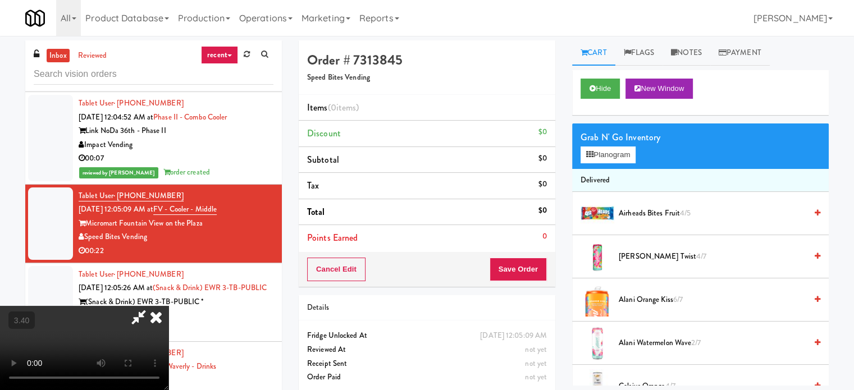
click at [161, 306] on video at bounding box center [84, 348] width 169 height 84
drag, startPoint x: 165, startPoint y: 198, endPoint x: 176, endPoint y: 192, distance: 13.3
click at [169, 306] on video at bounding box center [84, 348] width 169 height 84
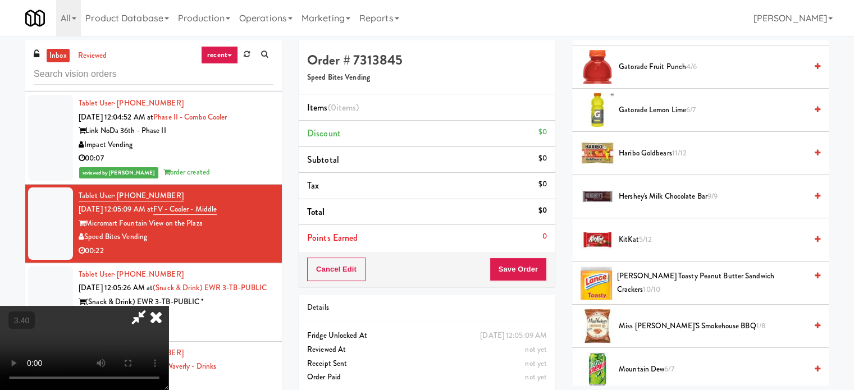
scroll to position [843, 0]
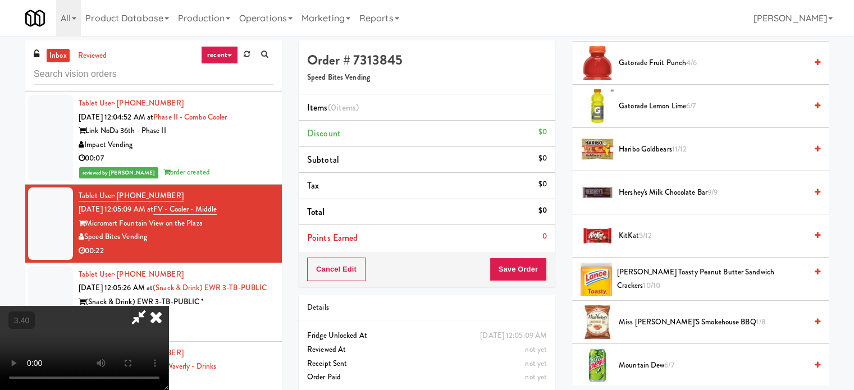
click at [649, 150] on span "Haribo Goldbears 11/12" at bounding box center [713, 150] width 188 height 14
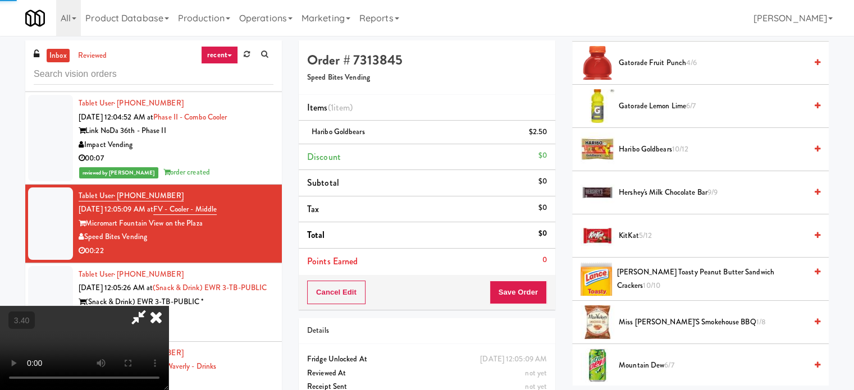
click at [169, 306] on video at bounding box center [84, 348] width 169 height 84
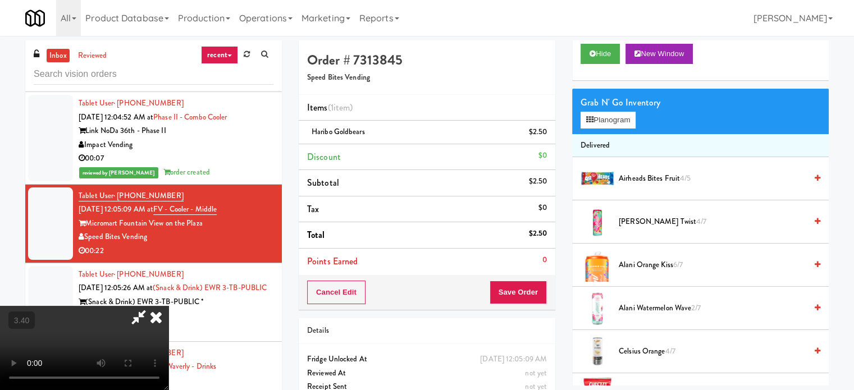
scroll to position [0, 0]
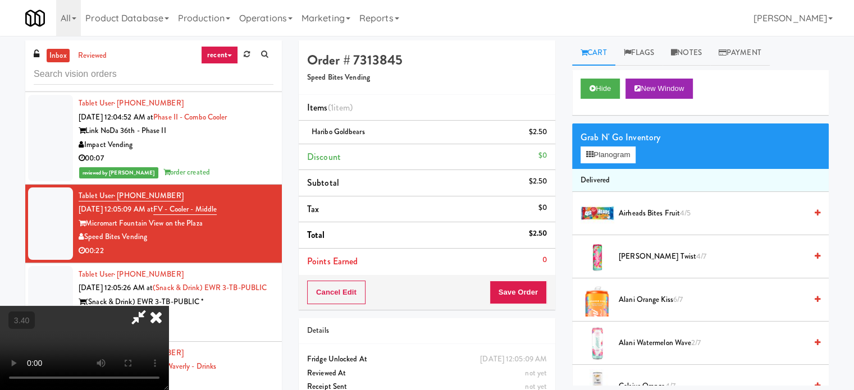
click at [601, 163] on div "Grab N' Go Inventory Planogram" at bounding box center [700, 147] width 257 height 46
click at [606, 159] on button "Planogram" at bounding box center [608, 155] width 55 height 17
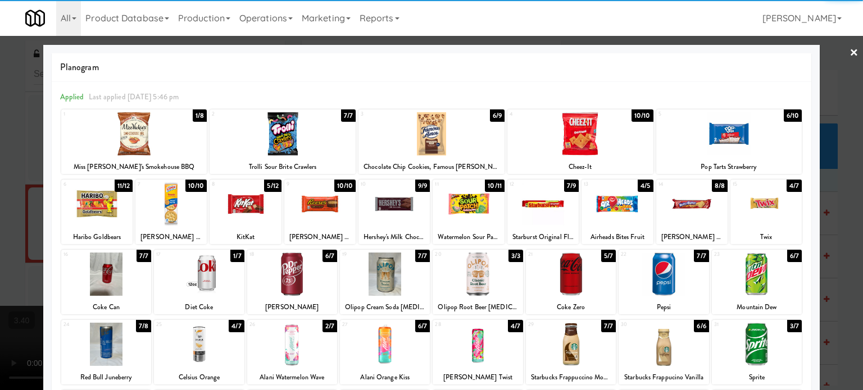
click at [761, 208] on div at bounding box center [765, 204] width 71 height 43
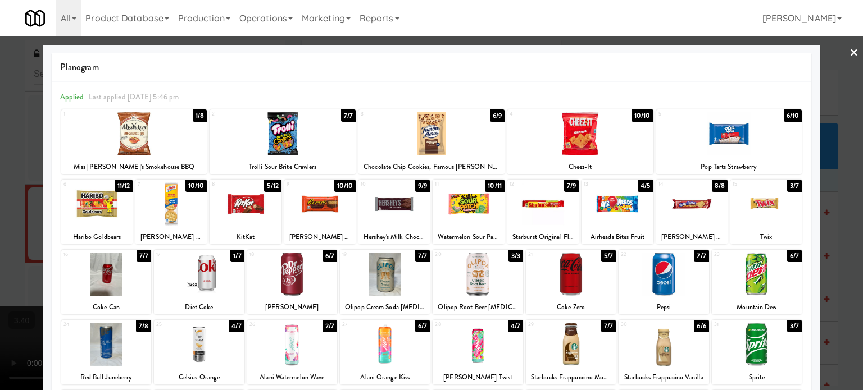
drag, startPoint x: 840, startPoint y: 166, endPoint x: 331, endPoint y: 217, distance: 512.1
click at [839, 166] on div at bounding box center [431, 195] width 863 height 390
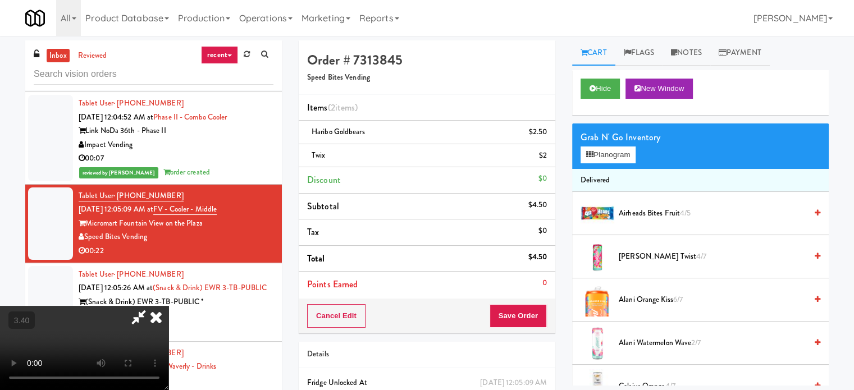
click at [169, 306] on video at bounding box center [84, 348] width 169 height 84
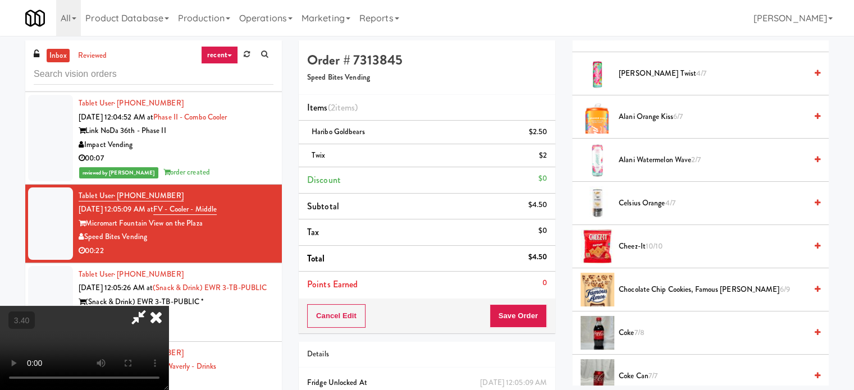
scroll to position [225, 0]
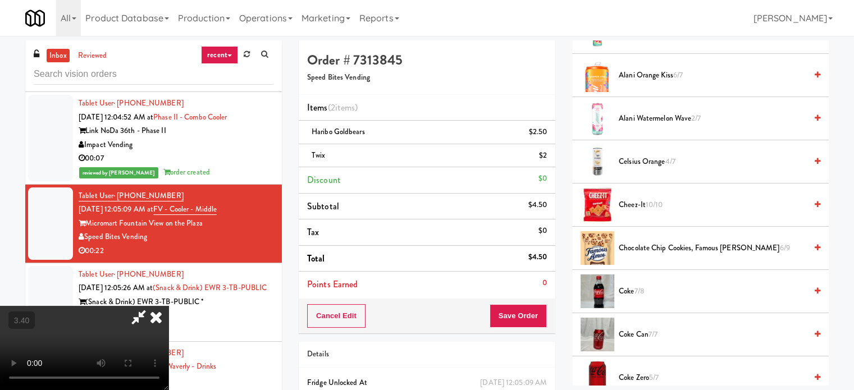
drag, startPoint x: 651, startPoint y: 251, endPoint x: 625, endPoint y: 274, distance: 35.0
click at [651, 251] on span "Chocolate Chip Cookies, Famous [PERSON_NAME] 6/9" at bounding box center [713, 249] width 188 height 14
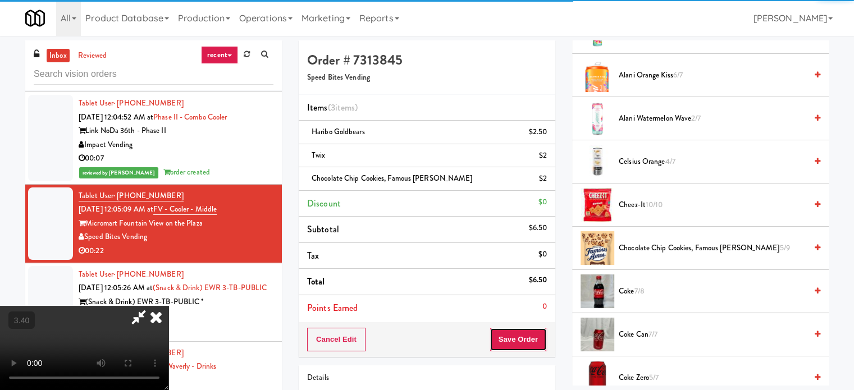
click at [542, 339] on button "Save Order" at bounding box center [518, 340] width 57 height 24
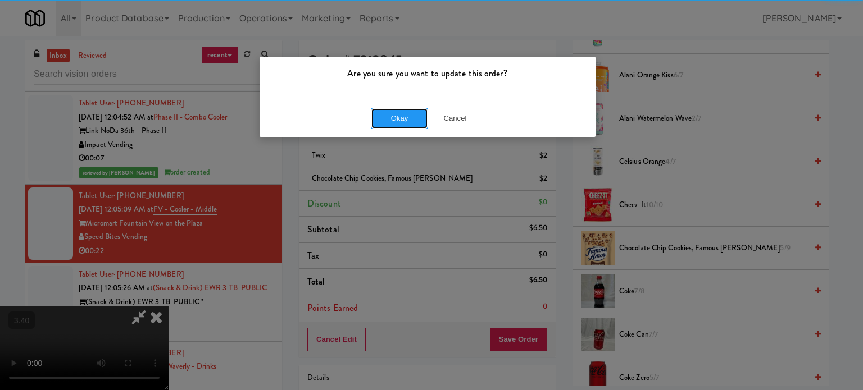
click at [371, 114] on button "Okay" at bounding box center [399, 118] width 56 height 20
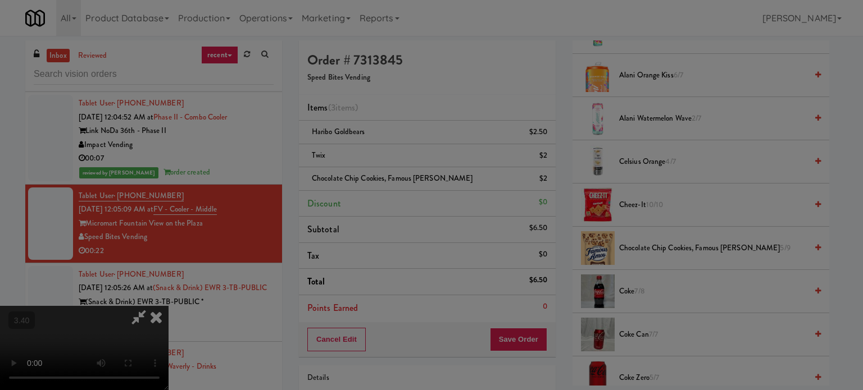
click at [372, 115] on body "Are you sure you want to update this order? Okay Cancel Okay Are you sure you w…" at bounding box center [431, 231] width 863 height 390
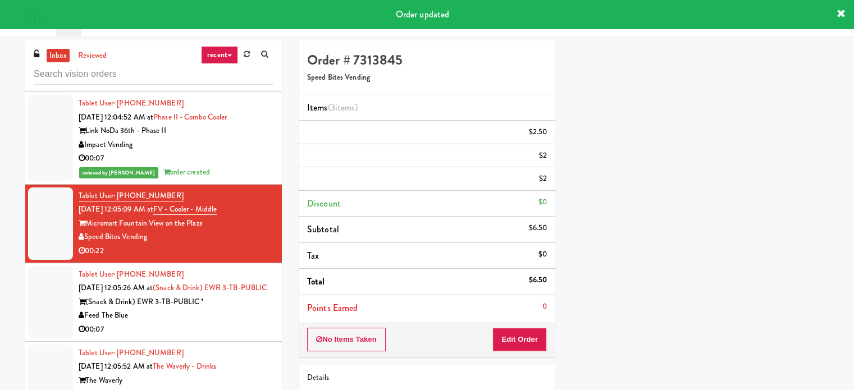
scroll to position [0, 0]
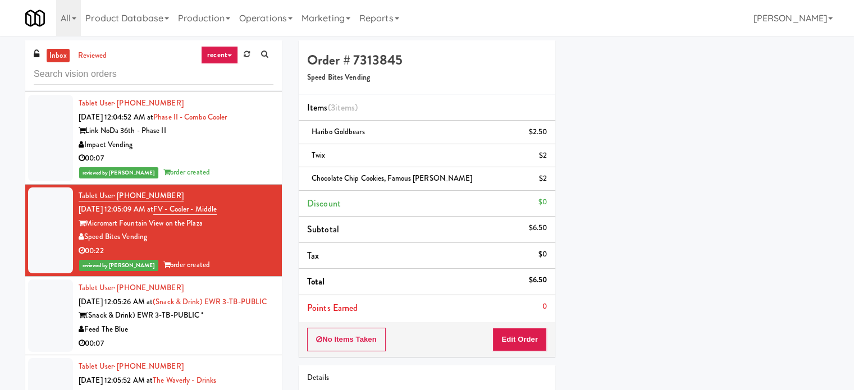
drag, startPoint x: 192, startPoint y: 318, endPoint x: 242, endPoint y: 310, distance: 50.7
click at [193, 319] on div "(Snack & Drink) EWR 3-TB-PUBLIC *" at bounding box center [176, 316] width 195 height 14
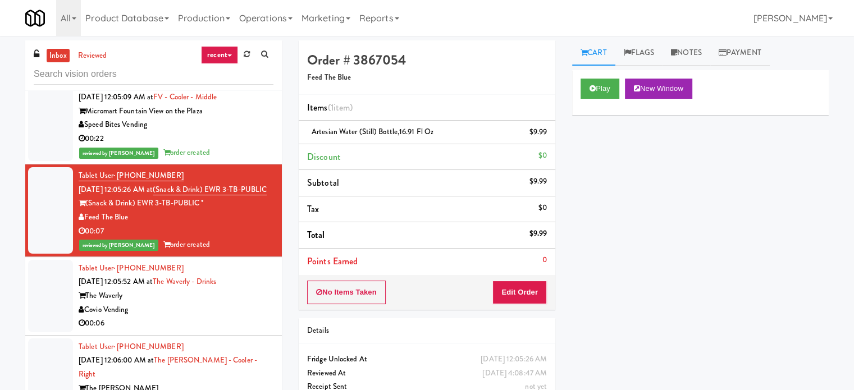
click at [234, 306] on div "Covio Vending" at bounding box center [176, 310] width 195 height 14
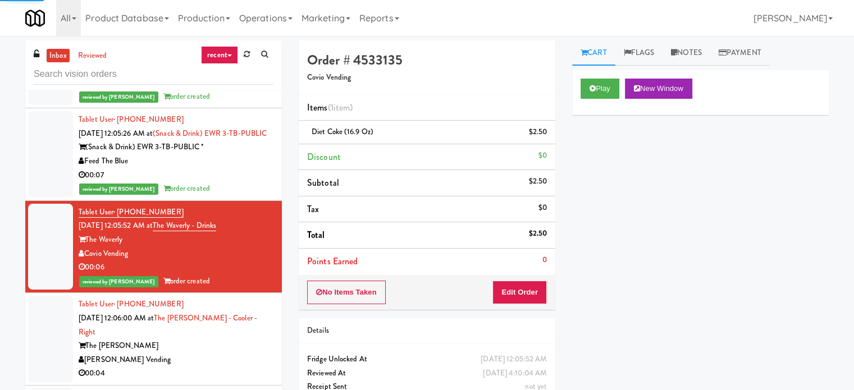
click at [243, 353] on div "[PERSON_NAME] Vending" at bounding box center [176, 360] width 195 height 14
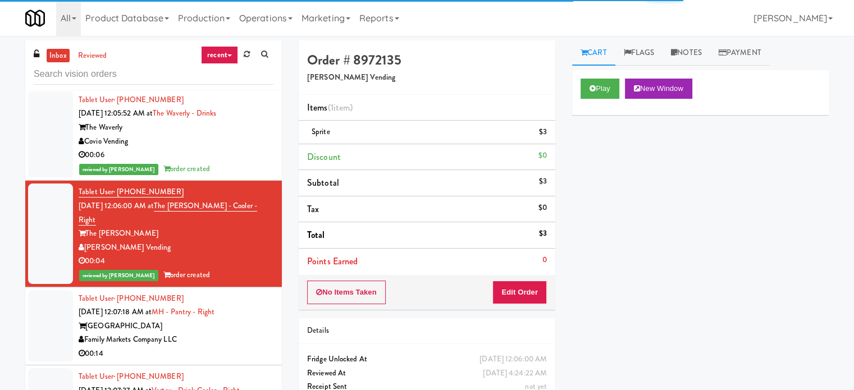
click at [243, 320] on div "[GEOGRAPHIC_DATA]" at bounding box center [176, 327] width 195 height 14
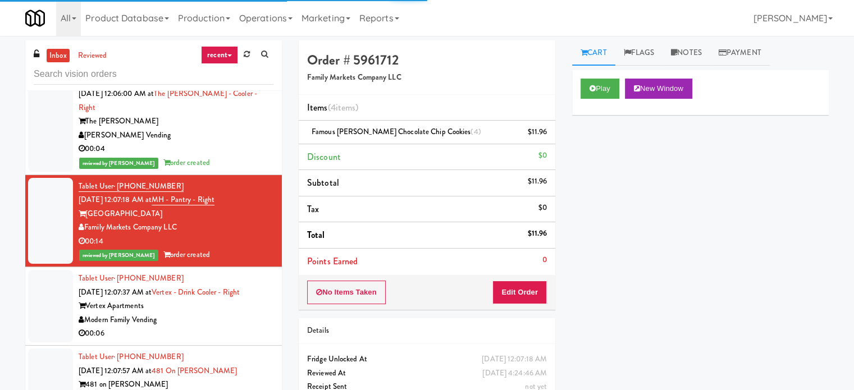
click at [247, 313] on div "Modern Family Vending" at bounding box center [176, 320] width 195 height 14
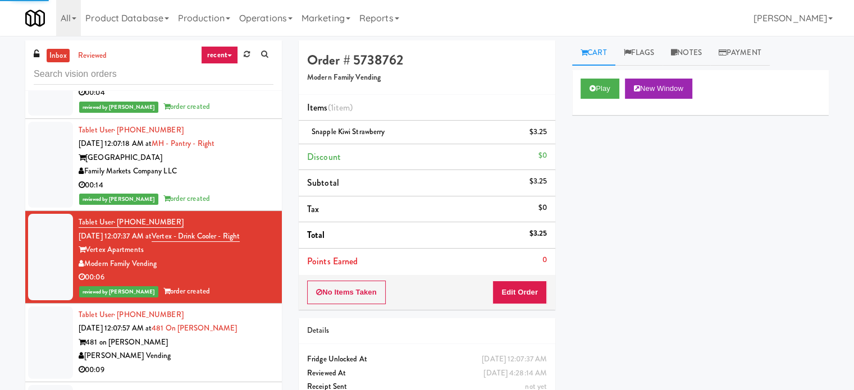
click at [230, 336] on div "481 on [PERSON_NAME]" at bounding box center [176, 343] width 195 height 14
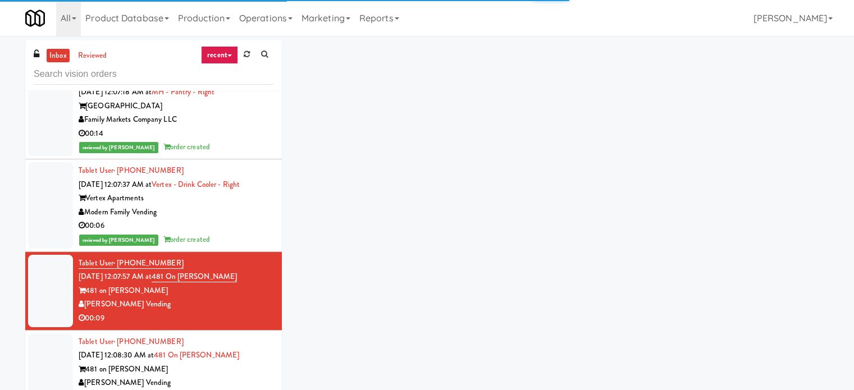
scroll to position [2696, 0]
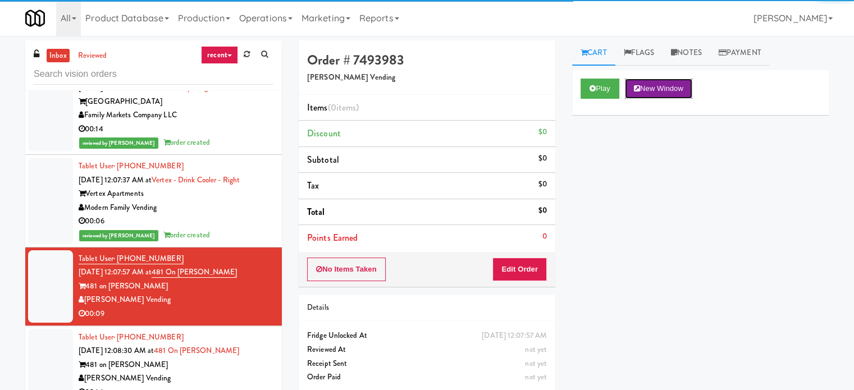
click at [635, 88] on button "New Window" at bounding box center [658, 89] width 67 height 20
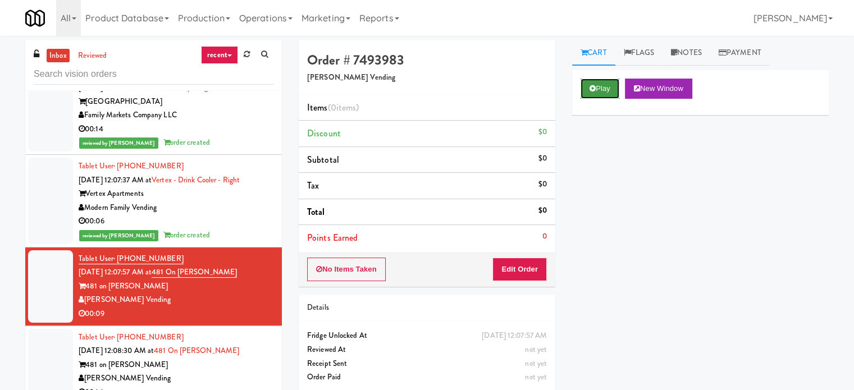
click at [608, 92] on button "Play" at bounding box center [600, 89] width 39 height 20
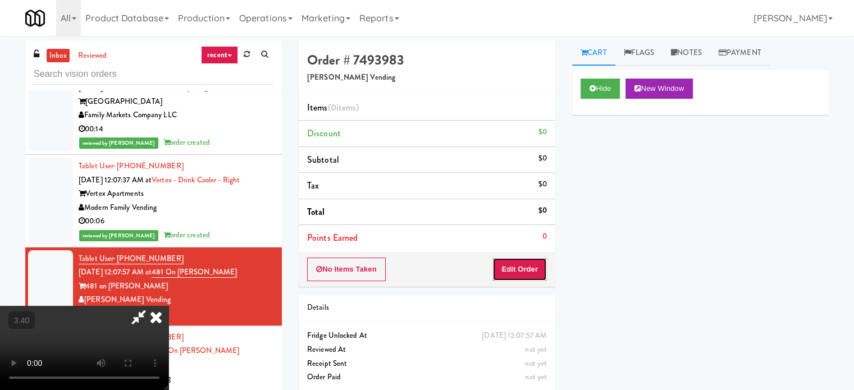
click at [499, 269] on button "Edit Order" at bounding box center [520, 270] width 54 height 24
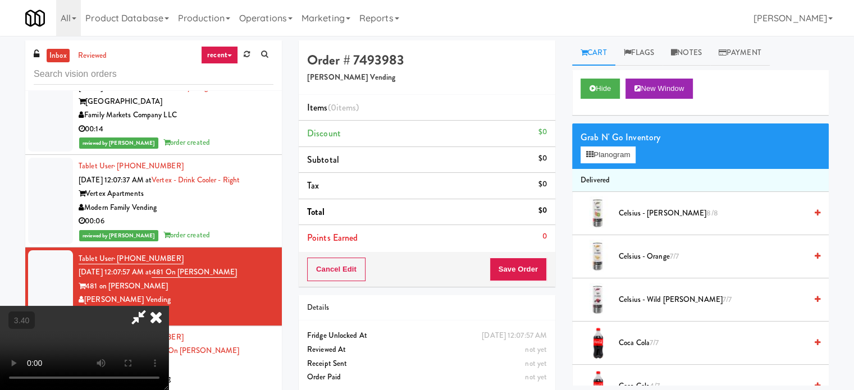
scroll to position [178, 0]
click at [169, 306] on video at bounding box center [84, 348] width 169 height 84
drag, startPoint x: 208, startPoint y: 208, endPoint x: 221, endPoint y: 216, distance: 15.4
click at [169, 306] on video at bounding box center [84, 348] width 169 height 84
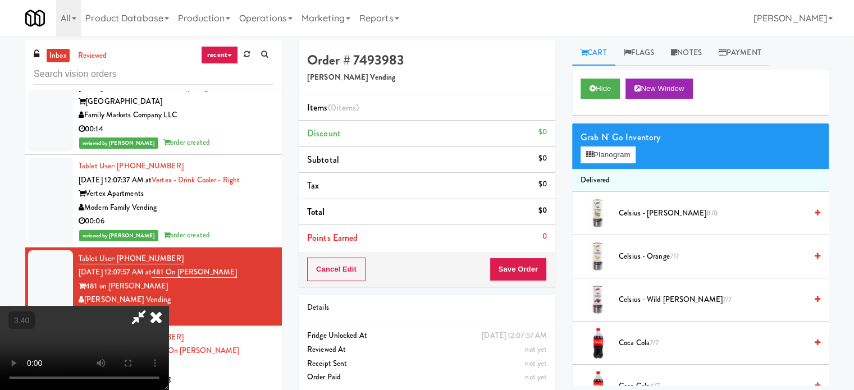
click at [169, 306] on video at bounding box center [84, 348] width 169 height 84
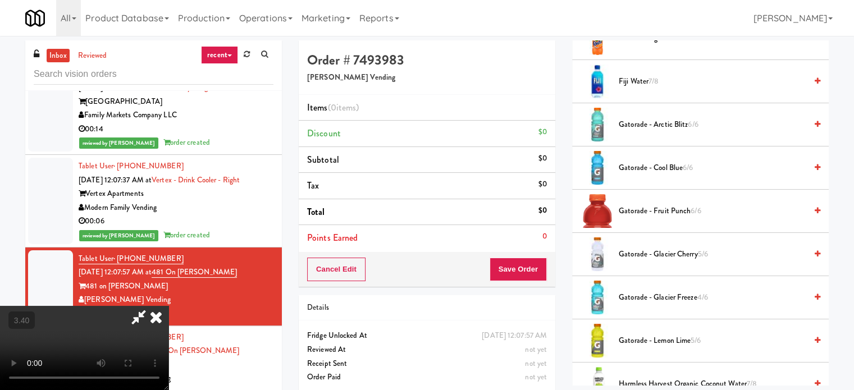
scroll to position [730, 0]
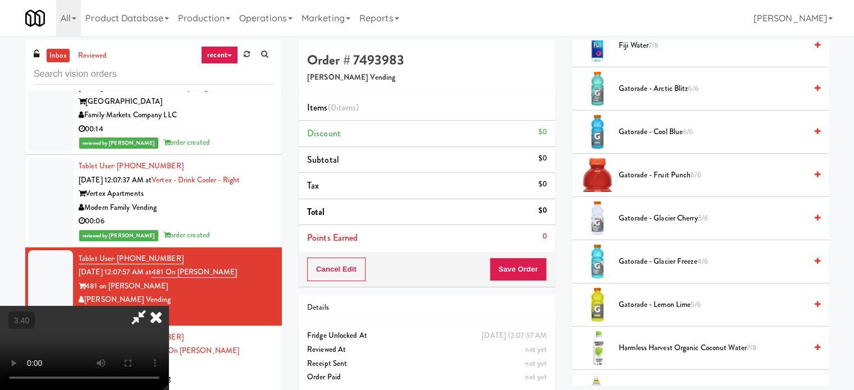
click at [644, 218] on span "Gatorade - Glacier Cherry 5/6" at bounding box center [713, 219] width 188 height 14
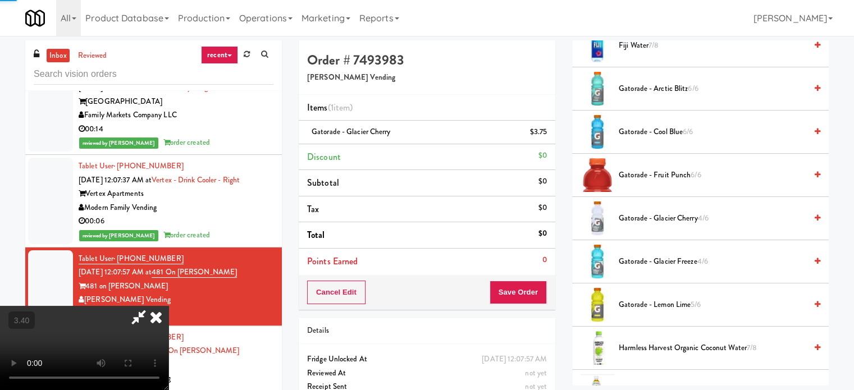
drag, startPoint x: 194, startPoint y: 254, endPoint x: 256, endPoint y: 258, distance: 61.9
click at [169, 306] on video at bounding box center [84, 348] width 169 height 84
drag, startPoint x: 366, startPoint y: 270, endPoint x: 328, endPoint y: 275, distance: 37.9
click at [169, 306] on video at bounding box center [84, 348] width 169 height 84
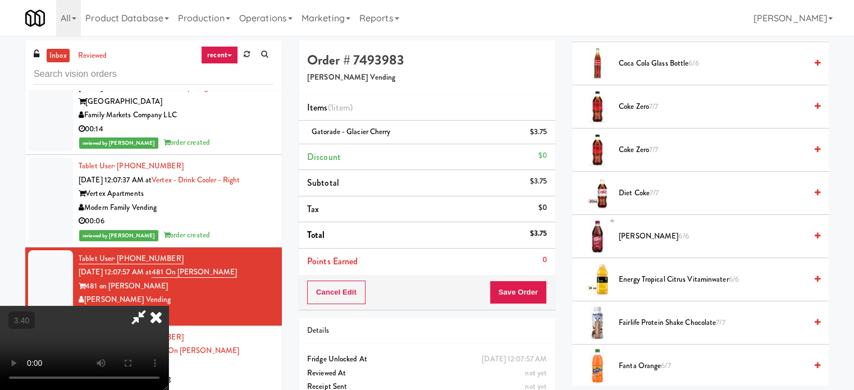
scroll to position [225, 0]
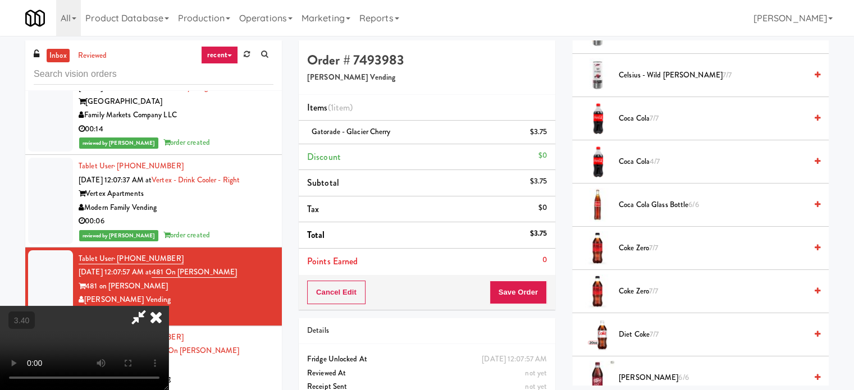
click at [625, 155] on span "Coca Cola 4/7" at bounding box center [713, 162] width 188 height 14
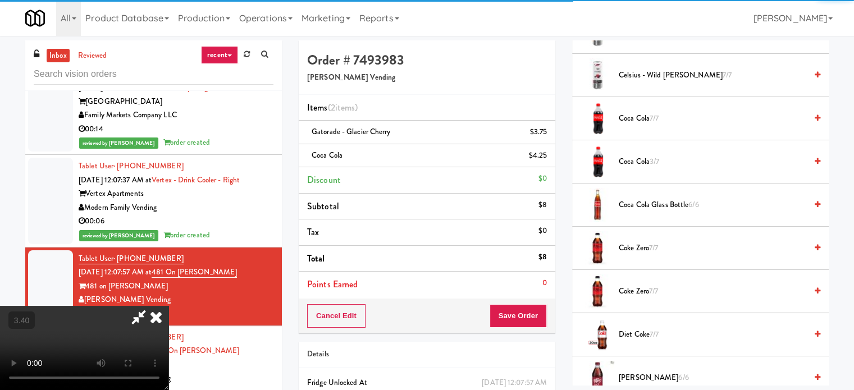
scroll to position [178, 0]
click at [515, 317] on button "Save Order" at bounding box center [518, 316] width 57 height 24
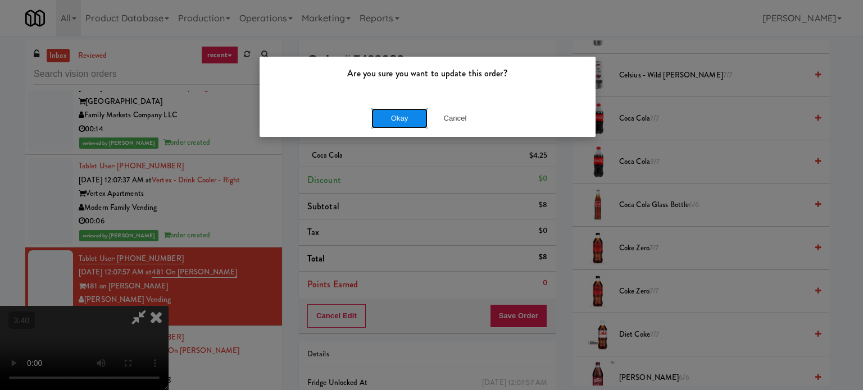
click at [398, 114] on button "Okay" at bounding box center [399, 118] width 56 height 20
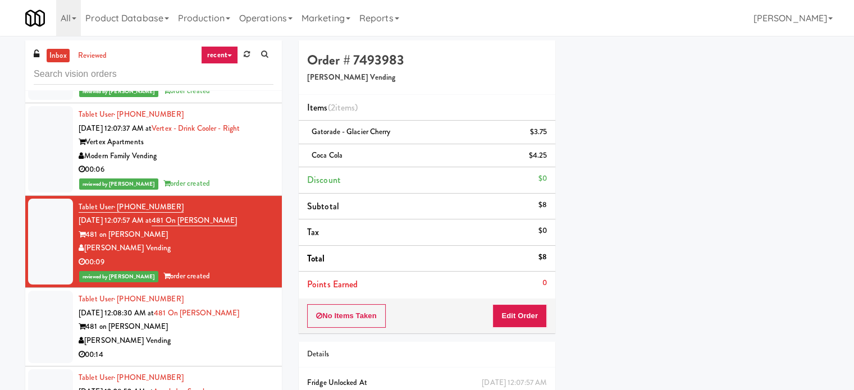
scroll to position [2753, 0]
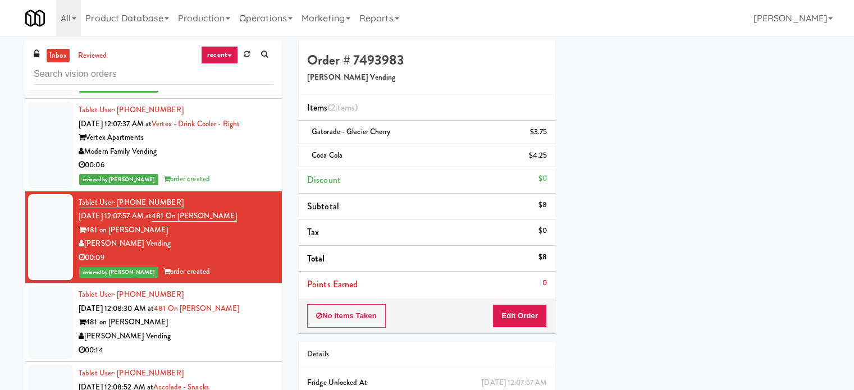
click at [213, 330] on div "[PERSON_NAME] Vending" at bounding box center [176, 337] width 195 height 14
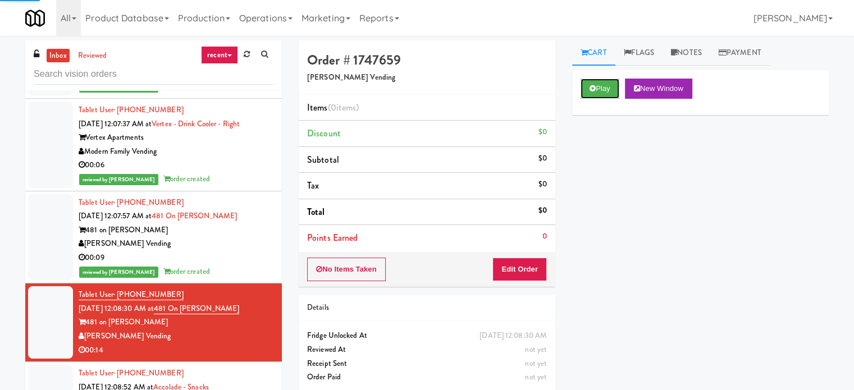
click at [606, 87] on button "Play" at bounding box center [600, 89] width 39 height 20
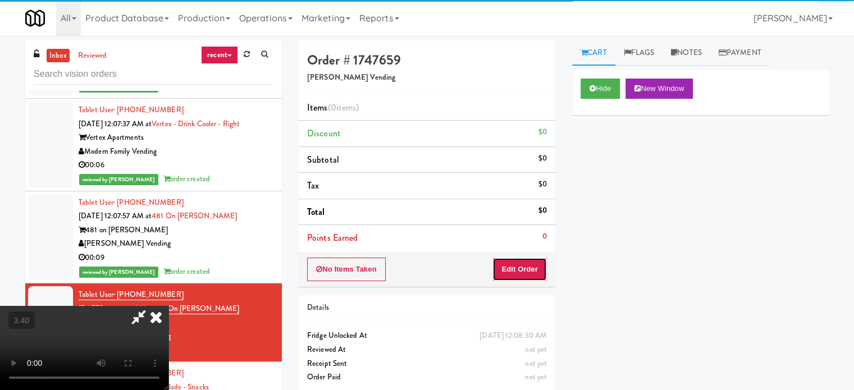
click at [528, 266] on button "Edit Order" at bounding box center [520, 270] width 54 height 24
